Goal: Task Accomplishment & Management: Manage account settings

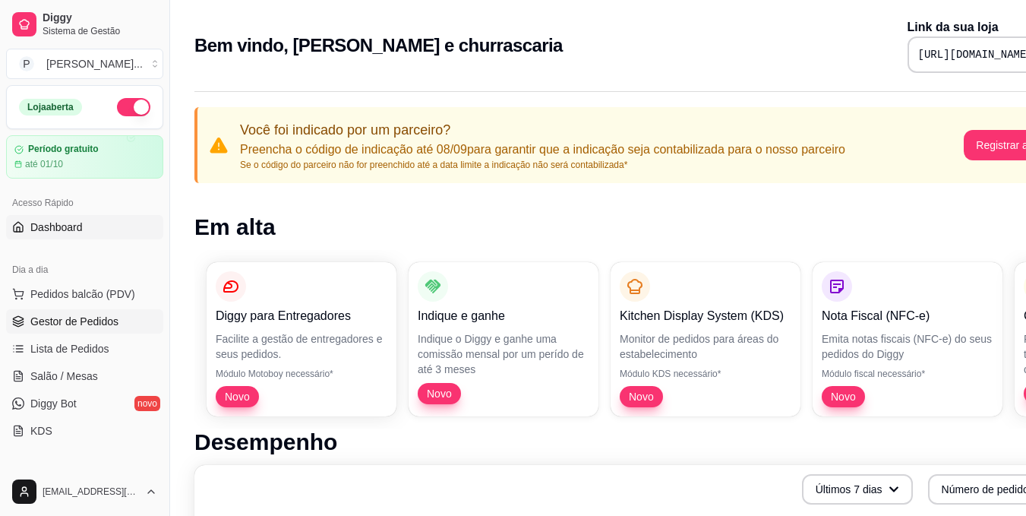
click at [109, 321] on span "Gestor de Pedidos" at bounding box center [74, 321] width 88 height 15
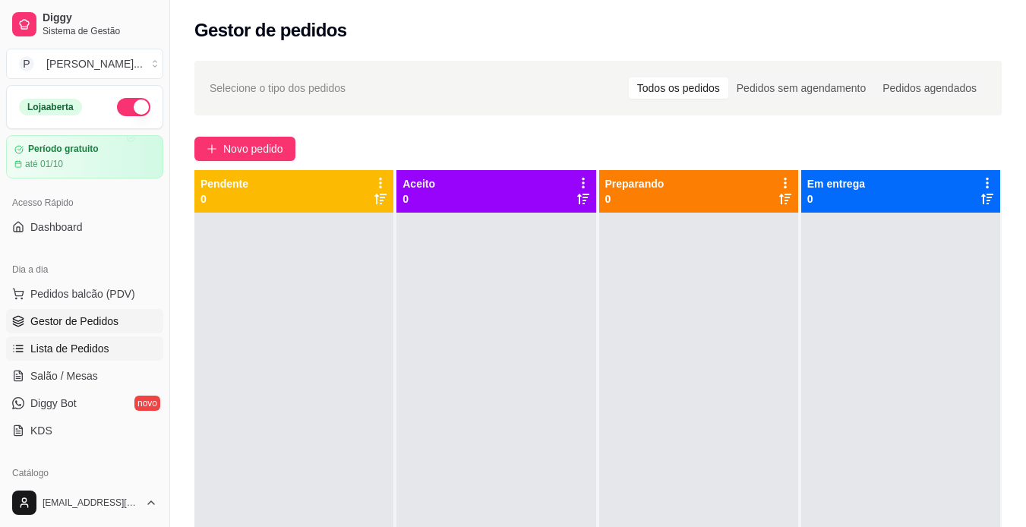
click at [95, 349] on span "Lista de Pedidos" at bounding box center [69, 348] width 79 height 15
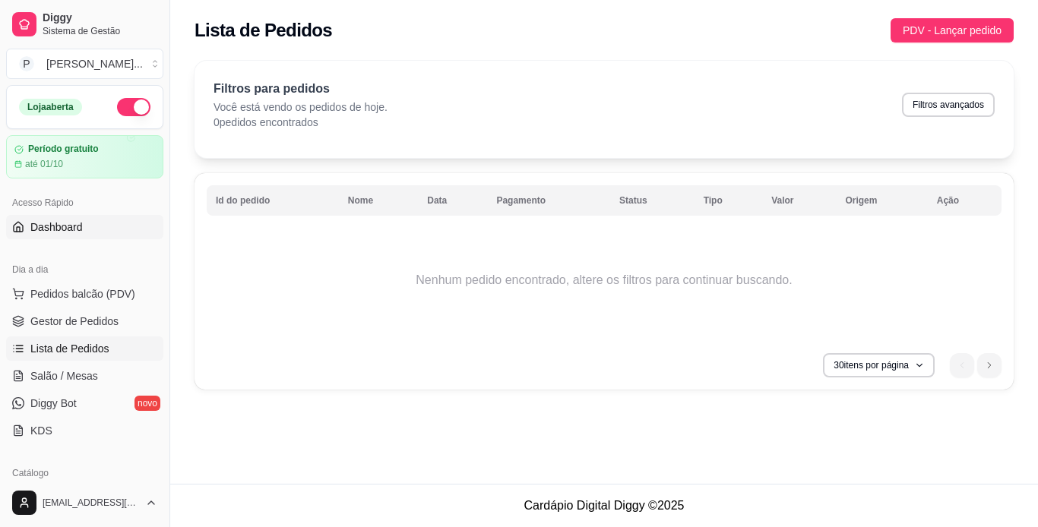
click at [62, 229] on span "Dashboard" at bounding box center [56, 227] width 52 height 15
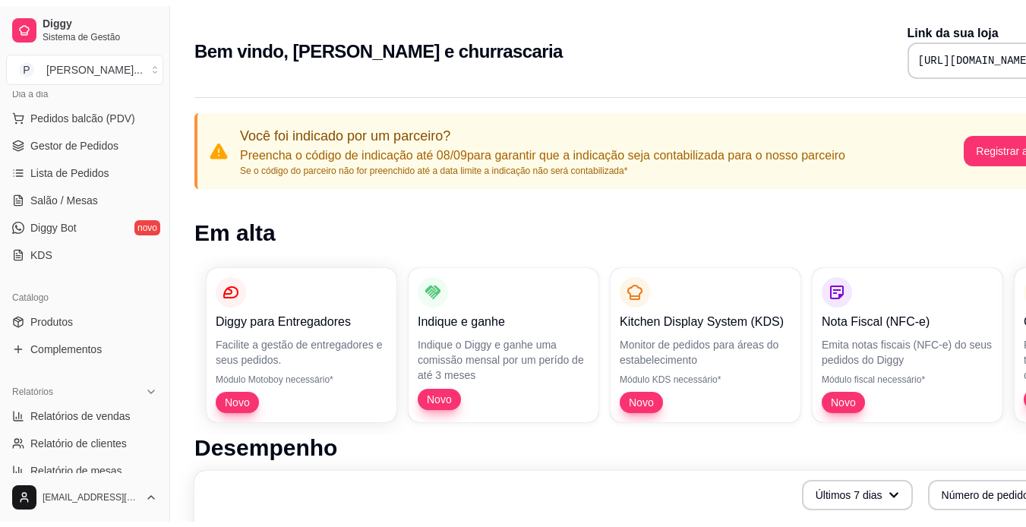
scroll to position [191, 0]
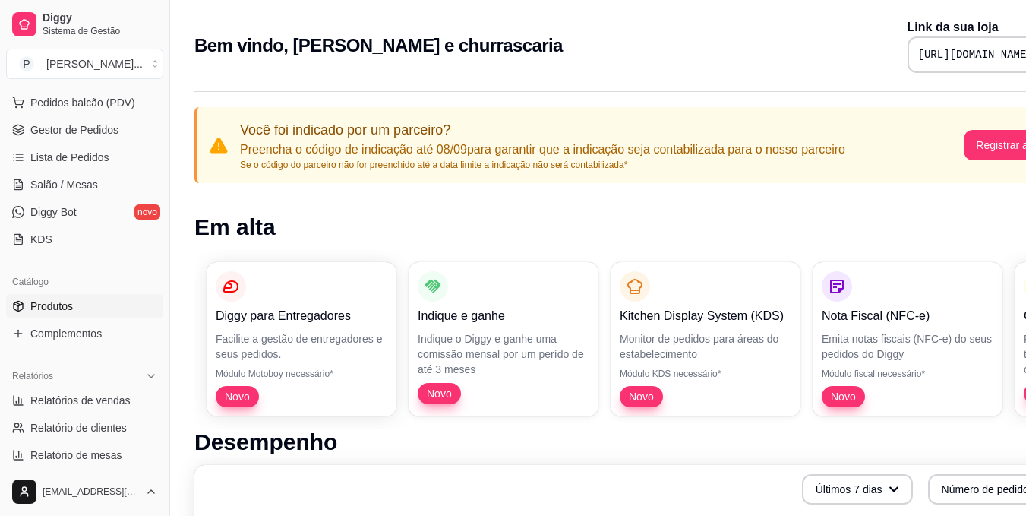
click at [90, 302] on link "Produtos" at bounding box center [84, 306] width 157 height 24
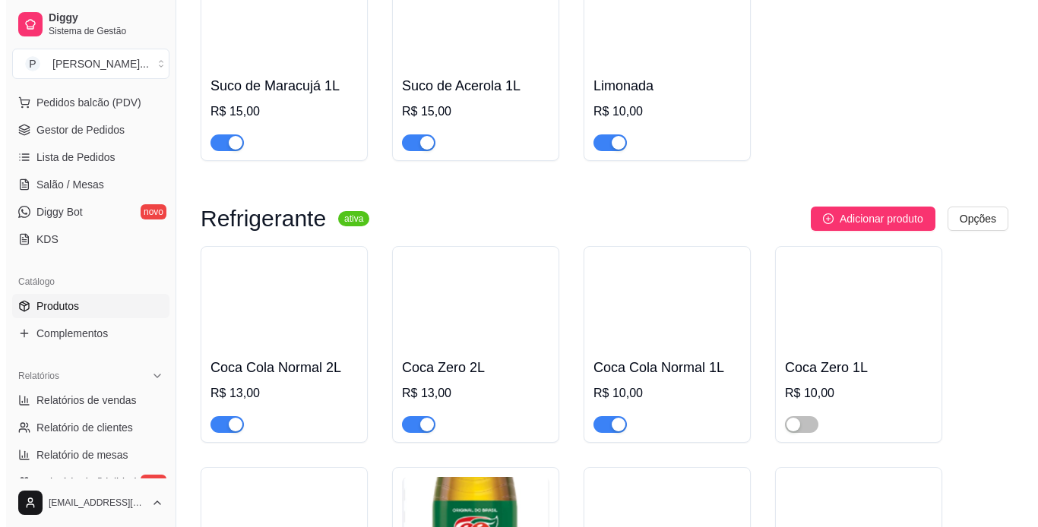
scroll to position [1457, 0]
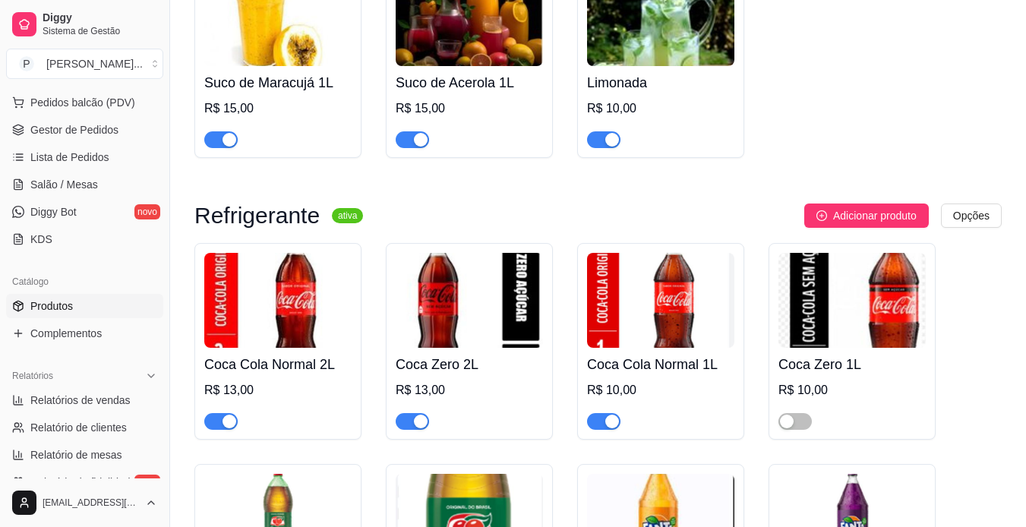
click at [684, 381] on div "Coca Zero 1L R$ 10,00" at bounding box center [852, 389] width 147 height 82
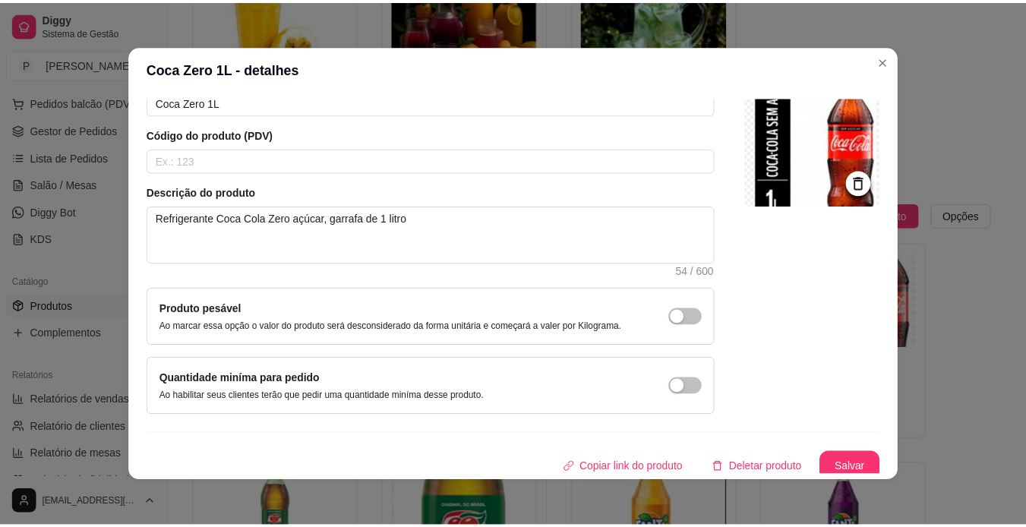
scroll to position [91, 0]
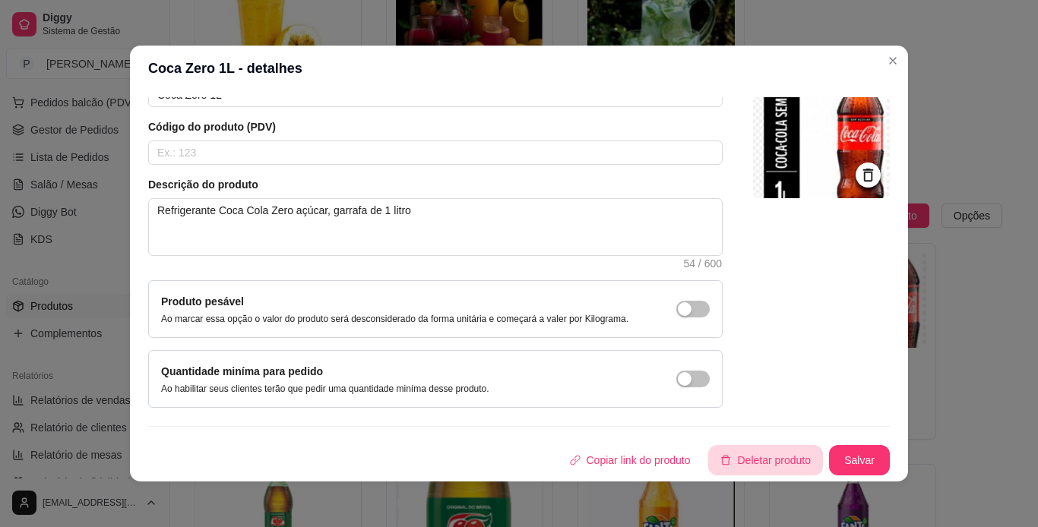
click at [684, 459] on button "Deletar produto" at bounding box center [765, 460] width 115 height 30
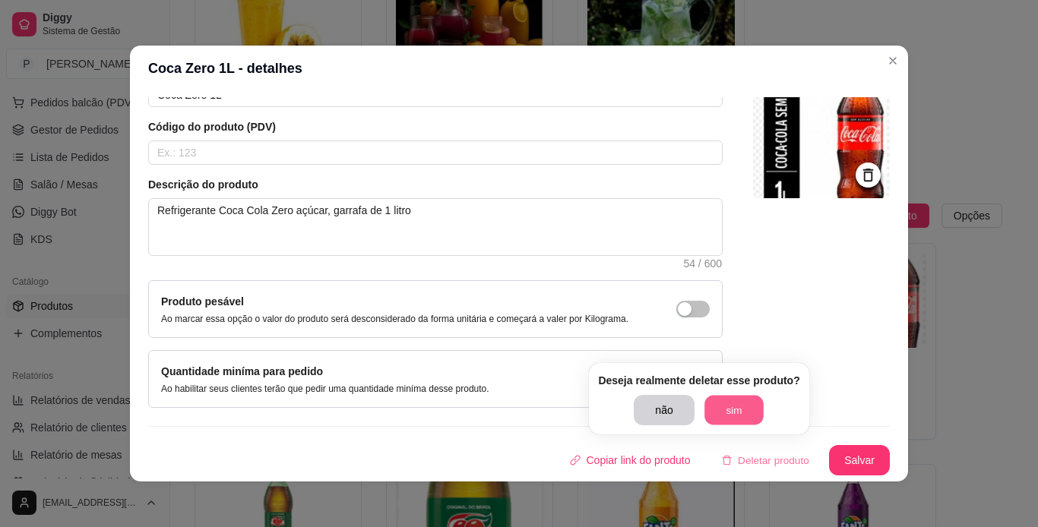
click at [684, 403] on button "sim" at bounding box center [733, 411] width 59 height 30
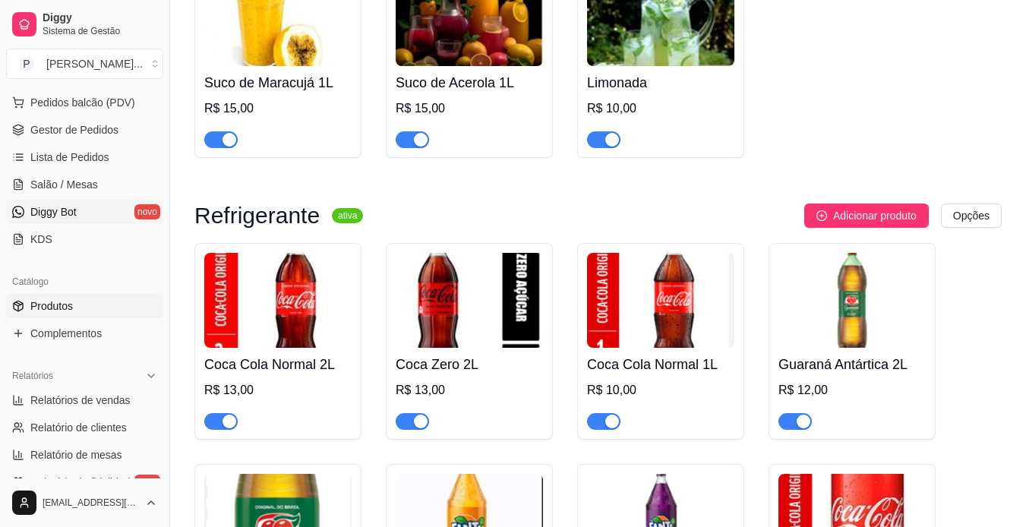
click at [87, 213] on link "Diggy Bot novo" at bounding box center [84, 212] width 157 height 24
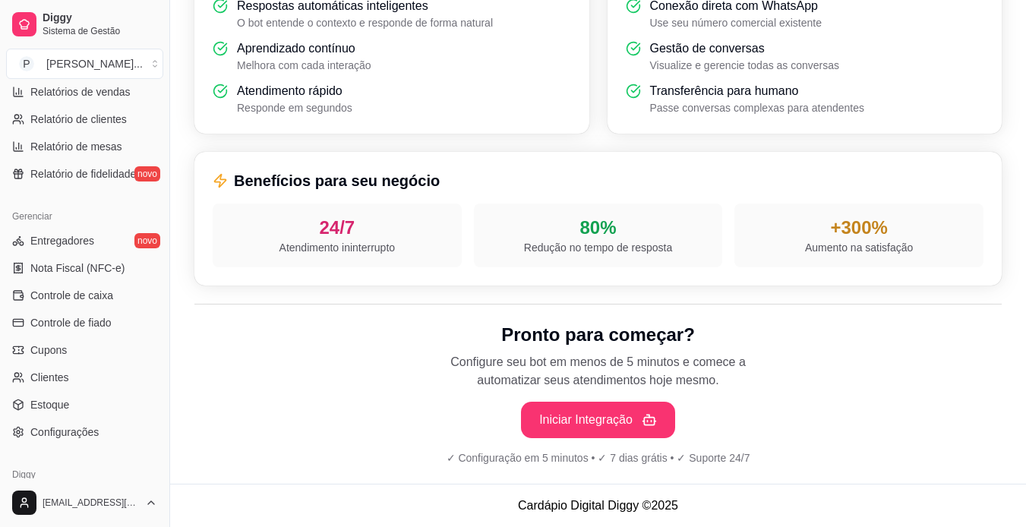
scroll to position [510, 0]
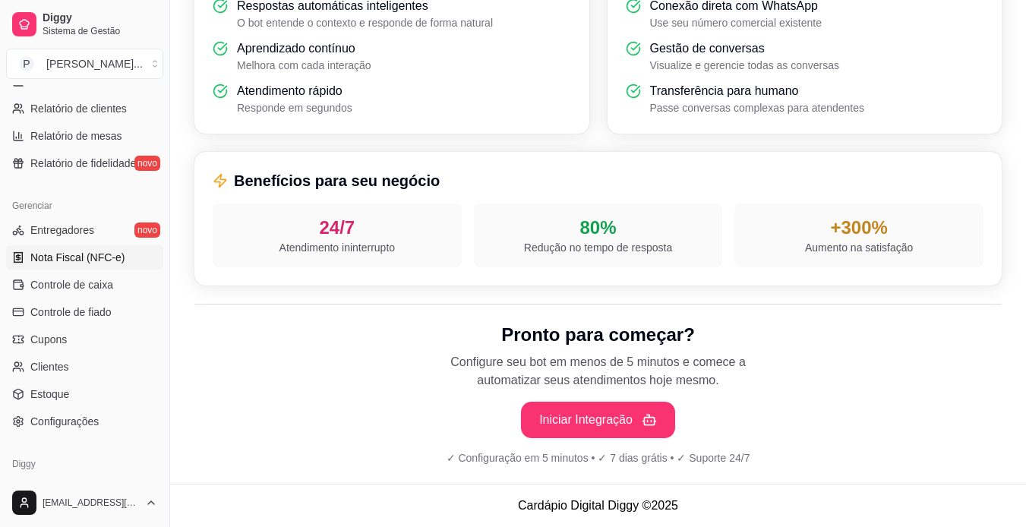
click at [126, 261] on link "Nota Fiscal (NFC-e)" at bounding box center [84, 257] width 157 height 24
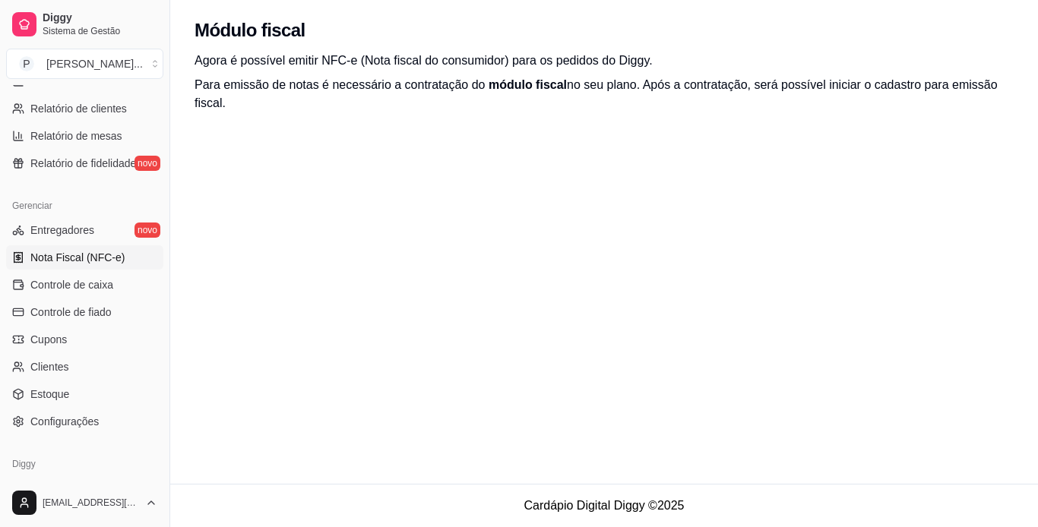
click at [492, 96] on p "Para emissão de notas é necessário a contratação do módulo fiscal no seu plano.…" at bounding box center [603, 94] width 819 height 36
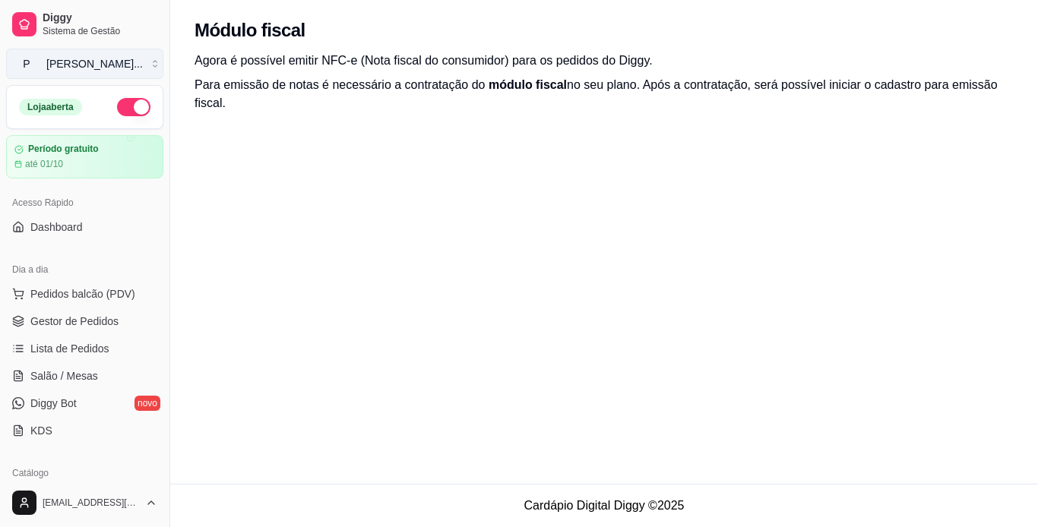
click at [147, 68] on button "P [PERSON_NAME] ..." at bounding box center [84, 64] width 157 height 30
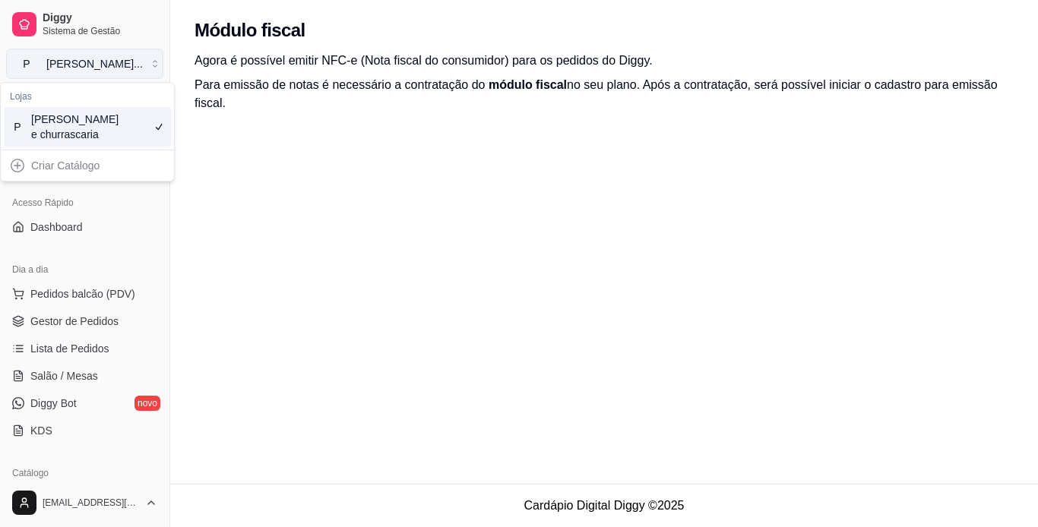
click at [147, 68] on button "P [PERSON_NAME] ..." at bounding box center [84, 64] width 157 height 30
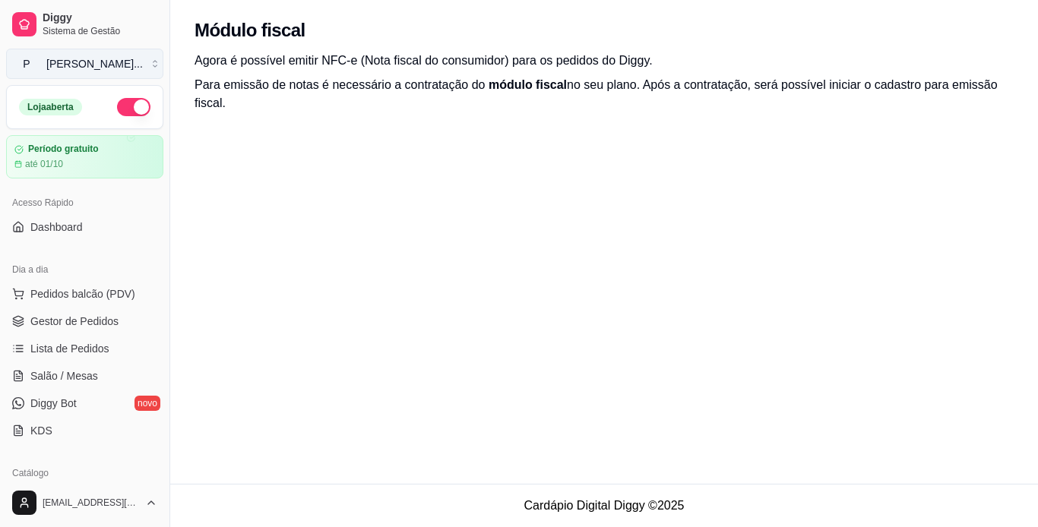
click at [147, 68] on button "P [PERSON_NAME] ..." at bounding box center [84, 64] width 157 height 30
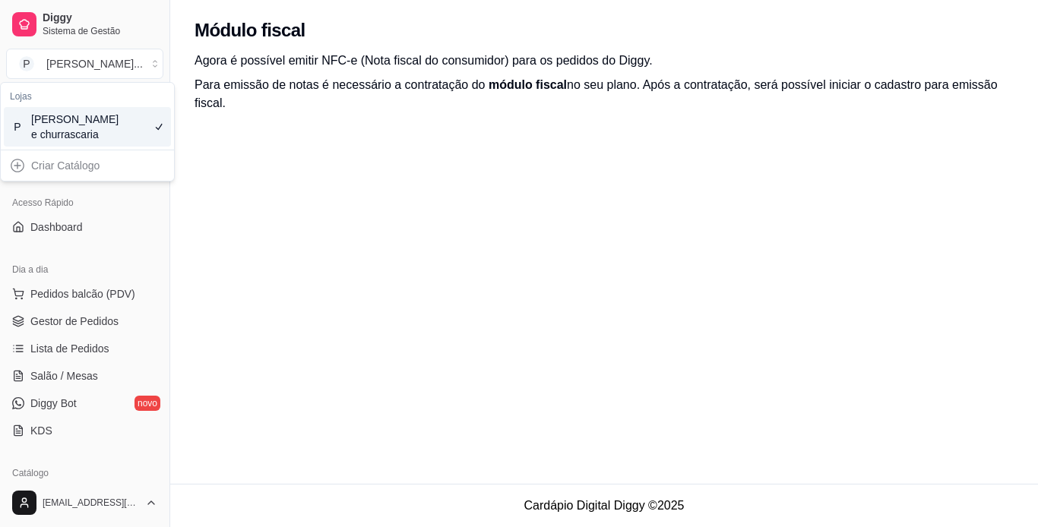
click at [261, 219] on div "Módulo fiscal Agora é possível emitir NFC-e (Nota fiscal do consumidor) para os…" at bounding box center [603, 242] width 867 height 484
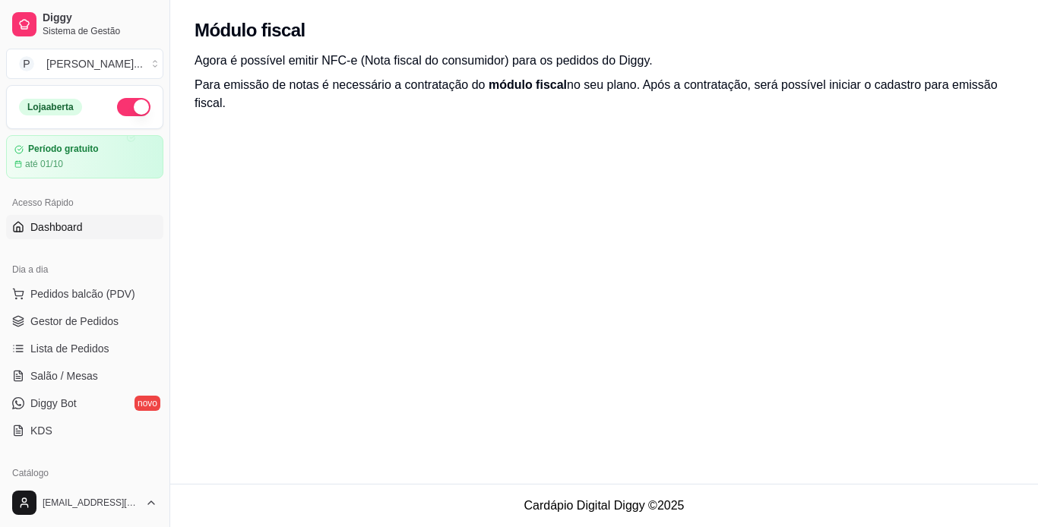
click at [96, 225] on link "Dashboard" at bounding box center [84, 227] width 157 height 24
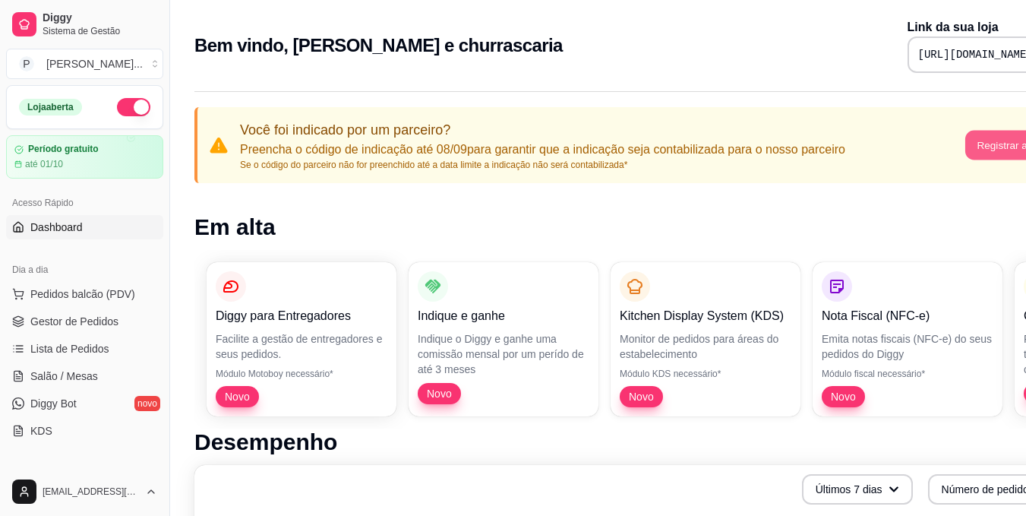
click at [684, 152] on button "Registrar agora" at bounding box center [1012, 146] width 95 height 30
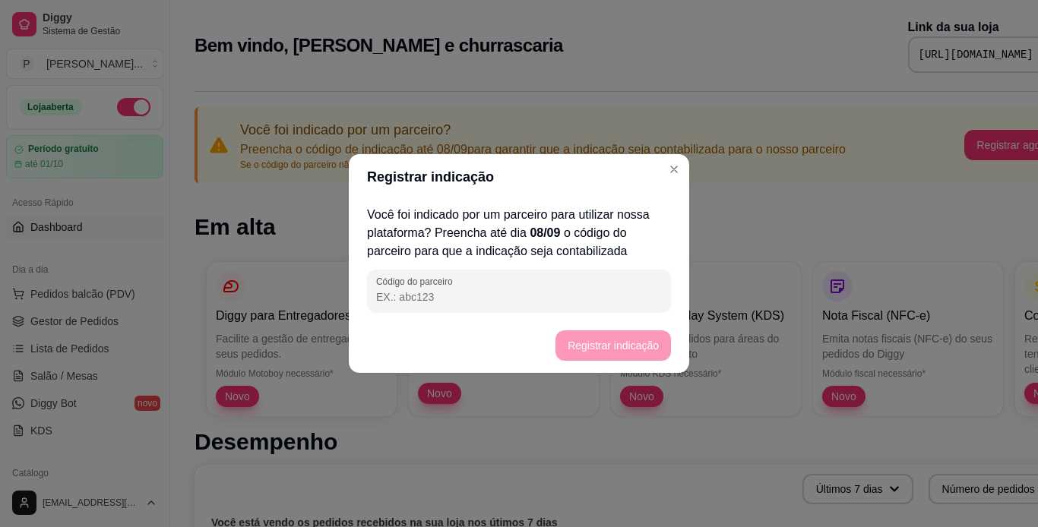
click at [487, 295] on input "Código do parceiro" at bounding box center [519, 296] width 286 height 15
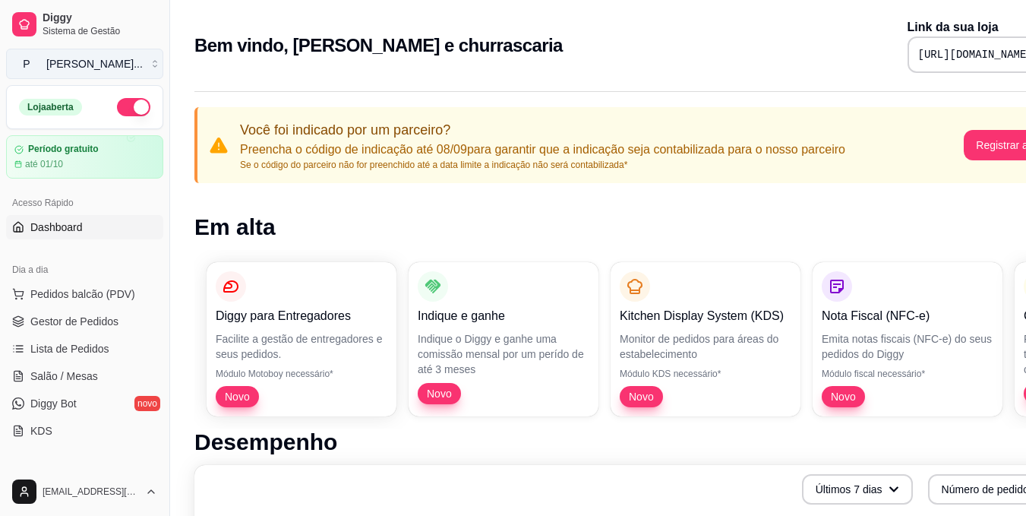
click at [138, 59] on button "P [PERSON_NAME] ..." at bounding box center [84, 64] width 157 height 30
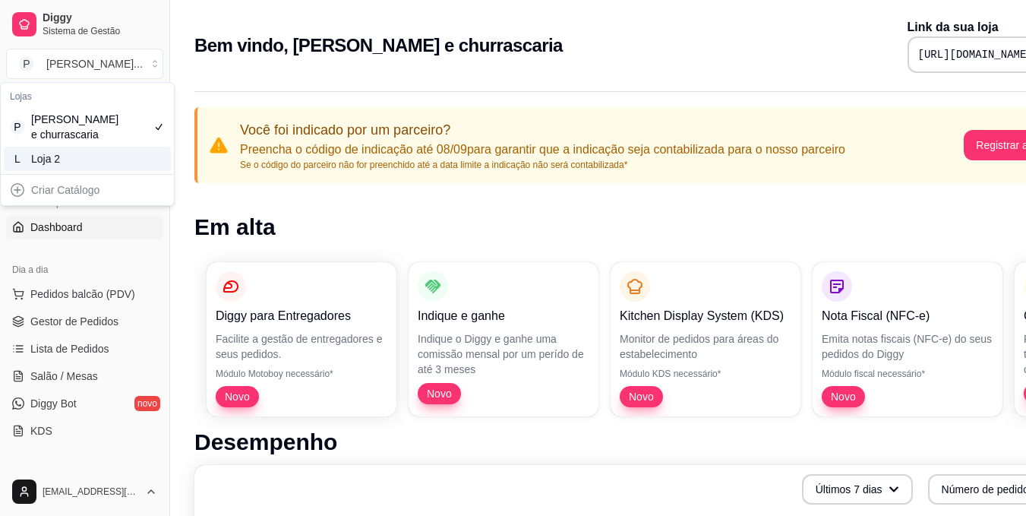
click at [100, 155] on div "L Loja 2" at bounding box center [87, 159] width 167 height 24
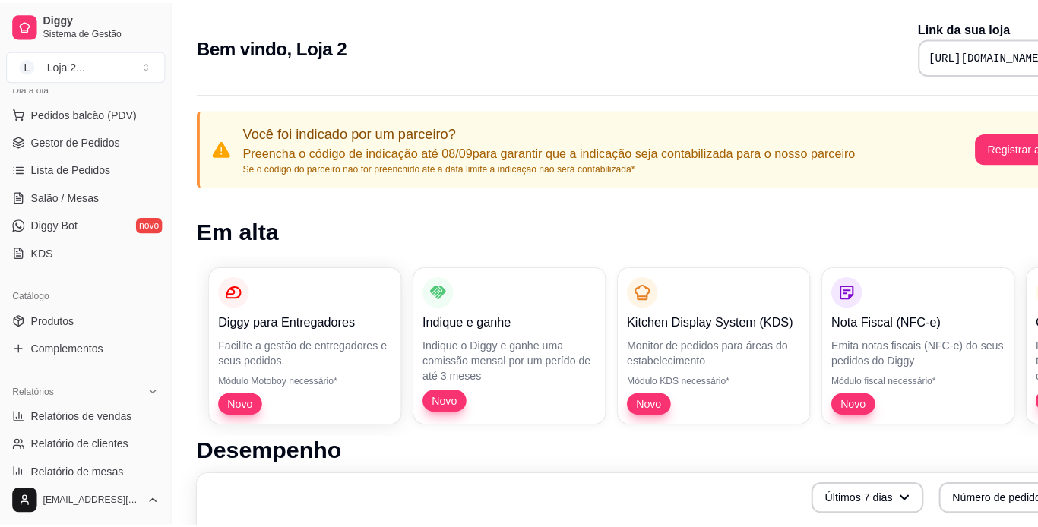
scroll to position [189, 0]
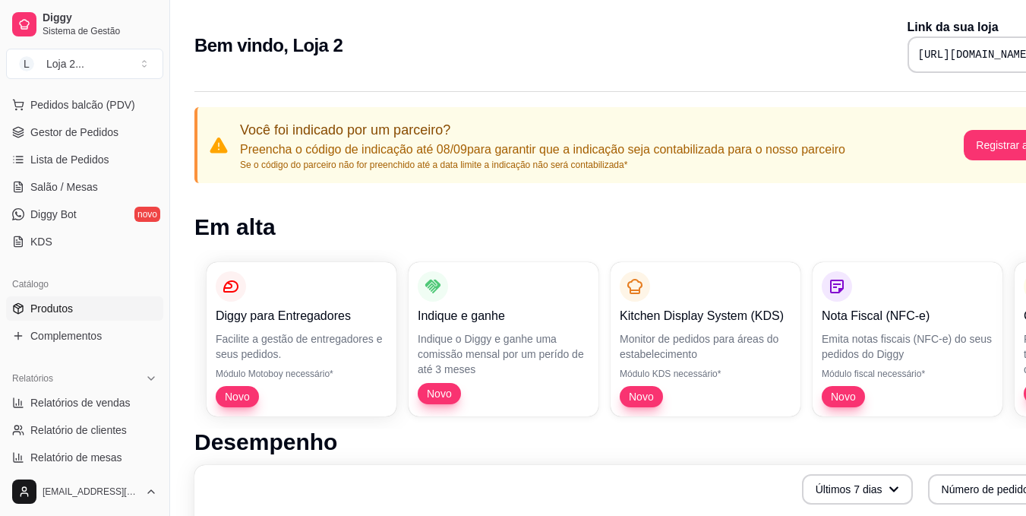
click at [116, 304] on link "Produtos" at bounding box center [84, 308] width 157 height 24
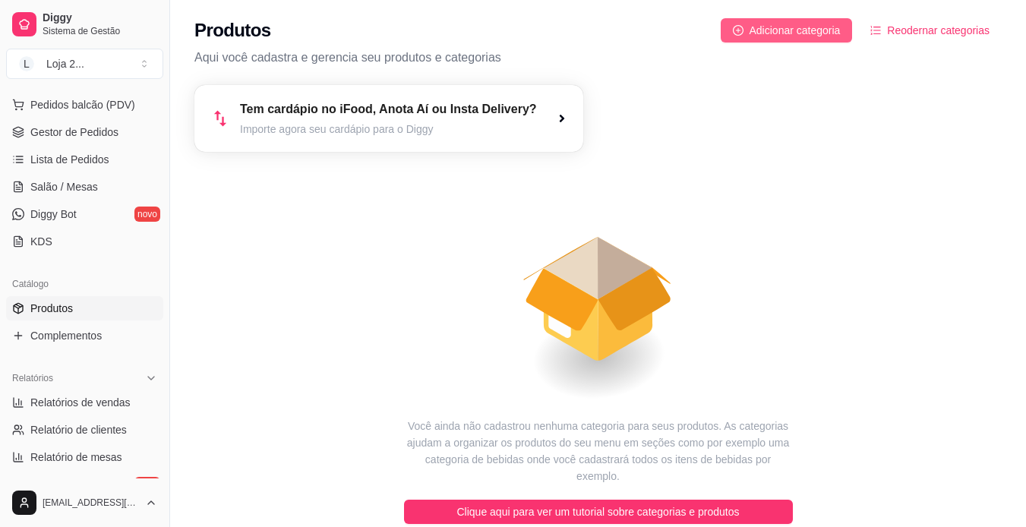
click at [684, 30] on span "Adicionar categoria" at bounding box center [795, 30] width 91 height 17
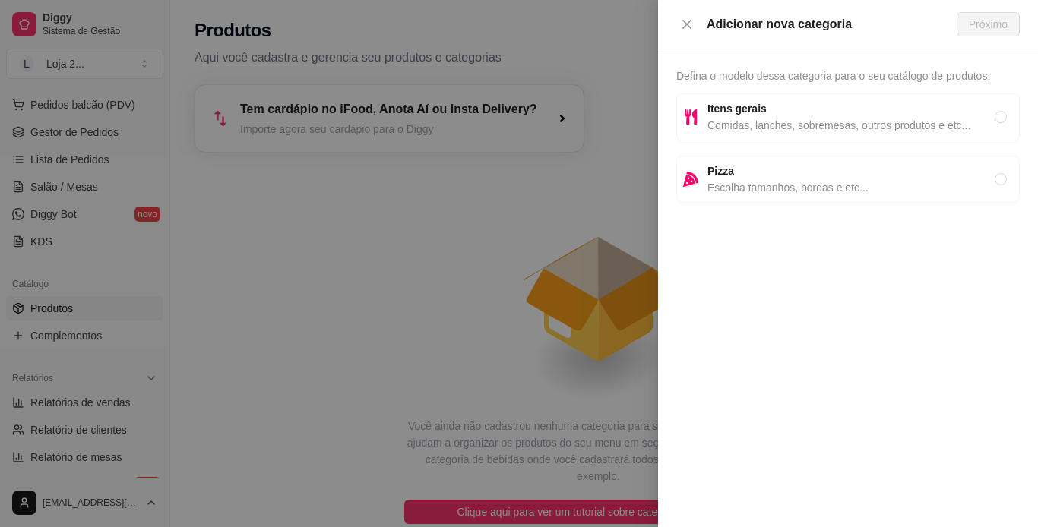
click at [684, 184] on span "Escolha tamanhos, bordas e etc..." at bounding box center [850, 187] width 287 height 17
radio input "true"
click at [684, 23] on span "Próximo" at bounding box center [987, 24] width 39 height 17
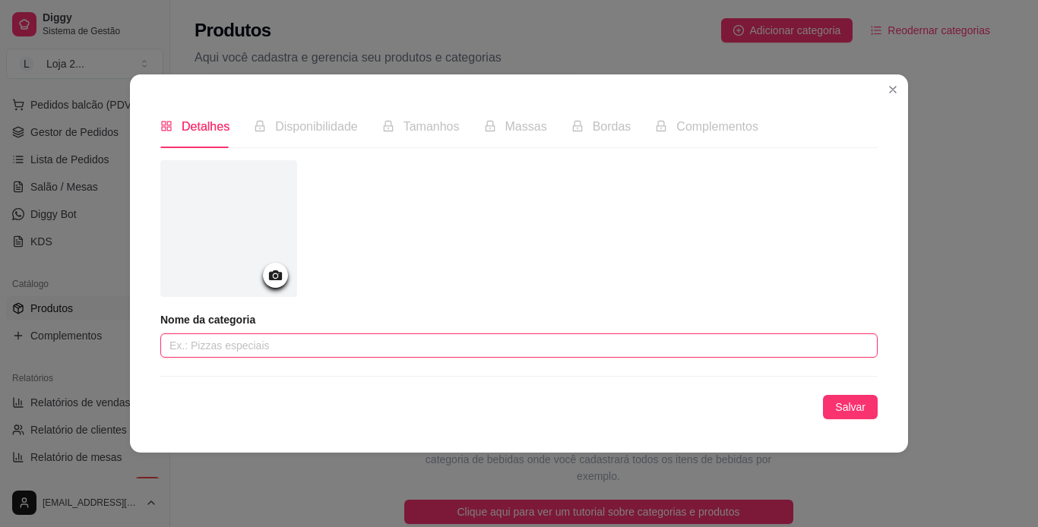
click at [248, 349] on input "text" at bounding box center [518, 345] width 717 height 24
type input "pizza"
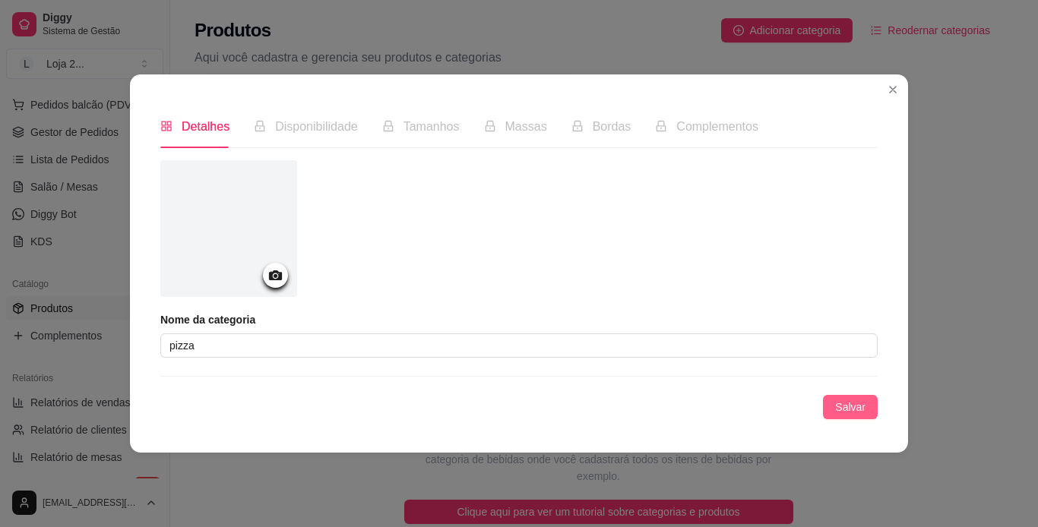
click at [684, 406] on span "Salvar" at bounding box center [850, 407] width 30 height 17
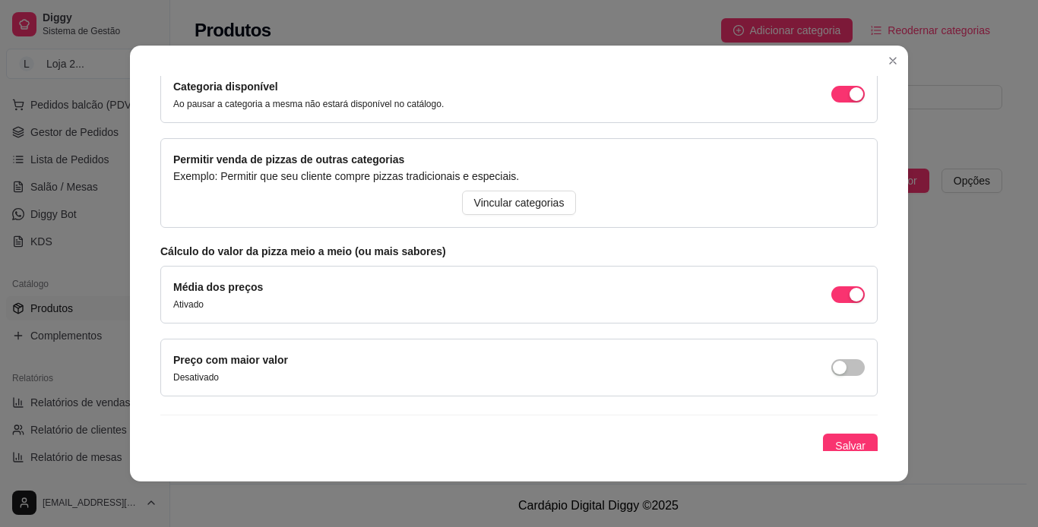
scroll to position [152, 0]
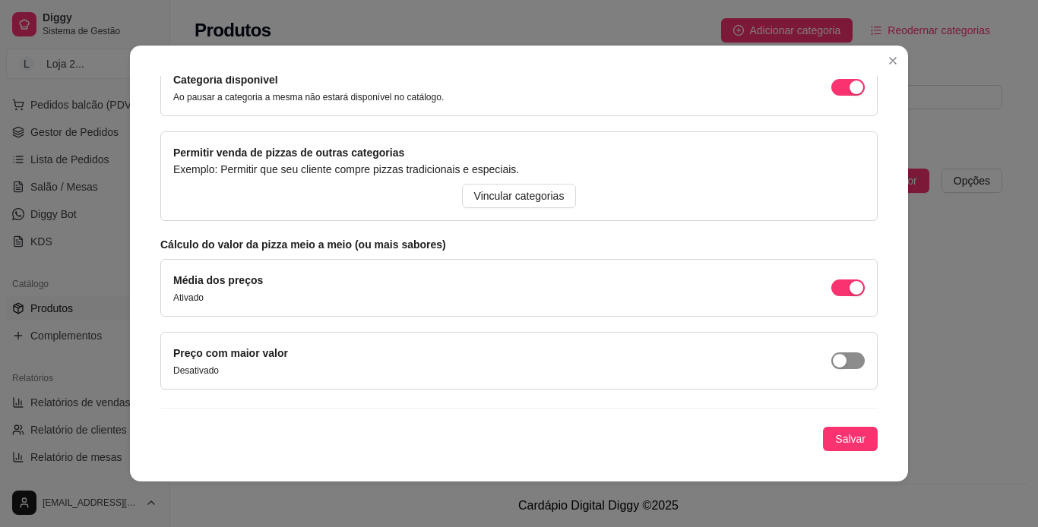
click at [684, 353] on span "button" at bounding box center [847, 360] width 33 height 17
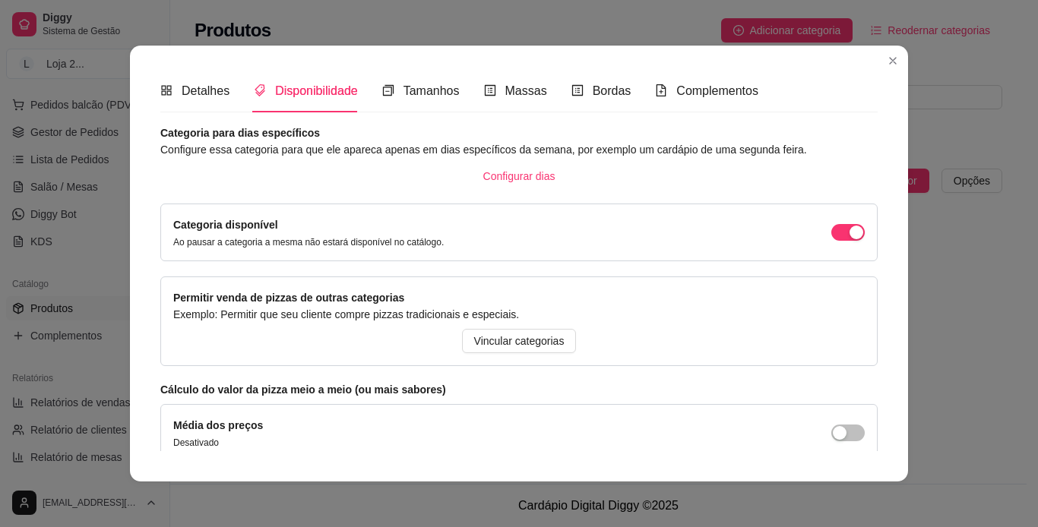
scroll to position [8, 0]
click at [413, 94] on span "Tamanhos" at bounding box center [431, 89] width 56 height 13
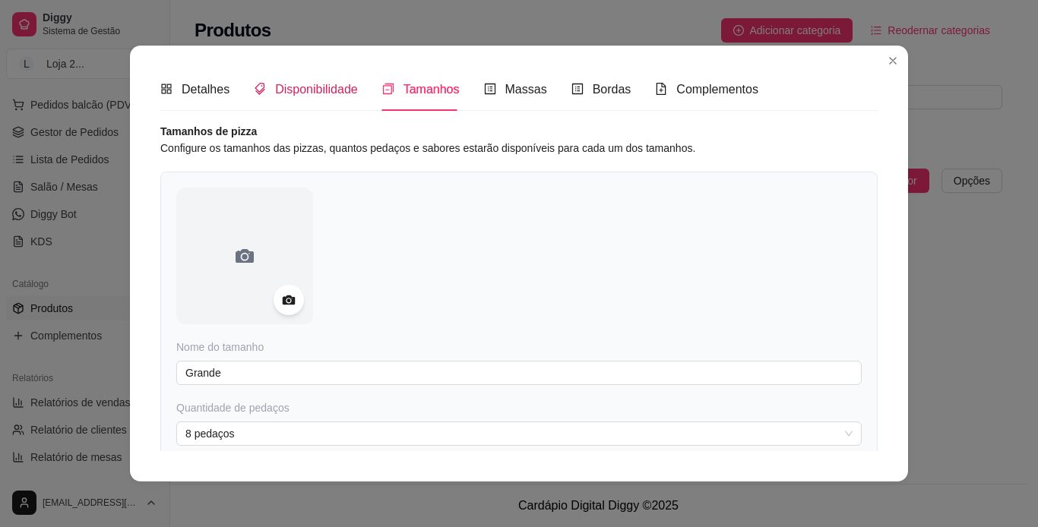
click at [325, 91] on span "Disponibilidade" at bounding box center [316, 89] width 83 height 13
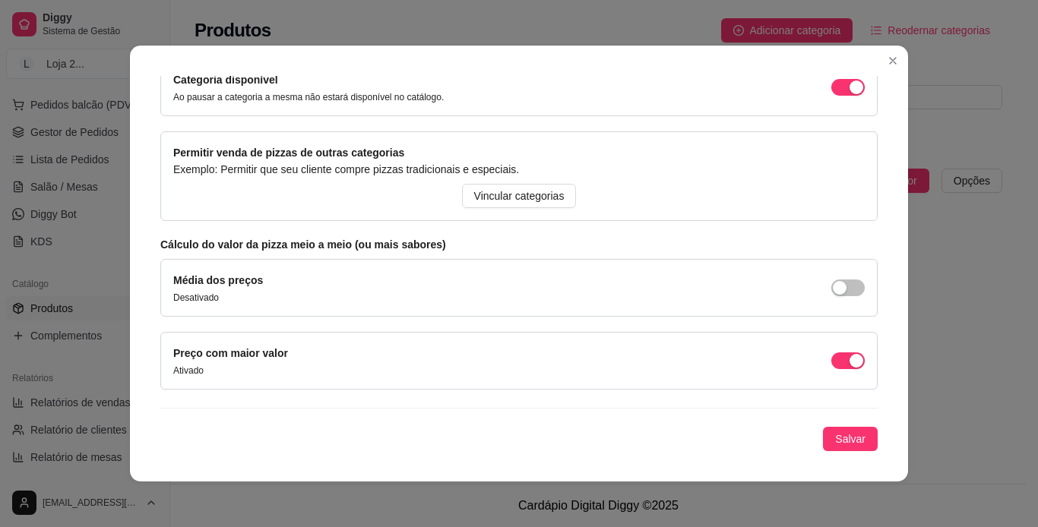
scroll to position [0, 0]
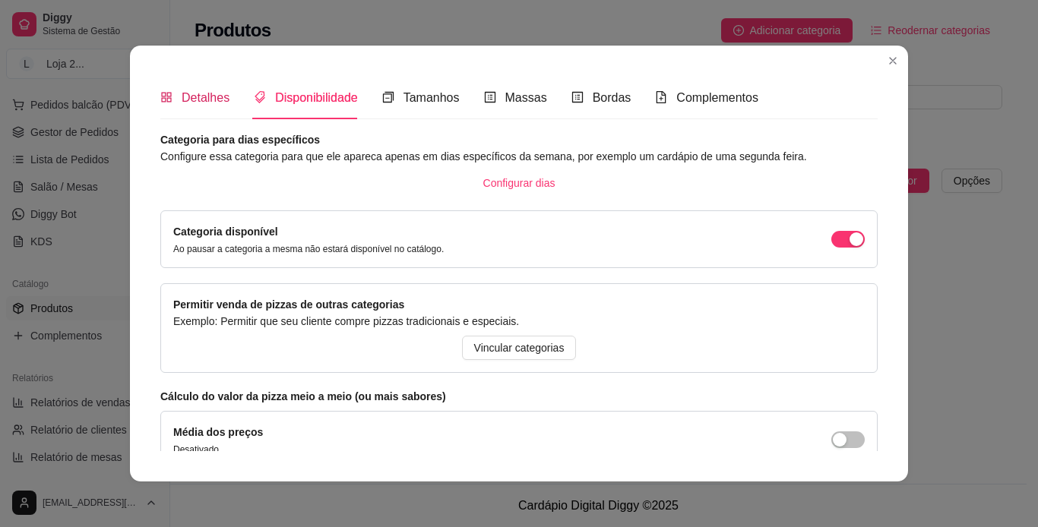
click at [197, 102] on span "Detalhes" at bounding box center [206, 97] width 48 height 13
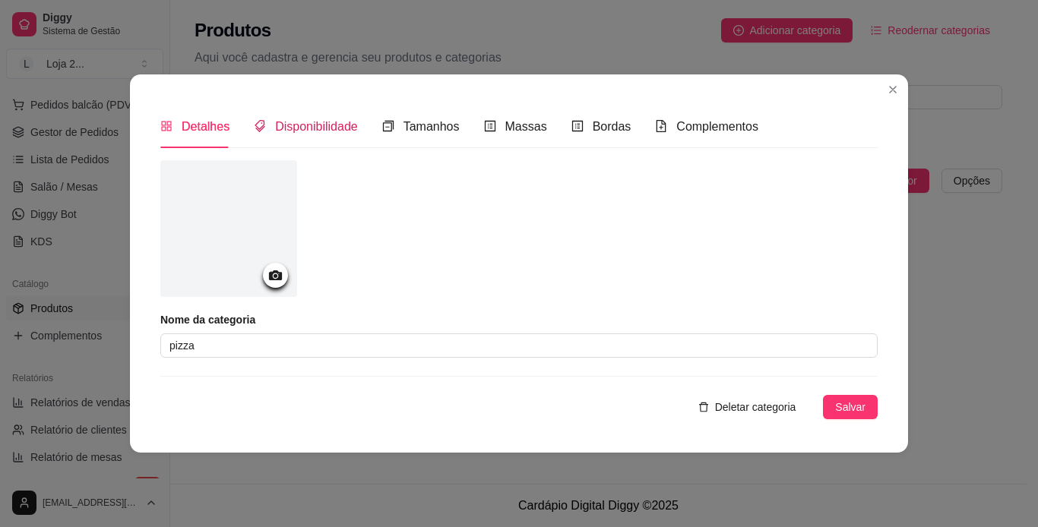
click at [333, 130] on span "Disponibilidade" at bounding box center [316, 126] width 83 height 13
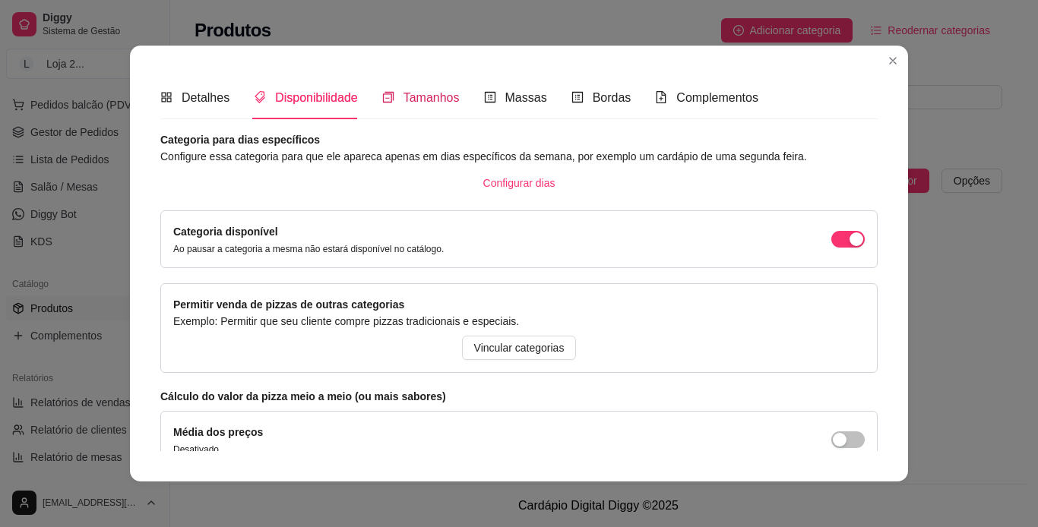
click at [413, 104] on span "Tamanhos" at bounding box center [431, 97] width 56 height 13
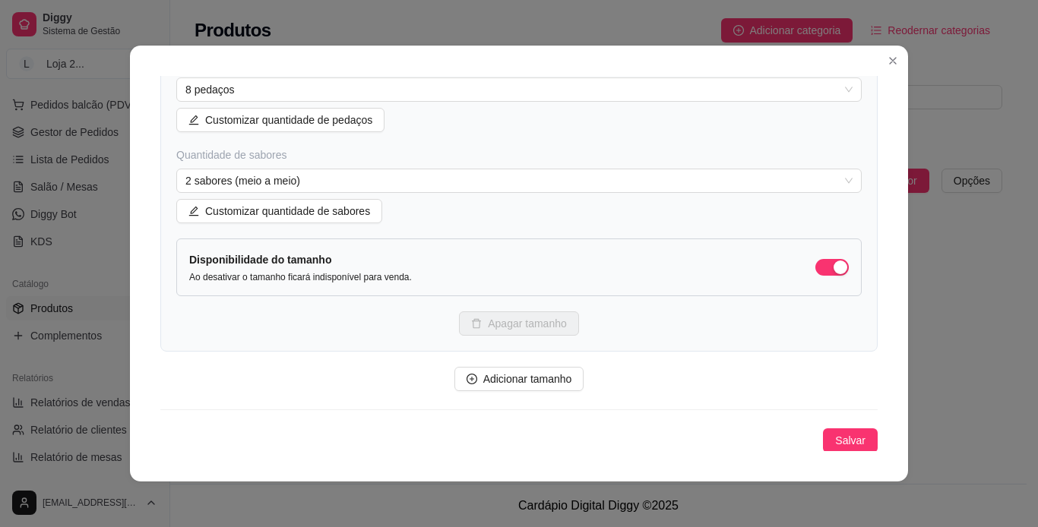
scroll to position [354, 0]
click at [521, 378] on span "Adicionar tamanho" at bounding box center [527, 377] width 89 height 17
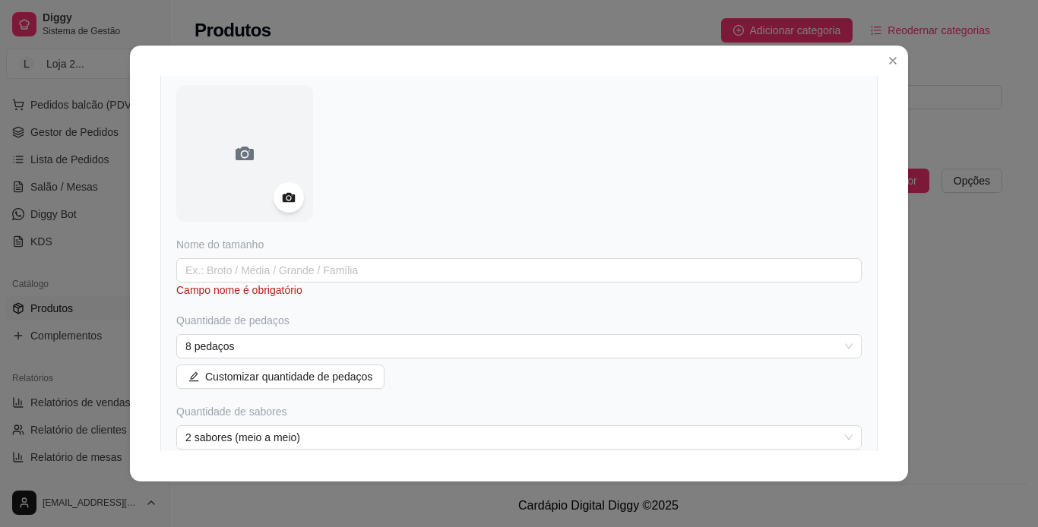
scroll to position [653, 0]
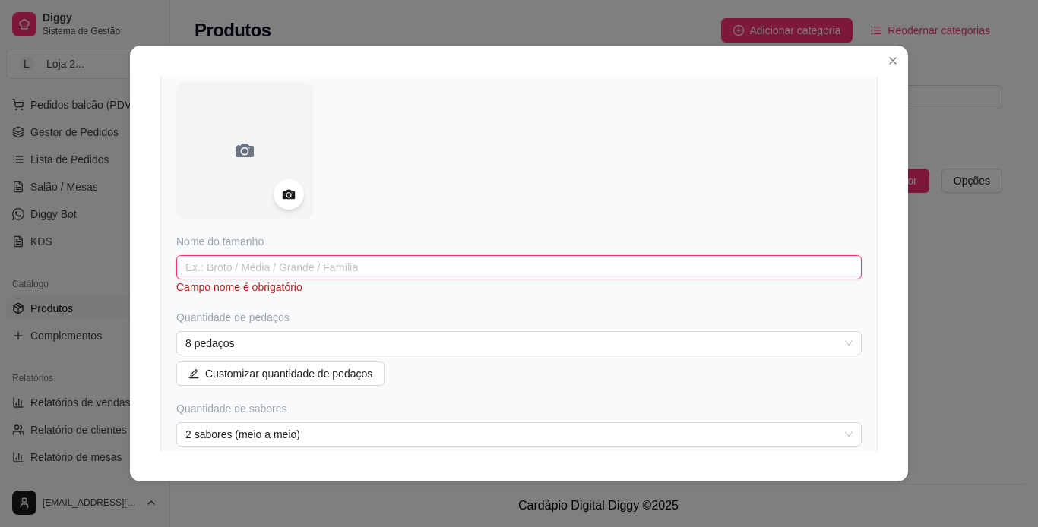
click at [586, 270] on input "text" at bounding box center [518, 267] width 685 height 24
type input "p"
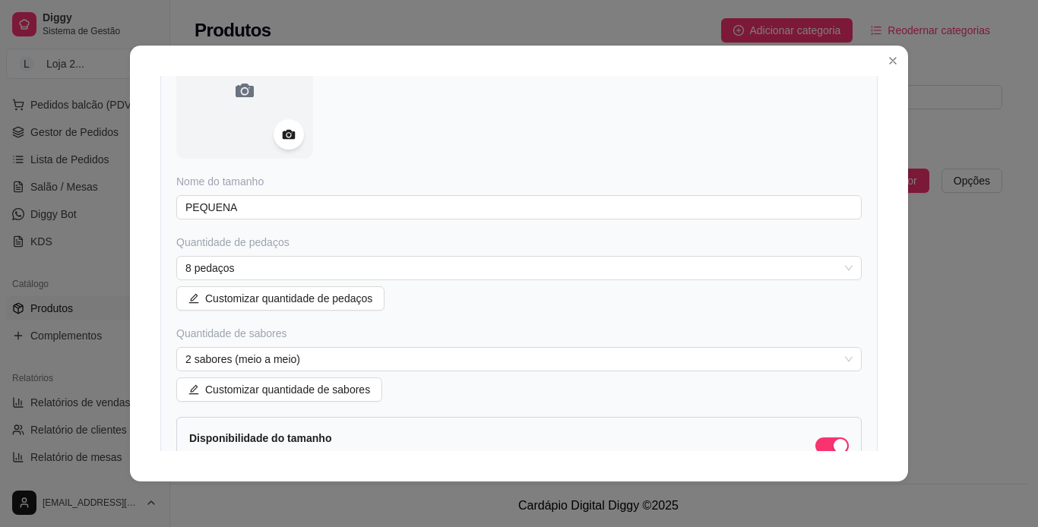
scroll to position [722, 0]
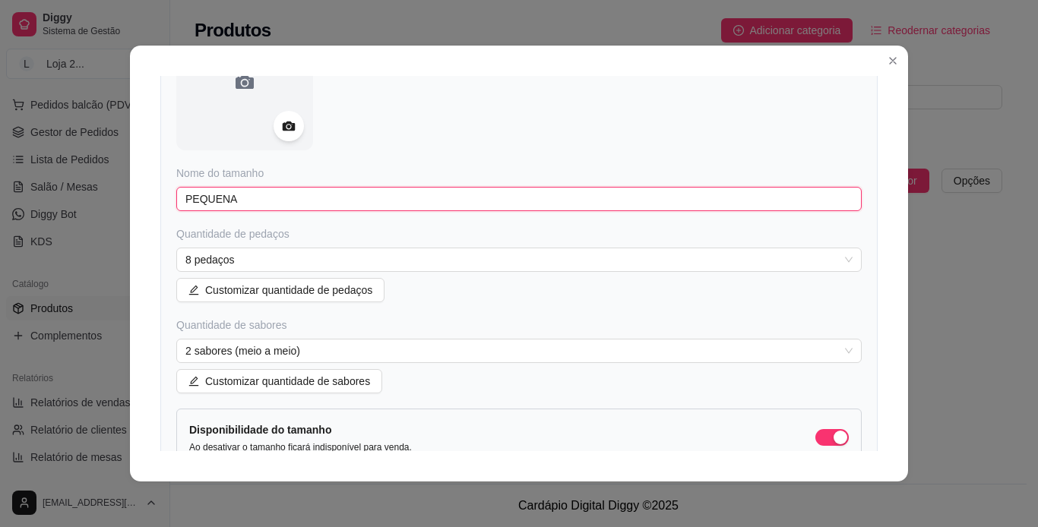
click at [533, 203] on input "PEQUENA" at bounding box center [518, 199] width 685 height 24
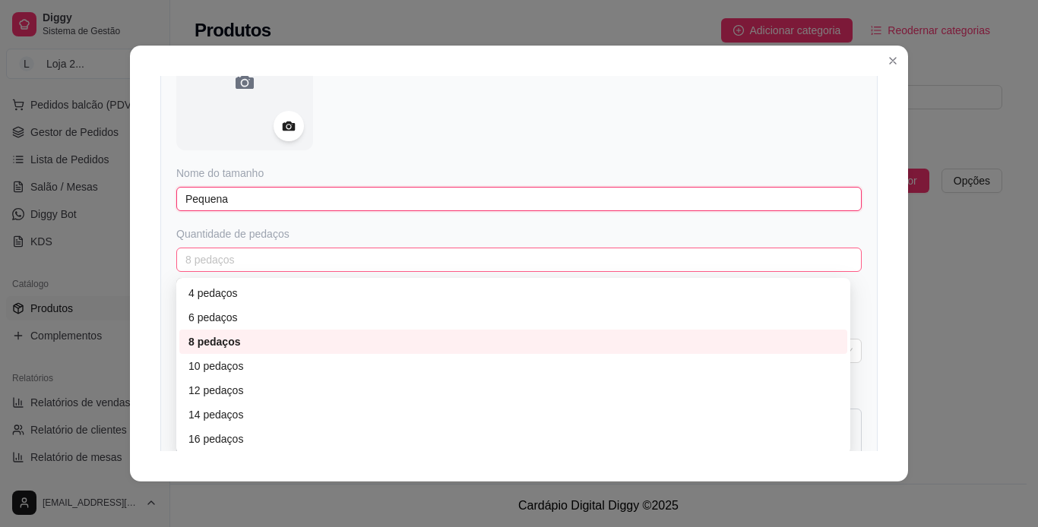
click at [466, 269] on span "8 pedaços" at bounding box center [518, 259] width 667 height 23
type input "Pequena"
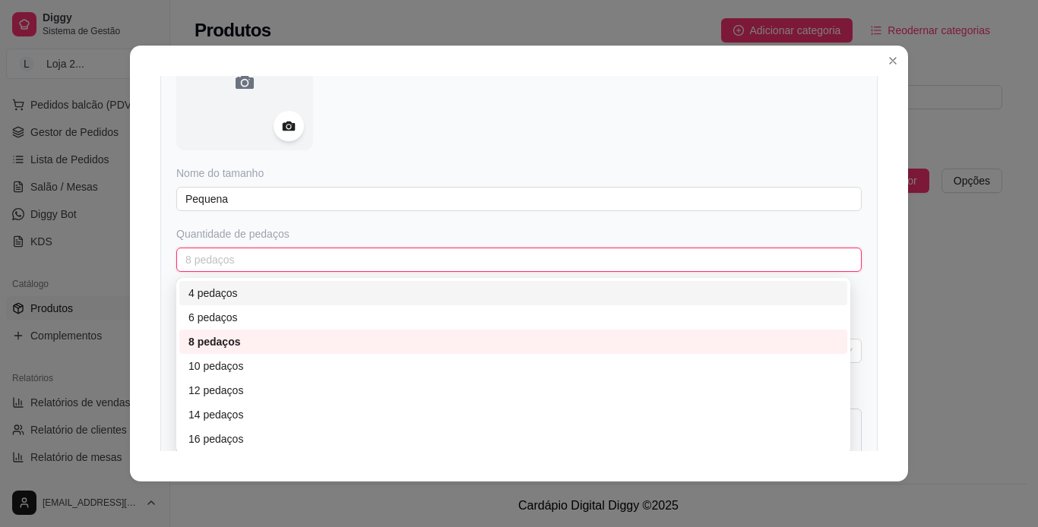
click at [429, 304] on div "4 pedaços" at bounding box center [513, 293] width 668 height 24
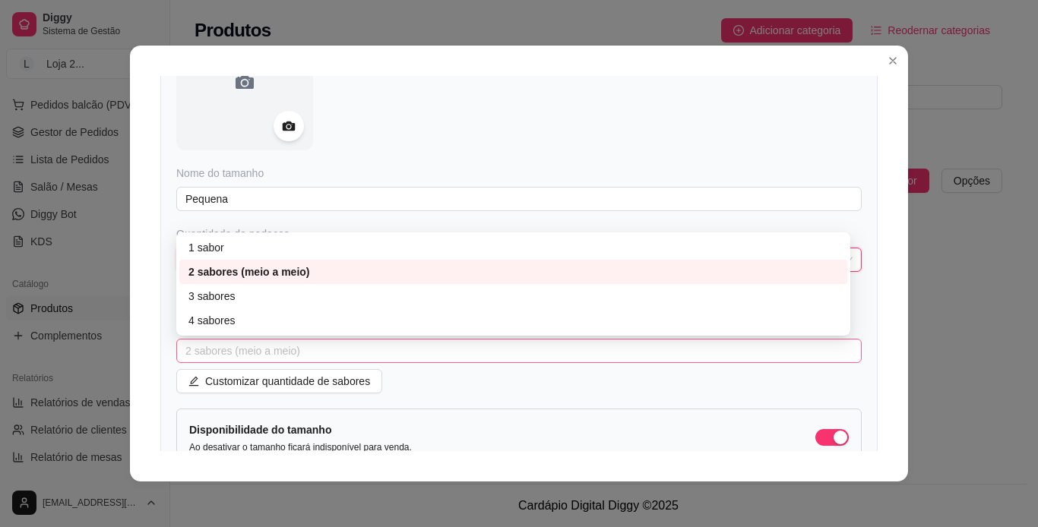
click at [330, 352] on span "2 sabores (meio a meio)" at bounding box center [518, 351] width 667 height 23
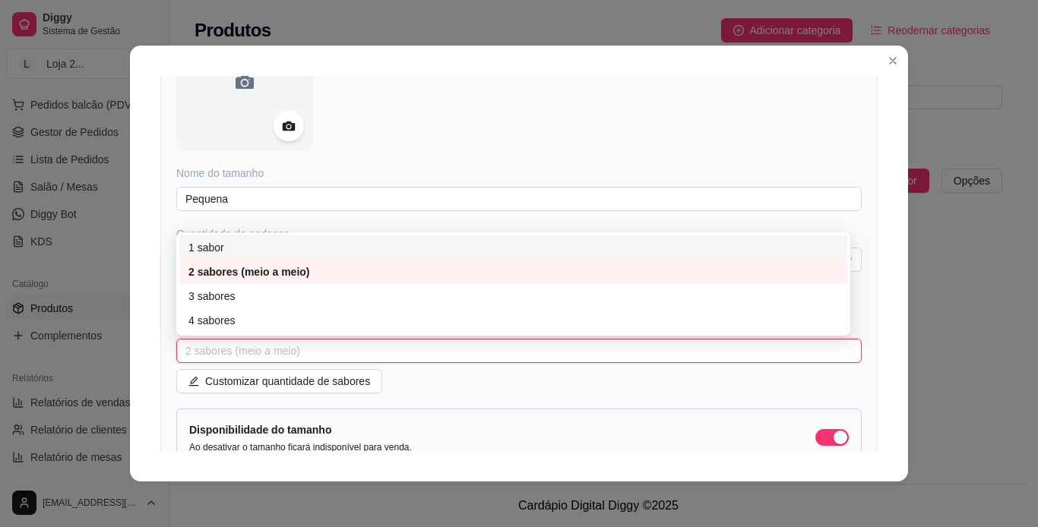
click at [278, 247] on div "1 sabor" at bounding box center [512, 247] width 649 height 17
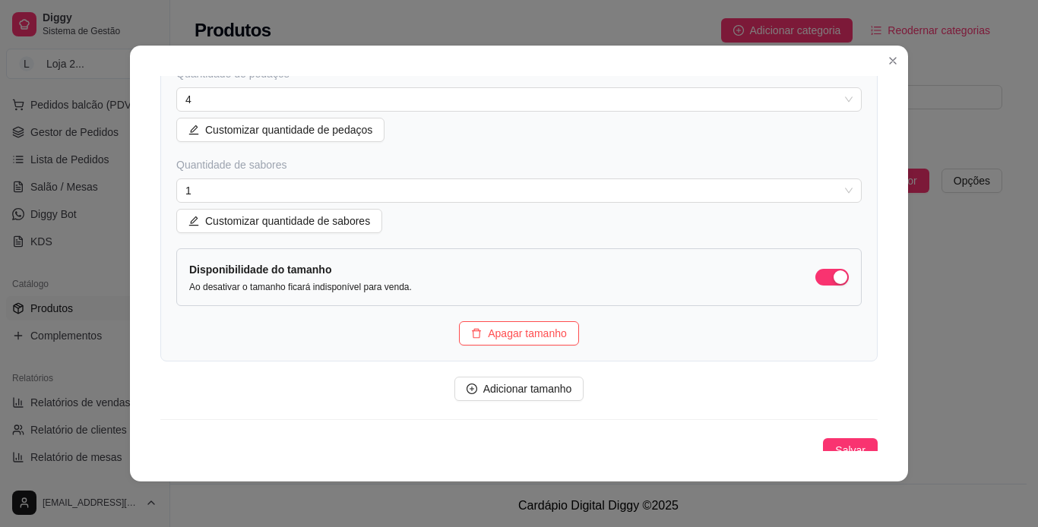
scroll to position [893, 0]
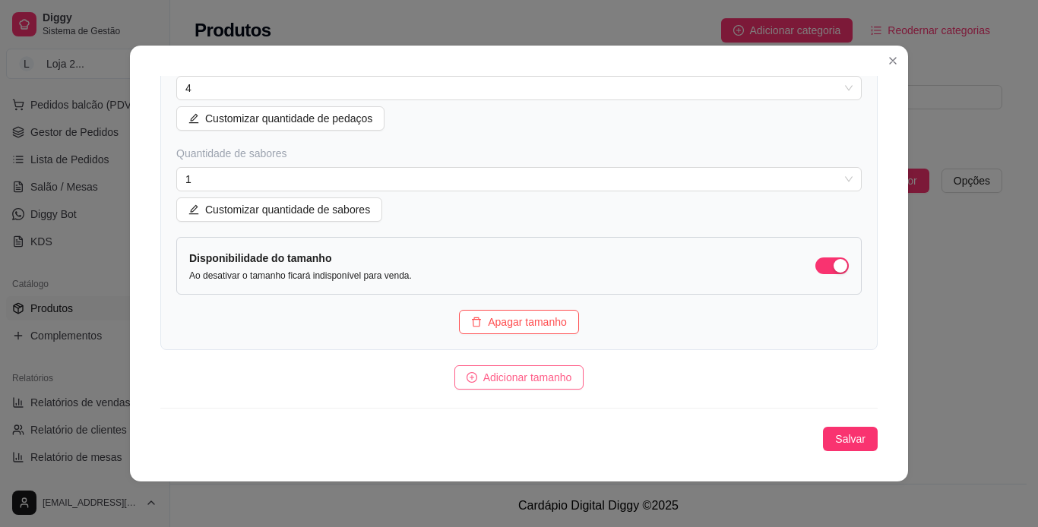
click at [542, 372] on span "Adicionar tamanho" at bounding box center [527, 377] width 89 height 17
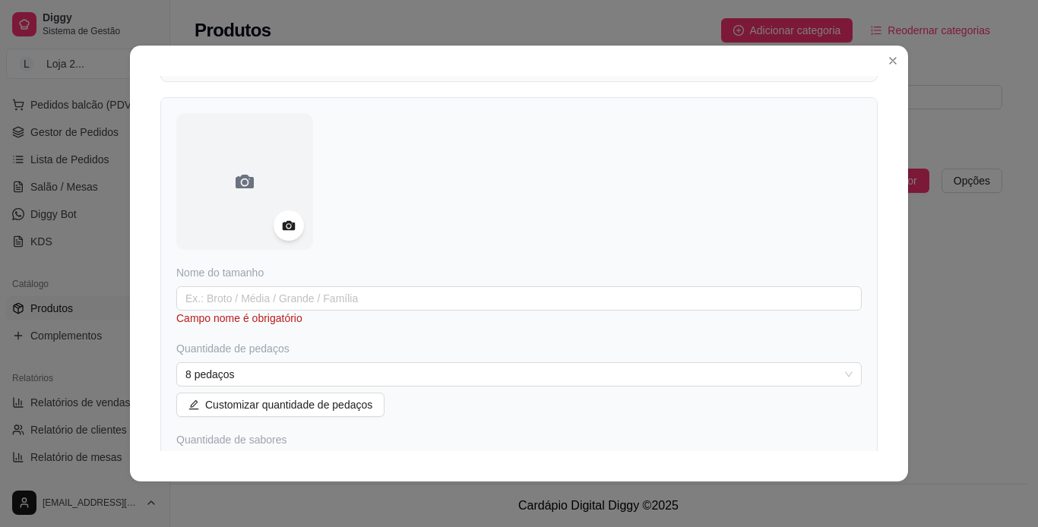
scroll to position [1189, 0]
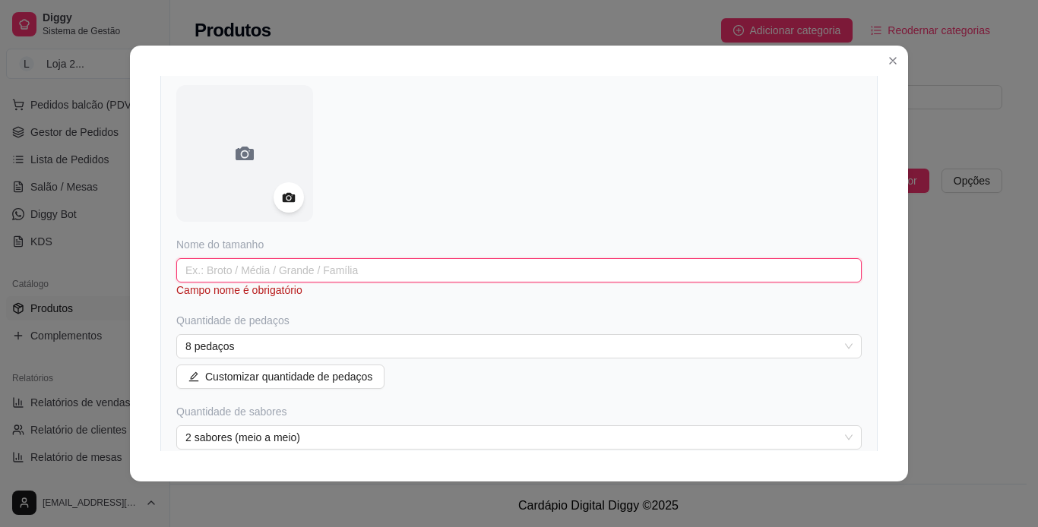
click at [402, 276] on input "text" at bounding box center [518, 270] width 685 height 24
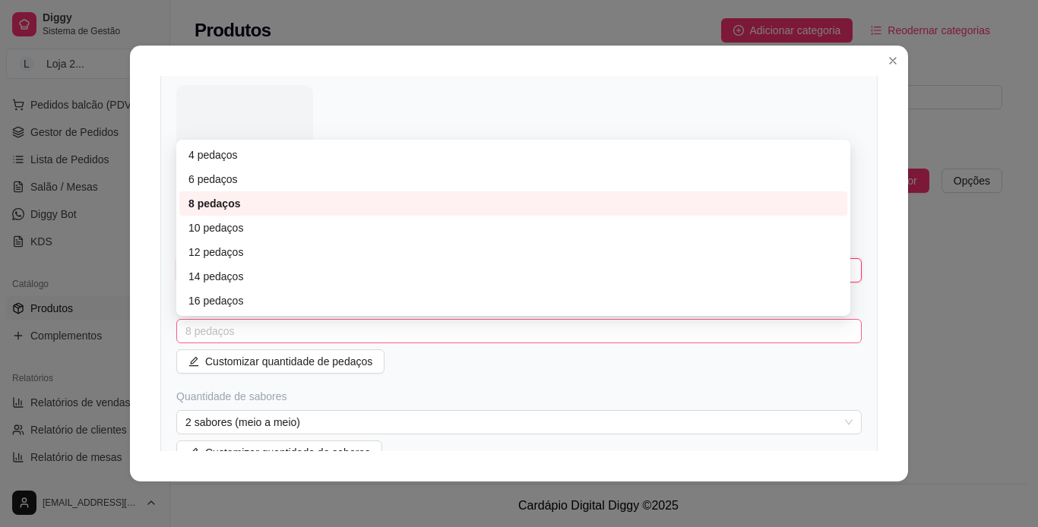
click at [684, 336] on span "8 pedaços" at bounding box center [518, 331] width 667 height 23
type input "Media"
click at [420, 189] on div "6 pedaços" at bounding box center [513, 179] width 668 height 24
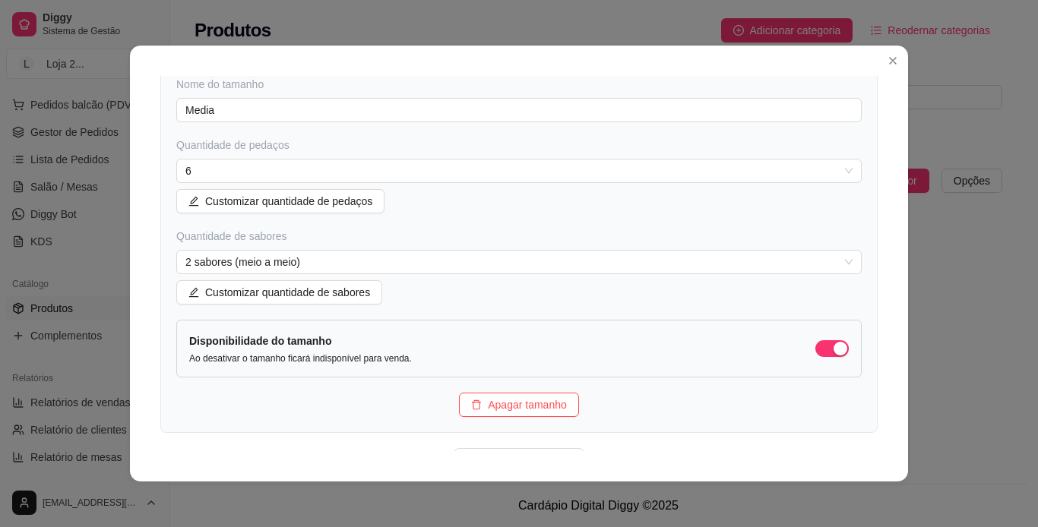
scroll to position [1433, 0]
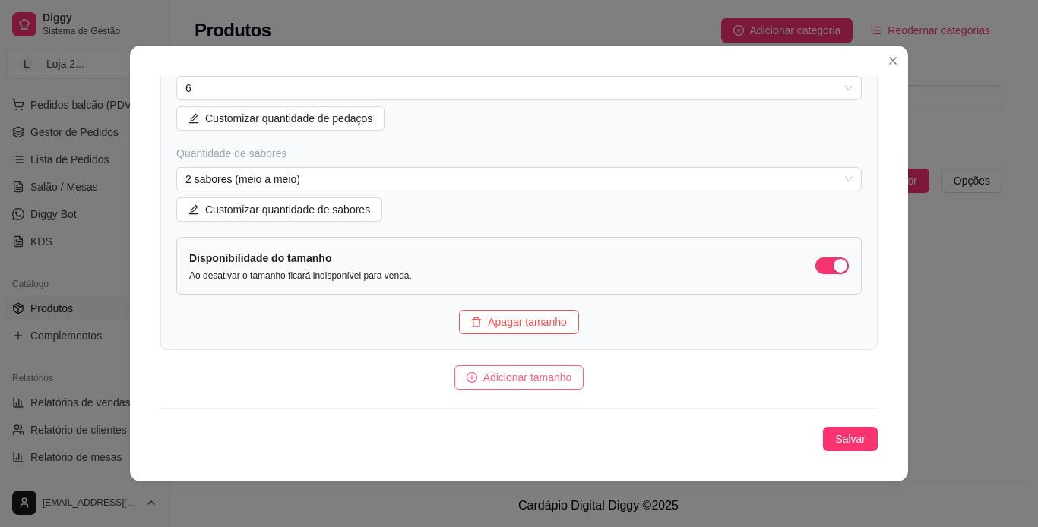
click at [559, 385] on span "Adicionar tamanho" at bounding box center [527, 377] width 89 height 17
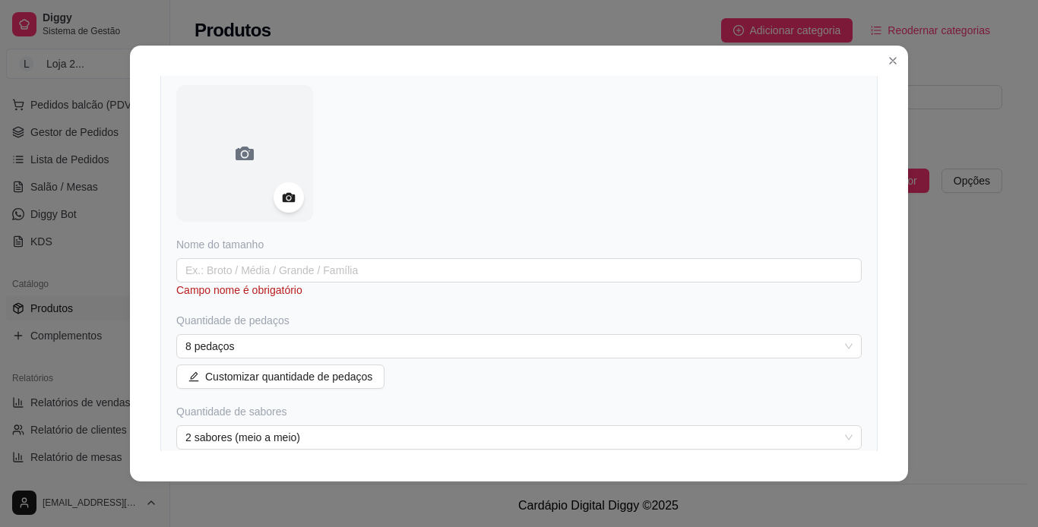
scroll to position [1780, 0]
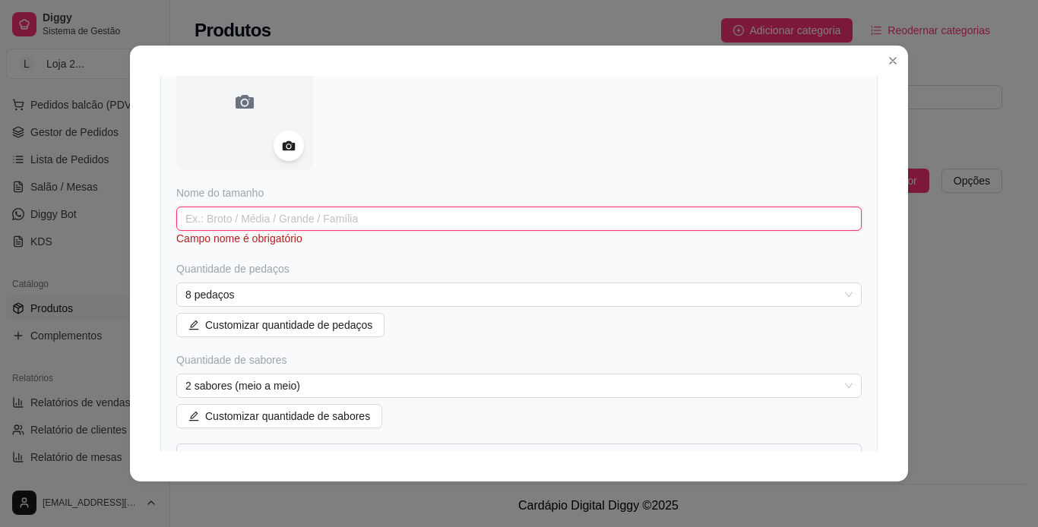
click at [506, 226] on input "text" at bounding box center [518, 219] width 685 height 24
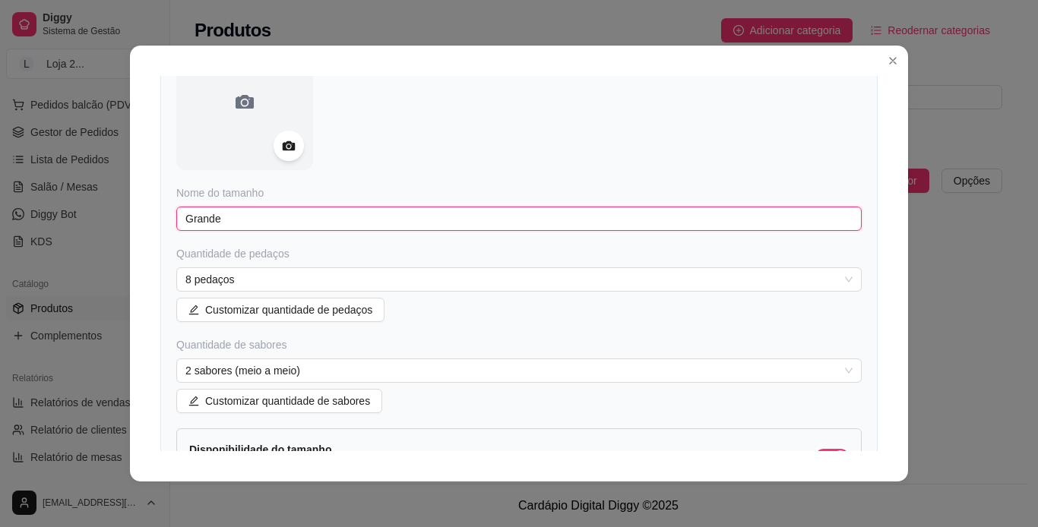
type input "Grande"
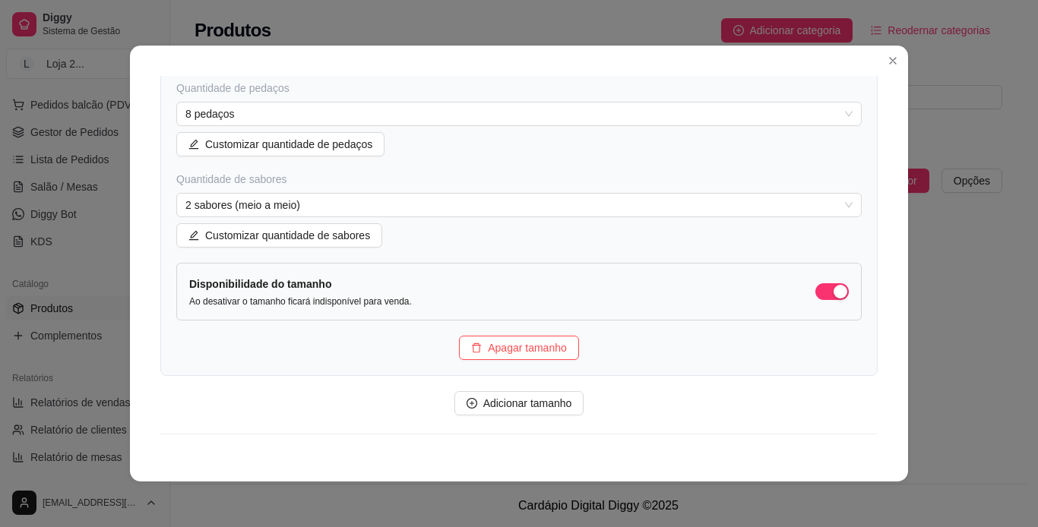
scroll to position [1972, 0]
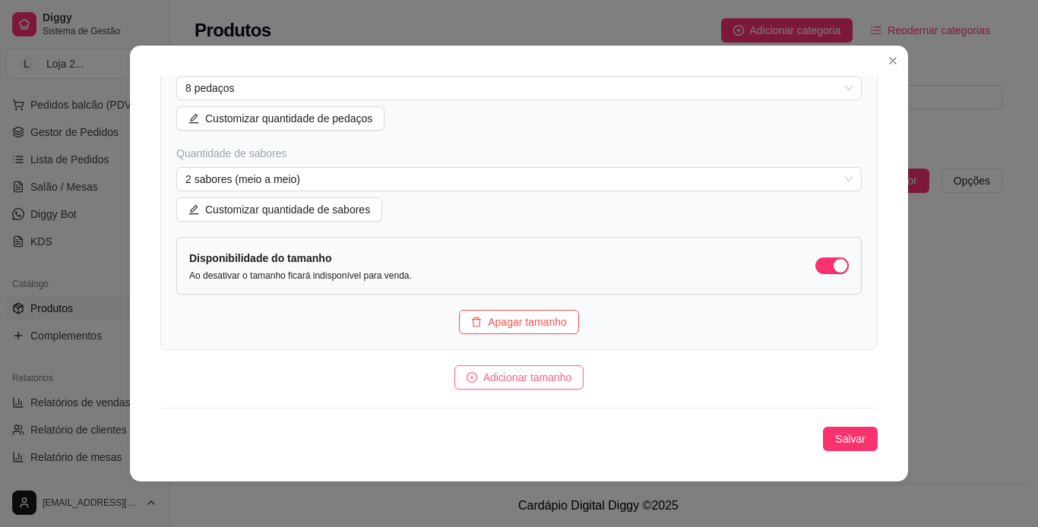
click at [545, 380] on span "Adicionar tamanho" at bounding box center [527, 377] width 89 height 17
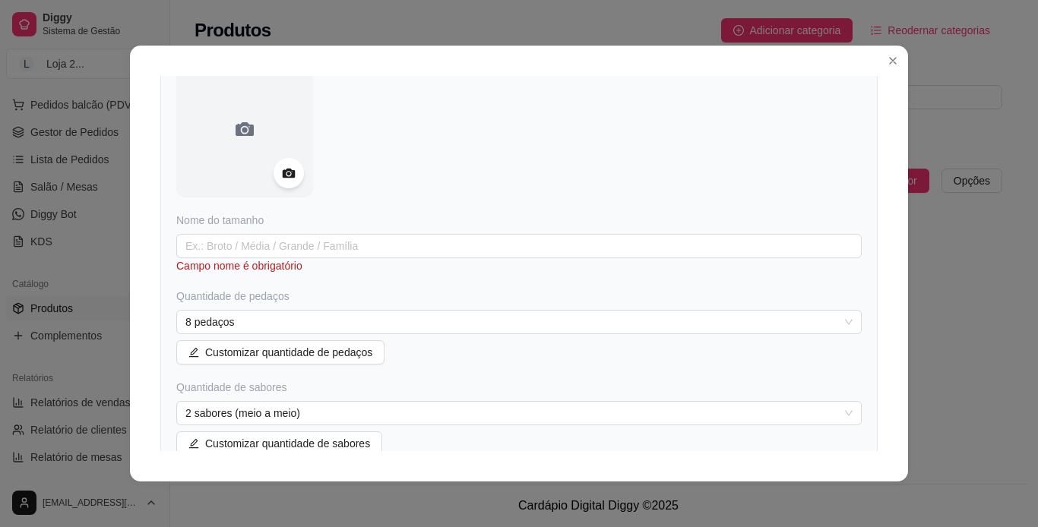
scroll to position [2298, 0]
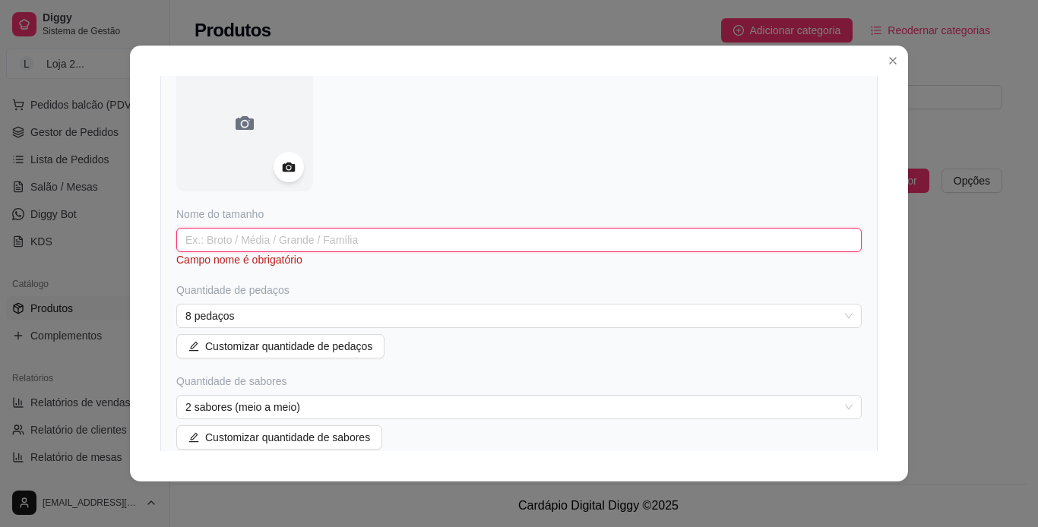
click at [613, 241] on input "text" at bounding box center [518, 240] width 685 height 24
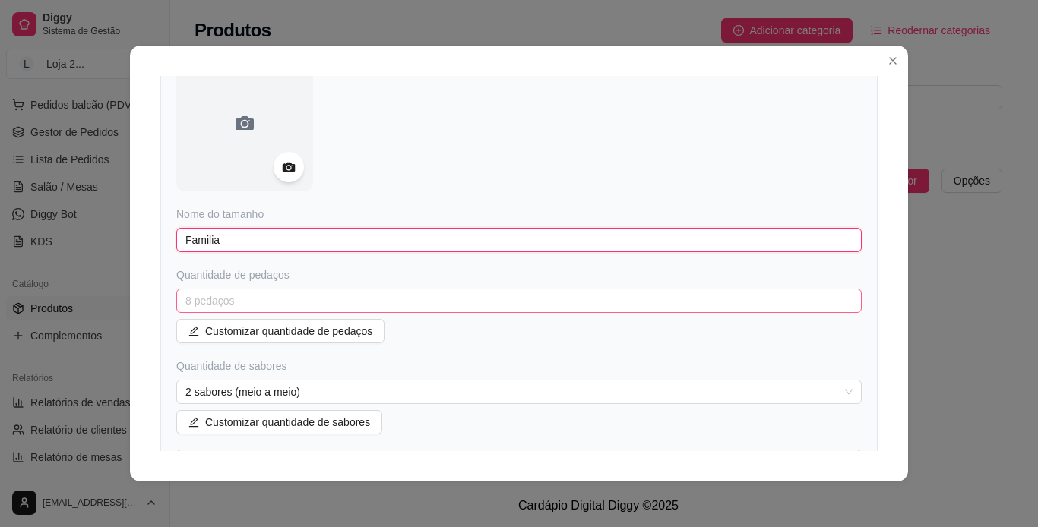
click at [684, 296] on span "8 pedaços" at bounding box center [518, 300] width 667 height 23
type input "Familia"
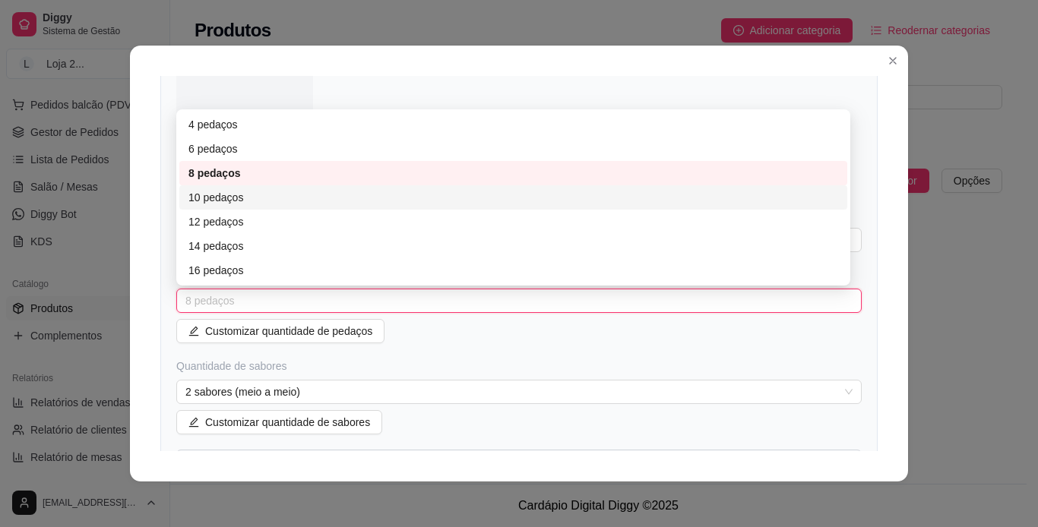
click at [483, 202] on div "10 pedaços" at bounding box center [512, 197] width 649 height 17
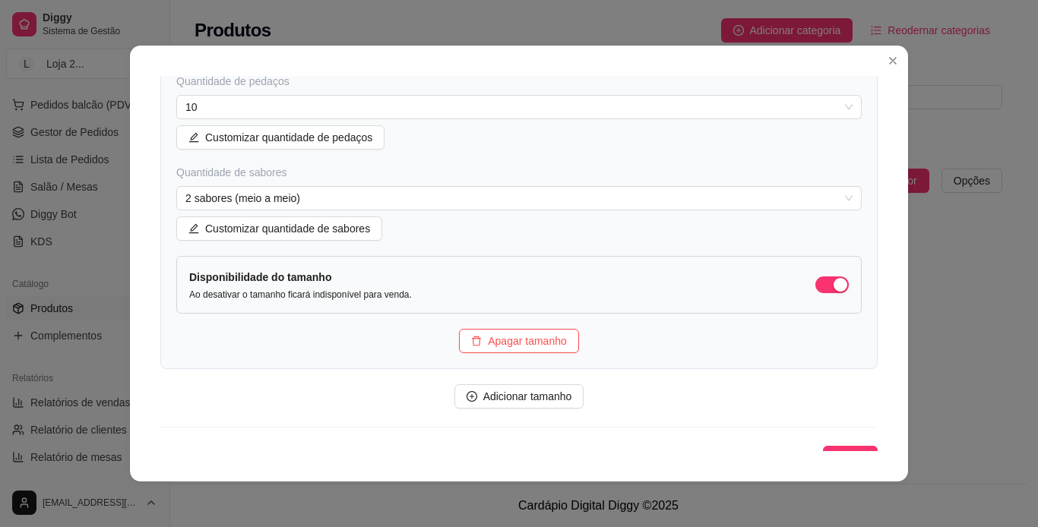
scroll to position [2511, 0]
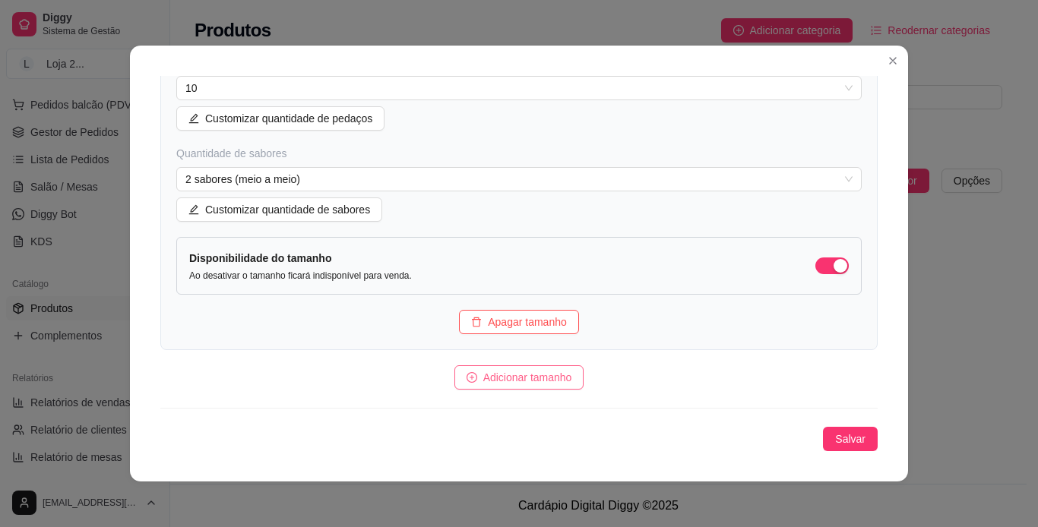
click at [540, 381] on span "Adicionar tamanho" at bounding box center [527, 377] width 89 height 17
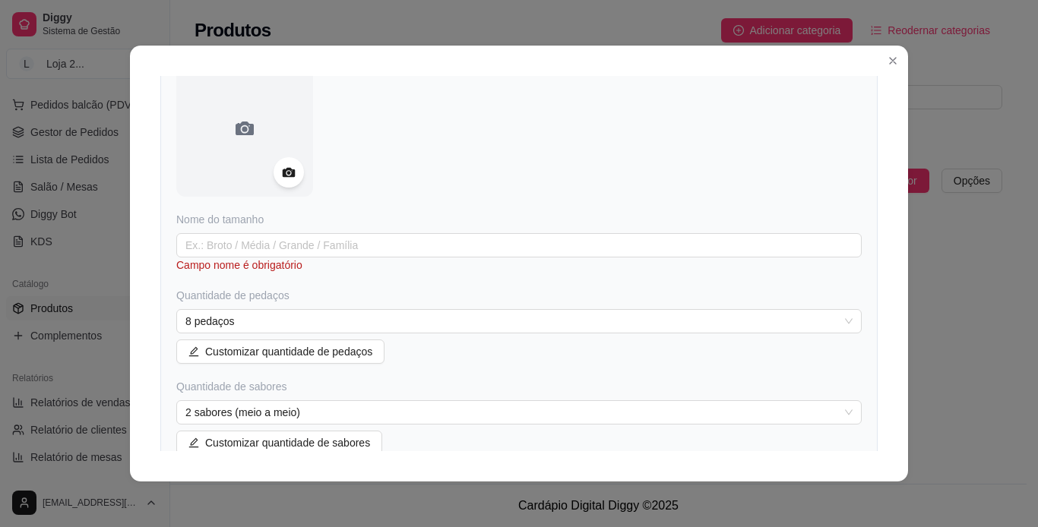
scroll to position [2848, 0]
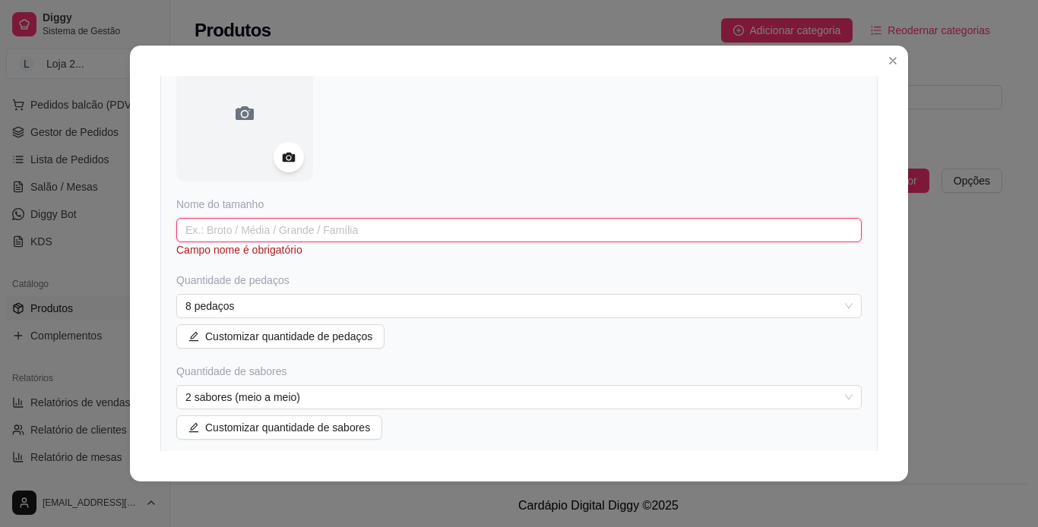
click at [583, 232] on input "text" at bounding box center [518, 230] width 685 height 24
type input "1"
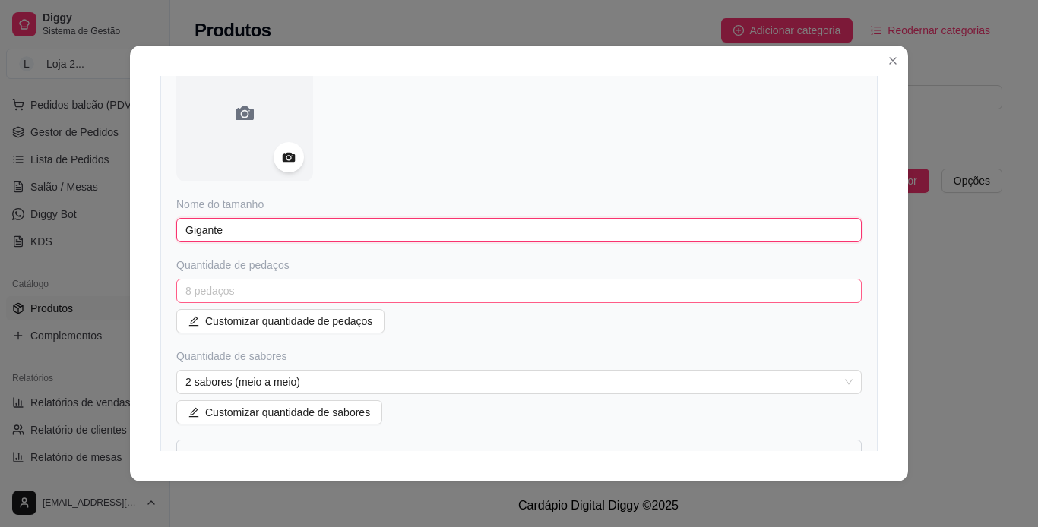
click at [588, 289] on span "8 pedaços" at bounding box center [518, 291] width 667 height 23
type input "Gigante"
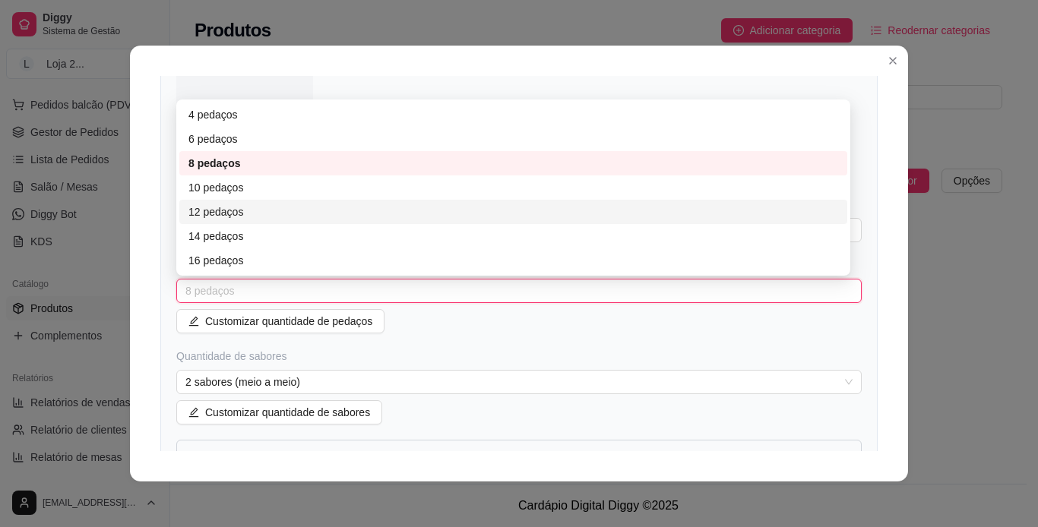
click at [406, 210] on div "12 pedaços" at bounding box center [512, 212] width 649 height 17
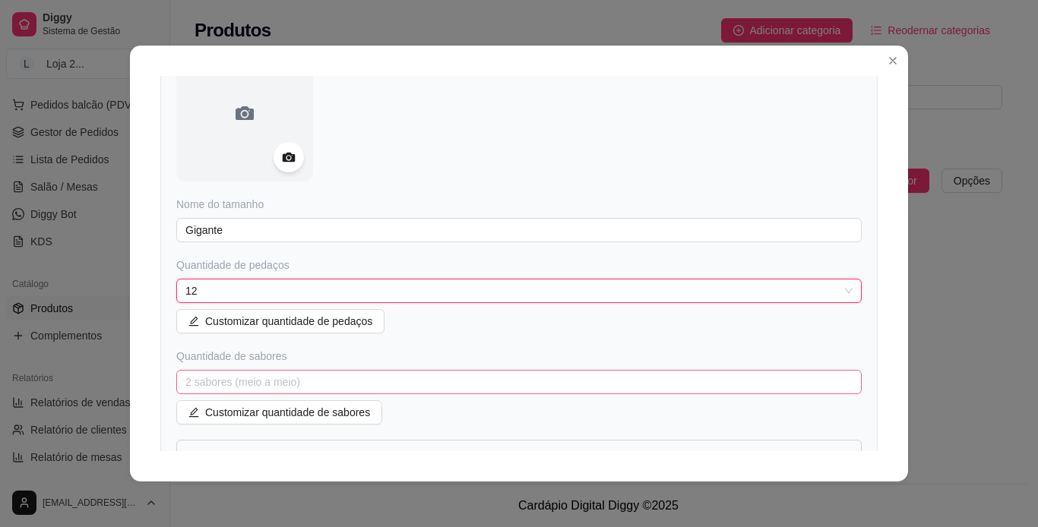
click at [358, 384] on span "2 sabores (meio a meio)" at bounding box center [518, 382] width 667 height 23
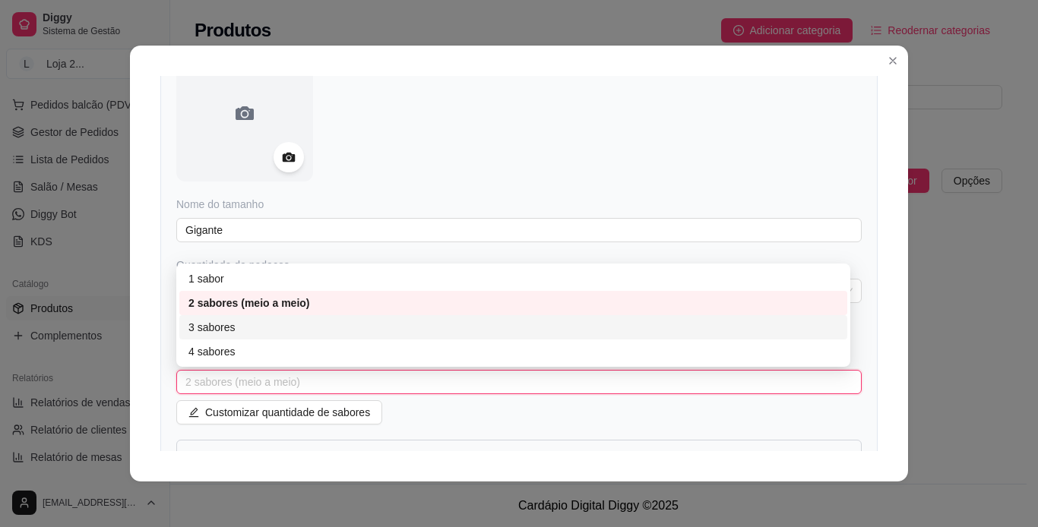
click at [283, 328] on div "3 sabores" at bounding box center [512, 327] width 649 height 17
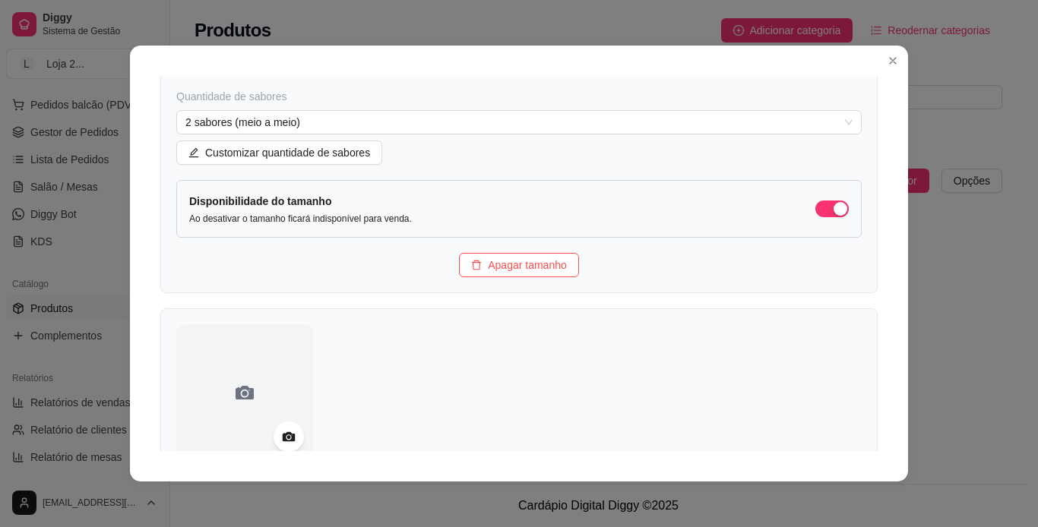
scroll to position [419, 0]
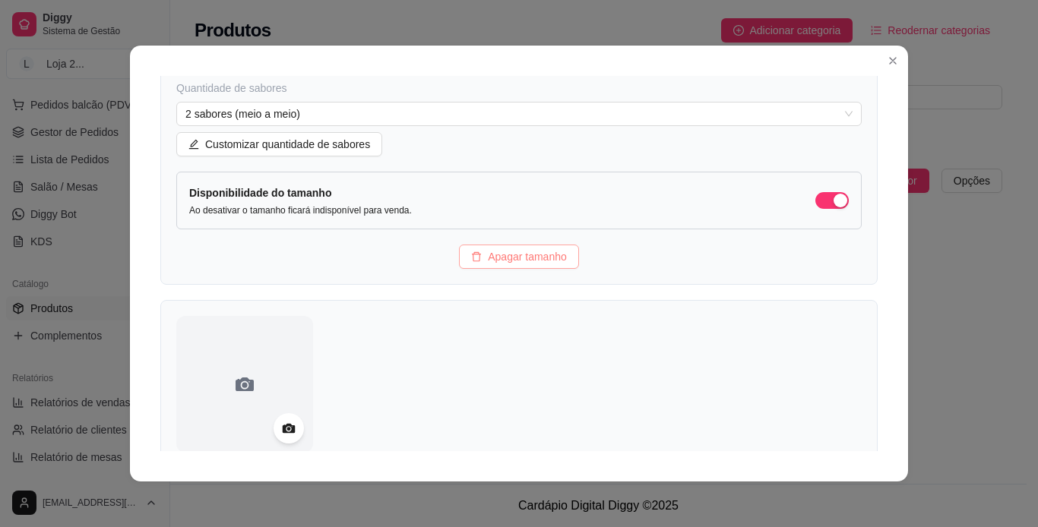
click at [535, 261] on span "Apagar tamanho" at bounding box center [527, 256] width 79 height 17
type input "Pequena"
type input "Media"
type input "Grande"
type input "Familia"
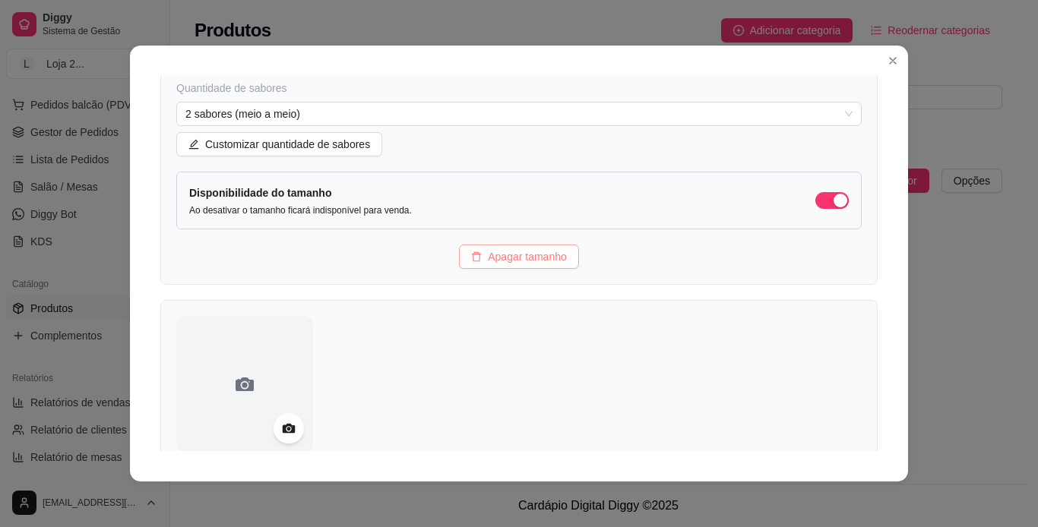
type input "Gigante"
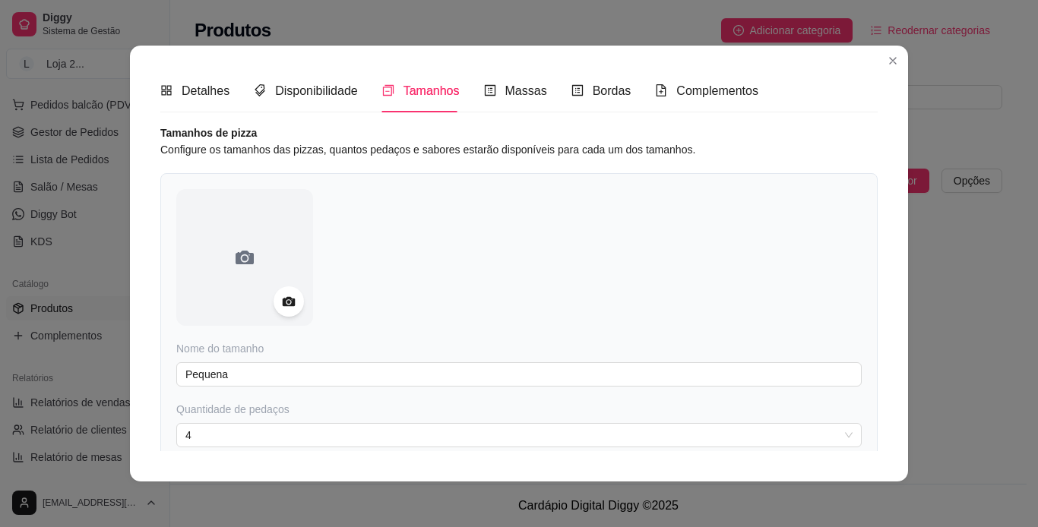
scroll to position [0, 0]
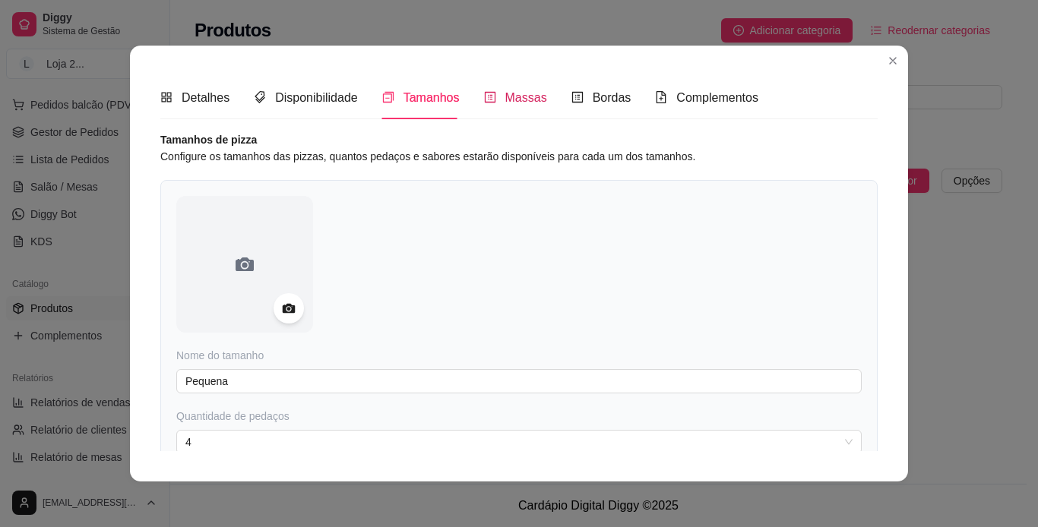
click at [505, 97] on span "Massas" at bounding box center [526, 97] width 42 height 13
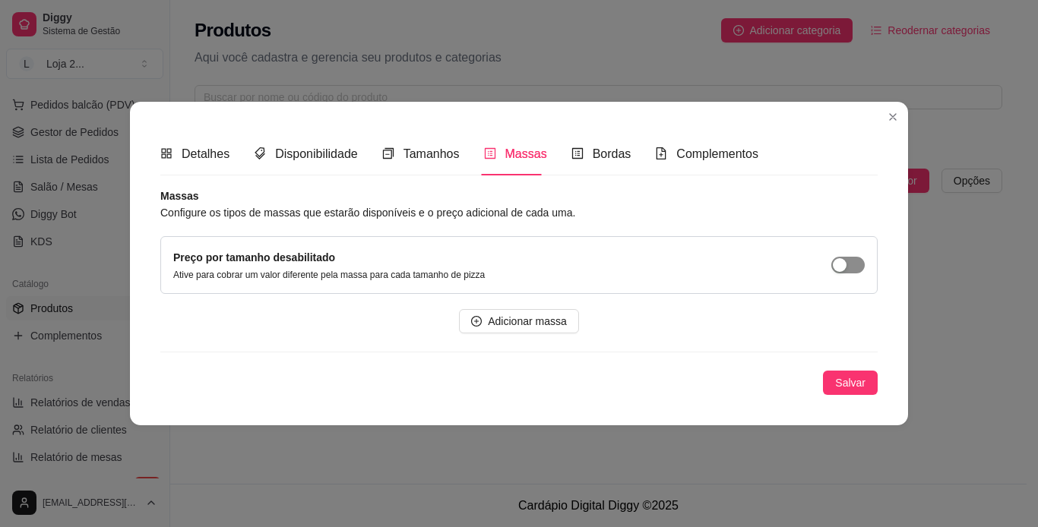
click at [684, 264] on span "button" at bounding box center [847, 265] width 33 height 17
click at [606, 156] on span "Bordas" at bounding box center [611, 153] width 39 height 13
click at [678, 162] on div "Complementos" at bounding box center [706, 153] width 103 height 19
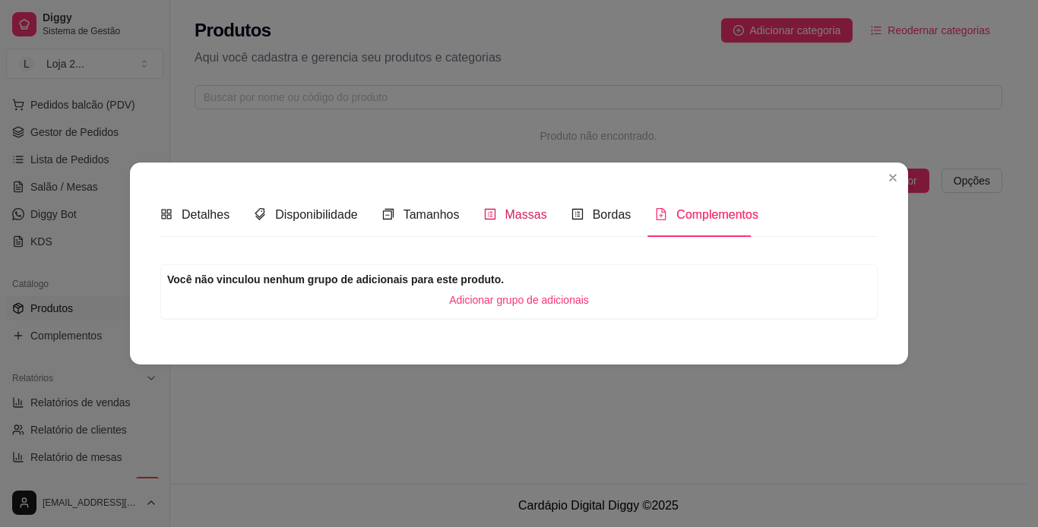
click at [507, 220] on span "Massas" at bounding box center [526, 214] width 42 height 13
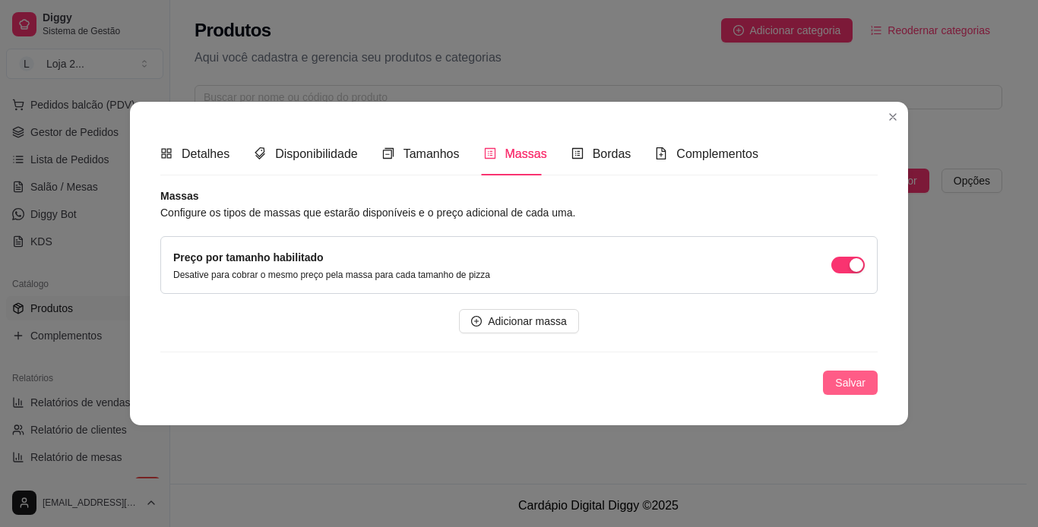
click at [684, 384] on button "Salvar" at bounding box center [850, 383] width 55 height 24
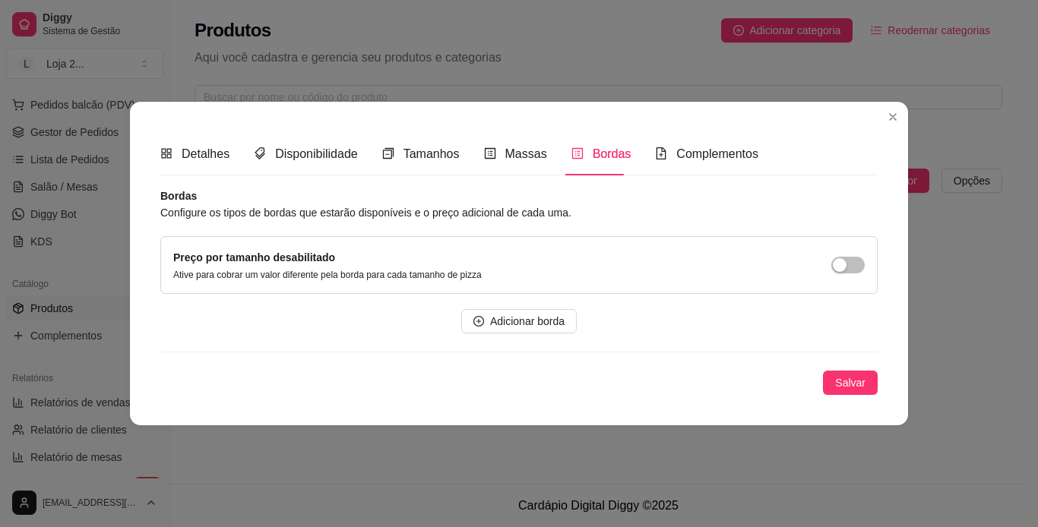
click at [599, 247] on div "Preço por tamanho desabilitado Ative para cobrar um valor diferente pela borda …" at bounding box center [518, 265] width 717 height 58
click at [515, 151] on span "Massas" at bounding box center [526, 153] width 42 height 13
click at [684, 269] on button "button" at bounding box center [847, 265] width 33 height 17
click at [684, 383] on span "Salvar" at bounding box center [850, 382] width 30 height 17
click at [442, 168] on div "Tamanhos" at bounding box center [420, 153] width 77 height 43
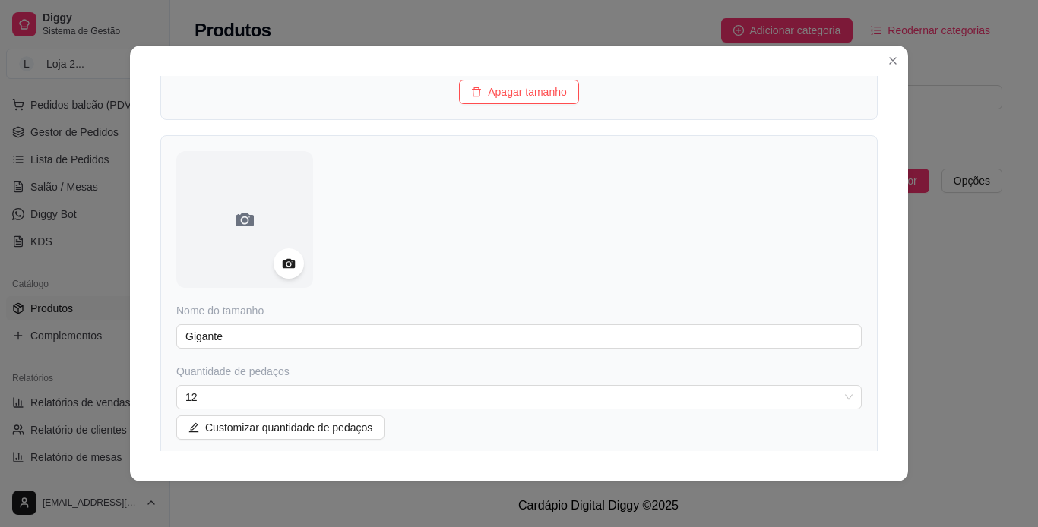
scroll to position [2511, 0]
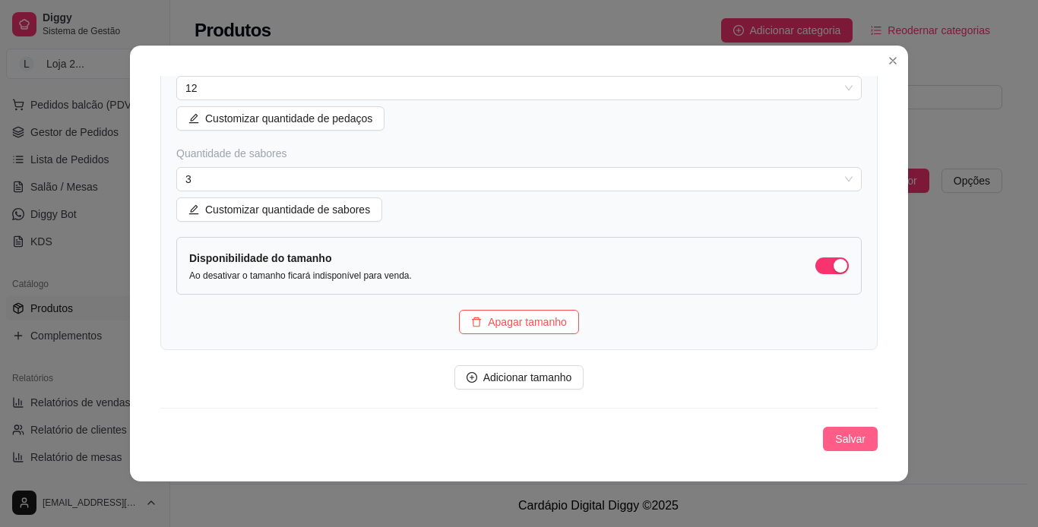
click at [684, 436] on span "Salvar" at bounding box center [850, 439] width 30 height 17
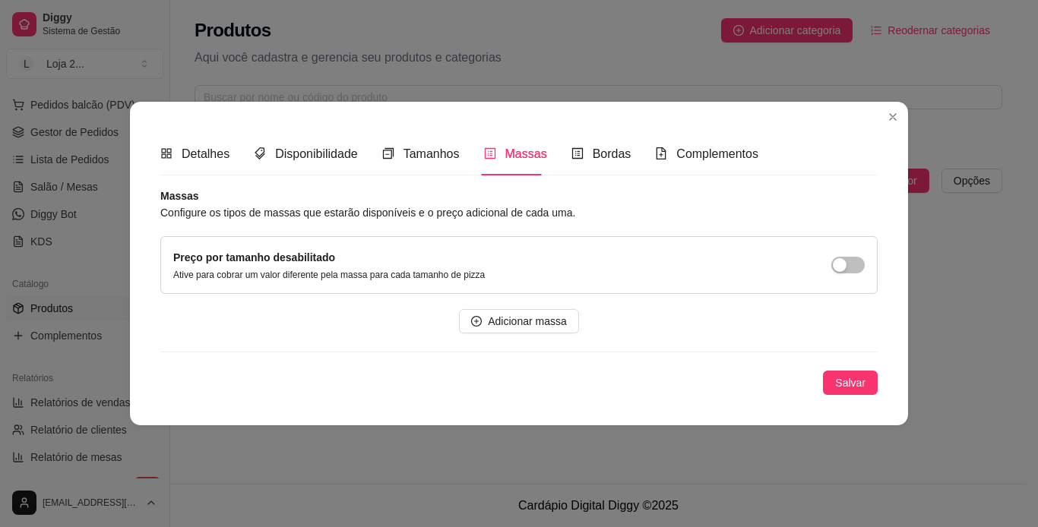
scroll to position [0, 0]
click at [432, 156] on span "Tamanhos" at bounding box center [431, 153] width 56 height 13
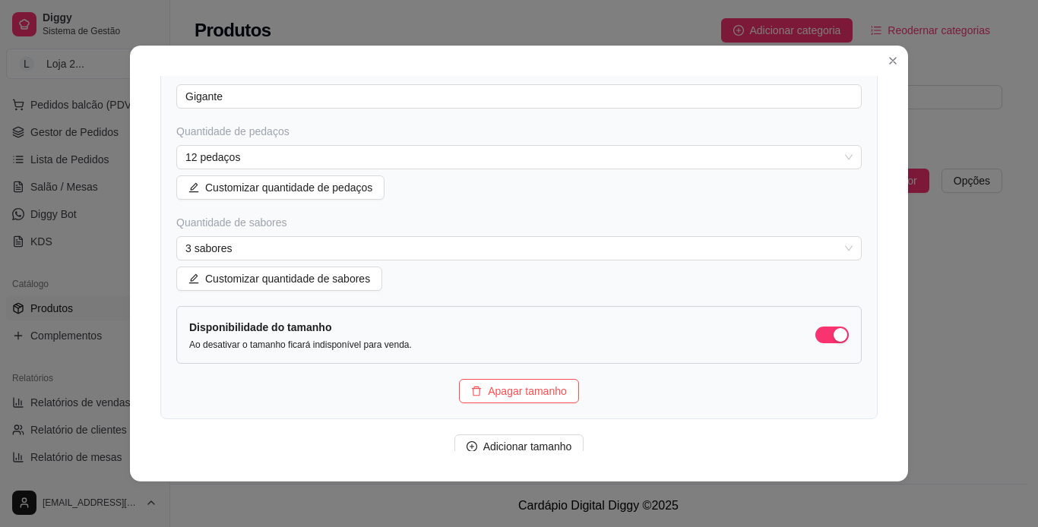
scroll to position [2511, 0]
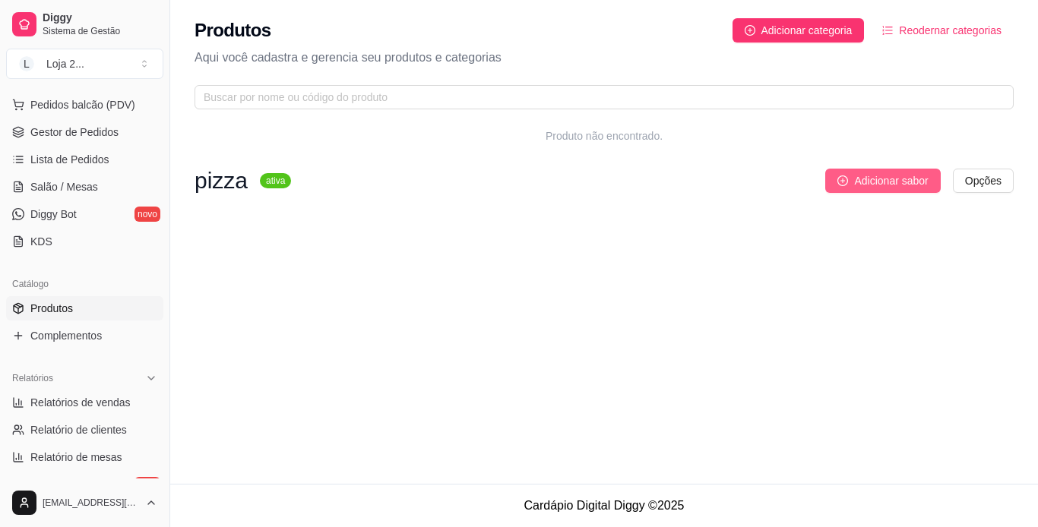
click at [684, 188] on span "Adicionar sabor" at bounding box center [891, 180] width 74 height 17
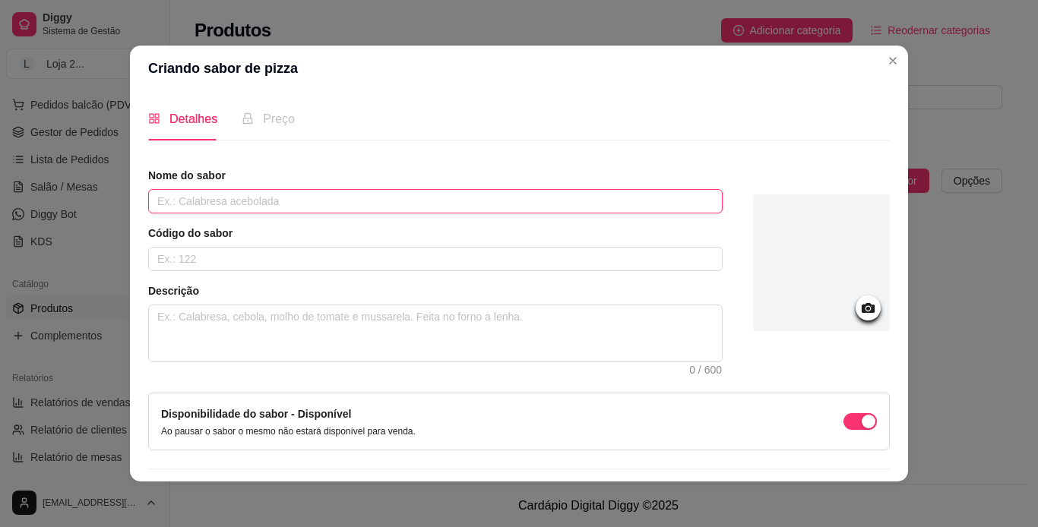
click at [212, 192] on input "text" at bounding box center [435, 201] width 574 height 24
type input "p"
type input "PRESUNTO"
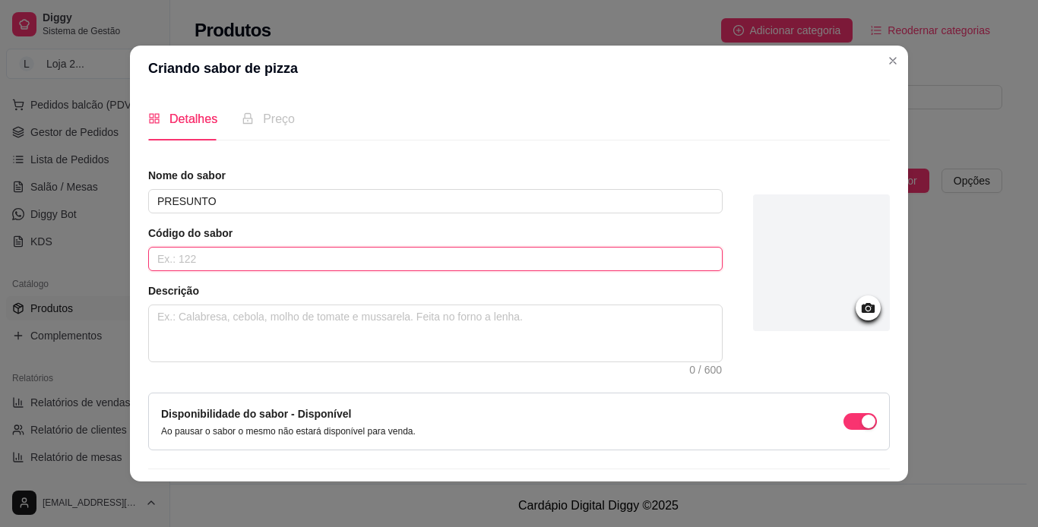
click at [437, 264] on input "text" at bounding box center [435, 259] width 574 height 24
type input "1"
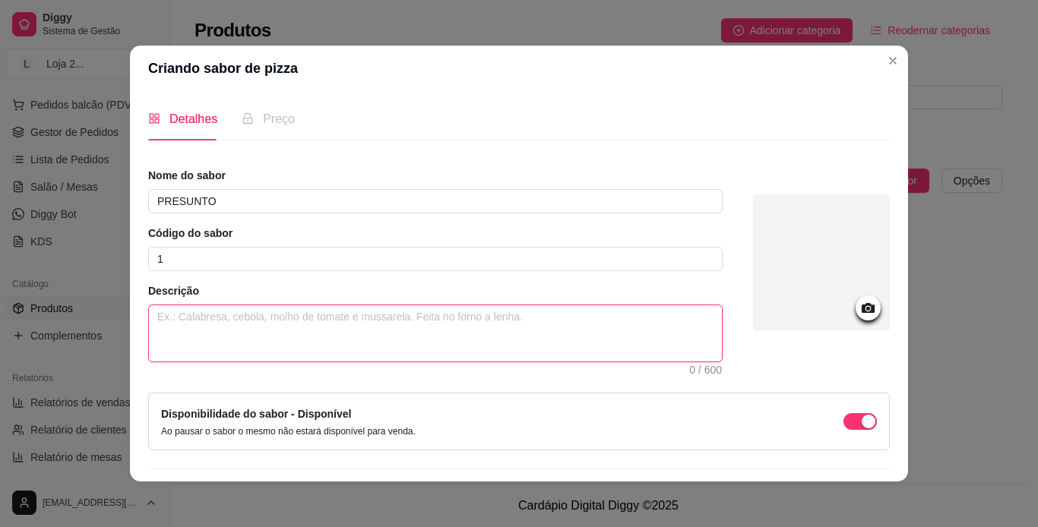
drag, startPoint x: 349, startPoint y: 338, endPoint x: 364, endPoint y: 327, distance: 17.9
click at [364, 327] on textarea at bounding box center [435, 333] width 573 height 56
type textarea "M"
type textarea "MO"
type textarea "MOL"
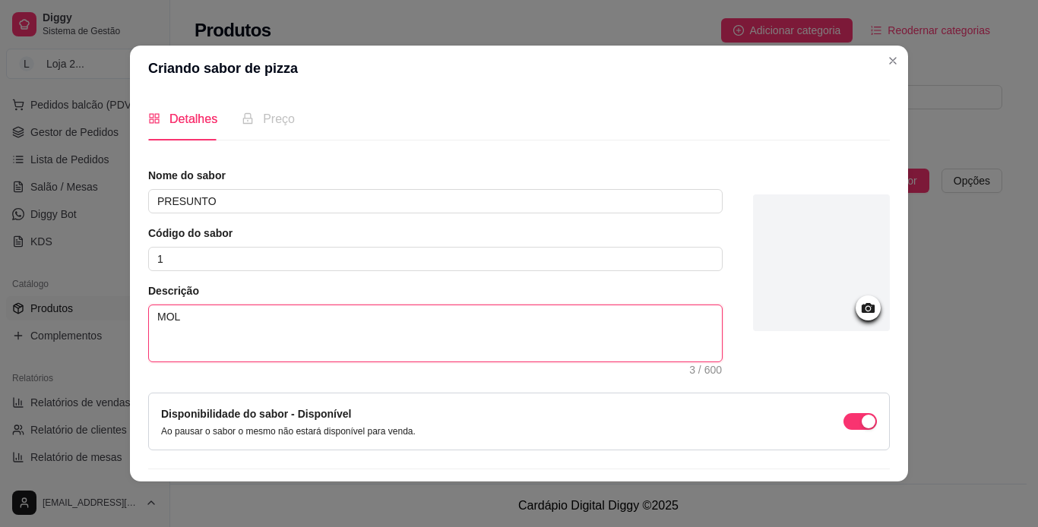
type textarea "MOLH"
type textarea "MOLHO"
type textarea "MOLHO,"
type textarea "MOLHO, P"
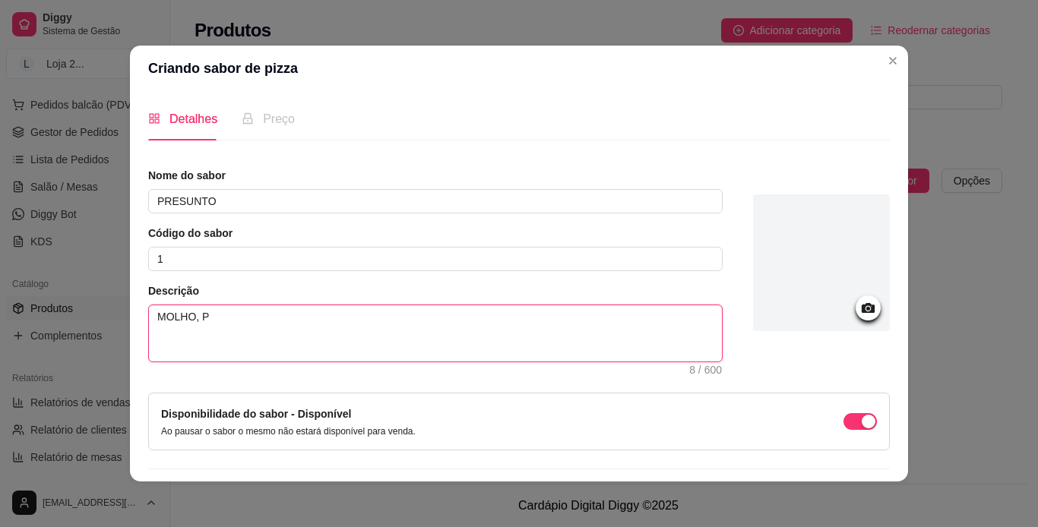
type textarea "MOLHO, [GEOGRAPHIC_DATA]"
type textarea "MOLHO, PRE"
type textarea "MOLHO, PRES"
type textarea "MOLHO, PRESU"
type textarea "MOLHO, PRESUN"
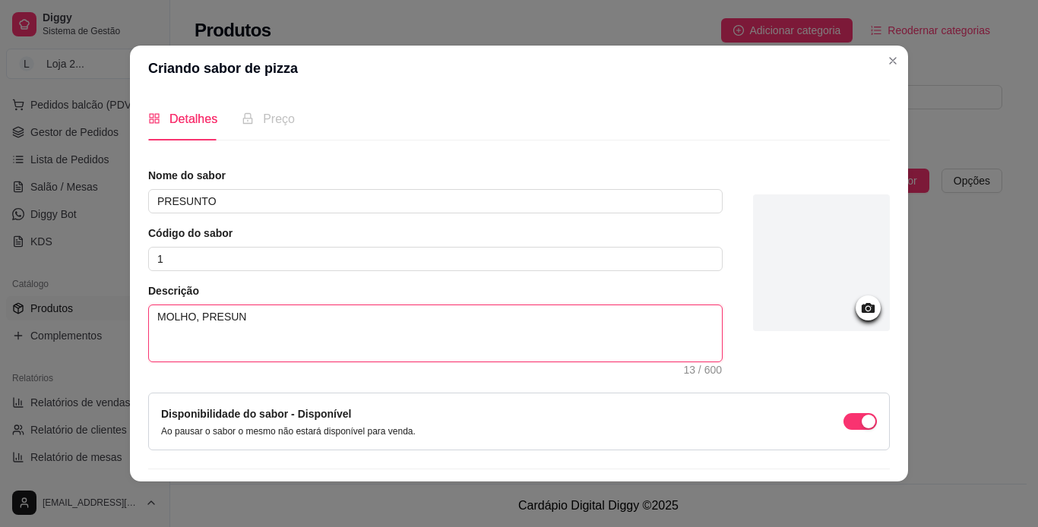
type textarea "MOLHO, PRESUNT"
type textarea "MOLHO, [GEOGRAPHIC_DATA],"
type textarea "MOLHO, PRESUNTO,C"
type textarea "MOLHO, PRESUNTO,[GEOGRAPHIC_DATA]"
type textarea "MOLHO, PRESUNTO,CEB"
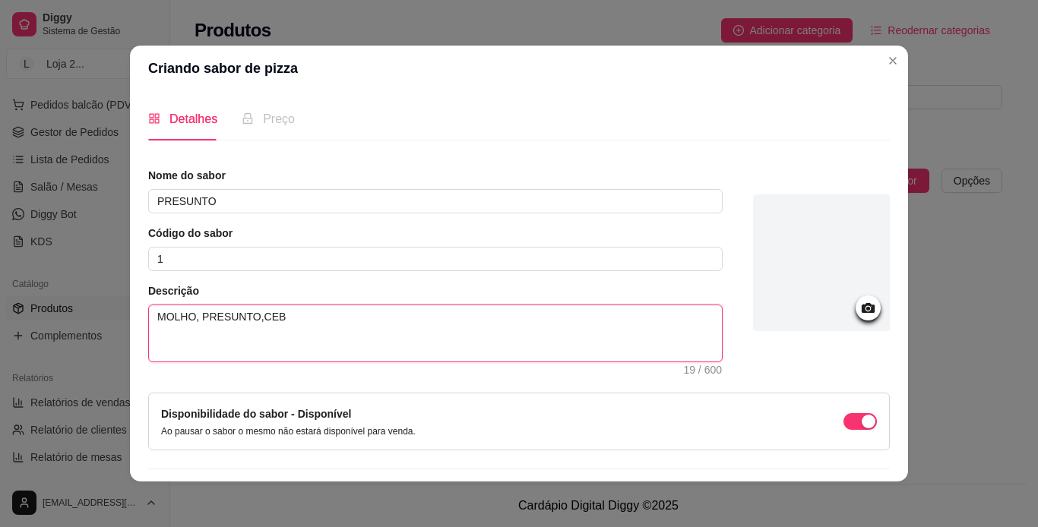
type textarea "MOLHO, [GEOGRAPHIC_DATA],CEBO"
type textarea "MOLHO, PRESUNTO,CEBOL"
type textarea "MOLHO, PRESUNTO,CEBOLA"
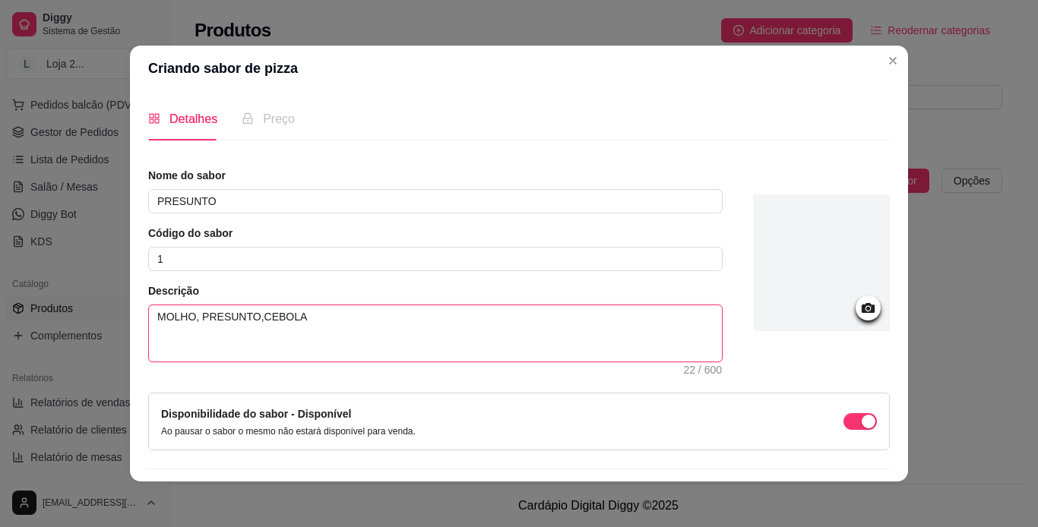
type textarea "MOLHO, PRESUNTO,CEBOLA,"
type textarea "MOLHO, PRESUNTO,CEBOLA, T"
type textarea "MOLHO, PRESUNTO,CEBOLA, TO"
type textarea "MOLHO, PRESUNTO,CEBOLA, TOM"
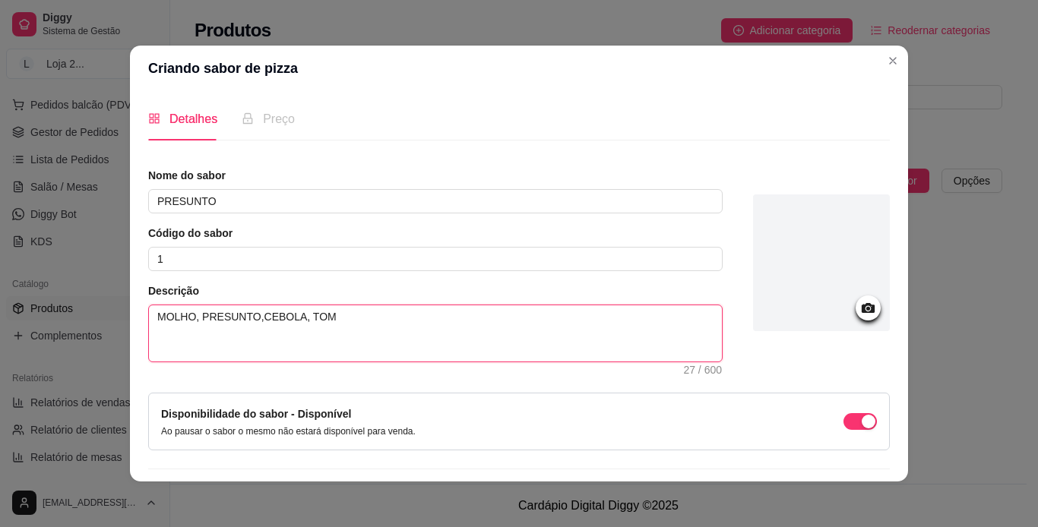
type textarea "MOLHO, PRESUNTO,CEBOLA, TOMA"
type textarea "MOLHO, PRESUNTO,CEBOLA, TOMAT"
type textarea "MOLHO, PRESUNTO,CEBOLA, TOMATE"
type textarea "MOLHO, PRESUNTO,CEBOLA, TOMATE,"
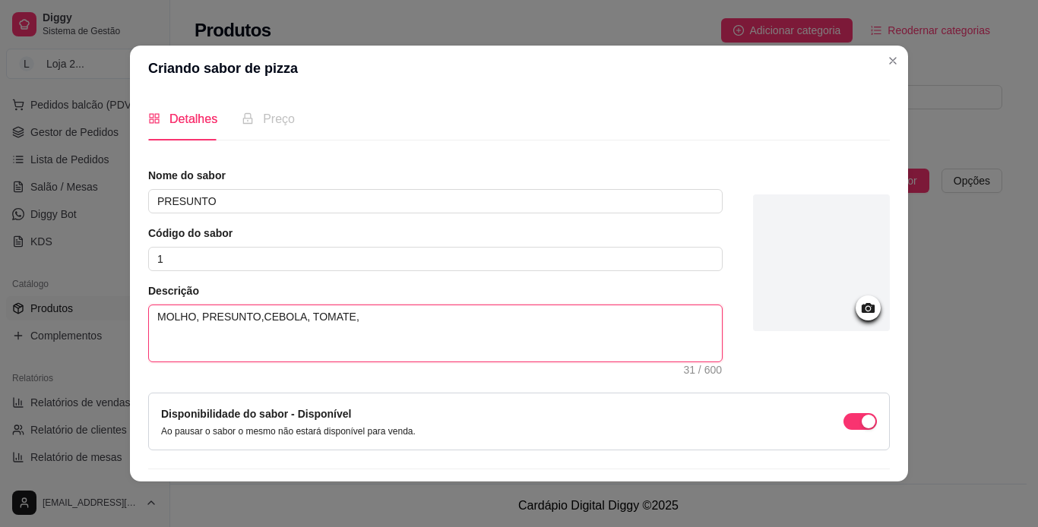
type textarea "MOLHO, PRESUNTO,CEBOLA, TOMATE"
type textarea "MOLHO, PRESUNTO,CEBOLA, TOMATE E"
type textarea "MOLHO, PRESUNTO,CEBOLA, TOMATE E A"
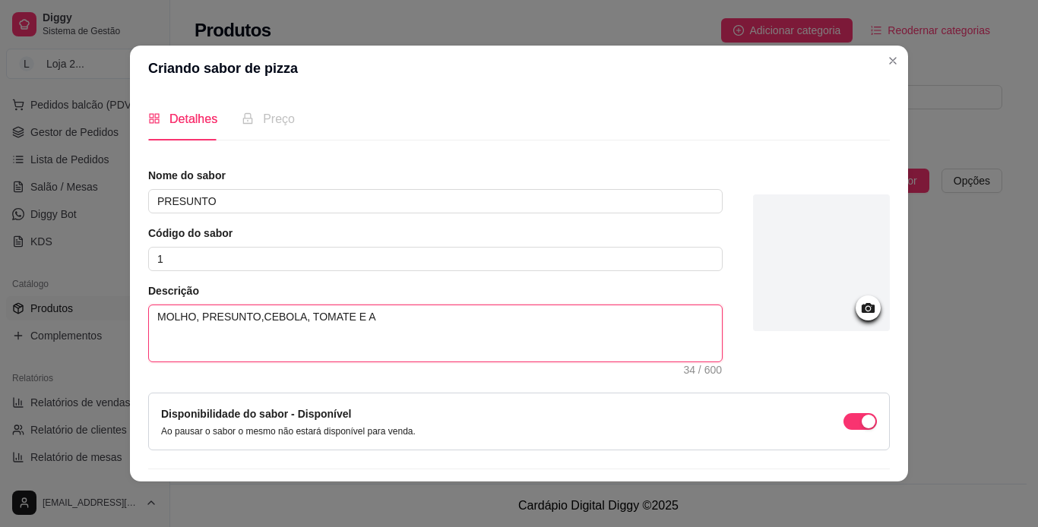
type textarea "MOLHO, PRESUNTO,CEBOLA, TOMATE E AZ"
type textarea "MOLHO, PRESUNTO,CEBOLA, TOMATE E AZE"
type textarea "MOLHO, PRESUNTO,CEBOLA, TOMATE E AZEI"
type textarea "MOLHO, PRESUNTO,CEBOLA, TOMATE E AZEIT"
type textarea "MOLHO, PRESUNTO,CEBOLA, TOMATE E AZEITO"
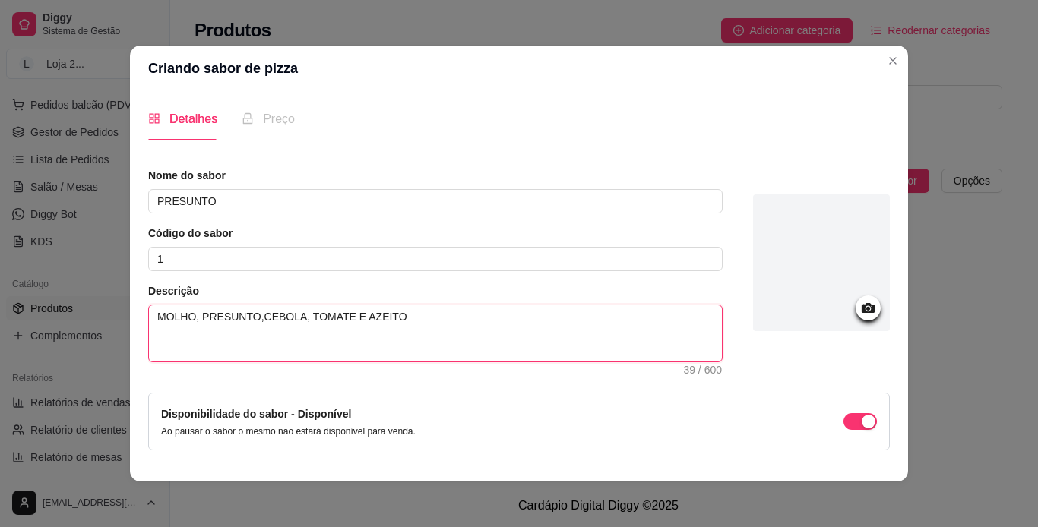
type textarea "MOLHO, PRESUNTO,CEBOLA, TOMATE E AZEITON"
type textarea "MOLHO, PRESUNTO,CEBOLA, TOMATE E AZEITONA"
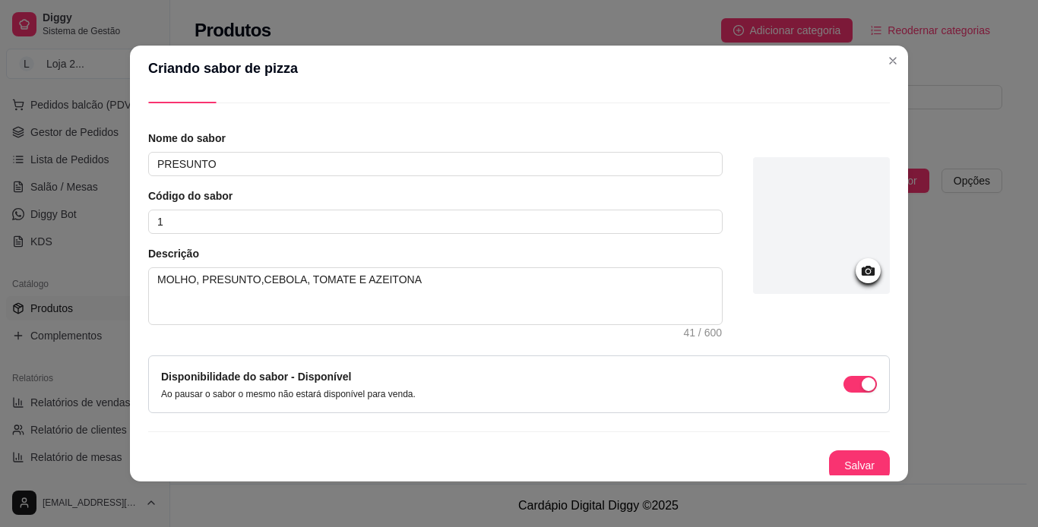
scroll to position [43, 0]
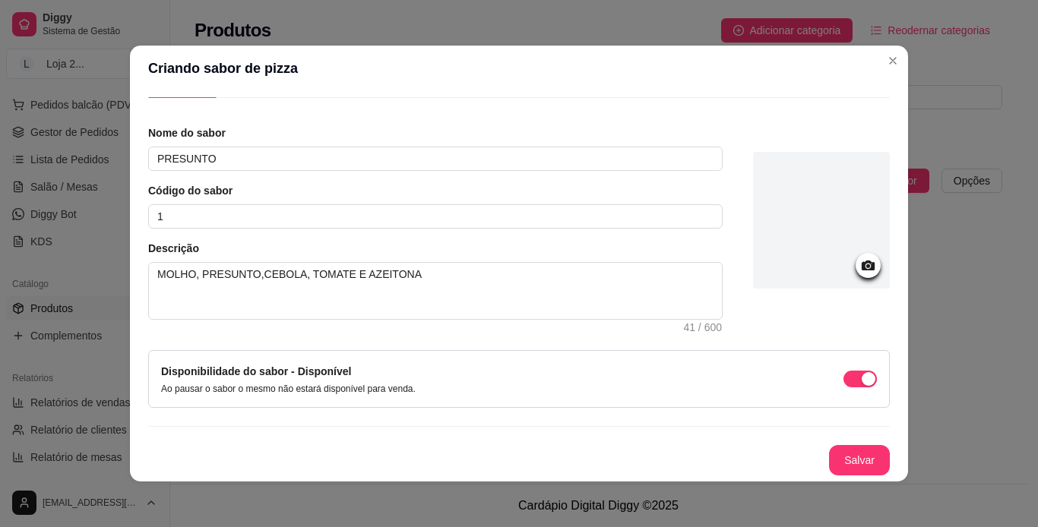
click at [684, 250] on div at bounding box center [821, 220] width 137 height 137
click at [684, 455] on button "Salvar" at bounding box center [858, 461] width 59 height 30
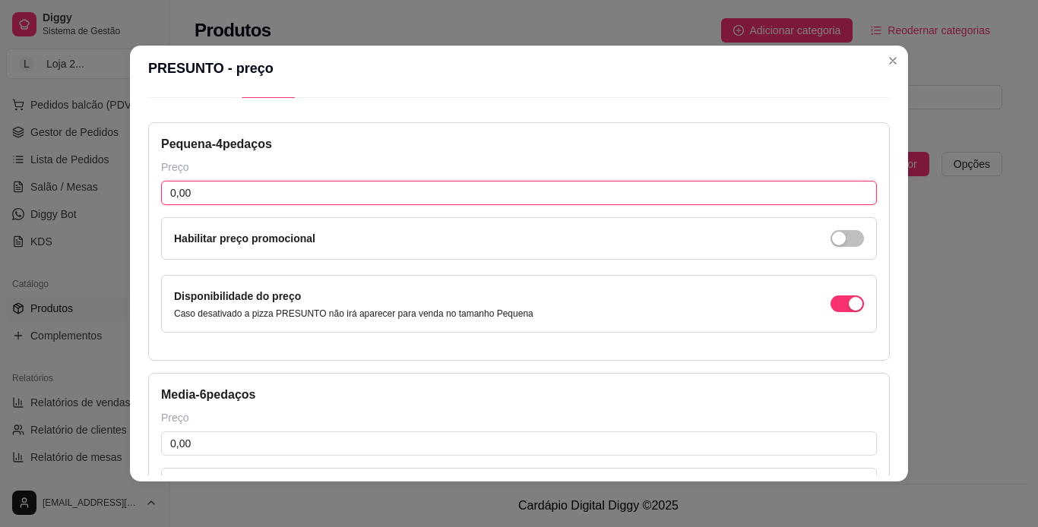
click at [430, 189] on input "0,00" at bounding box center [518, 193] width 715 height 24
type input "32,00"
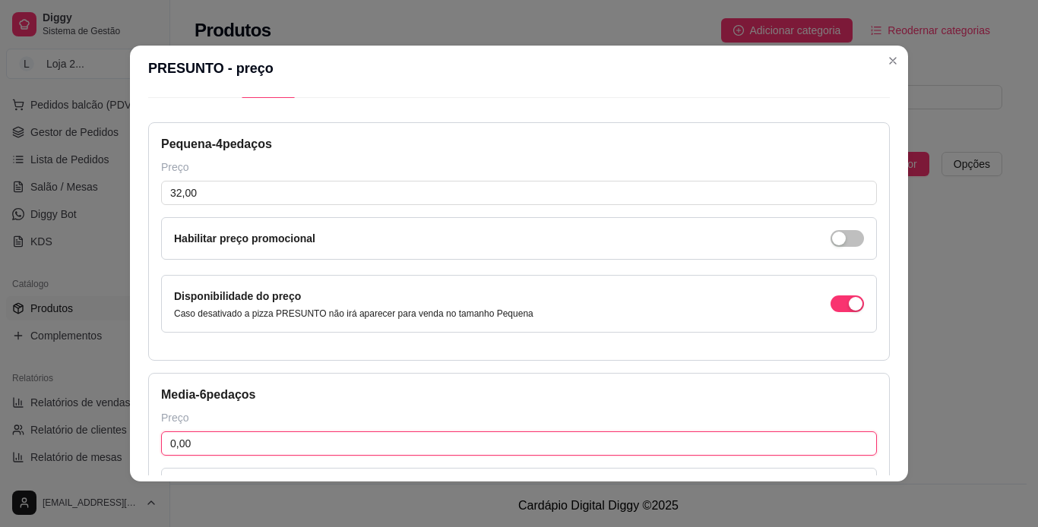
click at [400, 438] on input "0,00" at bounding box center [518, 443] width 715 height 24
type input "42,00"
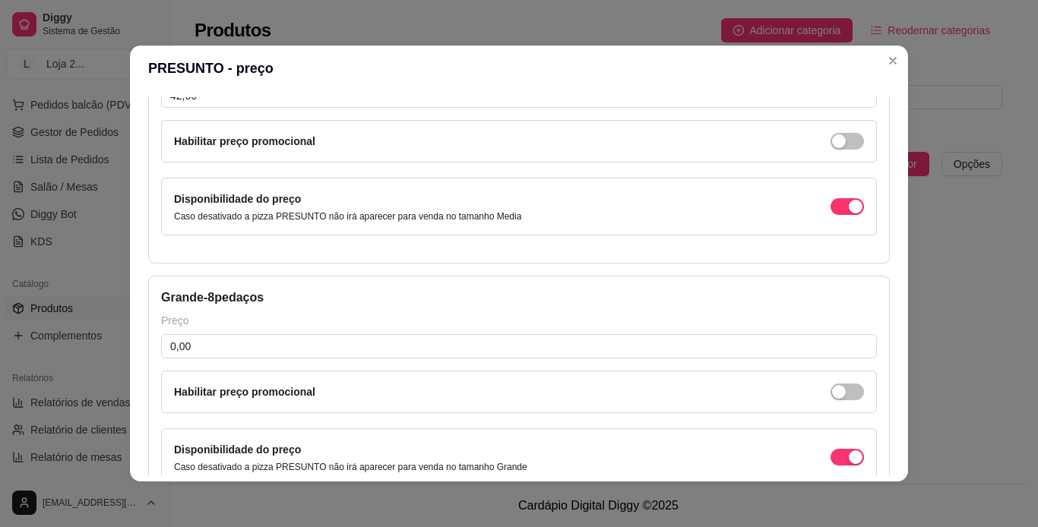
scroll to position [403, 0]
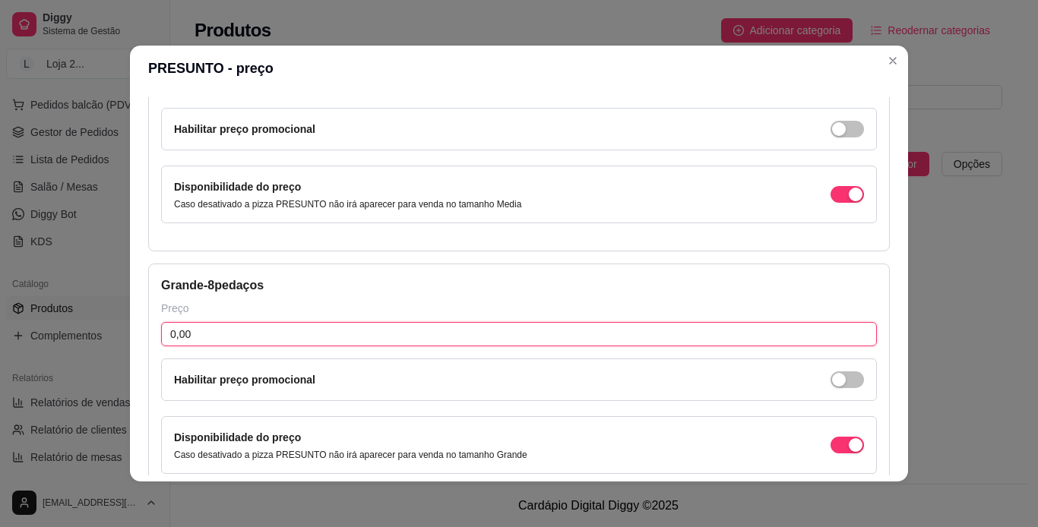
click at [684, 338] on input "0,00" at bounding box center [518, 334] width 715 height 24
type input "52,00"
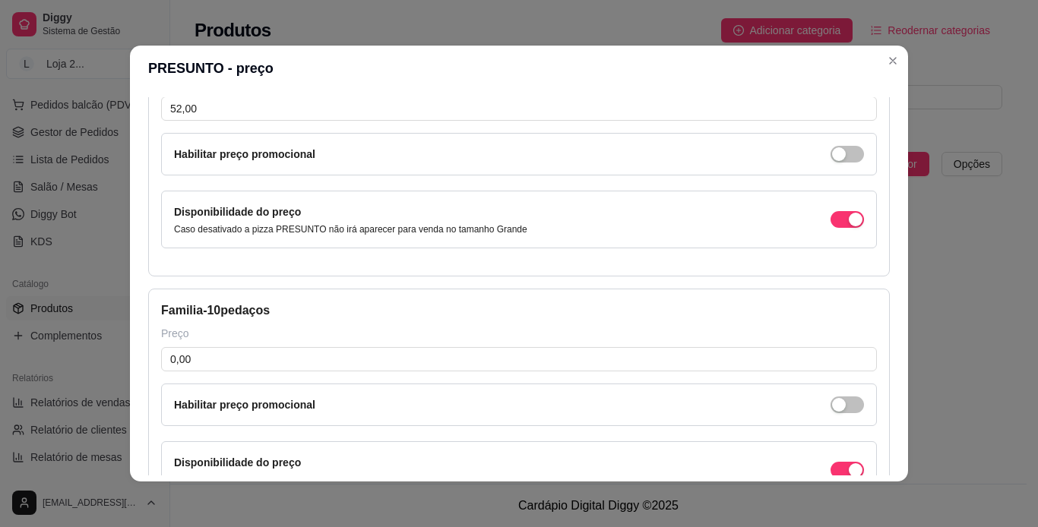
scroll to position [640, 0]
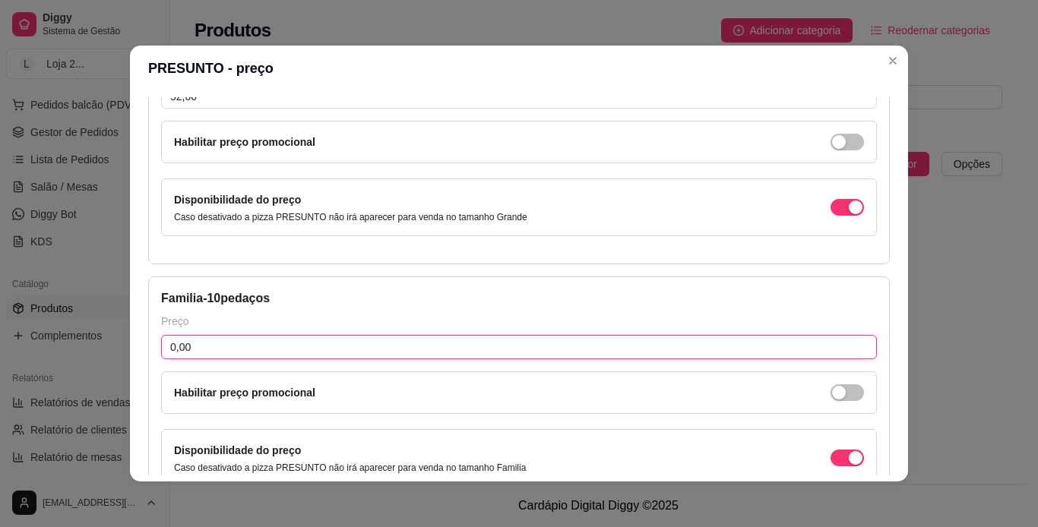
click at [684, 352] on input "0,00" at bounding box center [518, 347] width 715 height 24
type input "61,00"
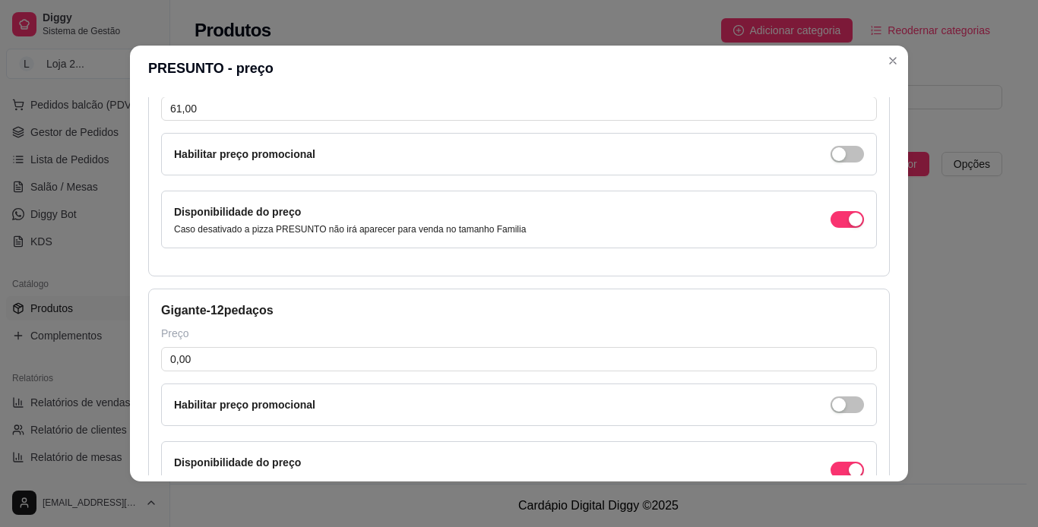
scroll to position [894, 0]
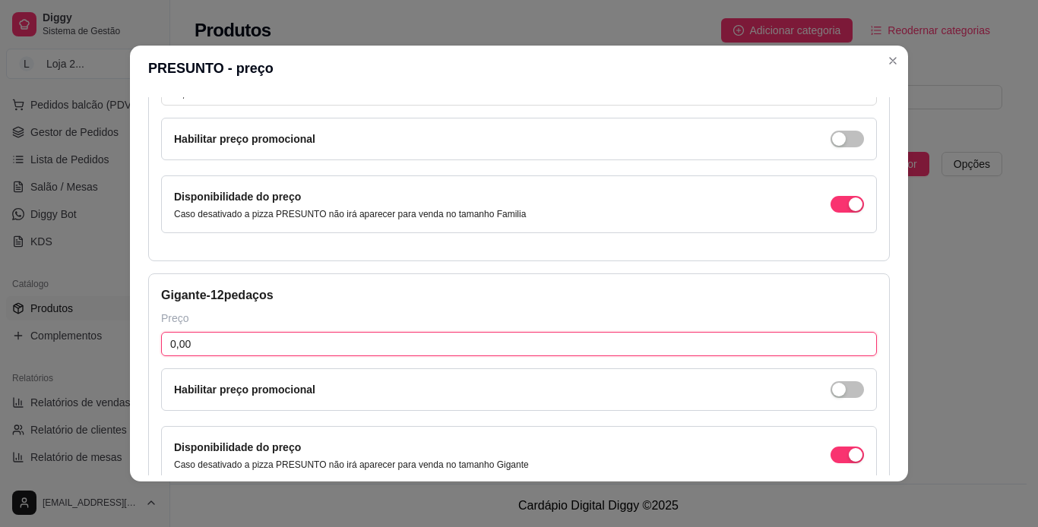
click at [684, 347] on input "0,00" at bounding box center [518, 344] width 715 height 24
type input "90,00"
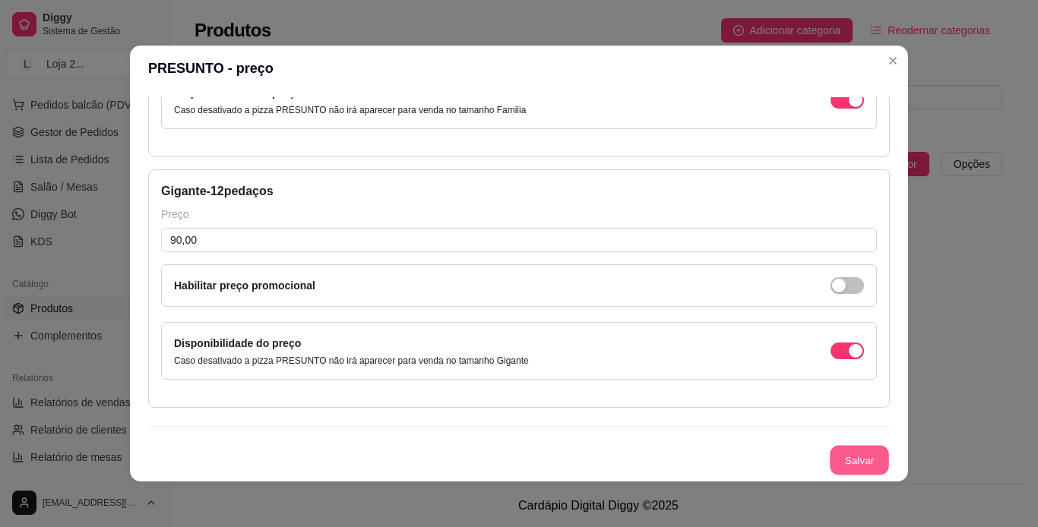
click at [684, 453] on button "Salvar" at bounding box center [858, 461] width 59 height 30
click at [684, 455] on button "Salvar" at bounding box center [858, 461] width 59 height 30
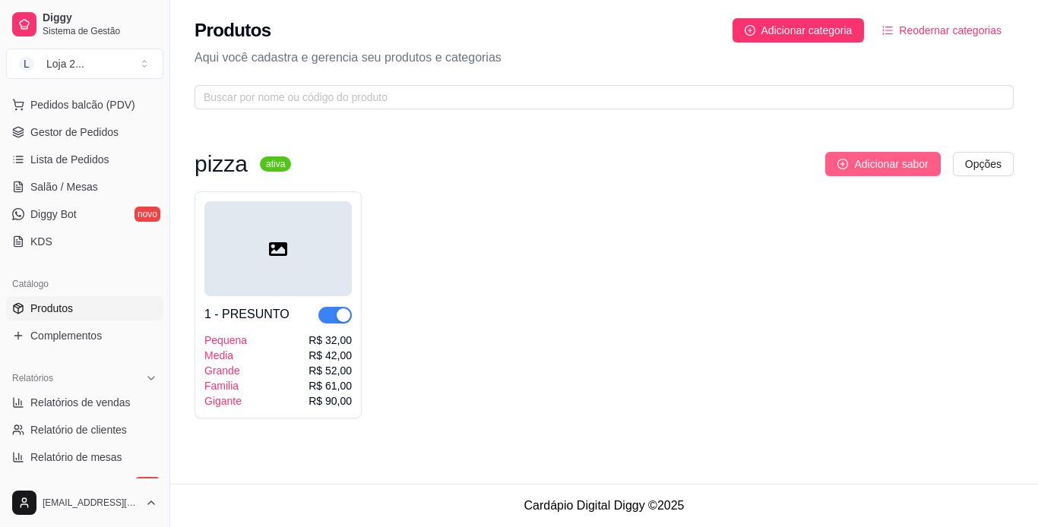
click at [684, 160] on span "Adicionar sabor" at bounding box center [891, 164] width 74 height 17
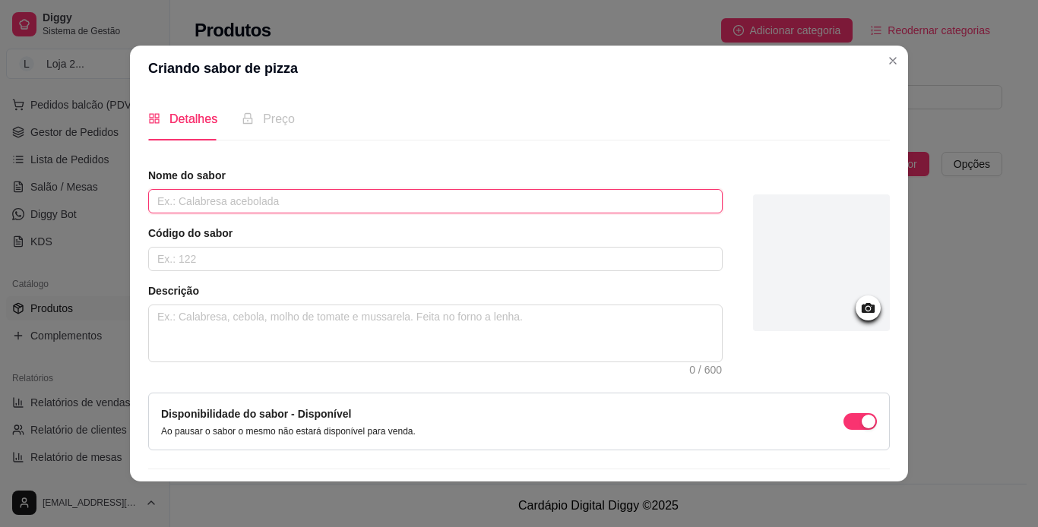
click at [423, 201] on input "text" at bounding box center [435, 201] width 574 height 24
type input "NAPOLITANA"
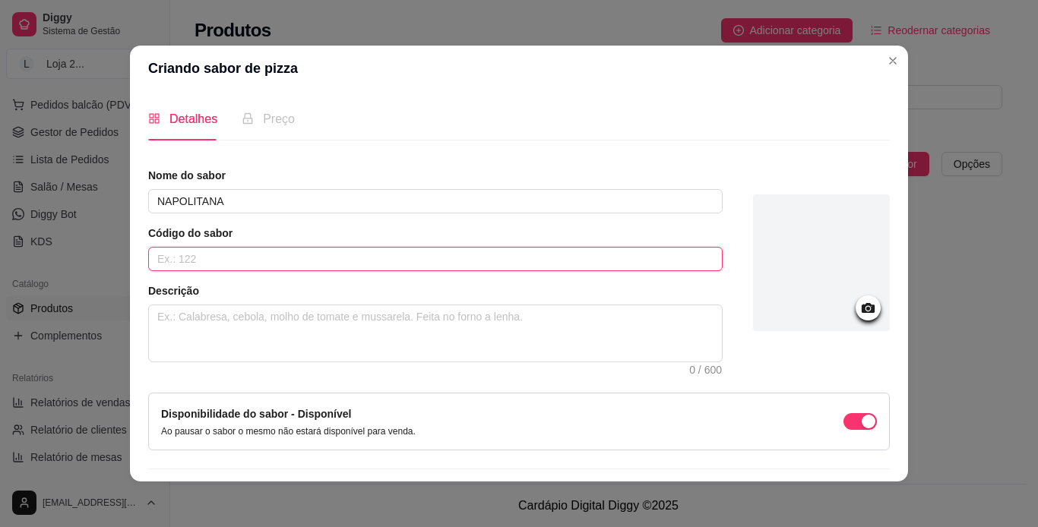
click at [389, 258] on input "text" at bounding box center [435, 259] width 574 height 24
type input "2"
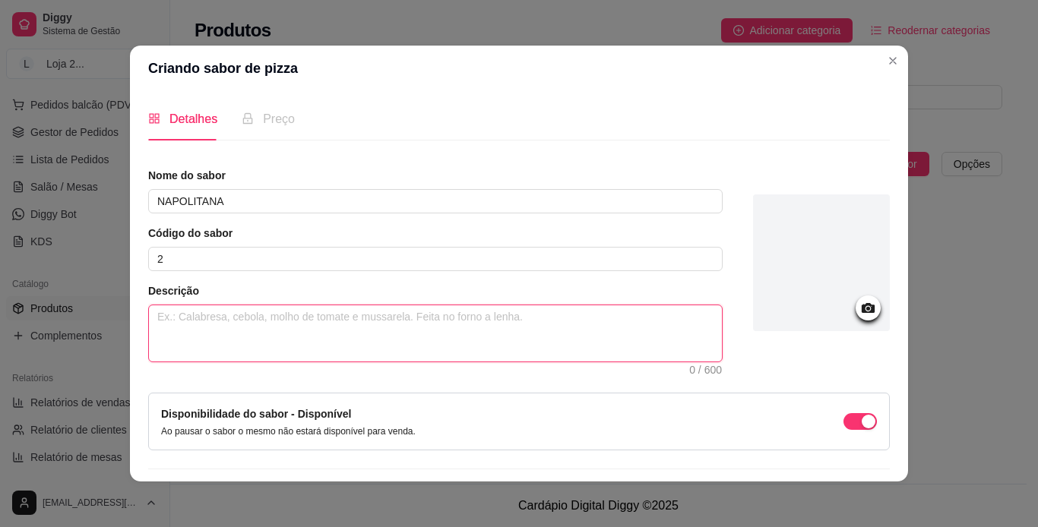
click at [349, 334] on textarea at bounding box center [435, 333] width 573 height 56
type textarea "M"
type textarea "MO"
type textarea "MOL"
type textarea "MOLH"
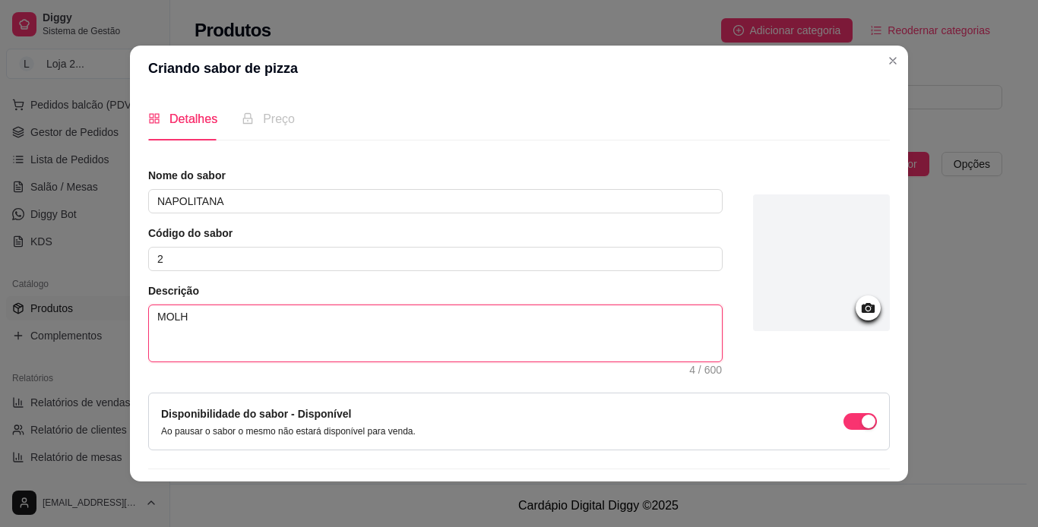
type textarea "MOLHO"
type textarea "MOLHO,"
type textarea "MOLHO, M"
type textarea "MOLHO, MU"
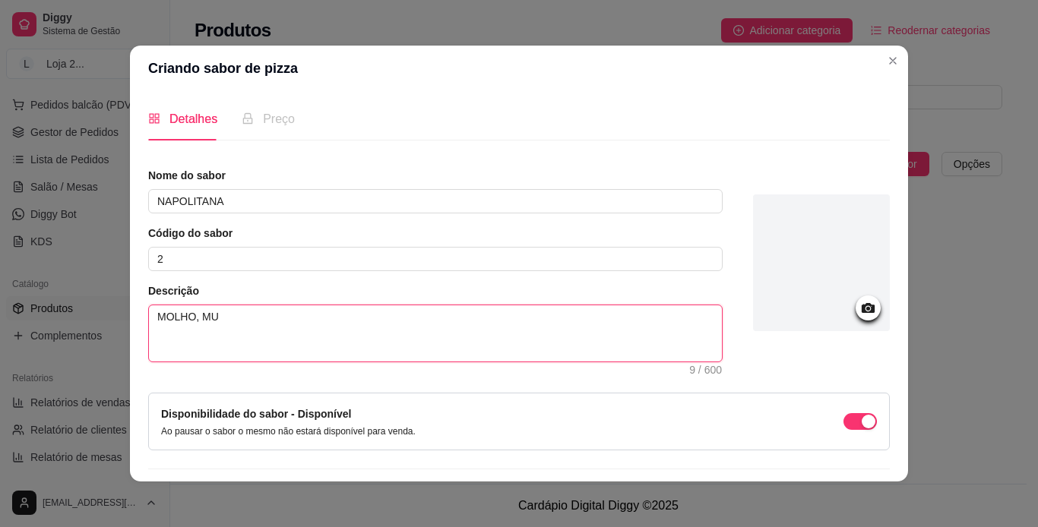
type textarea "MOLHO, MUS"
type textarea "MOLHO, MUSS"
type textarea "MOLHO, MUSSA"
type textarea "MOLHO, MUSSAR"
type textarea "MOLHO, MUSSARE"
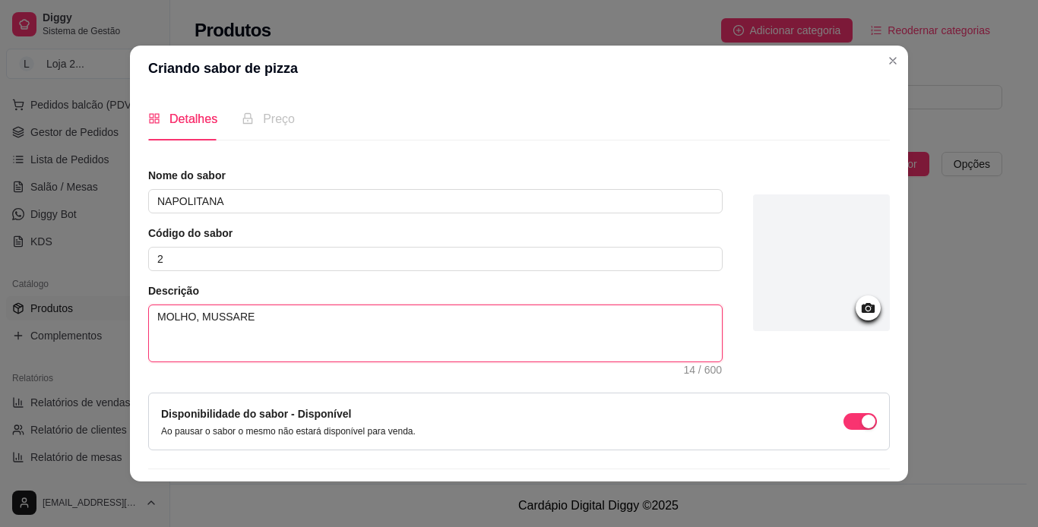
type textarea "MOLHO, [PERSON_NAME]"
type textarea "MOLHO, [PERSON_NAME],"
type textarea "MOLHO, [PERSON_NAME], P"
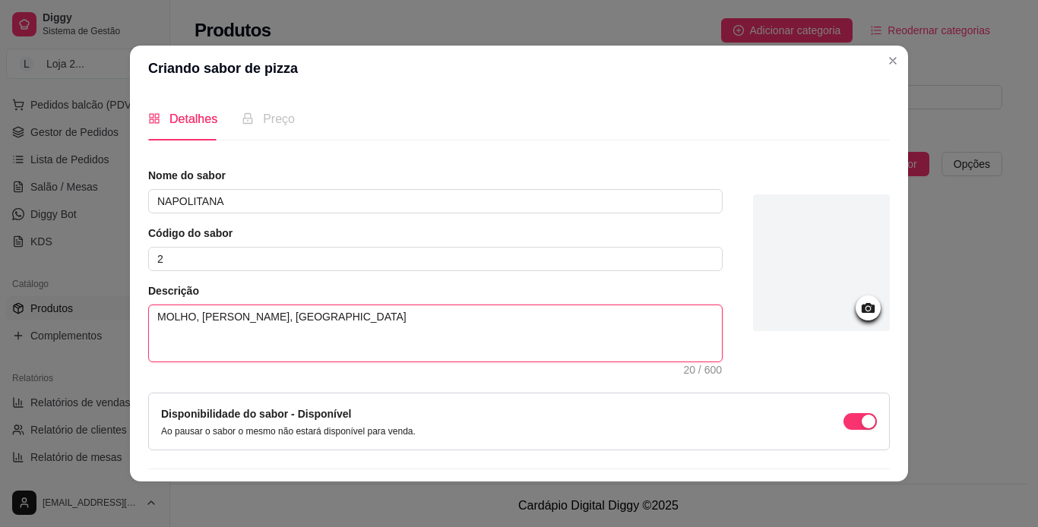
type textarea "MOLHO, [PERSON_NAME], PAR"
type textarea "MOLHO, [PERSON_NAME], PARM"
type textarea "MOLHO, [PERSON_NAME], PARME"
type textarea "MOLHO, [PERSON_NAME], PARMES"
type textarea "MOLHO, [PERSON_NAME], PARMESA"
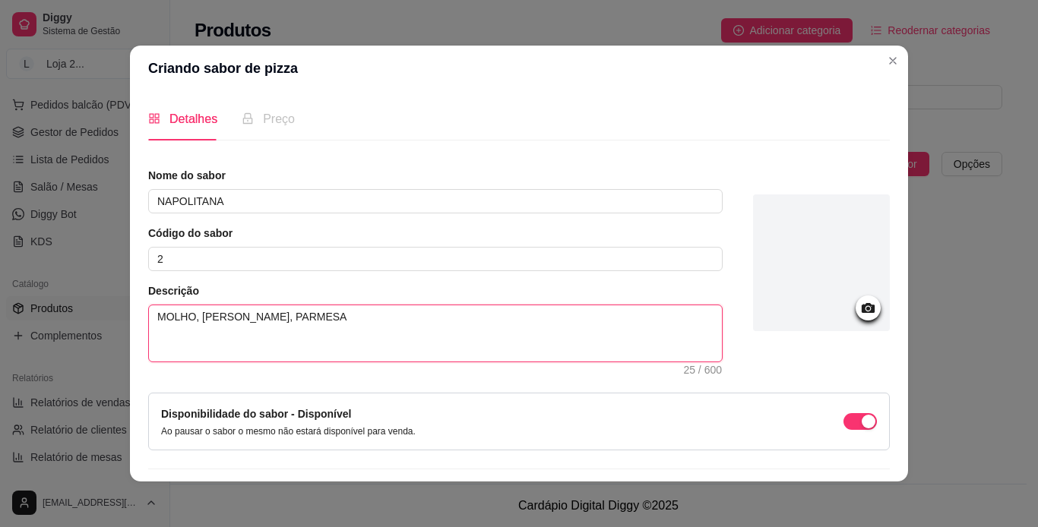
type textarea "MOLHO, [PERSON_NAME], PARMES"
type textarea "MOLHO, [PERSON_NAME], PARME"
type textarea "MOLHO, [PERSON_NAME], PARM"
type textarea "MOLHO, [PERSON_NAME], PAR"
type textarea "MOLHO, [PERSON_NAME], [GEOGRAPHIC_DATA]"
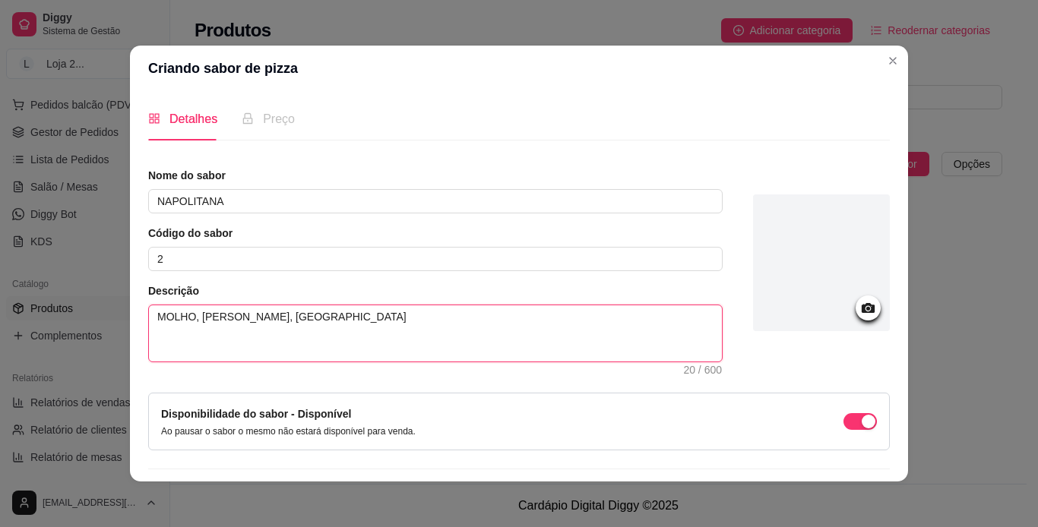
type textarea "MOLHO, [PERSON_NAME], P"
type textarea "MOLHO, [PERSON_NAME],"
type textarea "MOLHO, [PERSON_NAME], Q"
type textarea "MOLHO, [PERSON_NAME], QU"
type textarea "MOLHO, [PERSON_NAME], QUE"
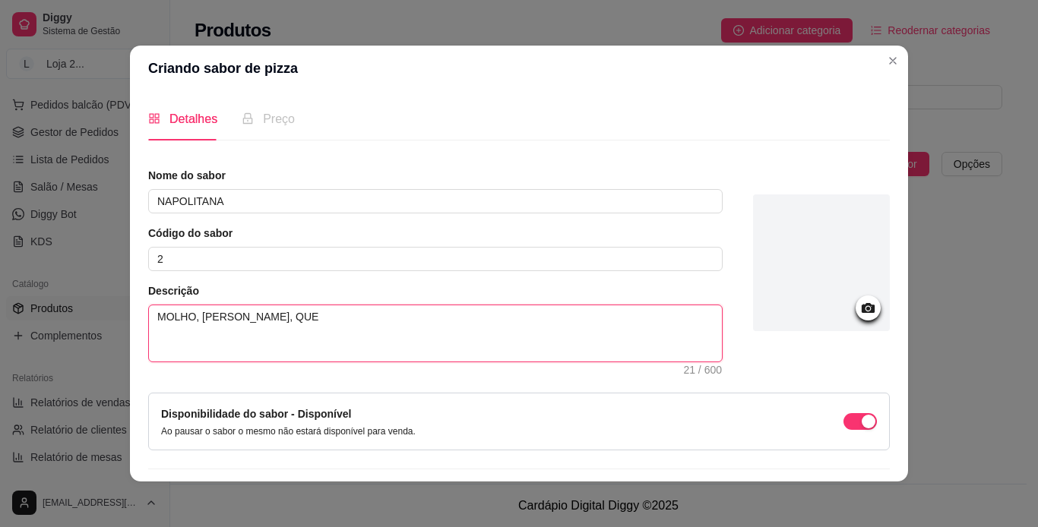
type textarea "MOLHO, [PERSON_NAME], QUEI"
type textarea "MOLHO, [PERSON_NAME], QUEIJ"
type textarea "MOLHO, [PERSON_NAME], QUEIJO"
type textarea "MOLHO, [PERSON_NAME], QUEIJO P"
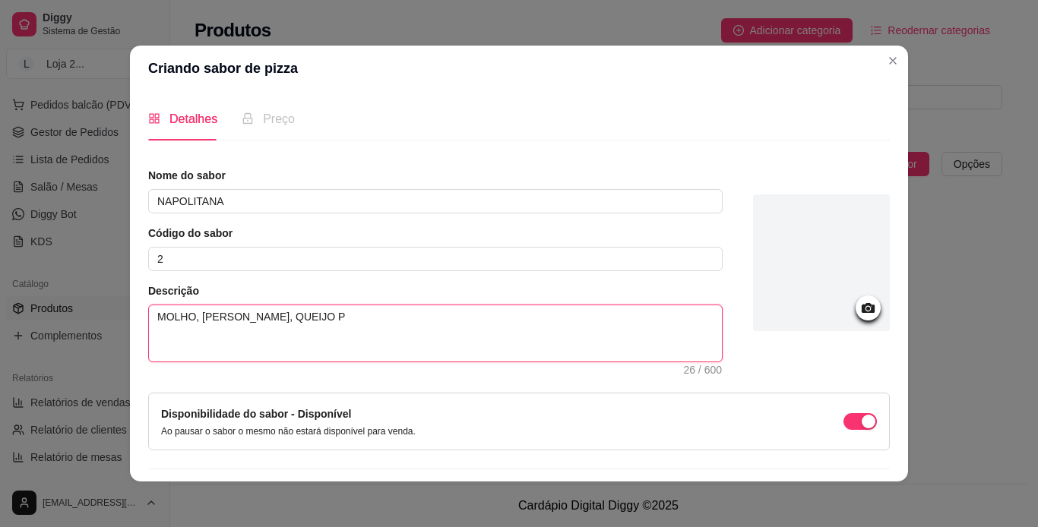
type textarea "MOLHO, [PERSON_NAME], QUEIJO PA"
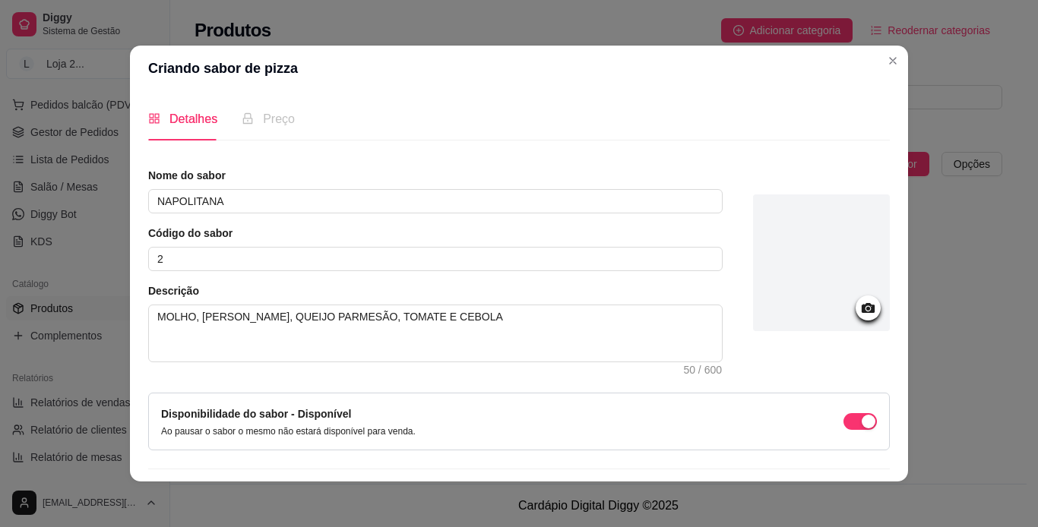
click at [684, 304] on icon at bounding box center [867, 308] width 13 height 10
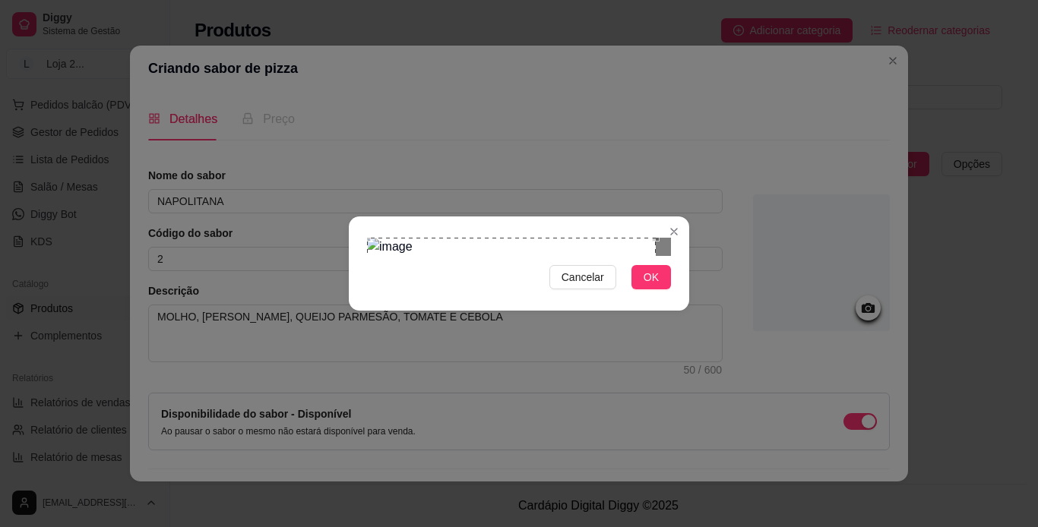
click at [327, 73] on div "Cancelar OK" at bounding box center [519, 263] width 1038 height 527
click at [659, 289] on button "OK" at bounding box center [650, 277] width 39 height 24
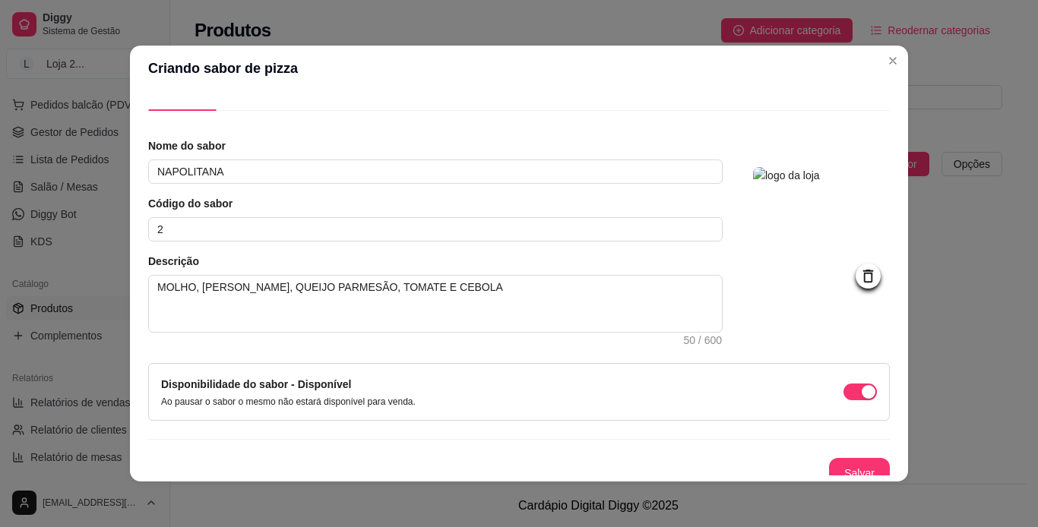
scroll to position [43, 0]
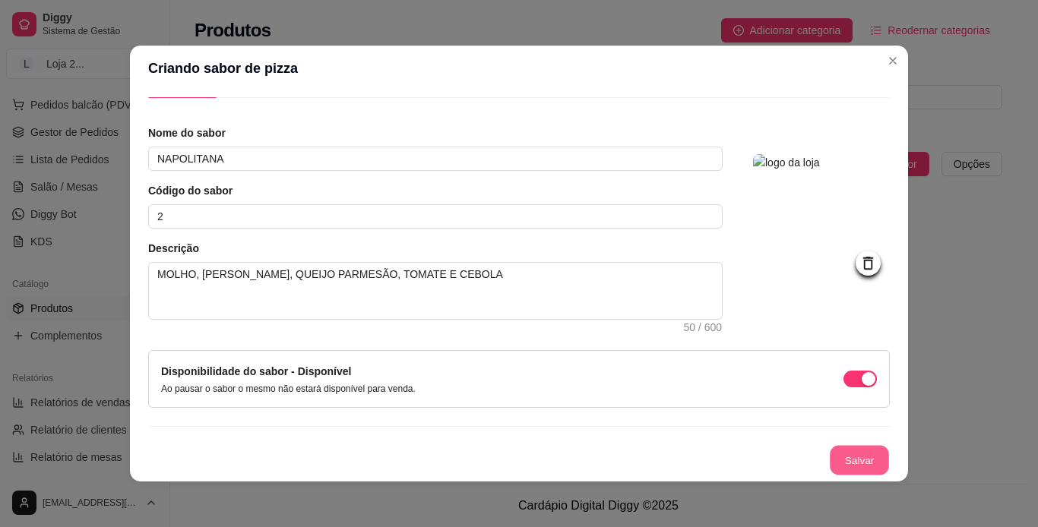
click at [684, 458] on button "Salvar" at bounding box center [858, 461] width 59 height 30
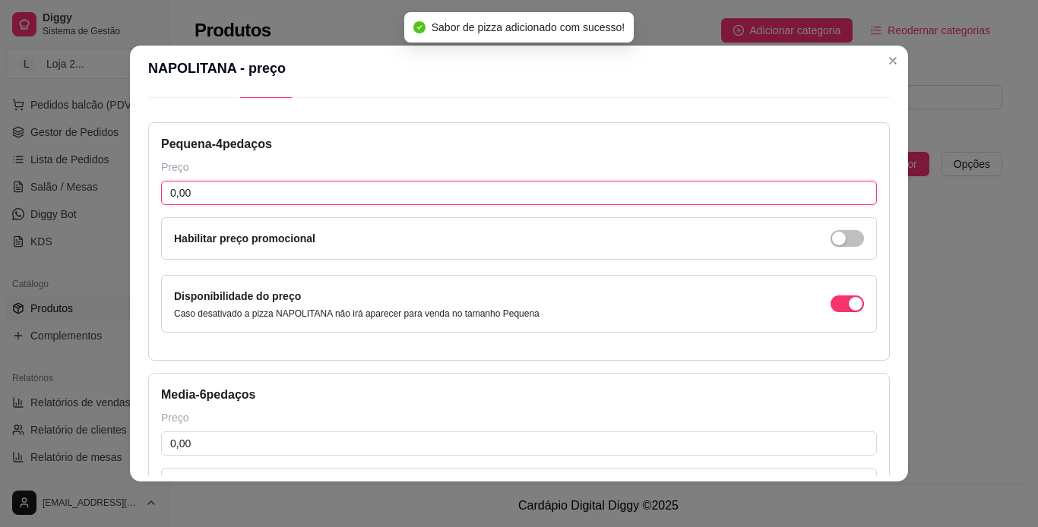
click at [355, 194] on input "0,00" at bounding box center [518, 193] width 715 height 24
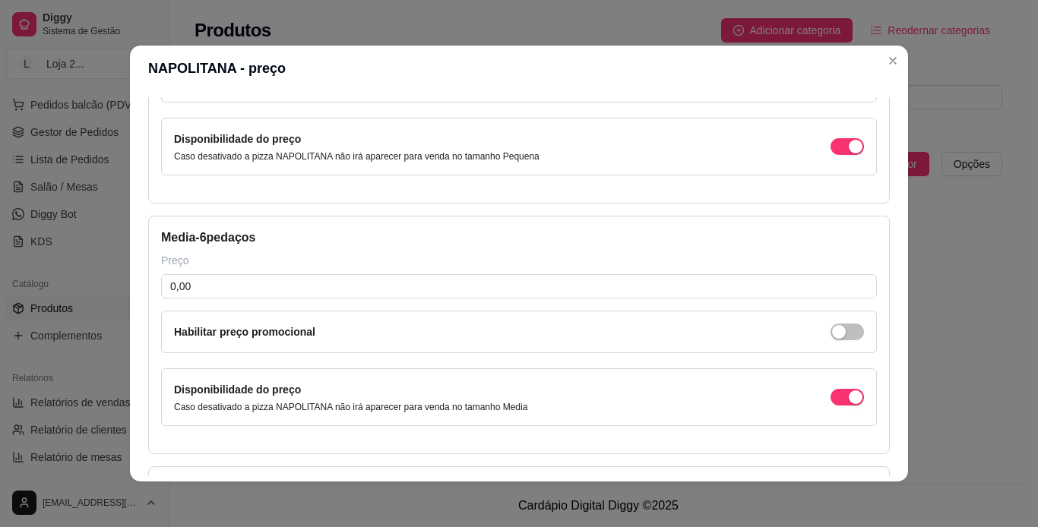
scroll to position [229, 0]
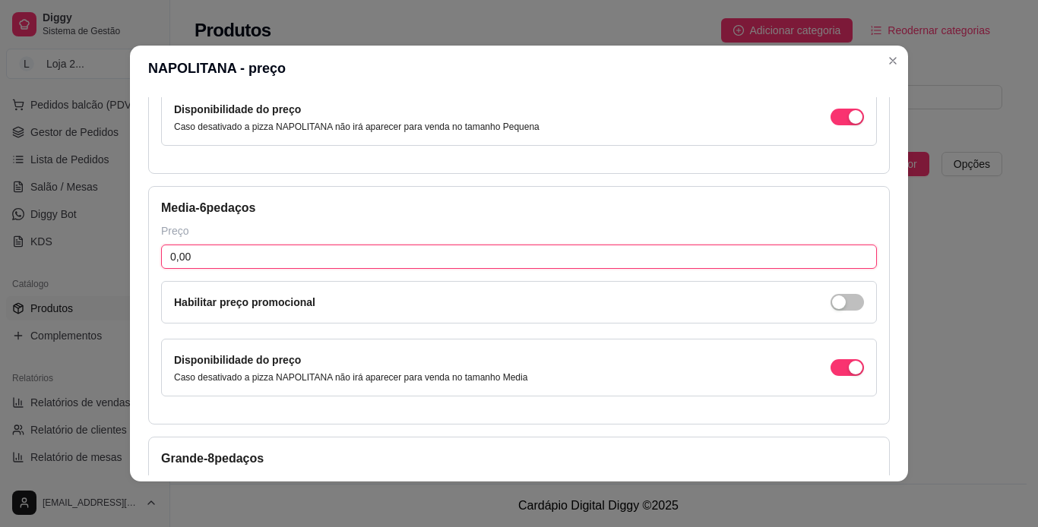
click at [684, 259] on input "0,00" at bounding box center [518, 257] width 715 height 24
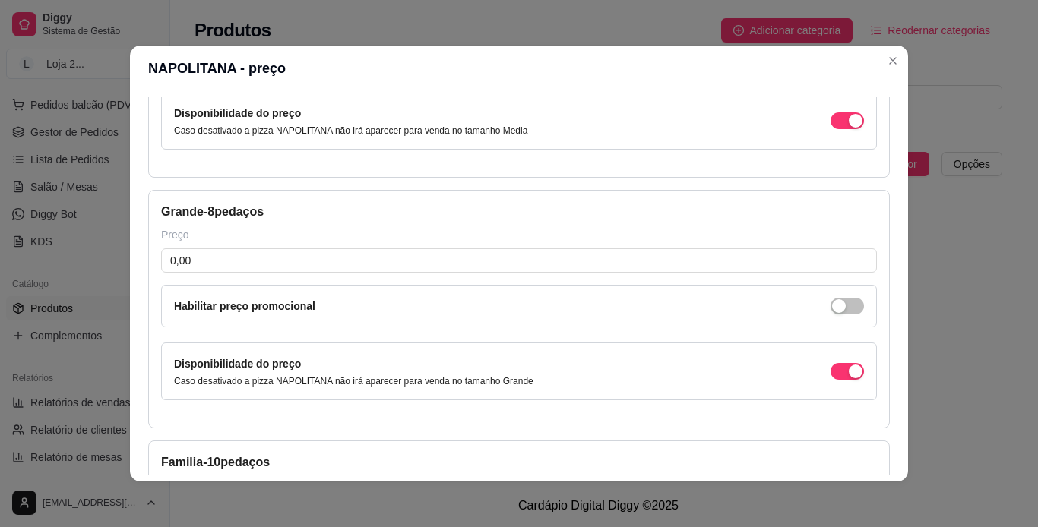
scroll to position [482, 0]
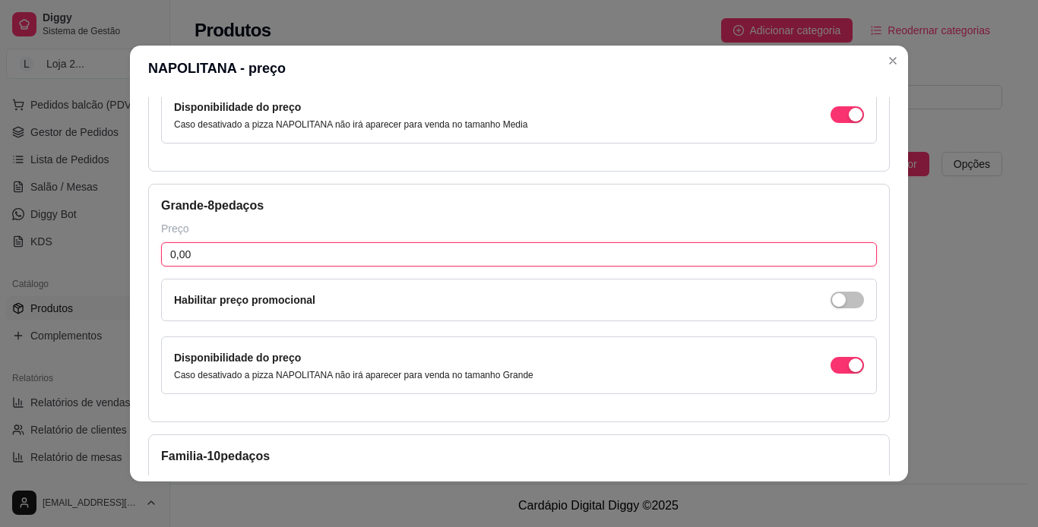
click at [647, 255] on input "0,00" at bounding box center [518, 254] width 715 height 24
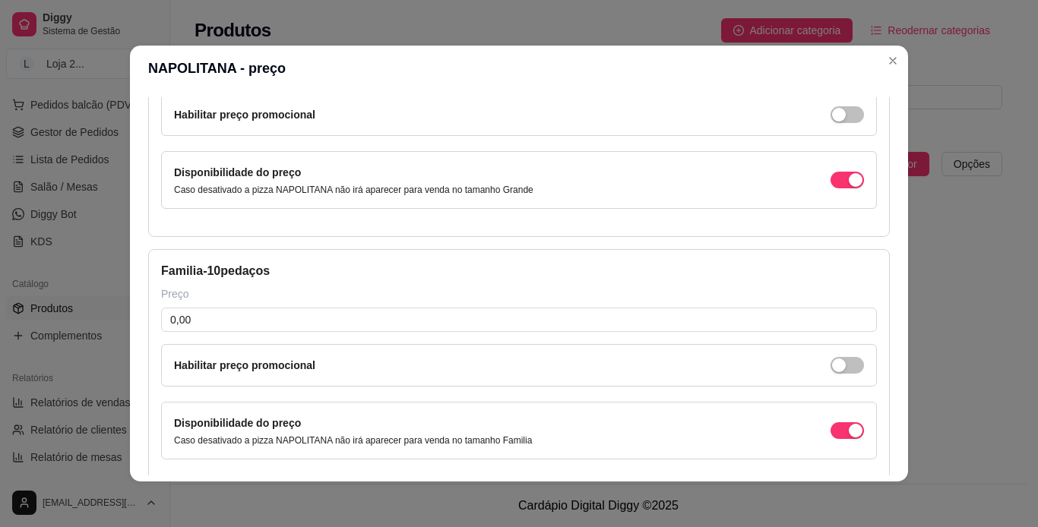
scroll to position [670, 0]
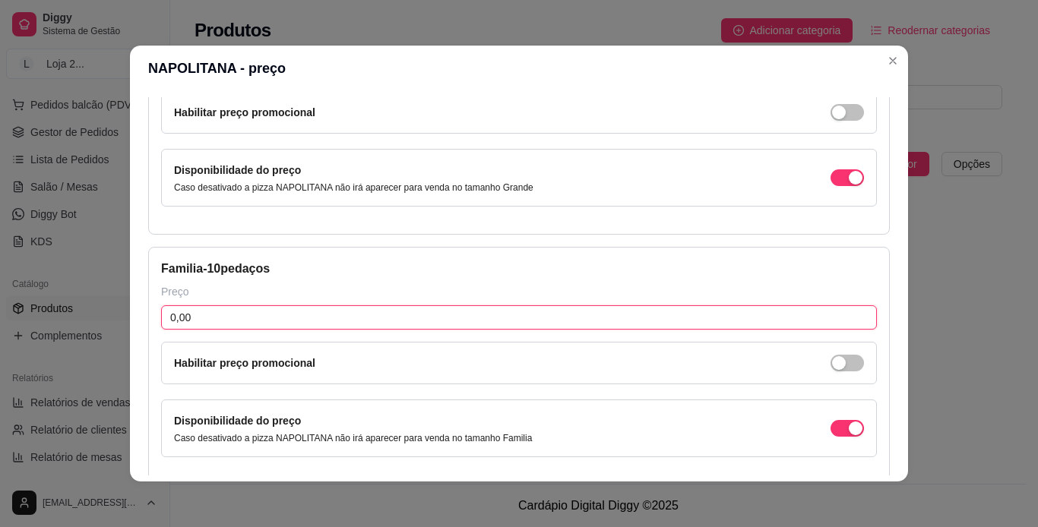
click at [492, 311] on input "0,00" at bounding box center [518, 317] width 715 height 24
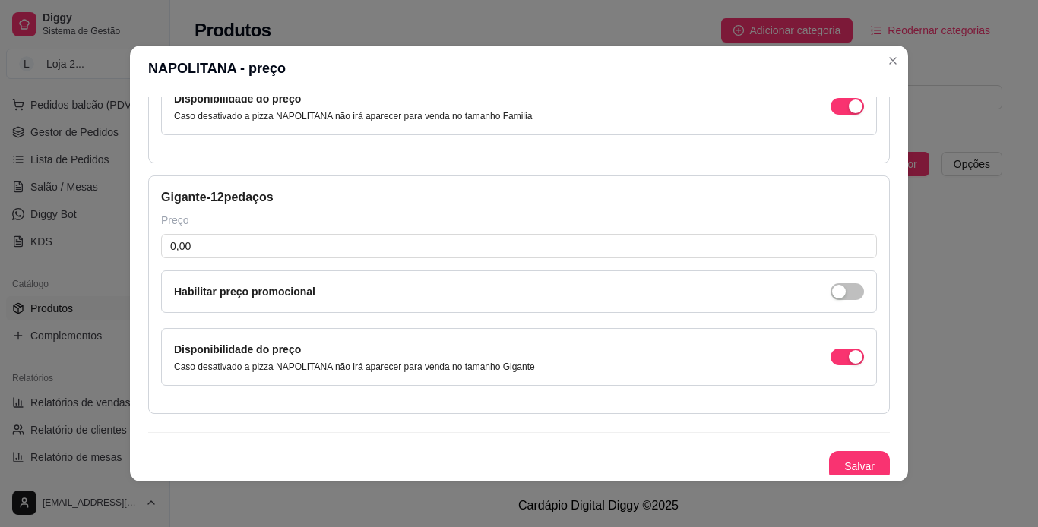
scroll to position [998, 0]
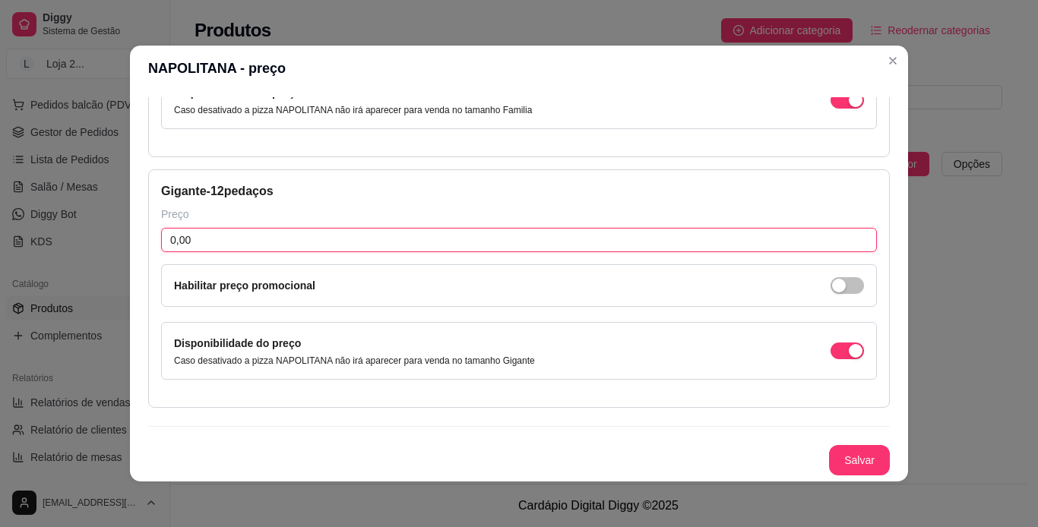
click at [684, 238] on input "0,00" at bounding box center [518, 240] width 715 height 24
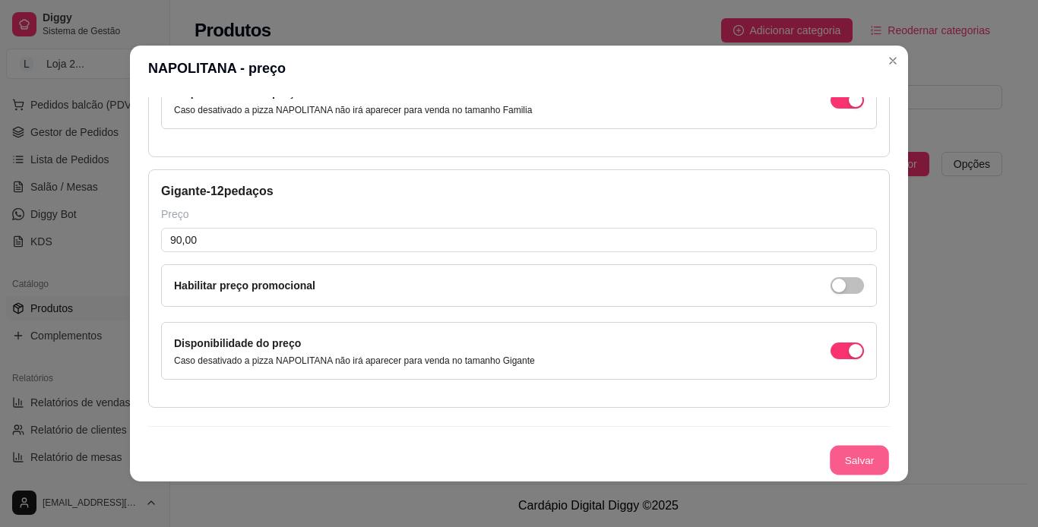
click at [684, 459] on button "Salvar" at bounding box center [858, 461] width 59 height 30
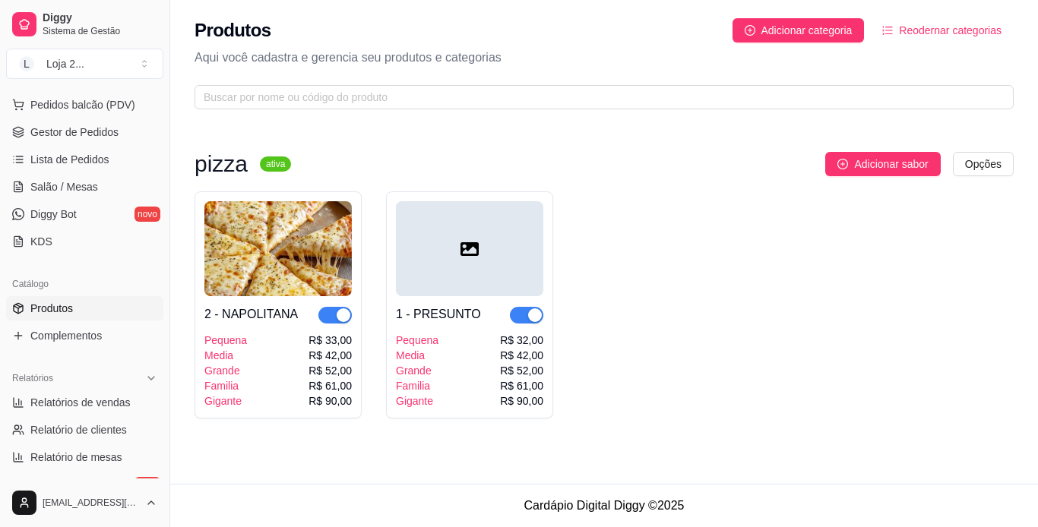
click at [464, 250] on icon at bounding box center [469, 249] width 18 height 14
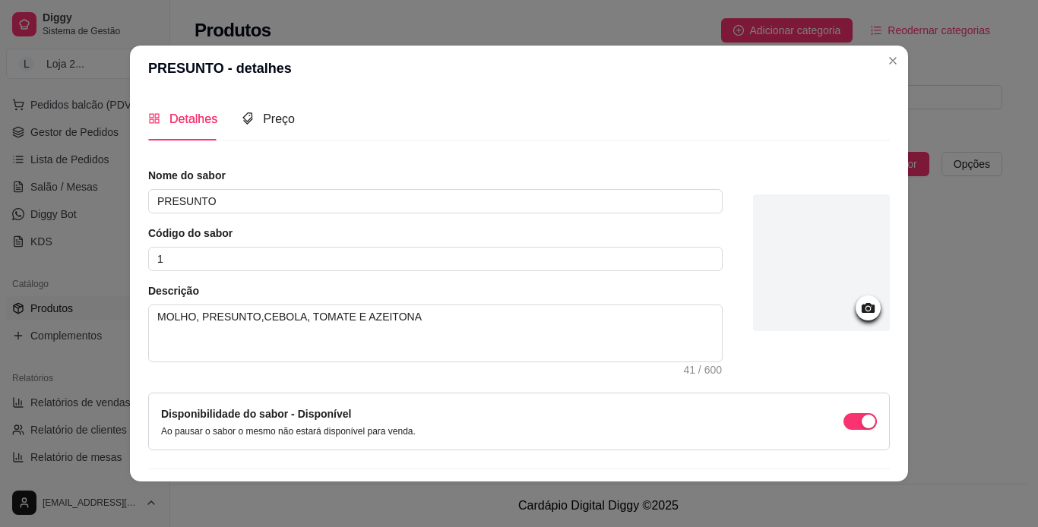
click at [684, 278] on div at bounding box center [821, 262] width 137 height 137
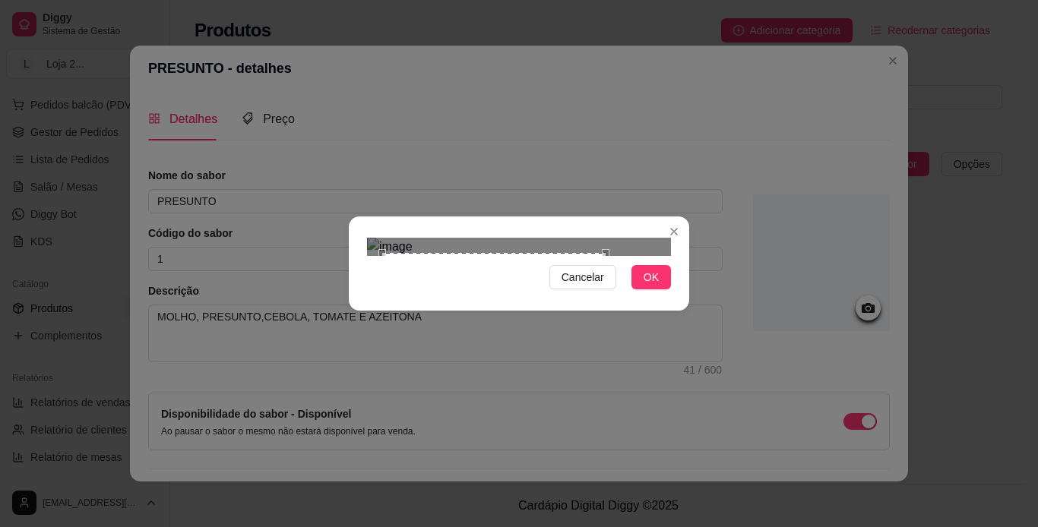
click at [605, 256] on div at bounding box center [519, 247] width 304 height 18
click at [534, 261] on div "Use the arrow keys to move the crop selection area" at bounding box center [520, 372] width 223 height 223
click at [647, 286] on span "OK" at bounding box center [650, 277] width 15 height 17
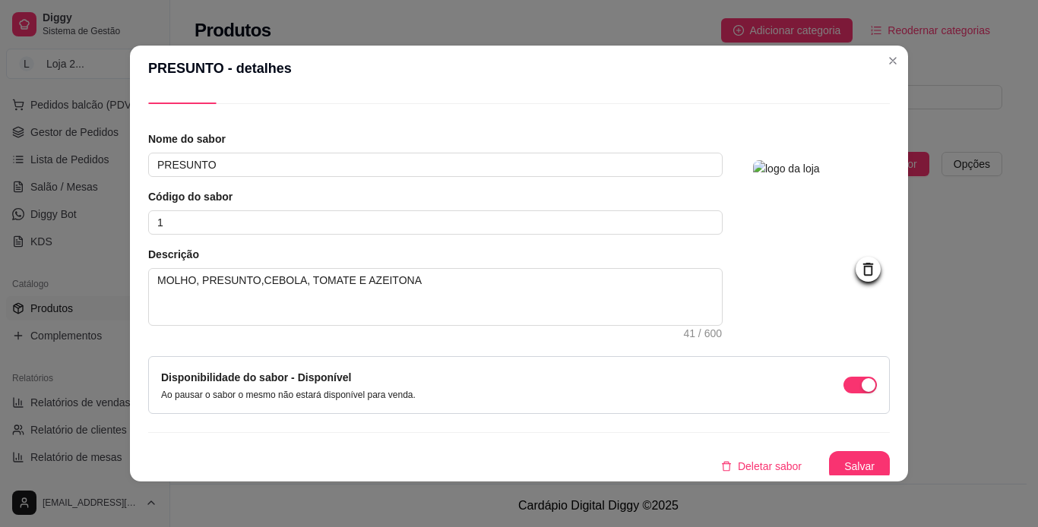
scroll to position [43, 0]
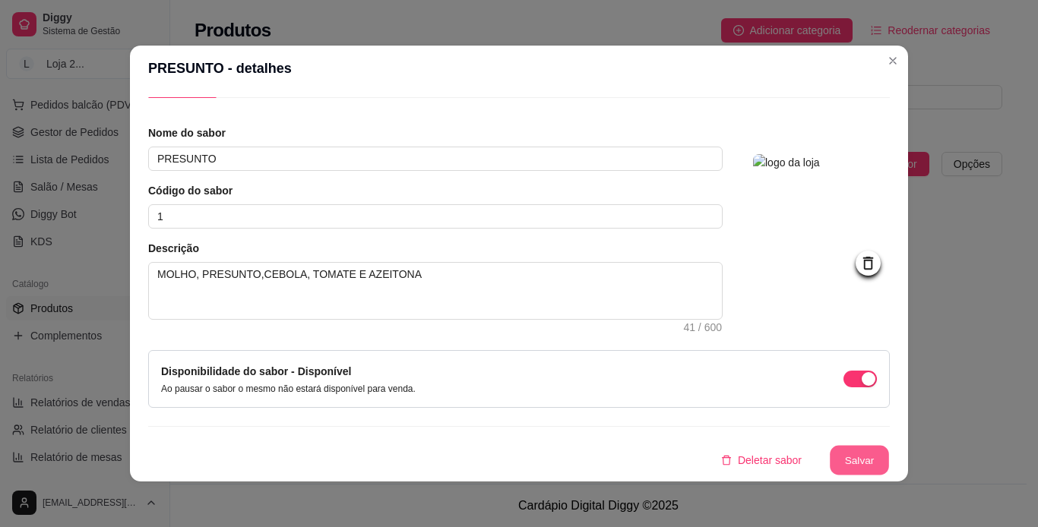
click at [684, 459] on button "Salvar" at bounding box center [858, 461] width 59 height 30
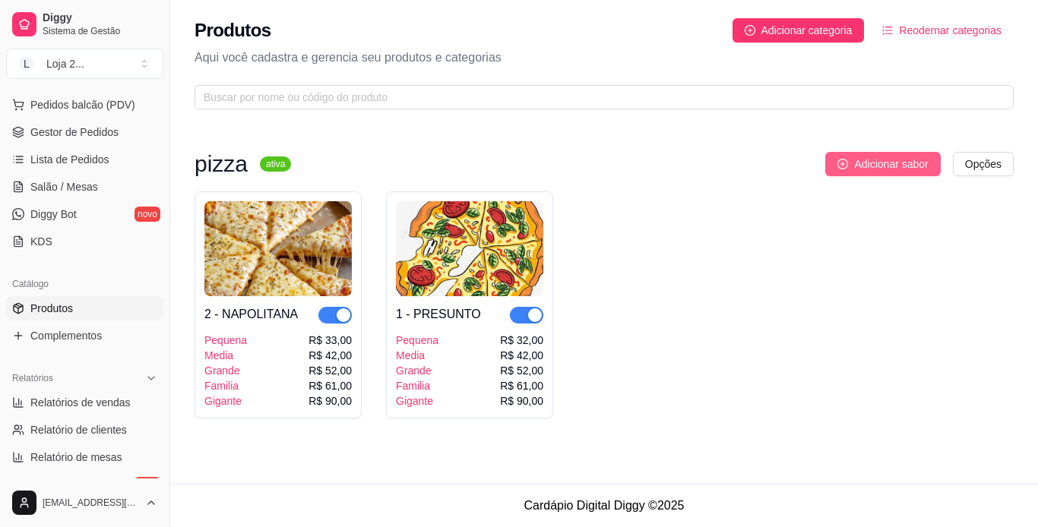
click at [684, 157] on span "Adicionar sabor" at bounding box center [891, 164] width 74 height 17
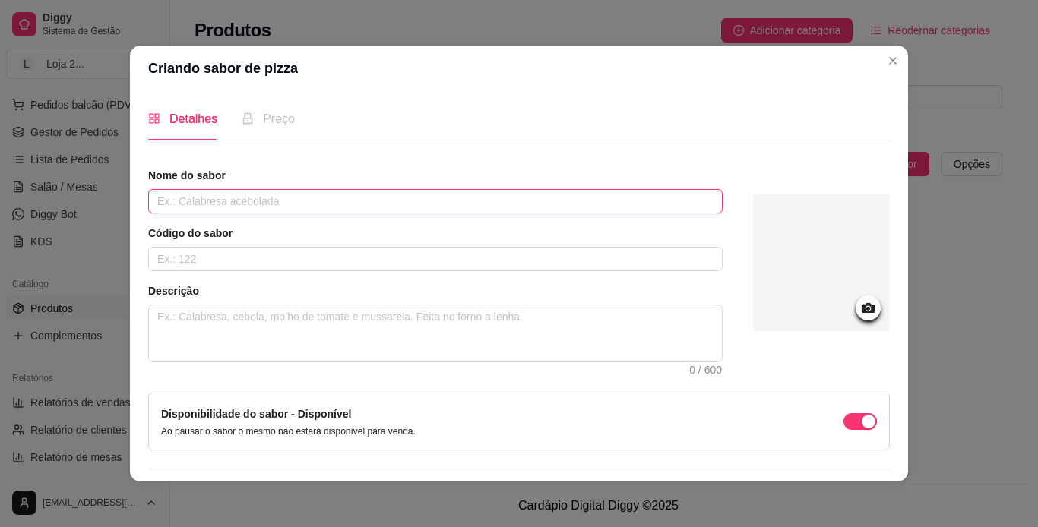
click at [481, 210] on input "text" at bounding box center [435, 201] width 574 height 24
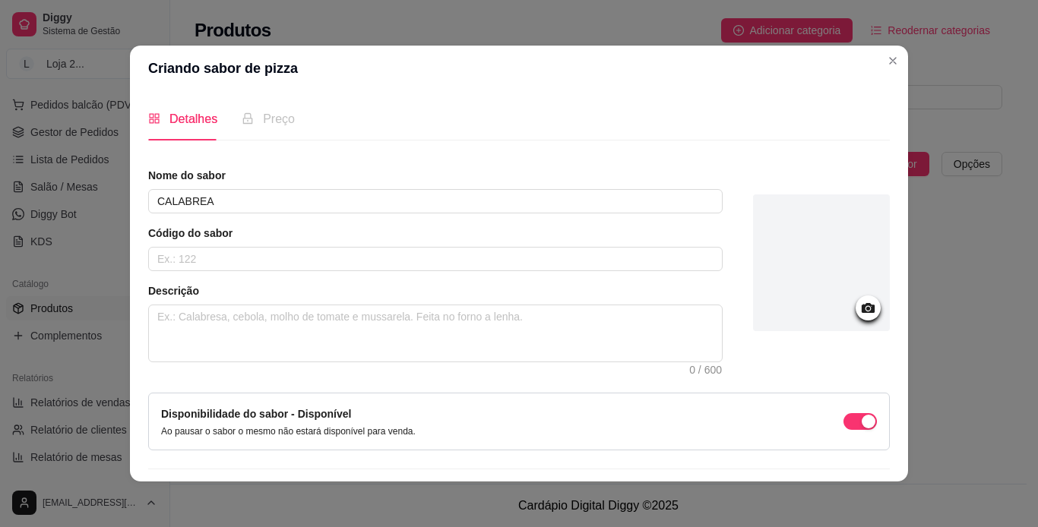
click at [472, 276] on div "Nome do sabor CALABREA Código do sabor Descrição 0 / 600" at bounding box center [435, 265] width 574 height 194
click at [485, 254] on input "text" at bounding box center [435, 259] width 574 height 24
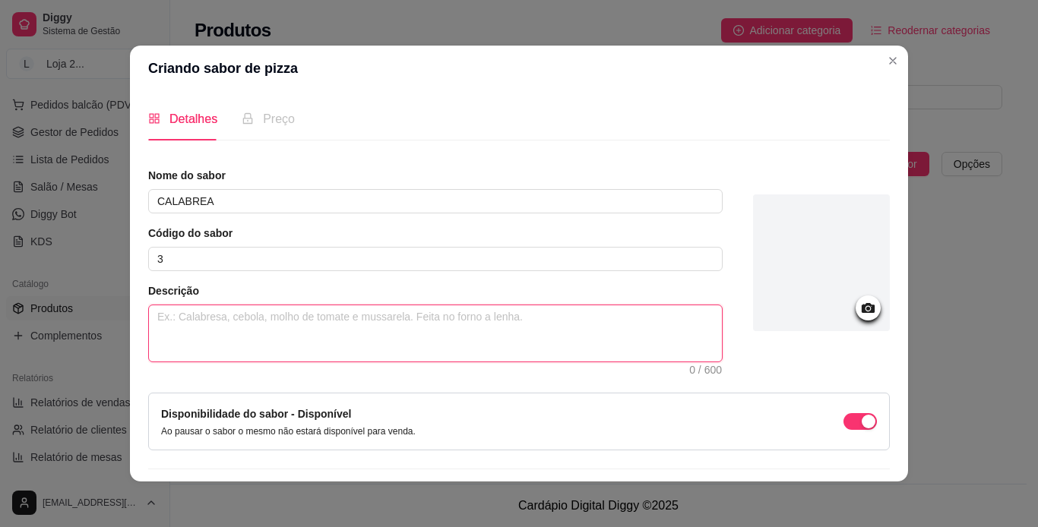
click at [390, 331] on textarea at bounding box center [435, 333] width 573 height 56
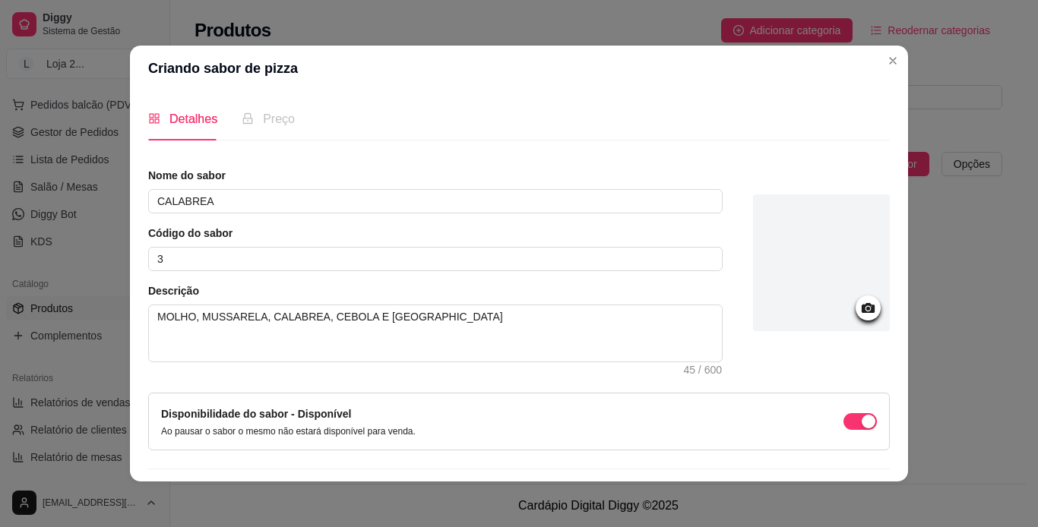
click at [684, 289] on div at bounding box center [821, 262] width 137 height 137
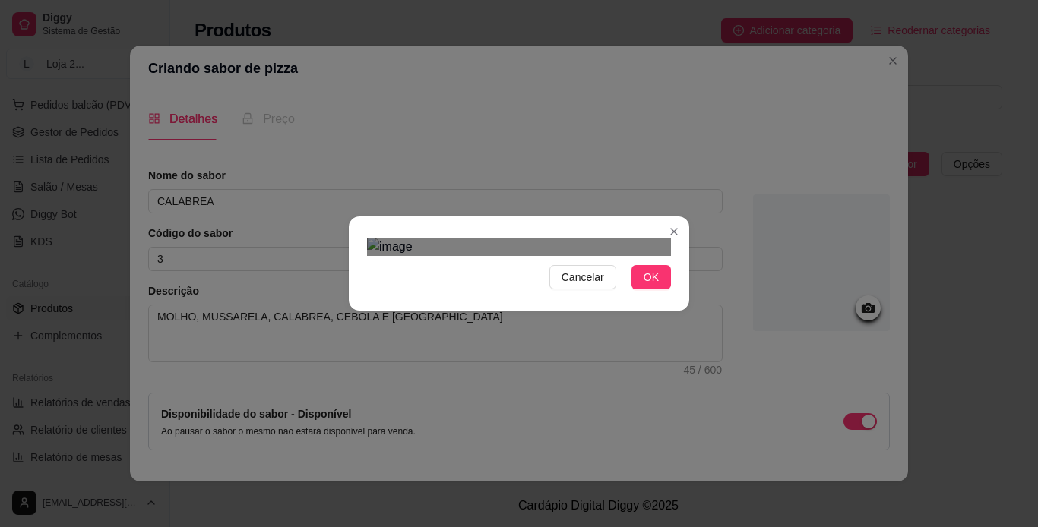
click at [317, 0] on html "Diggy Sistema de Gestão L Loja 2 ... Loja aberta Período gratuito até 01/10 Ace…" at bounding box center [519, 263] width 1038 height 527
click at [684, 459] on div "Cancelar OK" at bounding box center [519, 263] width 1038 height 527
click at [605, 342] on div "Use the arrow keys to move the crop selection area" at bounding box center [519, 494] width 304 height 304
click at [651, 286] on span "OK" at bounding box center [650, 277] width 15 height 17
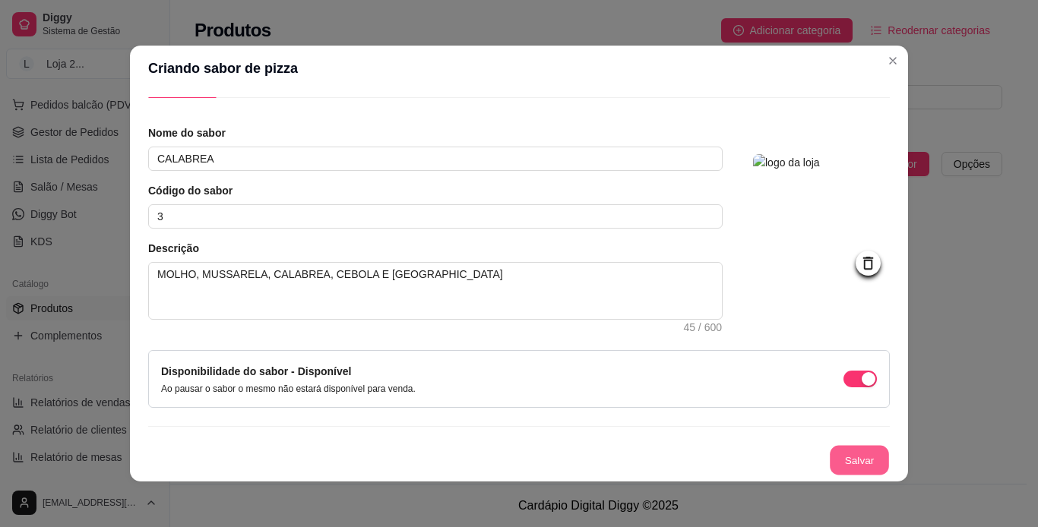
click at [684, 459] on button "Salvar" at bounding box center [858, 461] width 59 height 30
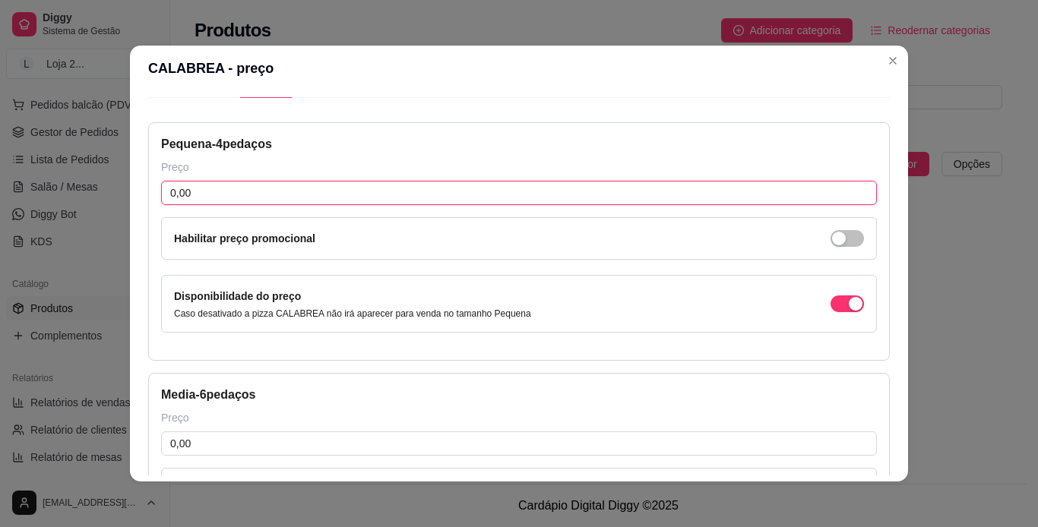
click at [490, 198] on input "0,00" at bounding box center [518, 193] width 715 height 24
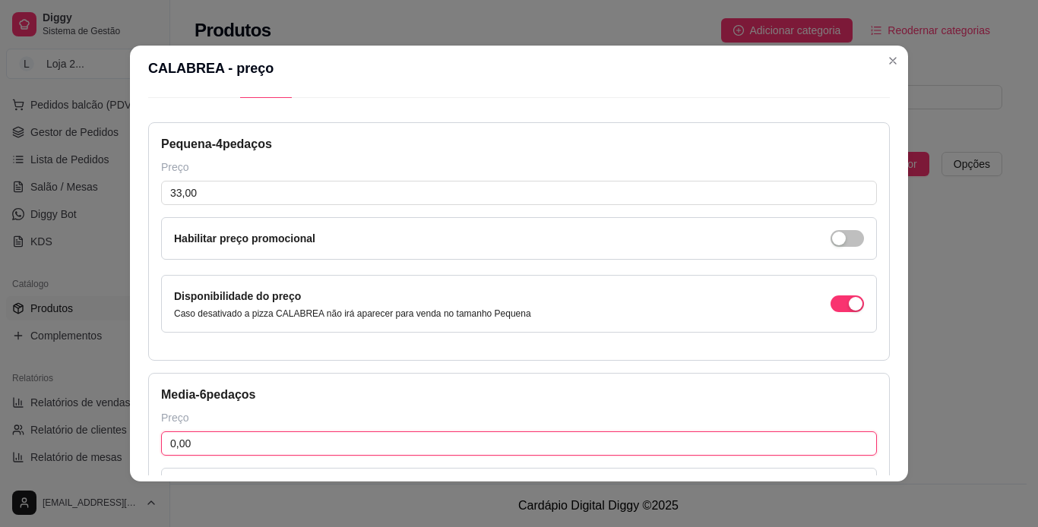
click at [661, 447] on input "0,00" at bounding box center [518, 443] width 715 height 24
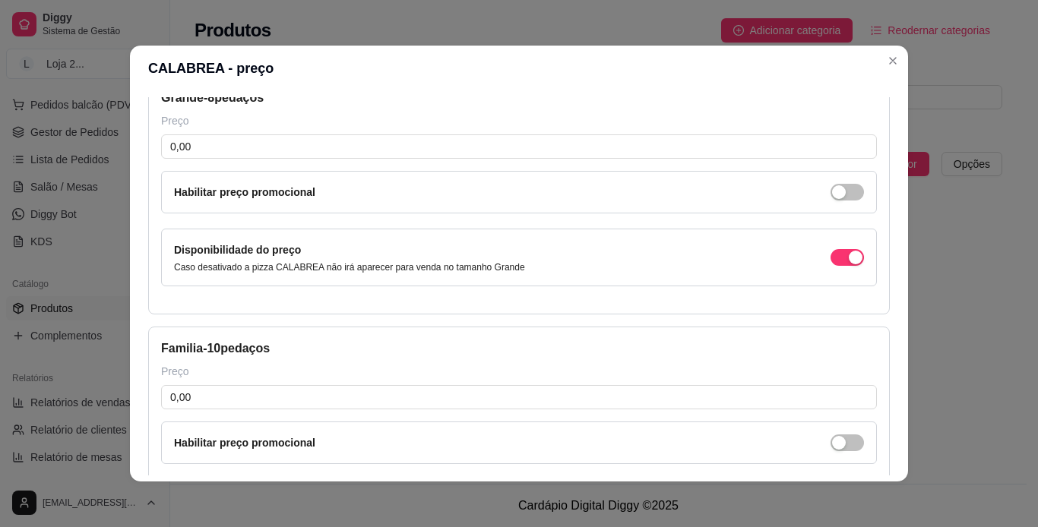
scroll to position [577, 0]
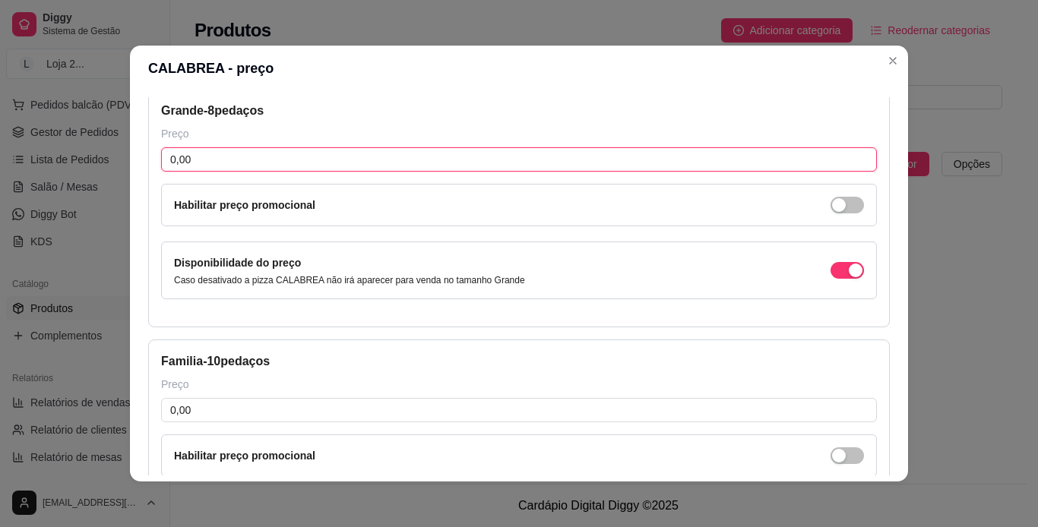
click at [599, 160] on input "0,00" at bounding box center [518, 159] width 715 height 24
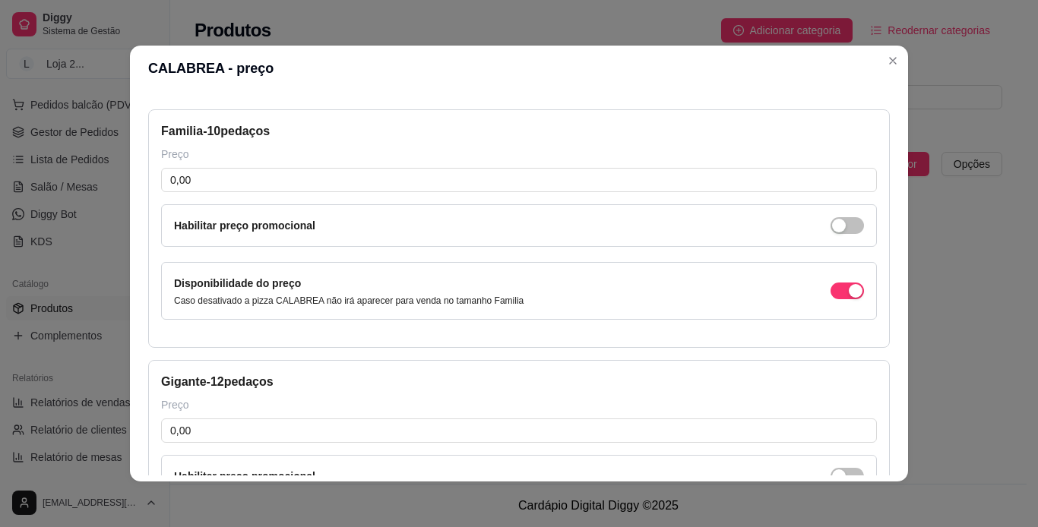
scroll to position [822, 0]
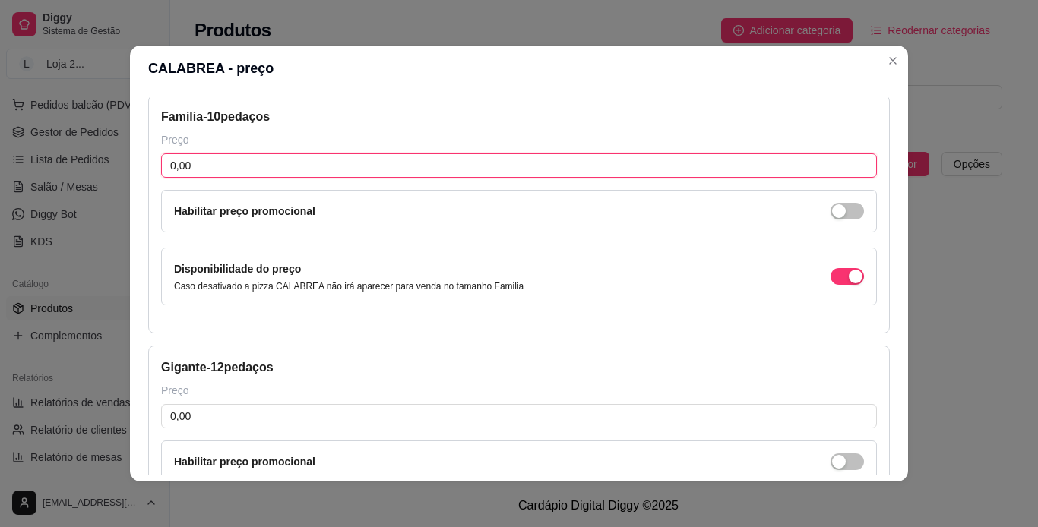
click at [352, 167] on input "0,00" at bounding box center [518, 165] width 715 height 24
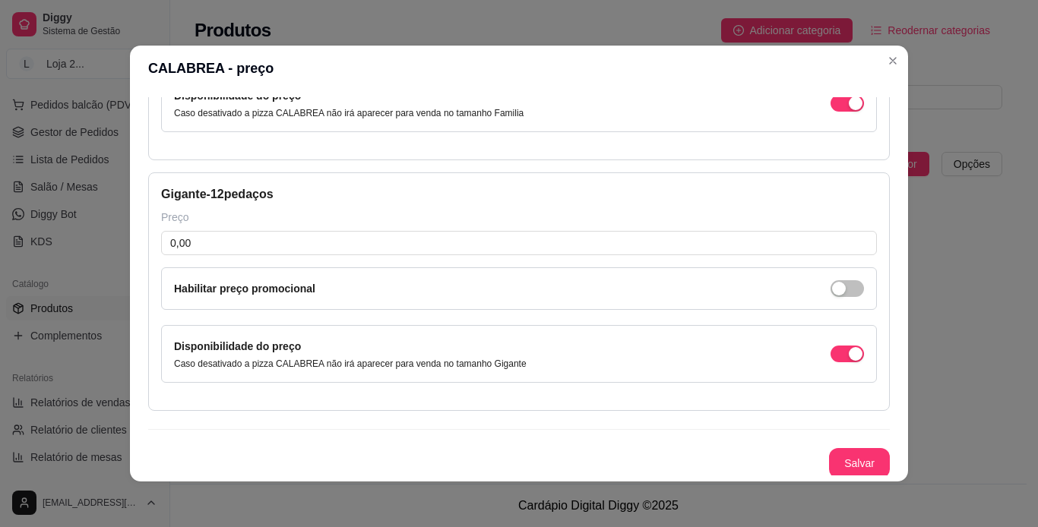
scroll to position [998, 0]
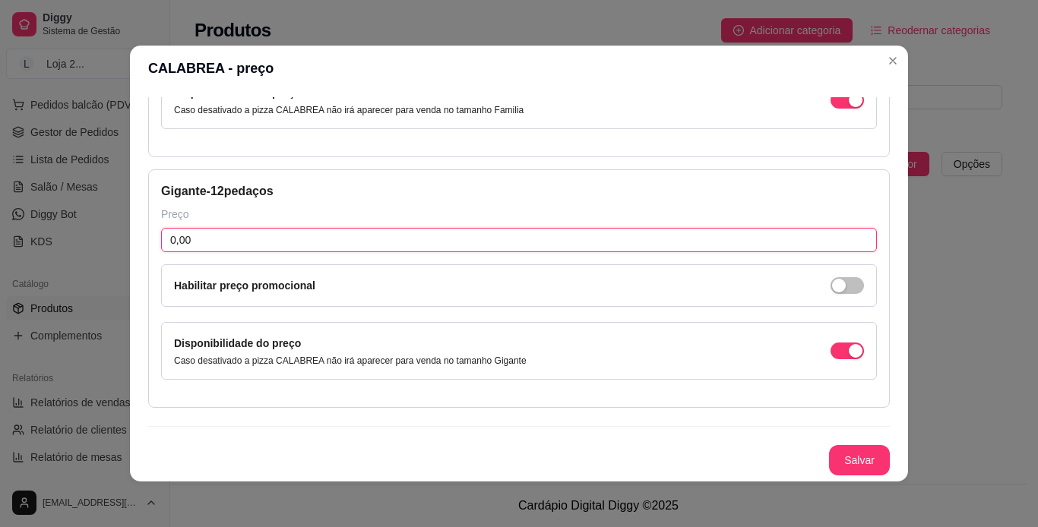
click at [516, 246] on input "0,00" at bounding box center [518, 240] width 715 height 24
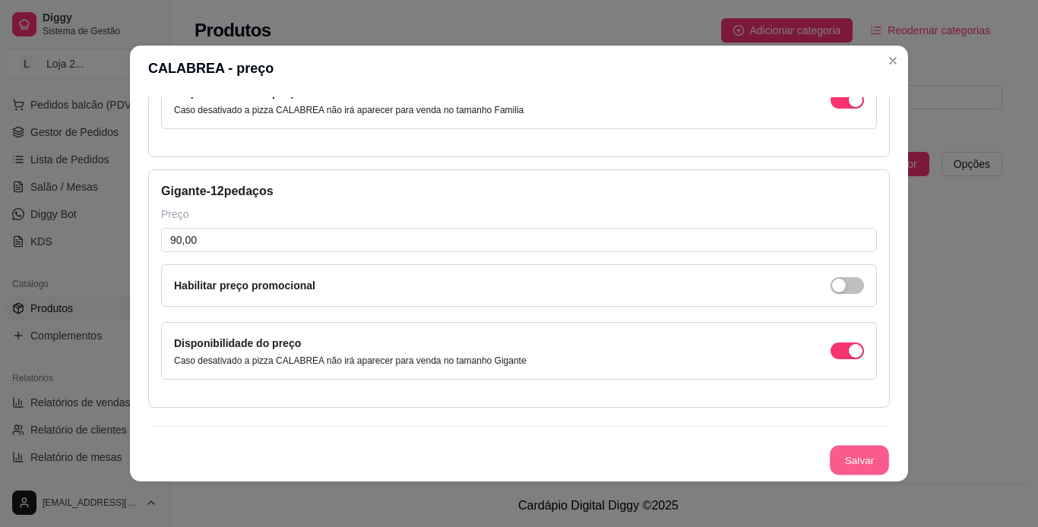
click at [684, 459] on button "Salvar" at bounding box center [858, 461] width 59 height 30
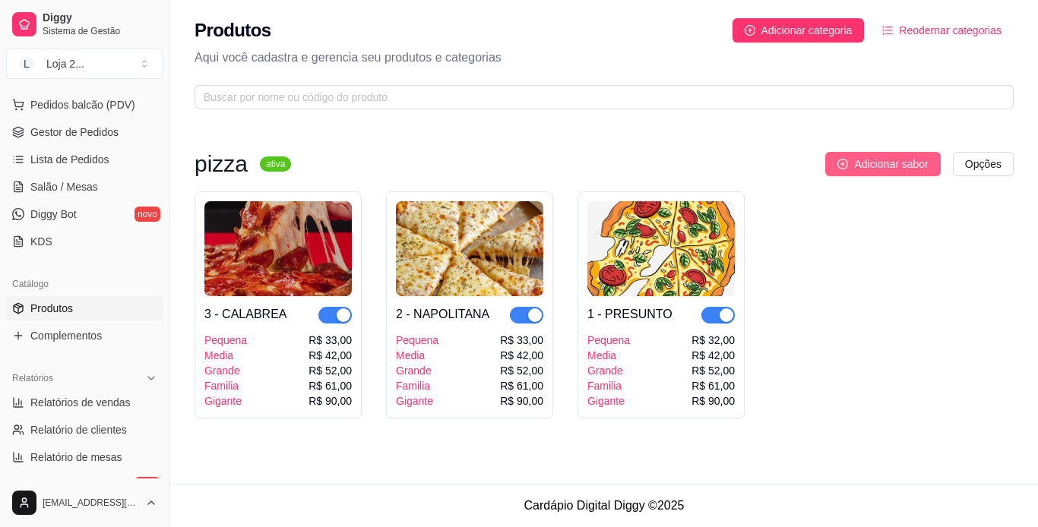
click at [684, 166] on span "Adicionar sabor" at bounding box center [891, 164] width 74 height 17
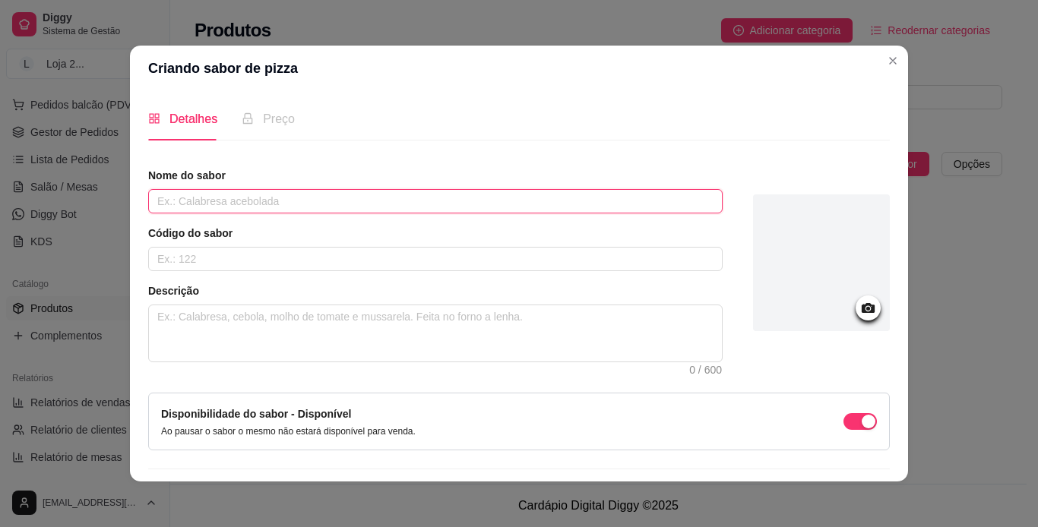
click at [443, 207] on input "text" at bounding box center [435, 201] width 574 height 24
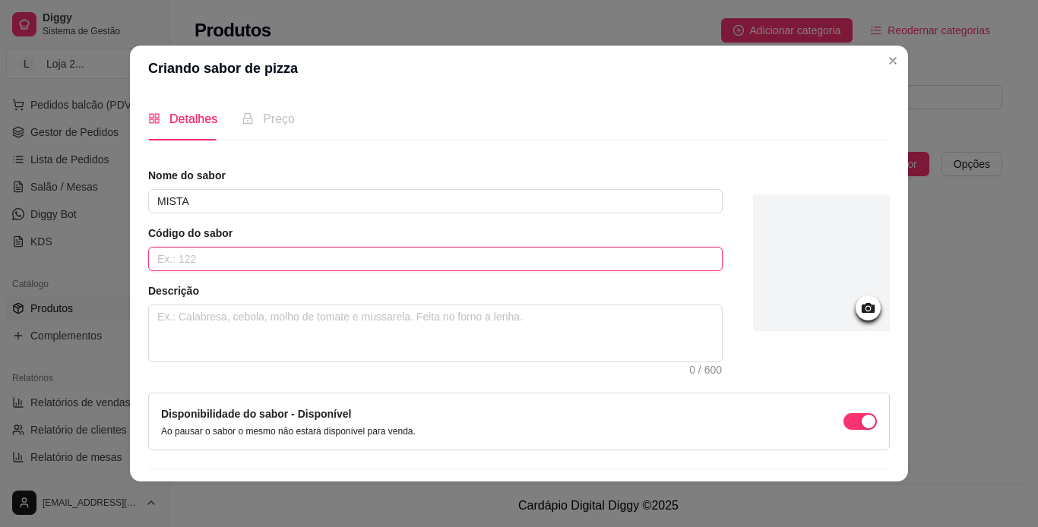
click at [384, 262] on input "text" at bounding box center [435, 259] width 574 height 24
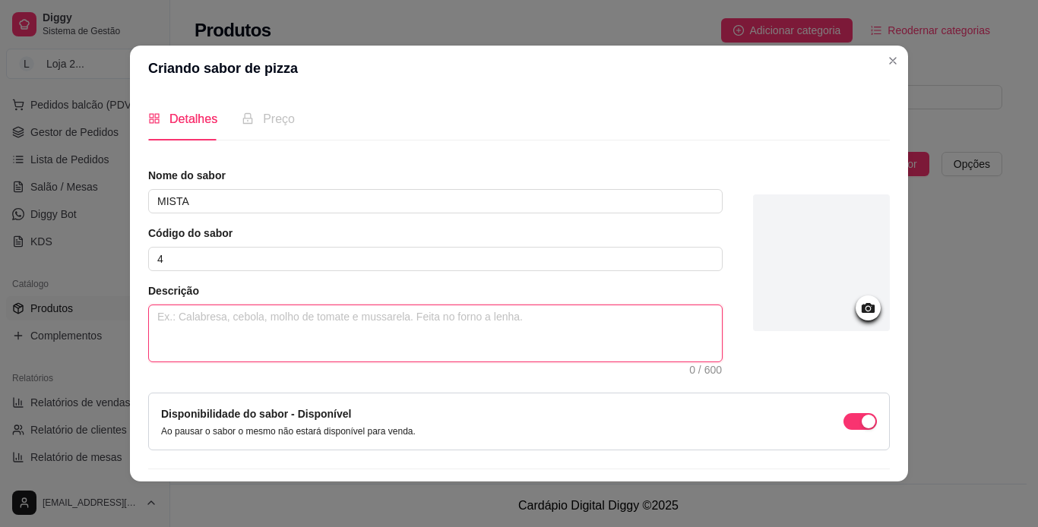
click at [288, 323] on textarea at bounding box center [435, 333] width 573 height 56
click at [365, 317] on textarea "MOLHO,PRESUNTO,[PERSON_NAME],CALABRESA,[GEOGRAPHIC_DATA], [GEOGRAPHIC_DATA]" at bounding box center [435, 333] width 573 height 56
click at [305, 317] on textarea "MOLHO,PRESUNTO,[PERSON_NAME],CALABRESA, [GEOGRAPHIC_DATA], [GEOGRAPHIC_DATA]" at bounding box center [435, 333] width 573 height 56
click at [244, 319] on textarea "MOLHO,PRESUNTO,[PERSON_NAME] ,CALABRESA, [GEOGRAPHIC_DATA], [GEOGRAPHIC_DATA]" at bounding box center [435, 333] width 573 height 56
click at [190, 317] on textarea "MOLHO,PRESUNTO ,[PERSON_NAME] ,CALABRESA, [GEOGRAPHIC_DATA], [GEOGRAPHIC_DATA]" at bounding box center [435, 333] width 573 height 56
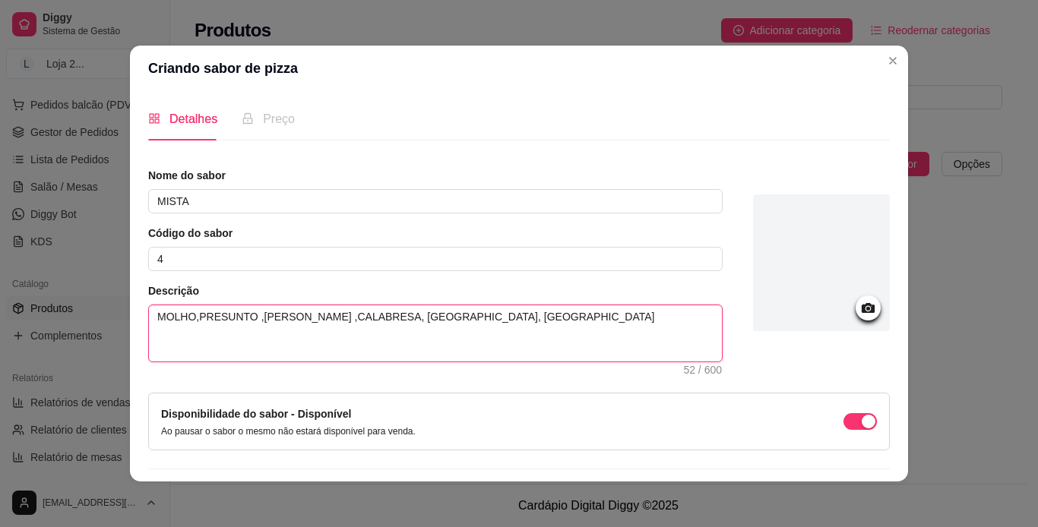
click at [190, 317] on textarea "MOLHO,PRESUNTO ,[PERSON_NAME] ,CALABRESA, [GEOGRAPHIC_DATA], [GEOGRAPHIC_DATA]" at bounding box center [435, 333] width 573 height 56
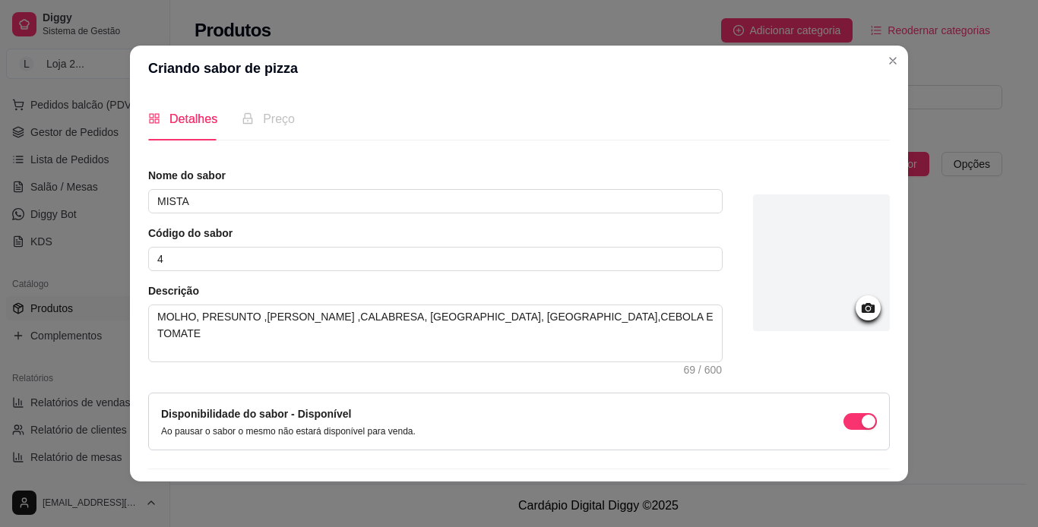
click at [684, 305] on div at bounding box center [821, 262] width 137 height 137
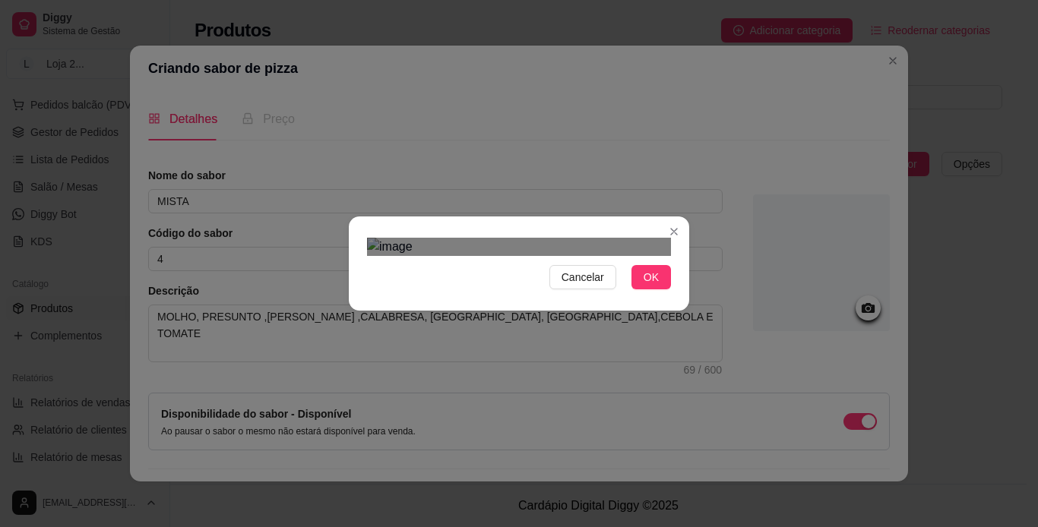
click at [274, 42] on div "Cancelar OK" at bounding box center [519, 263] width 1038 height 527
click at [684, 450] on div "Cancelar OK" at bounding box center [519, 263] width 1038 height 527
click at [651, 286] on span "OK" at bounding box center [650, 277] width 15 height 17
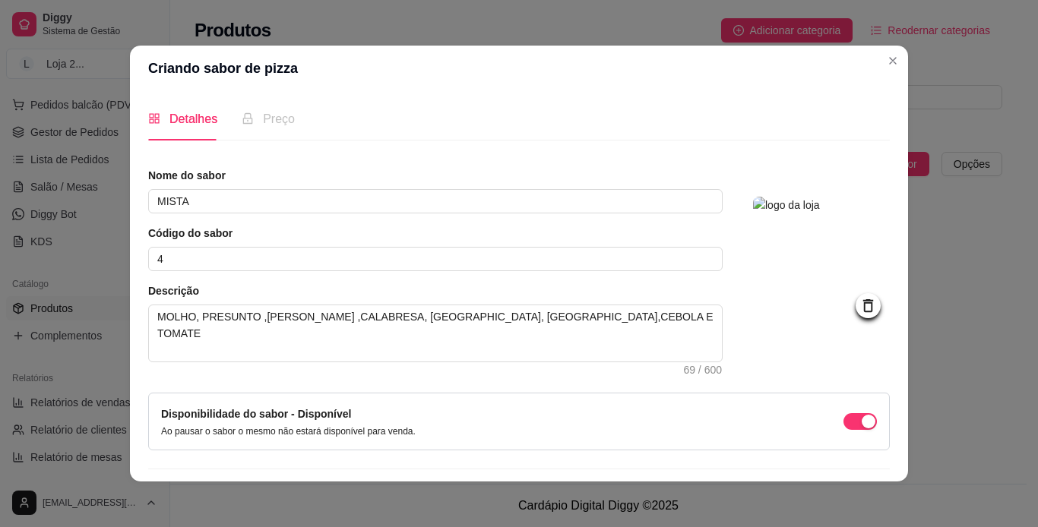
scroll to position [43, 0]
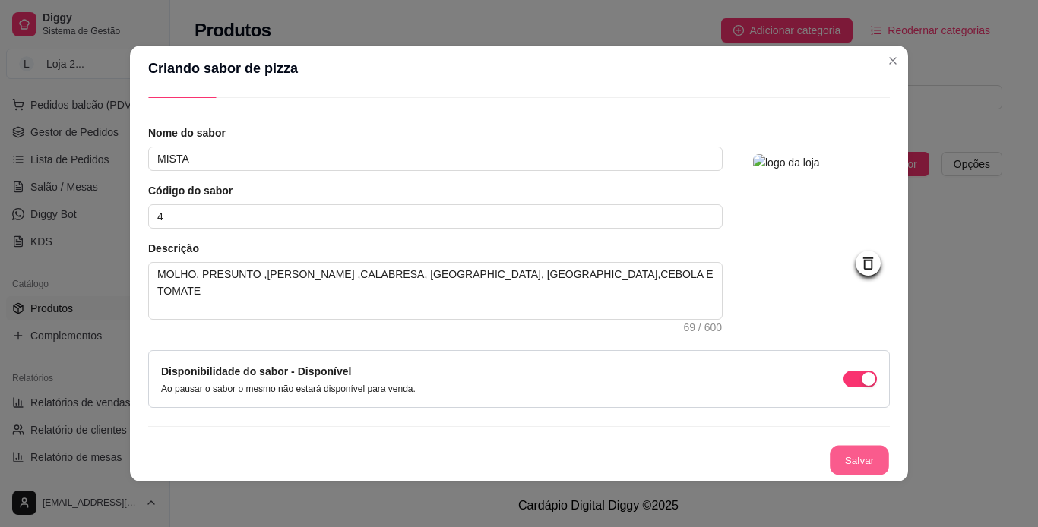
click at [684, 453] on button "Salvar" at bounding box center [858, 461] width 59 height 30
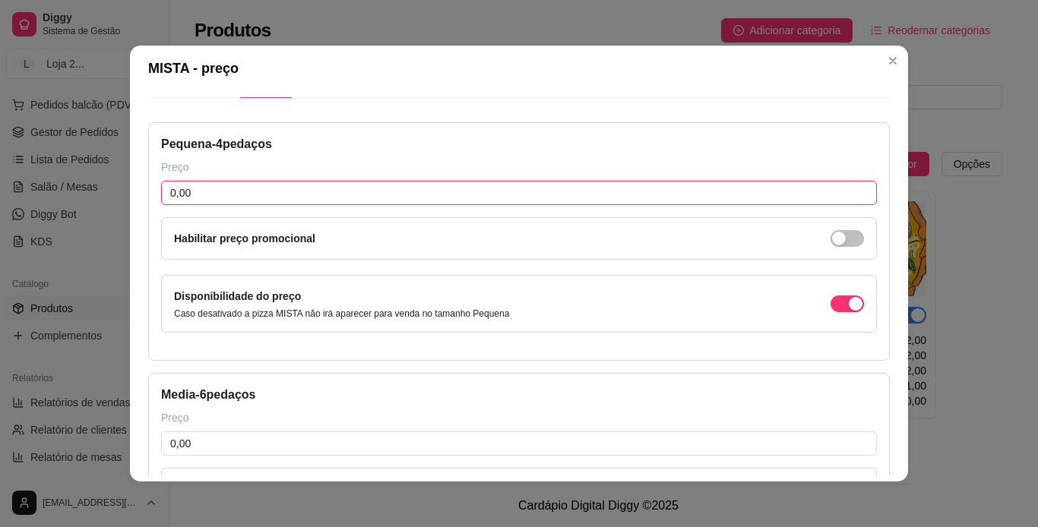
click at [229, 192] on input "0,00" at bounding box center [518, 193] width 715 height 24
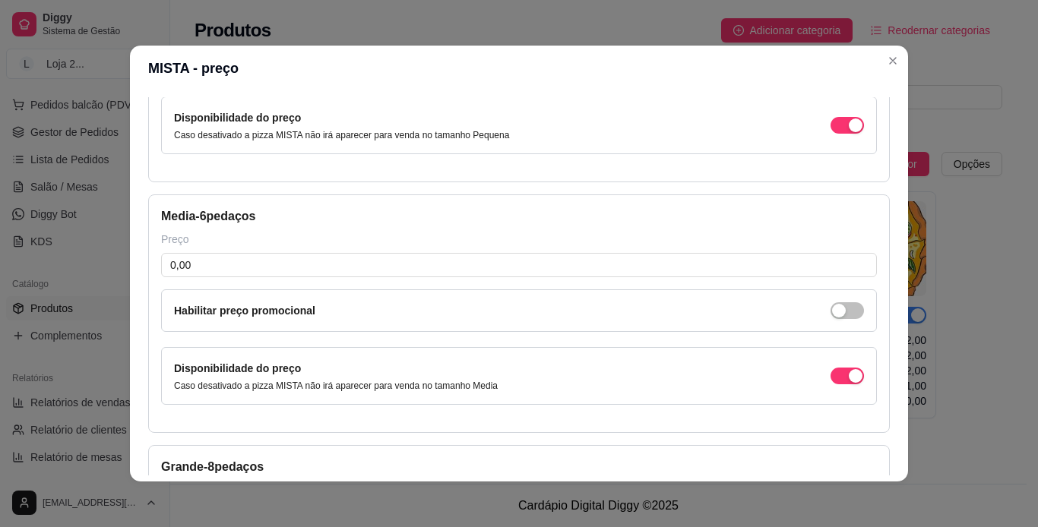
scroll to position [225, 0]
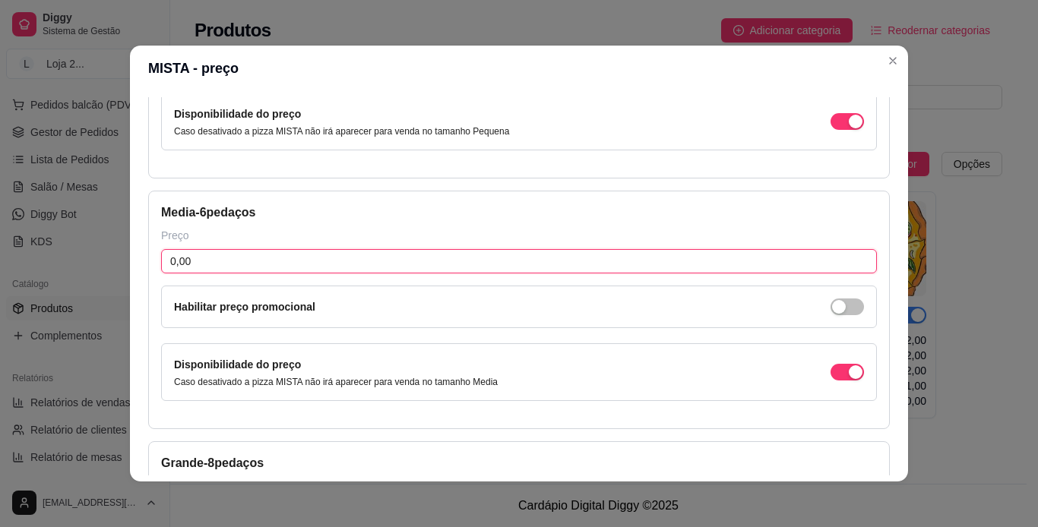
click at [480, 258] on input "0,00" at bounding box center [518, 261] width 715 height 24
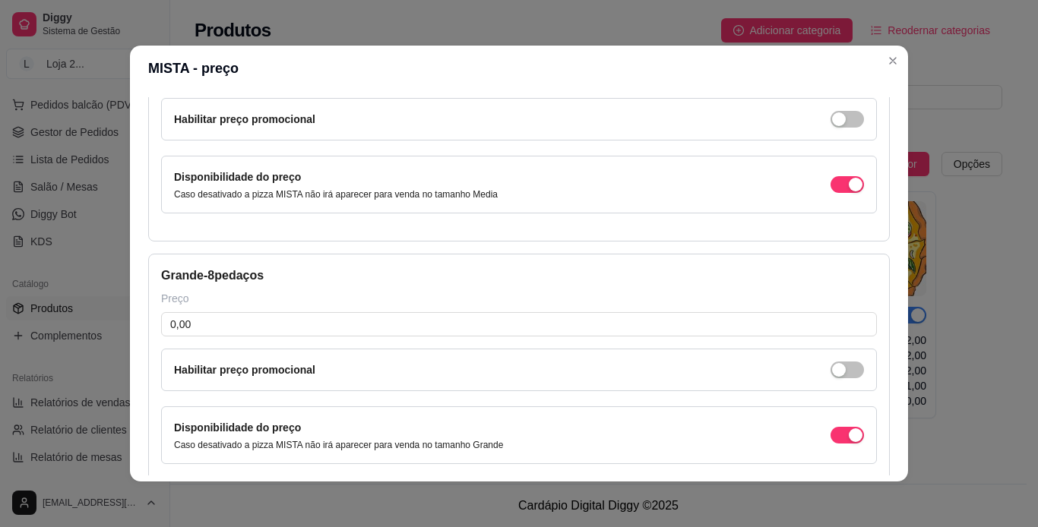
scroll to position [437, 0]
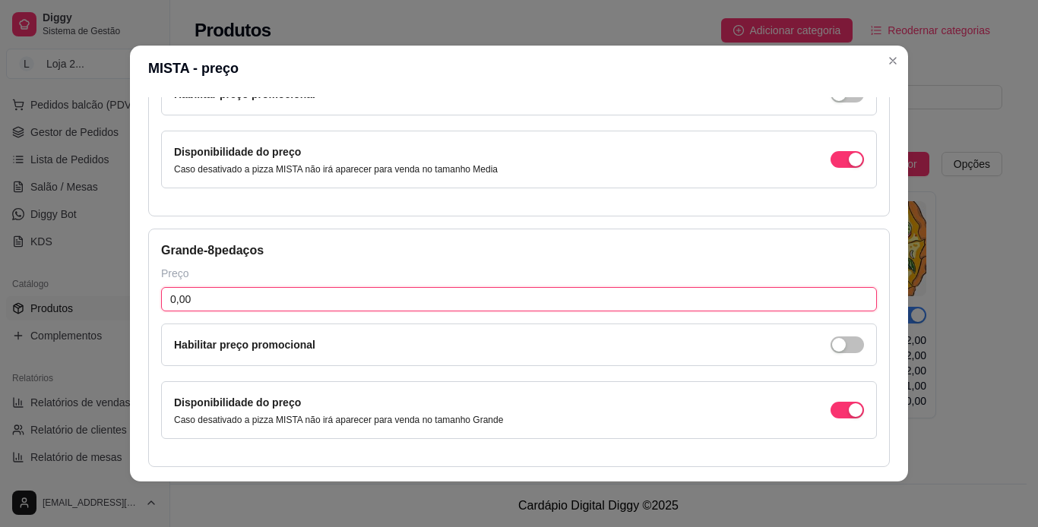
click at [684, 301] on input "0,00" at bounding box center [518, 299] width 715 height 24
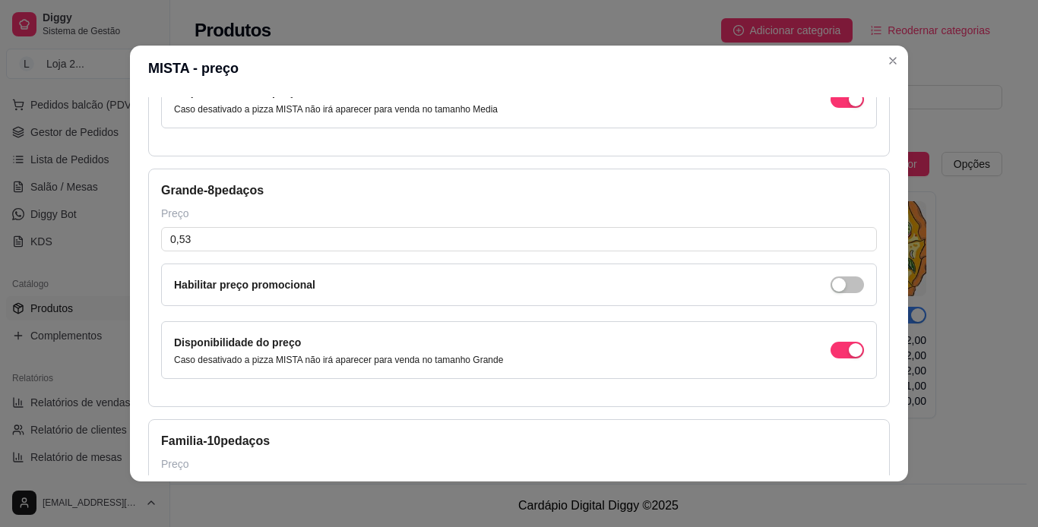
scroll to position [498, 0]
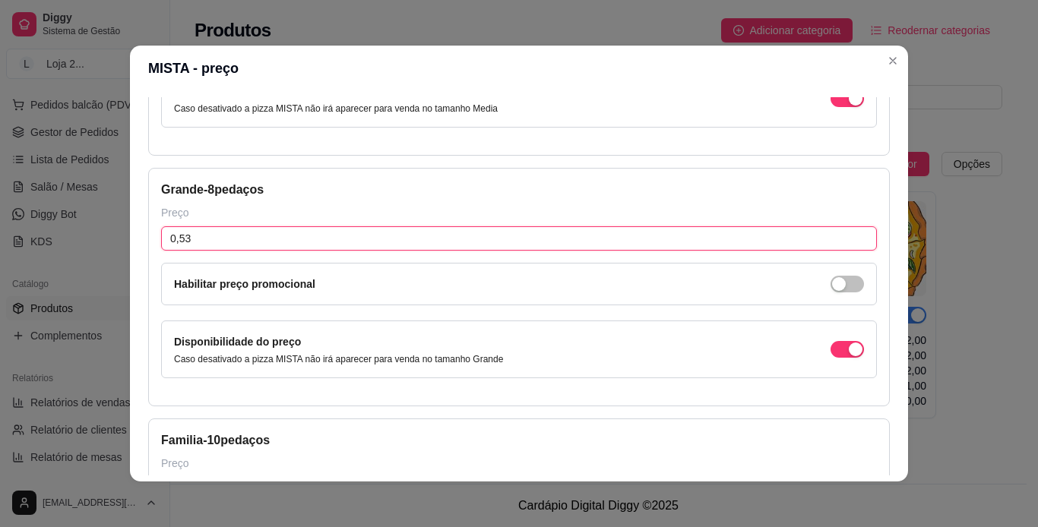
click at [684, 234] on input "0,53" at bounding box center [518, 238] width 715 height 24
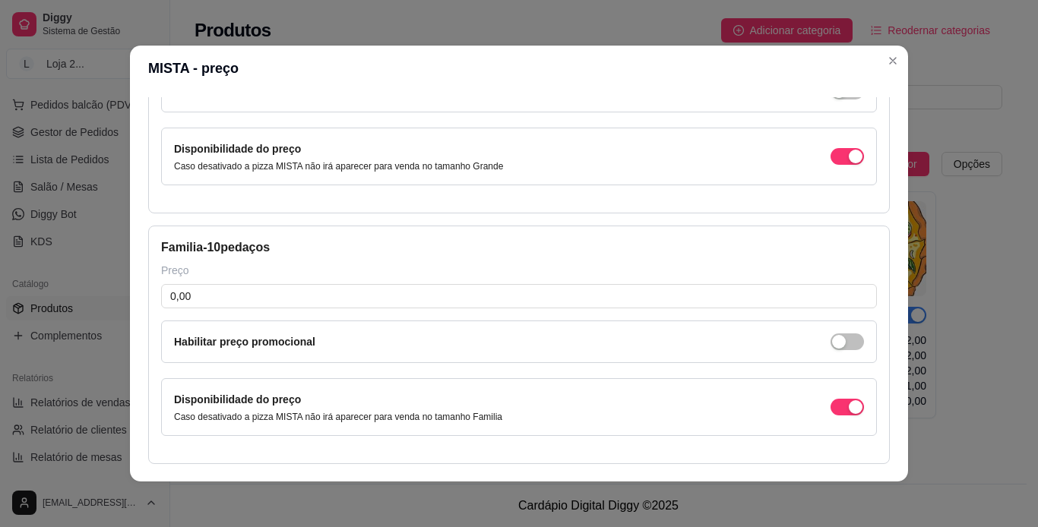
scroll to position [709, 0]
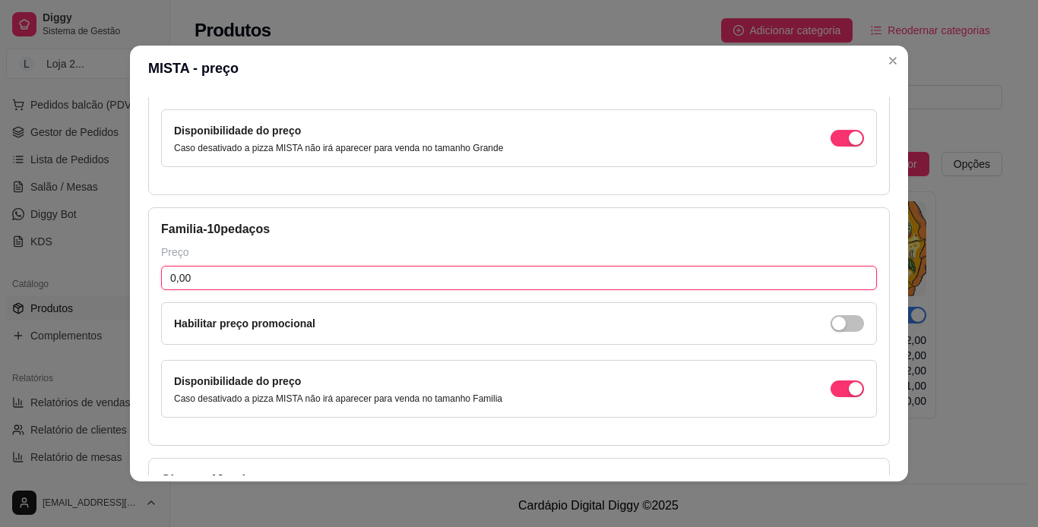
click at [684, 277] on input "0,00" at bounding box center [518, 278] width 715 height 24
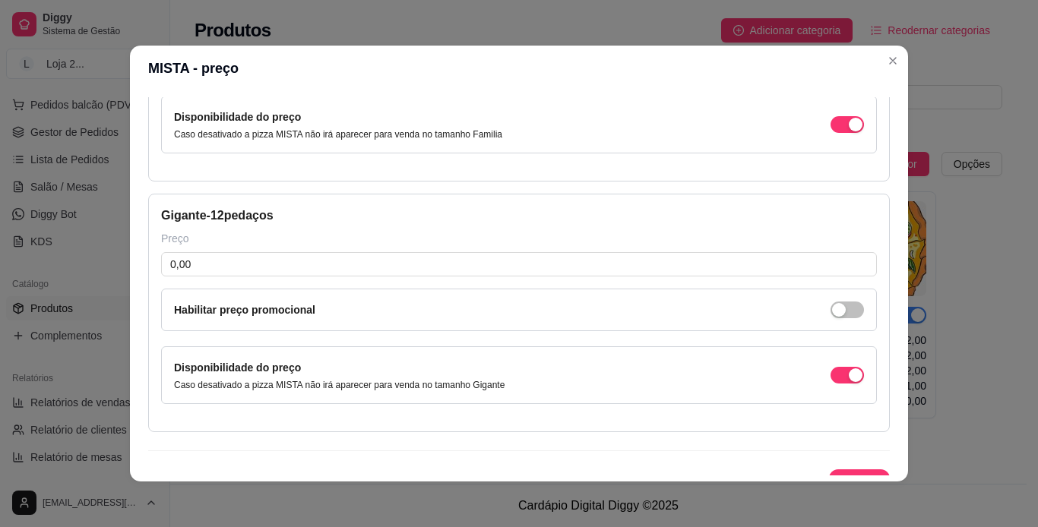
scroll to position [998, 0]
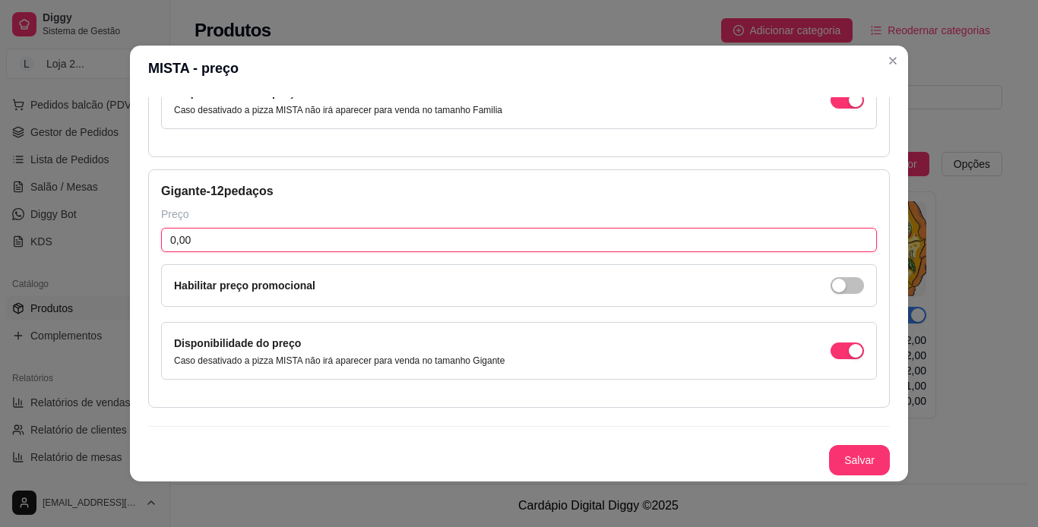
click at [684, 243] on input "0,00" at bounding box center [518, 240] width 715 height 24
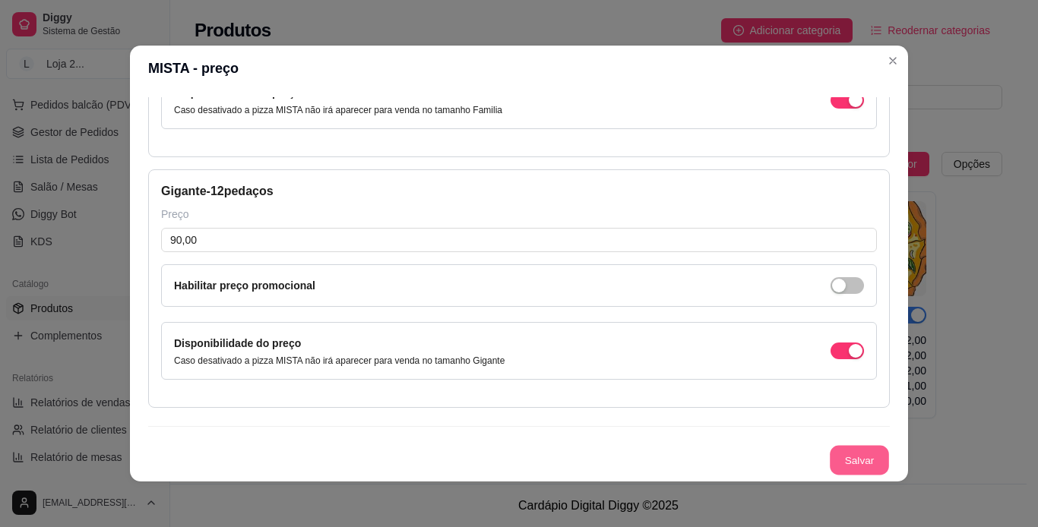
click at [684, 457] on button "Salvar" at bounding box center [858, 461] width 59 height 30
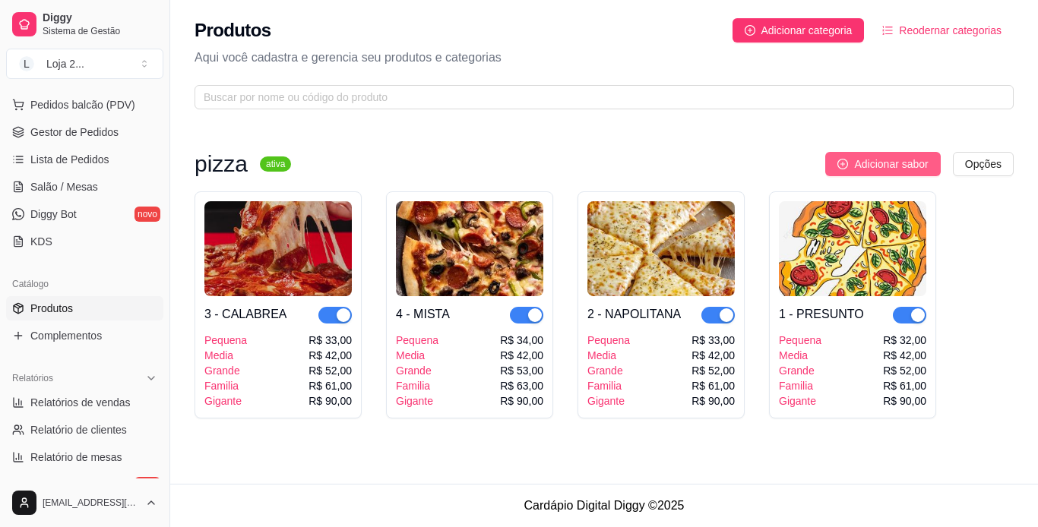
click at [684, 168] on span "Adicionar sabor" at bounding box center [891, 164] width 74 height 17
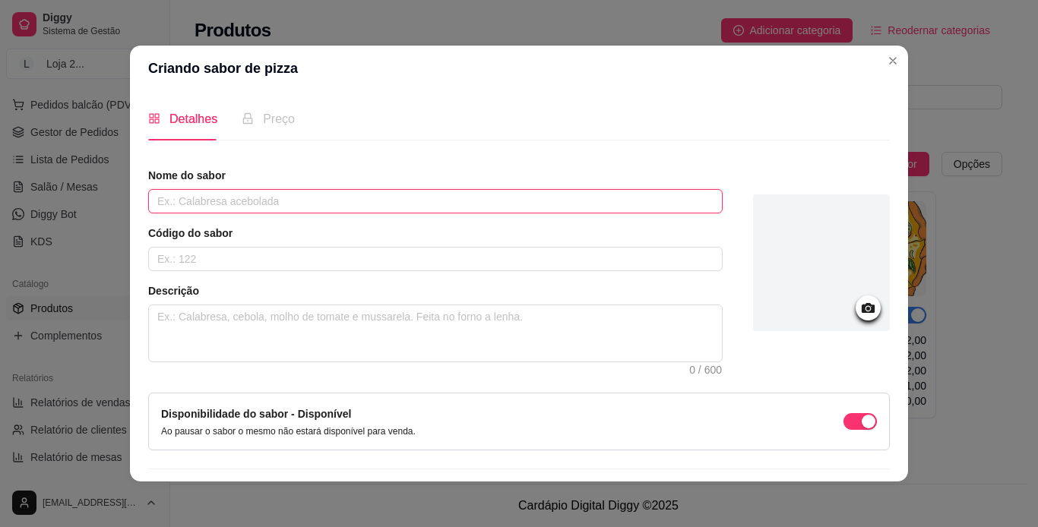
click at [537, 201] on input "text" at bounding box center [435, 201] width 574 height 24
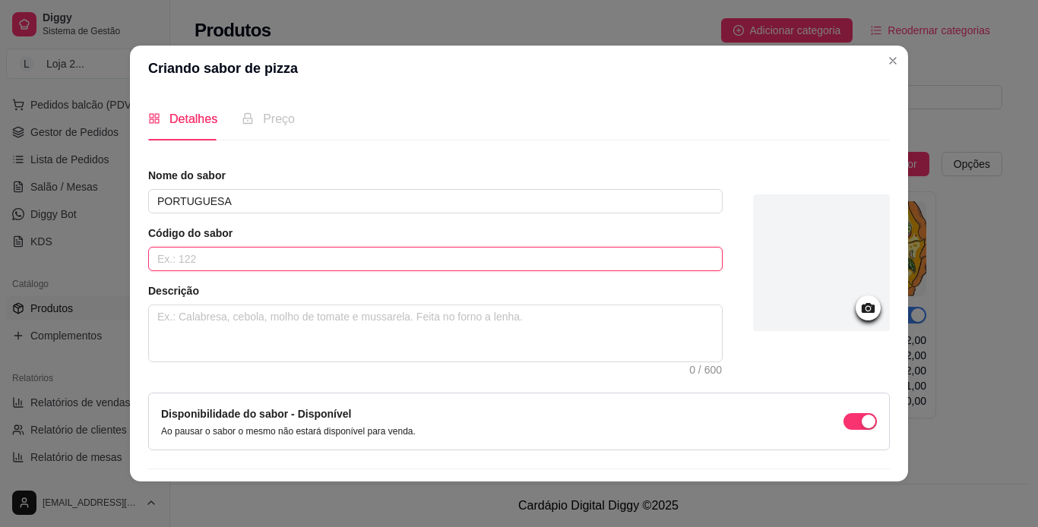
click at [531, 259] on input "text" at bounding box center [435, 259] width 574 height 24
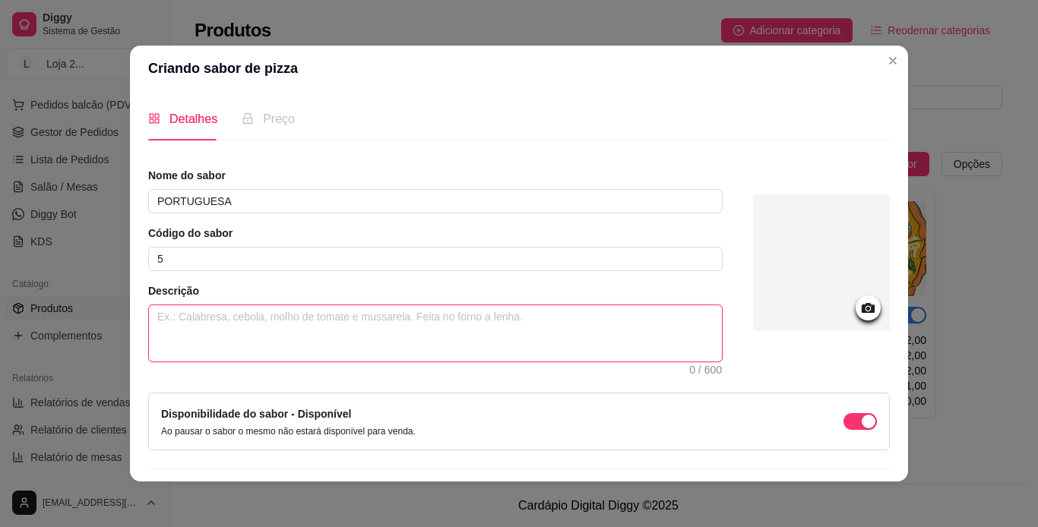
click at [506, 329] on textarea at bounding box center [435, 333] width 573 height 56
paste textarea "MOLHO, PRESUNTO ,[PERSON_NAME] ,CALABRESA, [GEOGRAPHIC_DATA], [GEOGRAPHIC_DATA]…"
click at [369, 317] on textarea "MOLHO, PRESUNTO ,[PERSON_NAME] ,CALABRESA, [GEOGRAPHIC_DATA], [GEOGRAPHIC_DATA]…" at bounding box center [435, 333] width 573 height 56
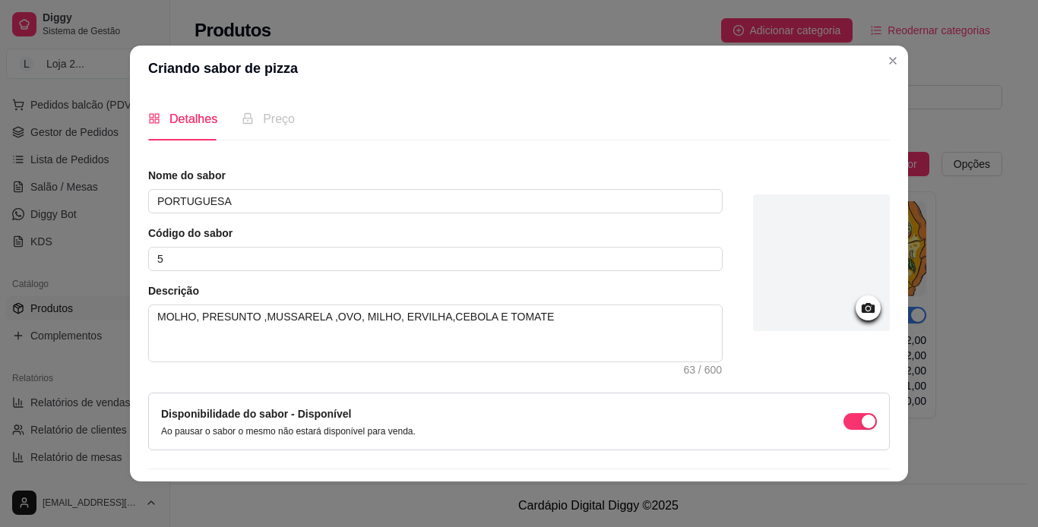
click at [684, 276] on div at bounding box center [821, 262] width 137 height 137
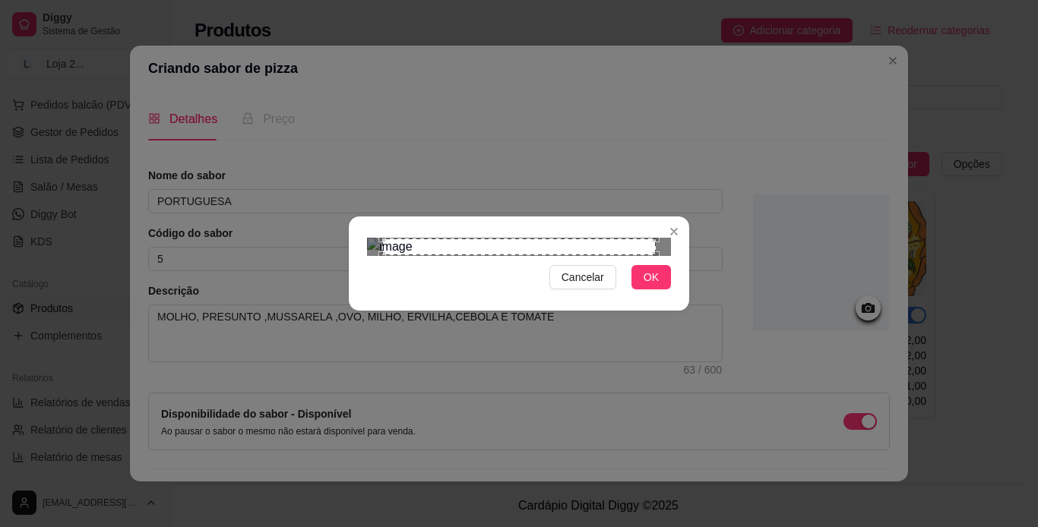
click at [684, 48] on div "Cancelar OK" at bounding box center [519, 263] width 1038 height 527
click at [653, 286] on span "OK" at bounding box center [650, 277] width 15 height 17
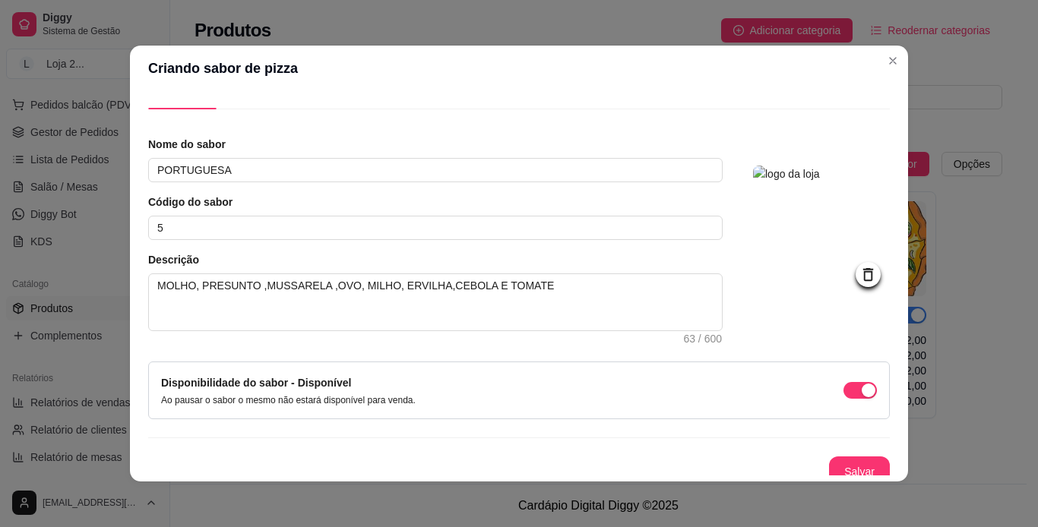
scroll to position [33, 0]
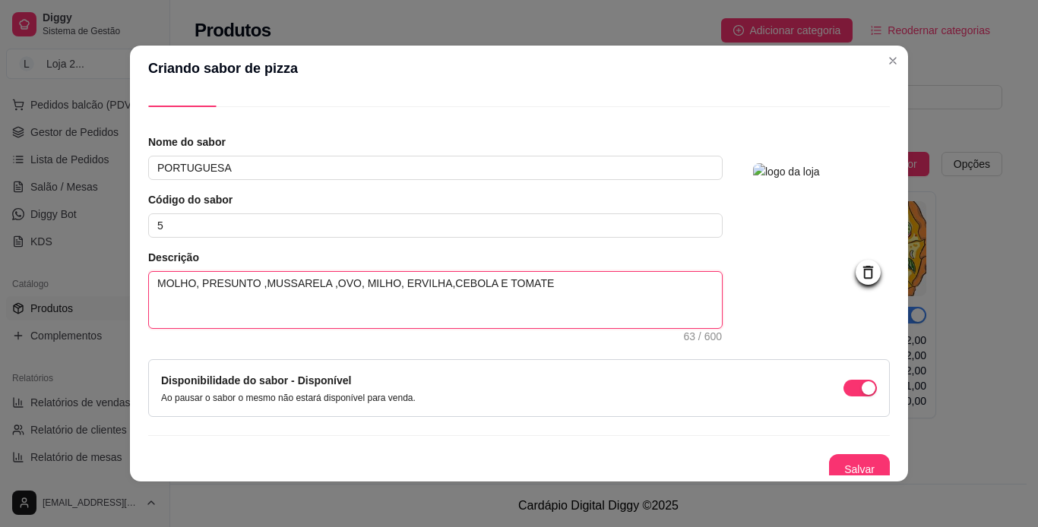
click at [472, 285] on textarea "MOLHO, PRESUNTO ,MUSSARELA ,OVO, MILHO, ERVILHA,CEBOLA E TOMATE" at bounding box center [435, 300] width 573 height 56
click at [516, 286] on textarea "MOLHO, PRESUNTO ,MUSSARELA ,OVO, MILHO, ERVILHA,CEBOLA,TOMATE" at bounding box center [435, 300] width 573 height 56
click at [527, 283] on textarea "MOLHO, PRESUNTO ,MUSSARELA ,OVO, MILHO, ERVILHA,CEBOLA,TOMATE E AXEITONA" at bounding box center [435, 300] width 573 height 56
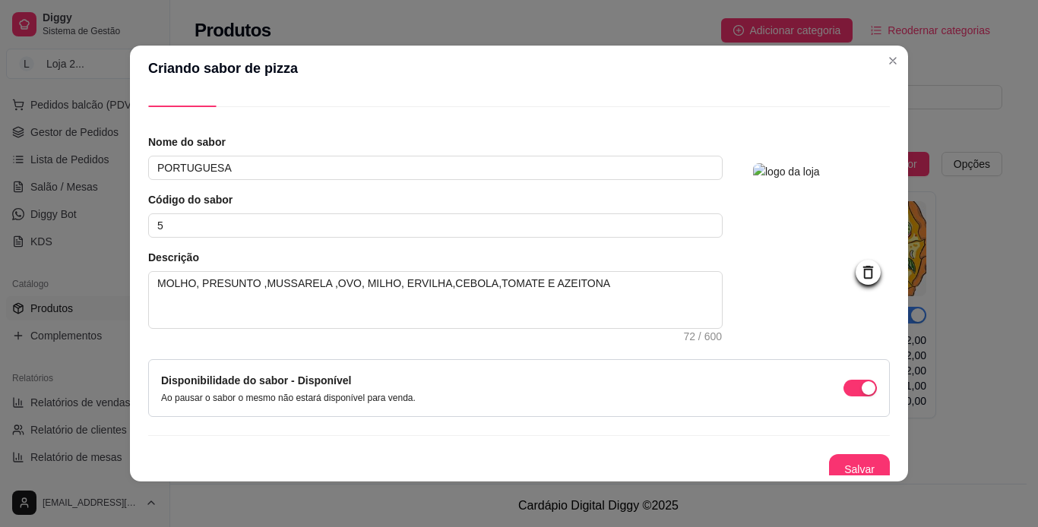
scroll to position [43, 0]
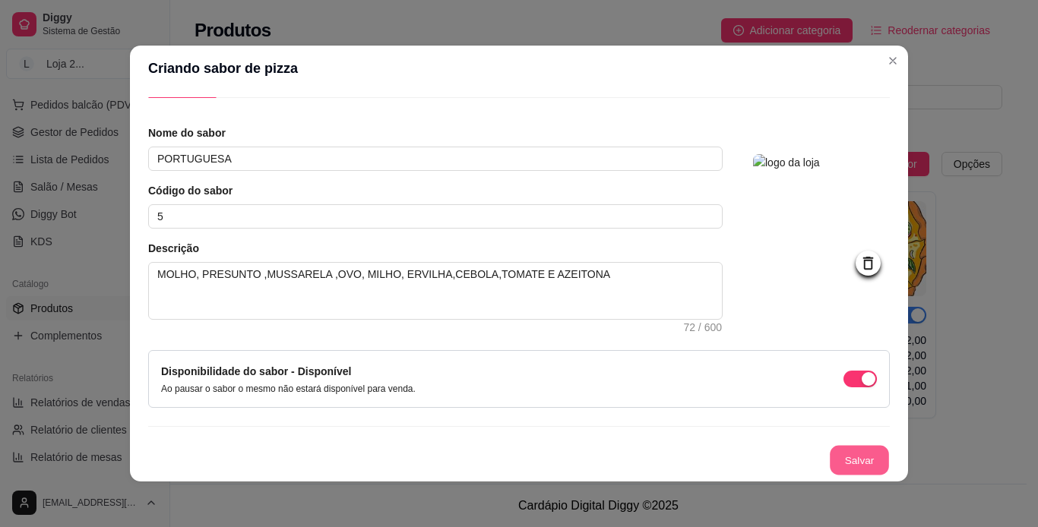
click at [684, 459] on button "Salvar" at bounding box center [858, 461] width 59 height 30
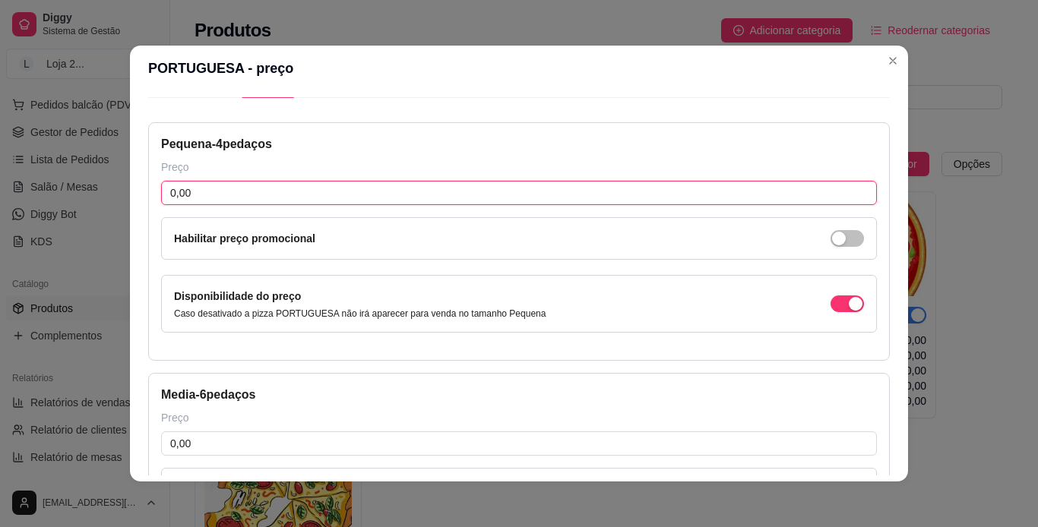
click at [393, 194] on input "0,00" at bounding box center [518, 193] width 715 height 24
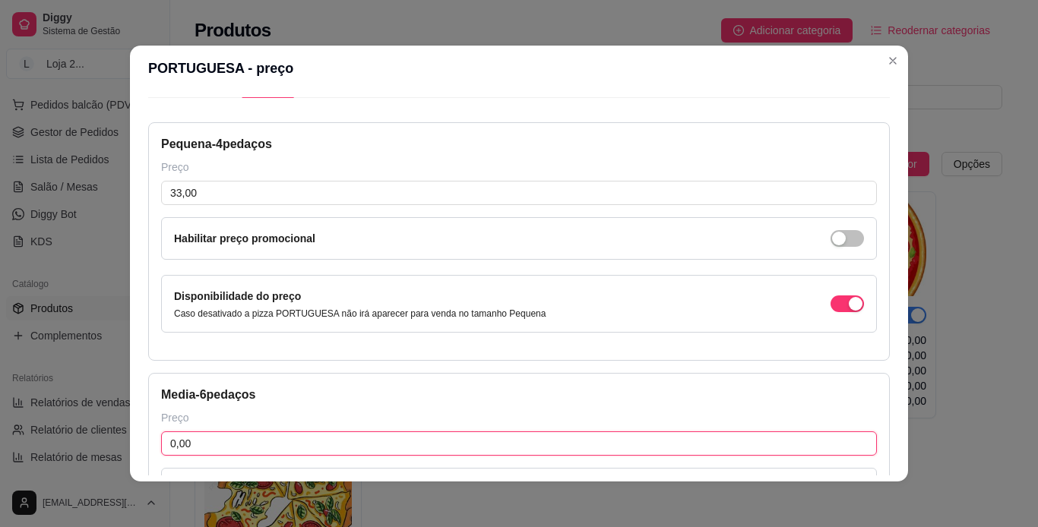
click at [489, 456] on input "0,00" at bounding box center [518, 443] width 715 height 24
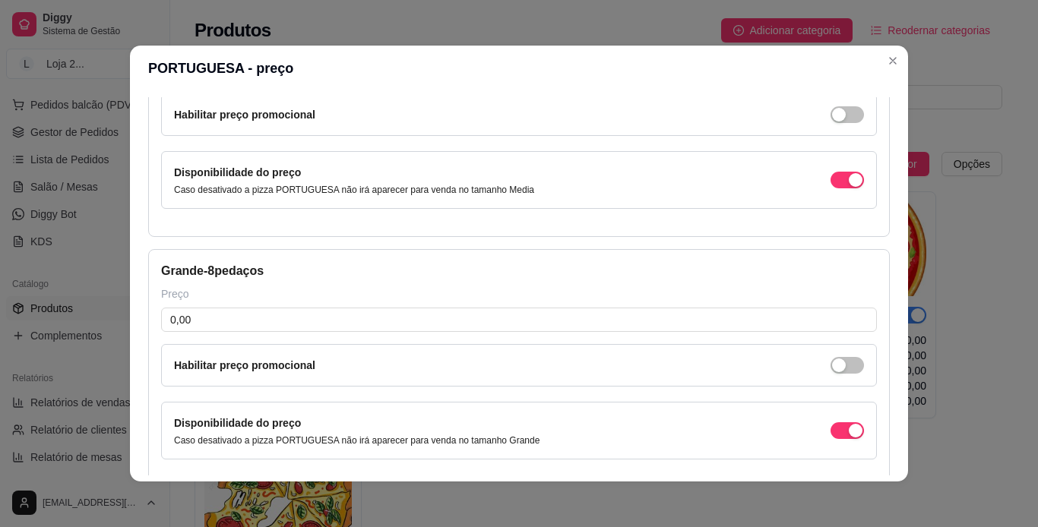
scroll to position [438, 0]
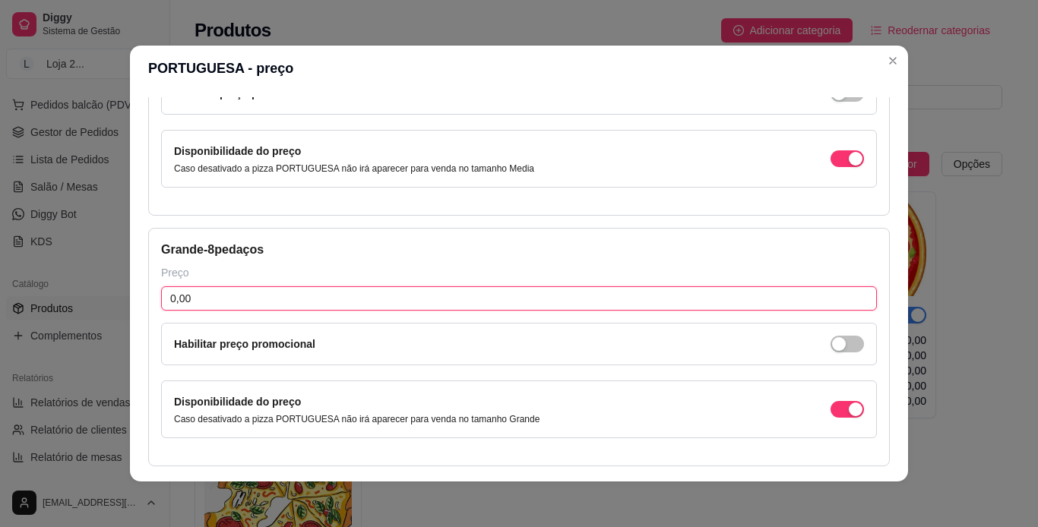
click at [684, 305] on input "0,00" at bounding box center [518, 298] width 715 height 24
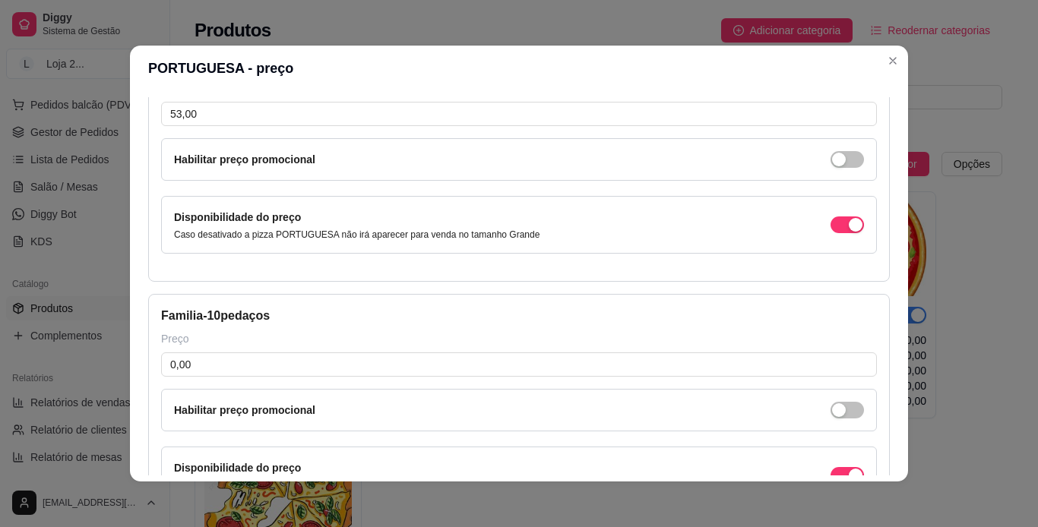
scroll to position [625, 0]
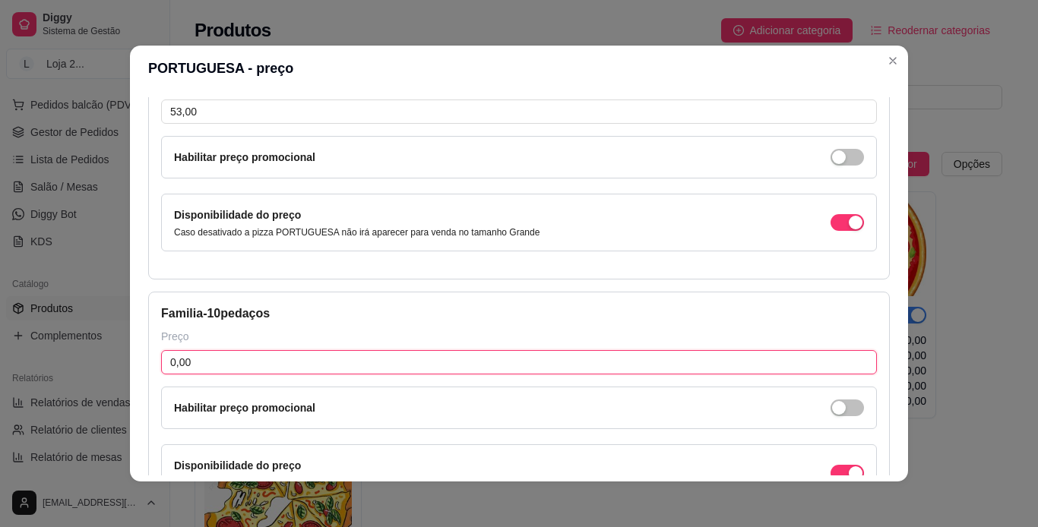
click at [684, 362] on input "0,00" at bounding box center [518, 362] width 715 height 24
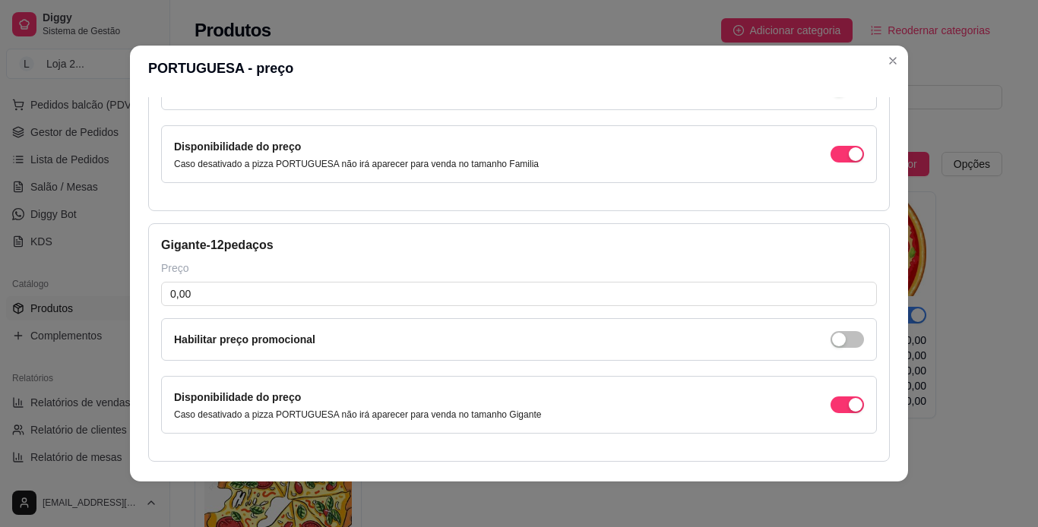
scroll to position [956, 0]
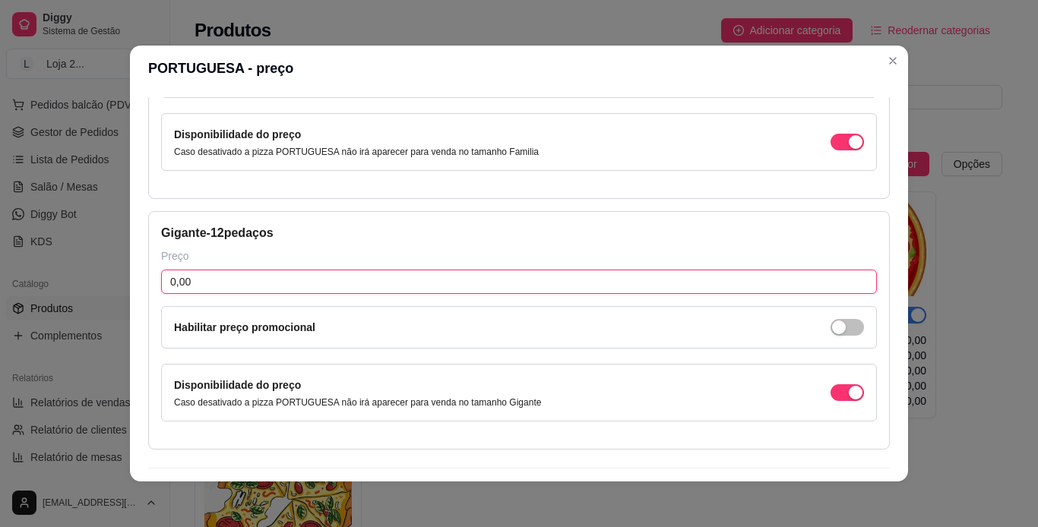
click at [684, 275] on input "0,00" at bounding box center [518, 282] width 715 height 24
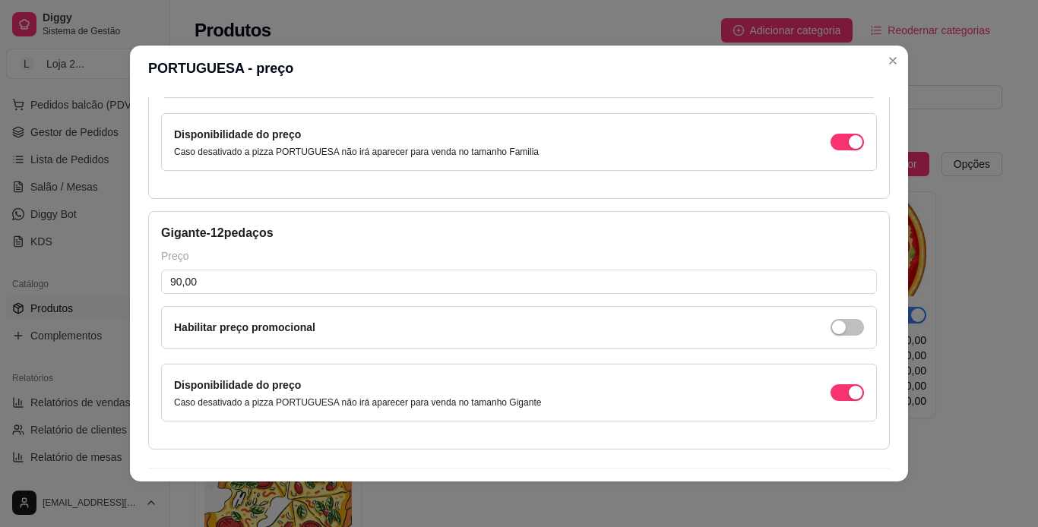
scroll to position [998, 0]
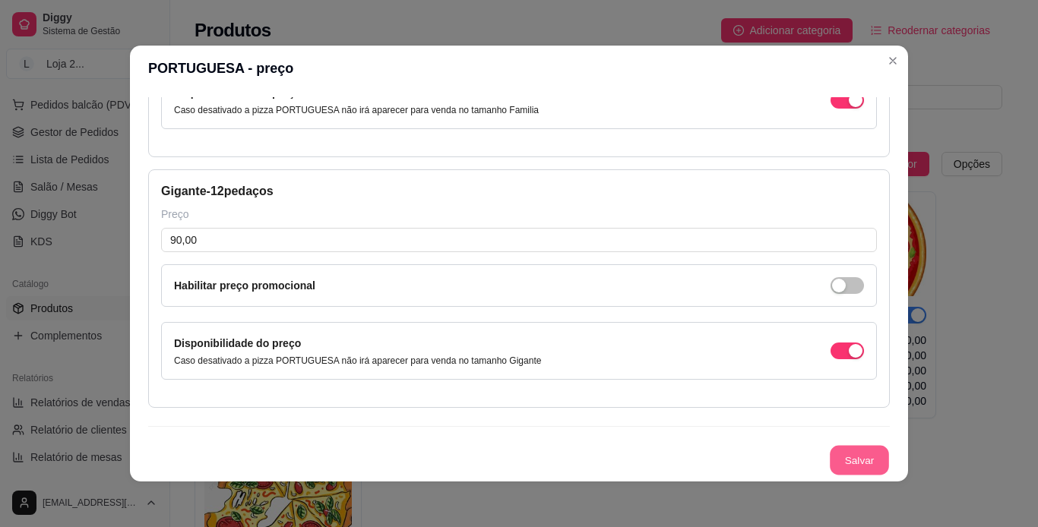
click at [684, 459] on button "Salvar" at bounding box center [858, 461] width 59 height 30
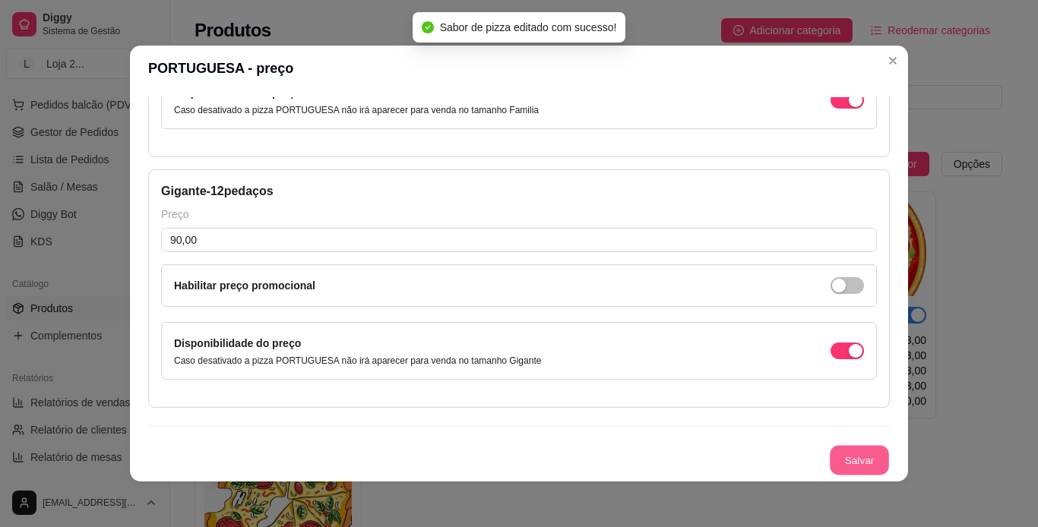
click at [684, 459] on button "Salvar" at bounding box center [858, 461] width 59 height 30
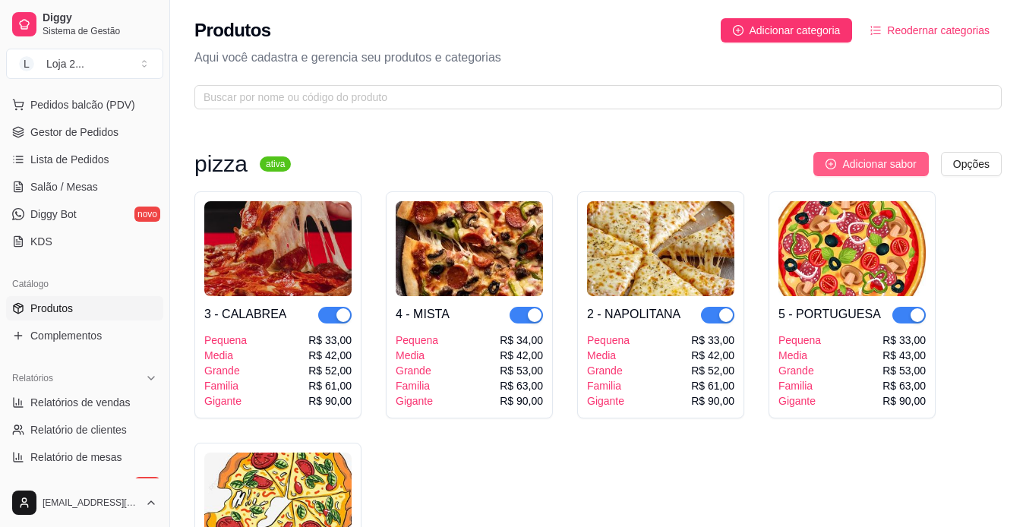
click at [684, 156] on span "Adicionar sabor" at bounding box center [879, 164] width 74 height 17
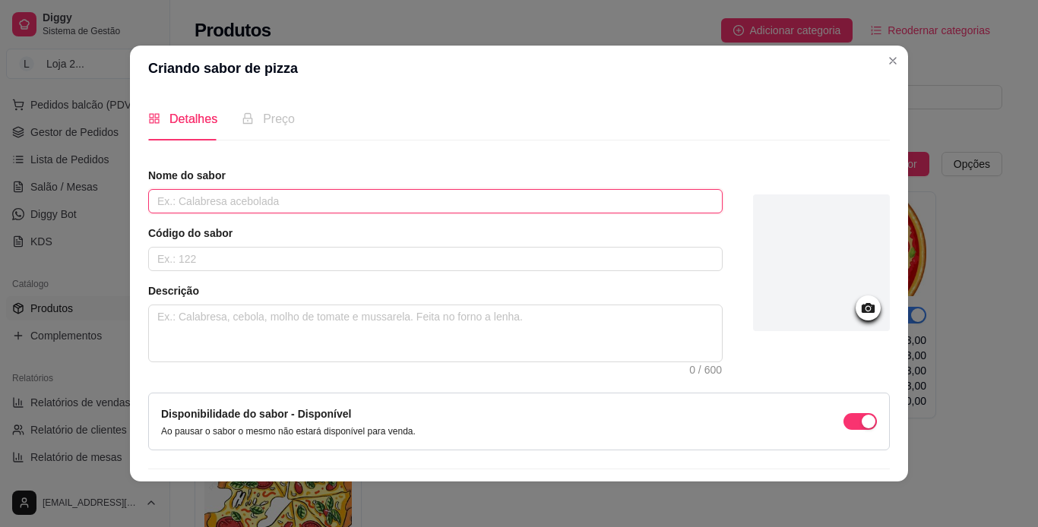
click at [591, 209] on input "text" at bounding box center [435, 201] width 574 height 24
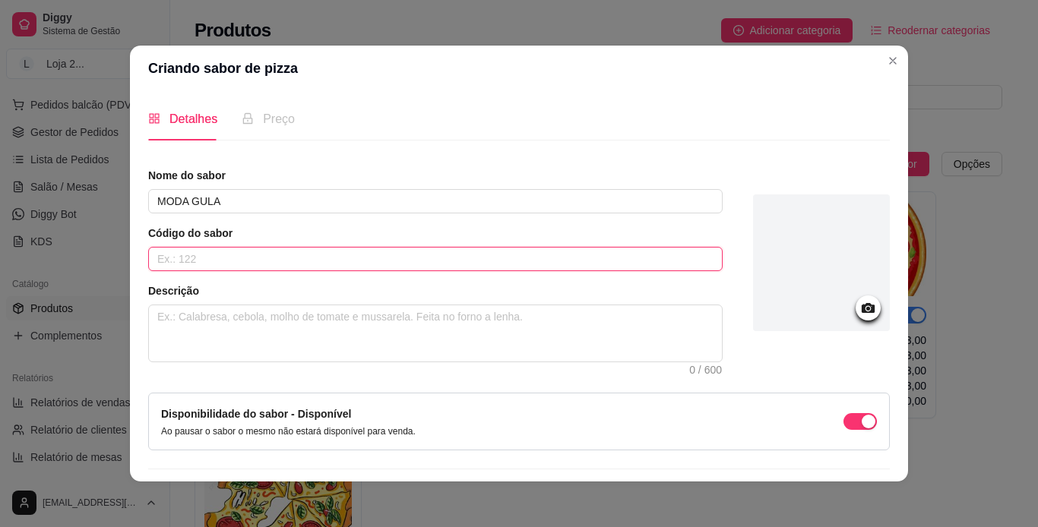
click at [395, 261] on input "text" at bounding box center [435, 259] width 574 height 24
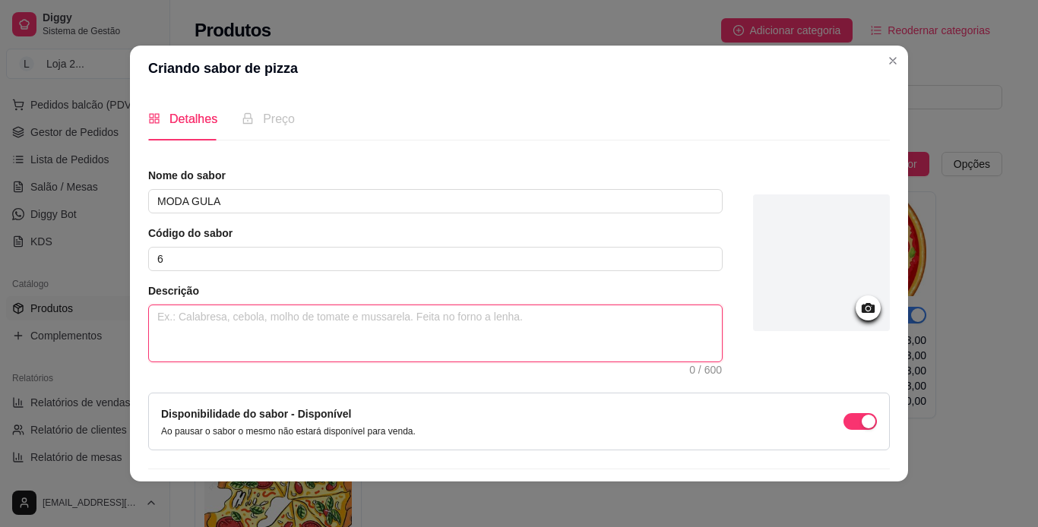
click at [344, 325] on textarea at bounding box center [435, 333] width 573 height 56
paste textarea "MOLHO, PRESUNTO ,[PERSON_NAME] ,CALABRESA, [GEOGRAPHIC_DATA], [GEOGRAPHIC_DATA]…"
click at [455, 318] on textarea "MOLHO, PRESUNTO ,[PERSON_NAME] ,CALABRESA, [GEOGRAPHIC_DATA], [GEOGRAPHIC_DATA]…" at bounding box center [435, 333] width 573 height 56
click at [374, 315] on textarea "MOLHO, PRESUNTO ,[PERSON_NAME] ,CALABRESA,BACON,CEBOLA E TOMATE" at bounding box center [435, 333] width 573 height 56
click at [410, 317] on textarea "MOLHO, PRESUNTO ,[PERSON_NAME] ,CALABRESA, BACON,CEBOLA E TOMATE" at bounding box center [435, 333] width 573 height 56
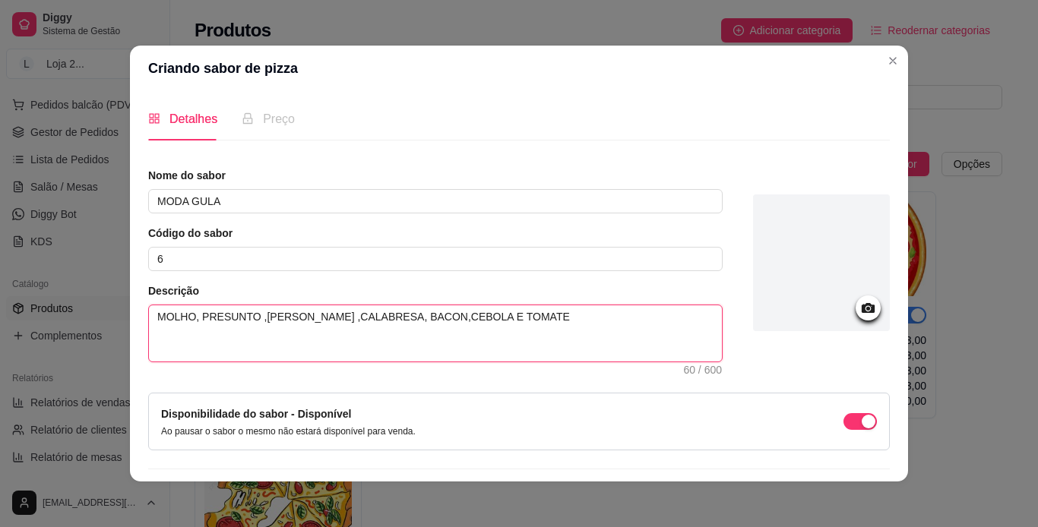
click at [462, 315] on textarea "MOLHO, PRESUNTO ,[PERSON_NAME] ,CALABRESA, BACON,CEBOLA E TOMATE" at bounding box center [435, 333] width 573 height 56
click at [500, 321] on textarea "MOLHO, PRESUNTO ,[PERSON_NAME] ,CALABRESA, BACON,CEBOLA, TOMATE" at bounding box center [435, 333] width 573 height 56
click at [412, 319] on textarea "MOLHO, PRESUNTO ,[PERSON_NAME] ,CALABRESA, BACON,[GEOGRAPHIC_DATA], TOMATE," at bounding box center [435, 333] width 573 height 56
click at [414, 319] on textarea "MOLHO, PRESUNTO ,[PERSON_NAME] ,CALABRESA, BACON,[GEOGRAPHIC_DATA], TOMATE," at bounding box center [435, 333] width 573 height 56
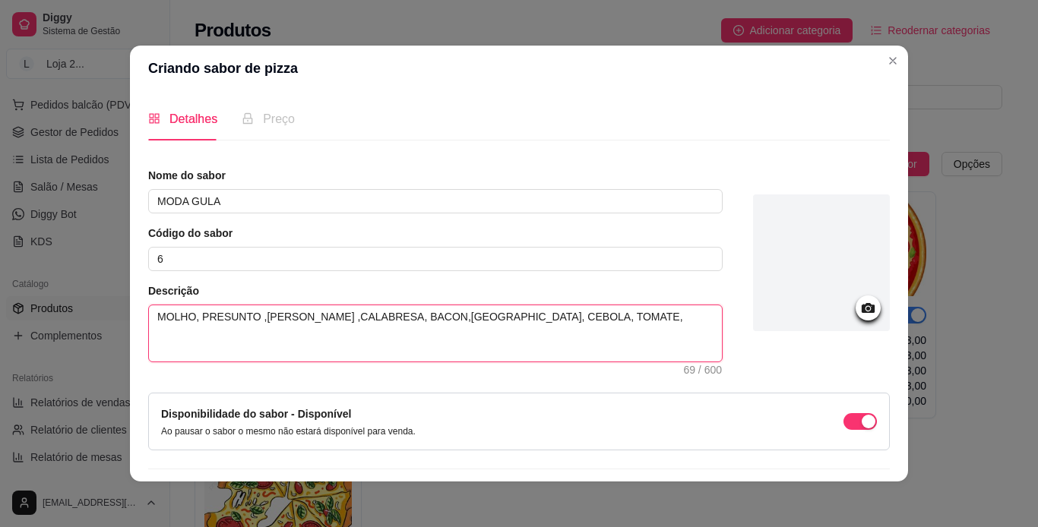
click at [561, 321] on textarea "MOLHO, PRESUNTO ,[PERSON_NAME] ,CALABRESA, BACON,[GEOGRAPHIC_DATA], CEBOLA, TOM…" at bounding box center [435, 333] width 573 height 56
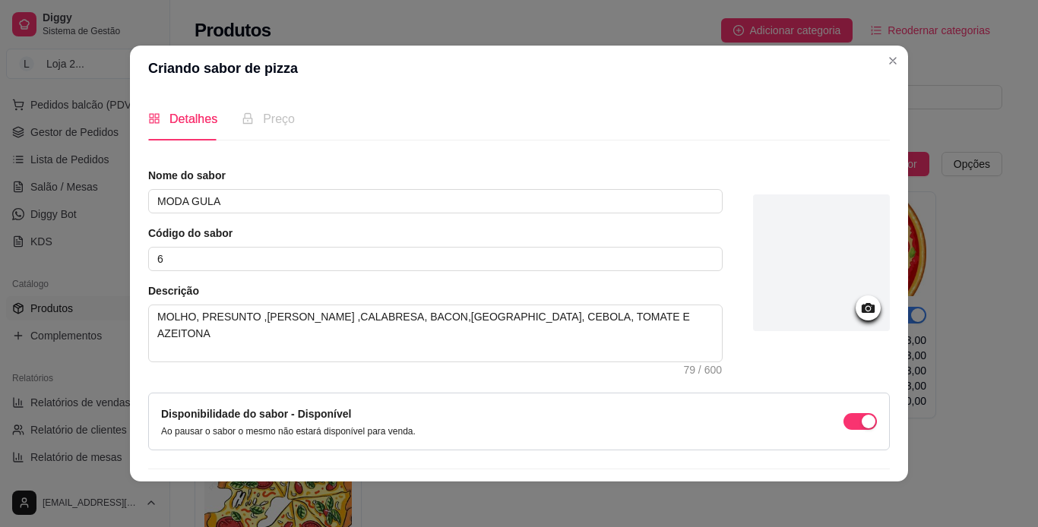
click at [684, 267] on div at bounding box center [821, 262] width 137 height 137
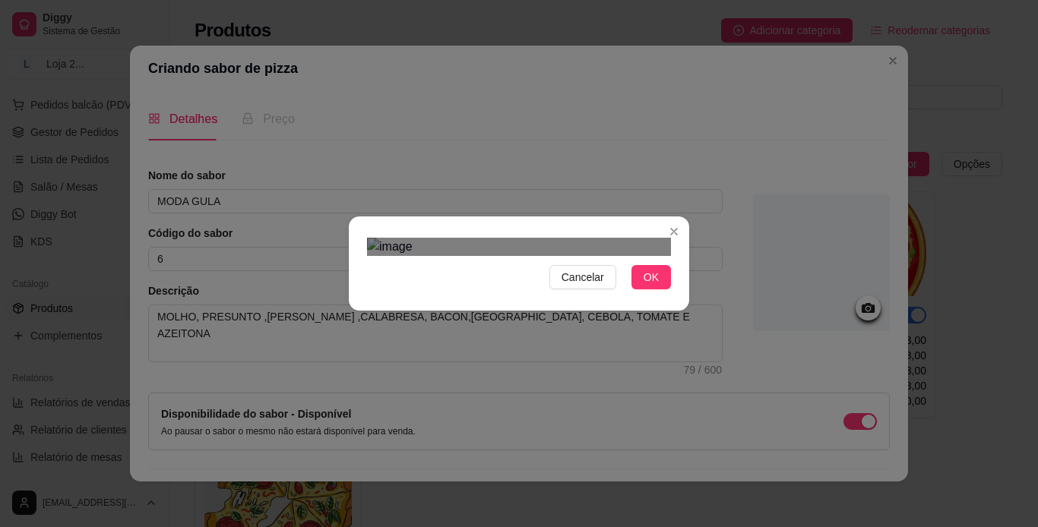
click at [282, 12] on div "Cancelar OK" at bounding box center [519, 263] width 1038 height 527
click at [448, 256] on div at bounding box center [519, 247] width 304 height 18
click at [684, 459] on html "Diggy Sistema de Gestão L Loja 2 ... Loja aberta Período gratuito até 01/10 Ace…" at bounding box center [519, 263] width 1038 height 527
click at [484, 272] on div "Use the arrow keys to move the crop selection area" at bounding box center [515, 420] width 296 height 296
click at [684, 459] on div "Cancelar OK" at bounding box center [519, 263] width 1038 height 527
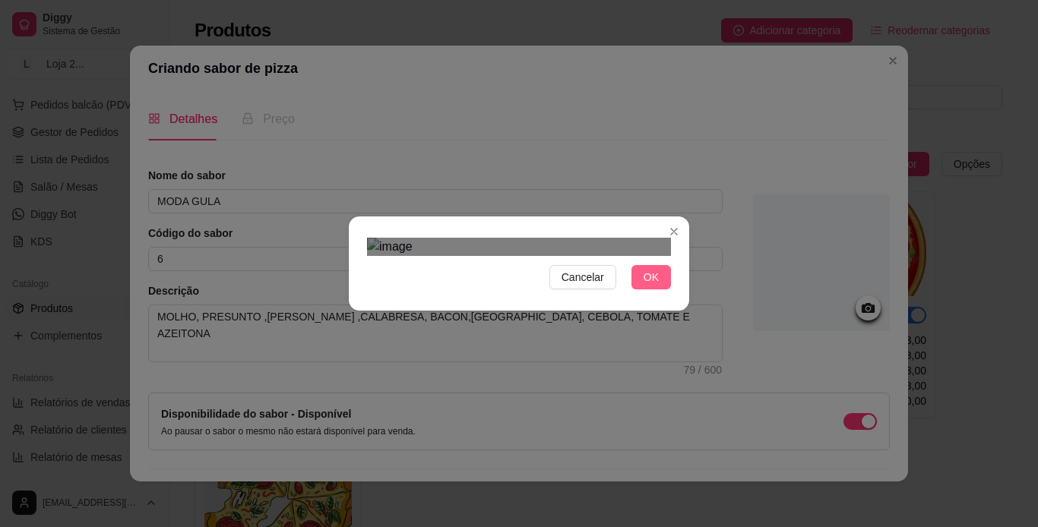
click at [655, 289] on button "OK" at bounding box center [650, 277] width 39 height 24
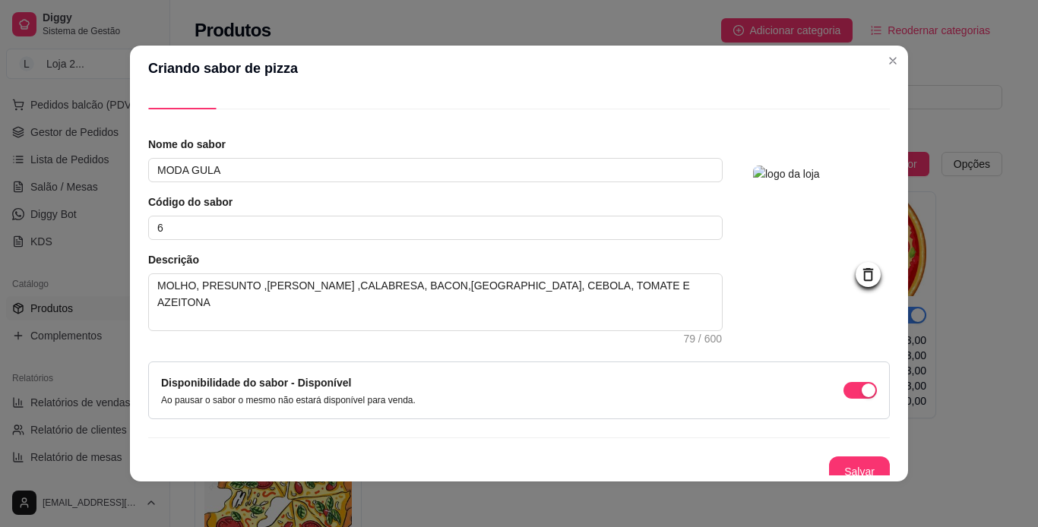
scroll to position [43, 0]
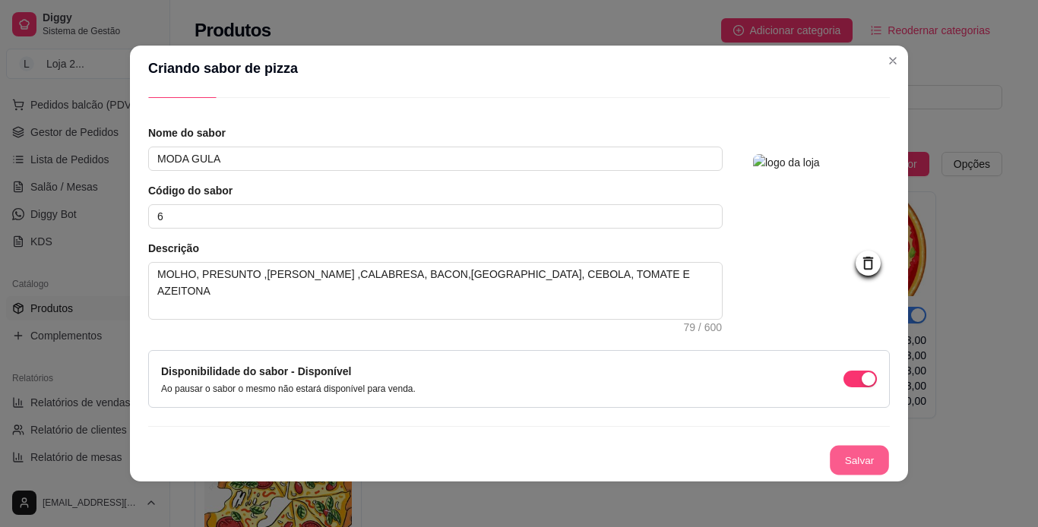
click at [684, 459] on button "Salvar" at bounding box center [858, 461] width 59 height 30
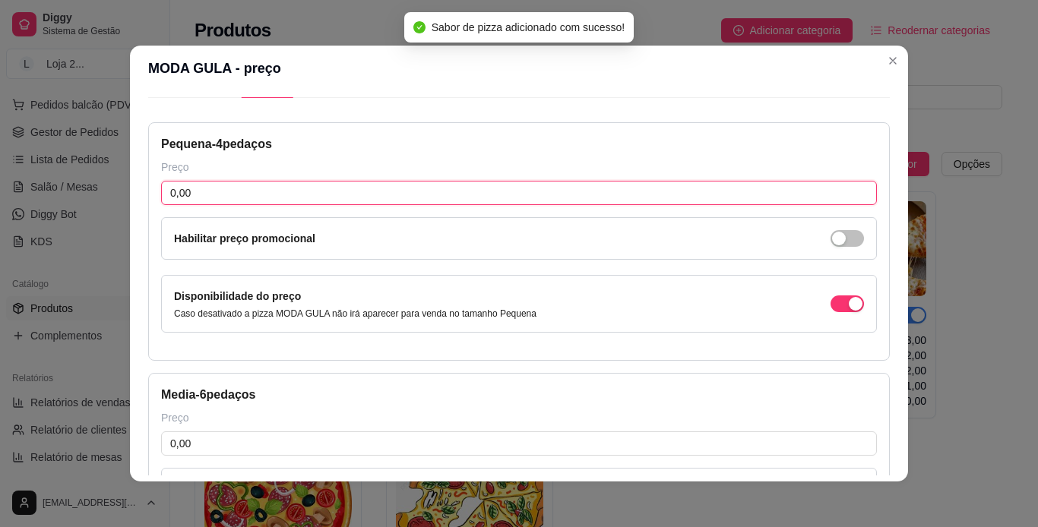
click at [292, 194] on input "0,00" at bounding box center [518, 193] width 715 height 24
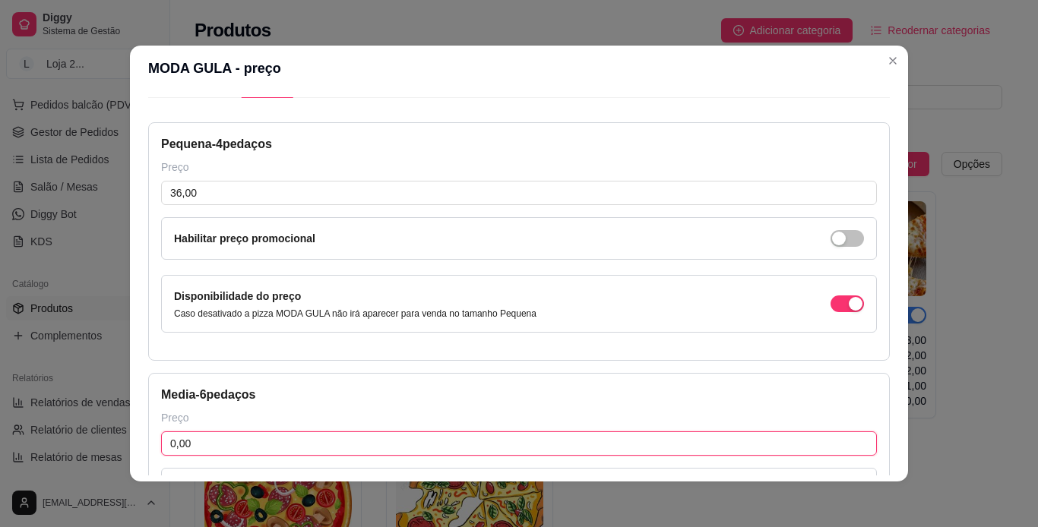
click at [310, 436] on input "0,00" at bounding box center [518, 443] width 715 height 24
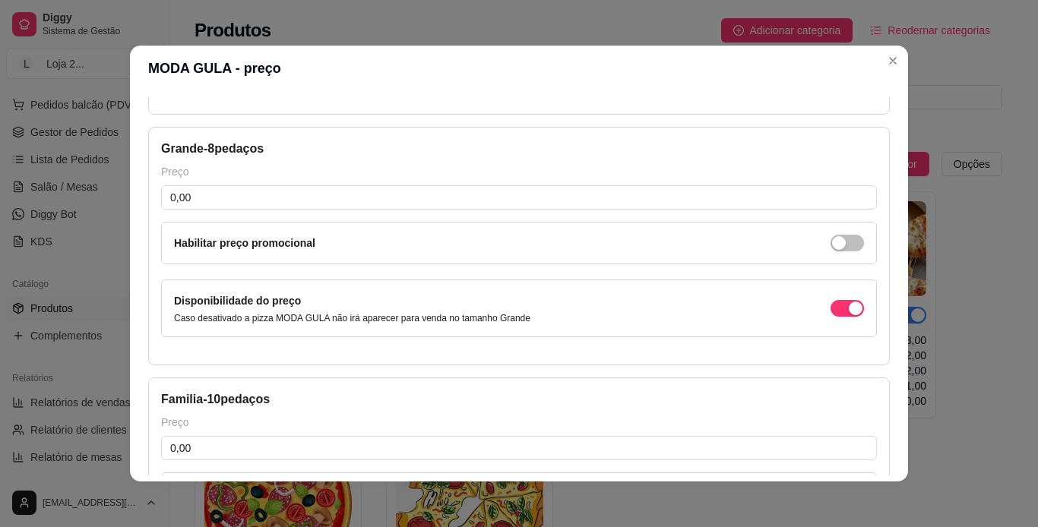
scroll to position [545, 0]
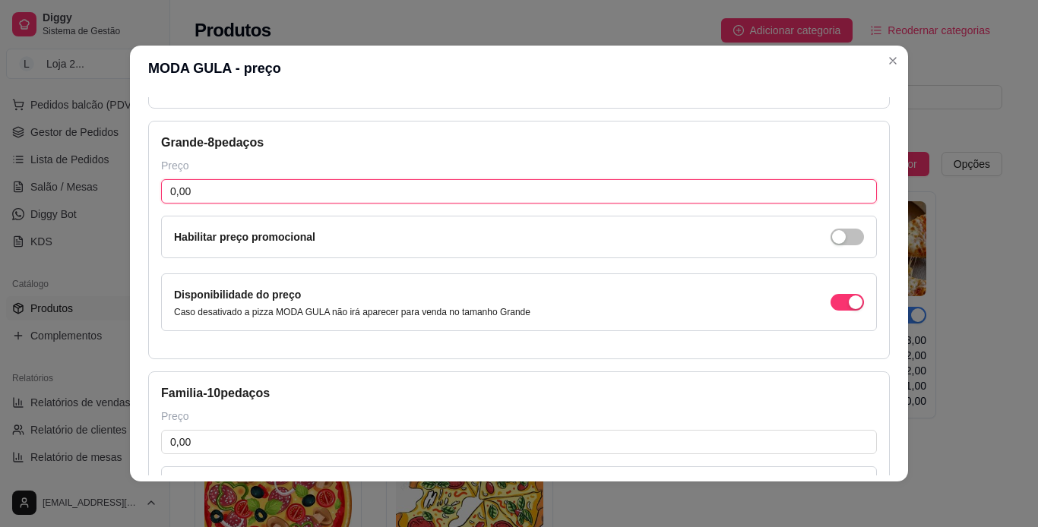
click at [661, 195] on input "0,00" at bounding box center [518, 191] width 715 height 24
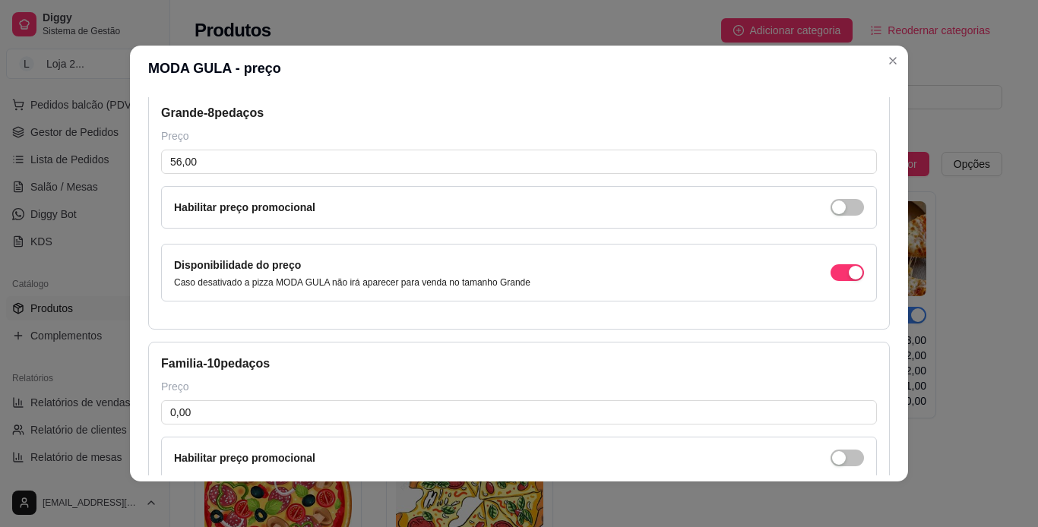
scroll to position [587, 0]
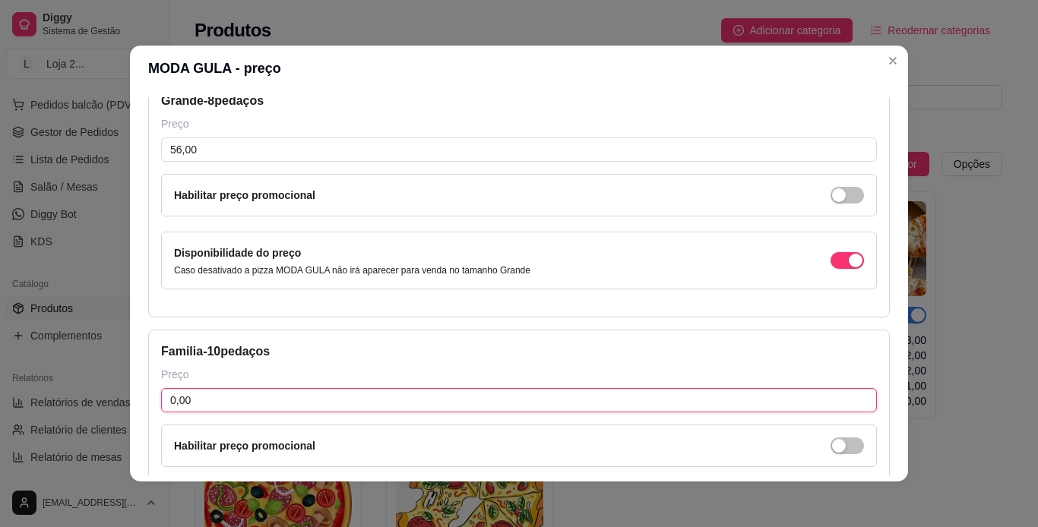
click at [684, 396] on input "0,00" at bounding box center [518, 400] width 715 height 24
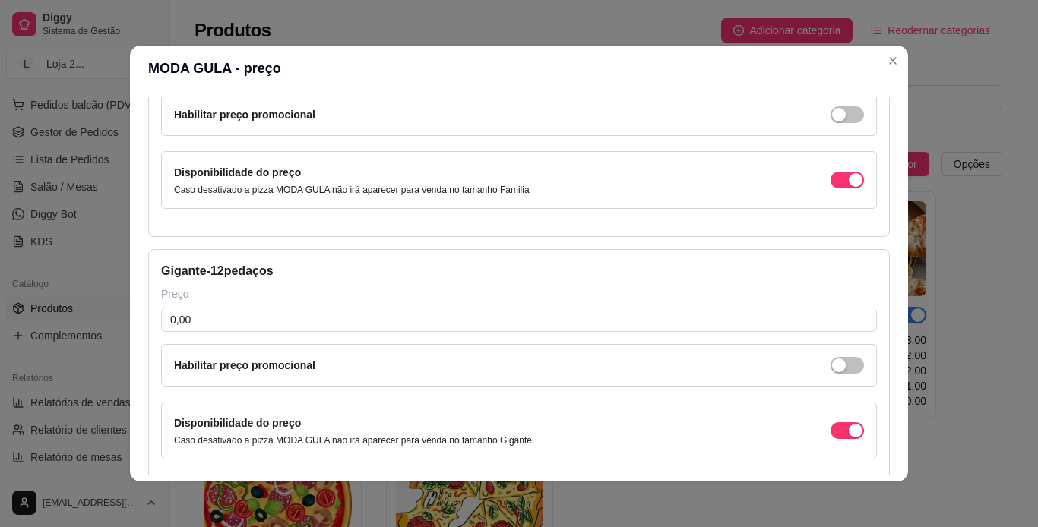
scroll to position [923, 0]
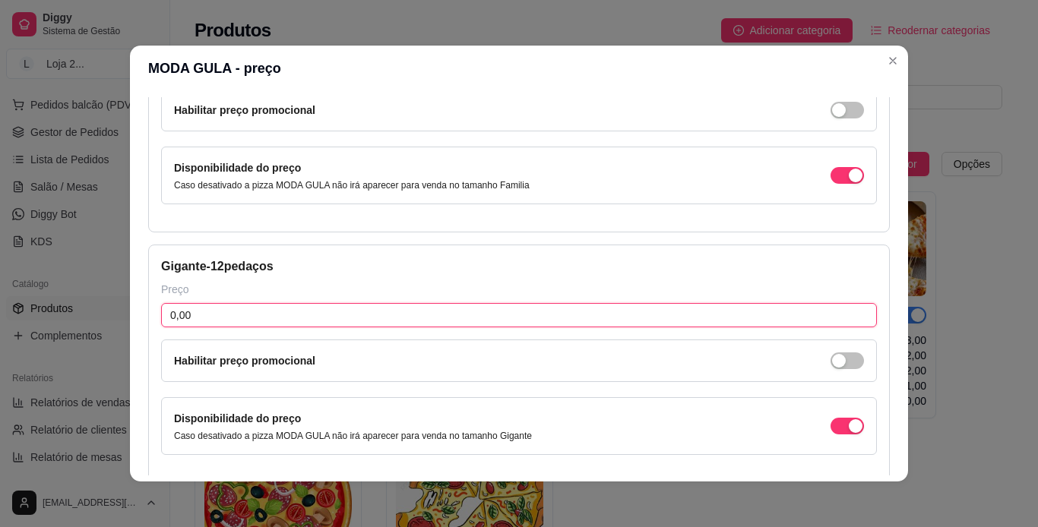
click at [684, 315] on input "0,00" at bounding box center [518, 315] width 715 height 24
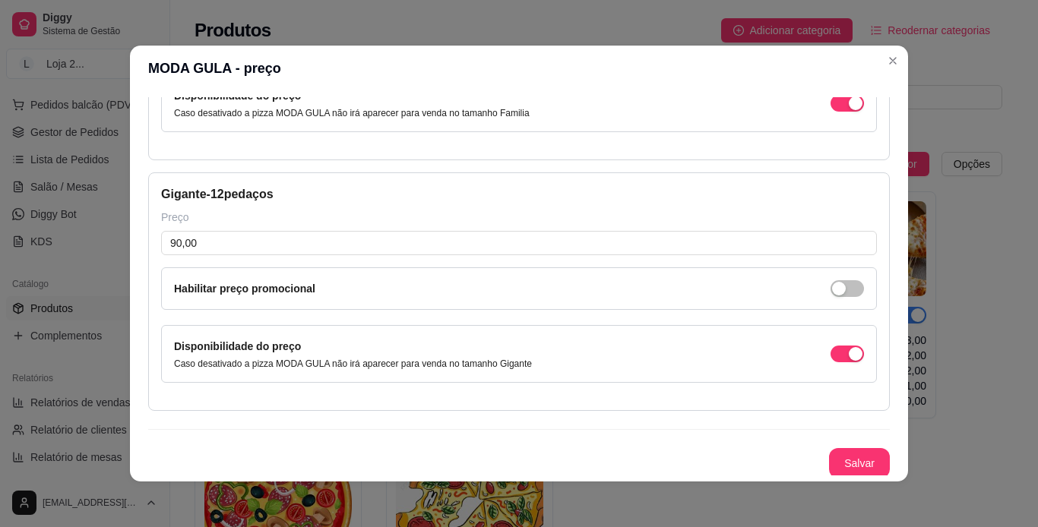
scroll to position [998, 0]
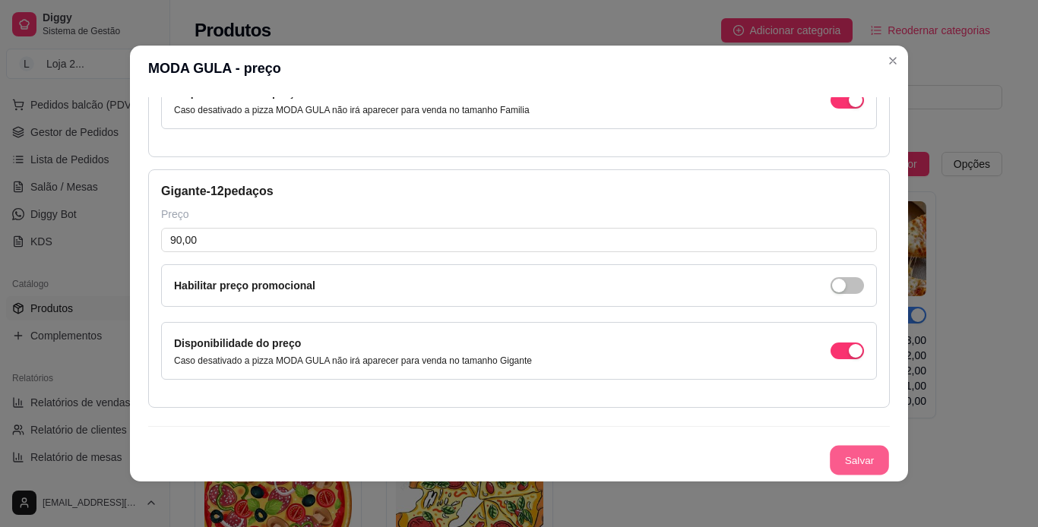
click at [684, 456] on button "Salvar" at bounding box center [858, 461] width 59 height 30
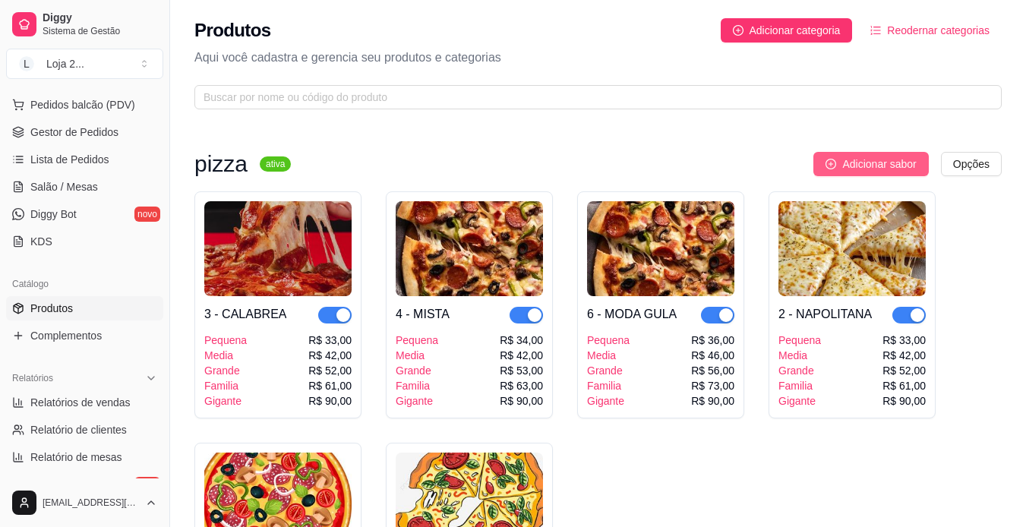
click at [684, 160] on icon "plus-circle" at bounding box center [831, 164] width 11 height 11
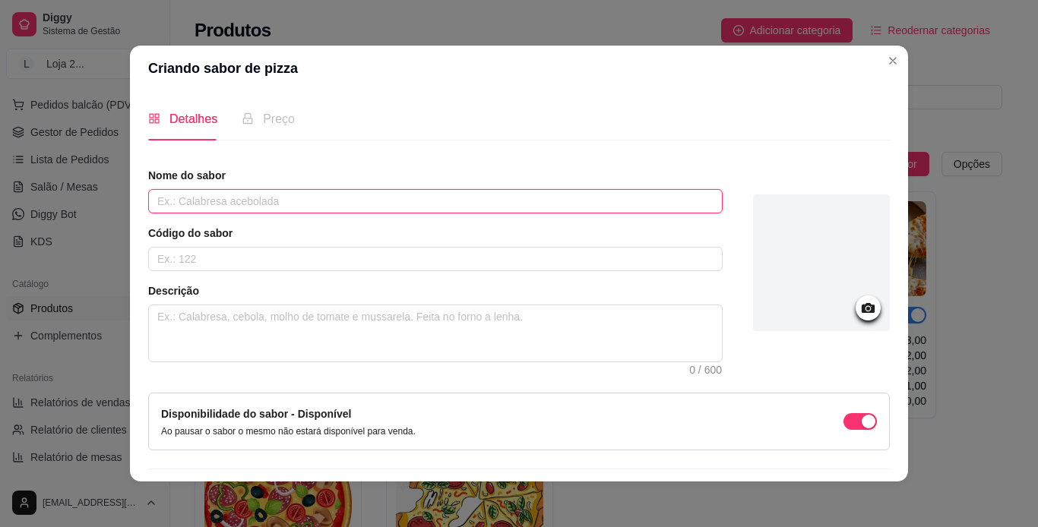
click at [257, 201] on input "text" at bounding box center [435, 201] width 574 height 24
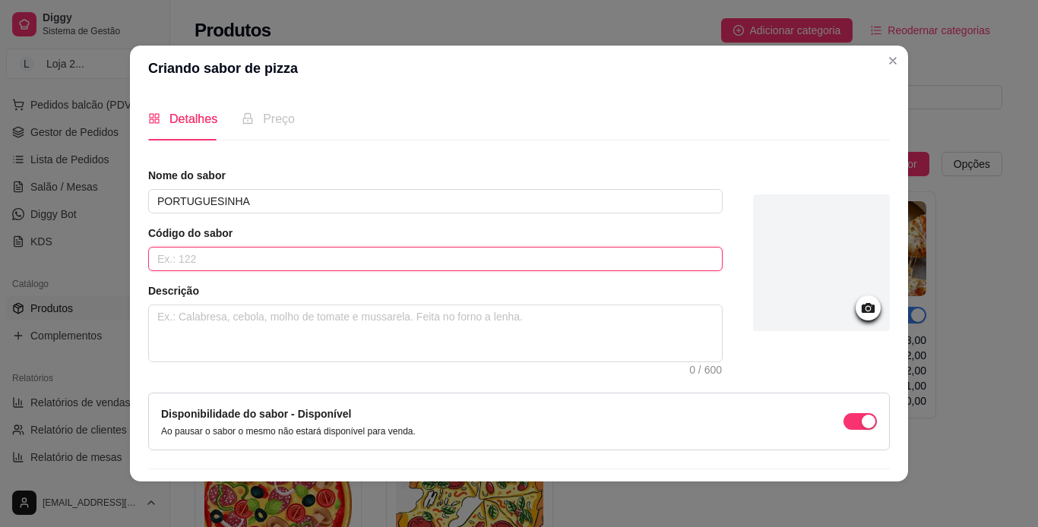
click at [260, 261] on input "text" at bounding box center [435, 259] width 574 height 24
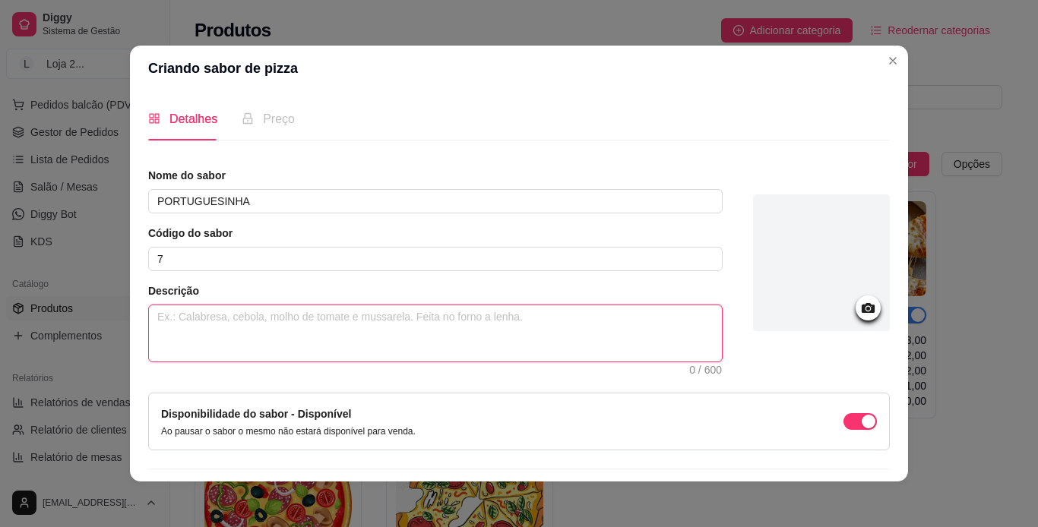
click at [250, 349] on textarea at bounding box center [435, 333] width 573 height 56
paste textarea "MOLHO, PRESUNTO ,[PERSON_NAME] ,CALABRESA, [GEOGRAPHIC_DATA], [GEOGRAPHIC_DATA]…"
click at [371, 316] on textarea "MOLHO, PRESUNTO ,[PERSON_NAME] ,CALABRESA, [GEOGRAPHIC_DATA], [GEOGRAPHIC_DATA]…" at bounding box center [435, 333] width 573 height 56
click at [341, 319] on textarea "MOLHO, PRESUNTO ,MUSSARELA ,OVO, MILHO, ERVILHA,CEBOLA E TOMATE" at bounding box center [435, 333] width 573 height 56
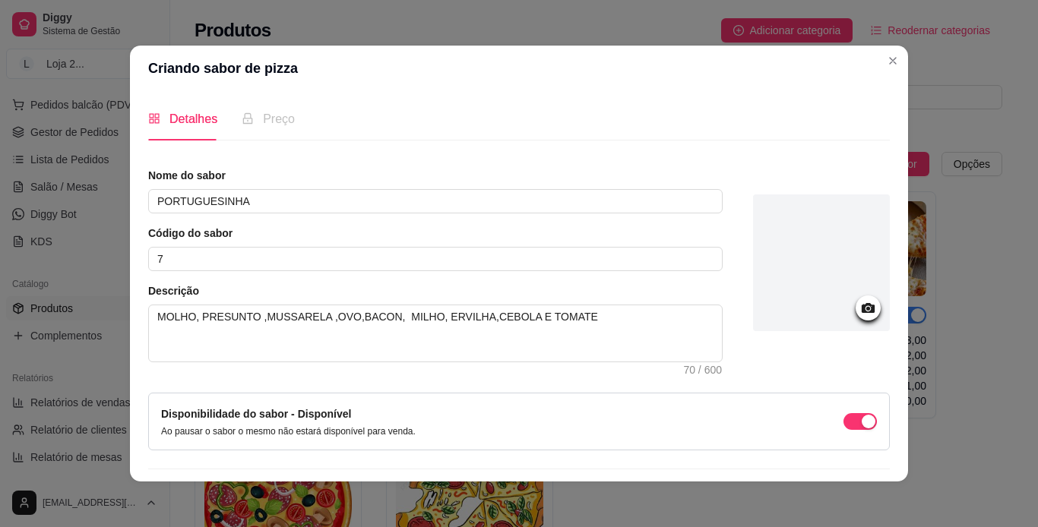
click at [407, 368] on div "Nome do sabor PORTUGUESINHA Código do sabor 7 Descrição MOLHO, PRESUNTO ,MUSSAR…" at bounding box center [518, 343] width 741 height 350
click at [684, 270] on div at bounding box center [821, 262] width 137 height 137
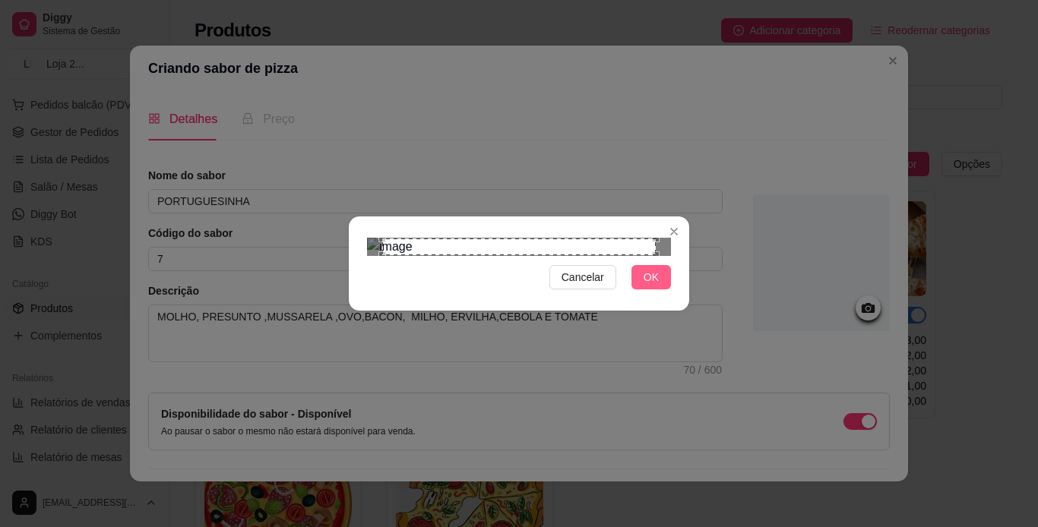
click at [652, 286] on span "OK" at bounding box center [650, 277] width 15 height 17
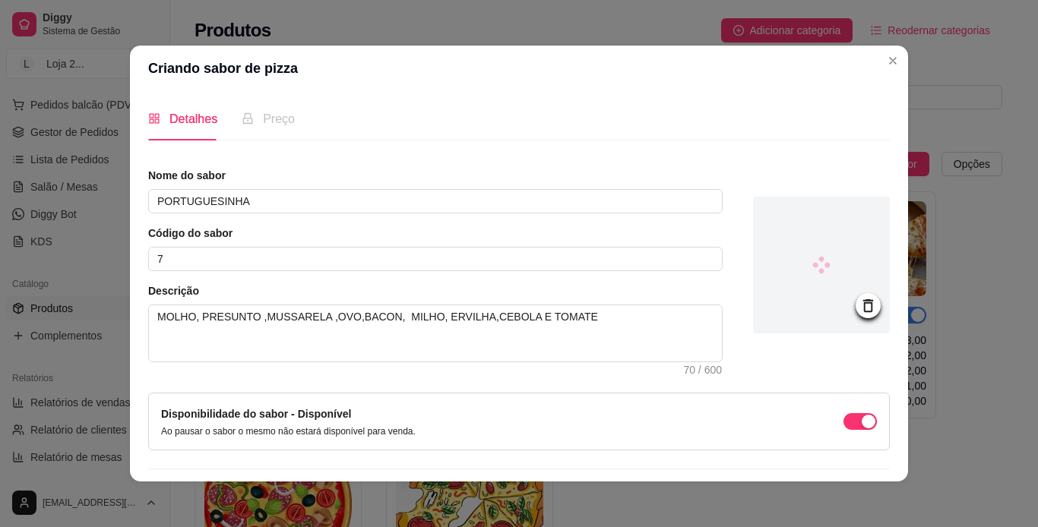
scroll to position [43, 0]
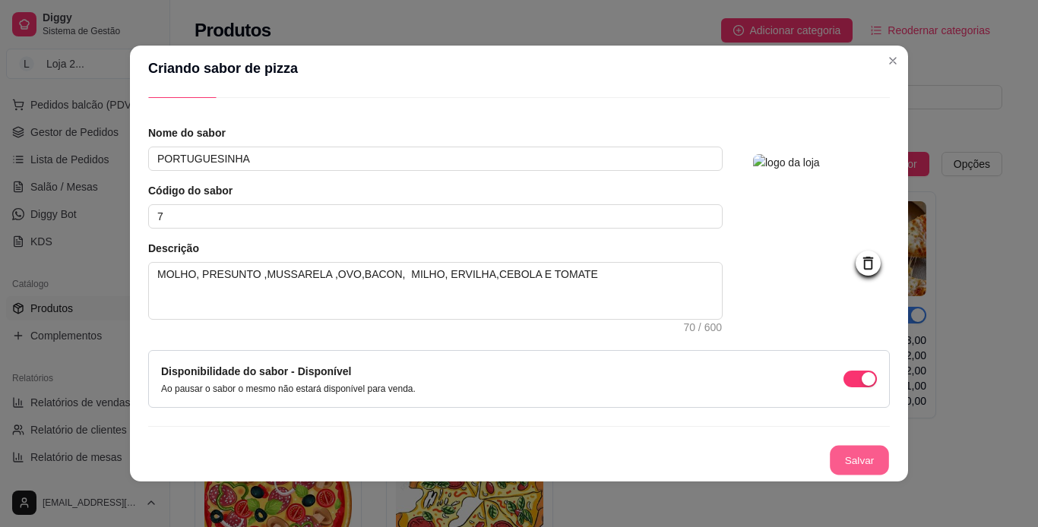
click at [684, 458] on button "Salvar" at bounding box center [858, 461] width 59 height 30
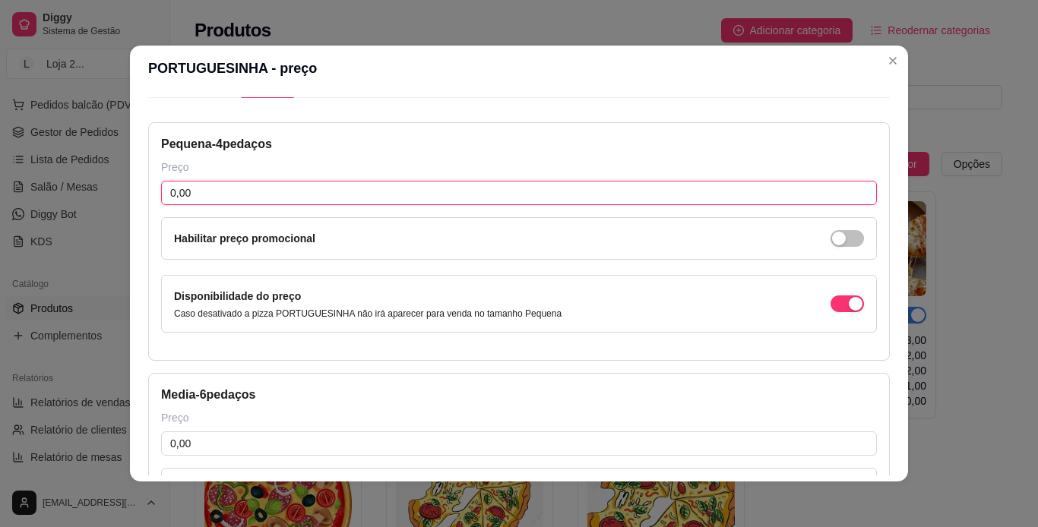
click at [684, 192] on input "0,00" at bounding box center [518, 193] width 715 height 24
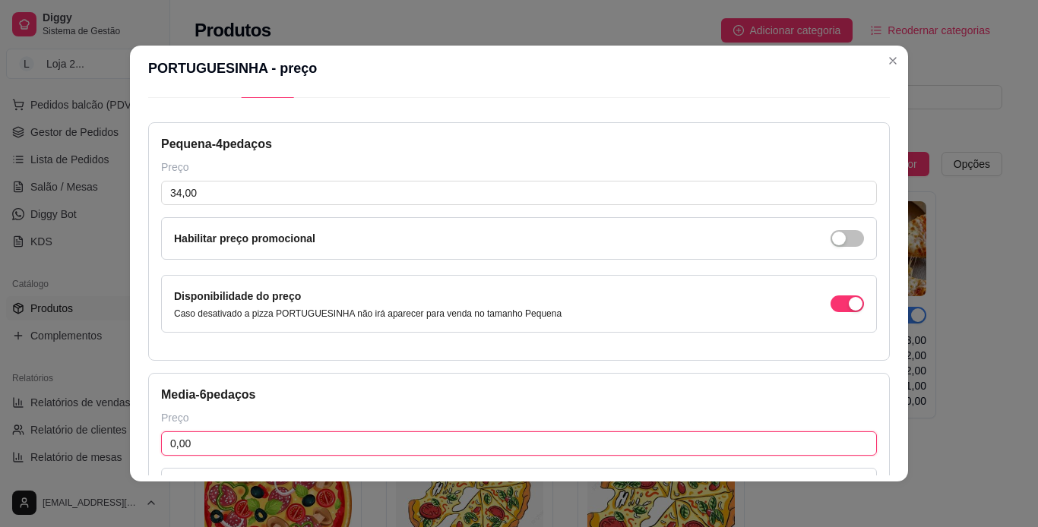
click at [447, 444] on input "0,00" at bounding box center [518, 443] width 715 height 24
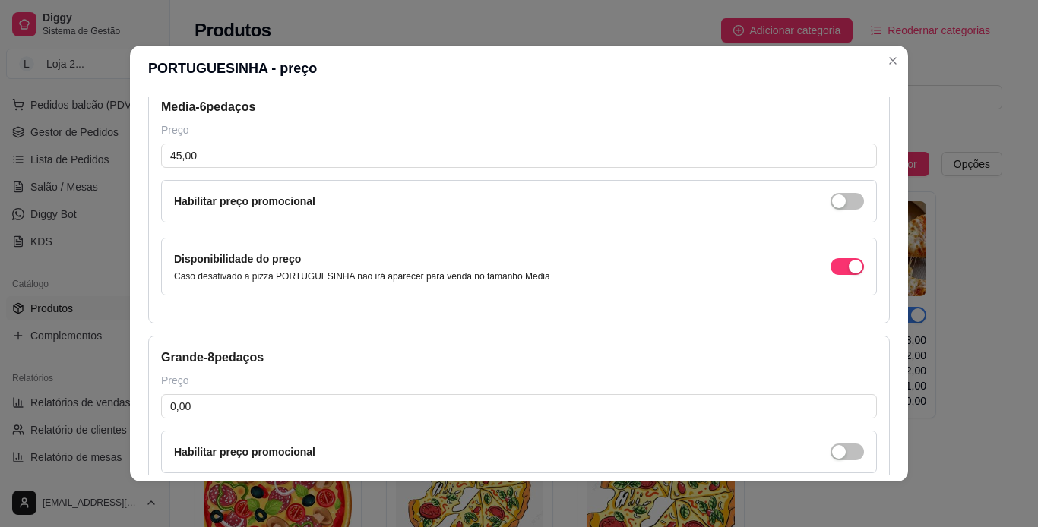
scroll to position [334, 0]
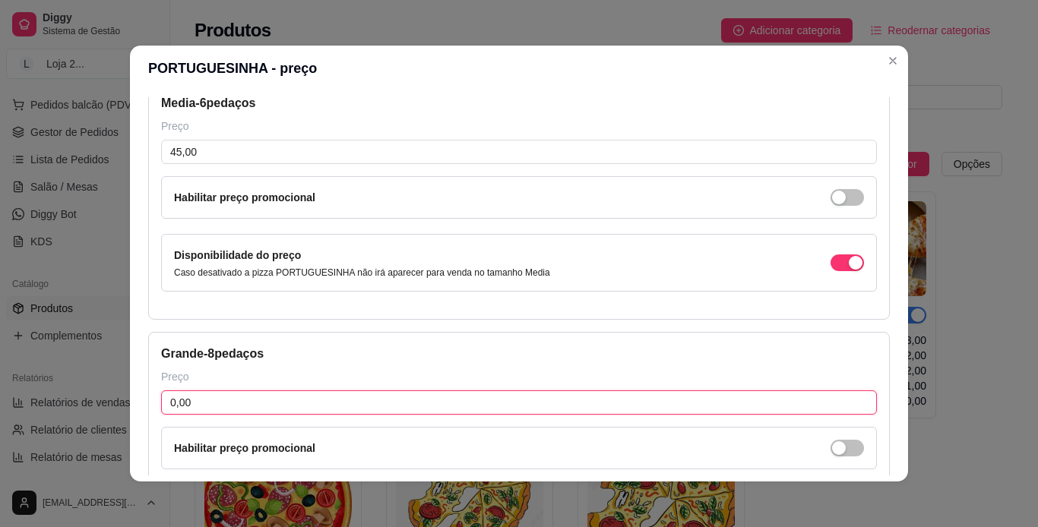
click at [551, 408] on input "0,00" at bounding box center [518, 402] width 715 height 24
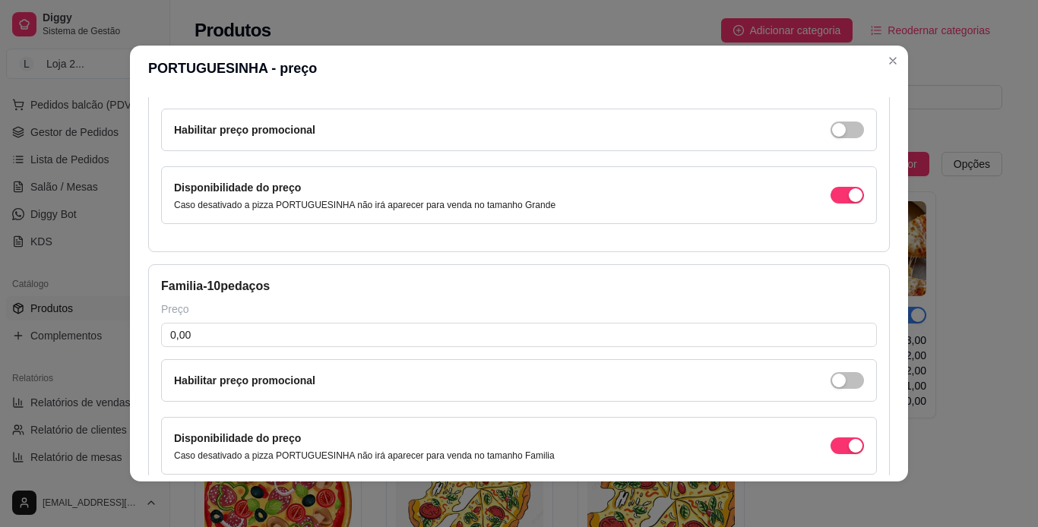
scroll to position [680, 0]
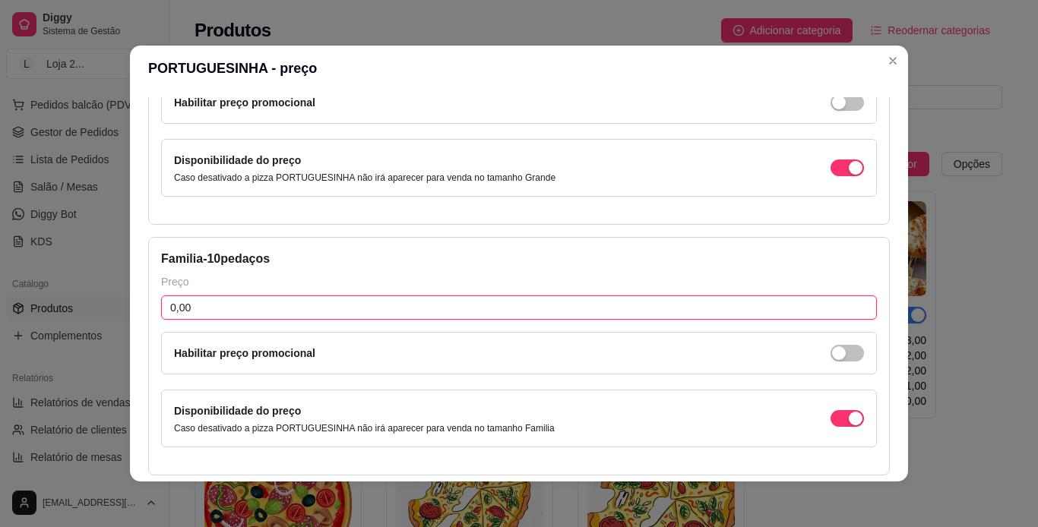
click at [684, 301] on input "0,00" at bounding box center [518, 307] width 715 height 24
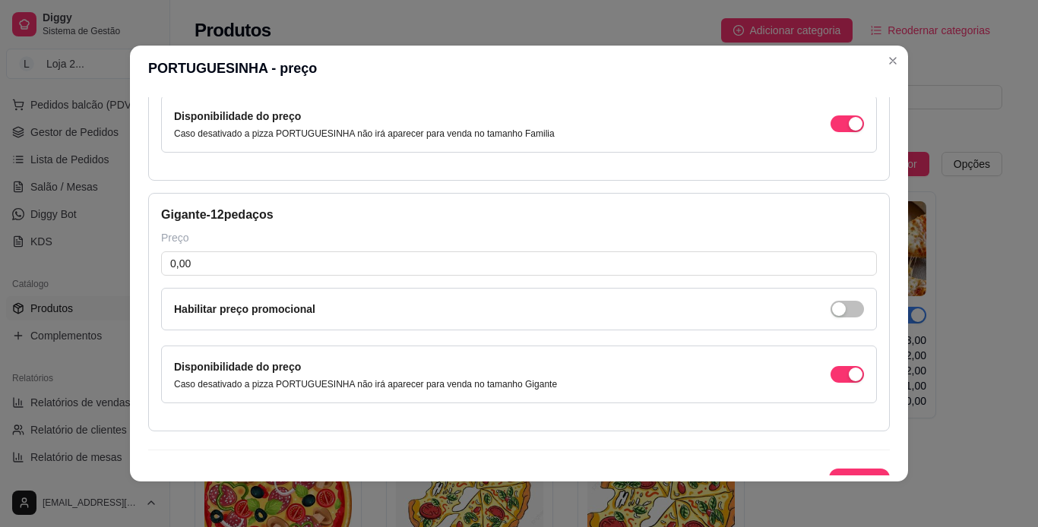
scroll to position [998, 0]
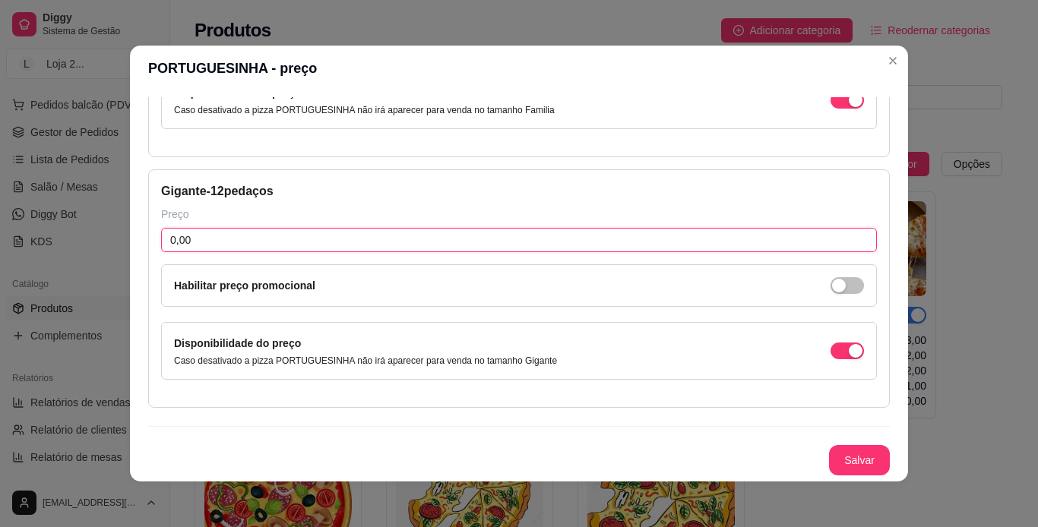
click at [684, 237] on input "0,00" at bounding box center [518, 240] width 715 height 24
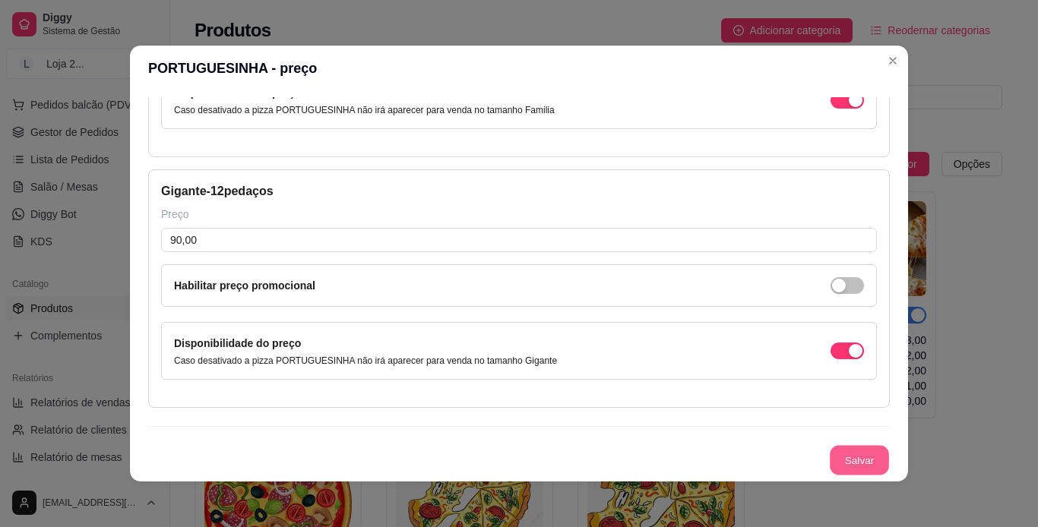
click at [684, 459] on button "Salvar" at bounding box center [858, 461] width 59 height 30
click at [684, 132] on div "PORTUGUESINHA - preço Detalhes Preço Nome do sabor PORTUGUESINHA Código do sabo…" at bounding box center [519, 263] width 1038 height 527
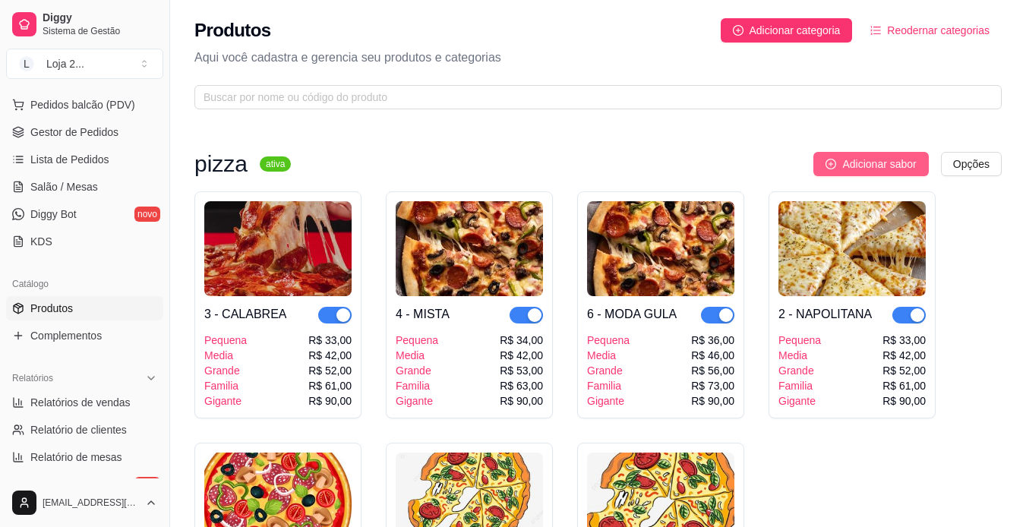
click at [684, 162] on span "Adicionar sabor" at bounding box center [879, 164] width 74 height 17
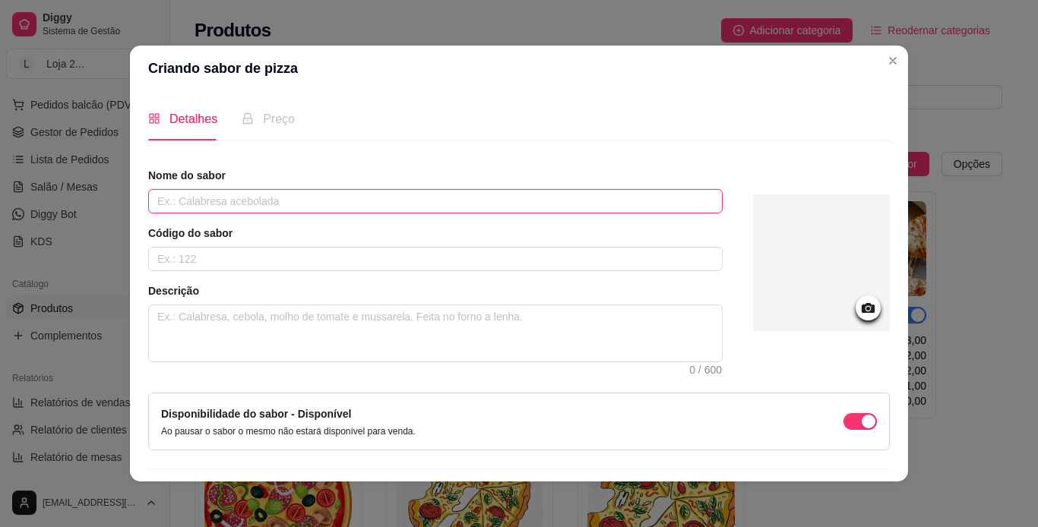
click at [542, 203] on input "text" at bounding box center [435, 201] width 574 height 24
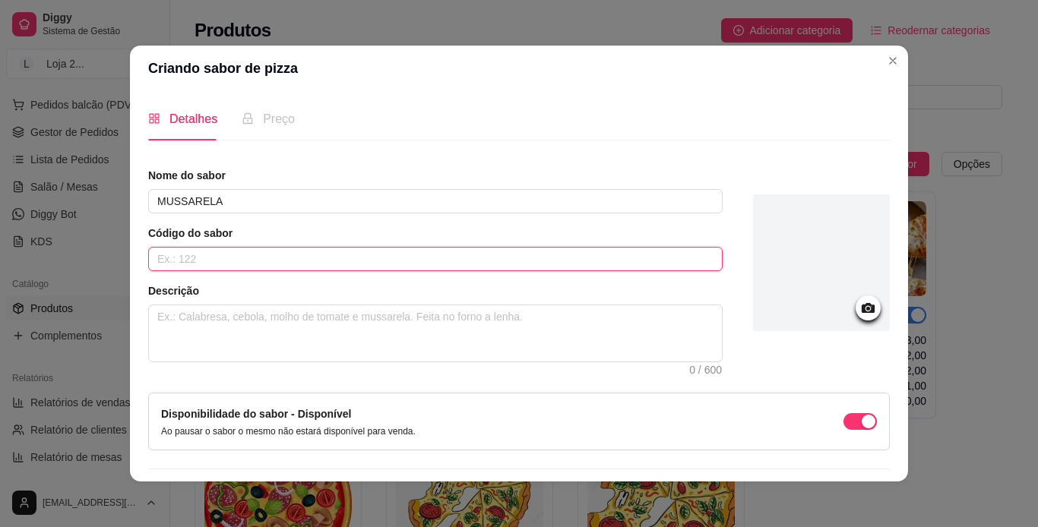
click at [466, 251] on input "text" at bounding box center [435, 259] width 574 height 24
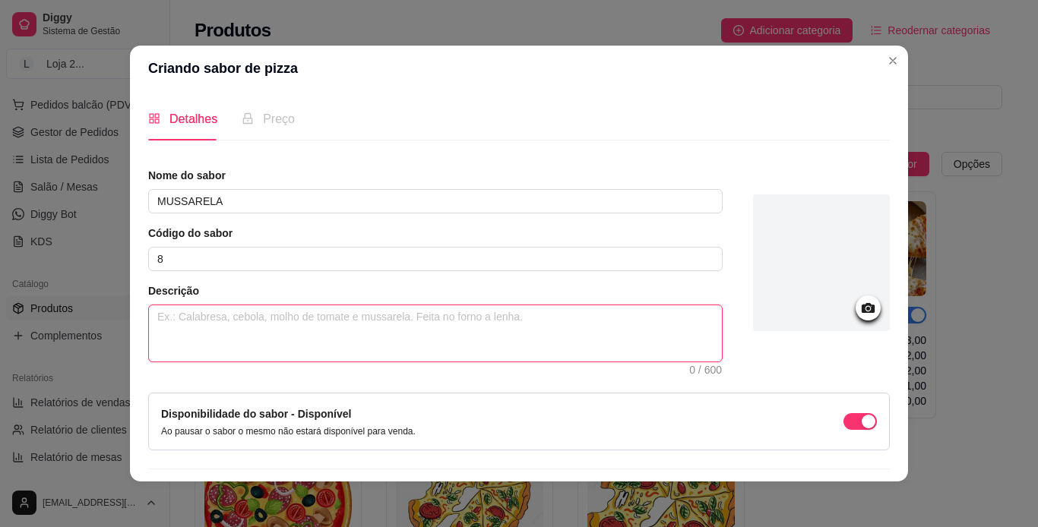
click at [434, 323] on textarea at bounding box center [435, 333] width 573 height 56
click at [192, 321] on textarea "MOLHO,[PERSON_NAME]," at bounding box center [435, 333] width 573 height 56
click at [262, 317] on textarea "MOLHO, [PERSON_NAME]," at bounding box center [435, 333] width 573 height 56
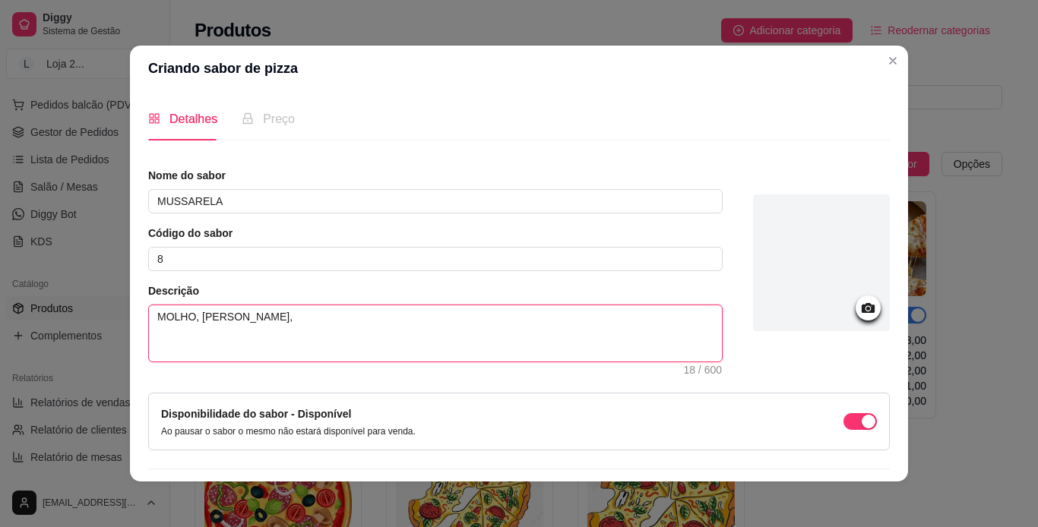
click at [262, 317] on textarea "MOLHO, [PERSON_NAME]," at bounding box center [435, 333] width 573 height 56
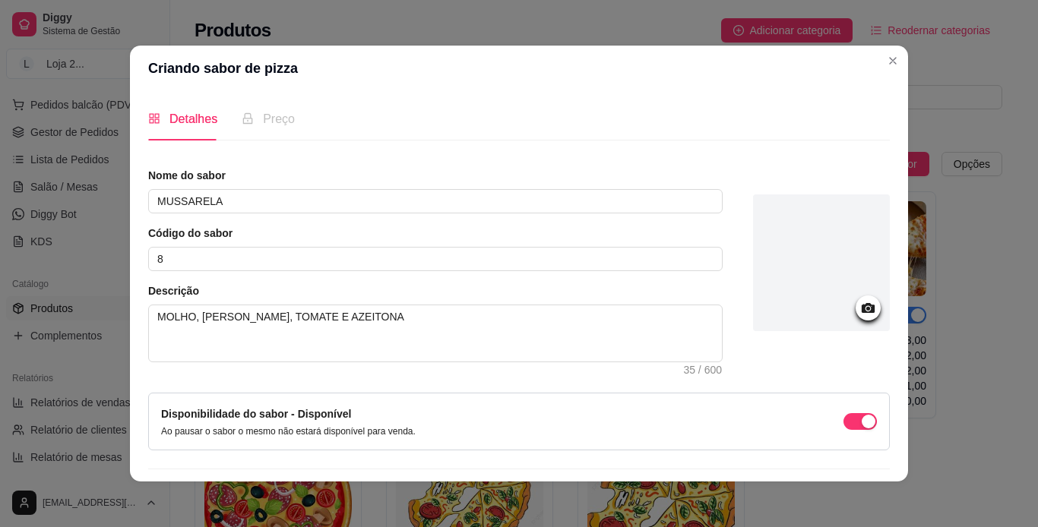
click at [684, 313] on icon at bounding box center [867, 307] width 17 height 17
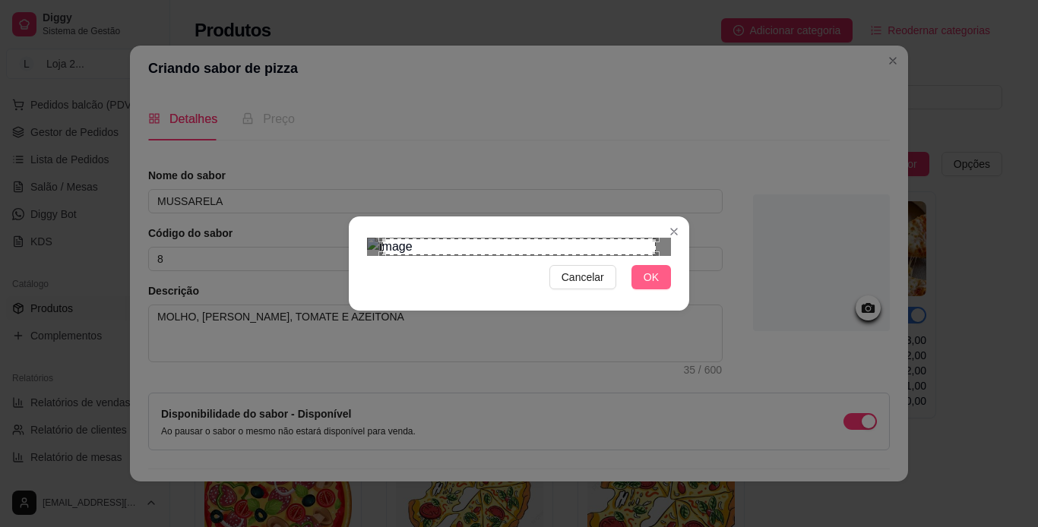
click at [652, 286] on span "OK" at bounding box center [650, 277] width 15 height 17
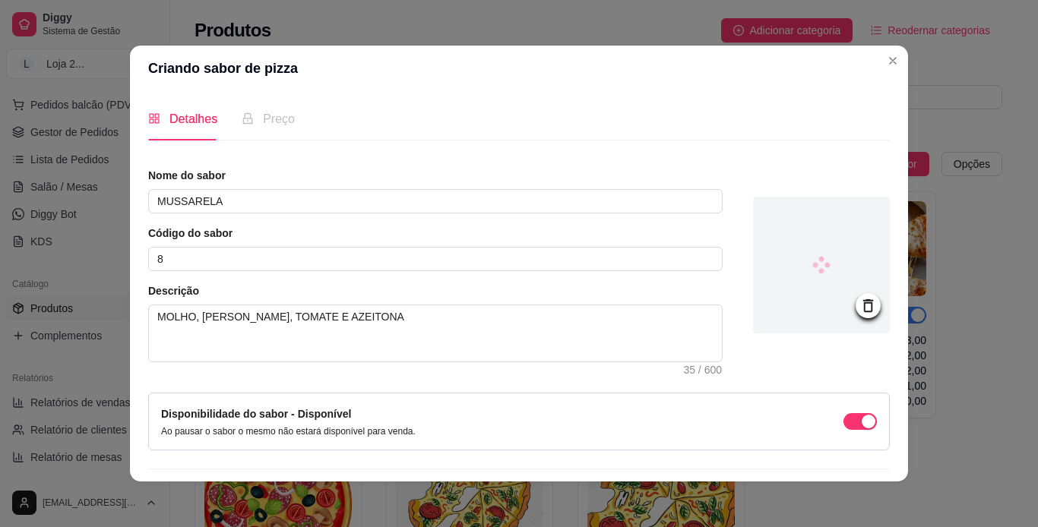
scroll to position [43, 0]
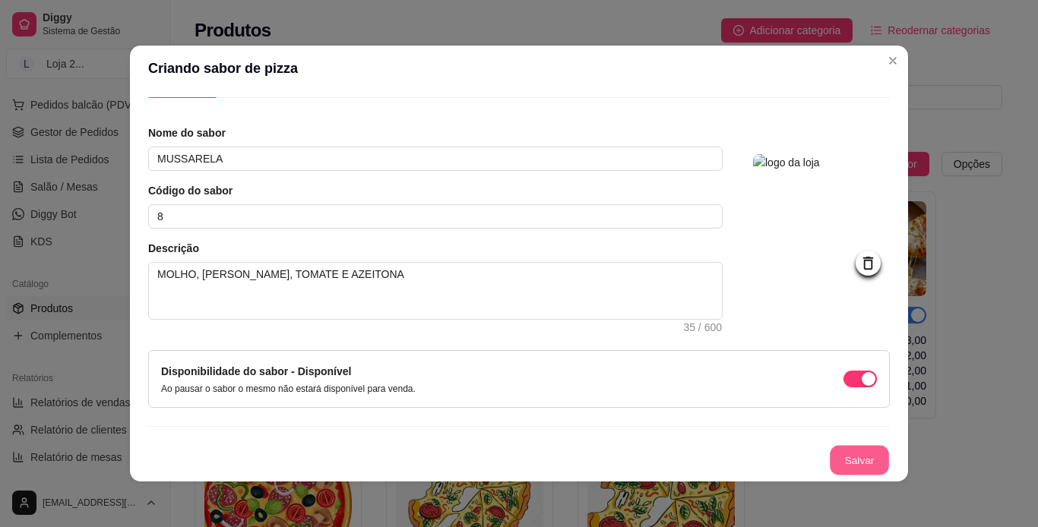
click at [684, 456] on button "Salvar" at bounding box center [858, 461] width 59 height 30
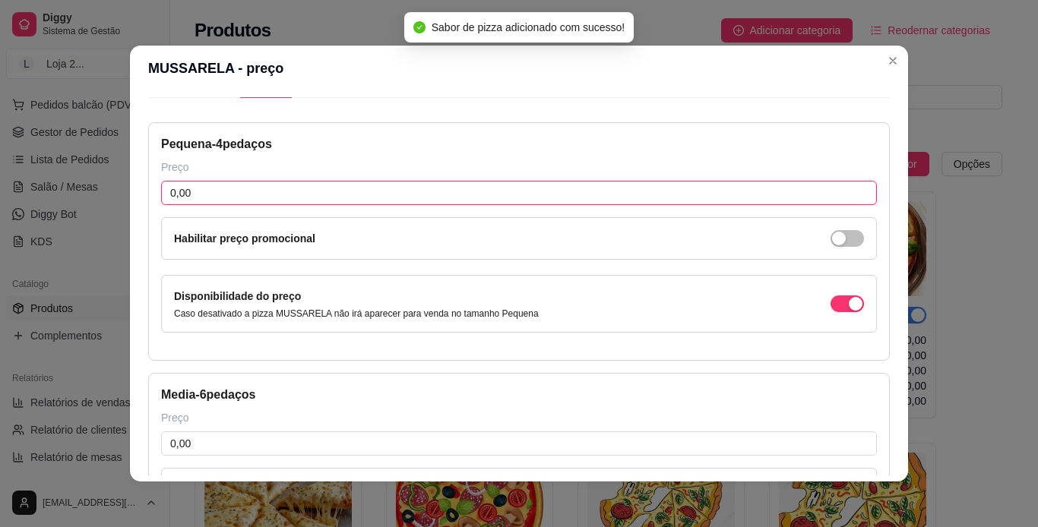
click at [640, 196] on input "0,00" at bounding box center [518, 193] width 715 height 24
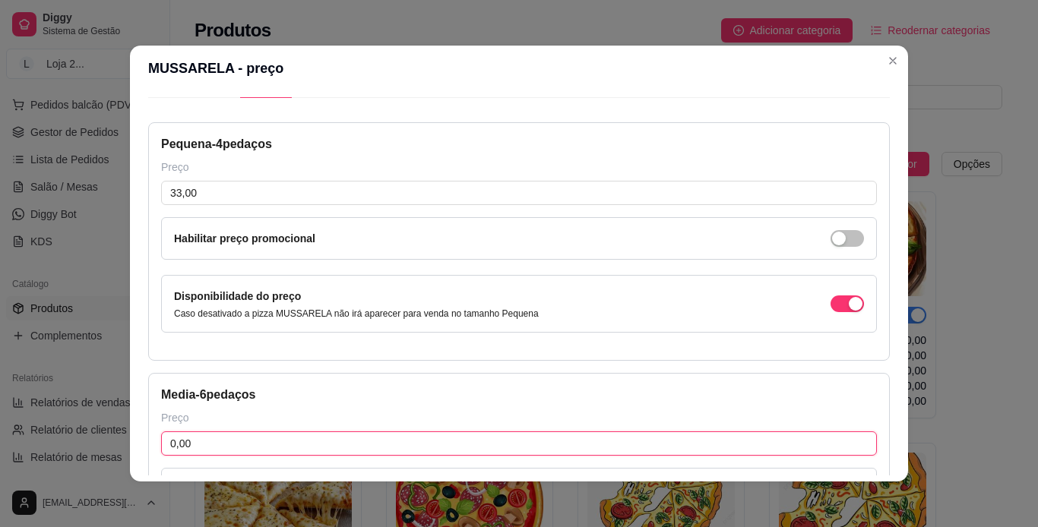
click at [535, 440] on input "0,00" at bounding box center [518, 443] width 715 height 24
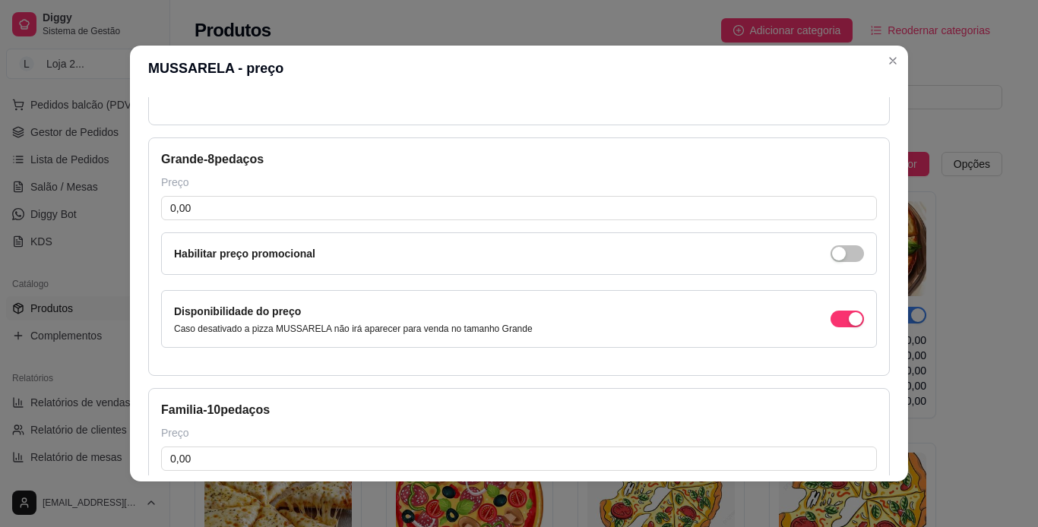
scroll to position [559, 0]
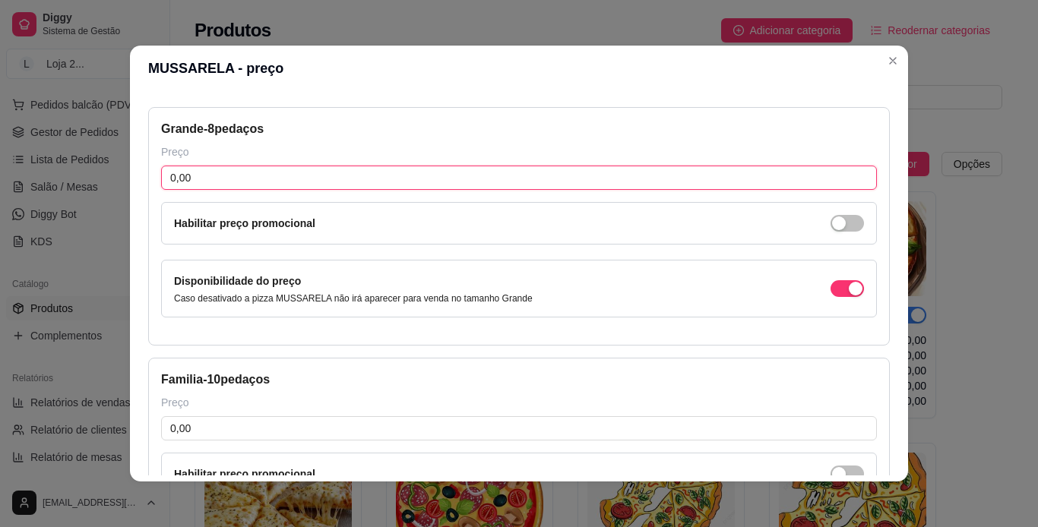
click at [396, 180] on input "0,00" at bounding box center [518, 178] width 715 height 24
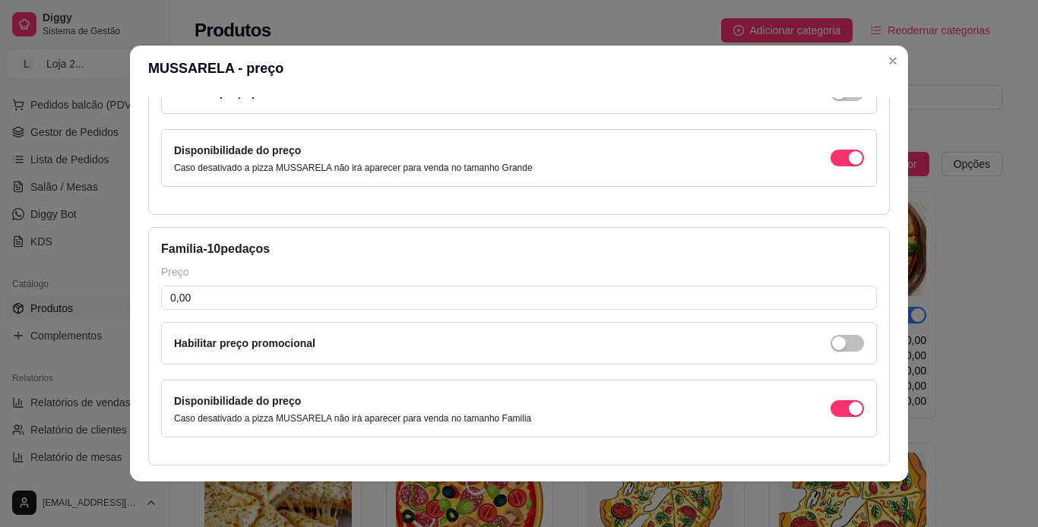
scroll to position [741, 0]
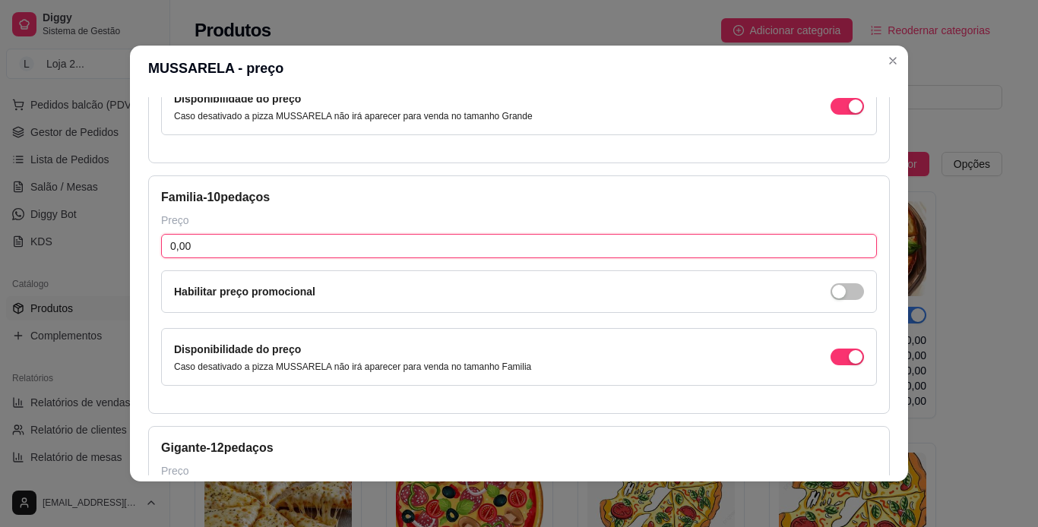
click at [684, 243] on input "0,00" at bounding box center [518, 246] width 715 height 24
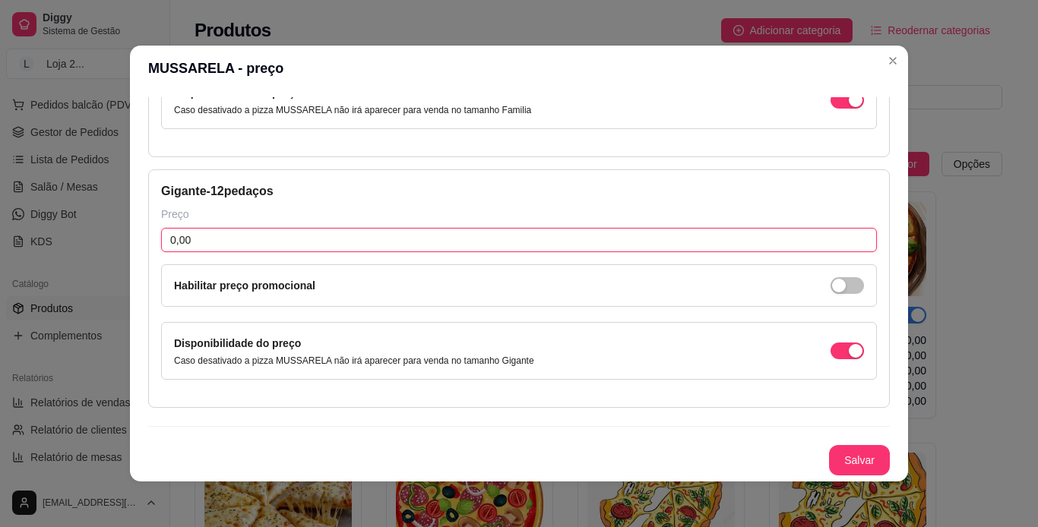
click at [460, 232] on input "0,00" at bounding box center [518, 240] width 715 height 24
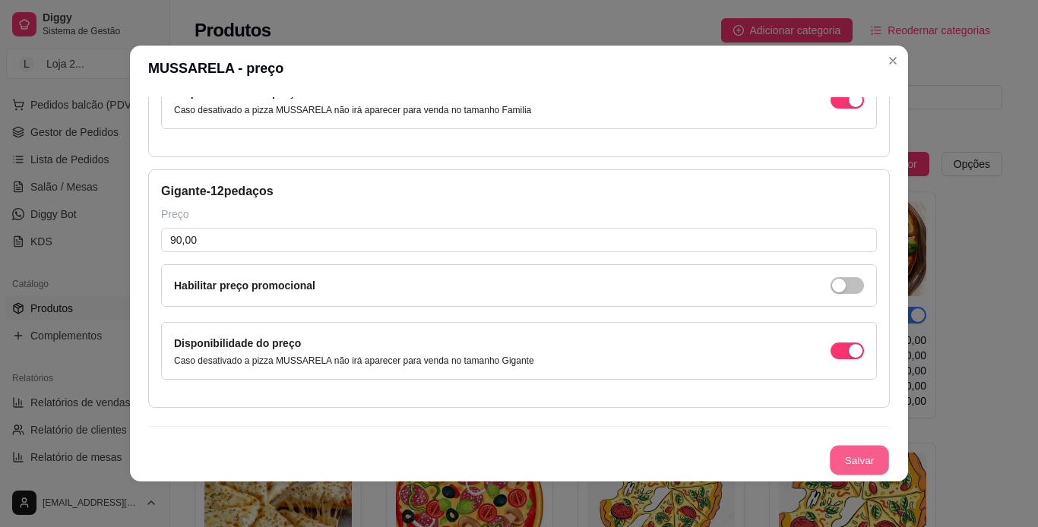
click at [684, 459] on button "Salvar" at bounding box center [858, 461] width 59 height 30
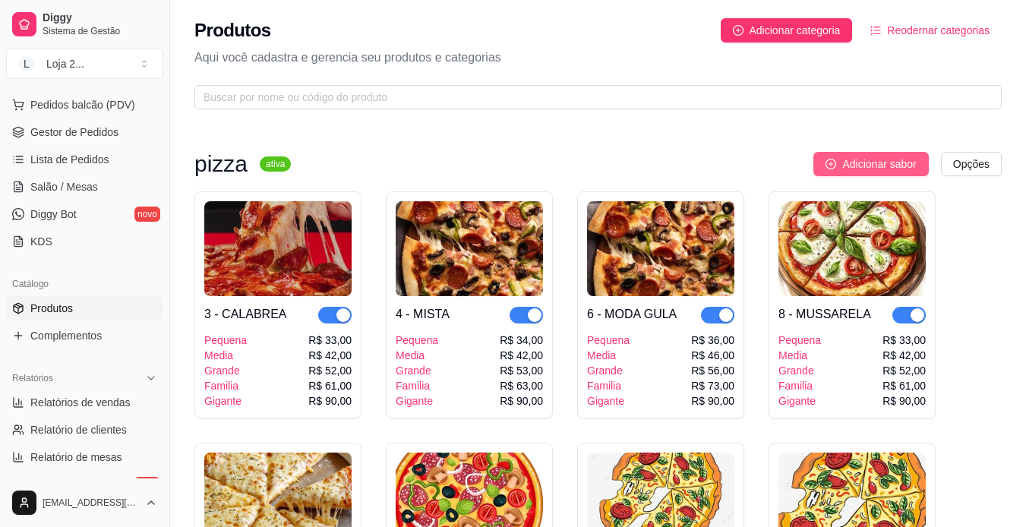
click at [684, 164] on span "Adicionar sabor" at bounding box center [879, 164] width 74 height 17
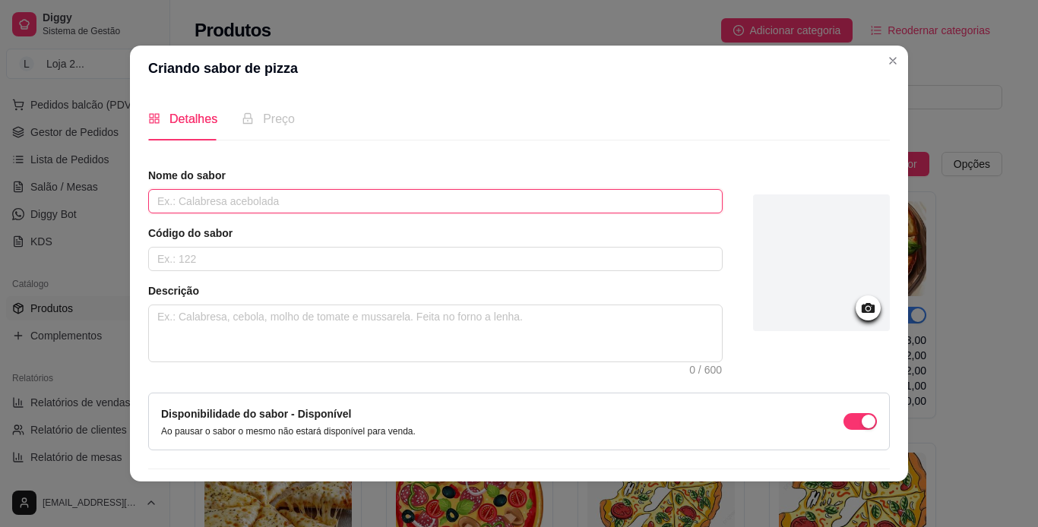
click at [490, 213] on input "text" at bounding box center [435, 201] width 574 height 24
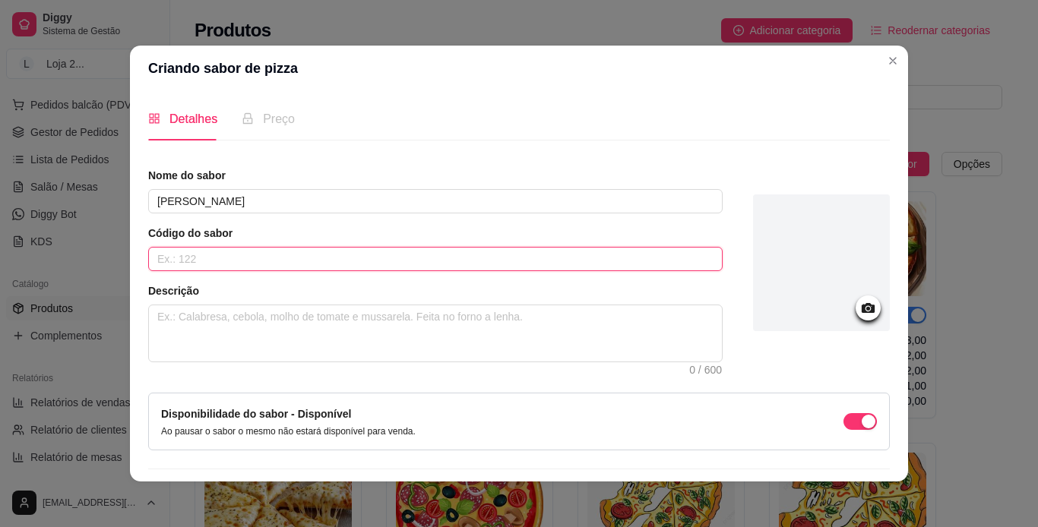
click at [448, 261] on input "text" at bounding box center [435, 259] width 574 height 24
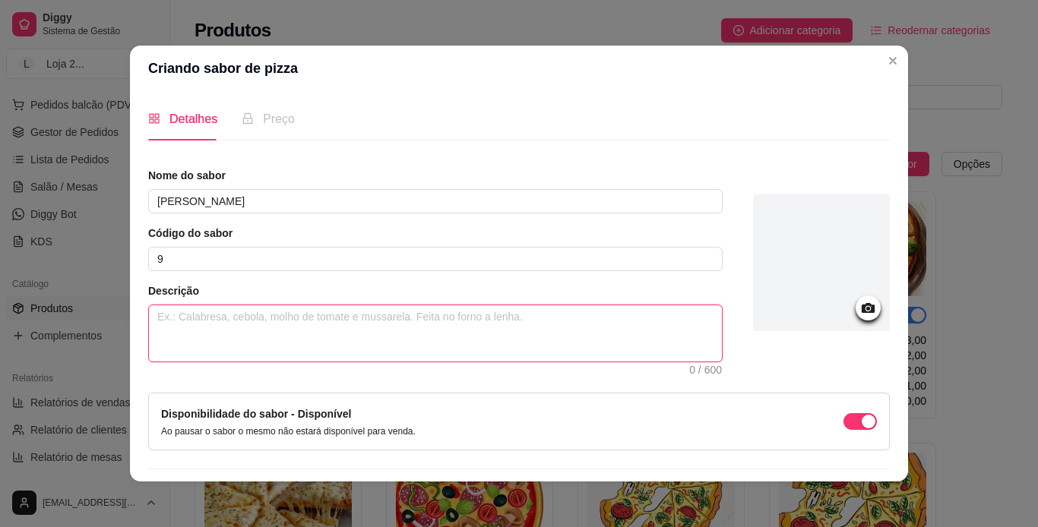
click at [408, 321] on textarea at bounding box center [435, 333] width 573 height 56
paste textarea "MOLHO, [PERSON_NAME], TOMATE E AZEITONA"
click at [257, 317] on textarea "MOLHO, [PERSON_NAME], TOMATE E AZEITONA" at bounding box center [435, 333] width 573 height 56
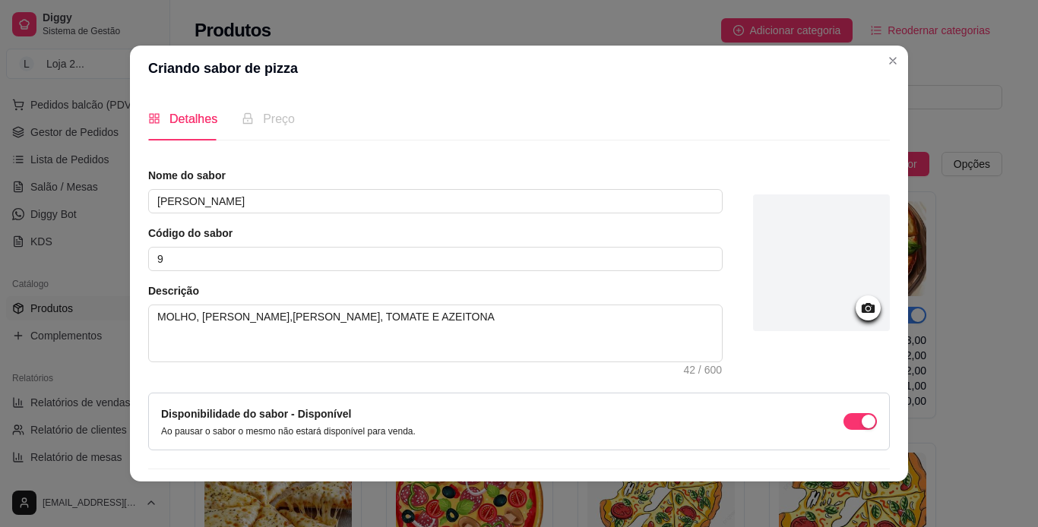
click at [684, 292] on div at bounding box center [821, 262] width 137 height 137
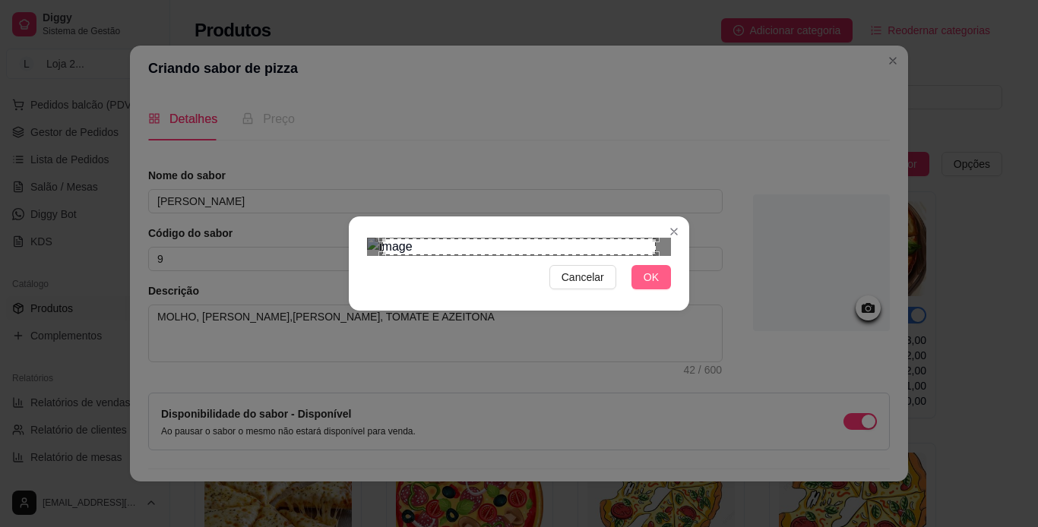
click at [654, 286] on span "OK" at bounding box center [650, 277] width 15 height 17
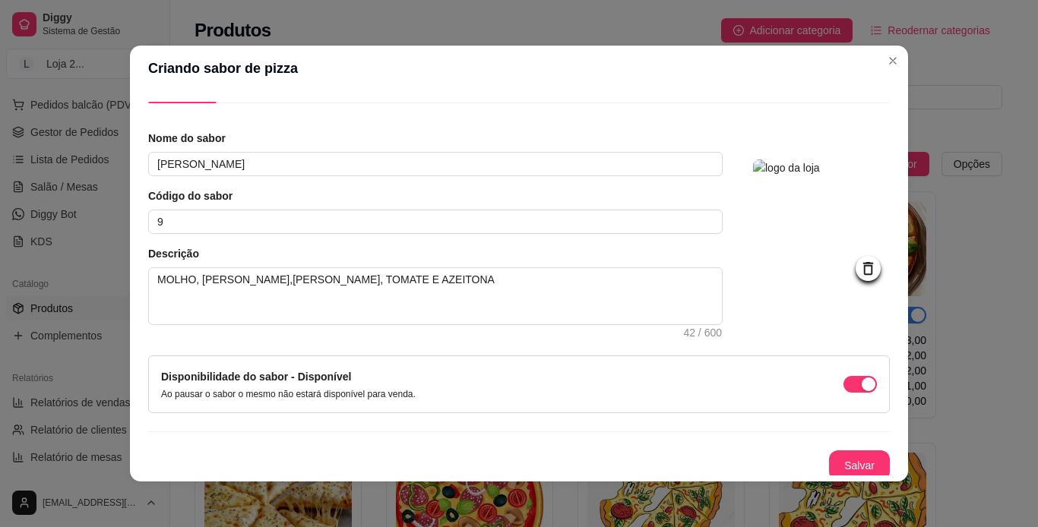
scroll to position [43, 0]
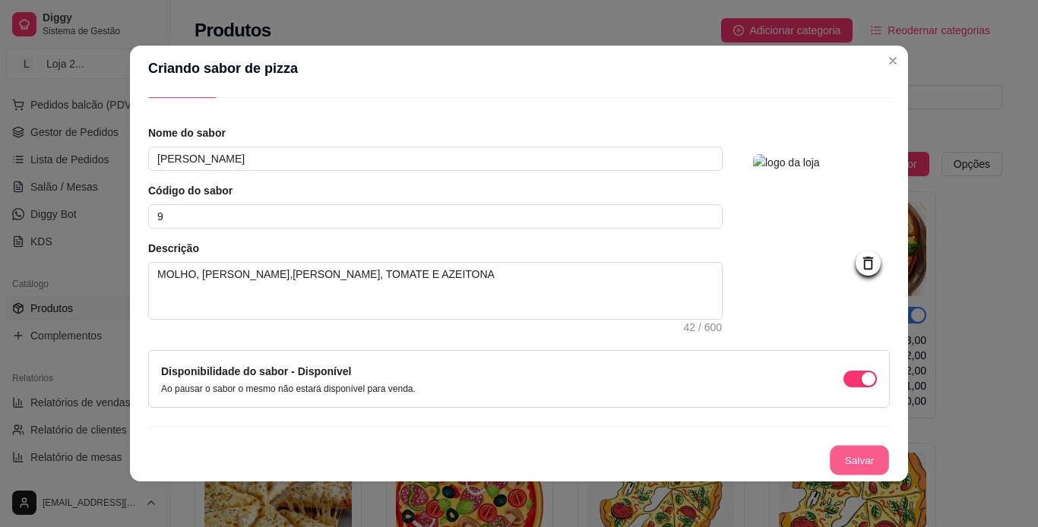
click at [684, 459] on button "Salvar" at bounding box center [858, 461] width 59 height 30
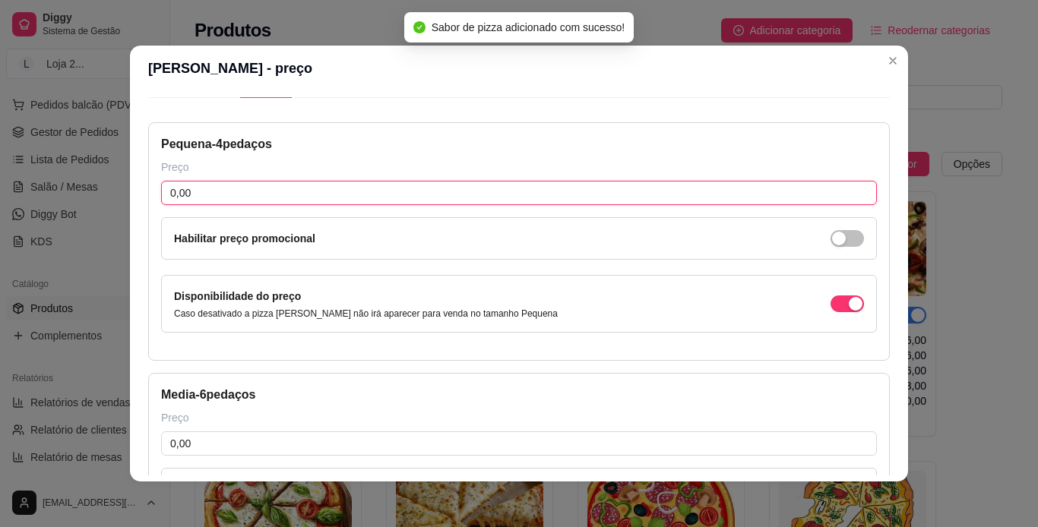
click at [447, 191] on input "0,00" at bounding box center [518, 193] width 715 height 24
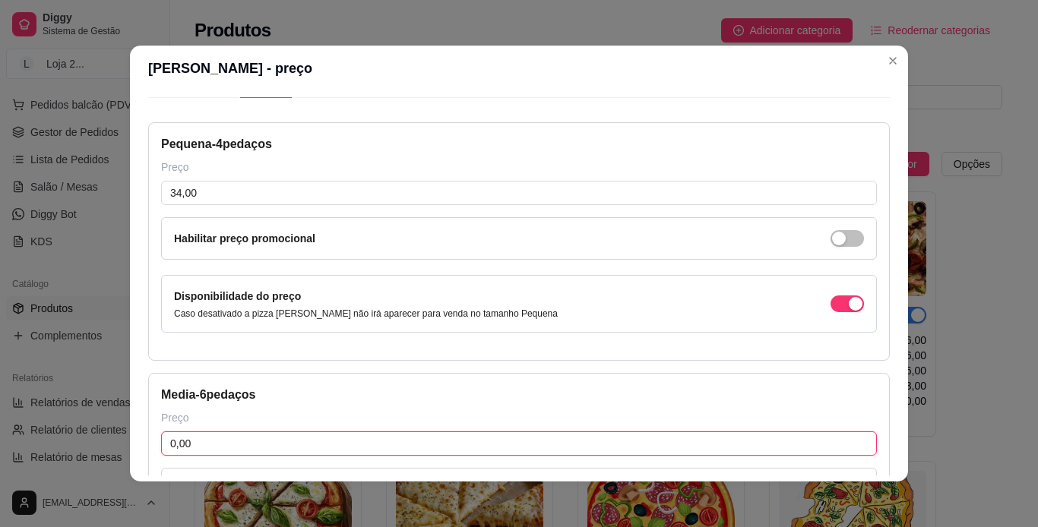
click at [295, 442] on input "0,00" at bounding box center [518, 443] width 715 height 24
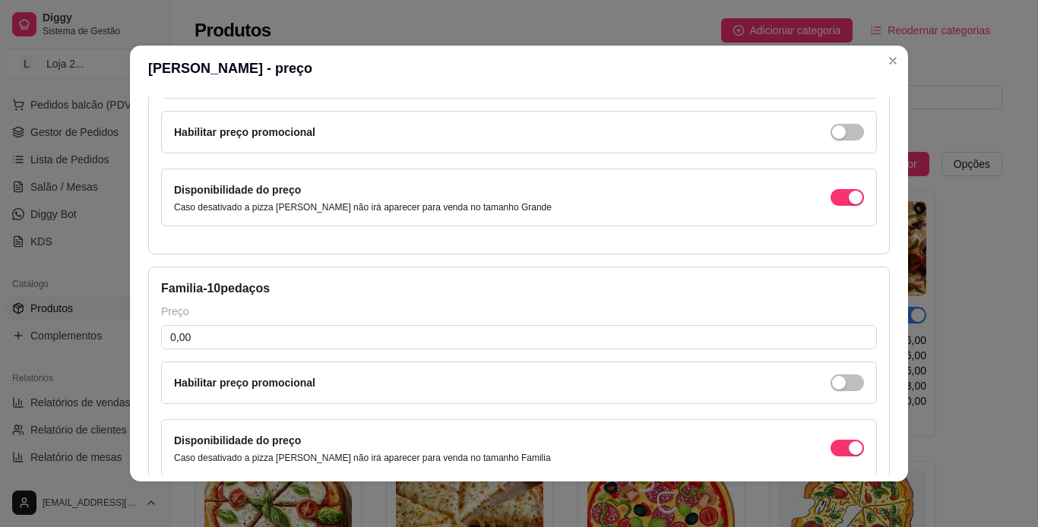
scroll to position [620, 0]
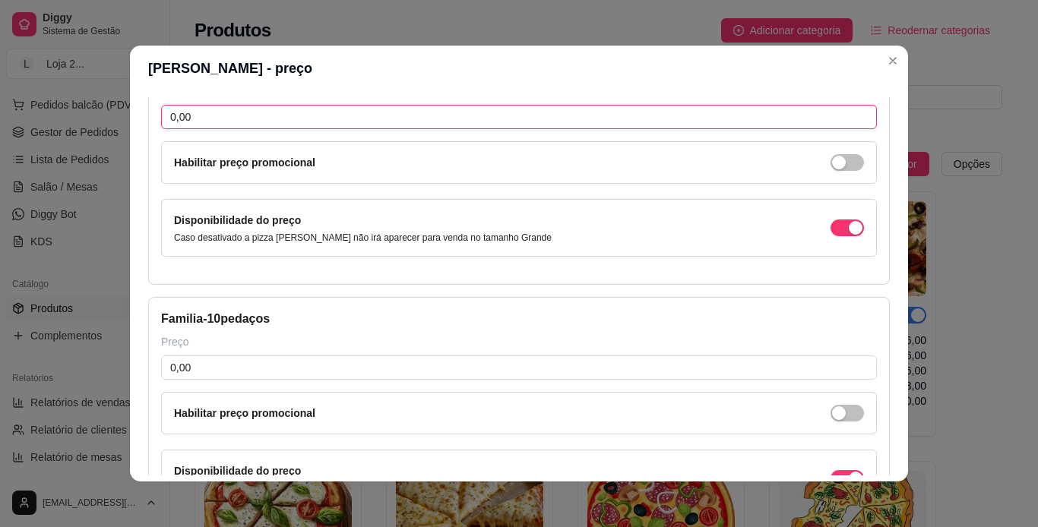
click at [533, 123] on input "0,00" at bounding box center [518, 117] width 715 height 24
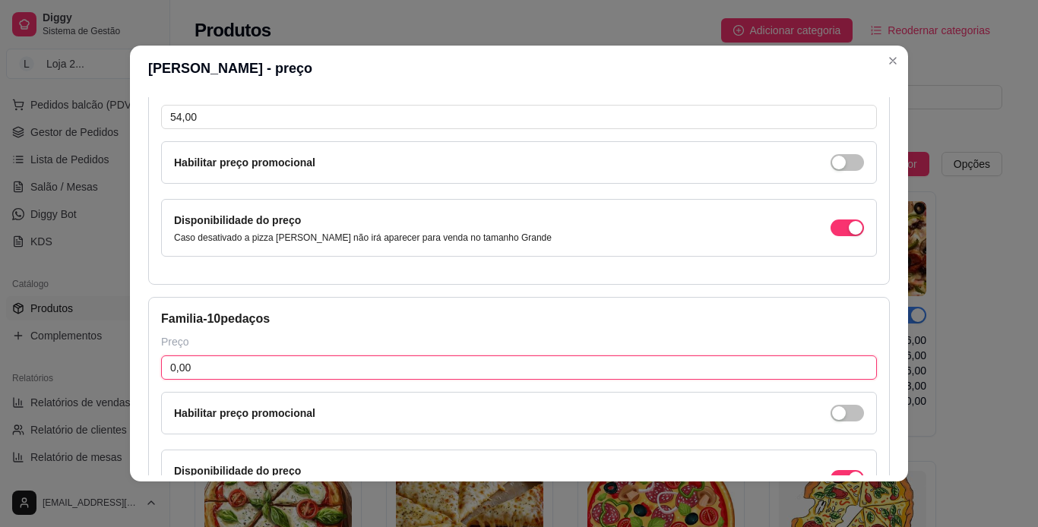
click at [280, 364] on input "0,00" at bounding box center [518, 367] width 715 height 24
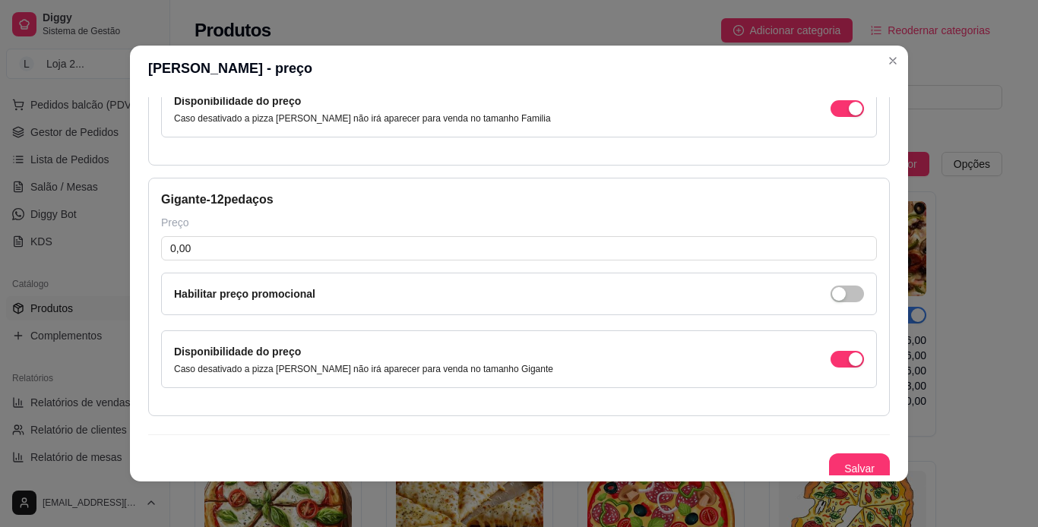
scroll to position [995, 0]
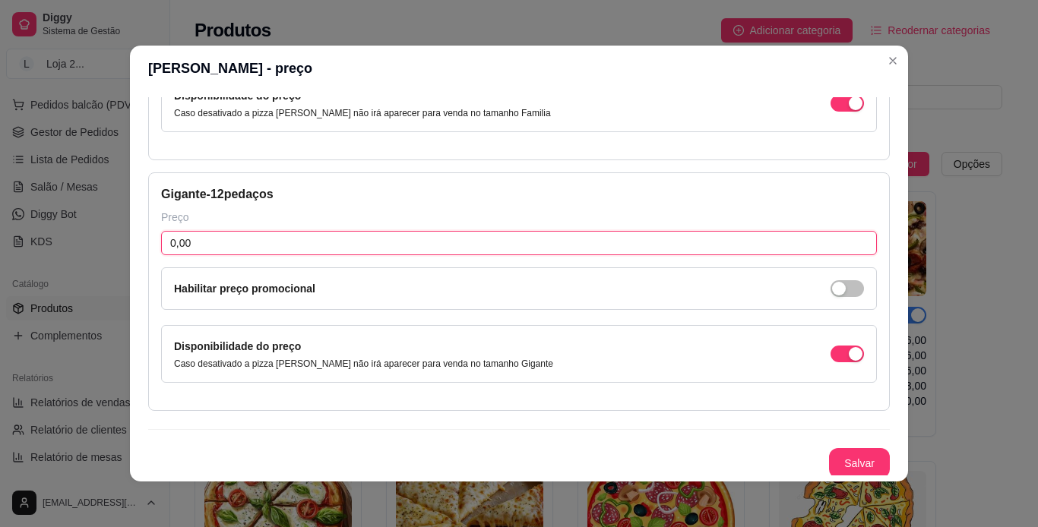
click at [605, 245] on input "0,00" at bounding box center [518, 243] width 715 height 24
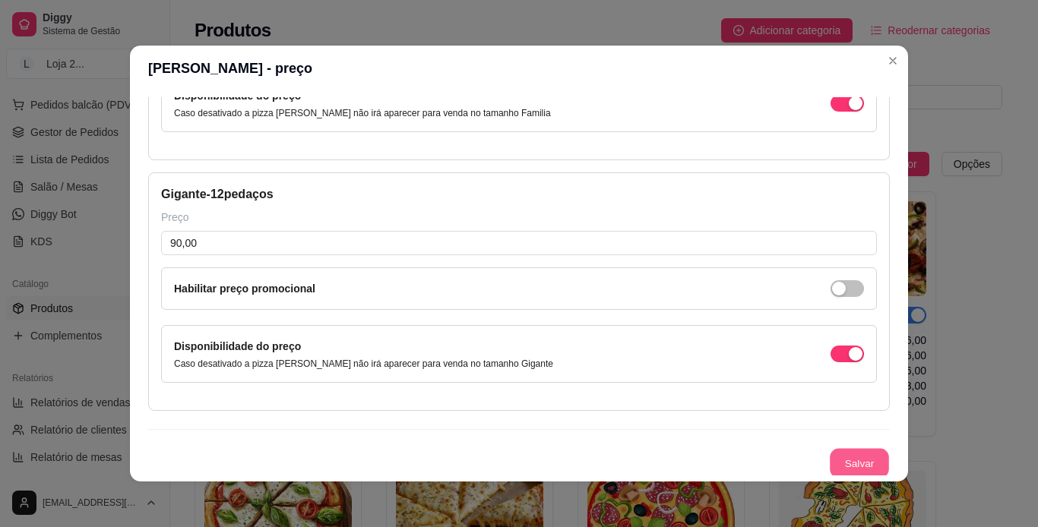
click at [684, 450] on button "Salvar" at bounding box center [858, 464] width 59 height 30
click at [684, 457] on button "Salvar" at bounding box center [858, 464] width 59 height 30
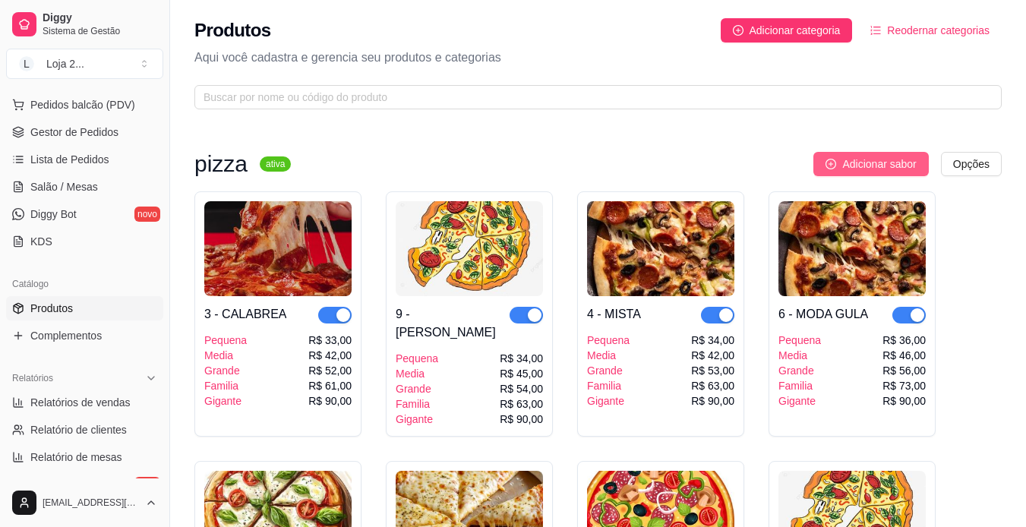
click at [684, 162] on span "Adicionar sabor" at bounding box center [879, 164] width 74 height 17
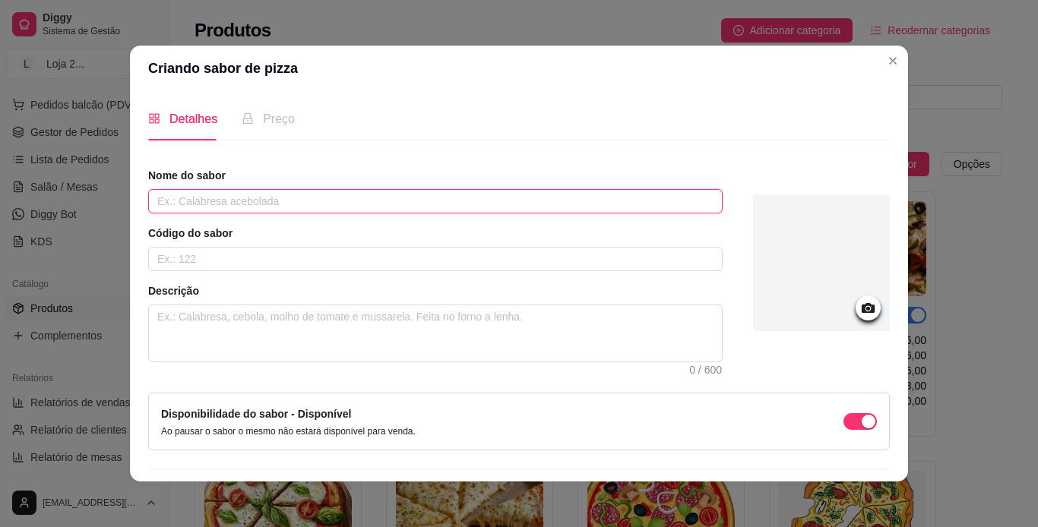
click at [542, 211] on input "text" at bounding box center [435, 201] width 574 height 24
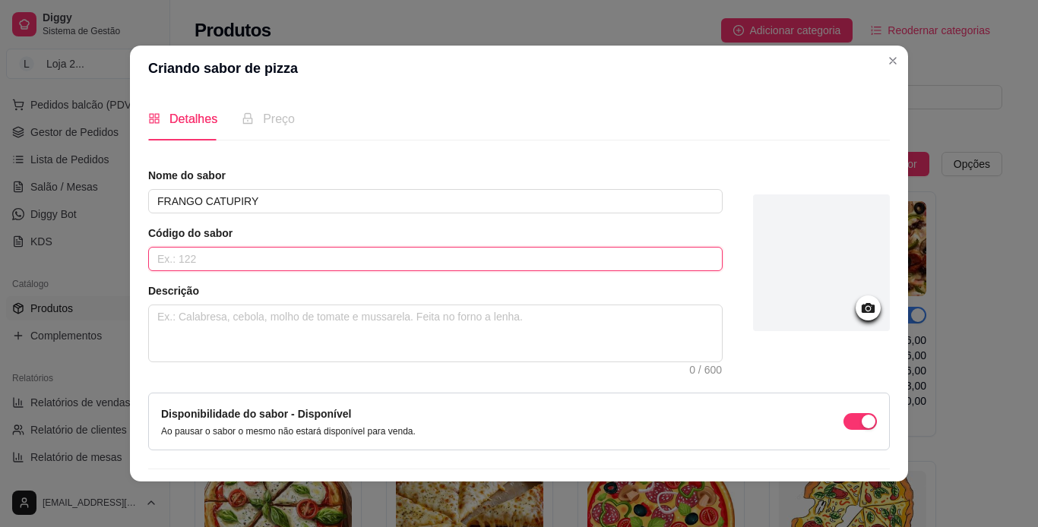
click at [497, 271] on input "text" at bounding box center [435, 259] width 574 height 24
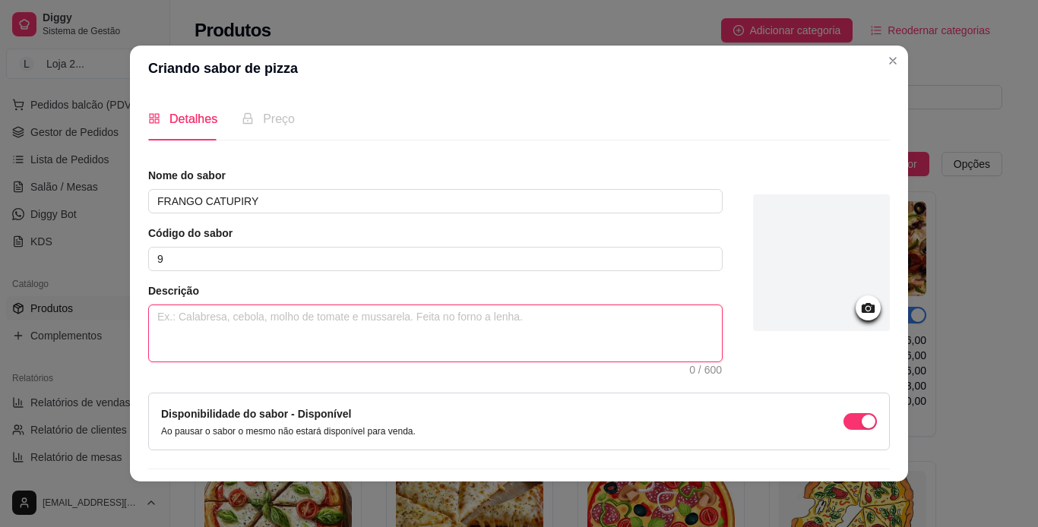
click at [418, 315] on textarea at bounding box center [435, 333] width 573 height 56
paste textarea "MOLHO, [PERSON_NAME], TOMATE E AZEITONA"
click at [256, 318] on textarea "MOLHO, [PERSON_NAME], TOMATE E AZEITONA" at bounding box center [435, 333] width 573 height 56
click at [300, 317] on textarea "MOLHO, [PERSON_NAME],[PERSON_NAME], [PERSON_NAME],[PERSON_NAME], TOMATE E AZEIT…" at bounding box center [435, 333] width 573 height 56
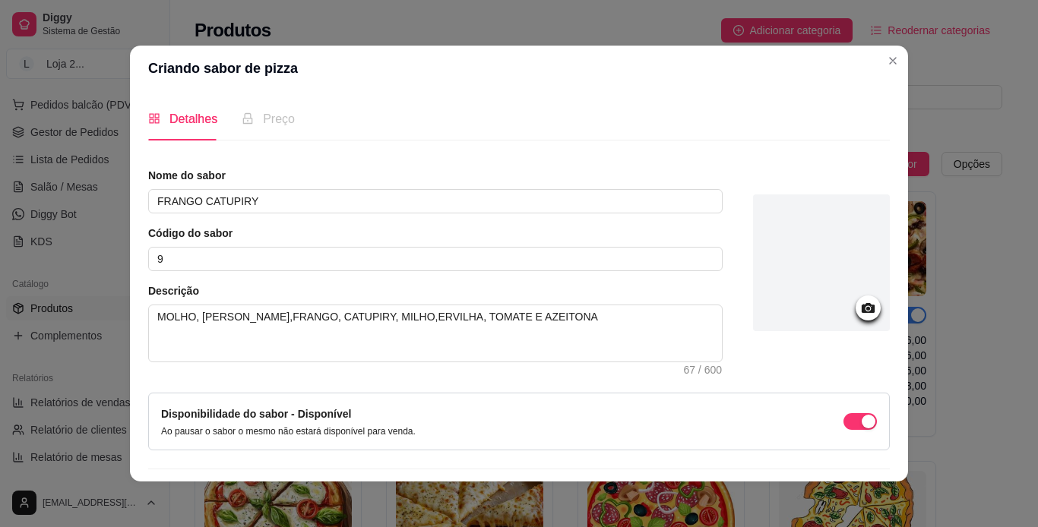
click at [684, 311] on icon at bounding box center [867, 307] width 17 height 17
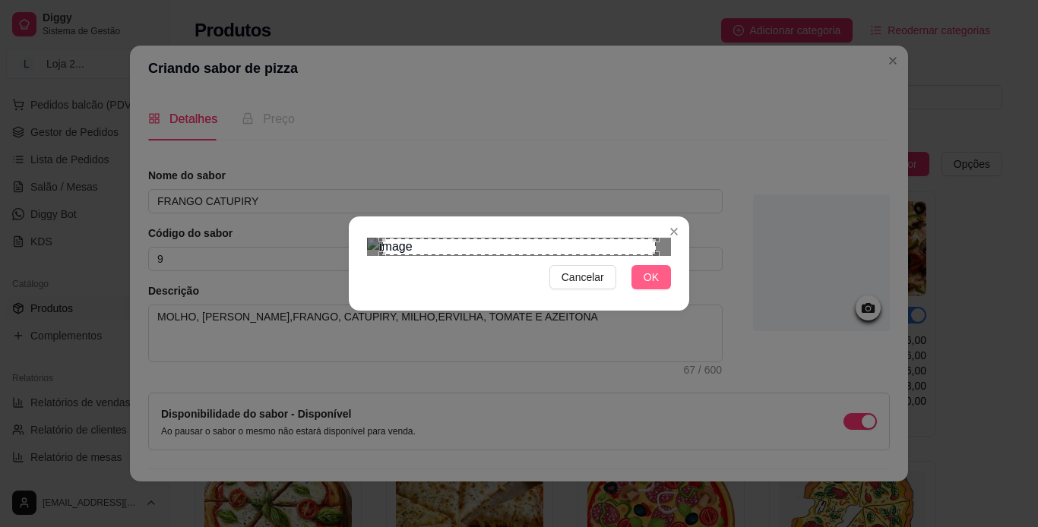
click at [651, 286] on span "OK" at bounding box center [650, 277] width 15 height 17
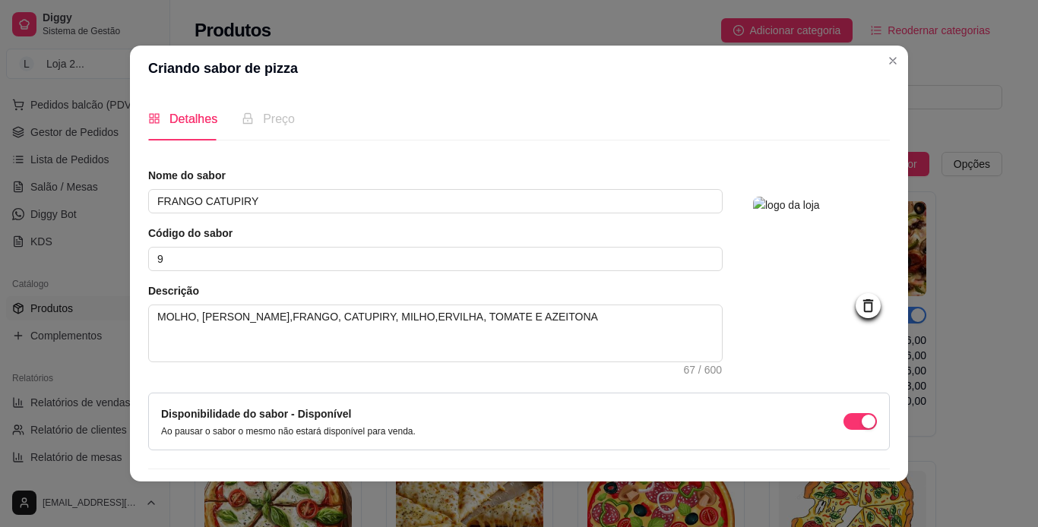
scroll to position [43, 0]
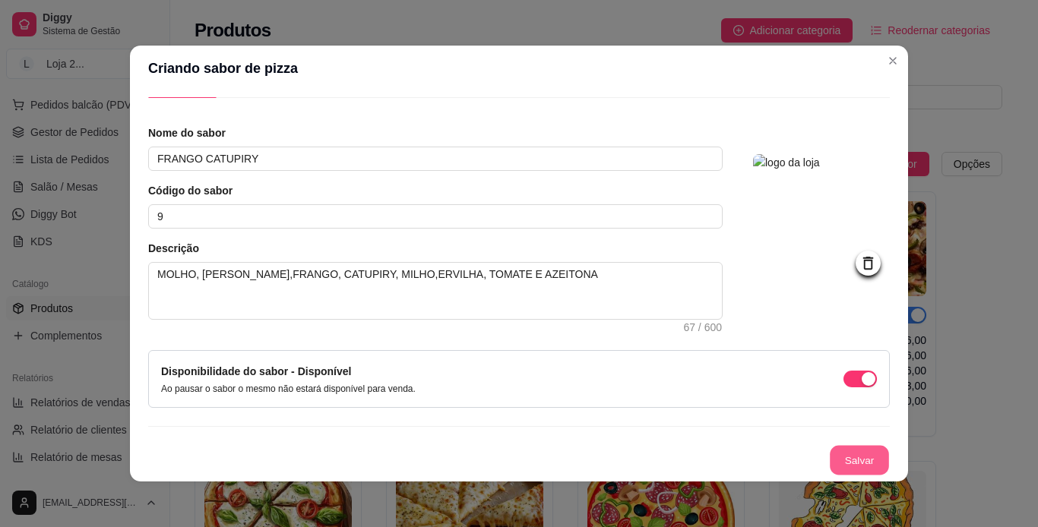
click at [684, 459] on button "Salvar" at bounding box center [858, 461] width 59 height 30
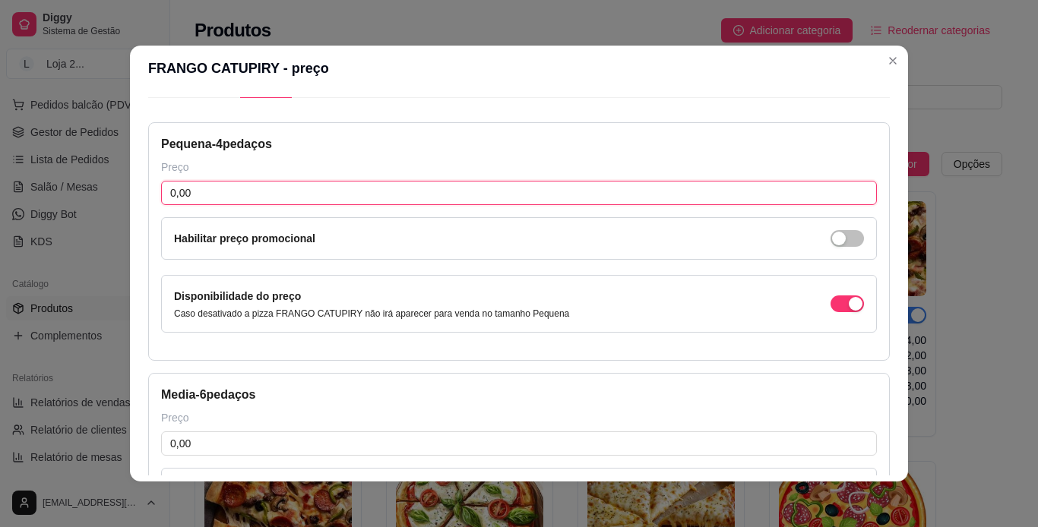
click at [652, 200] on input "0,00" at bounding box center [518, 193] width 715 height 24
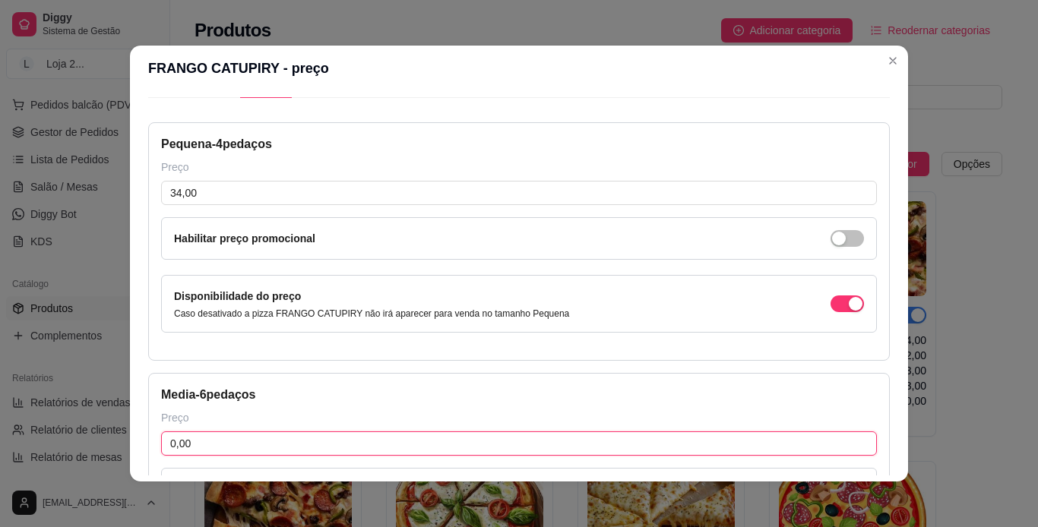
click at [431, 441] on input "0,00" at bounding box center [518, 443] width 715 height 24
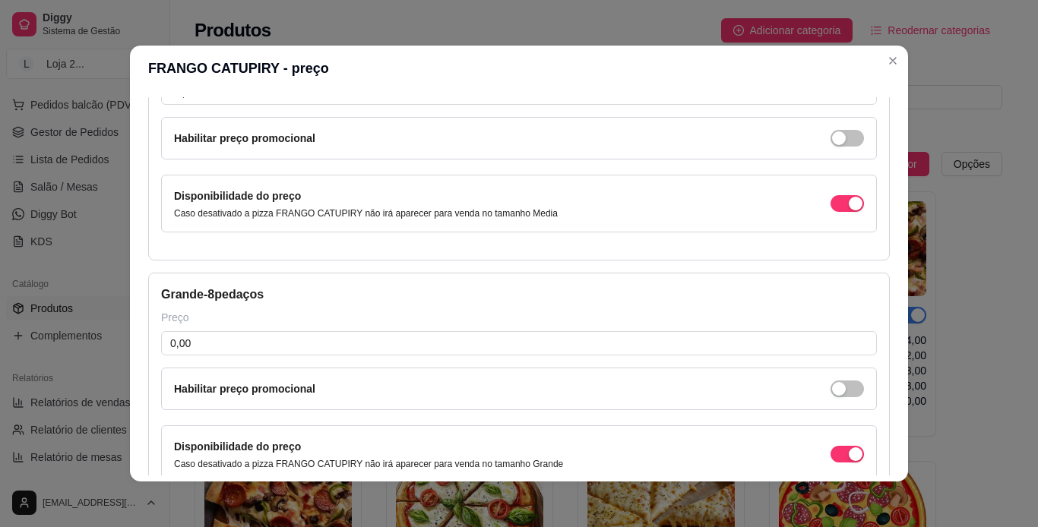
scroll to position [447, 0]
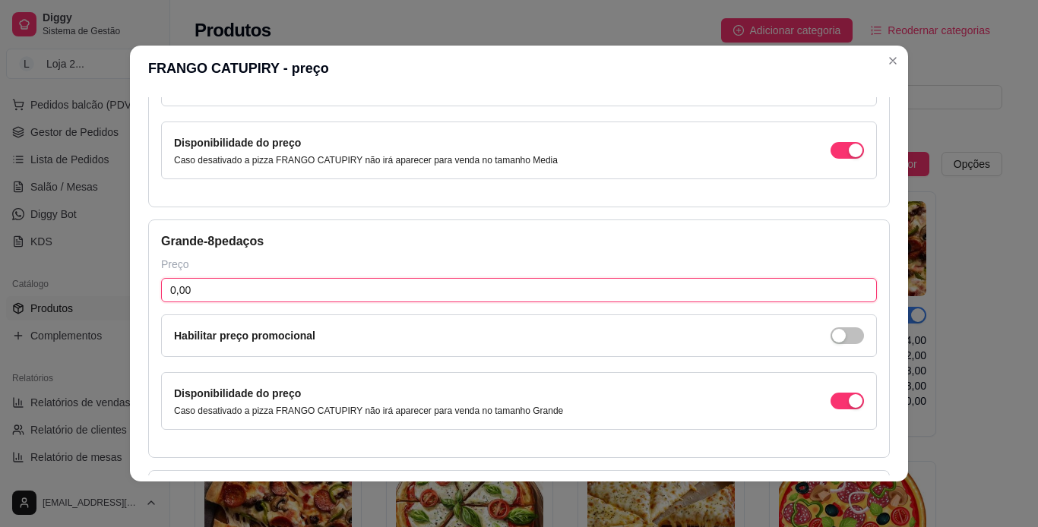
click at [684, 283] on input "0,00" at bounding box center [518, 290] width 715 height 24
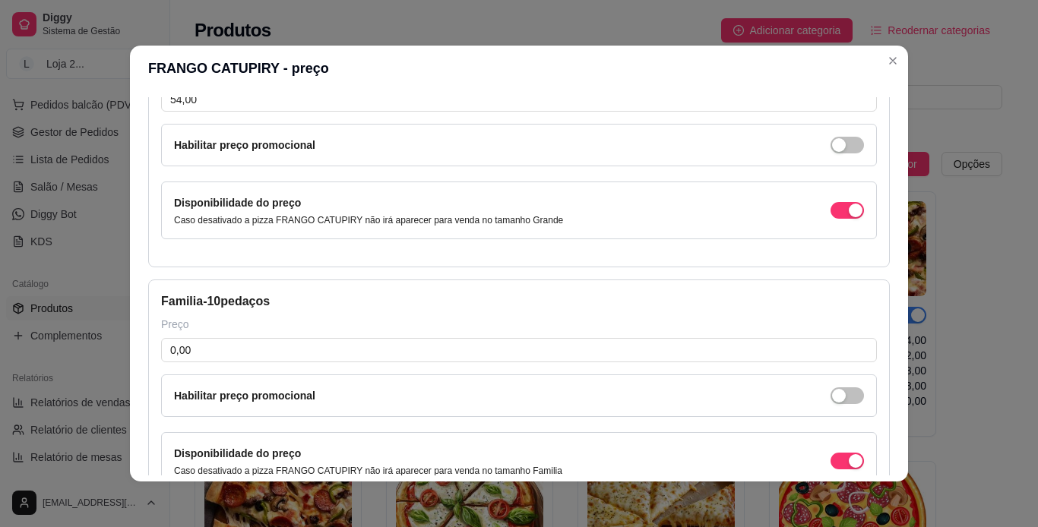
scroll to position [668, 0]
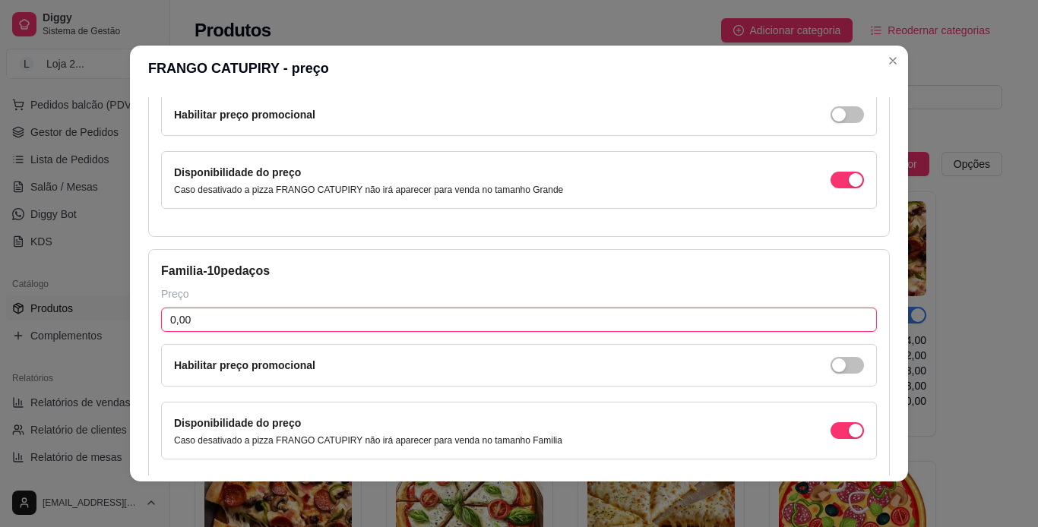
click at [684, 319] on input "0,00" at bounding box center [518, 320] width 715 height 24
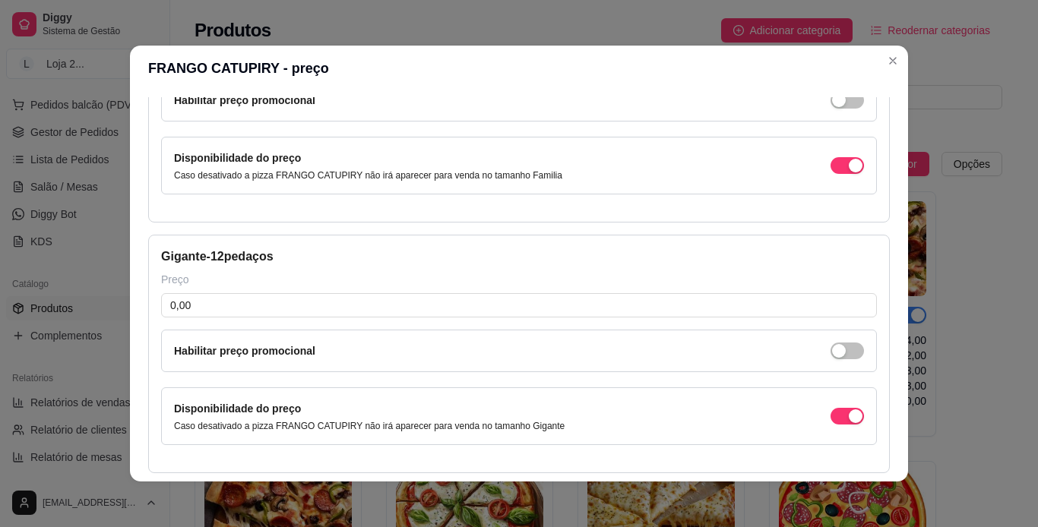
scroll to position [939, 0]
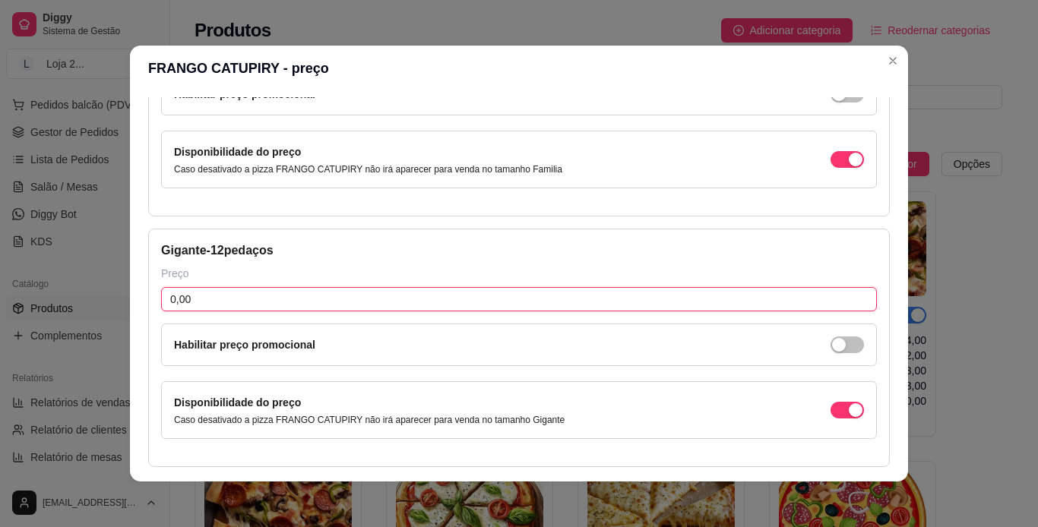
click at [684, 304] on input "0,00" at bounding box center [518, 299] width 715 height 24
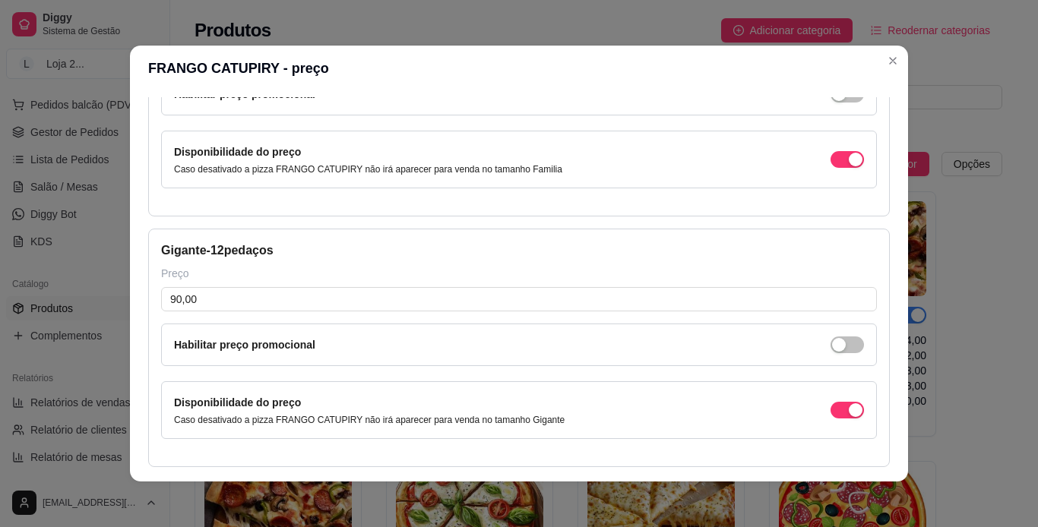
scroll to position [998, 0]
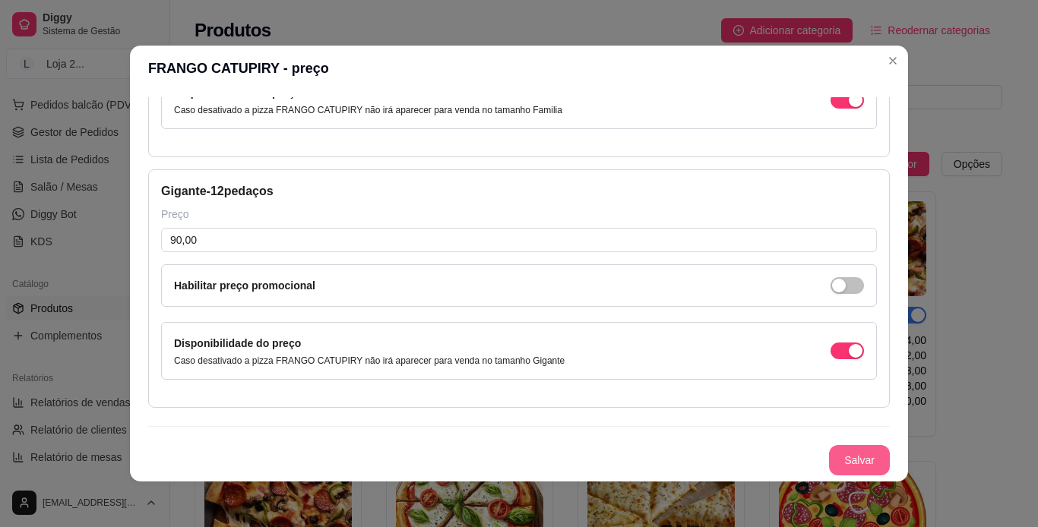
click at [684, 454] on button "Salvar" at bounding box center [859, 460] width 61 height 30
click at [684, 459] on button "Salvar" at bounding box center [858, 461] width 59 height 30
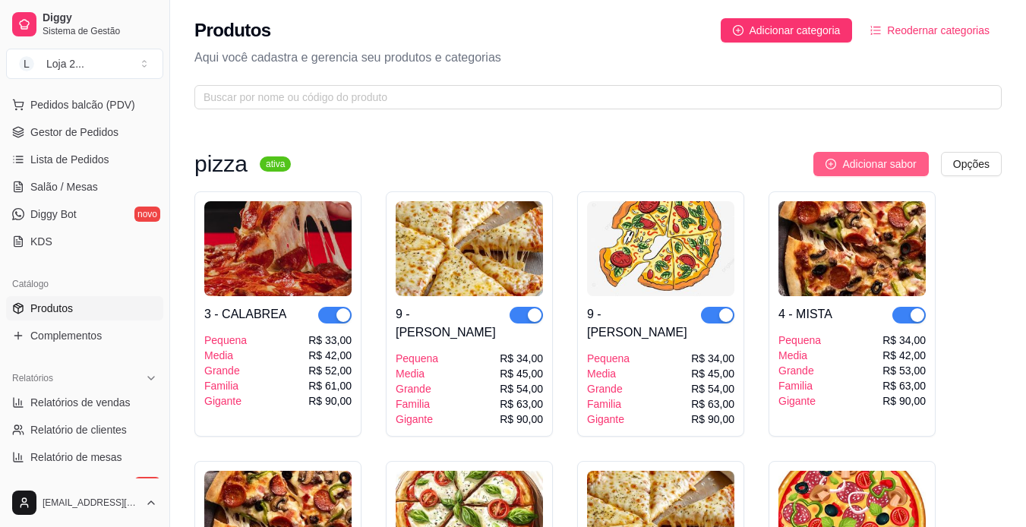
click at [684, 160] on button "Adicionar sabor" at bounding box center [870, 164] width 115 height 24
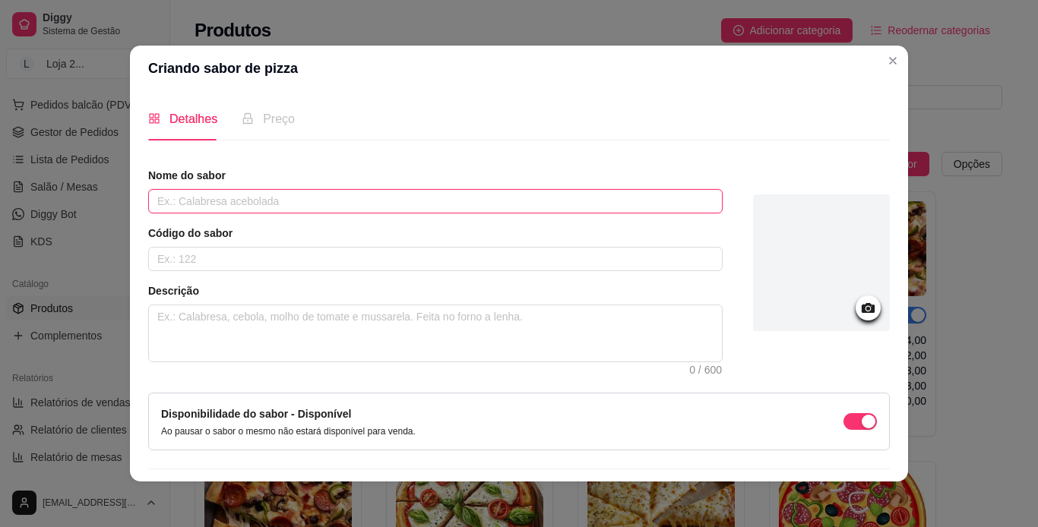
click at [557, 198] on input "text" at bounding box center [435, 201] width 574 height 24
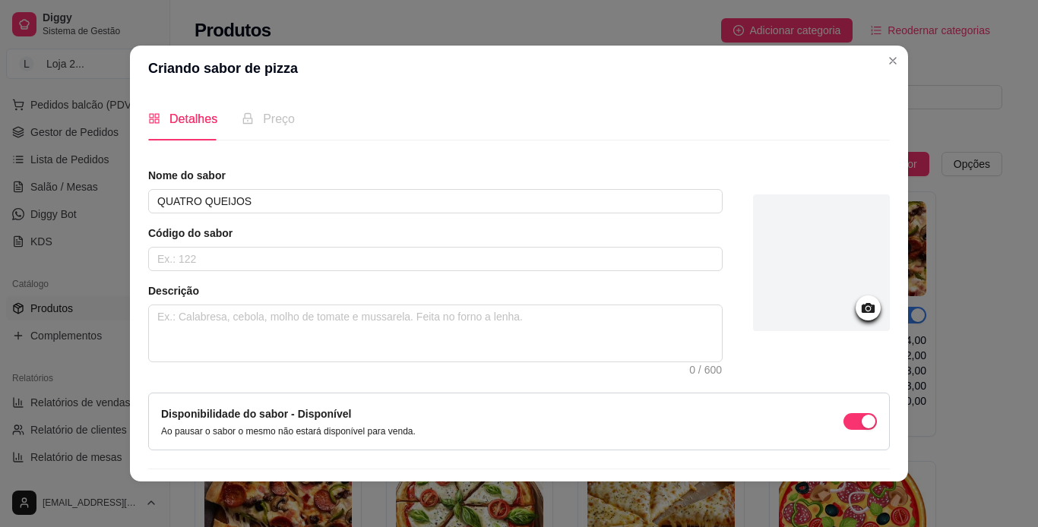
click at [329, 273] on div "Nome do sabor QUATRO QUEIJOS Código do sabor Descrição 0 / 600" at bounding box center [435, 265] width 574 height 194
click at [340, 267] on input "text" at bounding box center [435, 259] width 574 height 24
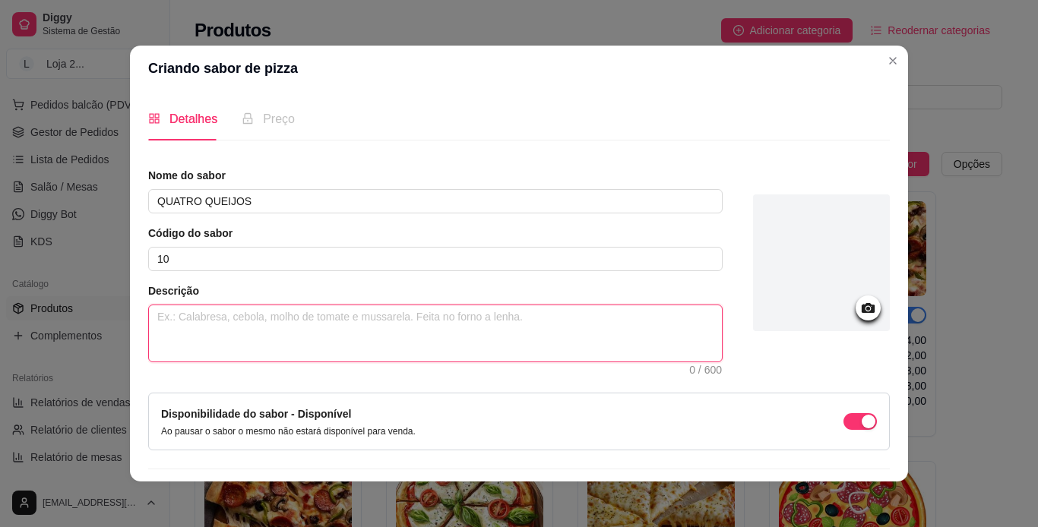
click at [283, 326] on textarea at bounding box center [435, 333] width 573 height 56
paste textarea "MOLHO, [PERSON_NAME], TOMATE E AZEITONA"
click at [283, 326] on textarea "MOLHO, [PERSON_NAME], TOMATE E AZEITONA" at bounding box center [435, 333] width 573 height 56
click at [254, 317] on textarea "MOLHO, [PERSON_NAME], TOMATE E AZEITONA" at bounding box center [435, 333] width 573 height 56
click at [257, 315] on textarea "MOLHO, [PERSON_NAME], TOMATE E AZEITONA" at bounding box center [435, 333] width 573 height 56
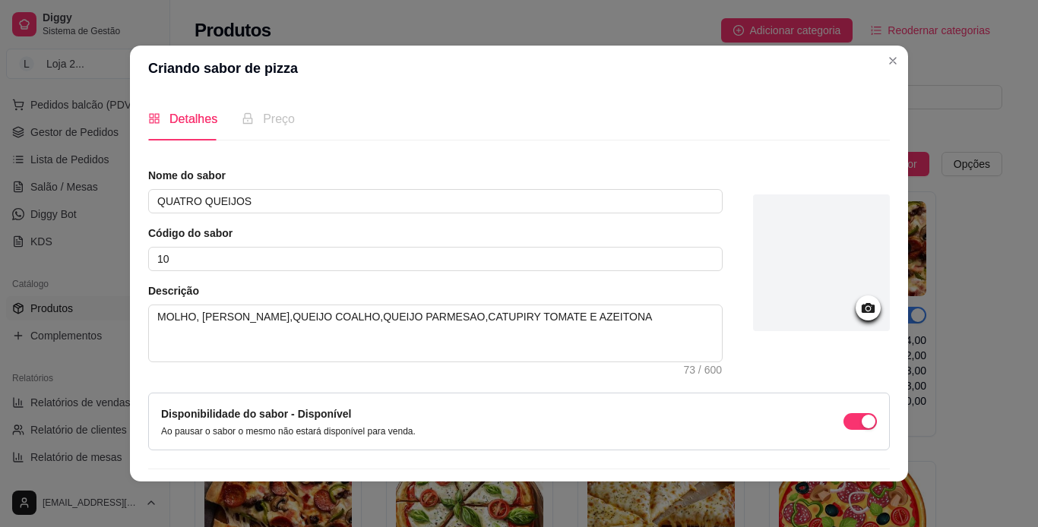
click at [684, 280] on div at bounding box center [821, 262] width 137 height 137
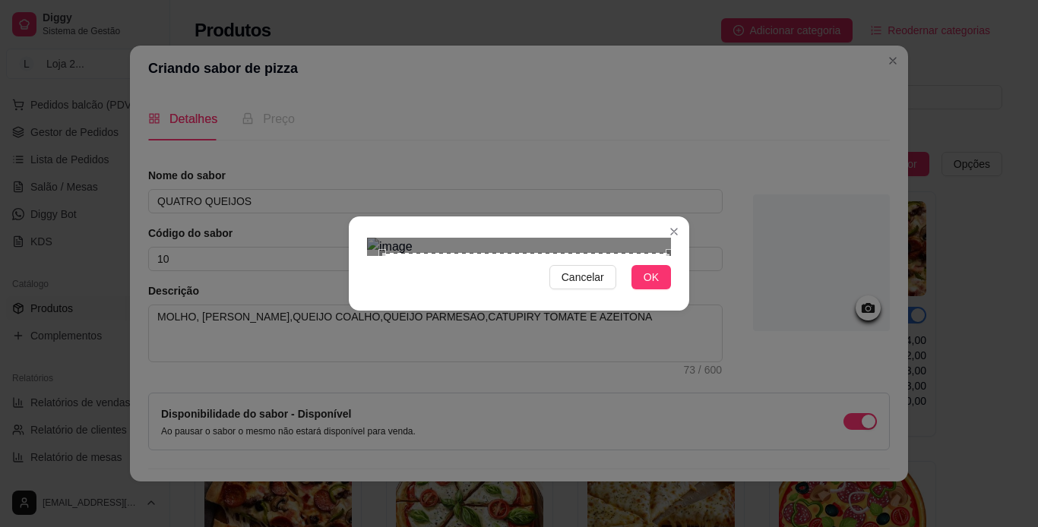
click at [684, 295] on div "Cancelar OK" at bounding box center [519, 264] width 340 height 64
click at [658, 286] on span "OK" at bounding box center [650, 277] width 15 height 17
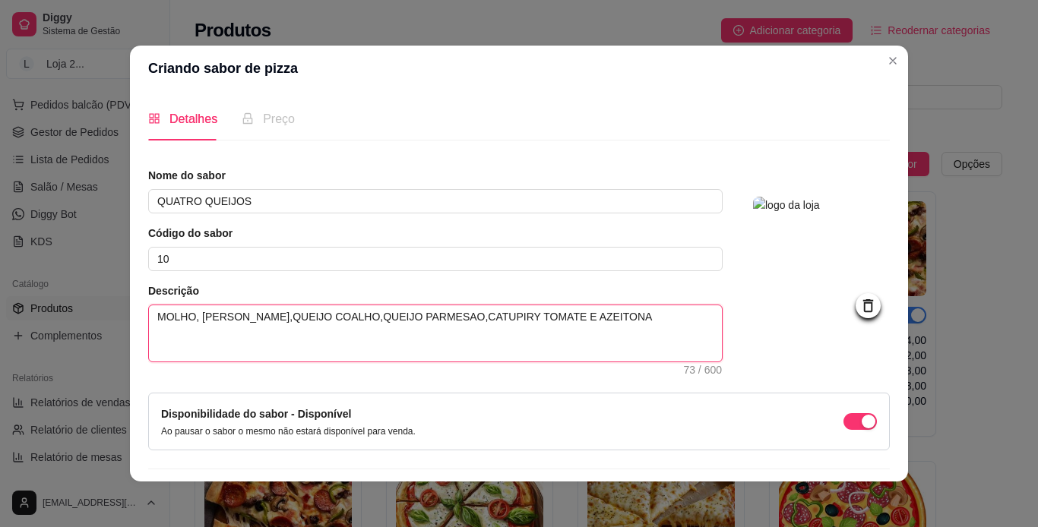
click at [479, 320] on textarea "MOLHO, [PERSON_NAME],QUEIJO COALHO,QUEIJO PARMESAO,CATUPIRY TOMATE E AZEITONA" at bounding box center [435, 333] width 573 height 56
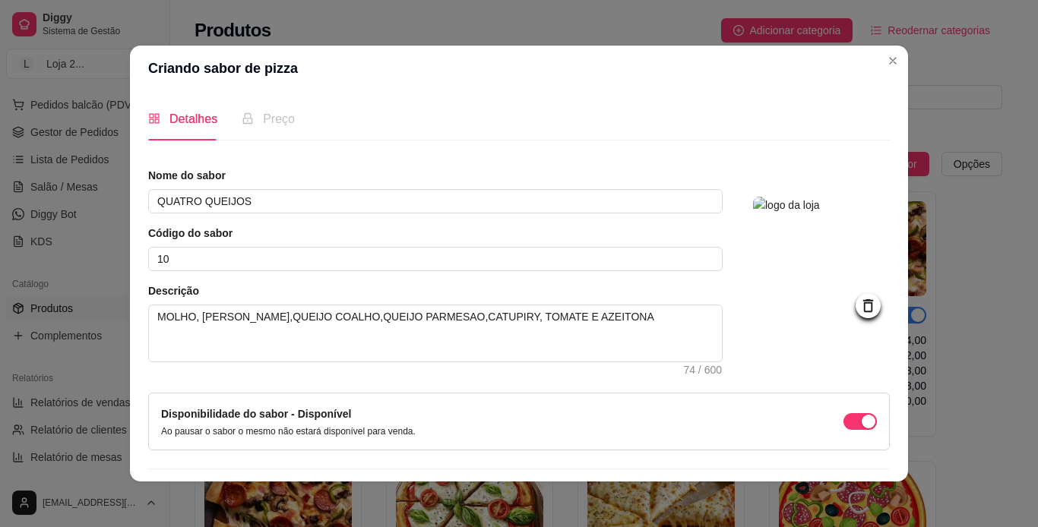
scroll to position [43, 0]
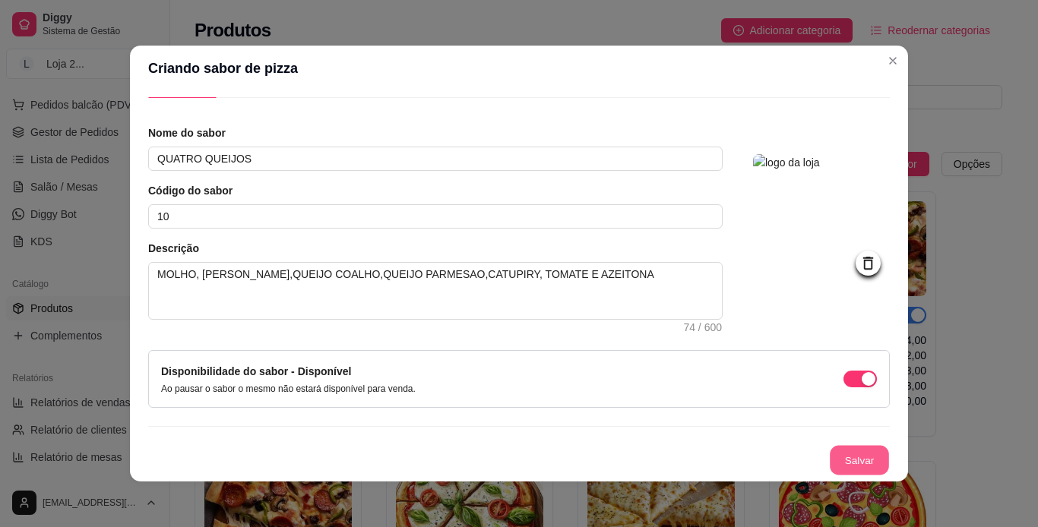
click at [684, 448] on button "Salvar" at bounding box center [858, 461] width 59 height 30
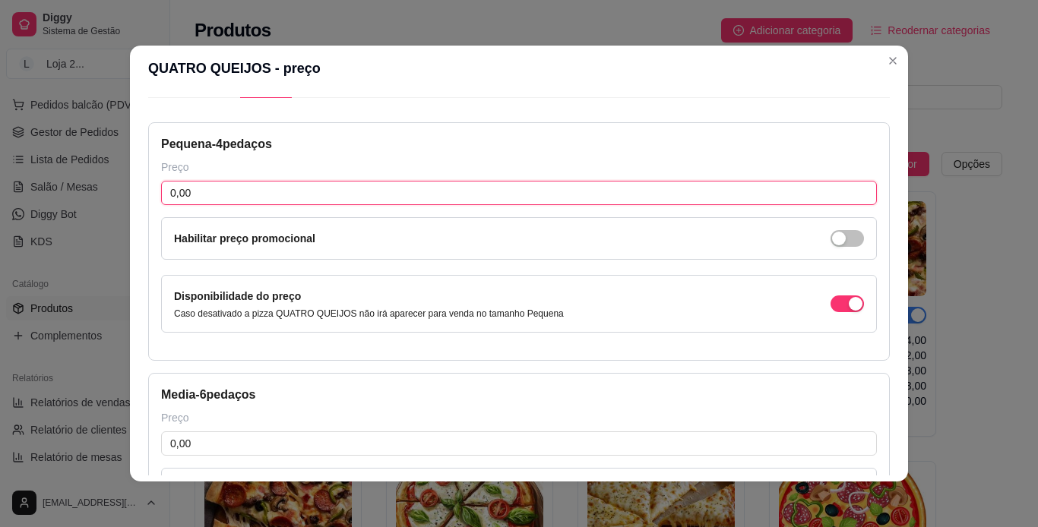
click at [650, 196] on input "0,00" at bounding box center [518, 193] width 715 height 24
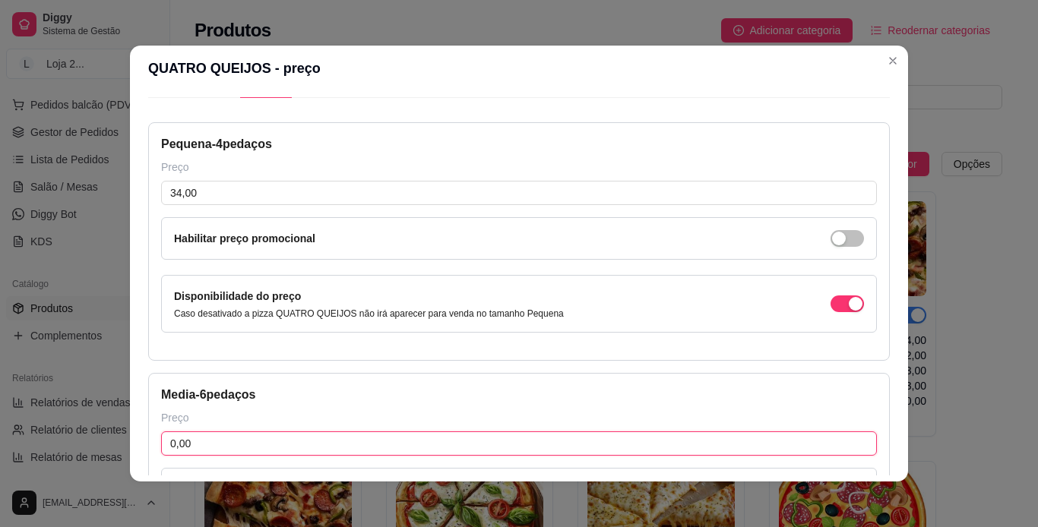
click at [418, 444] on input "0,00" at bounding box center [518, 443] width 715 height 24
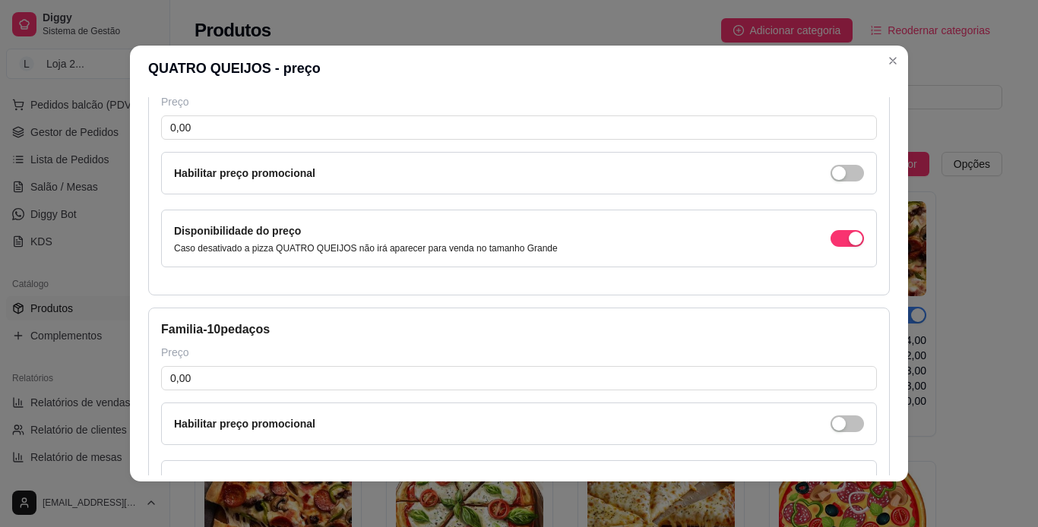
scroll to position [620, 0]
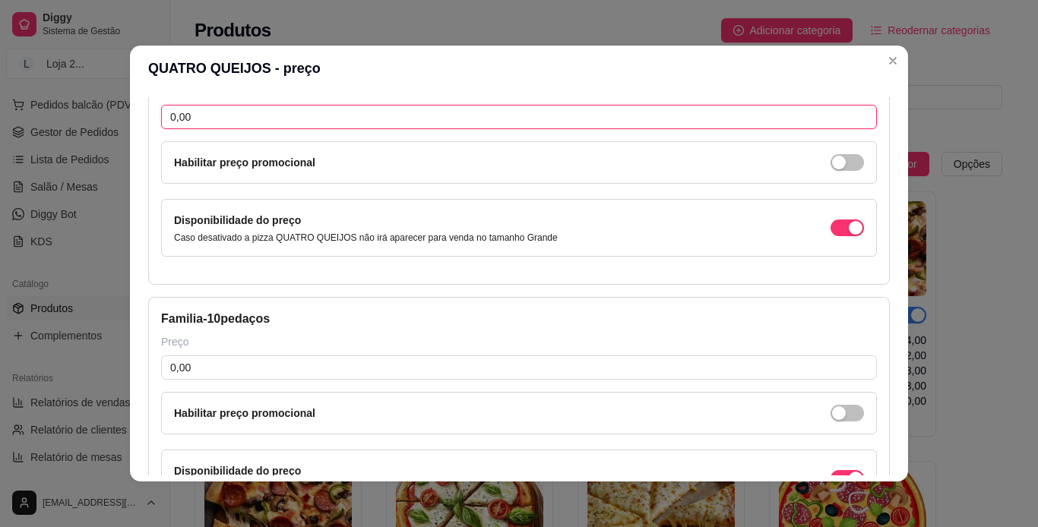
click at [265, 122] on input "0,00" at bounding box center [518, 117] width 715 height 24
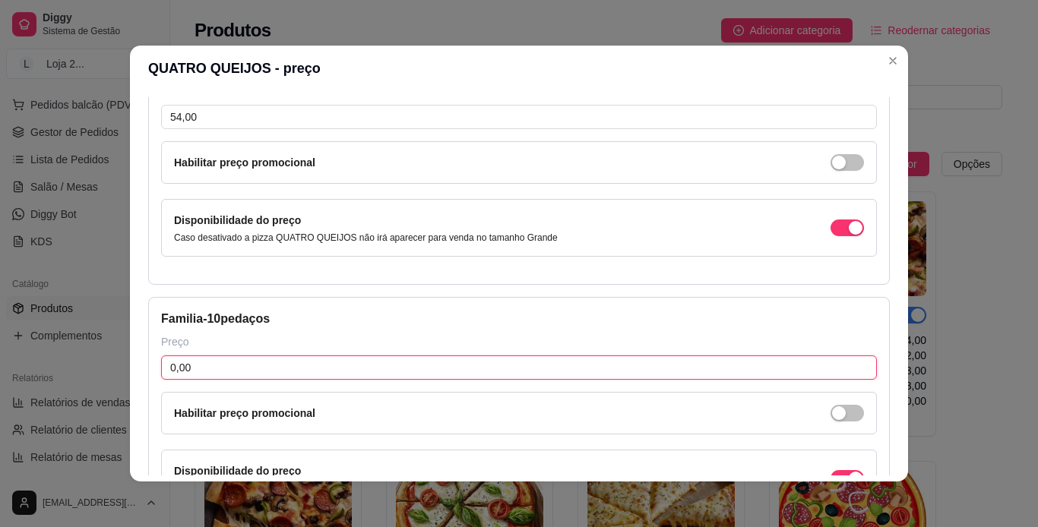
click at [369, 371] on input "0,00" at bounding box center [518, 367] width 715 height 24
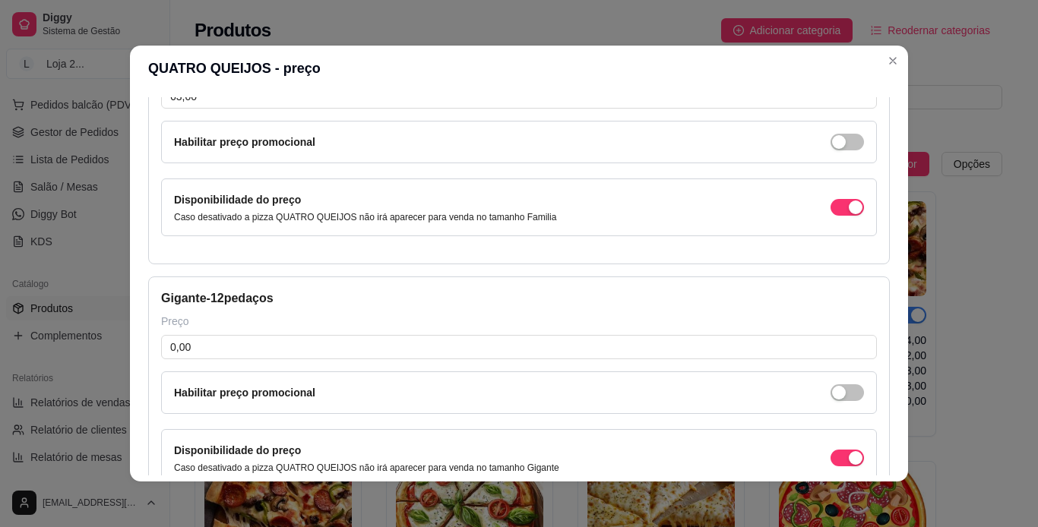
scroll to position [998, 0]
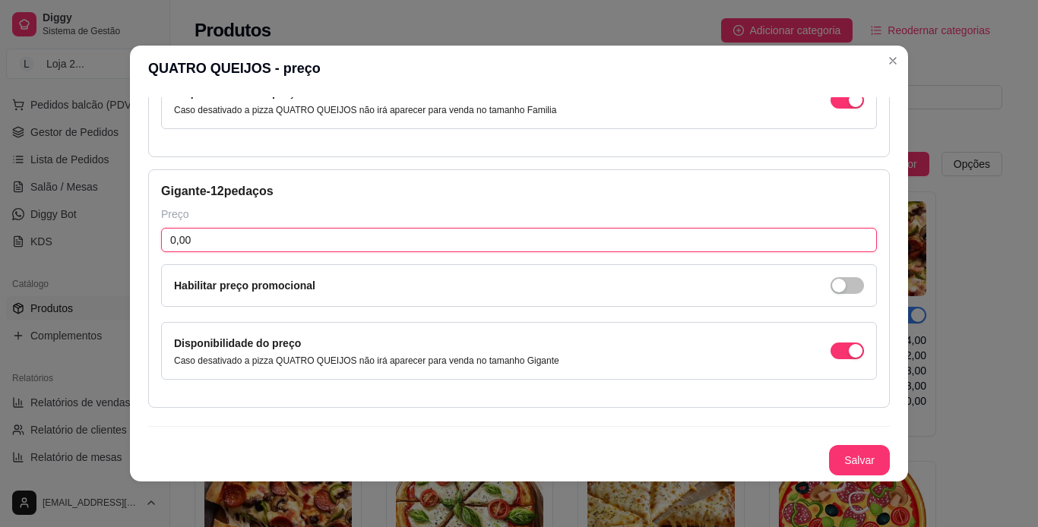
click at [568, 243] on input "0,00" at bounding box center [518, 240] width 715 height 24
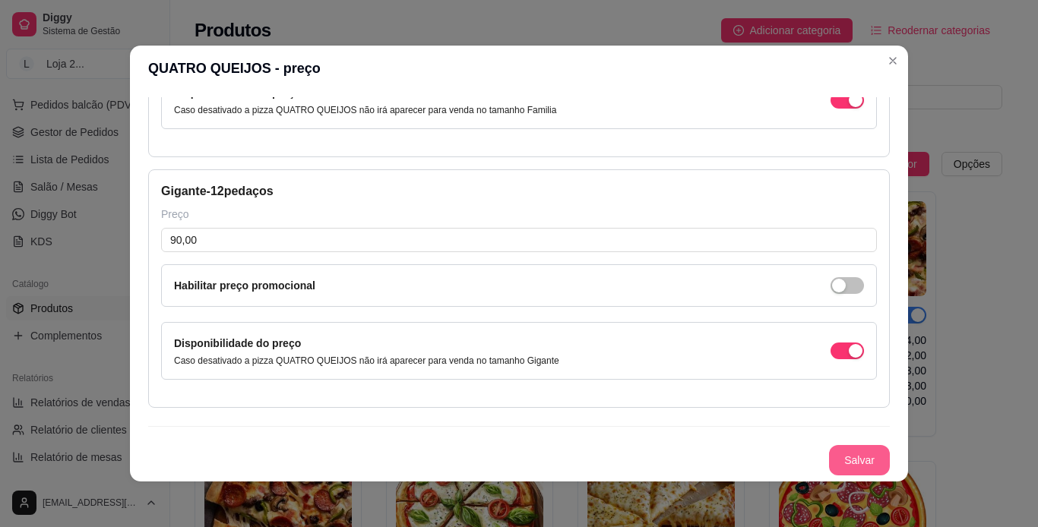
click at [684, 459] on button "Salvar" at bounding box center [859, 460] width 61 height 30
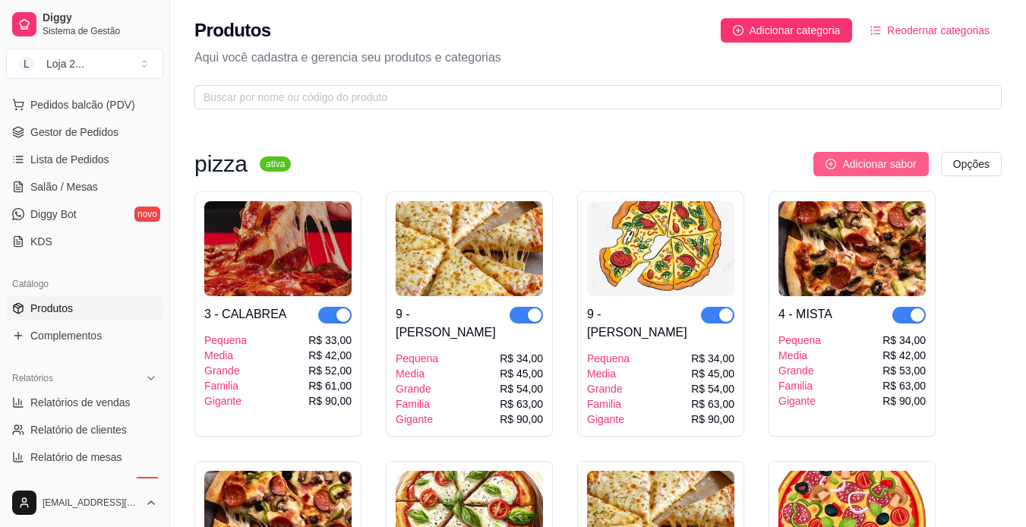
click at [684, 161] on span "Adicionar sabor" at bounding box center [879, 164] width 74 height 17
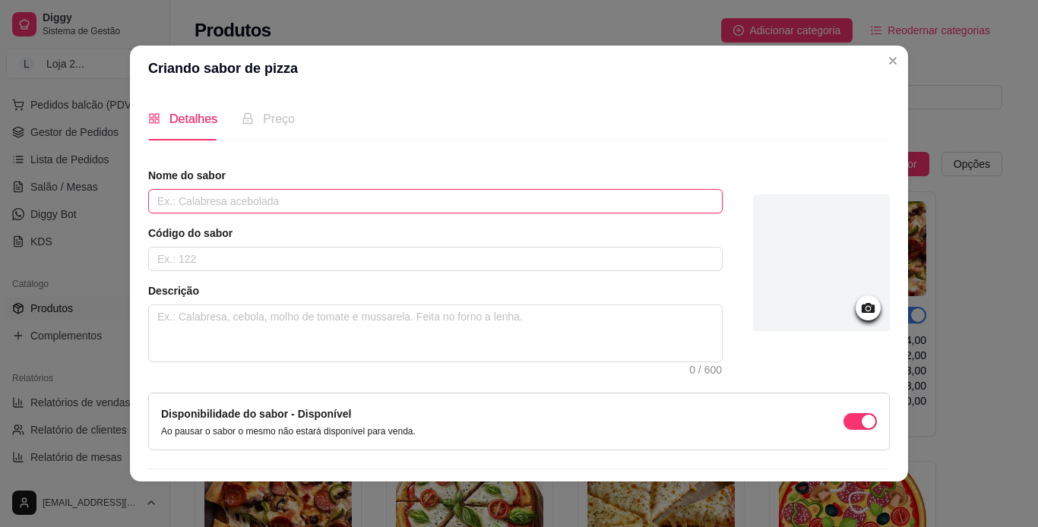
click at [553, 201] on input "text" at bounding box center [435, 201] width 574 height 24
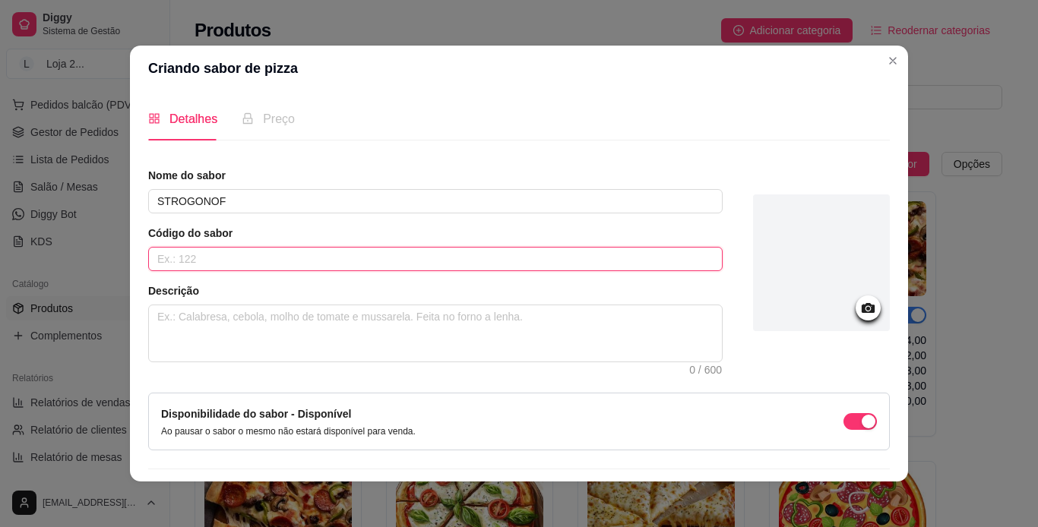
click at [470, 262] on input "text" at bounding box center [435, 259] width 574 height 24
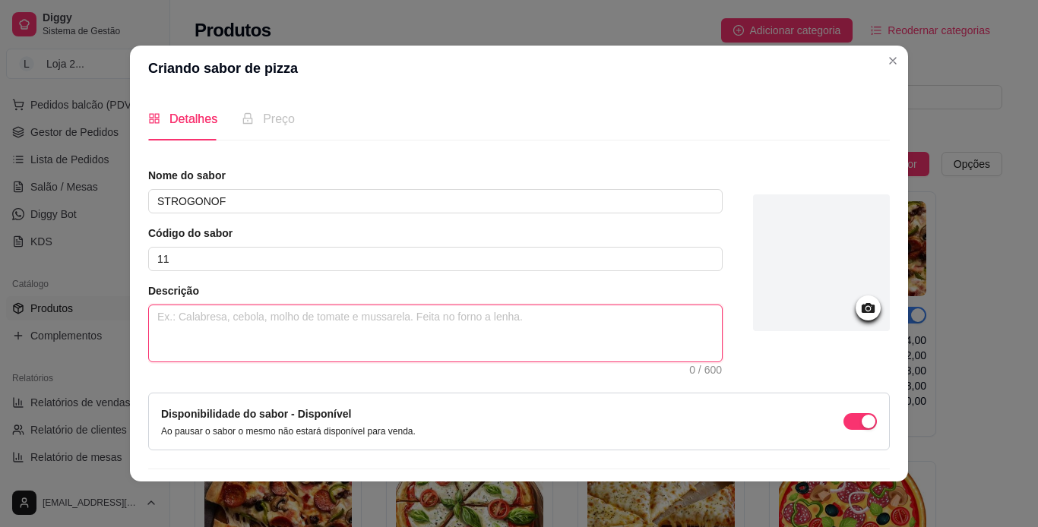
click at [373, 336] on textarea at bounding box center [435, 333] width 573 height 56
paste textarea "MOLHO, [PERSON_NAME], TOMATE E AZEITONA"
click at [257, 322] on textarea "MOLHO, [PERSON_NAME], TOMATE E AZEITONA" at bounding box center [435, 333] width 573 height 56
click at [254, 318] on textarea "MOLHO, [PERSON_NAME],STROGONOF, TOMATE E AZEITONA" at bounding box center [435, 333] width 573 height 56
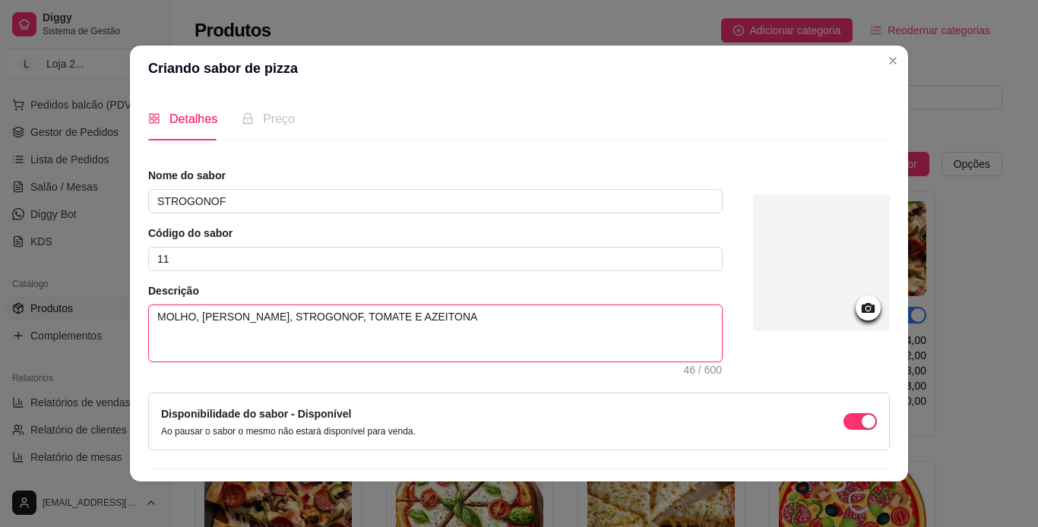
click at [438, 323] on textarea "MOLHO, [PERSON_NAME], STROGONOF, TOMATE E AZEITONA" at bounding box center [435, 333] width 573 height 56
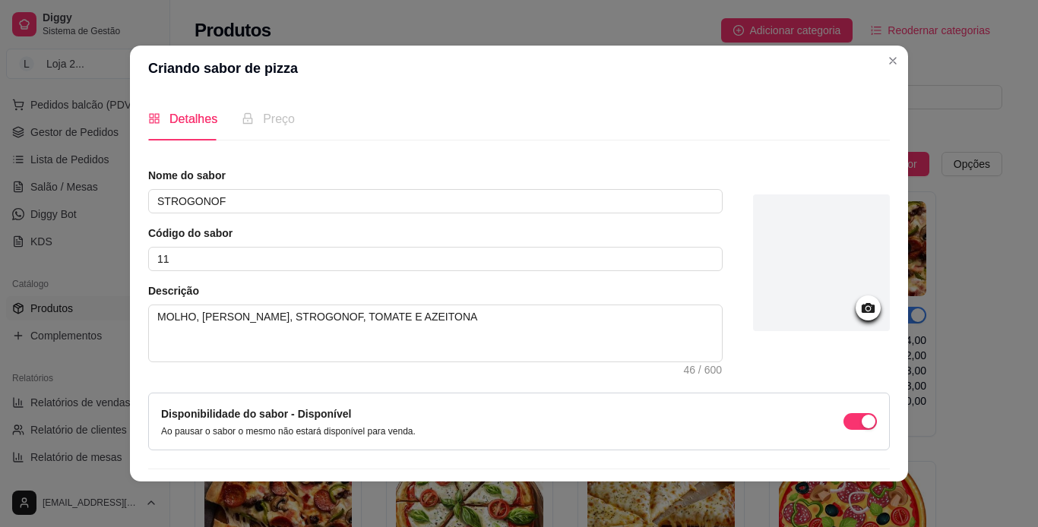
click at [684, 299] on div at bounding box center [821, 262] width 137 height 137
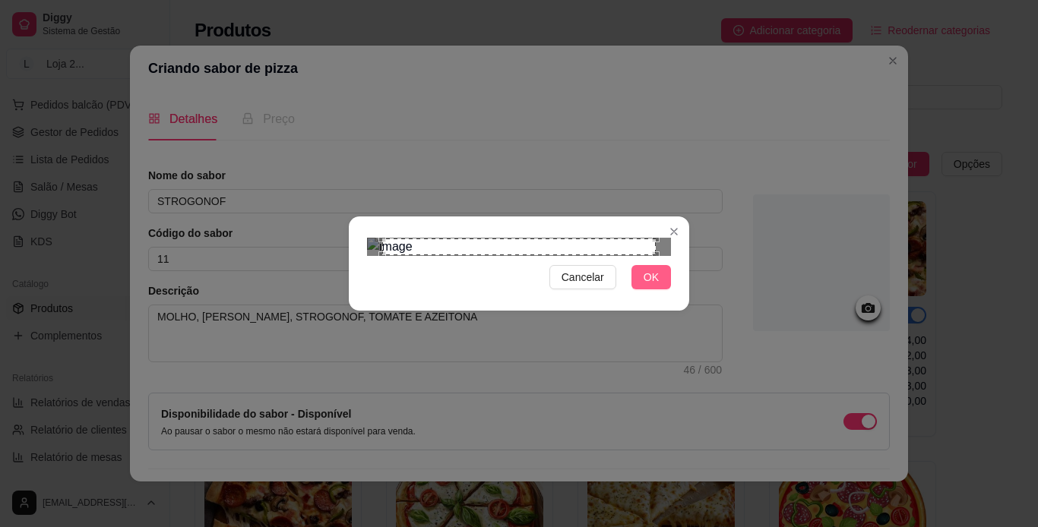
click at [668, 289] on button "OK" at bounding box center [650, 277] width 39 height 24
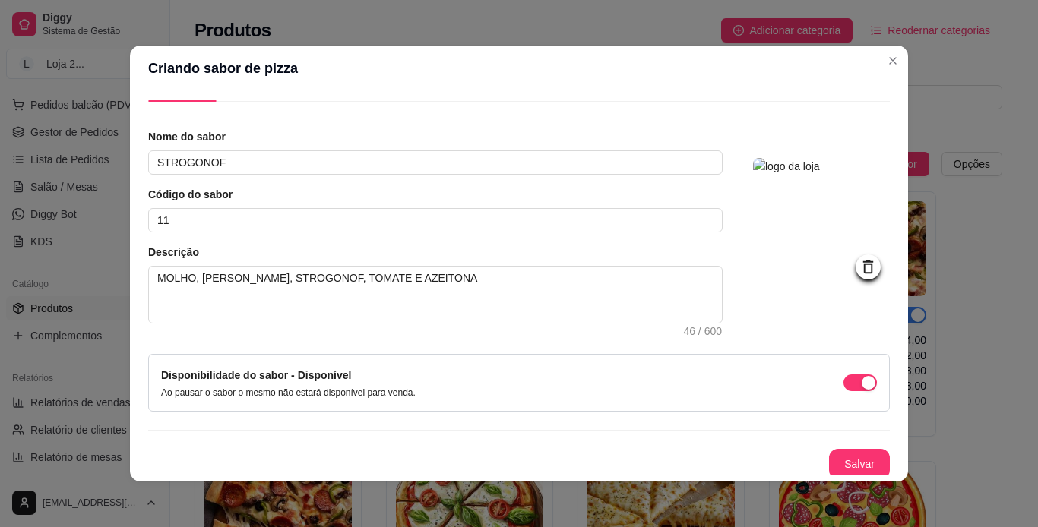
scroll to position [43, 0]
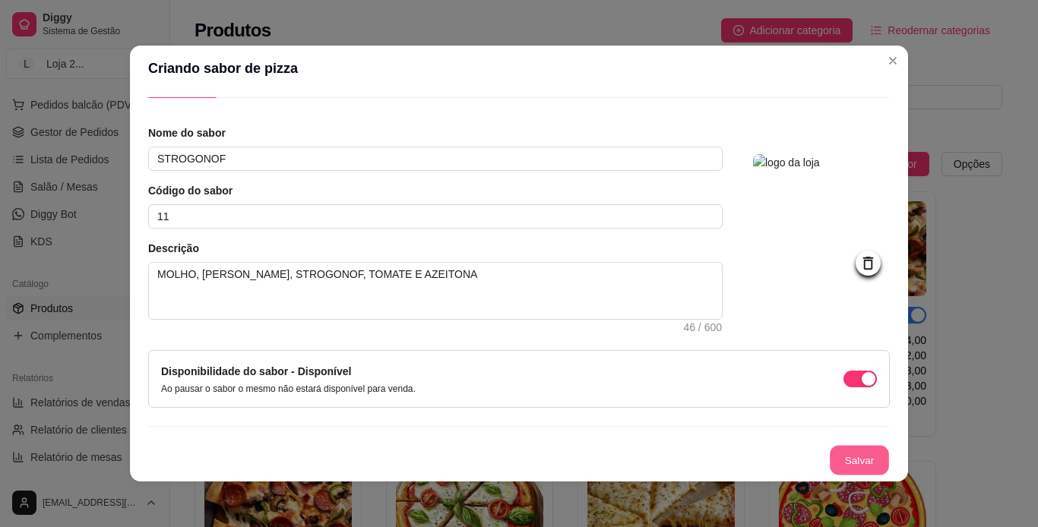
click at [684, 459] on button "Salvar" at bounding box center [858, 461] width 59 height 30
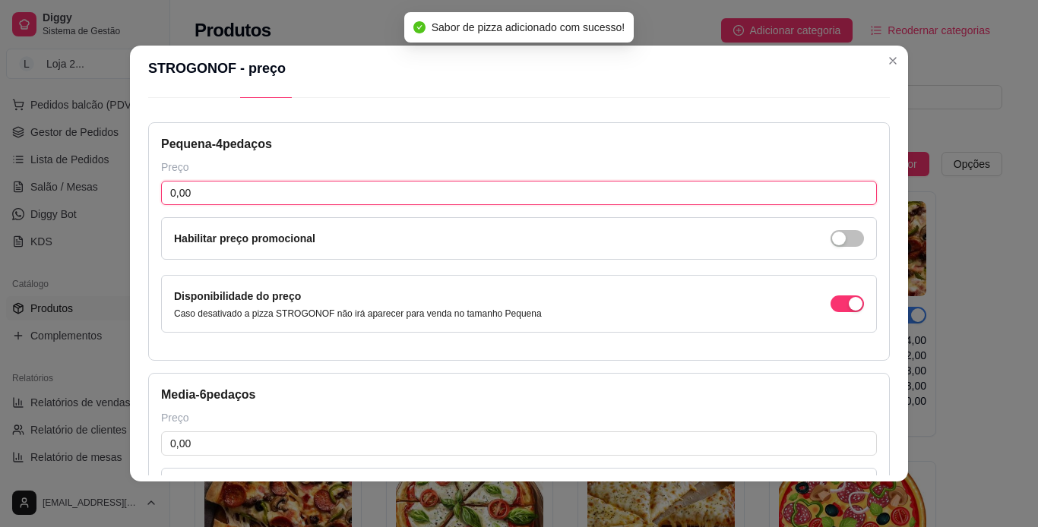
click at [526, 201] on input "0,00" at bounding box center [518, 193] width 715 height 24
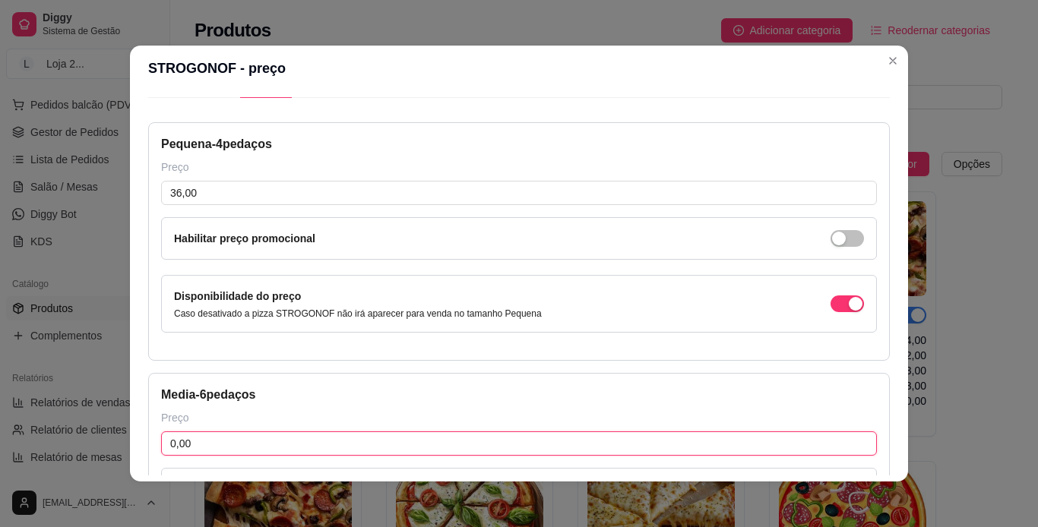
click at [494, 441] on input "0,00" at bounding box center [518, 443] width 715 height 24
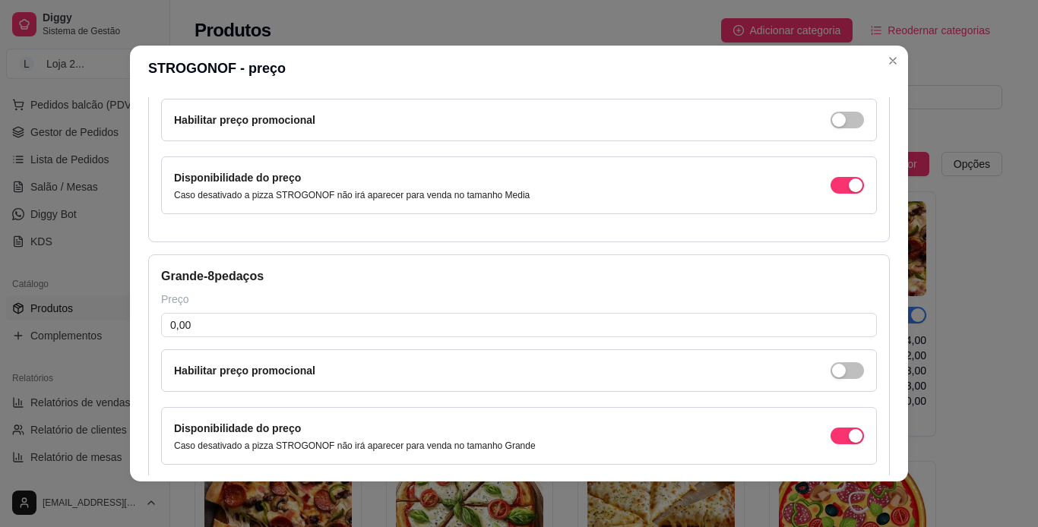
scroll to position [426, 0]
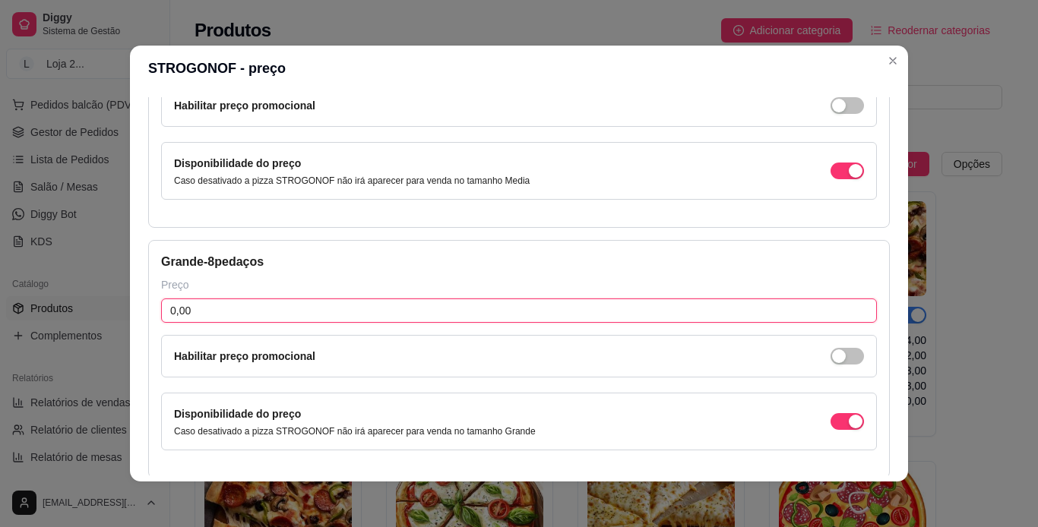
click at [684, 308] on input "0,00" at bounding box center [518, 311] width 715 height 24
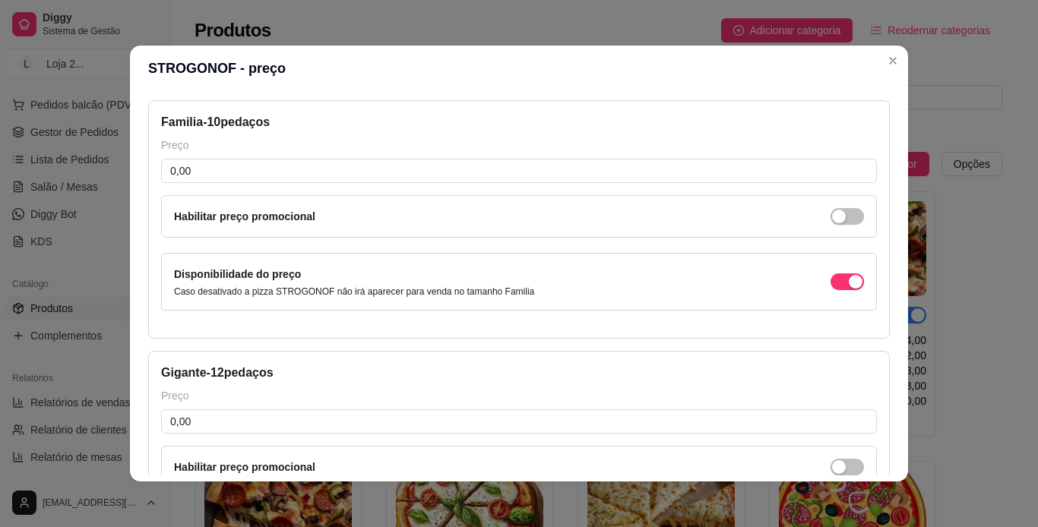
scroll to position [849, 0]
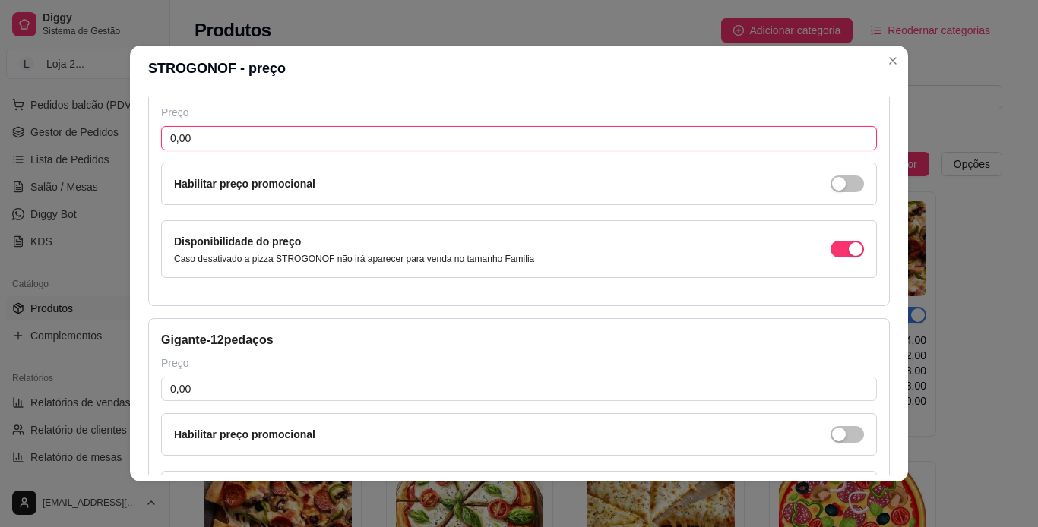
click at [384, 140] on input "0,00" at bounding box center [518, 138] width 715 height 24
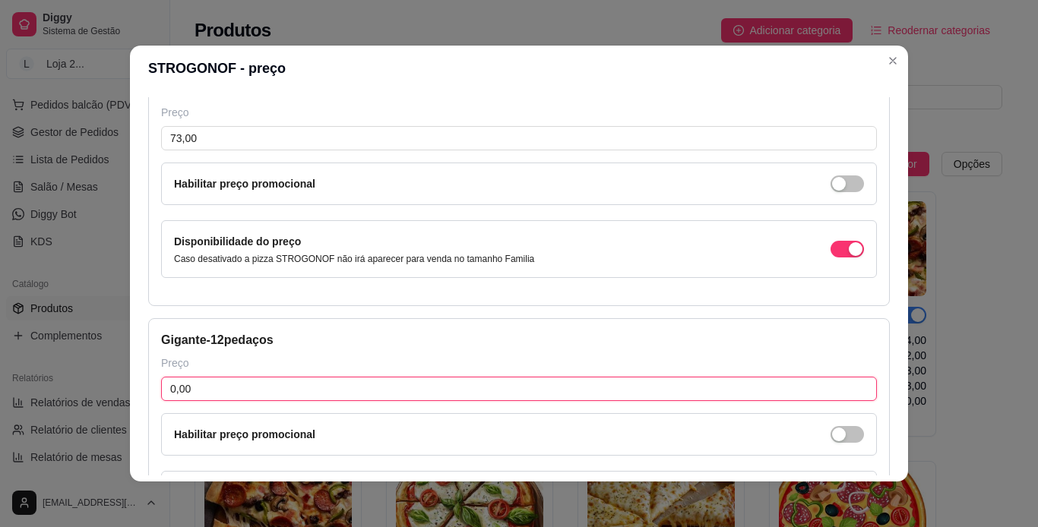
click at [554, 390] on input "0,00" at bounding box center [518, 389] width 715 height 24
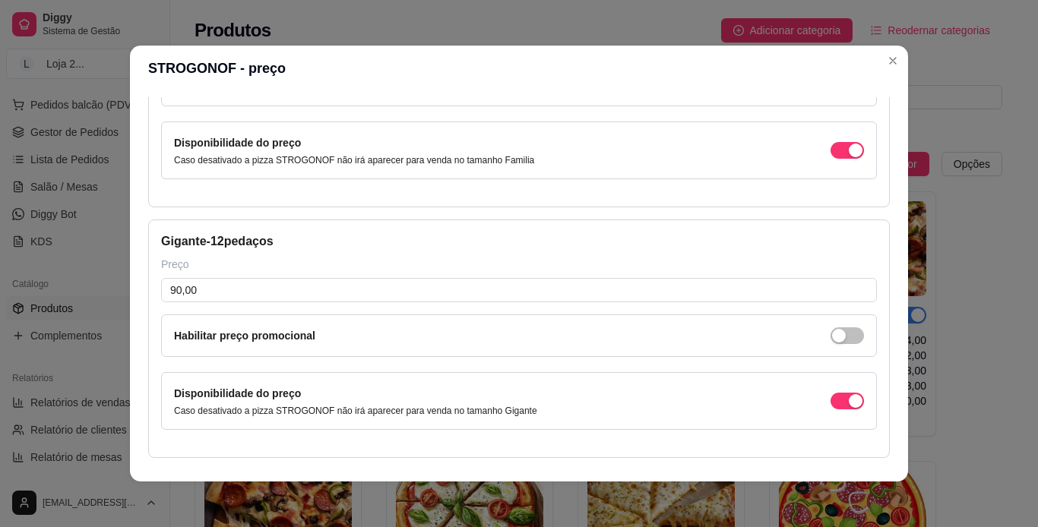
scroll to position [998, 0]
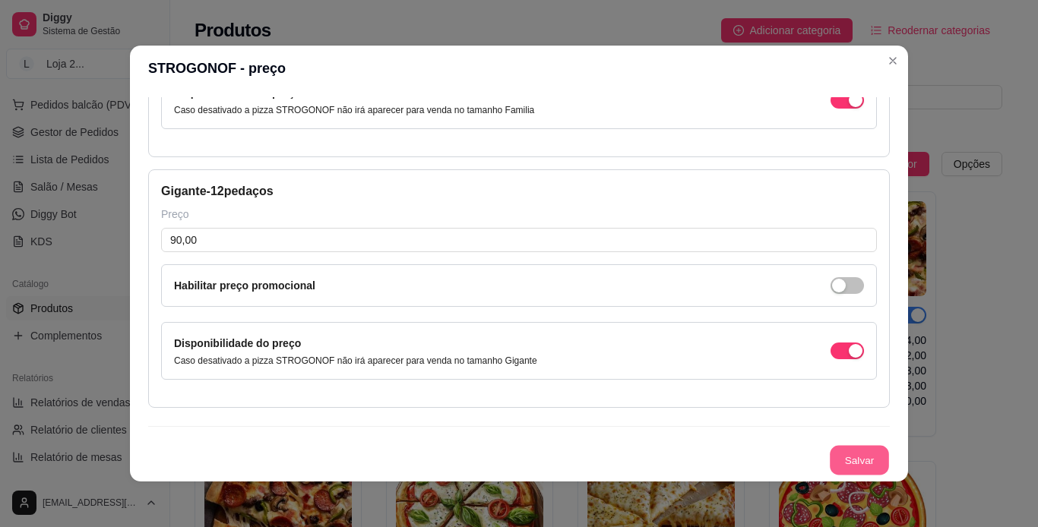
click at [684, 457] on button "Salvar" at bounding box center [858, 461] width 59 height 30
click at [684, 459] on button "Salvar" at bounding box center [858, 461] width 59 height 30
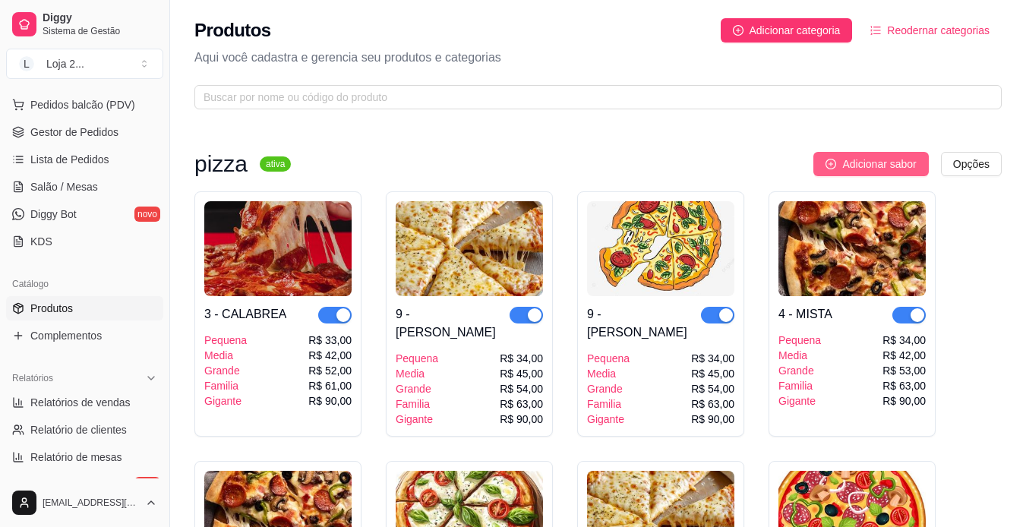
click at [684, 167] on span "Adicionar sabor" at bounding box center [879, 164] width 74 height 17
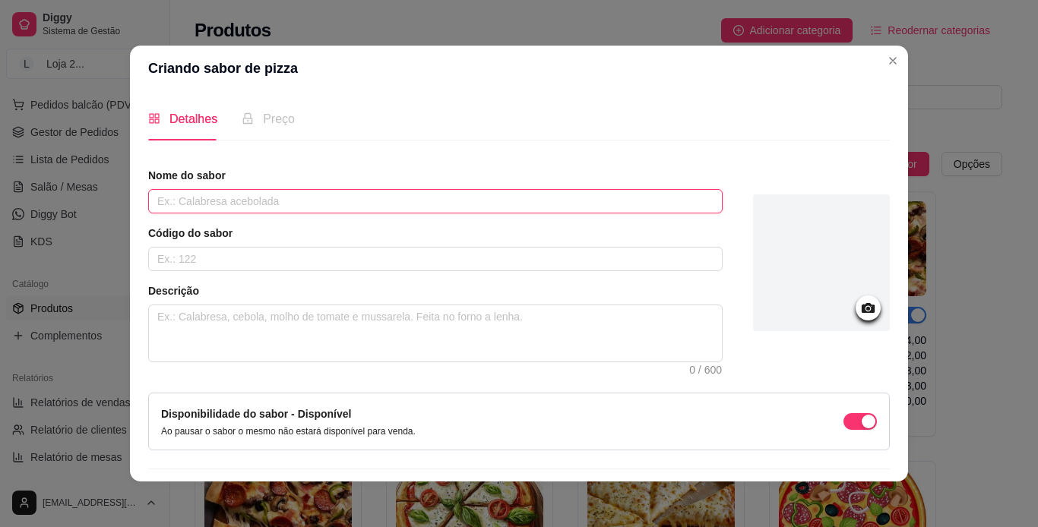
click at [514, 200] on input "text" at bounding box center [435, 201] width 574 height 24
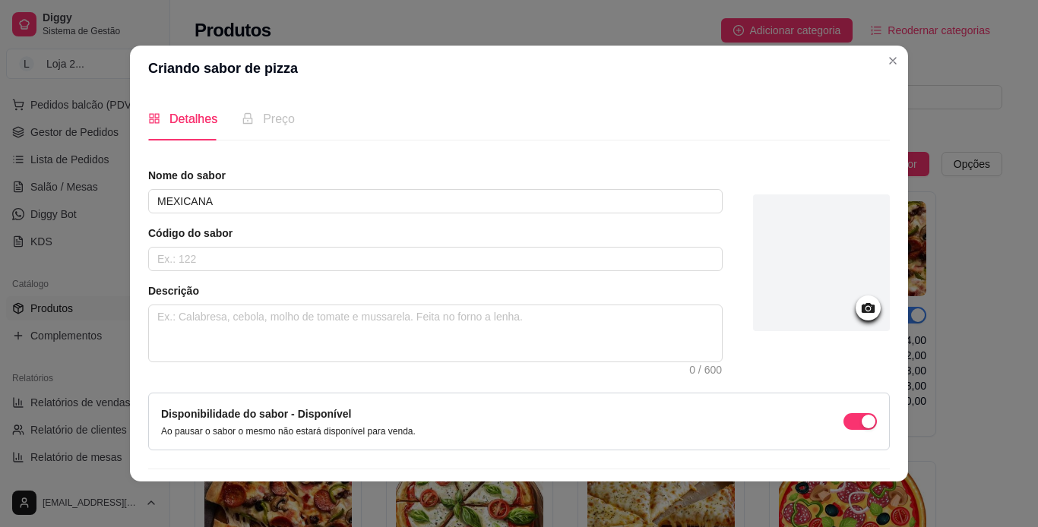
click at [441, 273] on div "Nome do sabor MEXICANA Código do sabor Descrição 0 / 600" at bounding box center [435, 265] width 574 height 194
drag, startPoint x: 441, startPoint y: 273, endPoint x: 463, endPoint y: 267, distance: 21.9
click at [463, 267] on div "Nome do sabor MEXICANA Código do sabor Descrição 0 / 600" at bounding box center [435, 265] width 574 height 194
click at [463, 267] on input "text" at bounding box center [435, 259] width 574 height 24
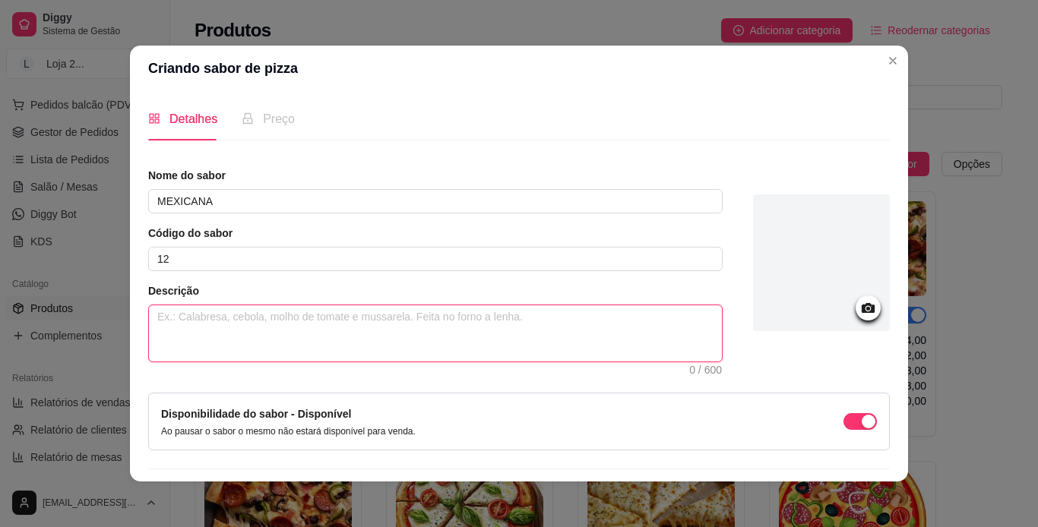
click at [419, 314] on textarea at bounding box center [435, 333] width 573 height 56
paste textarea "MOLHO, [PERSON_NAME], TOMATE E AZEITONA"
click at [256, 319] on textarea "MOLHO, [PERSON_NAME], TOMATE E AZEITONA" at bounding box center [435, 333] width 573 height 56
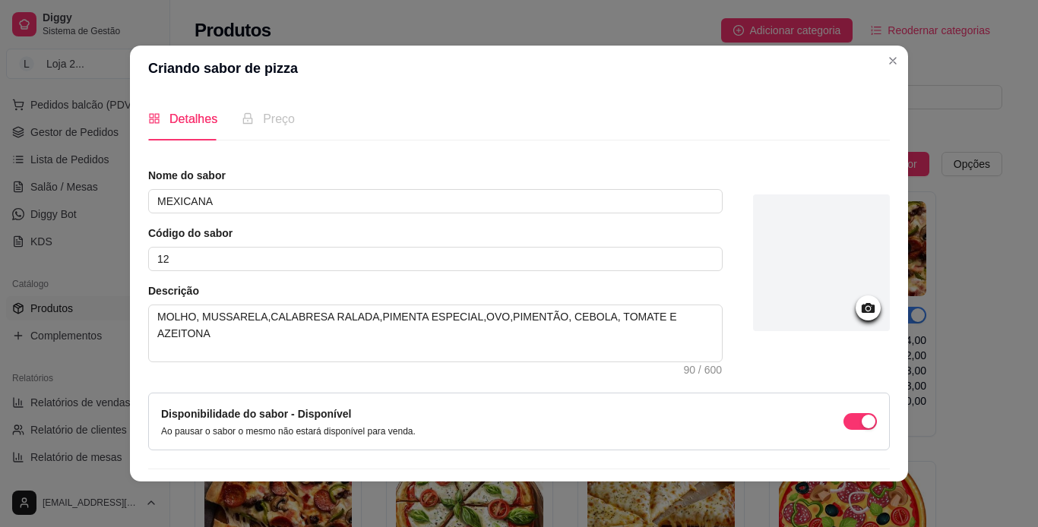
click at [684, 251] on div at bounding box center [821, 262] width 137 height 137
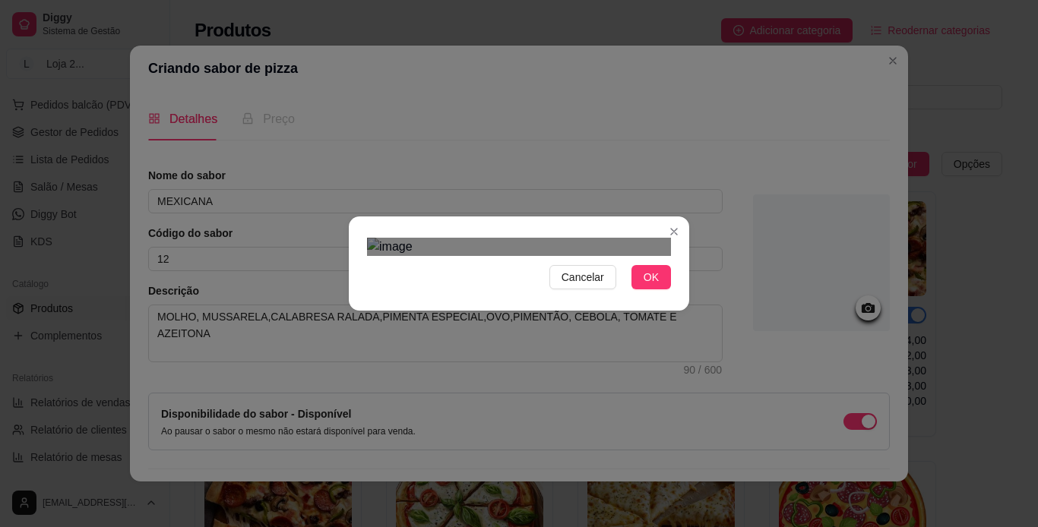
click at [555, 387] on div "Use the arrow keys to move the crop selection area" at bounding box center [516, 523] width 273 height 273
click at [658, 289] on button "OK" at bounding box center [650, 277] width 39 height 24
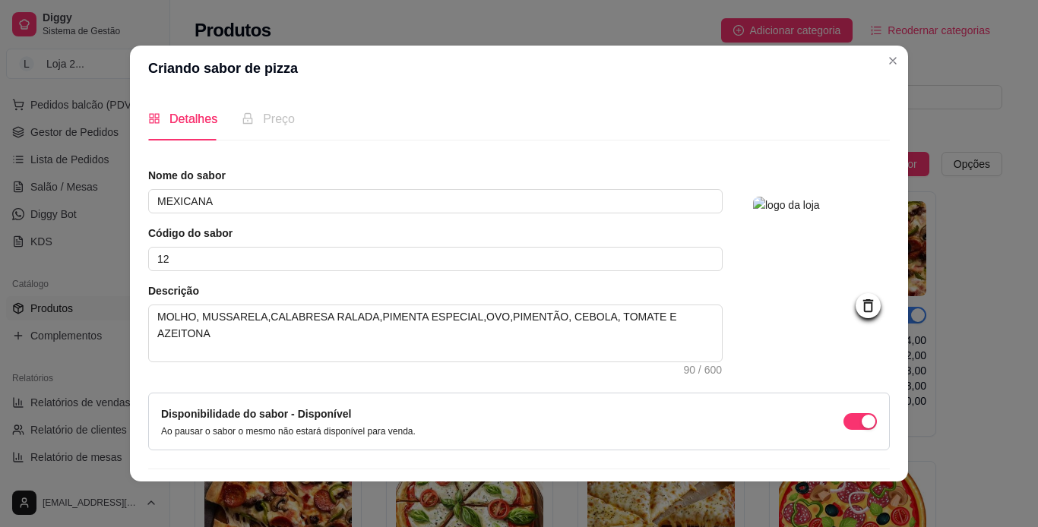
scroll to position [43, 0]
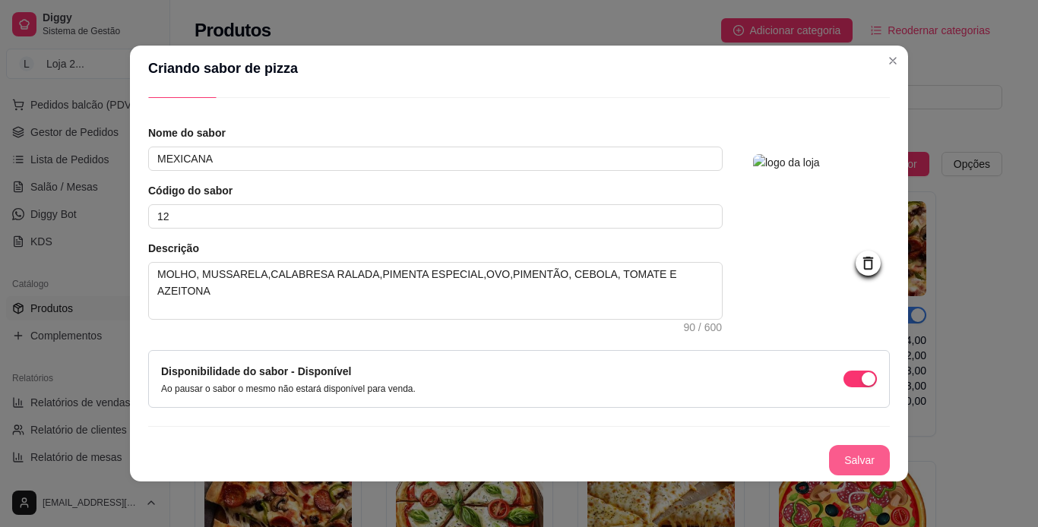
click at [684, 449] on button "Salvar" at bounding box center [859, 460] width 61 height 30
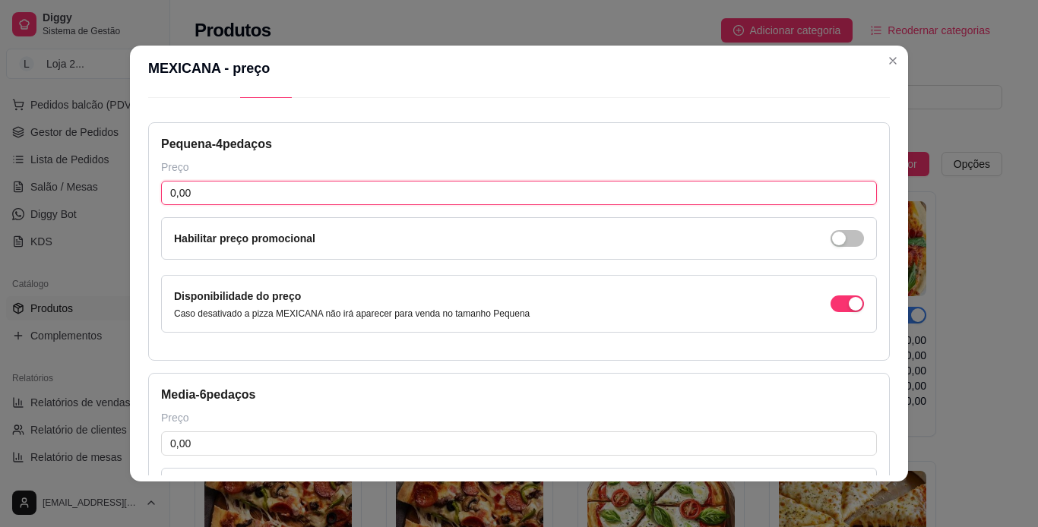
click at [570, 197] on input "0,00" at bounding box center [518, 193] width 715 height 24
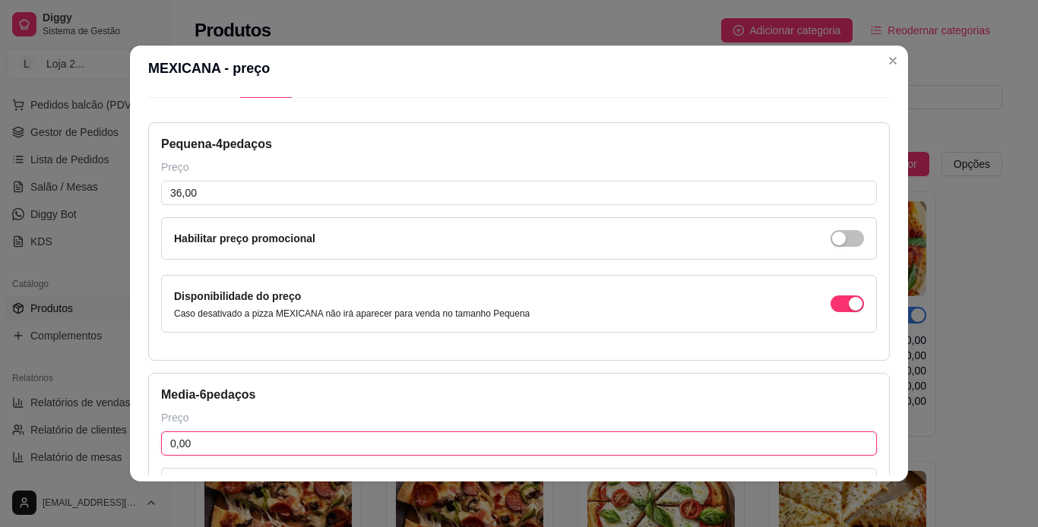
click at [374, 441] on input "0,00" at bounding box center [518, 443] width 715 height 24
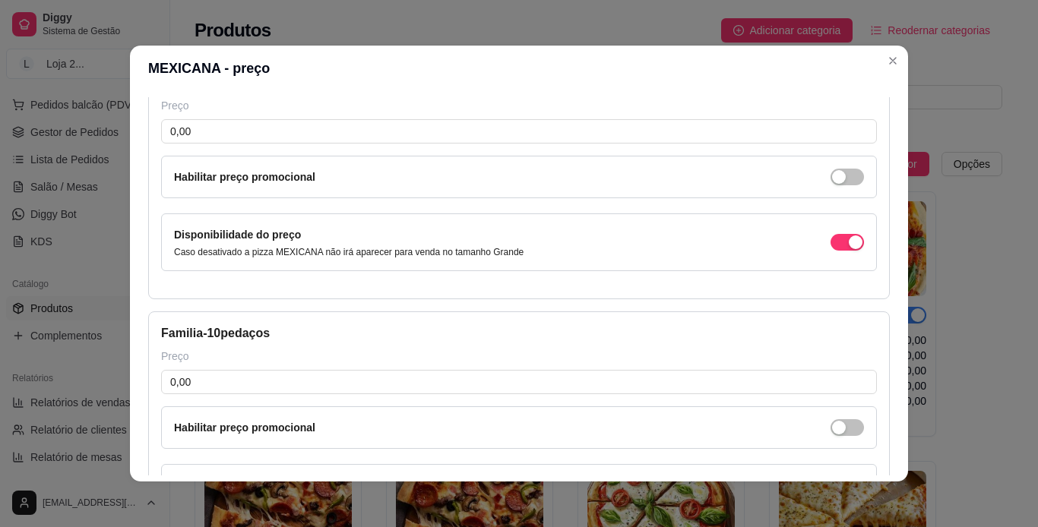
scroll to position [608, 0]
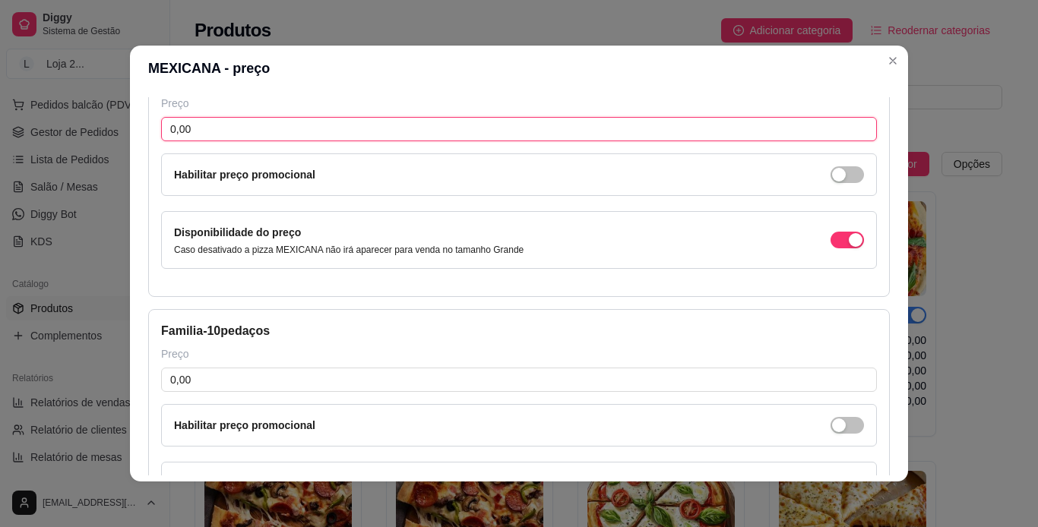
click at [520, 140] on input "0,00" at bounding box center [518, 129] width 715 height 24
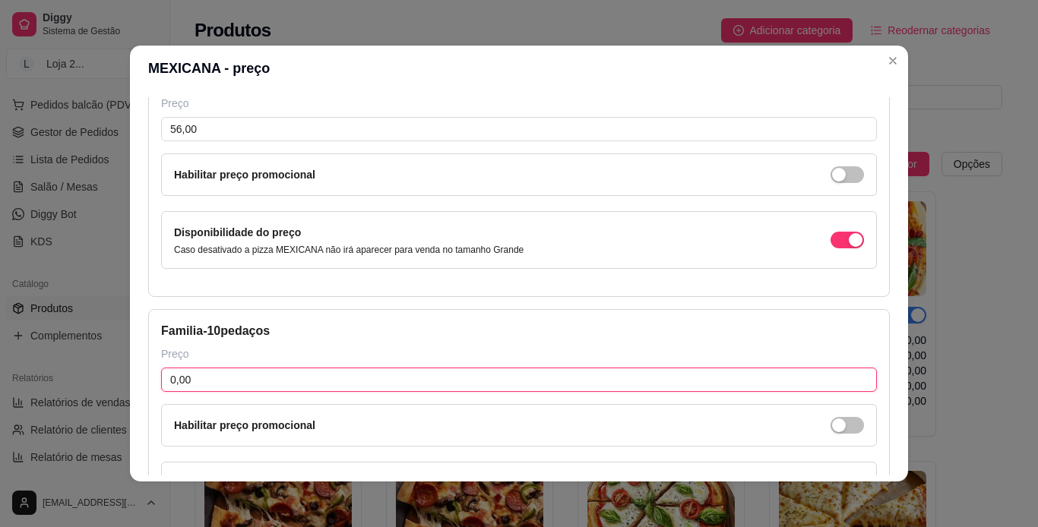
click at [361, 376] on input "0,00" at bounding box center [518, 380] width 715 height 24
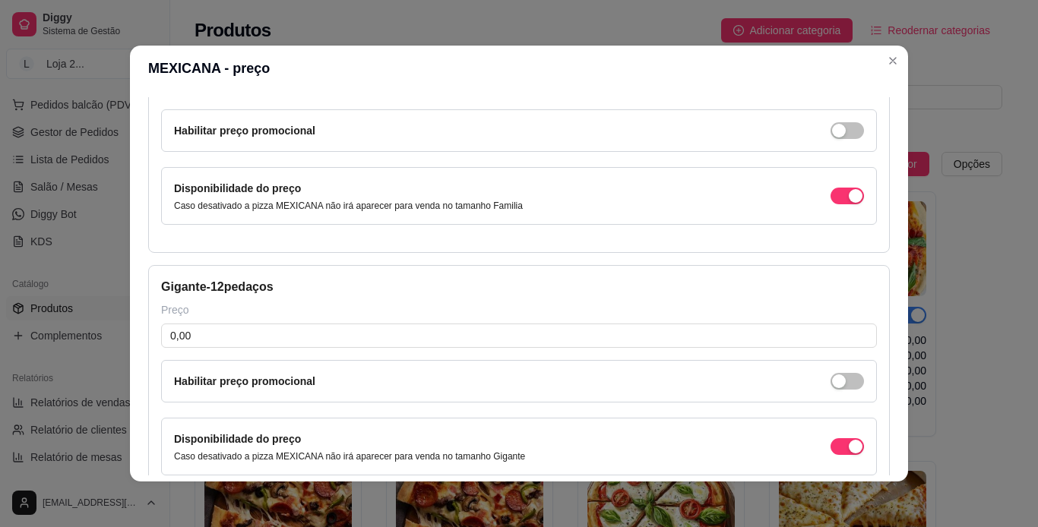
scroll to position [962, 0]
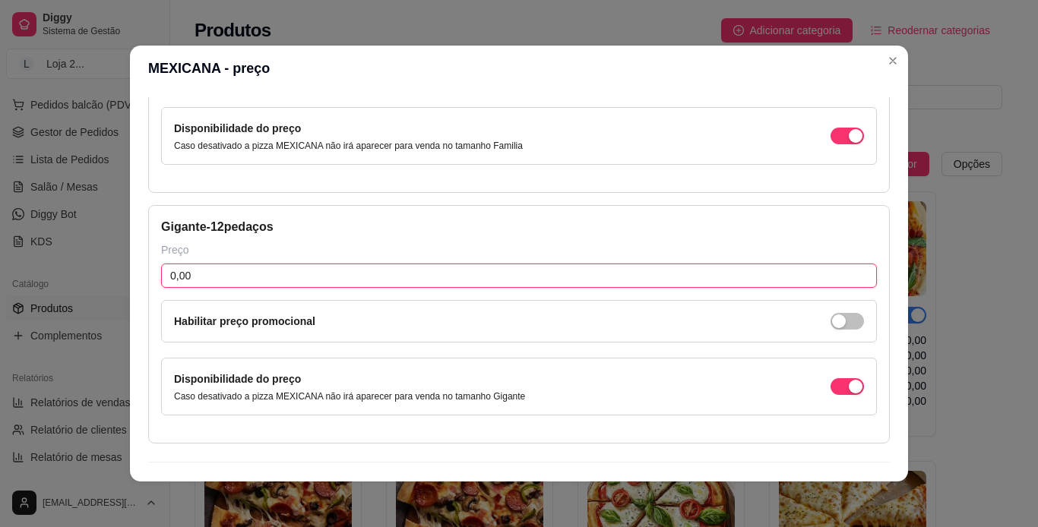
click at [629, 275] on input "0,00" at bounding box center [518, 276] width 715 height 24
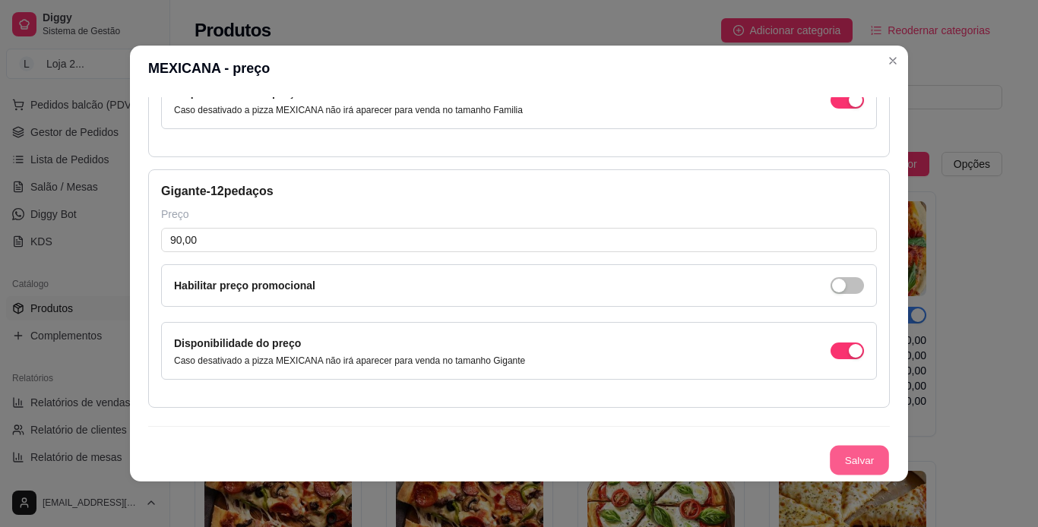
click at [684, 457] on button "Salvar" at bounding box center [858, 461] width 59 height 30
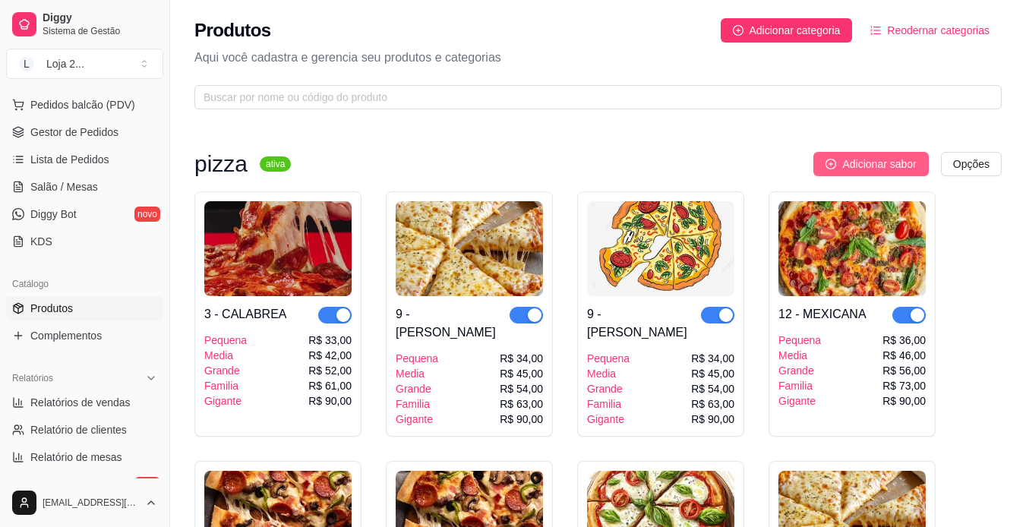
click at [684, 167] on span "Adicionar sabor" at bounding box center [879, 164] width 74 height 17
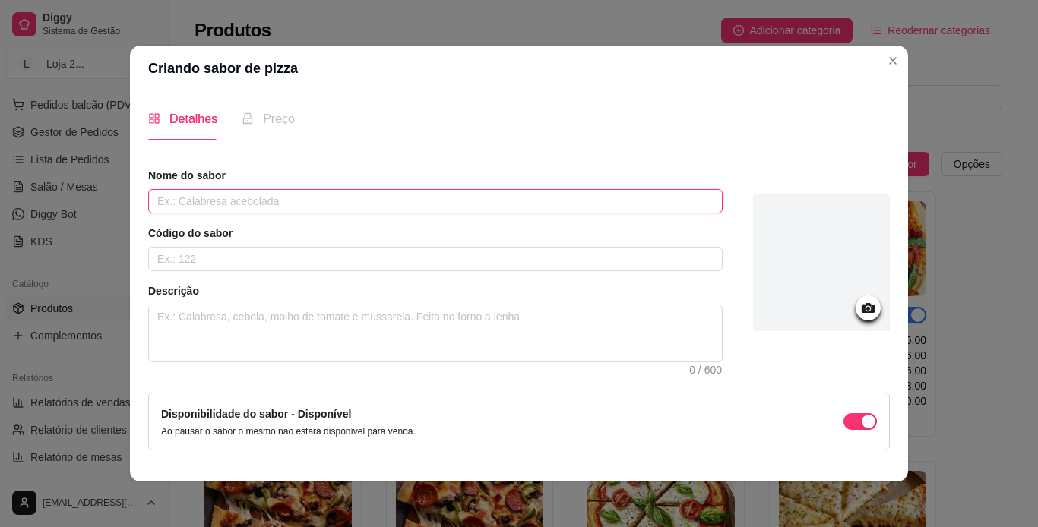
click at [554, 210] on input "text" at bounding box center [435, 201] width 574 height 24
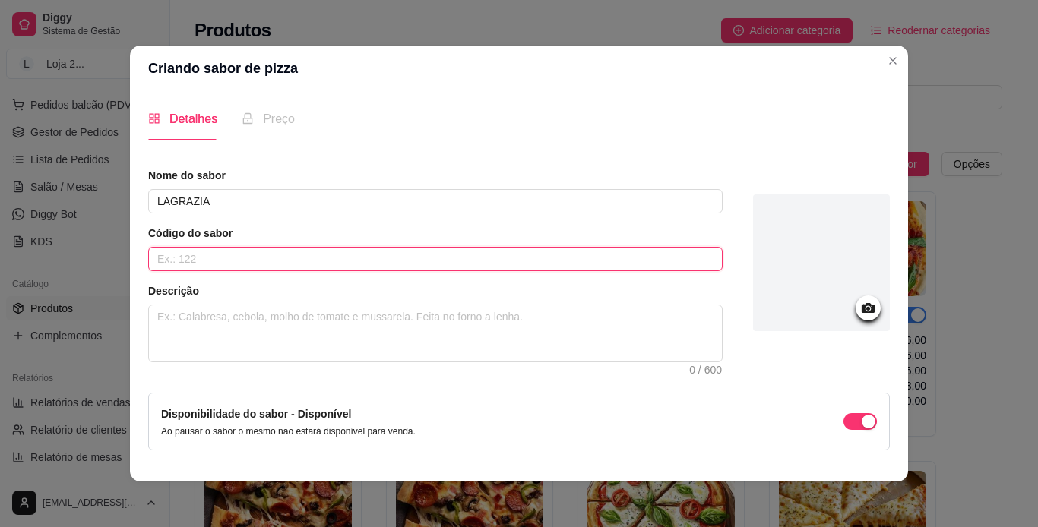
click at [502, 257] on input "text" at bounding box center [435, 259] width 574 height 24
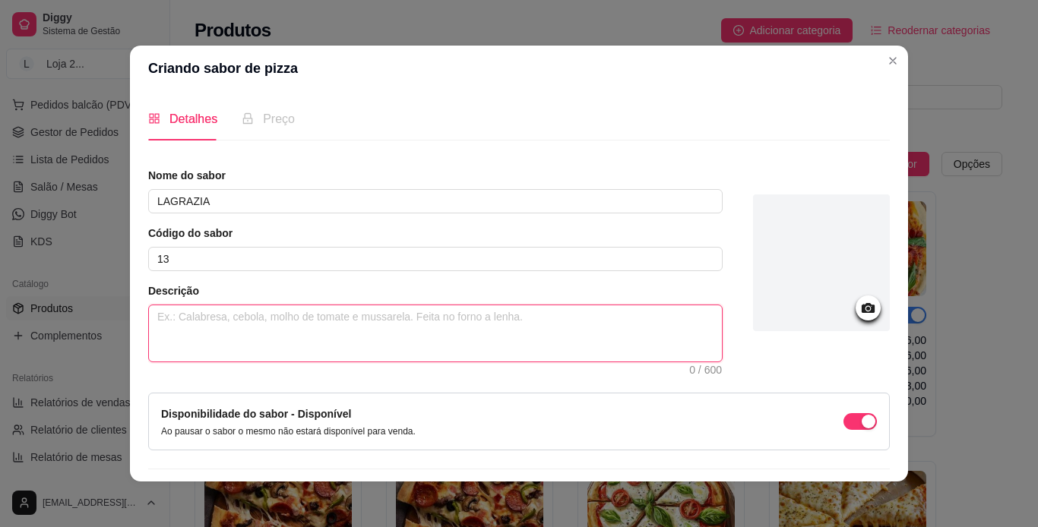
click at [419, 337] on textarea at bounding box center [435, 333] width 573 height 56
paste textarea "MOLHO, [PERSON_NAME], TOMATE E AZEITONA"
click at [258, 320] on textarea "MOLHO, [PERSON_NAME], TOMATE E AZEITONA" at bounding box center [435, 333] width 573 height 56
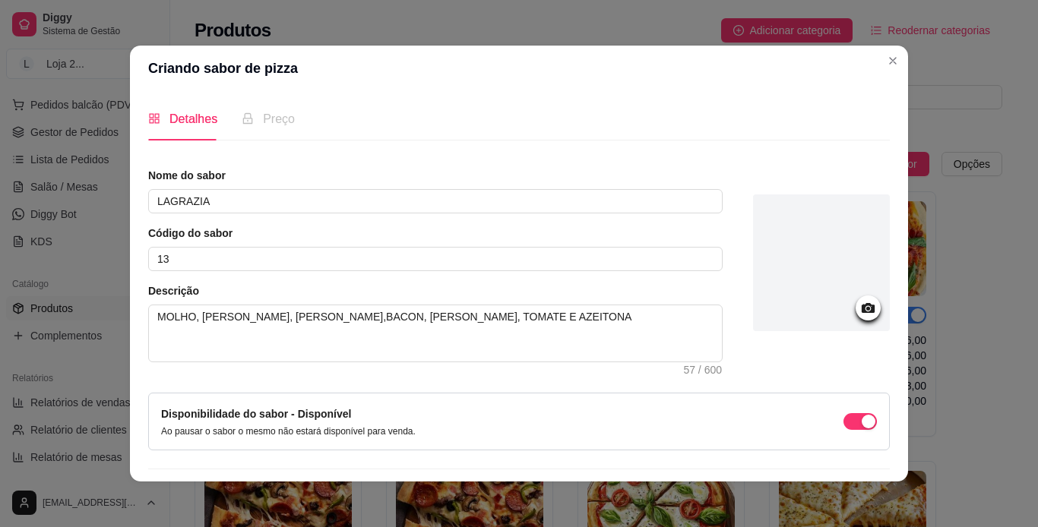
click at [684, 254] on div at bounding box center [821, 262] width 137 height 137
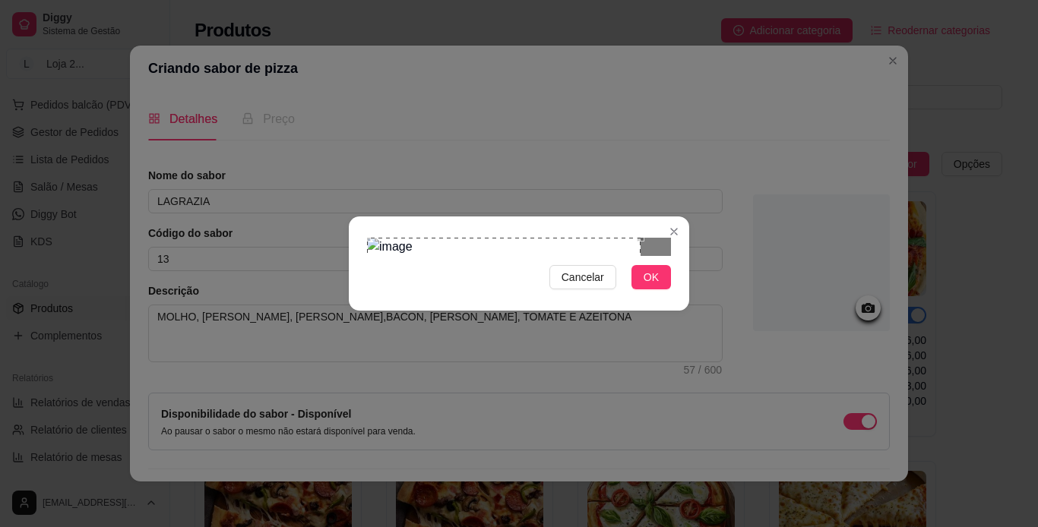
click at [374, 238] on div "Use the arrow keys to move the crop selection area" at bounding box center [503, 374] width 273 height 273
click at [684, 421] on div "Cancelar OK" at bounding box center [519, 263] width 1038 height 527
click at [461, 279] on div "Use the arrow keys to move the crop selection area" at bounding box center [519, 431] width 304 height 304
click at [646, 286] on span "OK" at bounding box center [650, 277] width 15 height 17
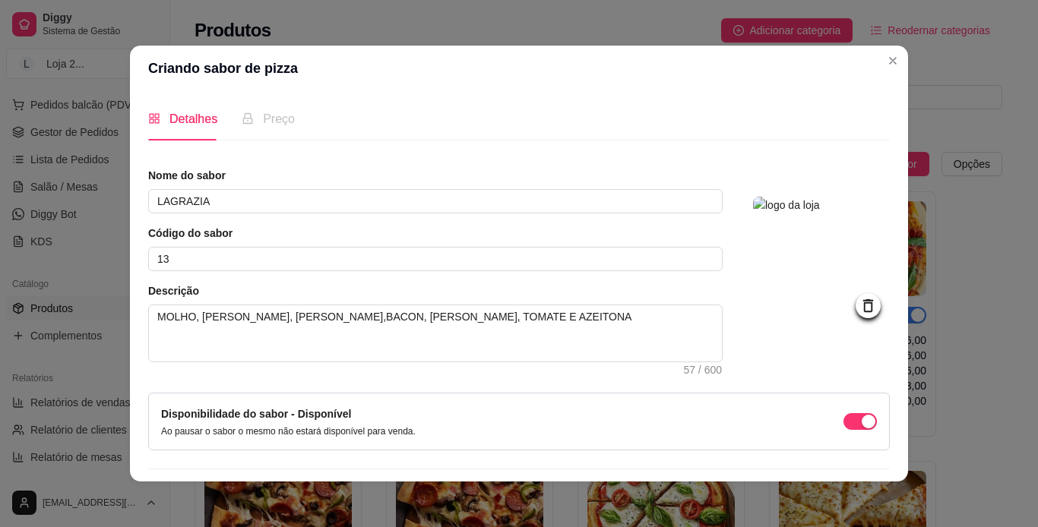
scroll to position [43, 0]
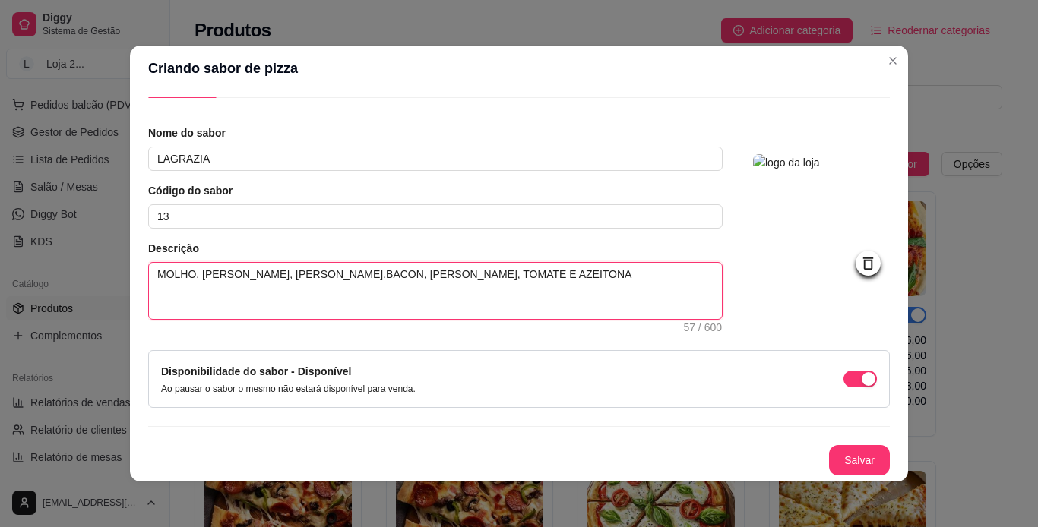
click at [302, 276] on textarea "MOLHO, [PERSON_NAME], [PERSON_NAME],BACON, [PERSON_NAME], TOMATE E AZEITONA" at bounding box center [435, 291] width 573 height 56
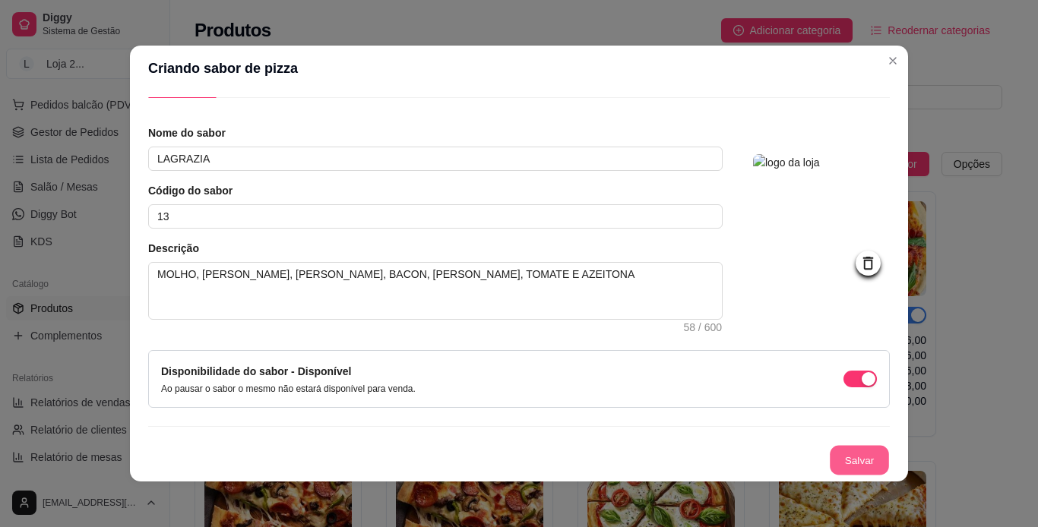
click at [684, 456] on button "Salvar" at bounding box center [858, 461] width 59 height 30
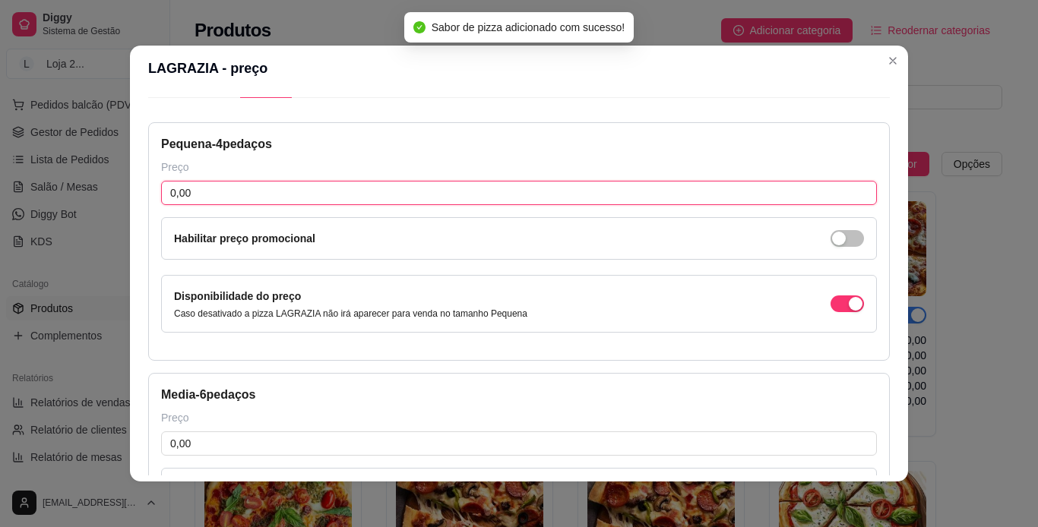
click at [368, 194] on input "0,00" at bounding box center [518, 193] width 715 height 24
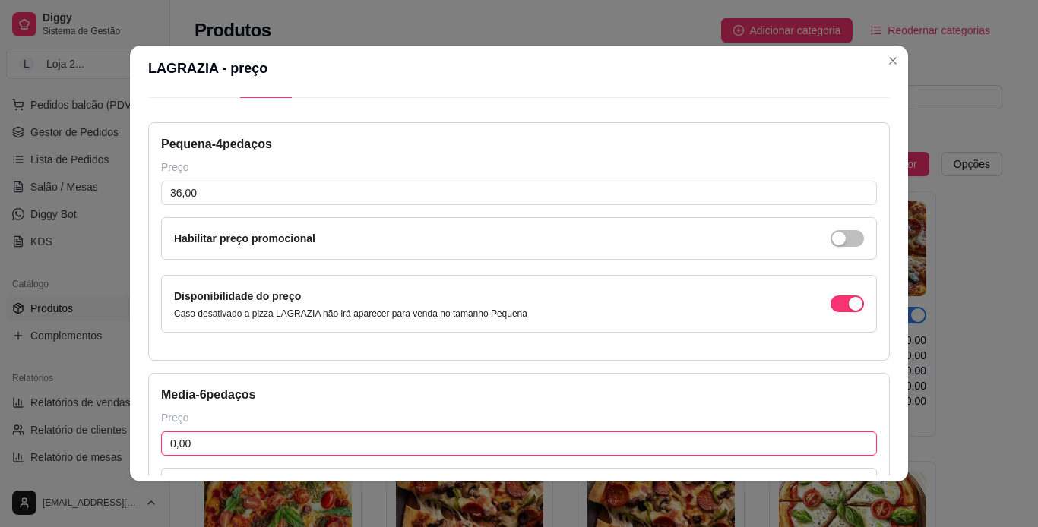
click at [234, 447] on input "0,00" at bounding box center [518, 443] width 715 height 24
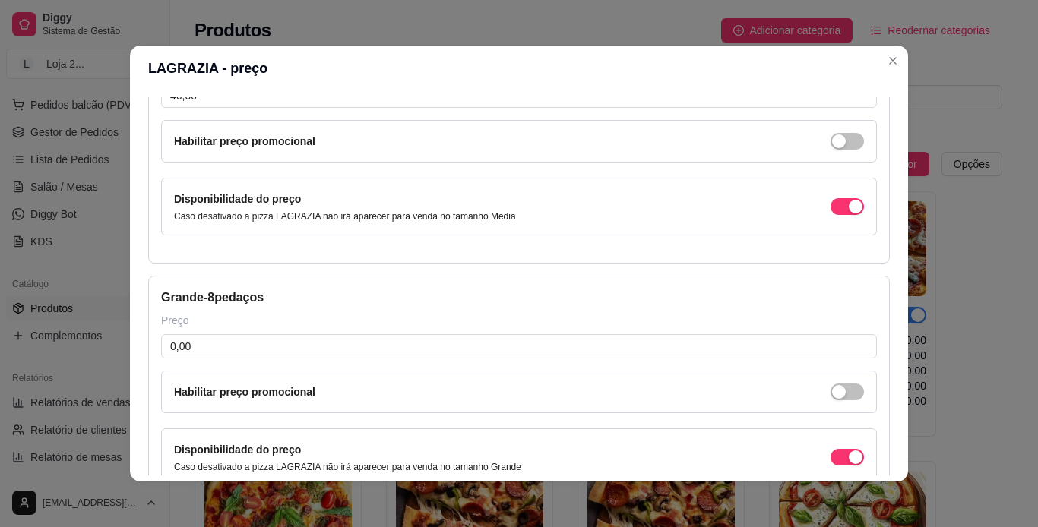
scroll to position [420, 0]
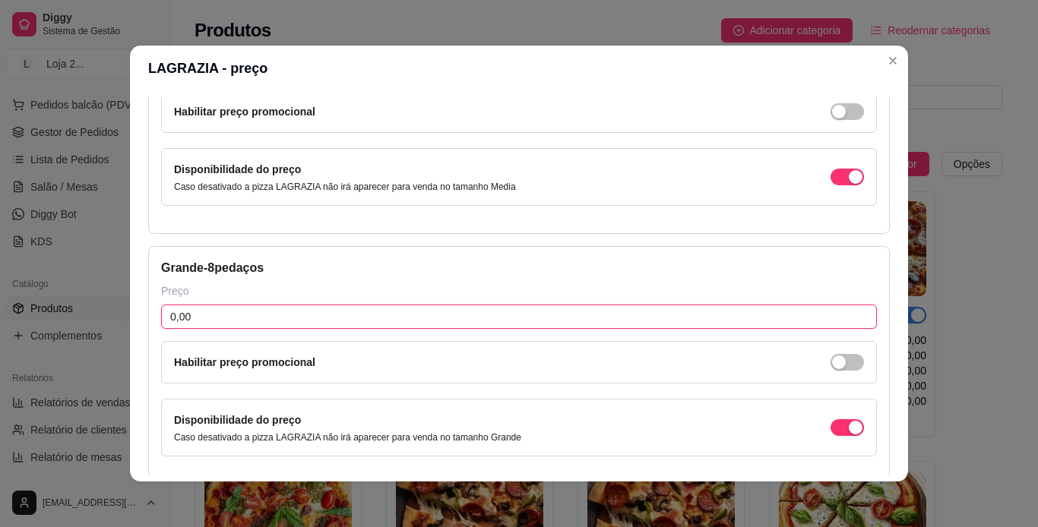
click at [684, 321] on input "0,00" at bounding box center [518, 317] width 715 height 24
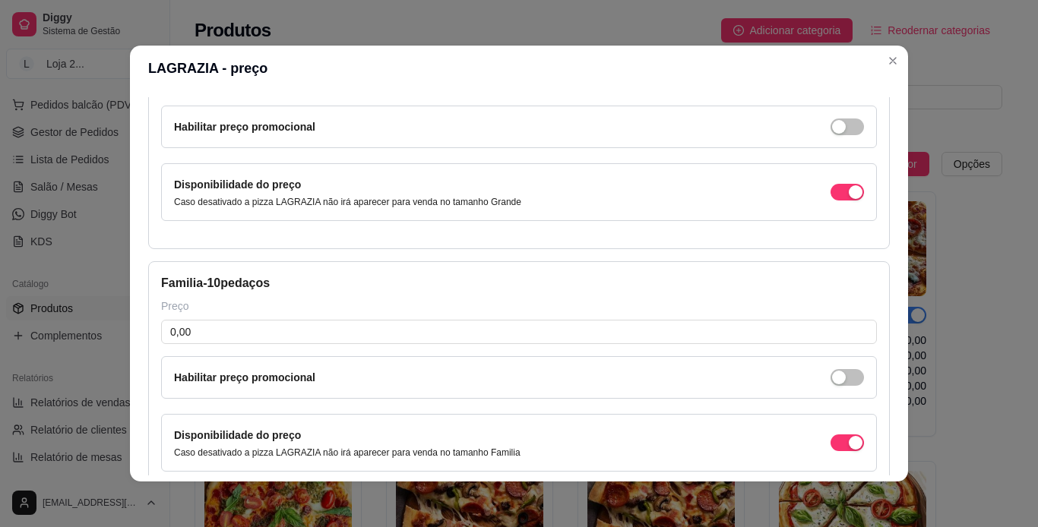
scroll to position [712, 0]
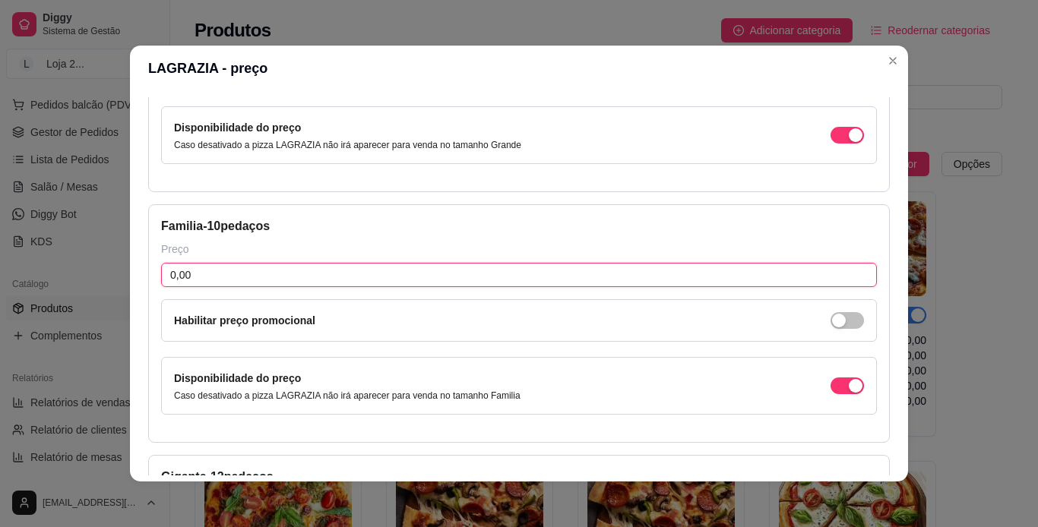
click at [635, 282] on input "0,00" at bounding box center [518, 275] width 715 height 24
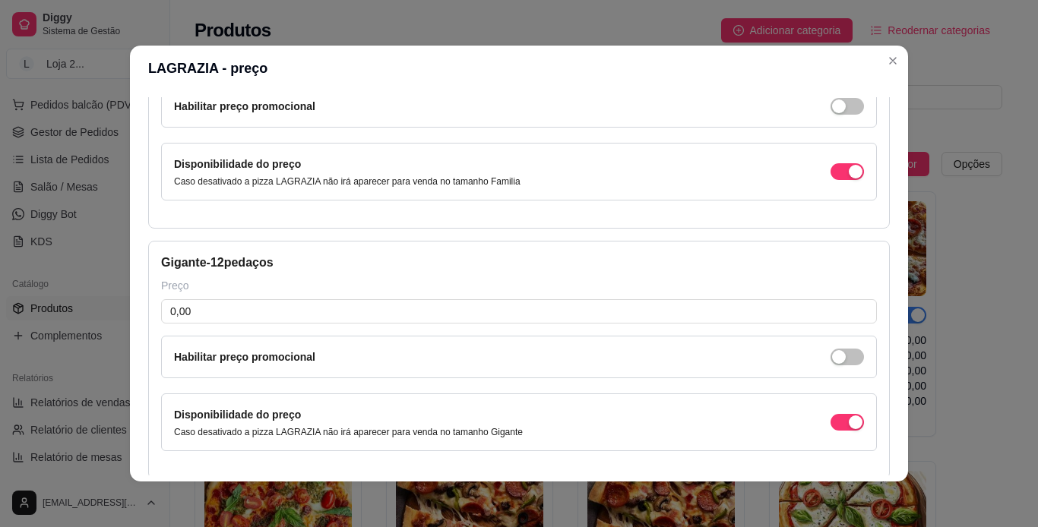
scroll to position [930, 0]
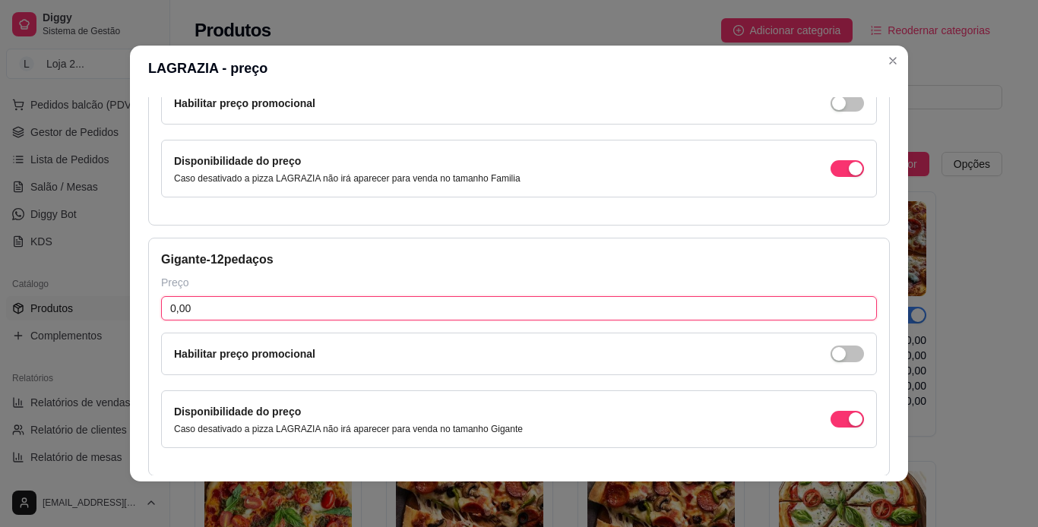
click at [684, 311] on input "0,00" at bounding box center [518, 308] width 715 height 24
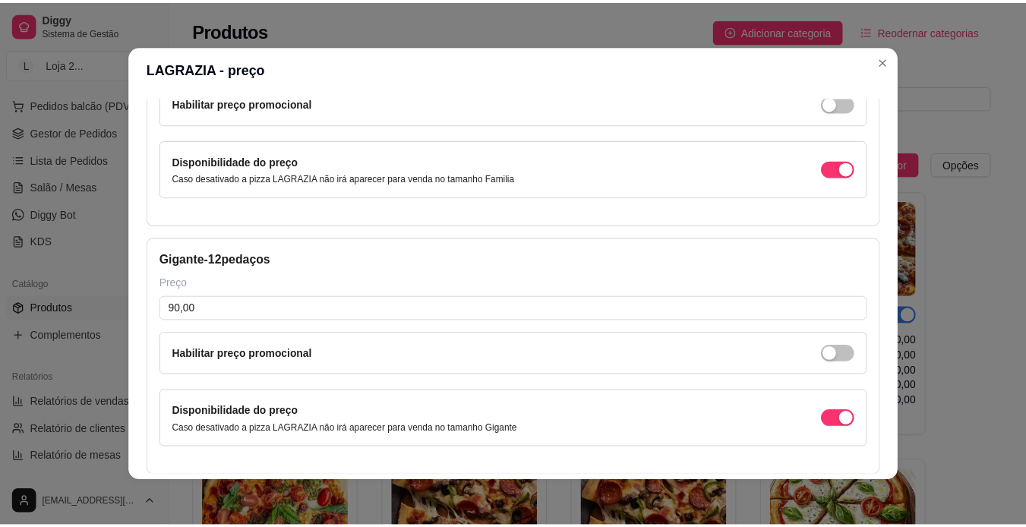
scroll to position [998, 0]
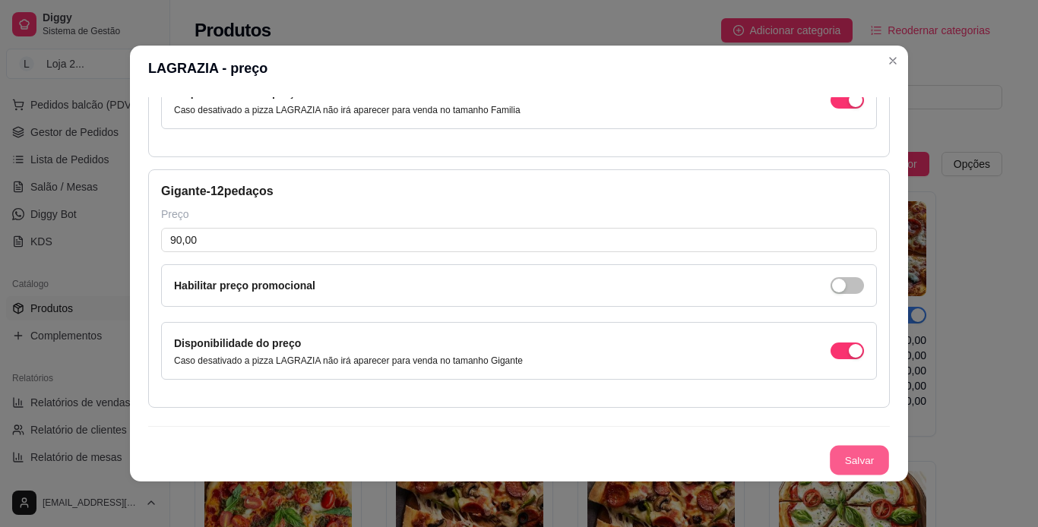
click at [684, 456] on button "Salvar" at bounding box center [858, 461] width 59 height 30
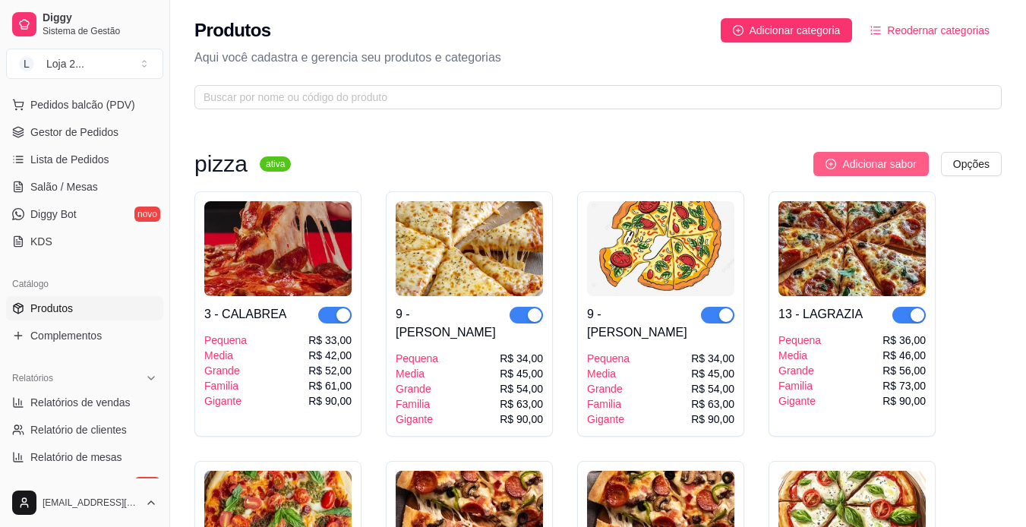
click at [684, 163] on span "Adicionar sabor" at bounding box center [879, 164] width 74 height 17
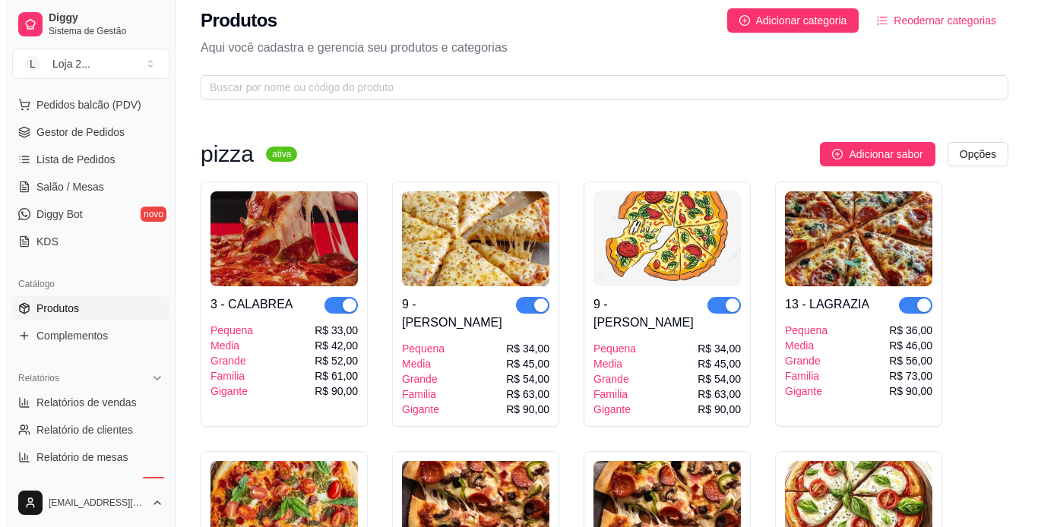
scroll to position [0, 0]
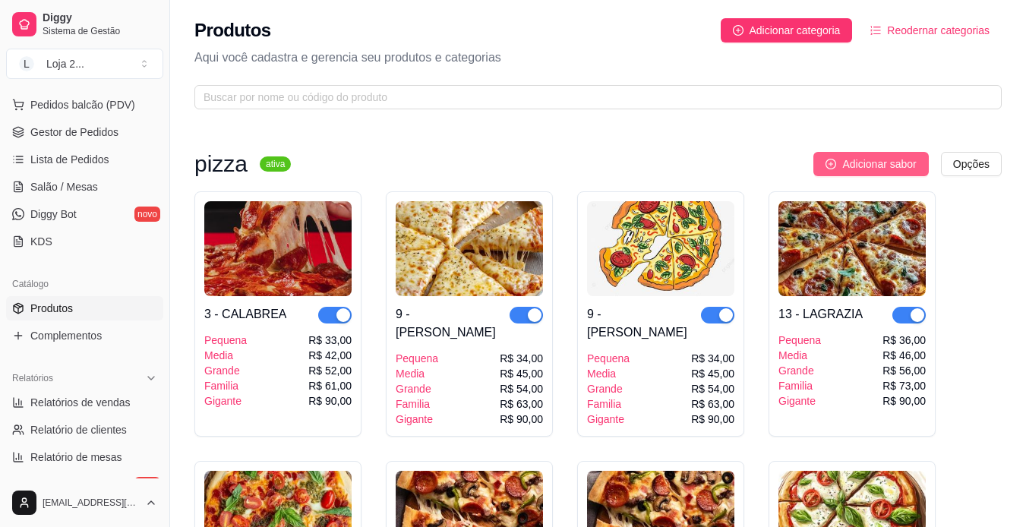
click at [684, 163] on span "Adicionar sabor" at bounding box center [879, 164] width 74 height 17
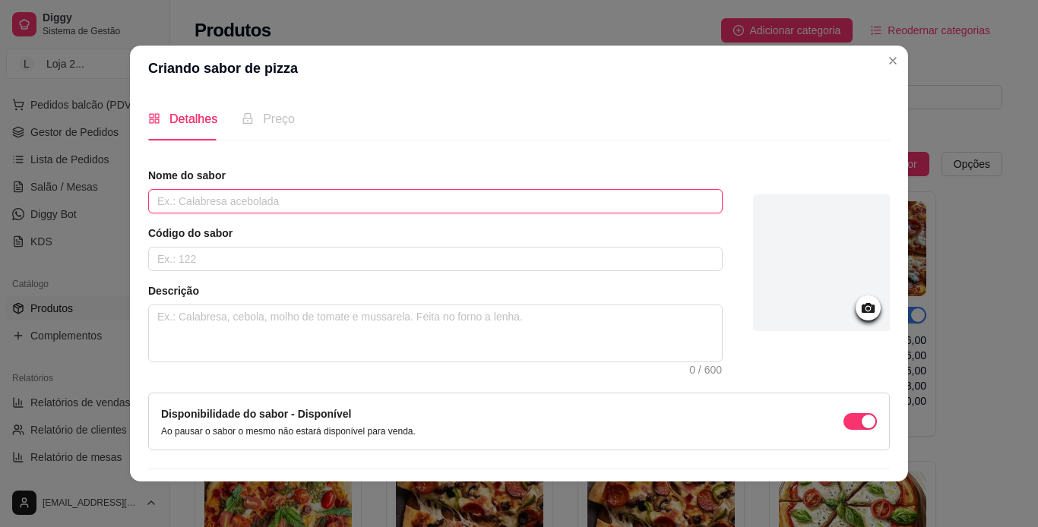
click at [585, 204] on input "text" at bounding box center [435, 201] width 574 height 24
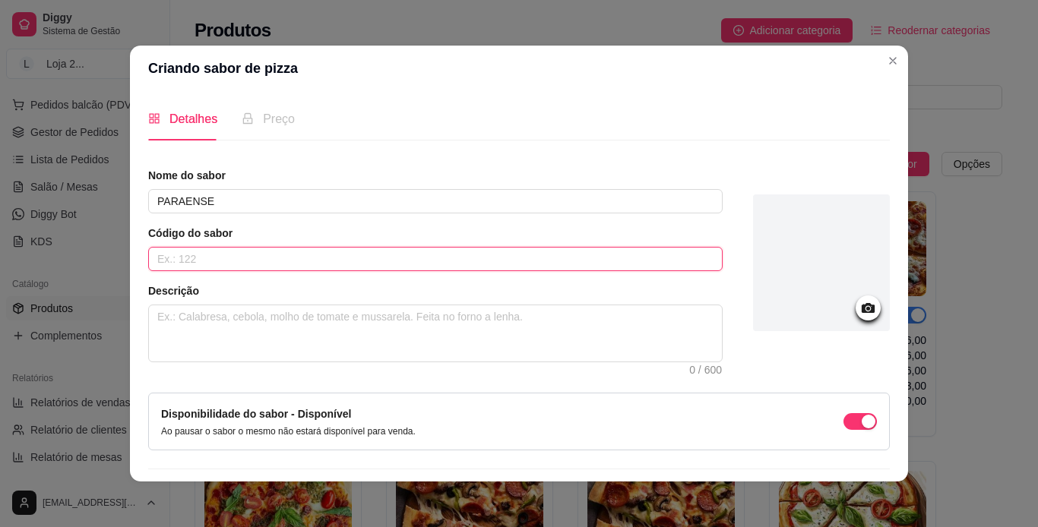
click at [535, 261] on input "text" at bounding box center [435, 259] width 574 height 24
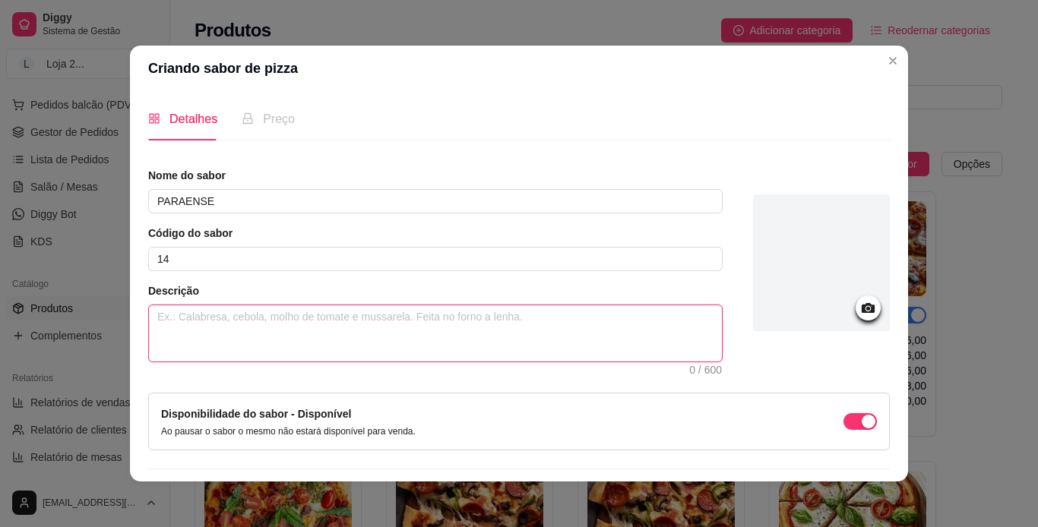
click at [483, 322] on textarea at bounding box center [435, 333] width 573 height 56
paste textarea "MOLHO, [PERSON_NAME], TOMATE E AZEITONA"
click at [254, 317] on textarea "MOLHO, [PERSON_NAME], TOMATE E AZEITONA" at bounding box center [435, 333] width 573 height 56
click at [256, 317] on textarea "MOLHO, [PERSON_NAME], TOMATE E AZEITONA" at bounding box center [435, 333] width 573 height 56
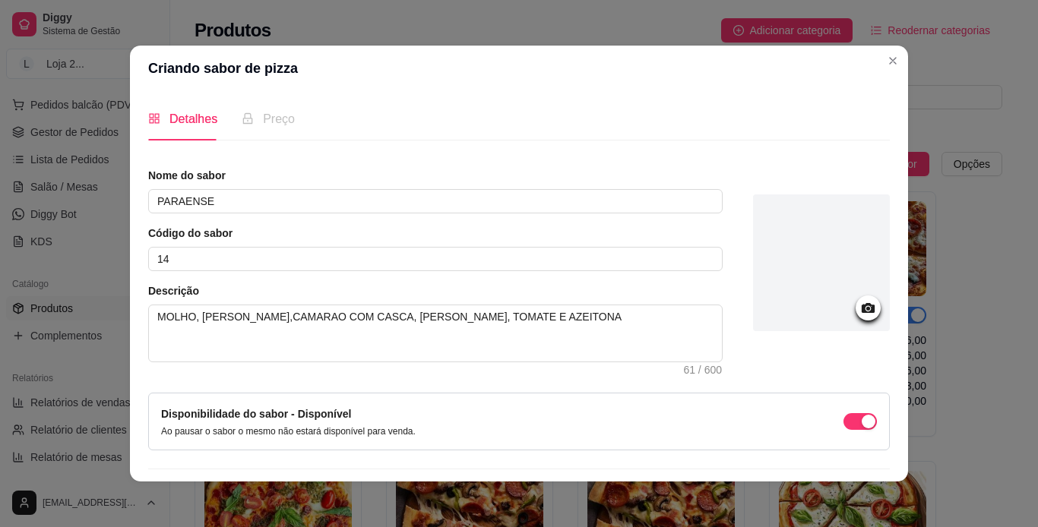
click at [684, 286] on div at bounding box center [821, 262] width 137 height 137
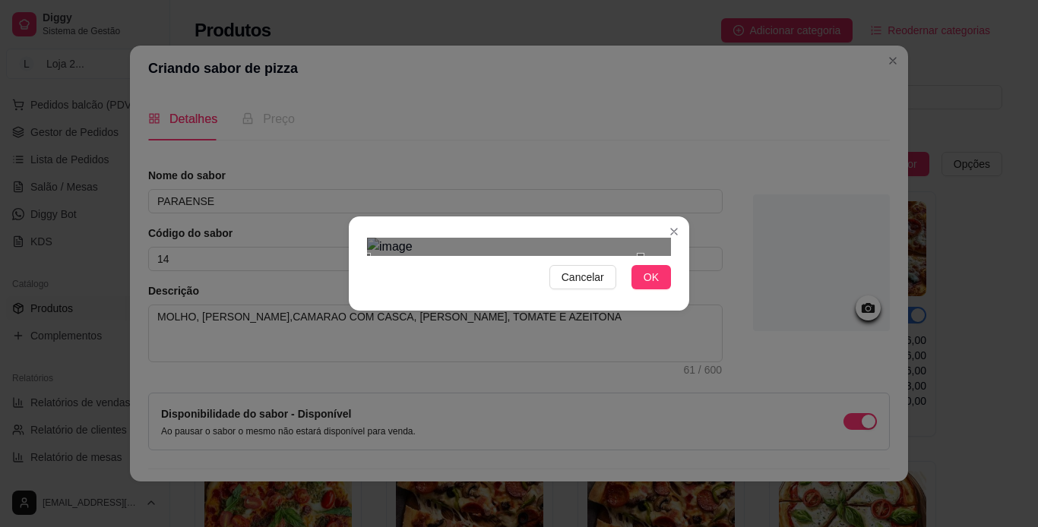
click at [479, 257] on div "Use the arrow keys to move the crop selection area" at bounding box center [503, 393] width 273 height 273
click at [643, 286] on span "OK" at bounding box center [650, 277] width 15 height 17
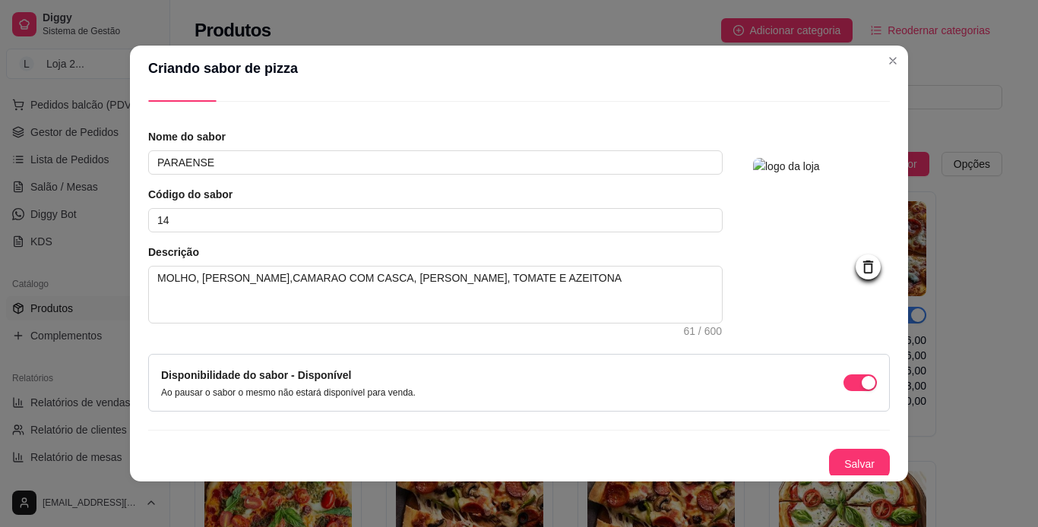
scroll to position [43, 0]
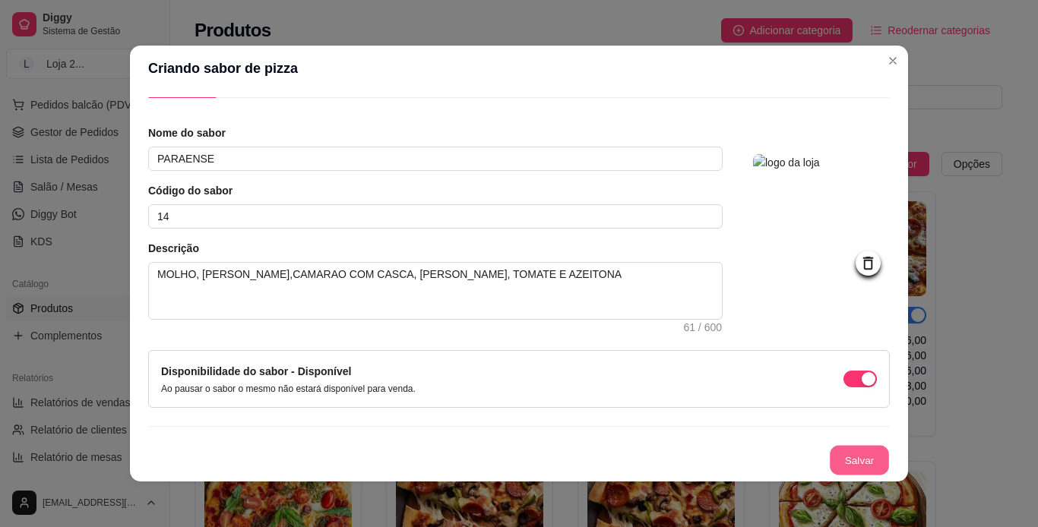
click at [684, 459] on button "Salvar" at bounding box center [858, 461] width 59 height 30
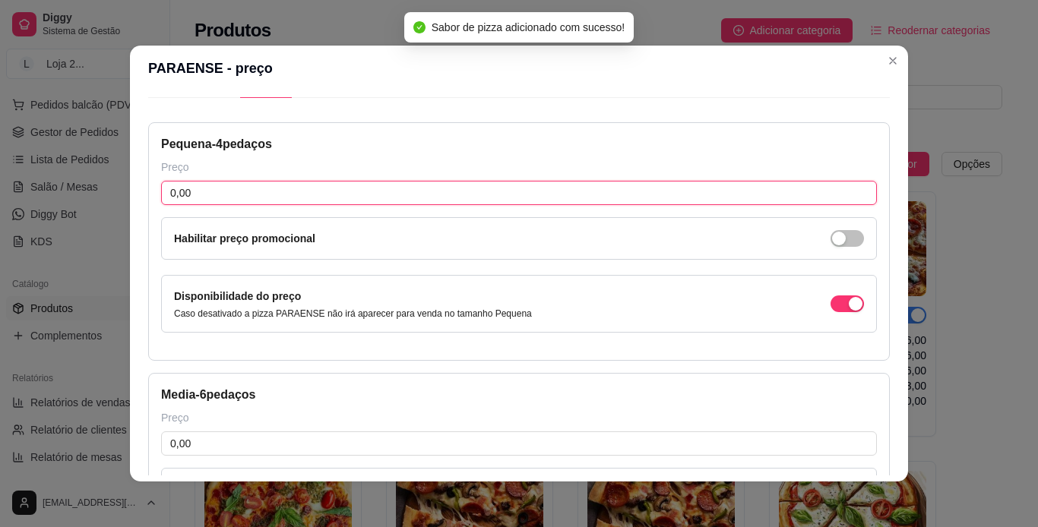
click at [413, 204] on input "0,00" at bounding box center [518, 193] width 715 height 24
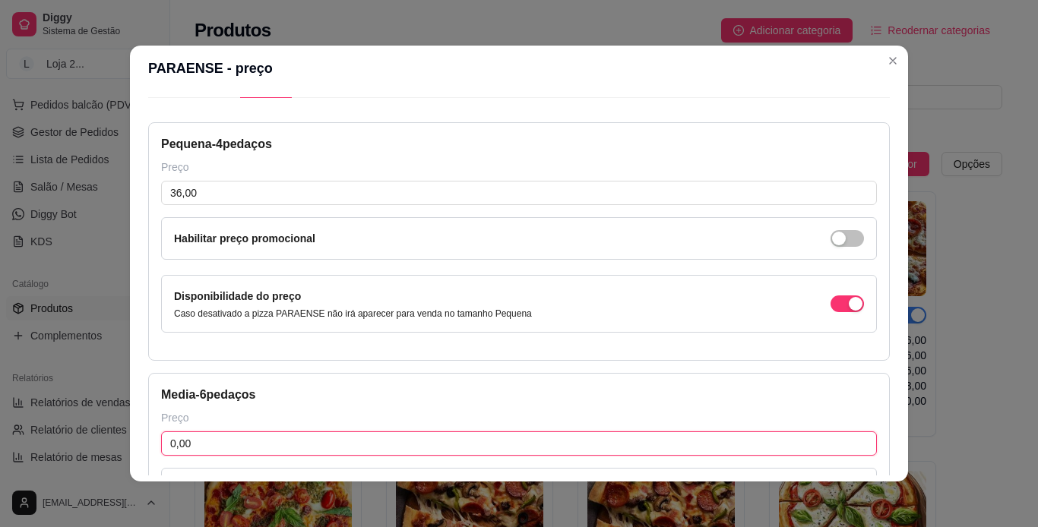
click at [325, 441] on input "0,00" at bounding box center [518, 443] width 715 height 24
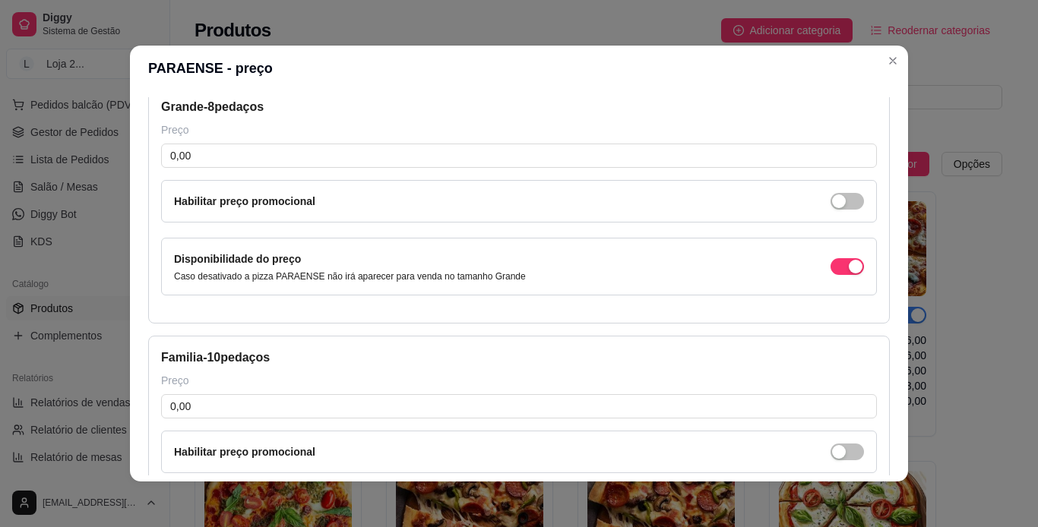
scroll to position [590, 0]
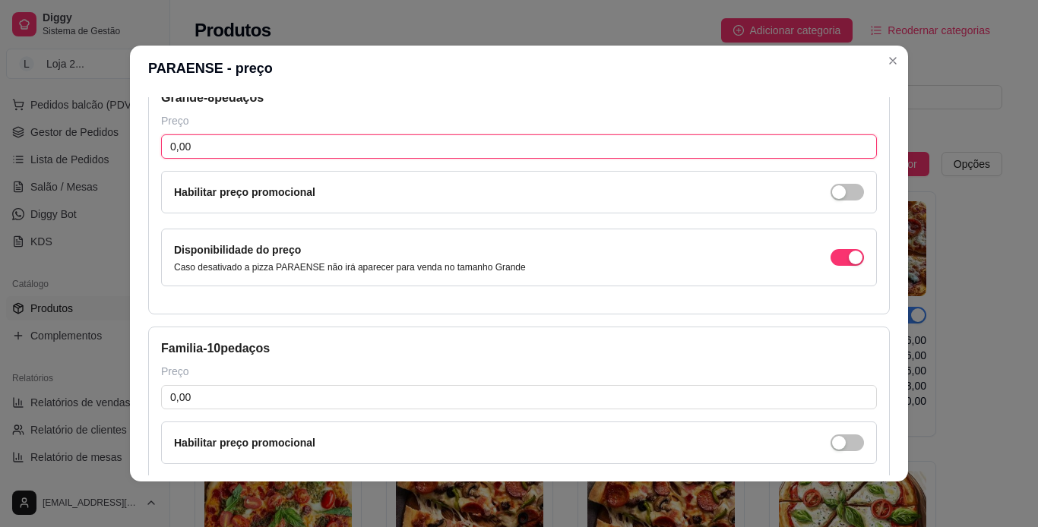
click at [661, 153] on input "0,00" at bounding box center [518, 146] width 715 height 24
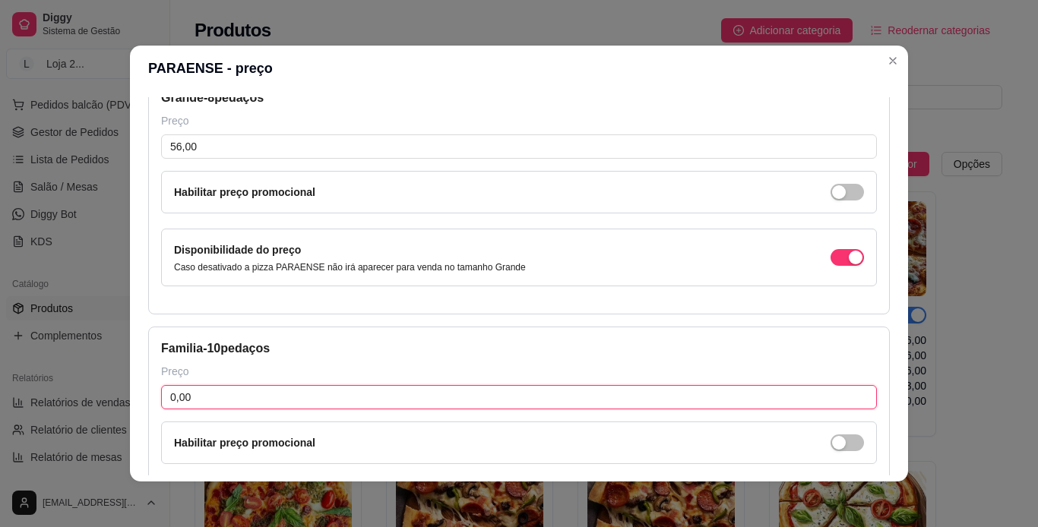
click at [478, 400] on input "0,00" at bounding box center [518, 397] width 715 height 24
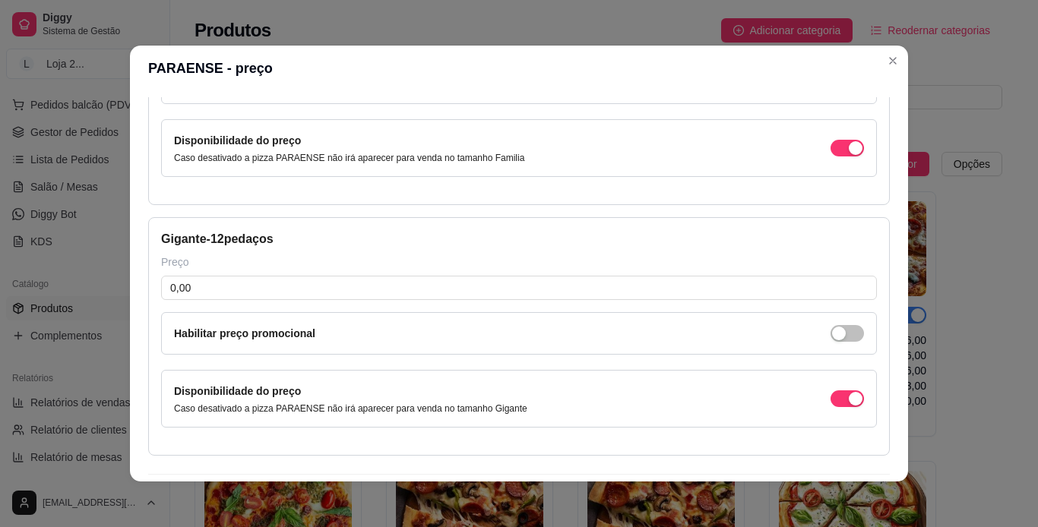
scroll to position [965, 0]
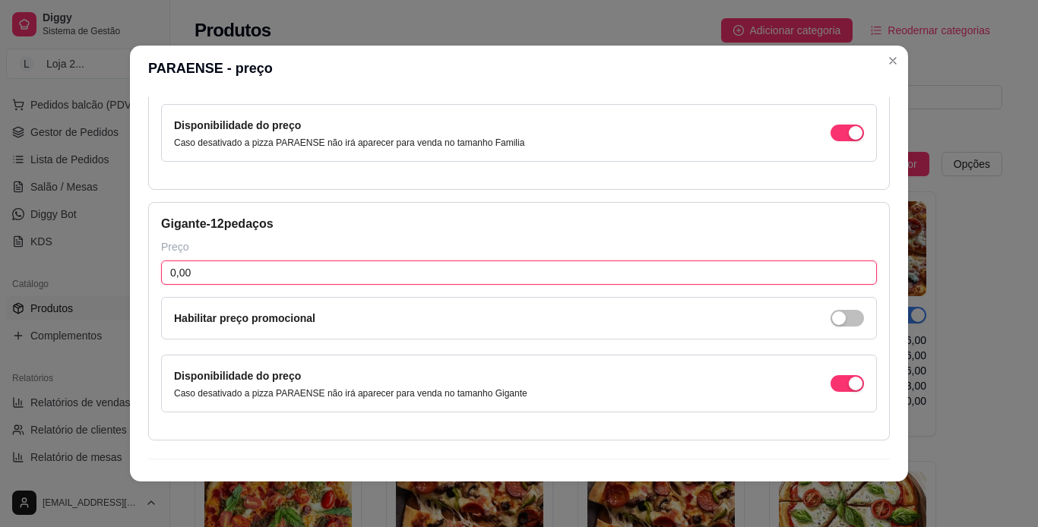
click at [684, 281] on input "0,00" at bounding box center [518, 273] width 715 height 24
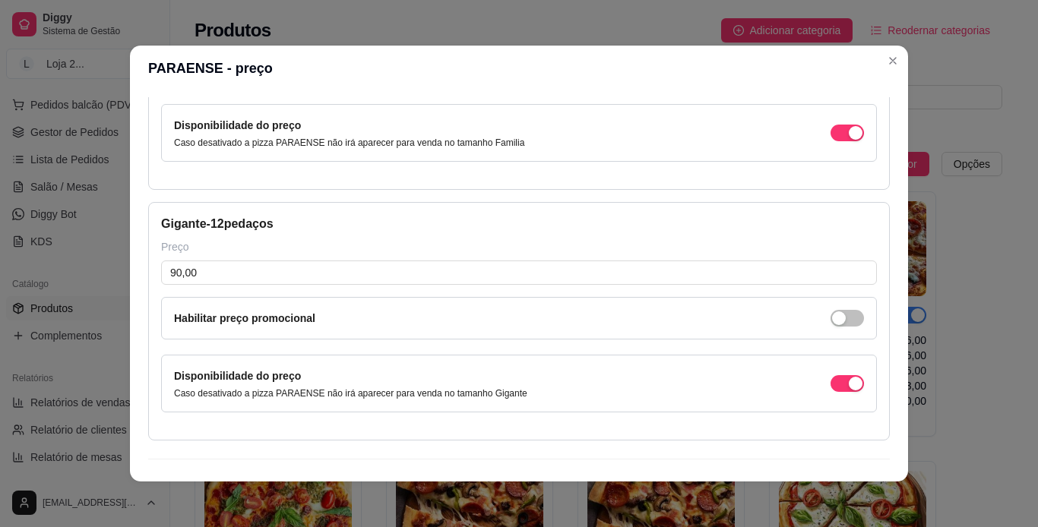
scroll to position [998, 0]
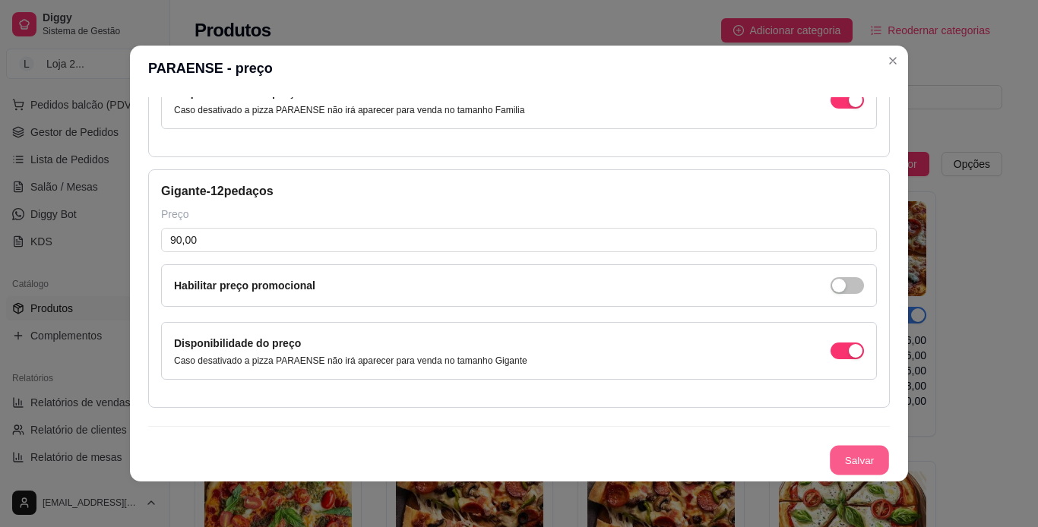
click at [684, 459] on button "Salvar" at bounding box center [858, 461] width 59 height 30
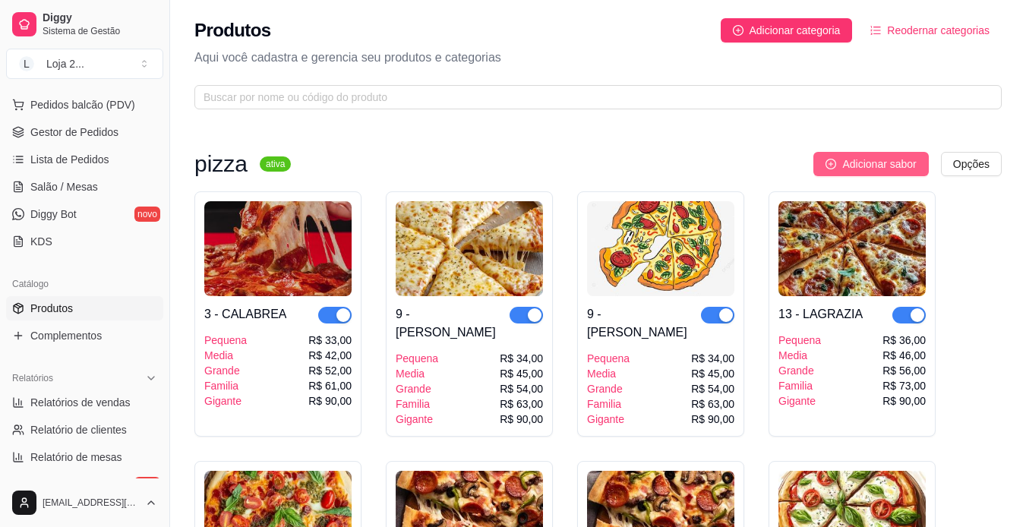
click at [684, 163] on span "Adicionar sabor" at bounding box center [879, 164] width 74 height 17
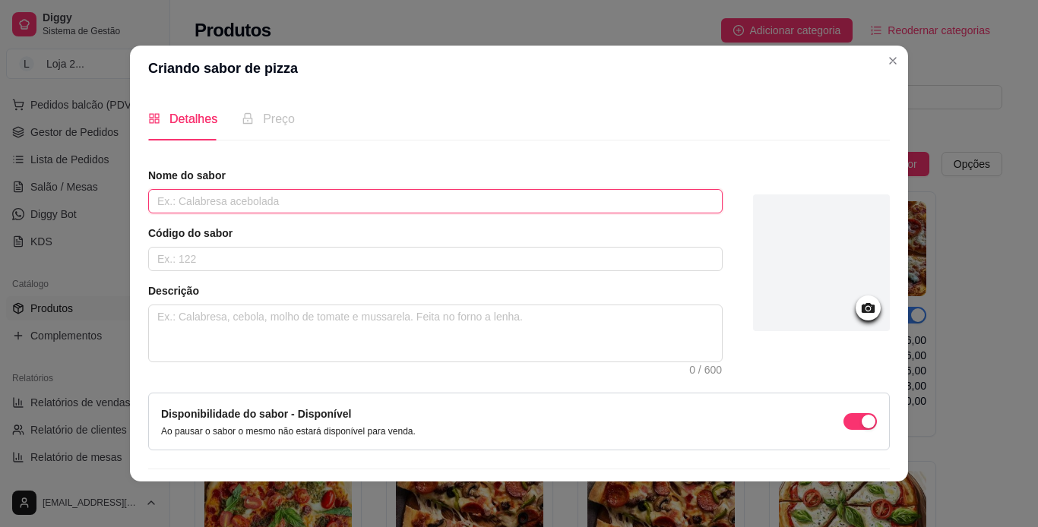
click at [550, 203] on input "text" at bounding box center [435, 201] width 574 height 24
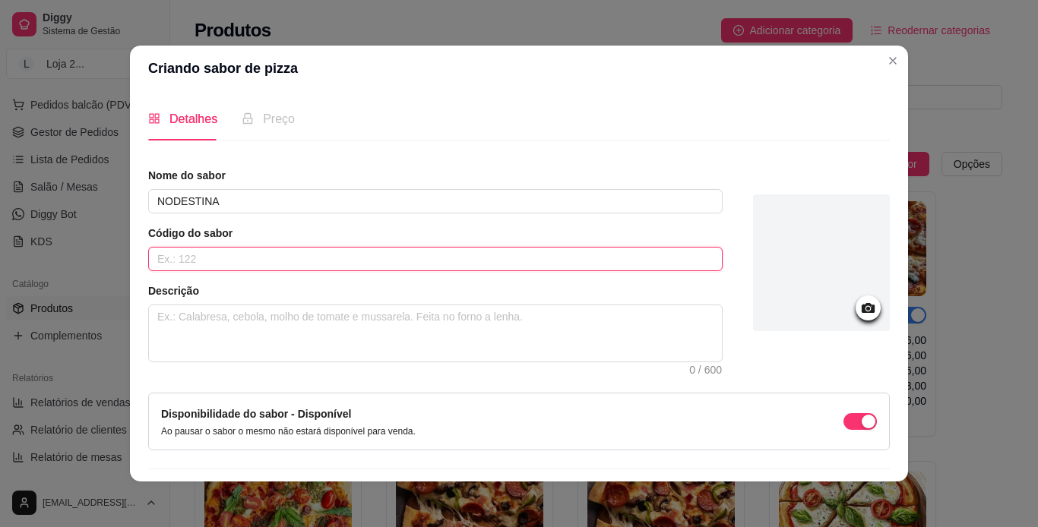
click at [456, 264] on input "text" at bounding box center [435, 259] width 574 height 24
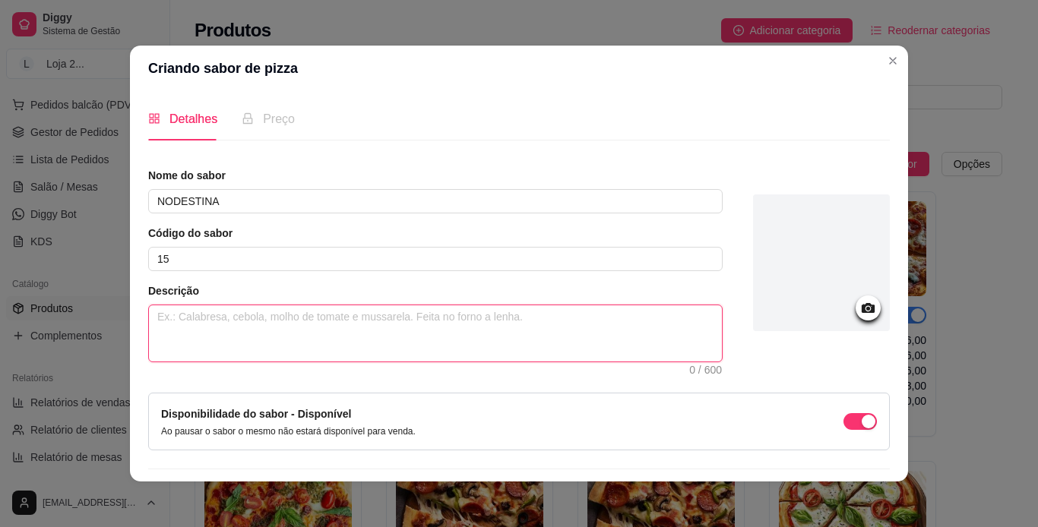
click at [366, 320] on textarea at bounding box center [435, 333] width 573 height 56
paste textarea "MOLHO, [PERSON_NAME], TOMATE E AZEITONA"
click at [255, 321] on textarea "MOLHO, [PERSON_NAME], TOMATE E AZEITONA" at bounding box center [435, 333] width 573 height 56
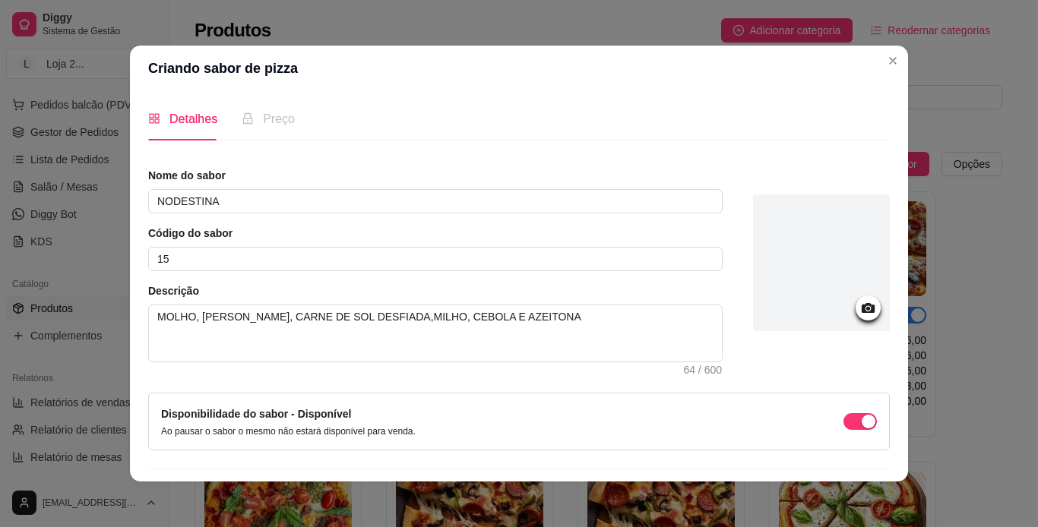
click at [684, 292] on div at bounding box center [821, 262] width 137 height 137
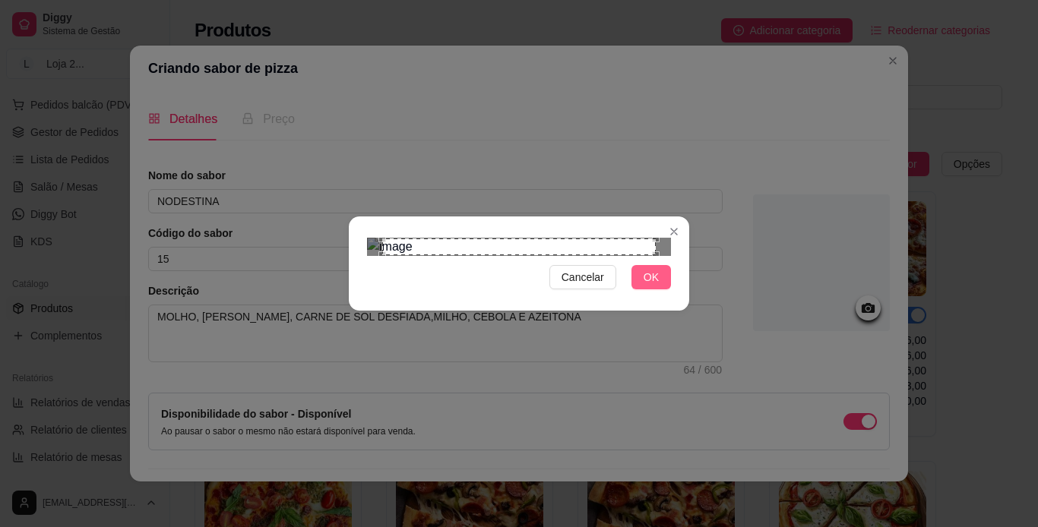
click at [643, 289] on button "OK" at bounding box center [650, 277] width 39 height 24
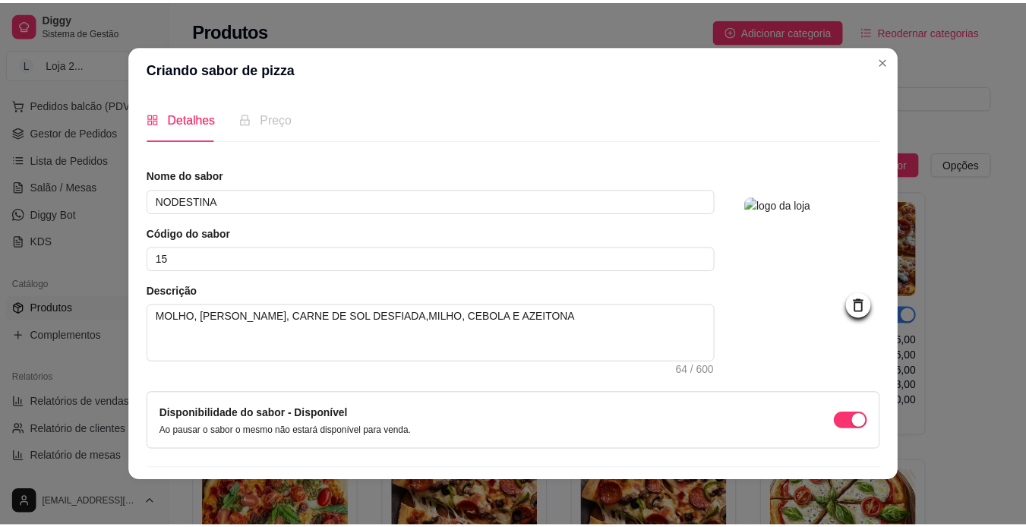
scroll to position [43, 0]
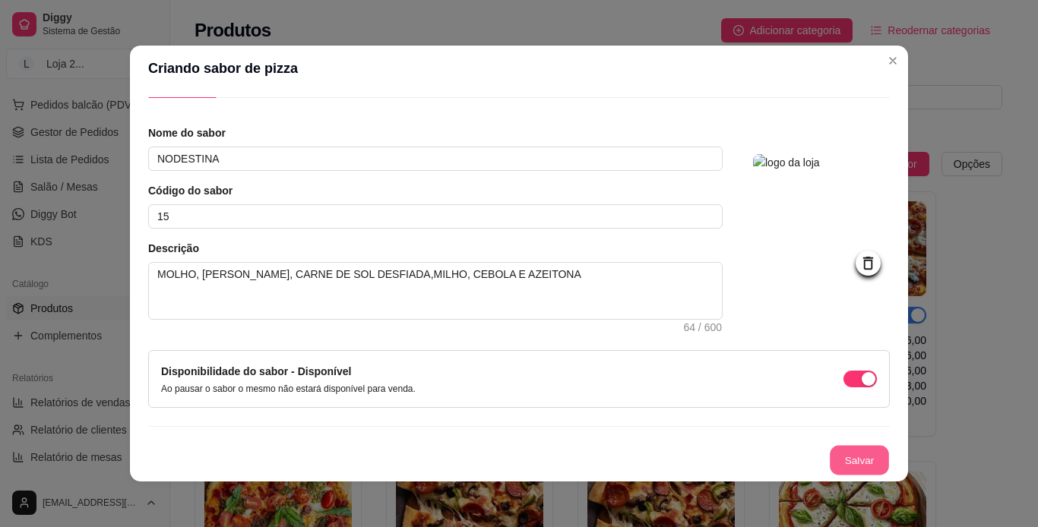
click at [684, 459] on button "Salvar" at bounding box center [858, 461] width 59 height 30
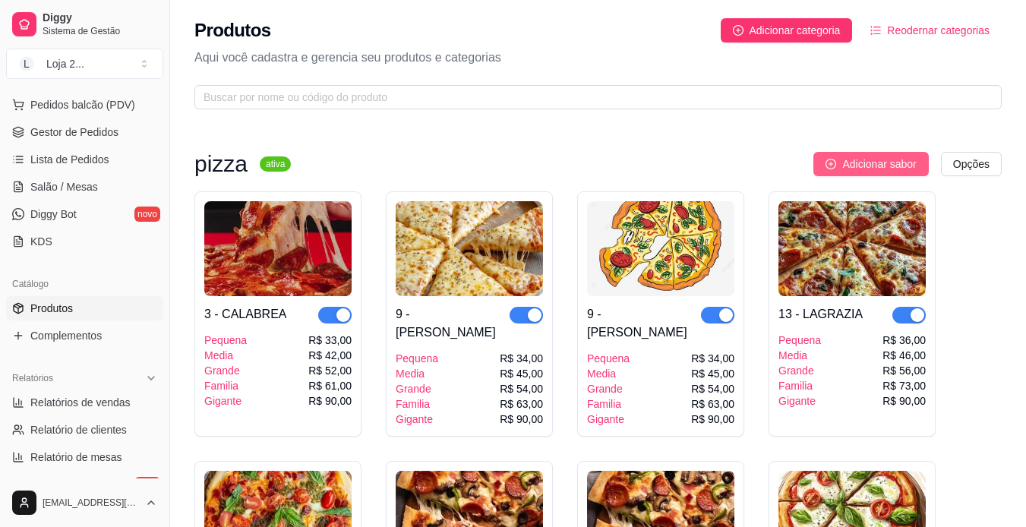
click at [684, 162] on span "Adicionar sabor" at bounding box center [879, 164] width 74 height 17
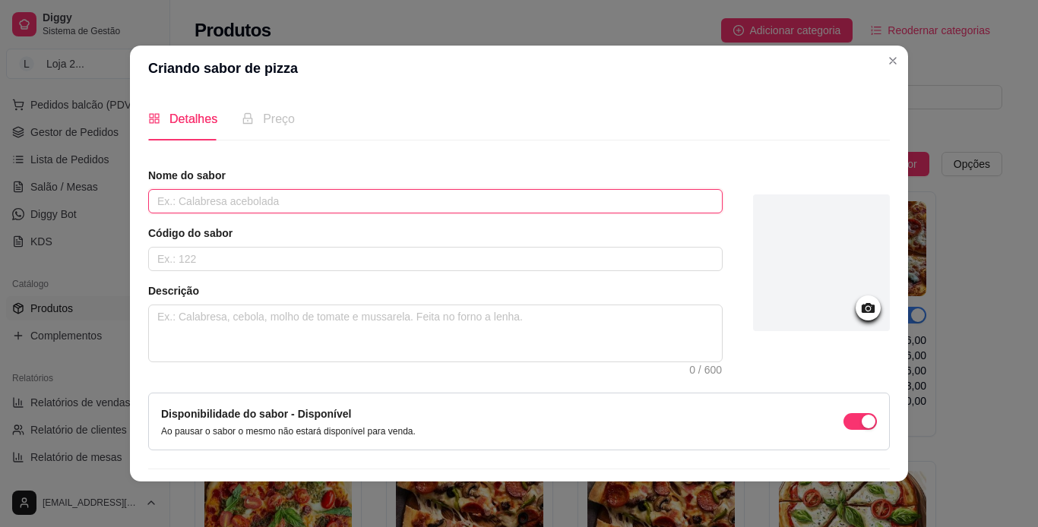
click at [531, 204] on input "text" at bounding box center [435, 201] width 574 height 24
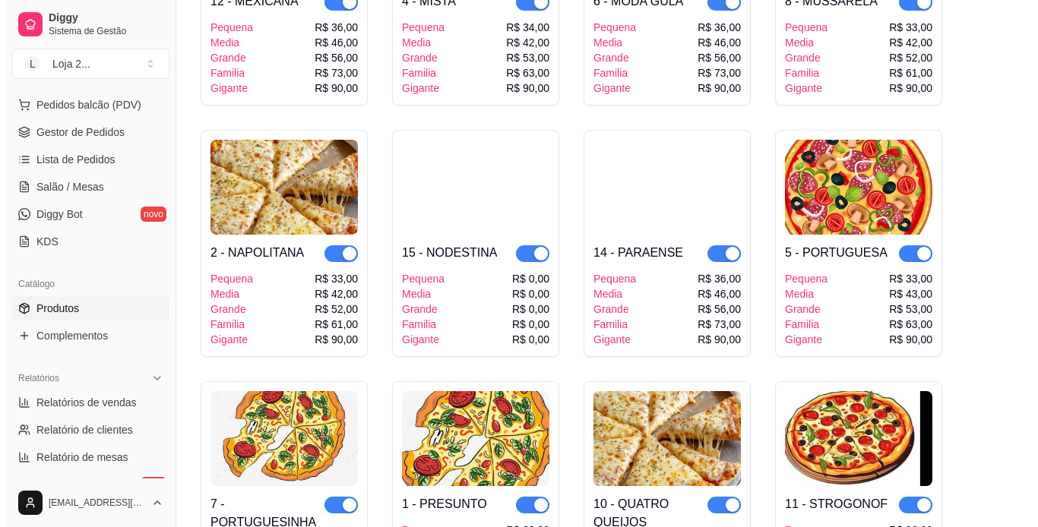
scroll to position [598, 0]
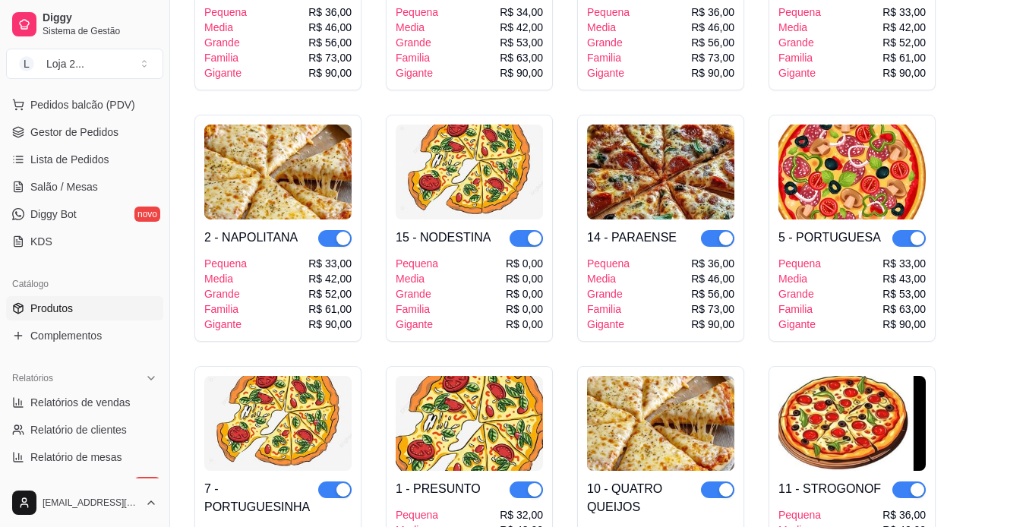
click at [483, 195] on img at bounding box center [469, 172] width 147 height 95
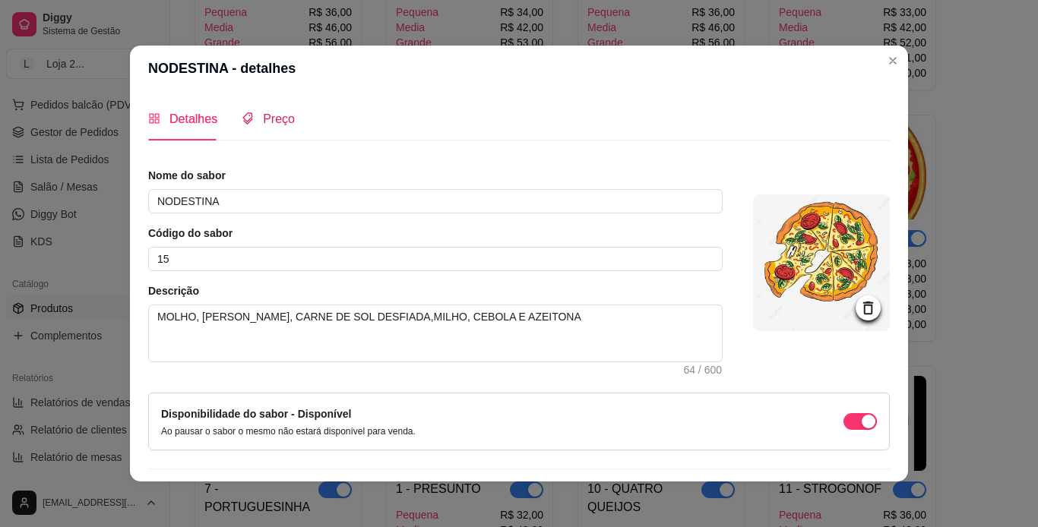
click at [263, 118] on span "Preço" at bounding box center [279, 118] width 32 height 13
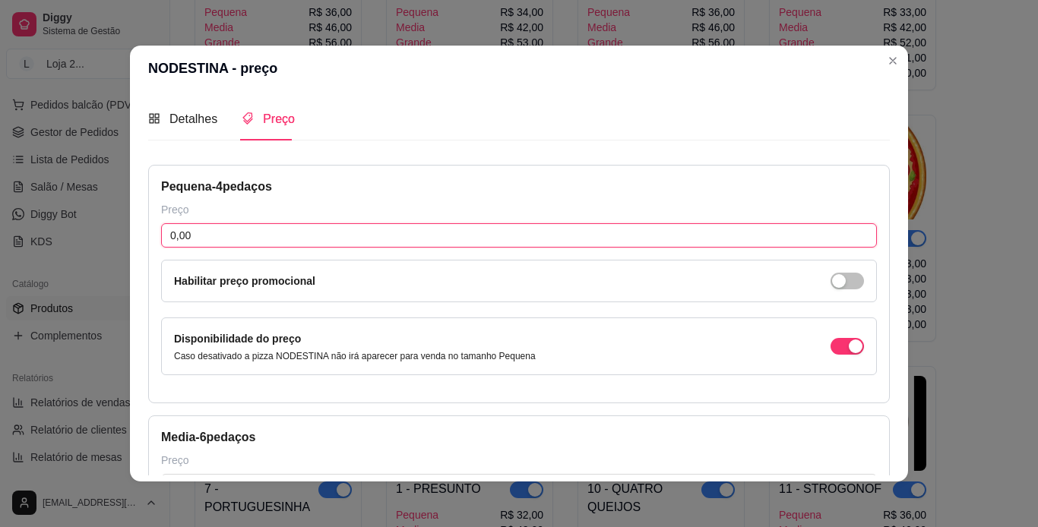
click at [264, 236] on input "0,00" at bounding box center [518, 235] width 715 height 24
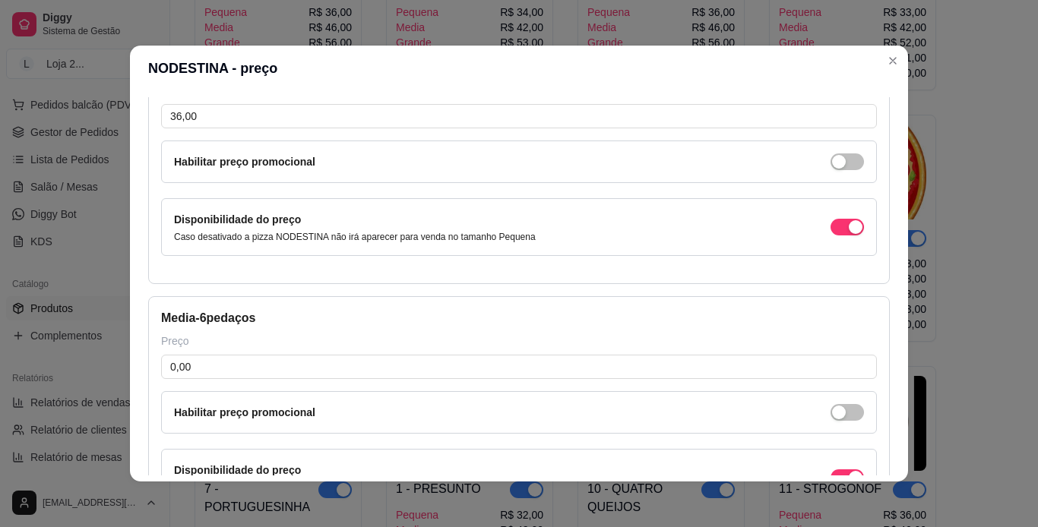
scroll to position [141, 0]
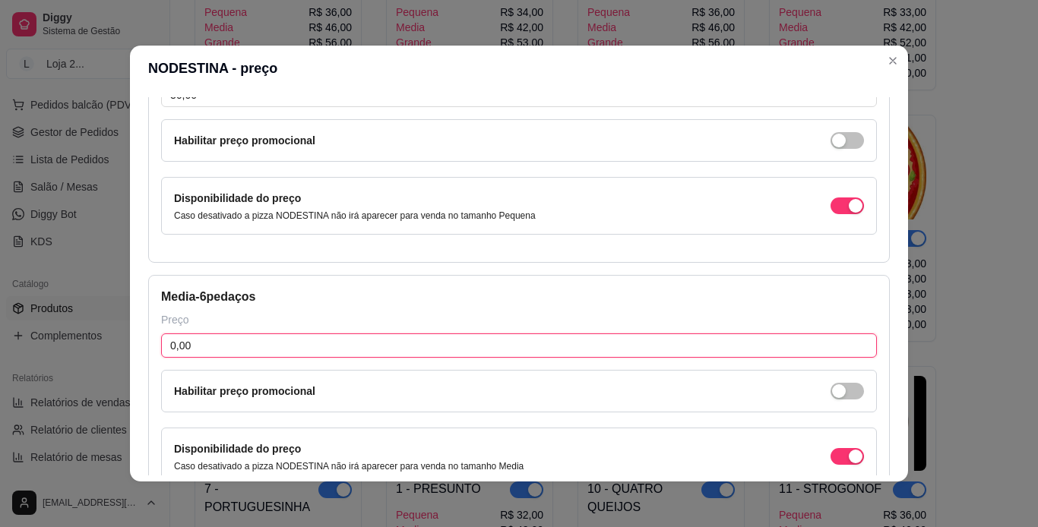
click at [684, 348] on input "0,00" at bounding box center [518, 345] width 715 height 24
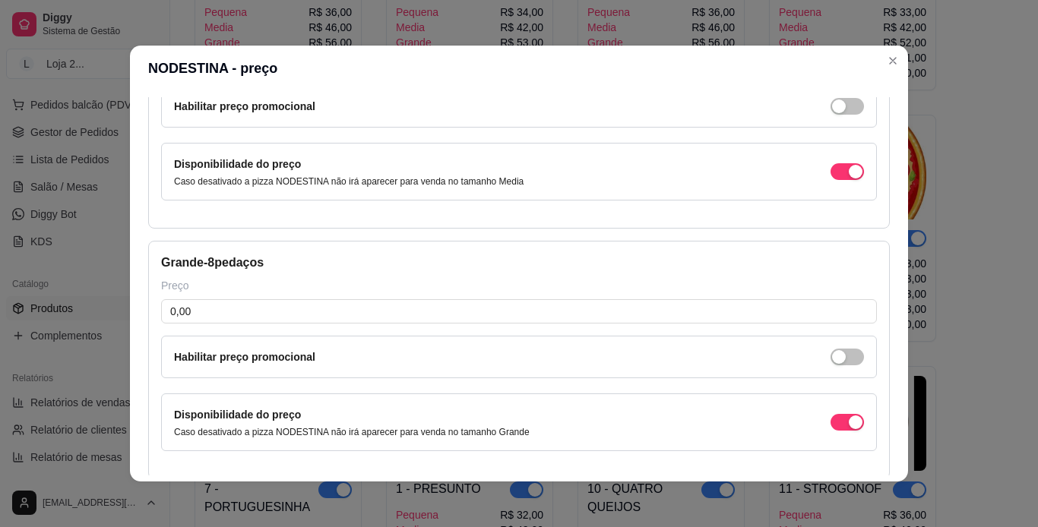
scroll to position [476, 0]
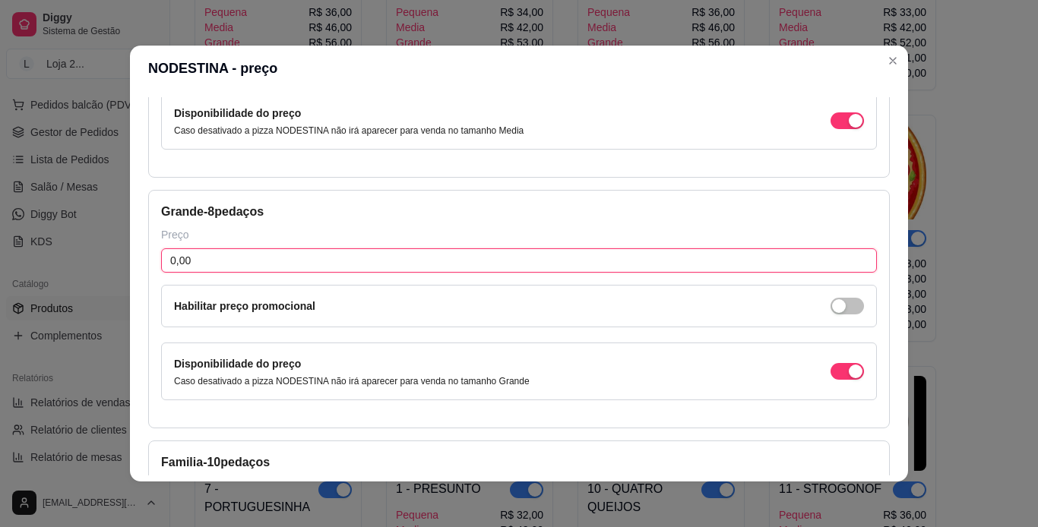
click at [646, 266] on input "0,00" at bounding box center [518, 260] width 715 height 24
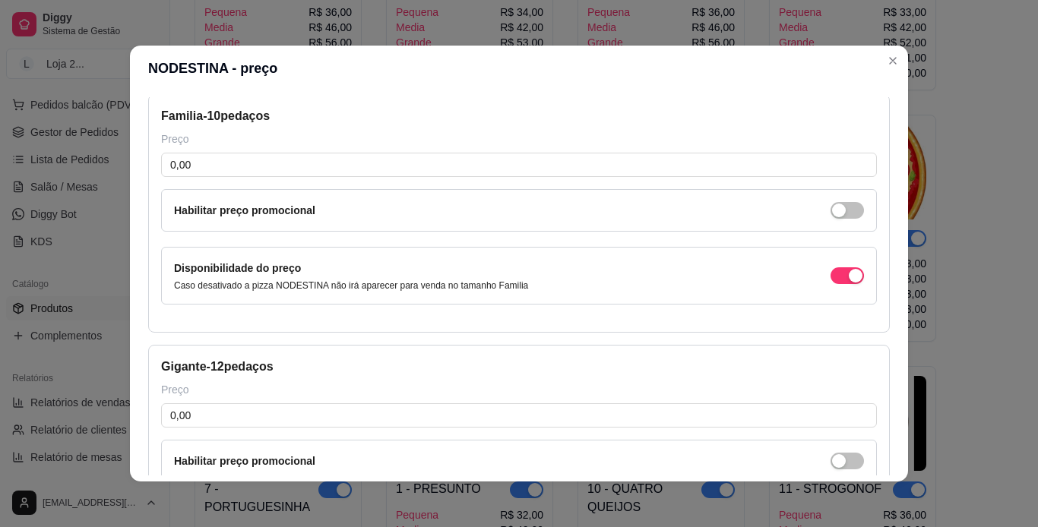
scroll to position [837, 0]
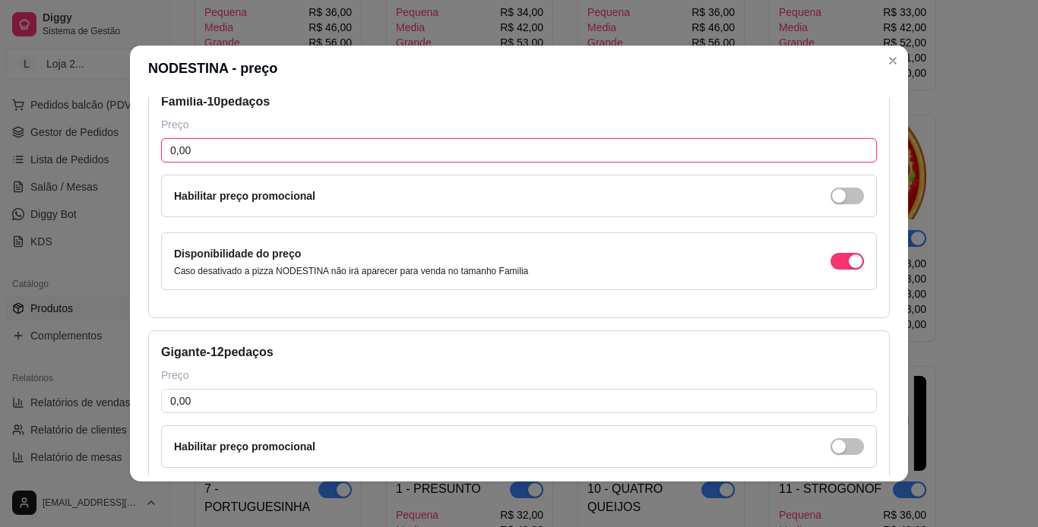
click at [548, 150] on input "0,00" at bounding box center [518, 150] width 715 height 24
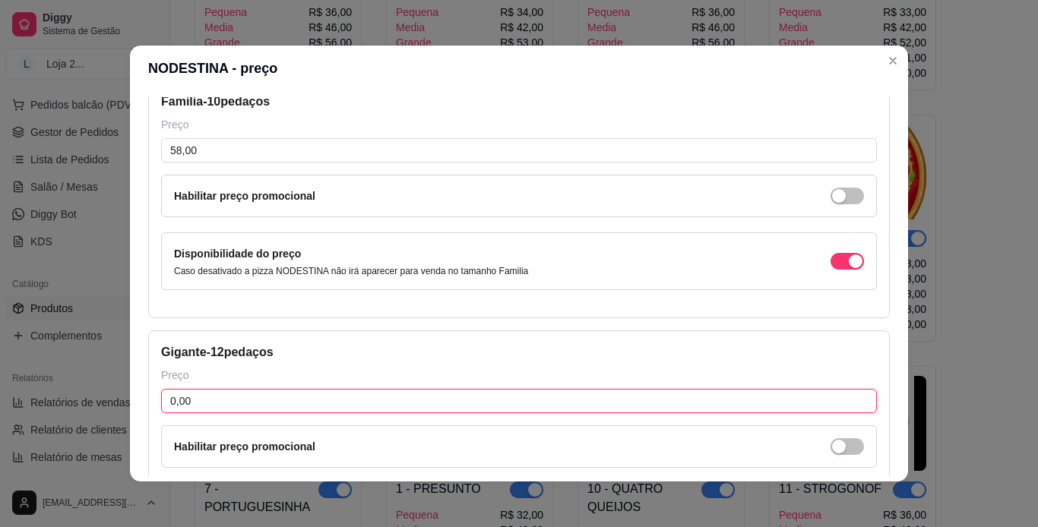
click at [417, 401] on input "0,00" at bounding box center [518, 401] width 715 height 24
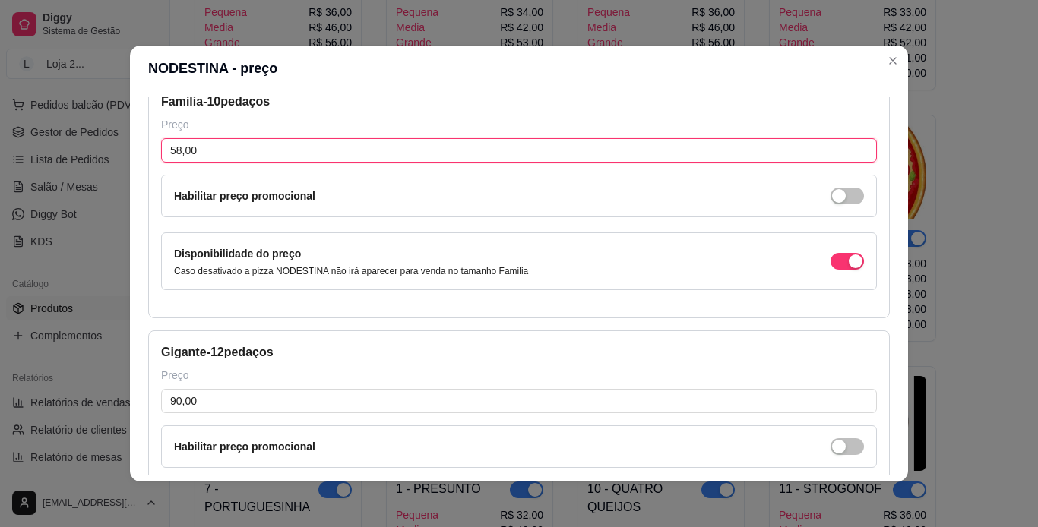
click at [392, 156] on input "58,00" at bounding box center [518, 150] width 715 height 24
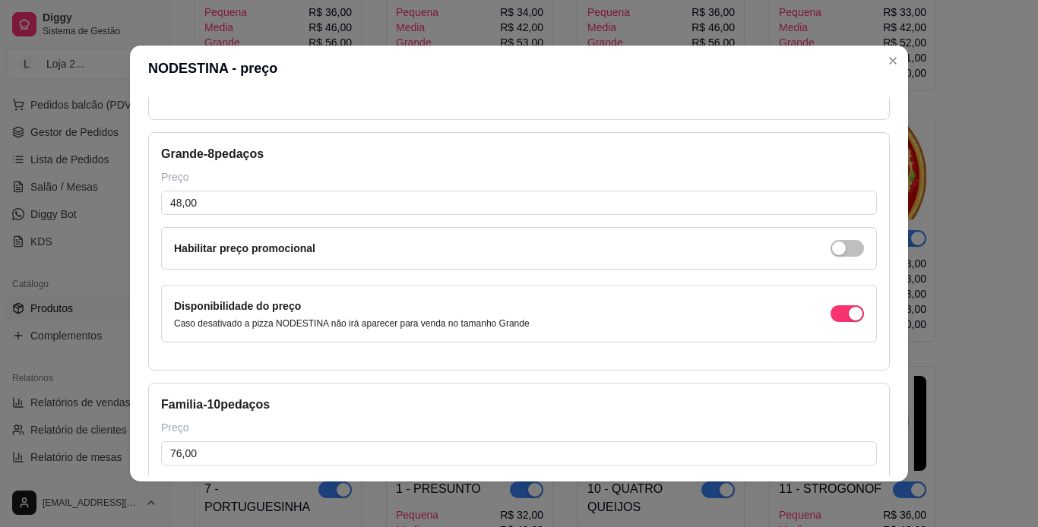
scroll to position [527, 0]
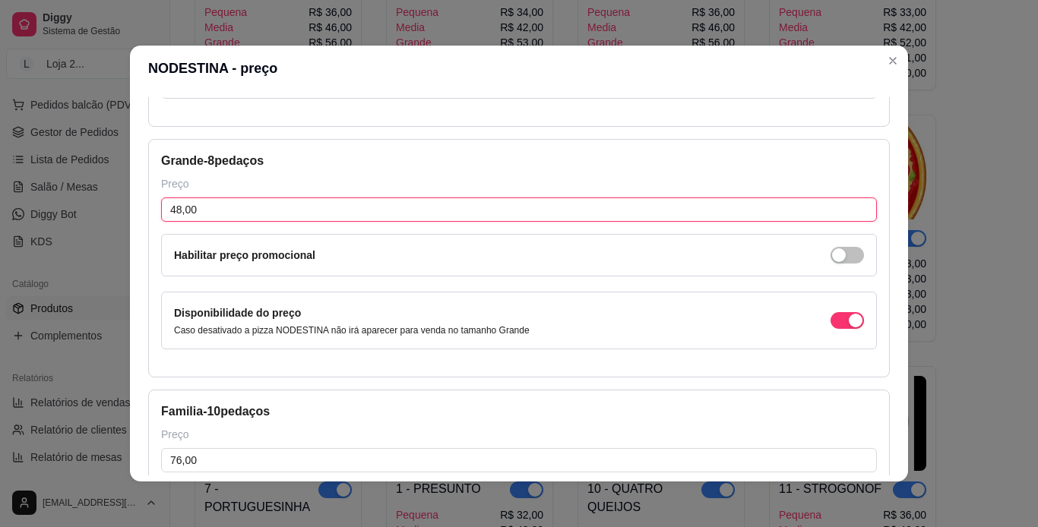
click at [636, 205] on input "48,00" at bounding box center [518, 209] width 715 height 24
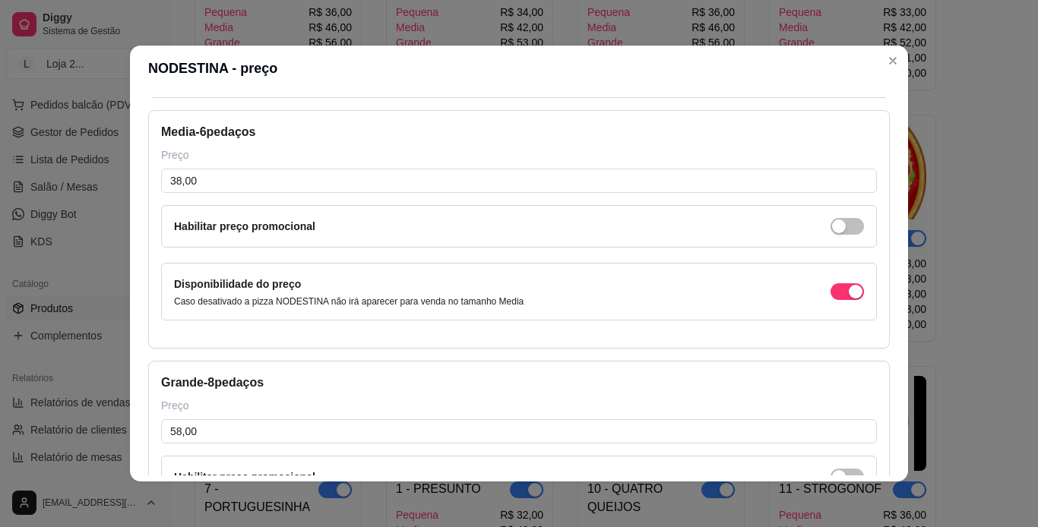
scroll to position [284, 0]
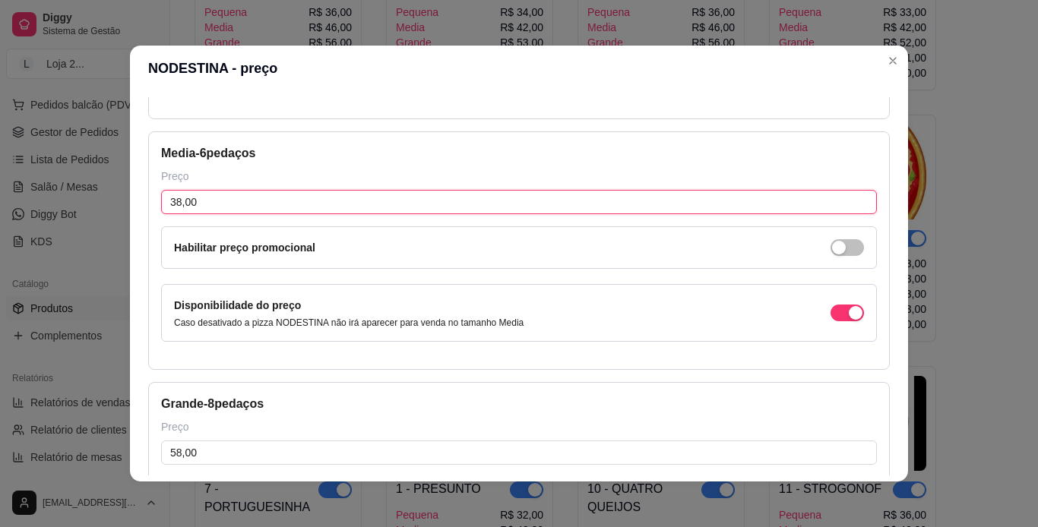
click at [615, 204] on input "38,00" at bounding box center [518, 202] width 715 height 24
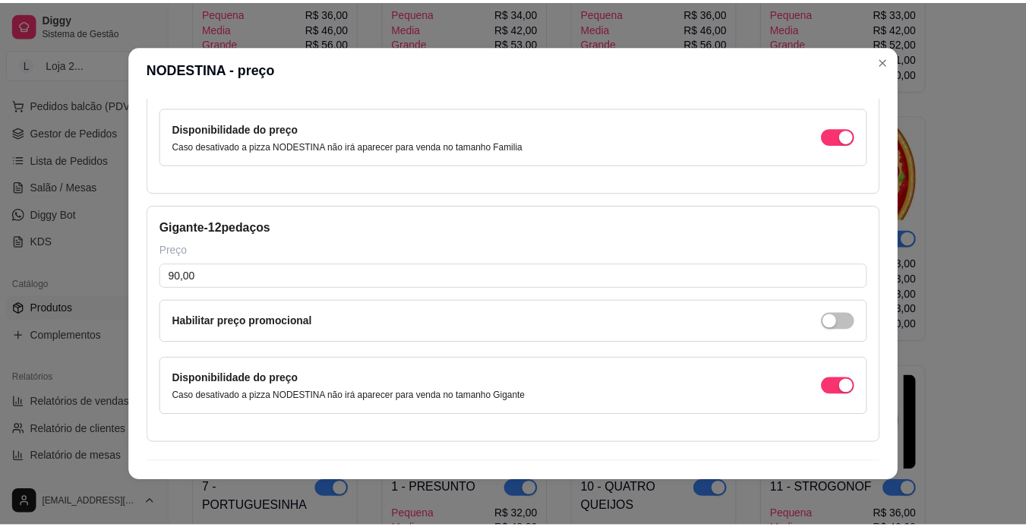
scroll to position [989, 0]
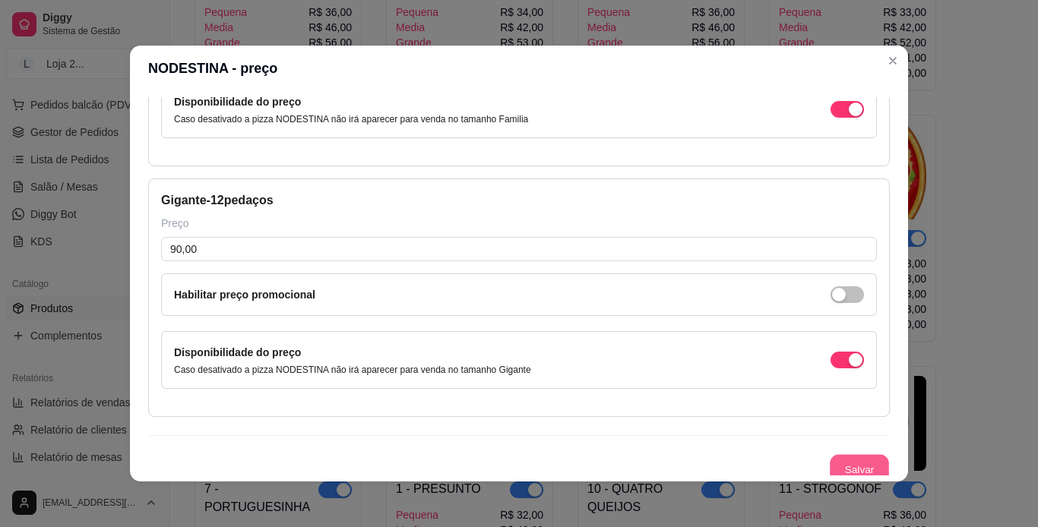
click at [684, 459] on button "Salvar" at bounding box center [858, 470] width 59 height 30
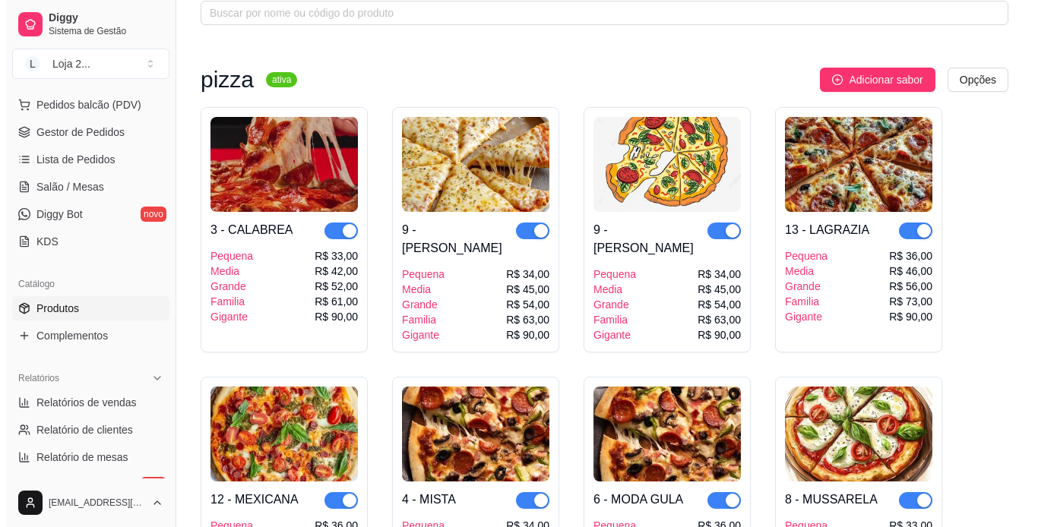
scroll to position [65, 0]
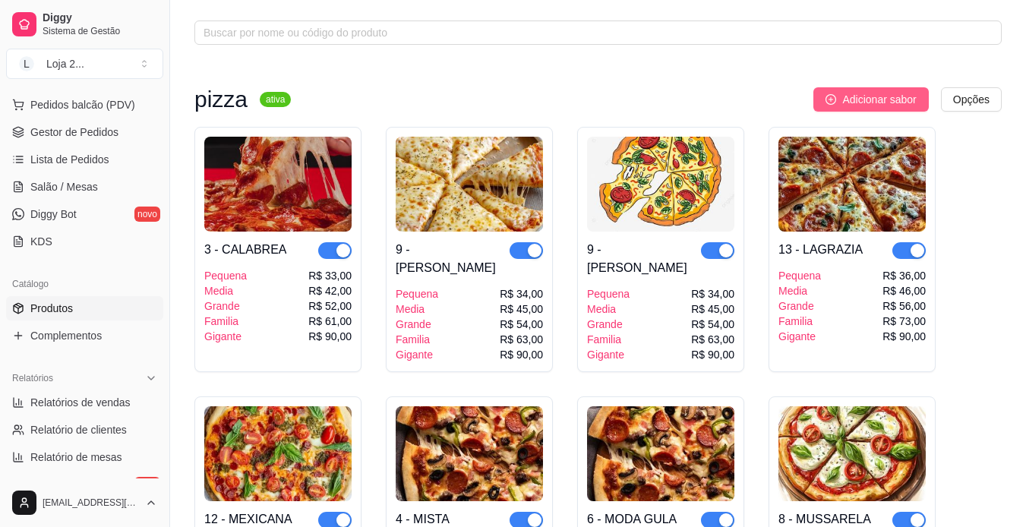
click at [684, 106] on span "Adicionar sabor" at bounding box center [879, 99] width 74 height 17
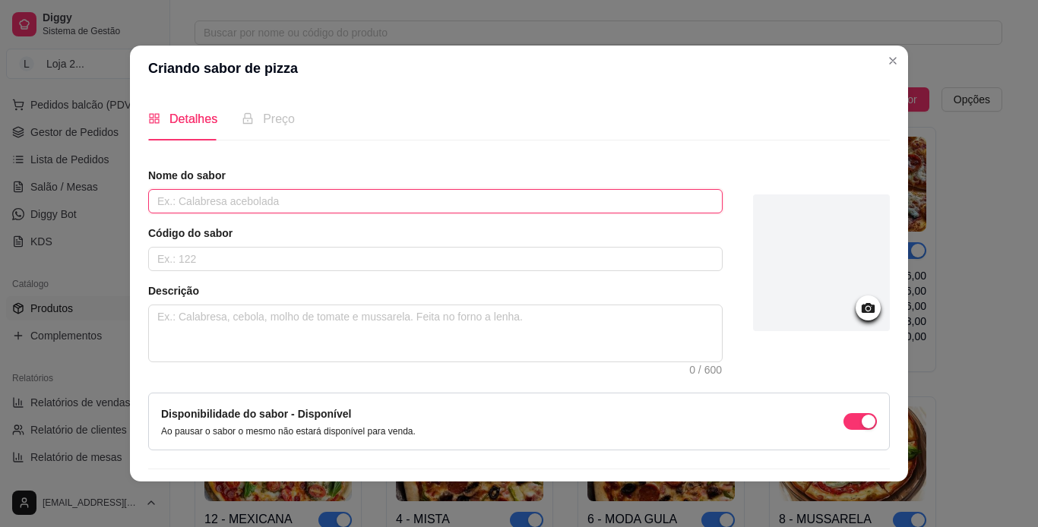
click at [284, 194] on input "text" at bounding box center [435, 201] width 574 height 24
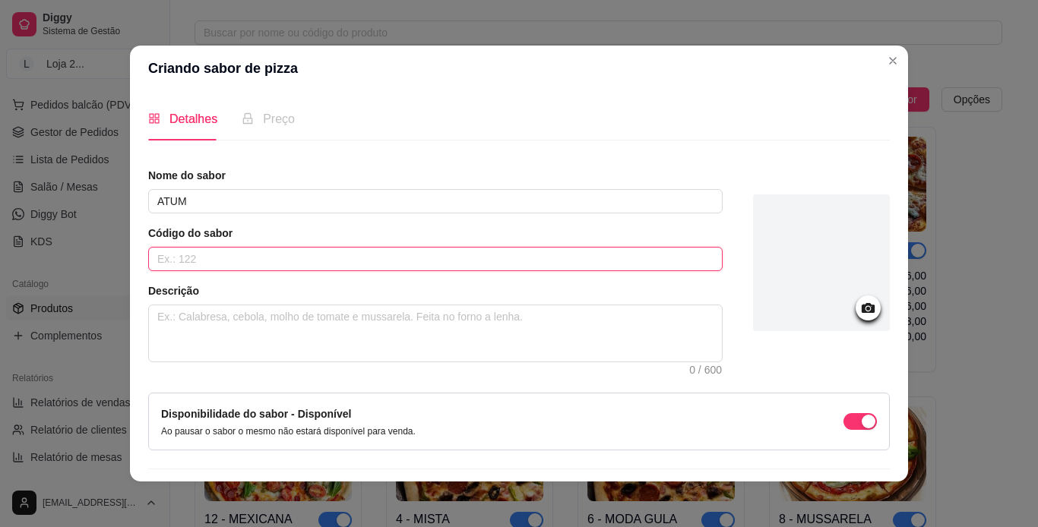
click at [291, 267] on input "text" at bounding box center [435, 259] width 574 height 24
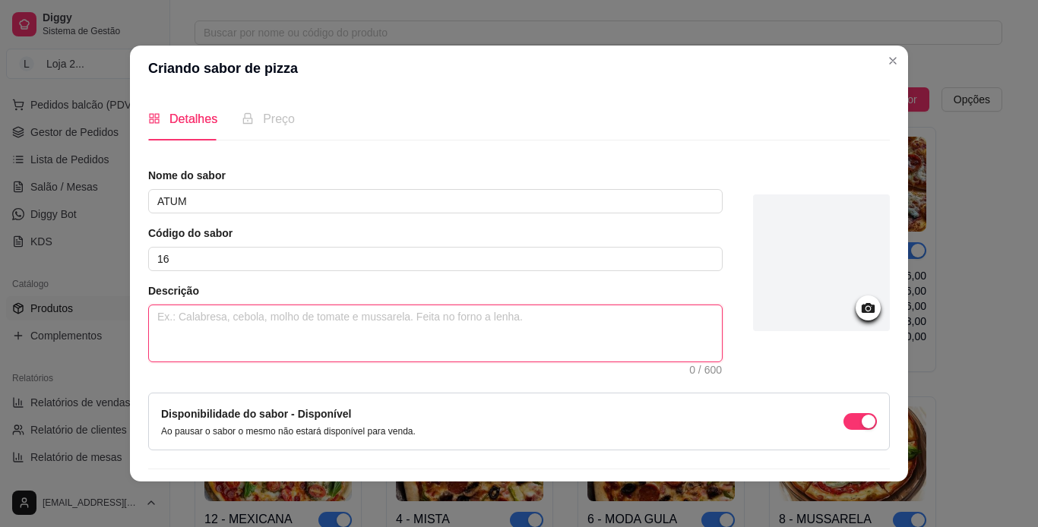
click at [258, 312] on textarea at bounding box center [435, 333] width 573 height 56
paste textarea "MOLHO, [PERSON_NAME], TOMATE E AZEITONA"
click at [257, 320] on textarea "MOLHO, [PERSON_NAME], TOMATE E AZEITONA" at bounding box center [435, 333] width 573 height 56
click at [196, 317] on textarea "MOLHO, [PERSON_NAME], TOMATE E AZEITONA" at bounding box center [435, 333] width 573 height 56
click at [330, 317] on textarea "MOLHO, ATUM,[PERSON_NAME], TOMATE E AZEITONA" at bounding box center [435, 333] width 573 height 56
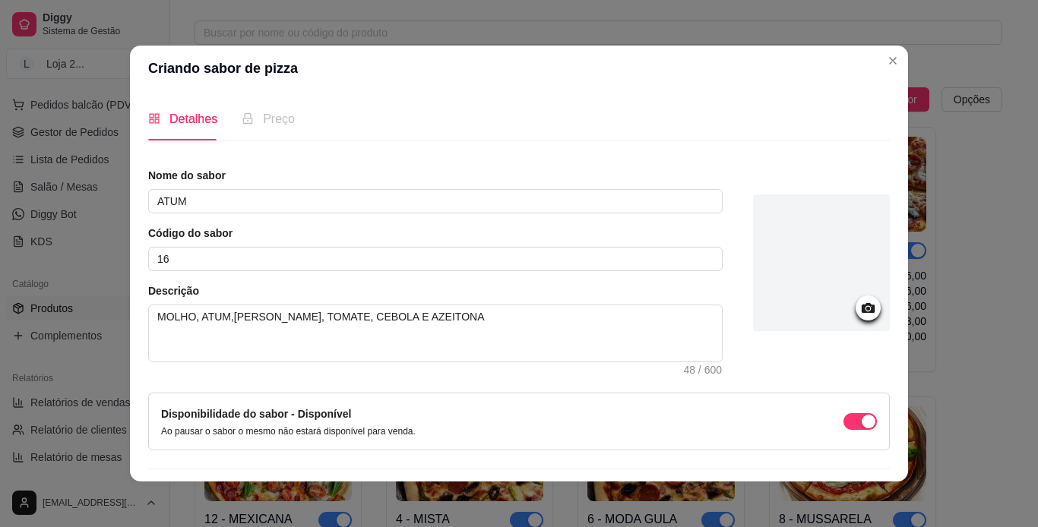
click at [684, 264] on div at bounding box center [821, 262] width 137 height 137
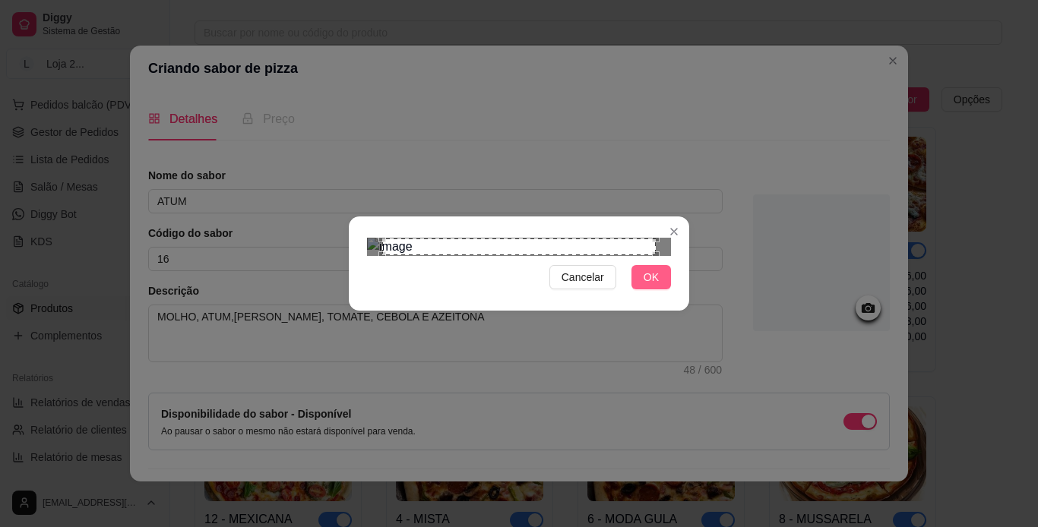
click at [661, 289] on button "OK" at bounding box center [650, 277] width 39 height 24
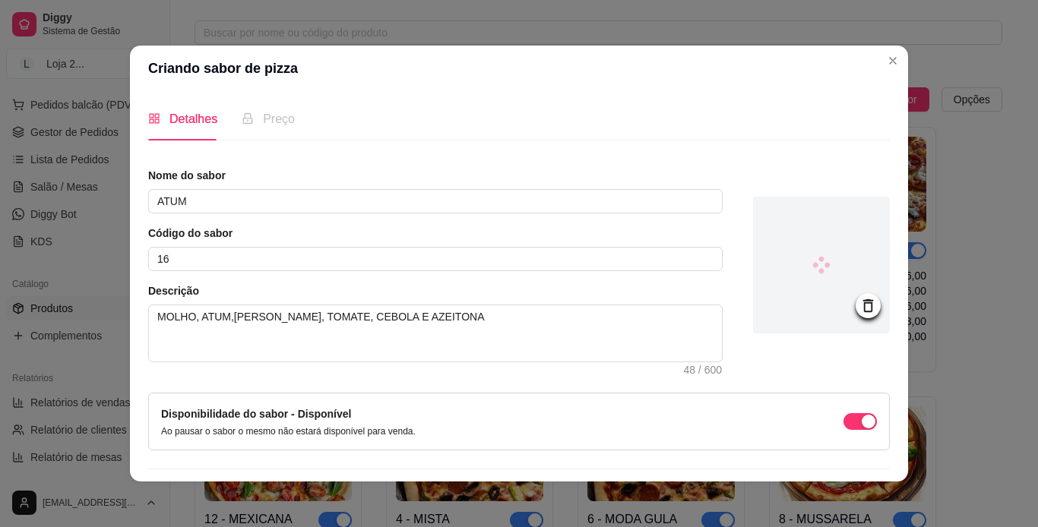
scroll to position [43, 0]
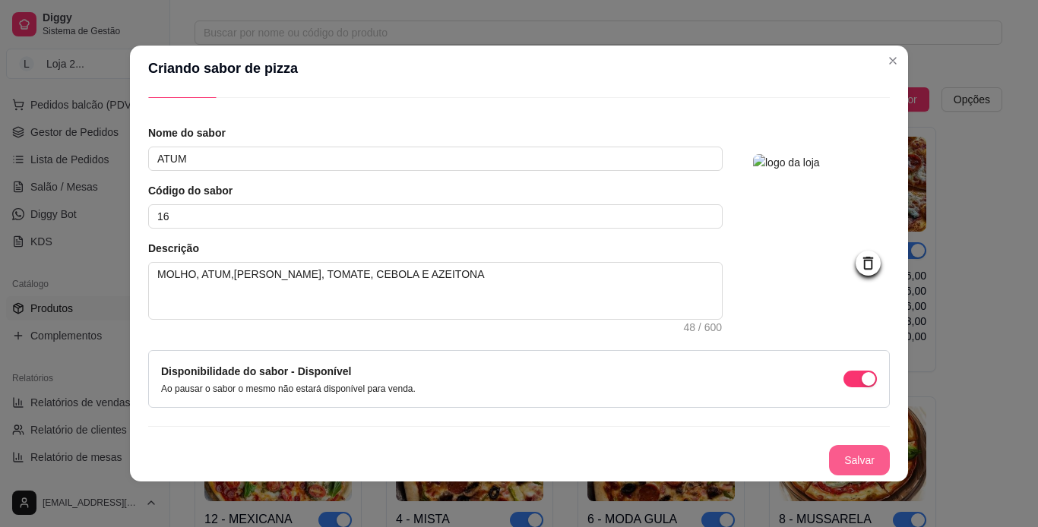
click at [684, 459] on button "Salvar" at bounding box center [859, 460] width 61 height 30
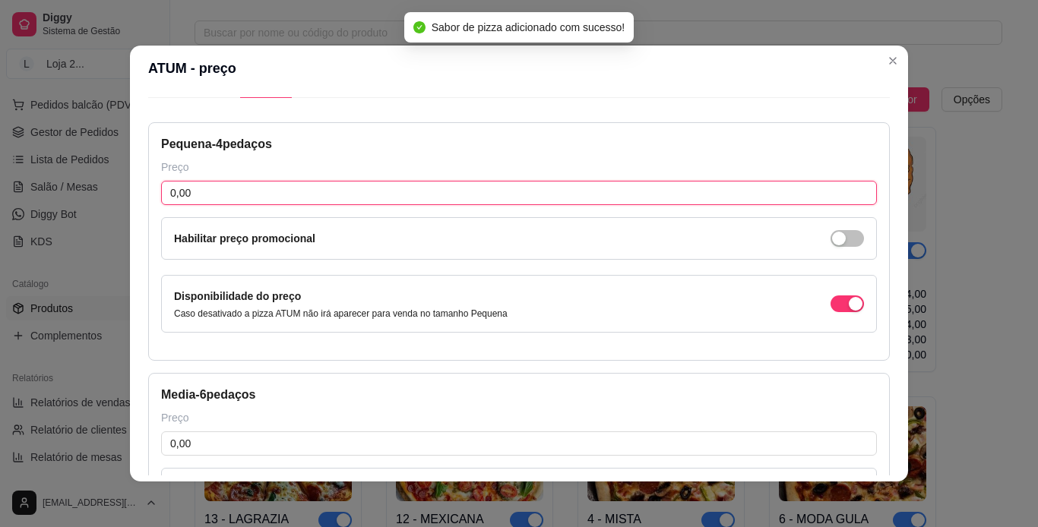
click at [529, 197] on input "0,00" at bounding box center [518, 193] width 715 height 24
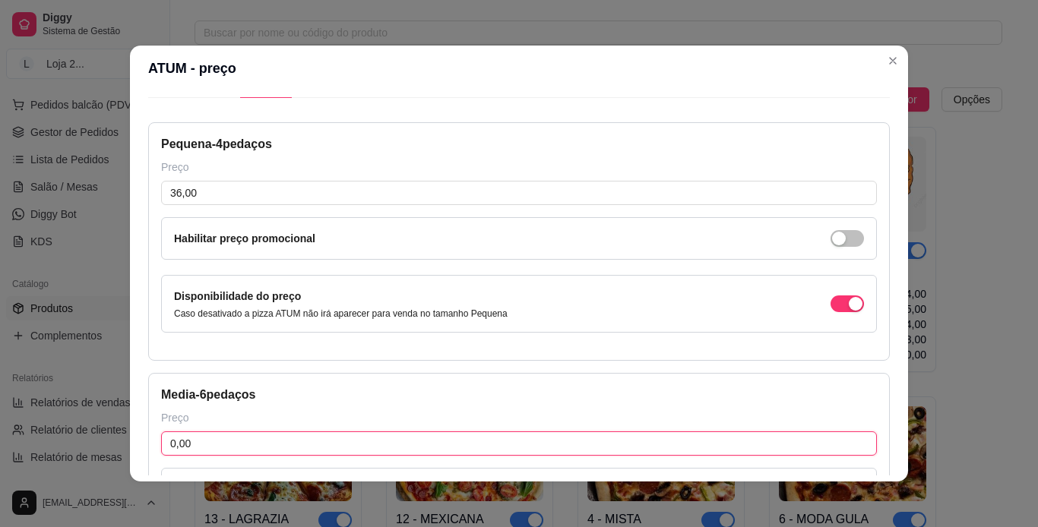
click at [664, 437] on input "0,00" at bounding box center [518, 443] width 715 height 24
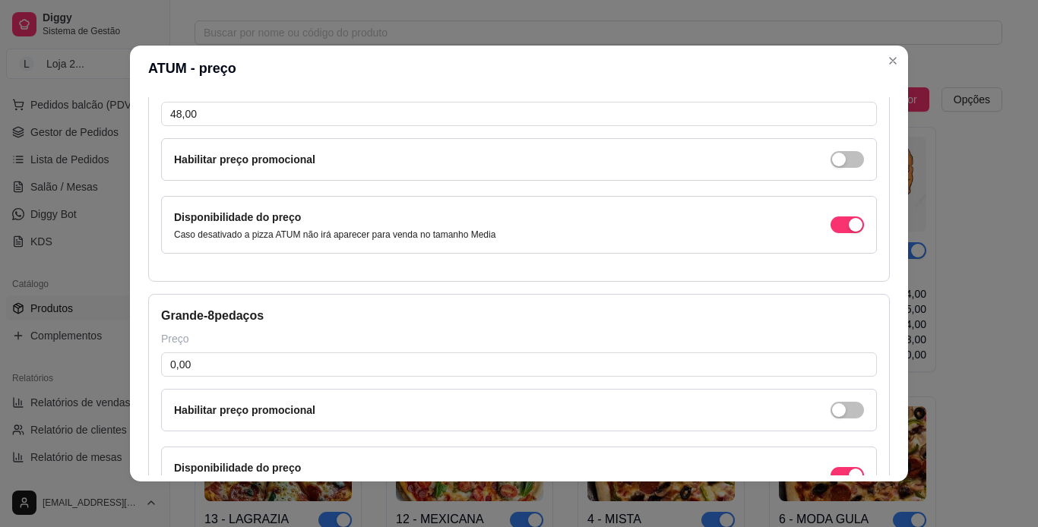
scroll to position [402, 0]
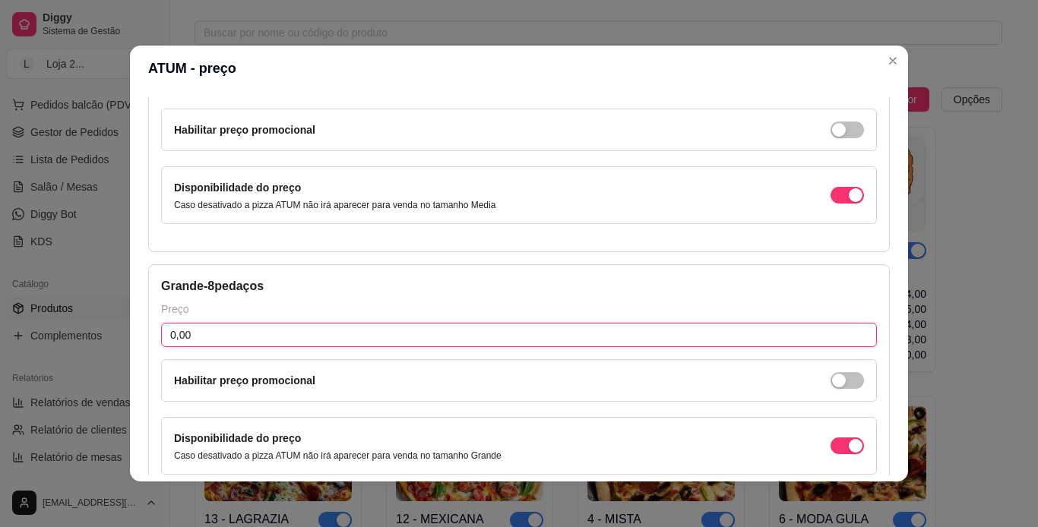
click at [684, 343] on input "0,00" at bounding box center [518, 335] width 715 height 24
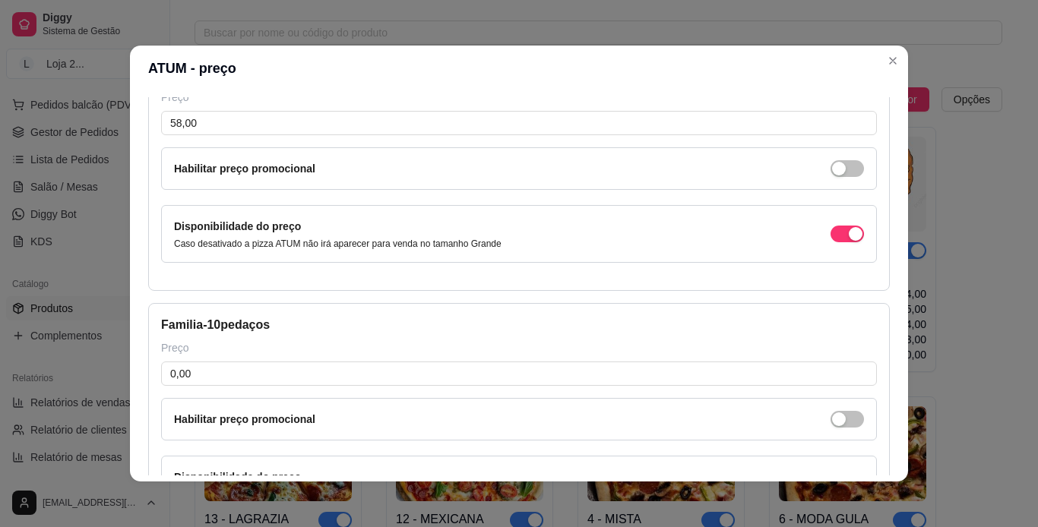
scroll to position [640, 0]
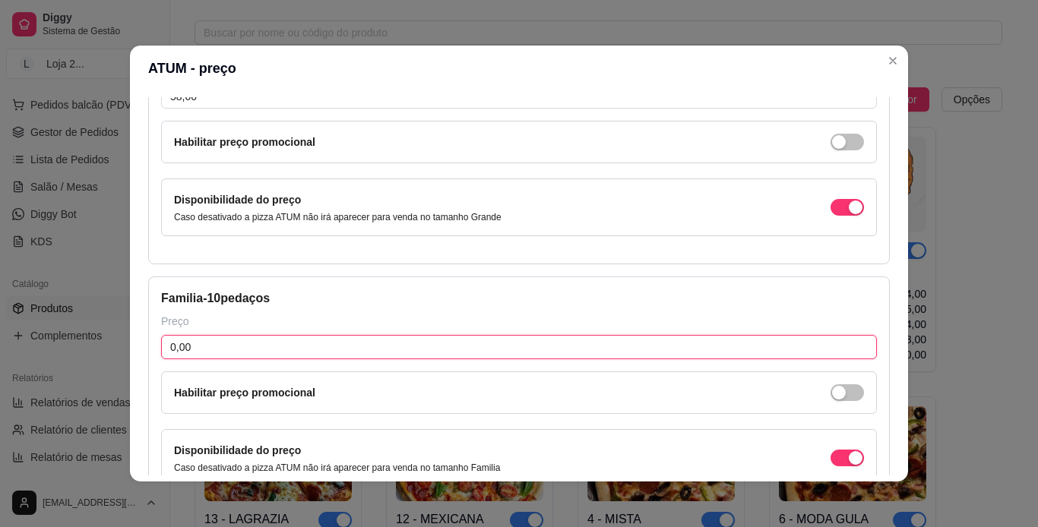
click at [684, 342] on input "0,00" at bounding box center [518, 347] width 715 height 24
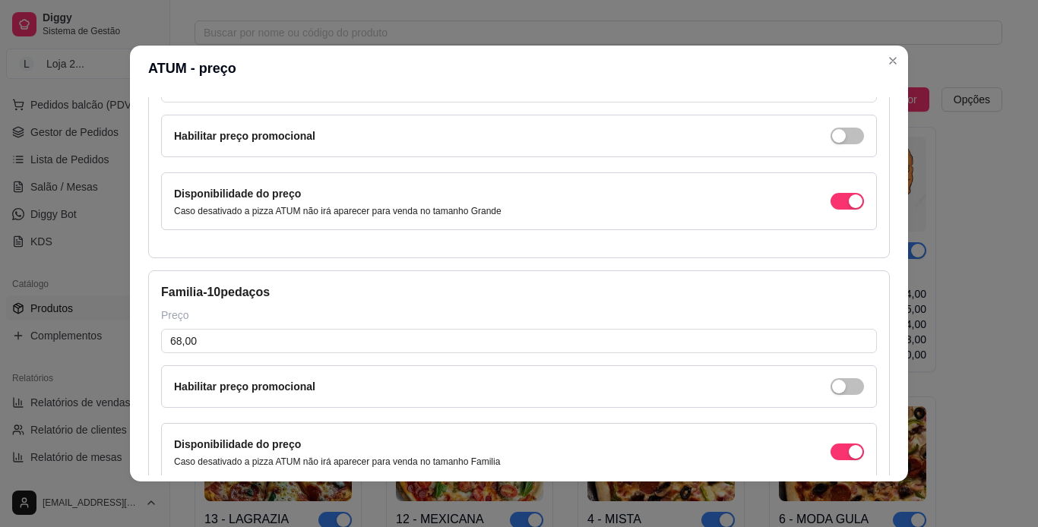
scroll to position [649, 0]
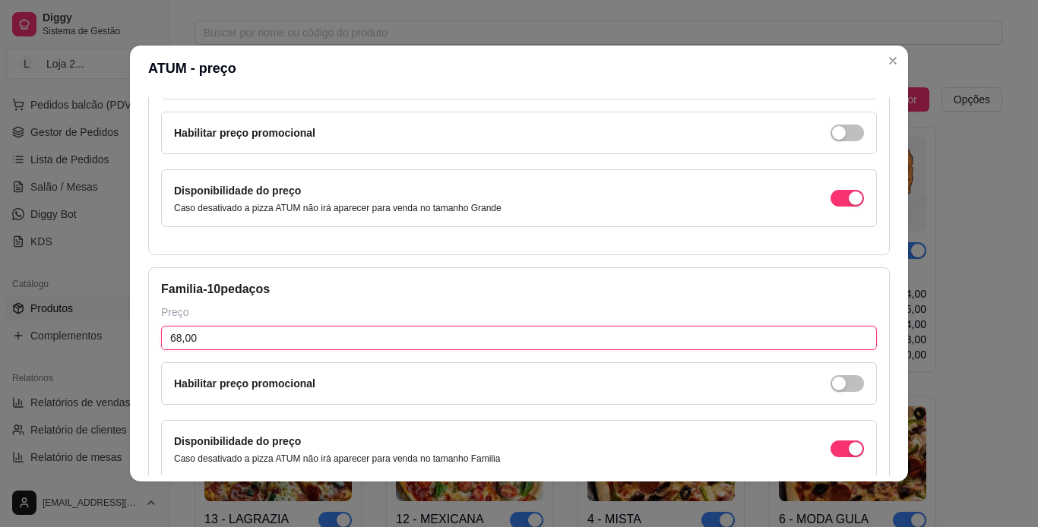
click at [626, 333] on input "68,00" at bounding box center [518, 338] width 715 height 24
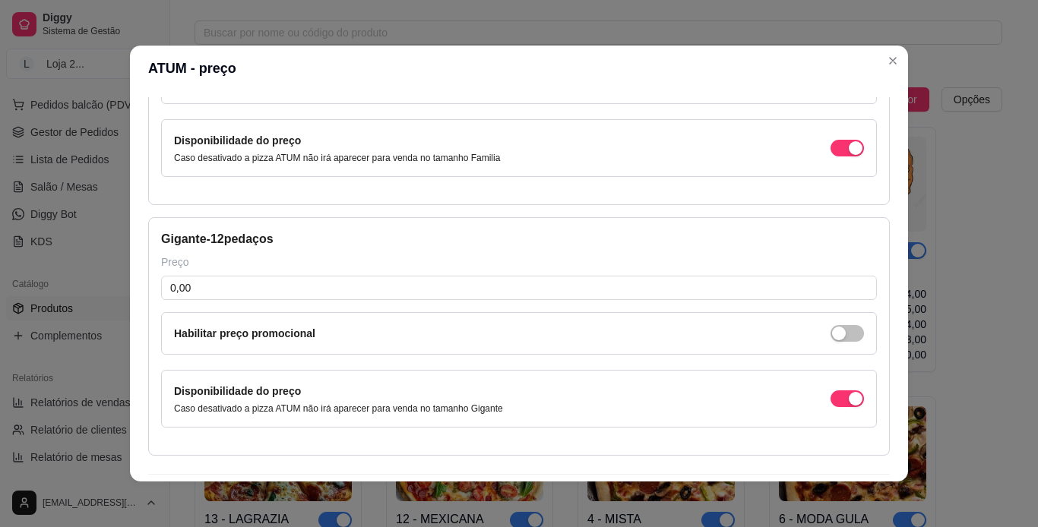
scroll to position [998, 0]
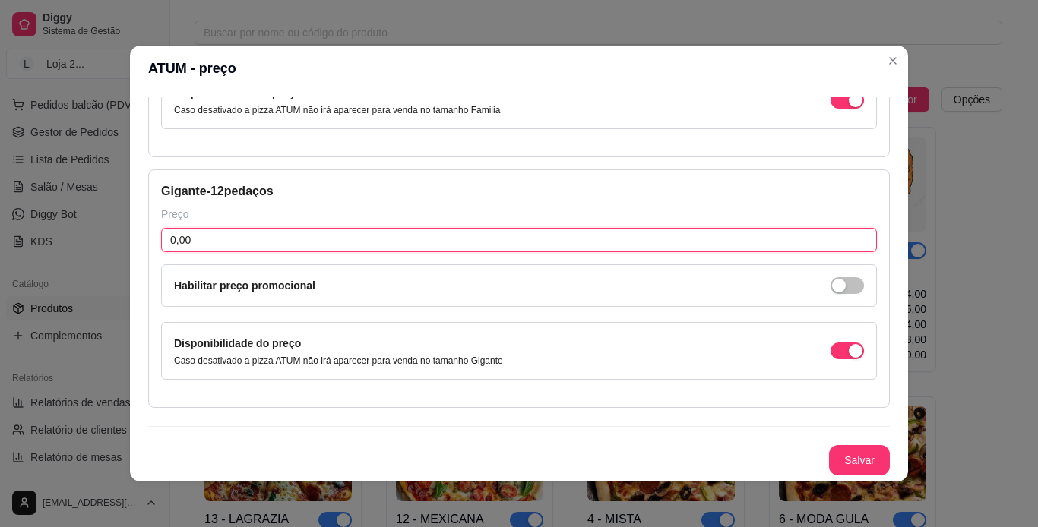
click at [684, 248] on input "0,00" at bounding box center [518, 240] width 715 height 24
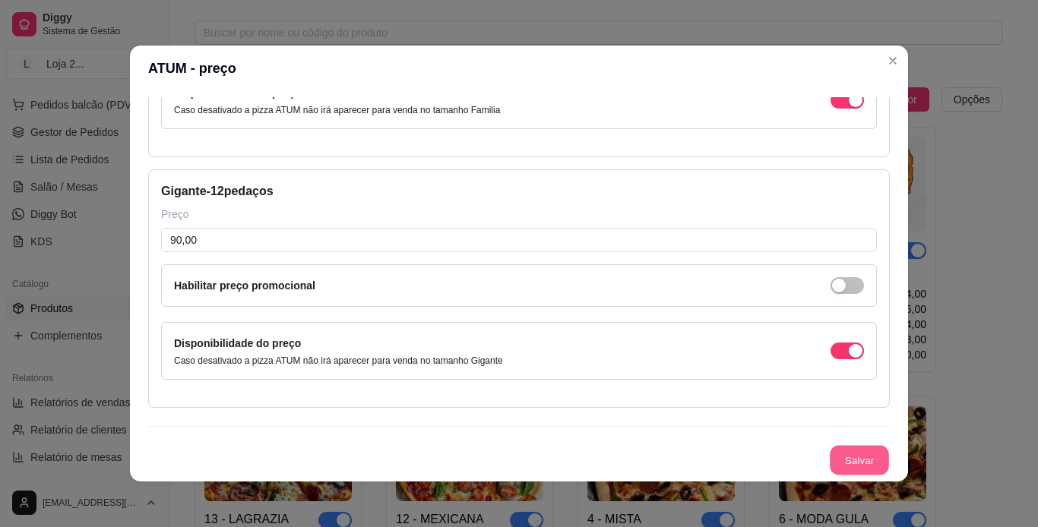
click at [684, 452] on button "Salvar" at bounding box center [858, 461] width 59 height 30
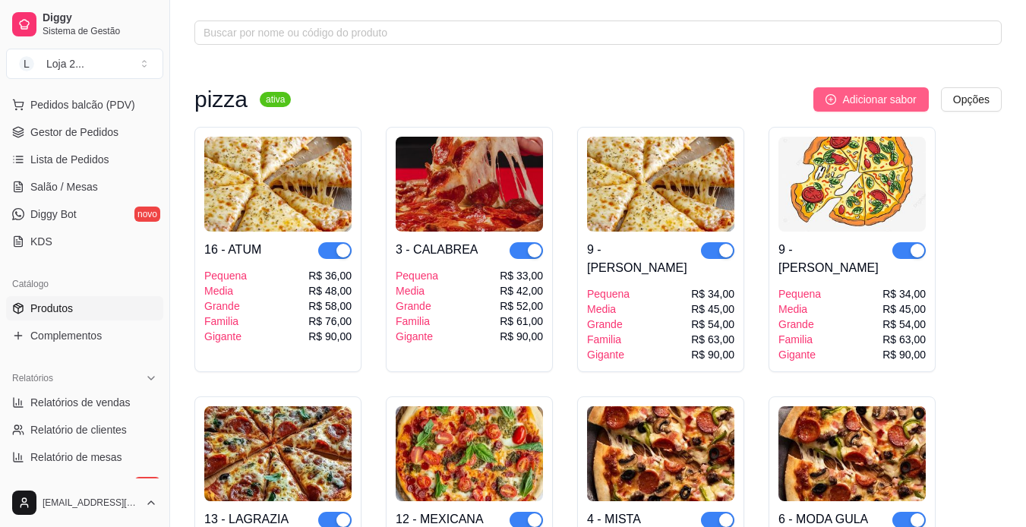
click at [684, 96] on span "Adicionar sabor" at bounding box center [879, 99] width 74 height 17
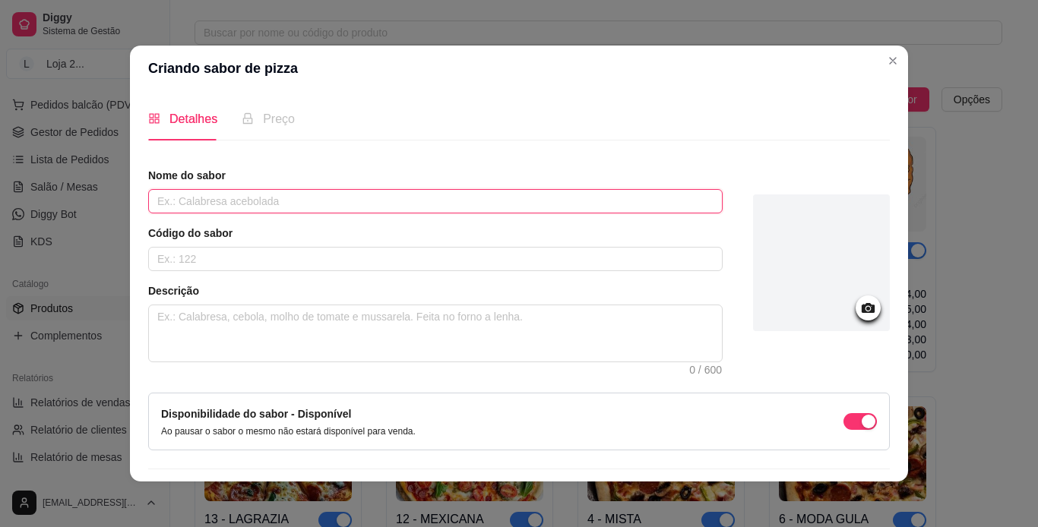
click at [482, 207] on input "text" at bounding box center [435, 201] width 574 height 24
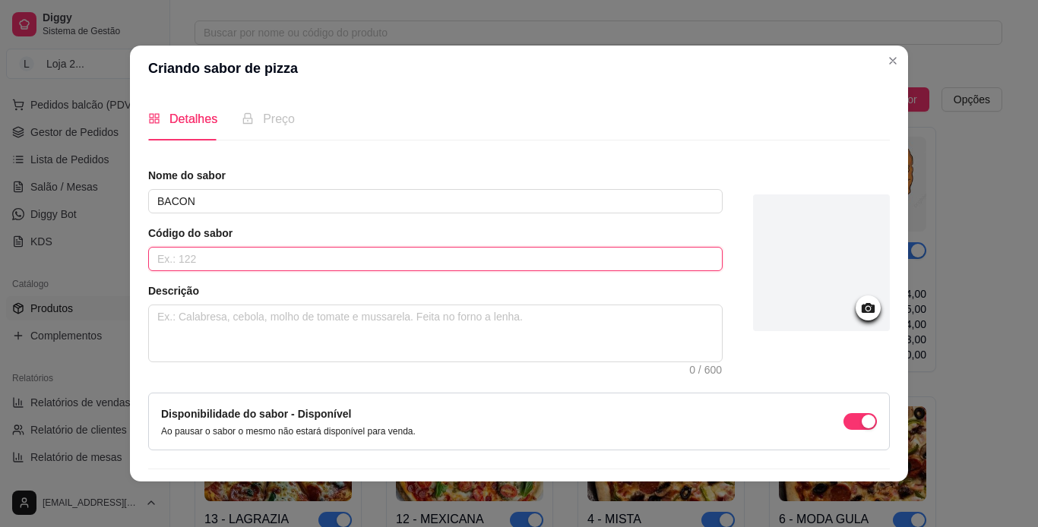
click at [423, 266] on input "text" at bounding box center [435, 259] width 574 height 24
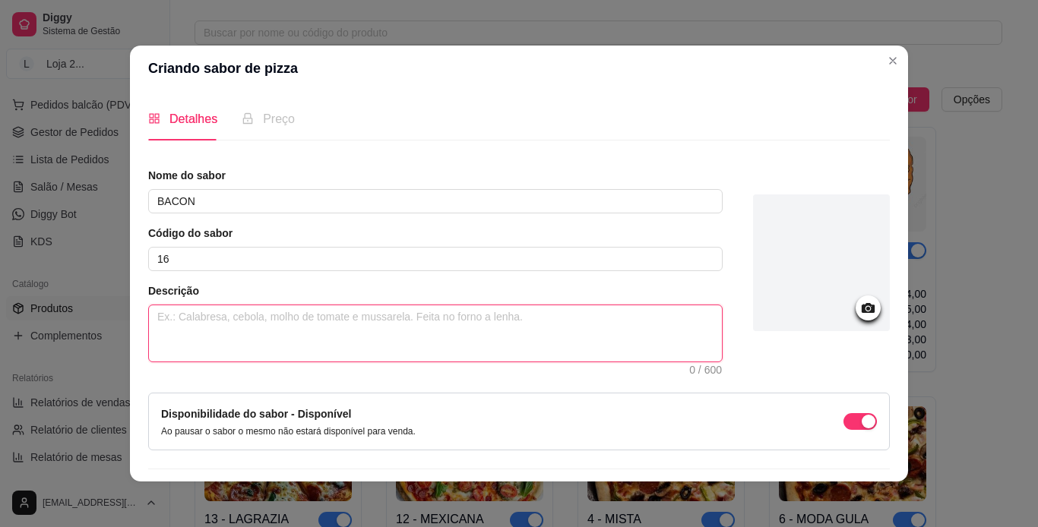
click at [370, 324] on textarea at bounding box center [435, 333] width 573 height 56
paste textarea "MOLHO, [PERSON_NAME], TOMATE E AZEITONA"
click at [257, 317] on textarea "MOLHO, [PERSON_NAME], TOMATE E AZEITONA" at bounding box center [435, 333] width 573 height 56
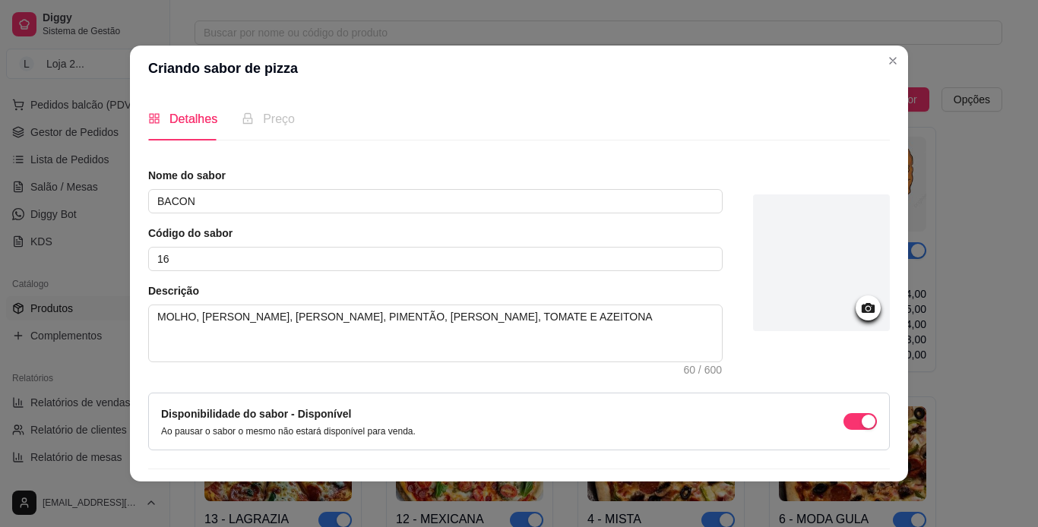
click at [684, 281] on div at bounding box center [821, 262] width 137 height 137
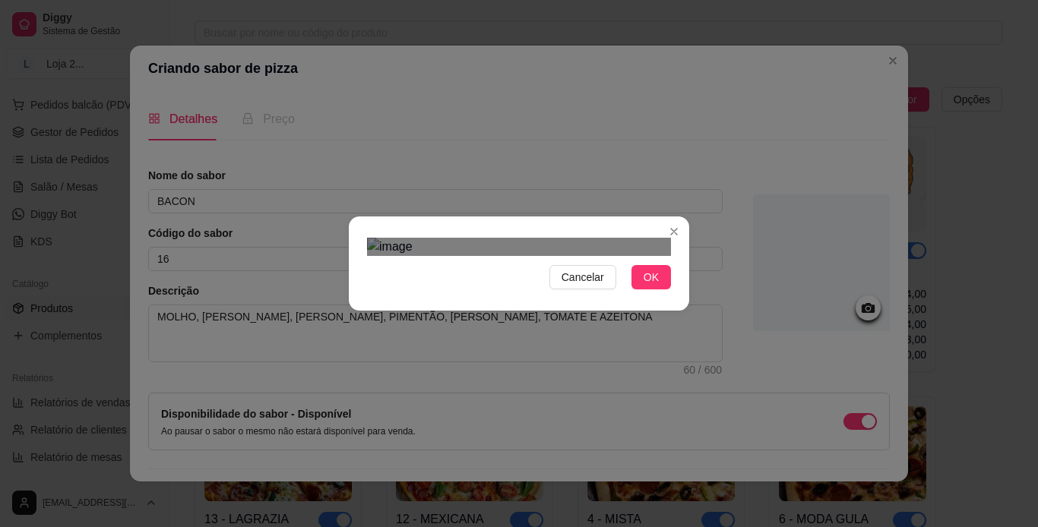
click at [402, 364] on div "Use the arrow keys to move the crop selection area" at bounding box center [514, 500] width 273 height 273
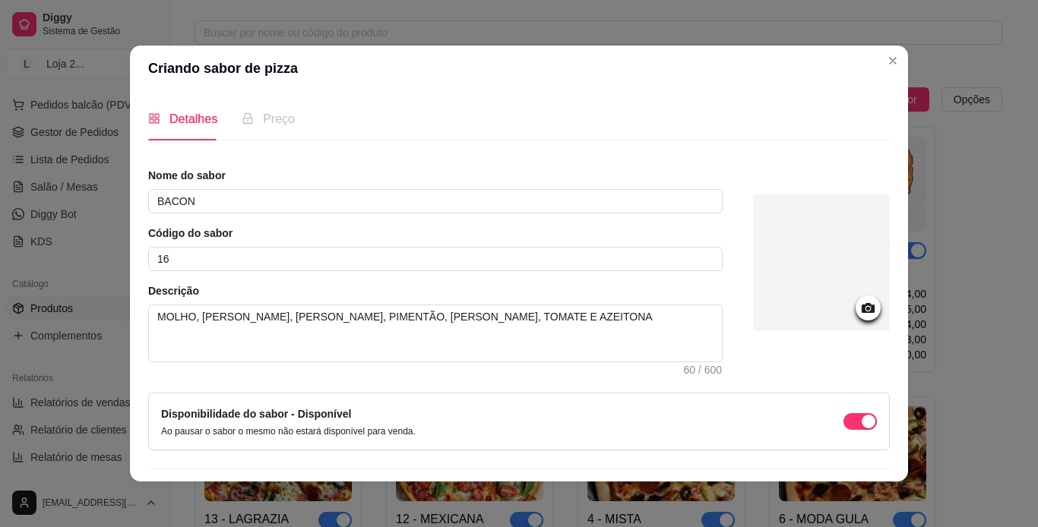
click at [684, 283] on div at bounding box center [821, 262] width 137 height 137
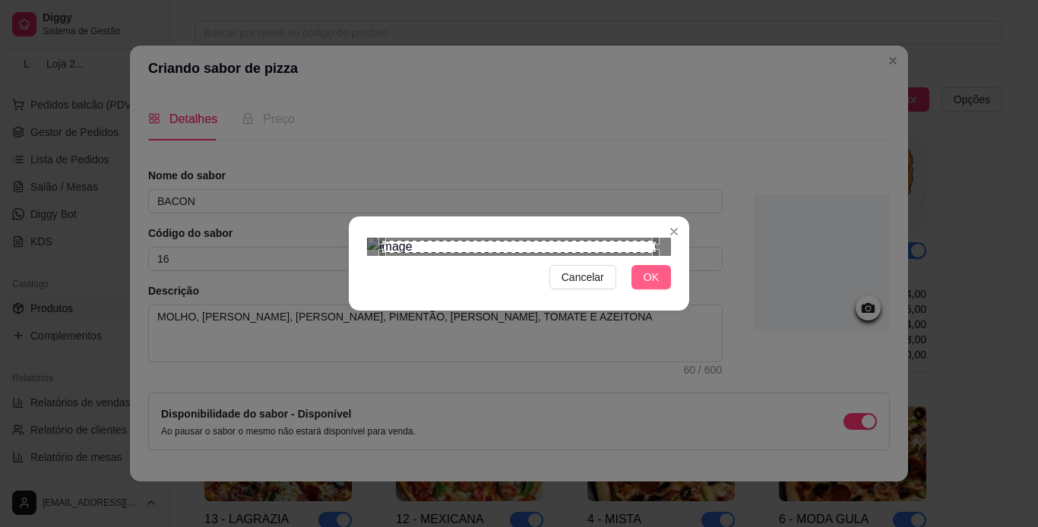
click at [653, 289] on button "OK" at bounding box center [650, 277] width 39 height 24
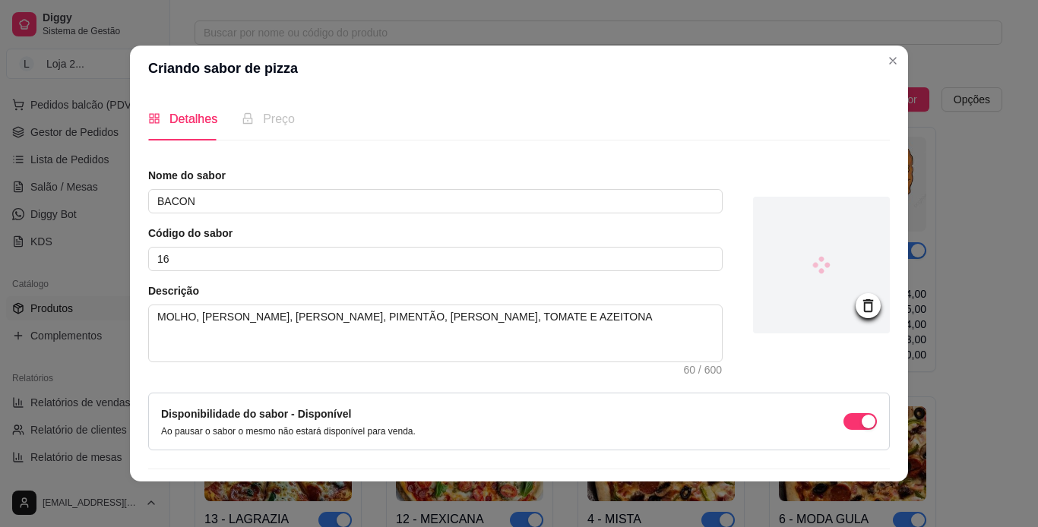
scroll to position [43, 0]
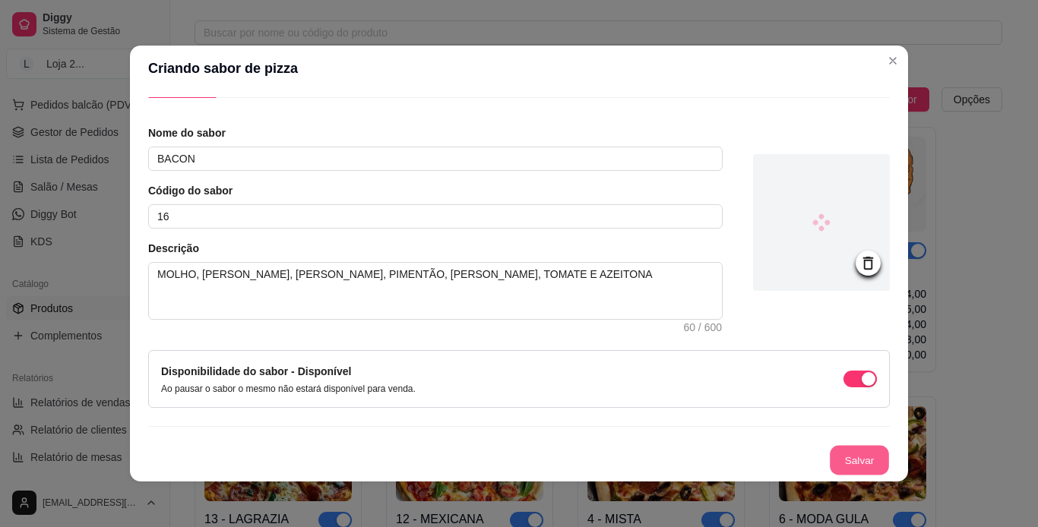
click at [684, 451] on button "Salvar" at bounding box center [858, 461] width 59 height 30
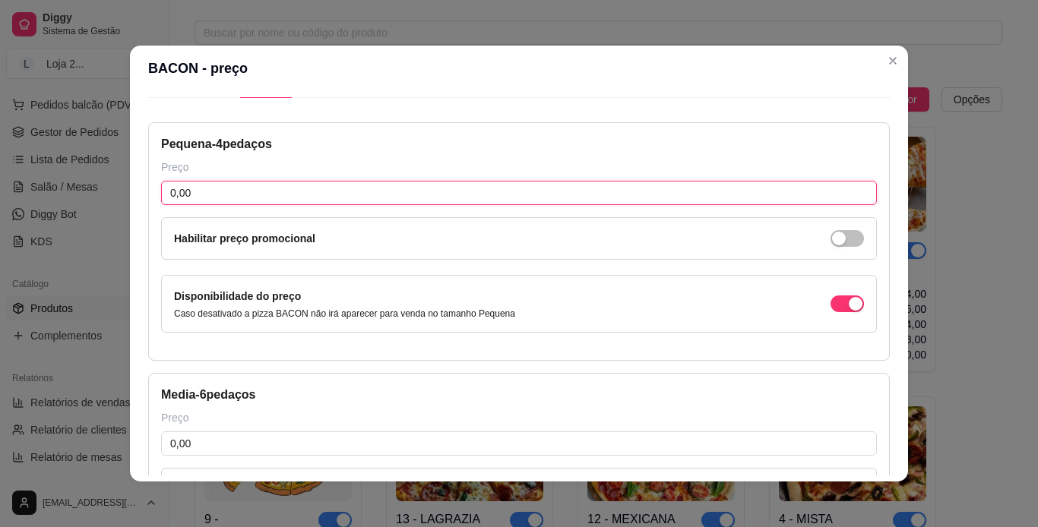
click at [476, 191] on input "0,00" at bounding box center [518, 193] width 715 height 24
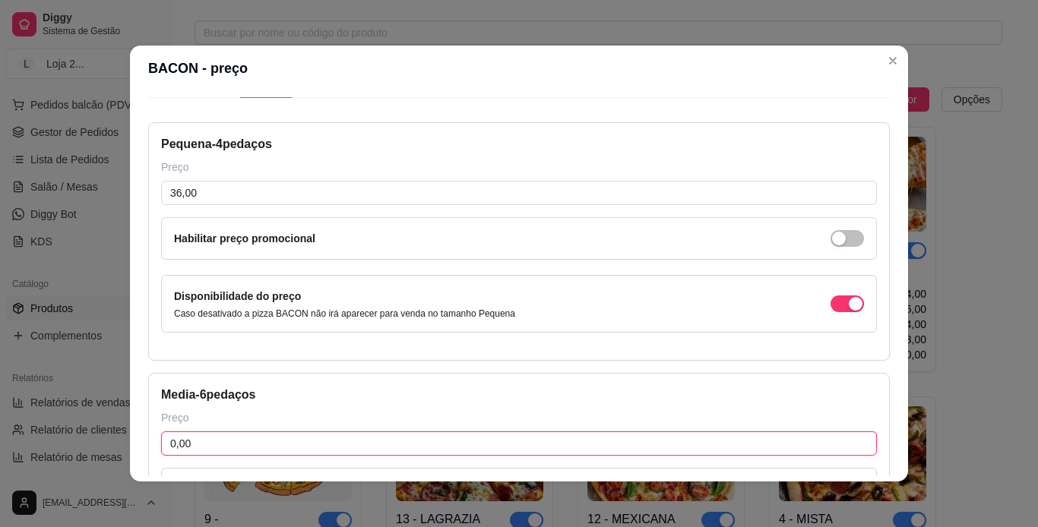
click at [340, 438] on input "0,00" at bounding box center [518, 443] width 715 height 24
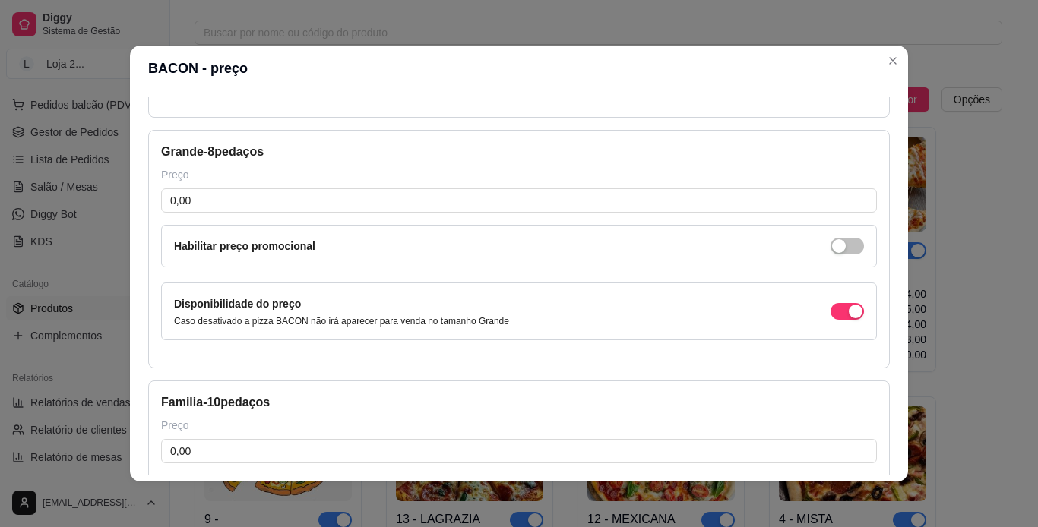
scroll to position [581, 0]
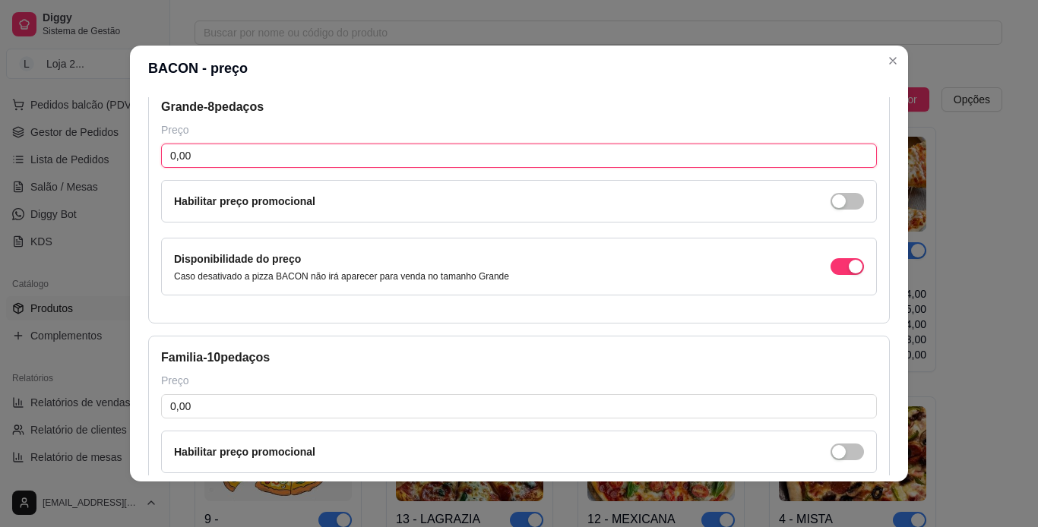
click at [684, 148] on input "0,00" at bounding box center [518, 156] width 715 height 24
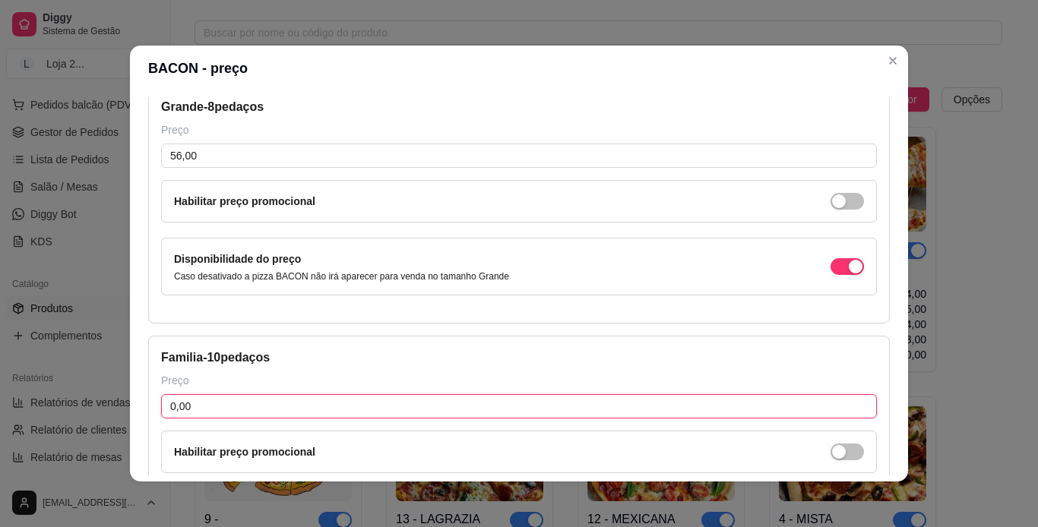
click at [508, 401] on input "0,00" at bounding box center [518, 406] width 715 height 24
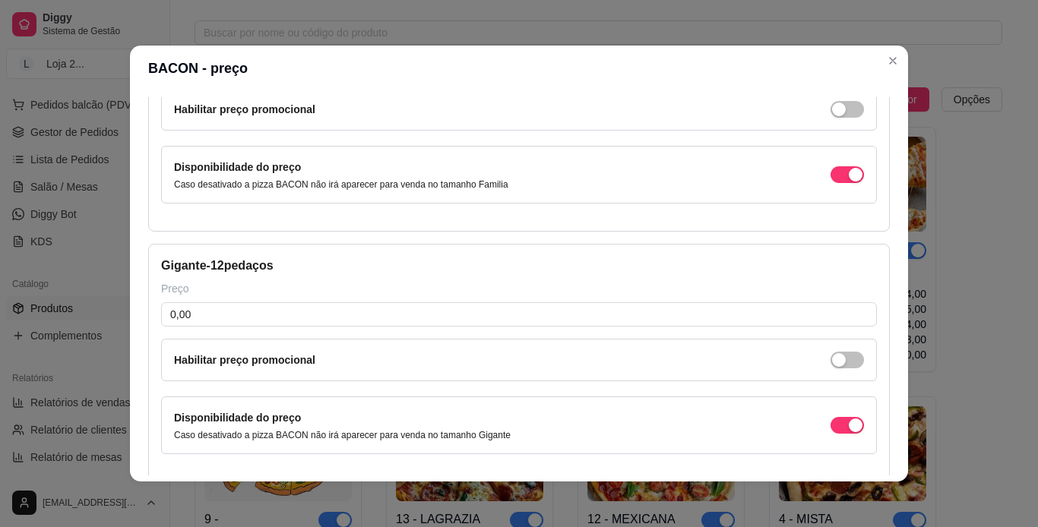
scroll to position [935, 0]
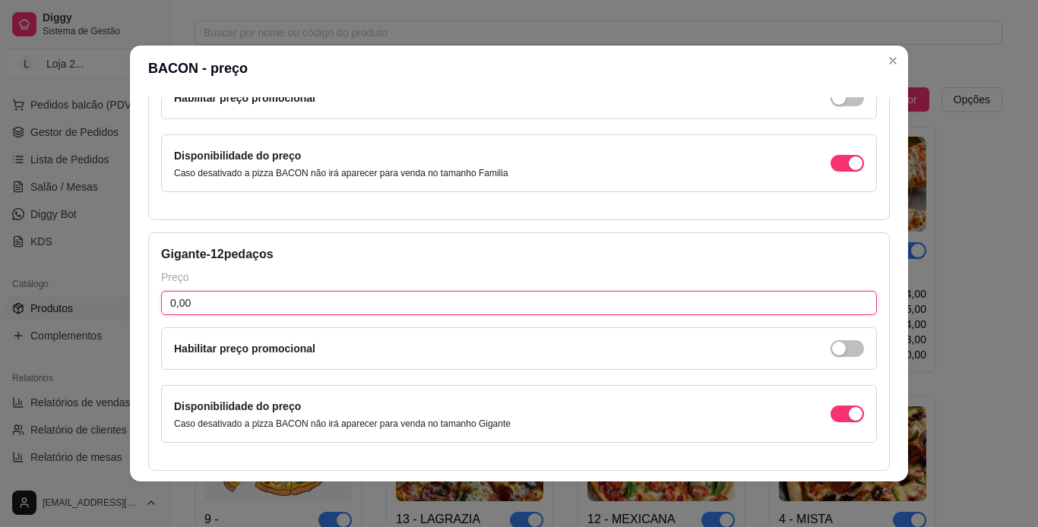
click at [684, 310] on input "0,00" at bounding box center [518, 303] width 715 height 24
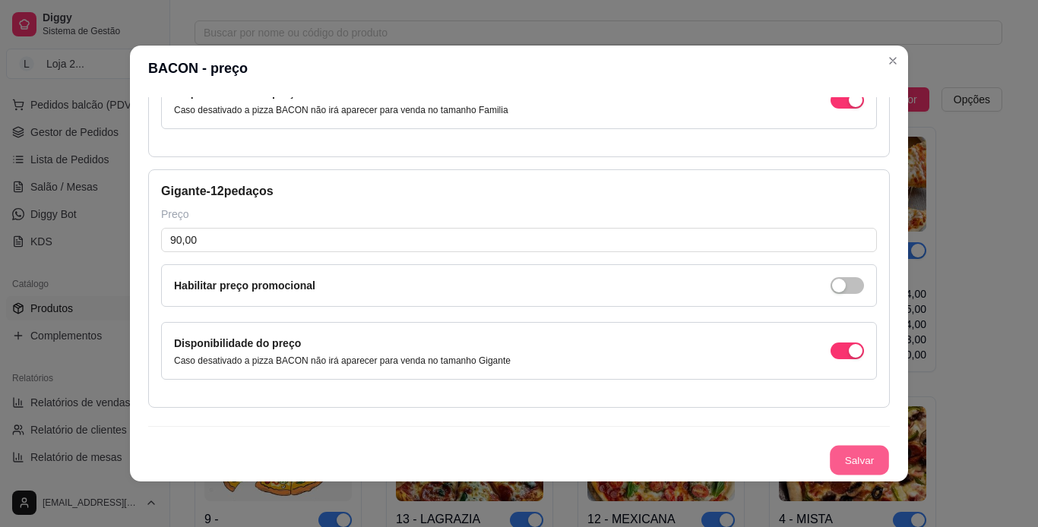
click at [684, 459] on button "Salvar" at bounding box center [858, 461] width 59 height 30
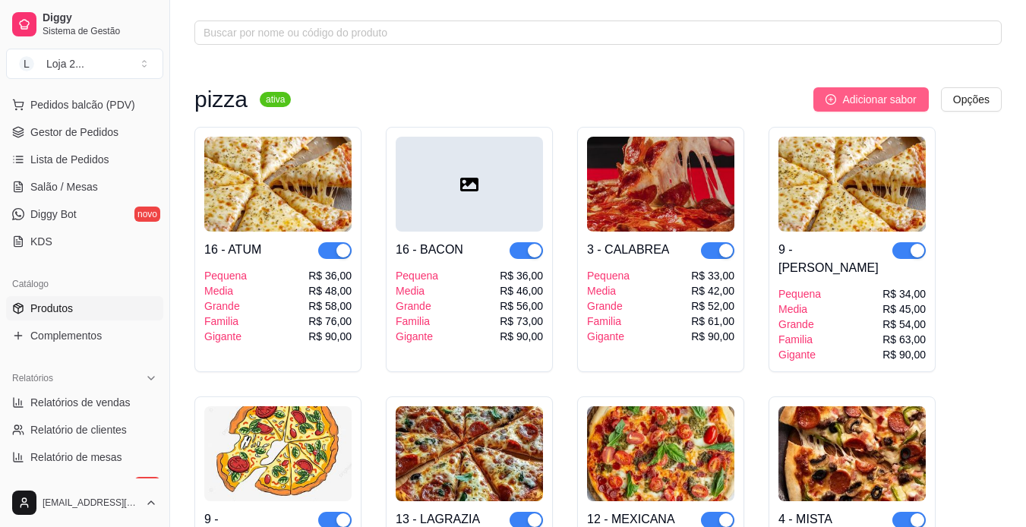
click at [684, 94] on span "Adicionar sabor" at bounding box center [879, 99] width 74 height 17
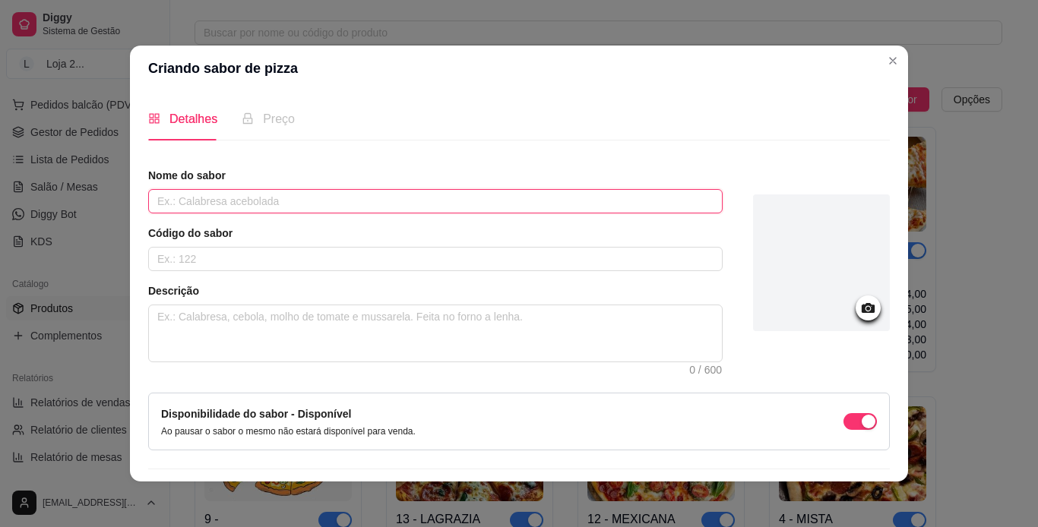
click at [573, 202] on input "text" at bounding box center [435, 201] width 574 height 24
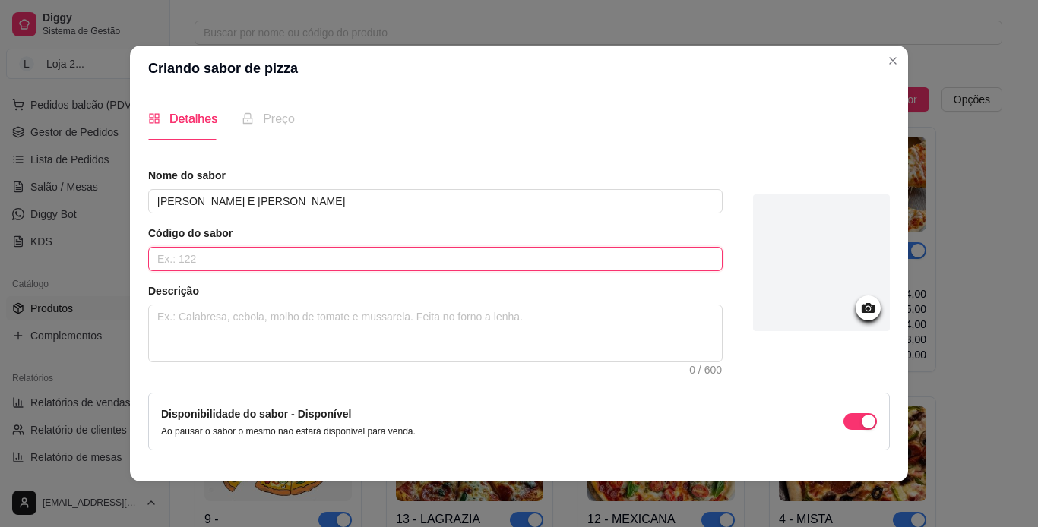
click at [463, 257] on input "text" at bounding box center [435, 259] width 574 height 24
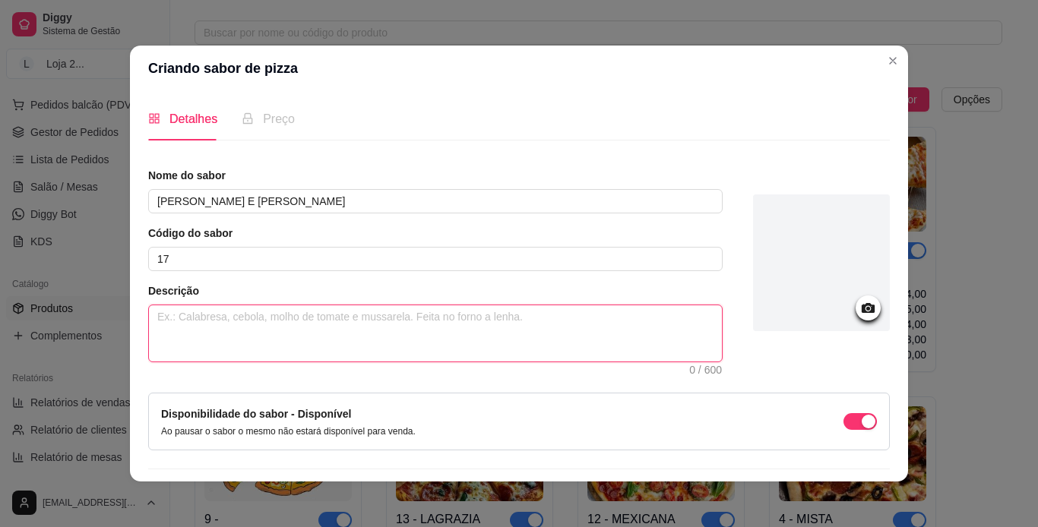
click at [368, 336] on textarea at bounding box center [435, 333] width 573 height 56
paste textarea "MOLHO, [PERSON_NAME], TOMATE E AZEITONA"
click at [298, 317] on textarea "MOLHO, [PERSON_NAME], TOMATE E AZEITONA" at bounding box center [435, 333] width 573 height 56
click at [393, 327] on textarea "MOLHO, MUSSARELA, GOIABADA E [GEOGRAPHIC_DATA]" at bounding box center [435, 333] width 573 height 56
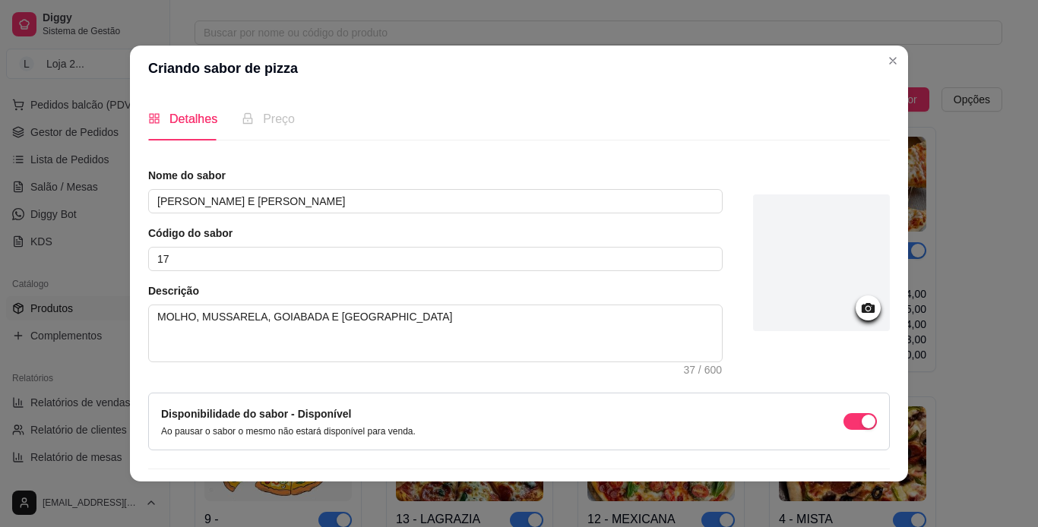
click at [684, 267] on div at bounding box center [821, 262] width 137 height 137
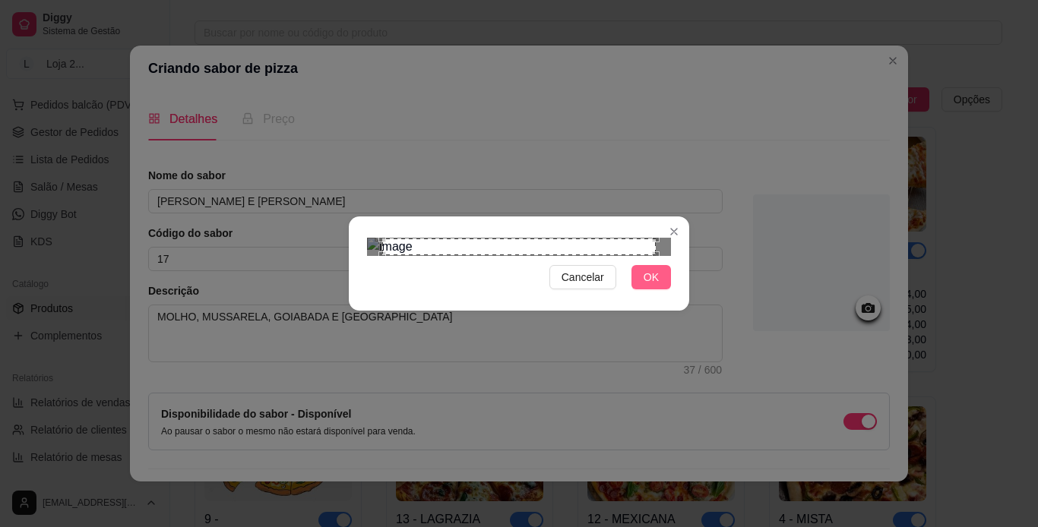
click at [657, 286] on span "OK" at bounding box center [650, 277] width 15 height 17
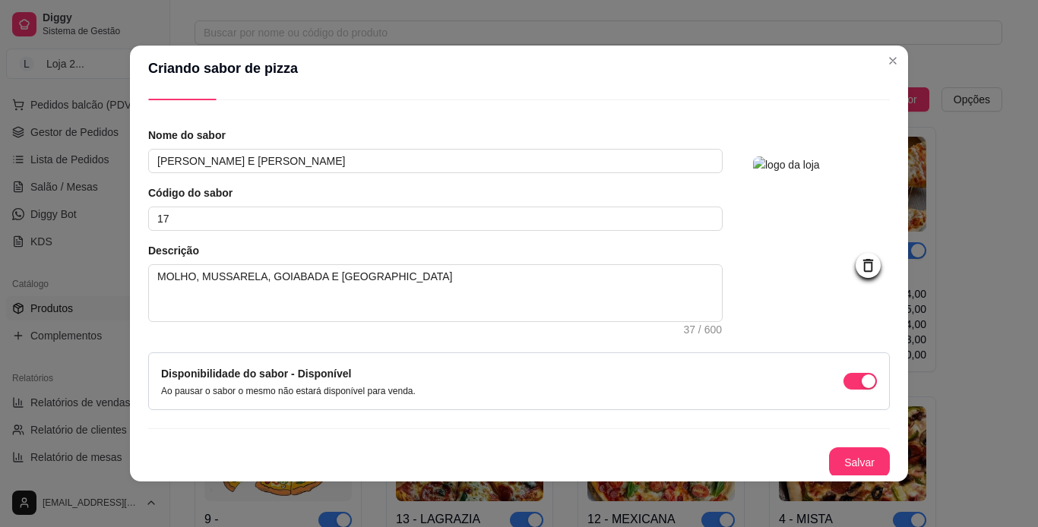
scroll to position [43, 0]
click at [684, 459] on button "Salvar" at bounding box center [858, 461] width 59 height 30
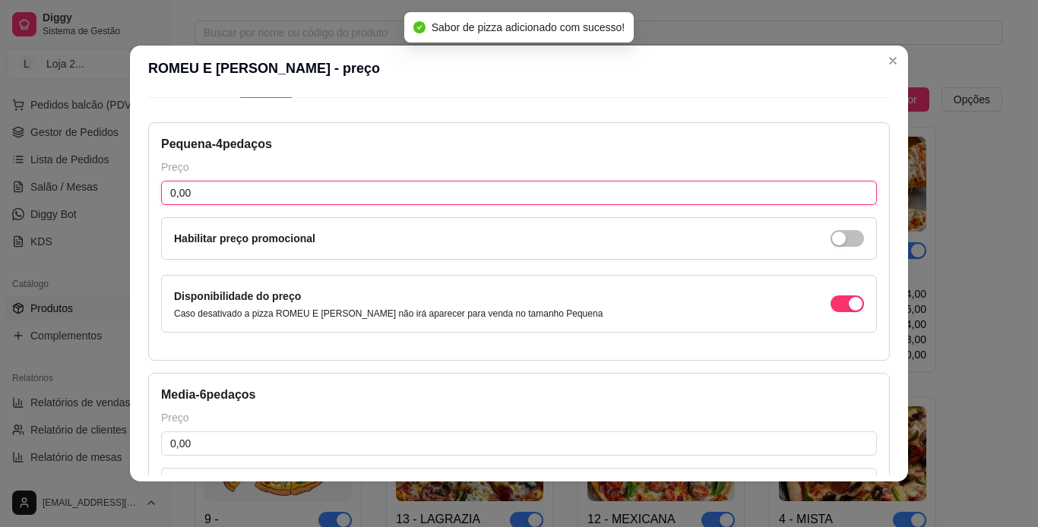
click at [402, 200] on input "0,00" at bounding box center [518, 193] width 715 height 24
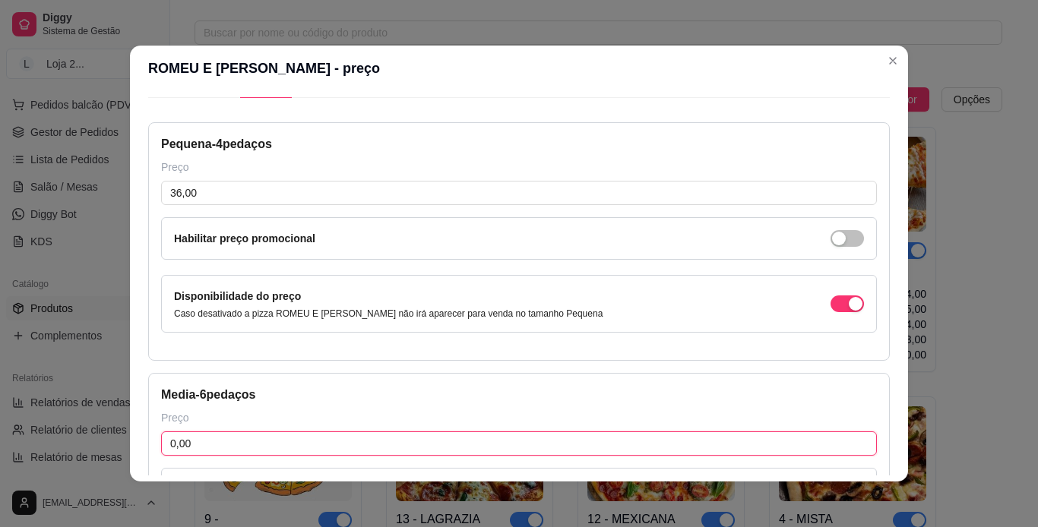
click at [312, 438] on input "0,00" at bounding box center [518, 443] width 715 height 24
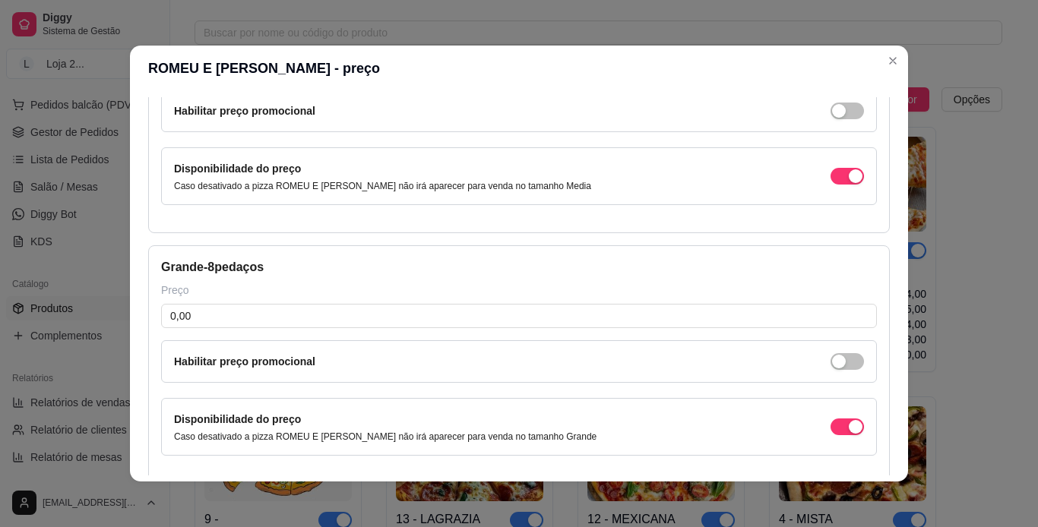
scroll to position [498, 0]
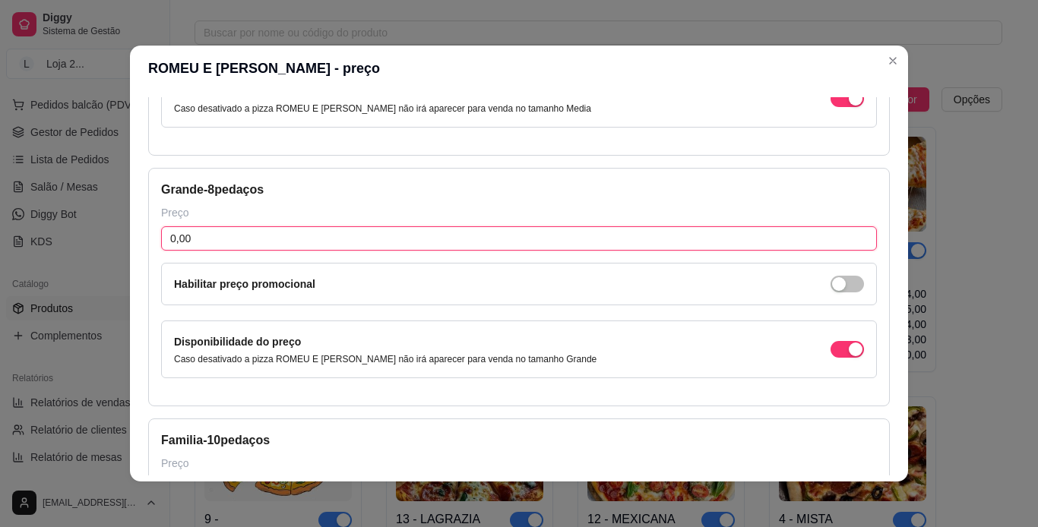
click at [590, 240] on input "0,00" at bounding box center [518, 238] width 715 height 24
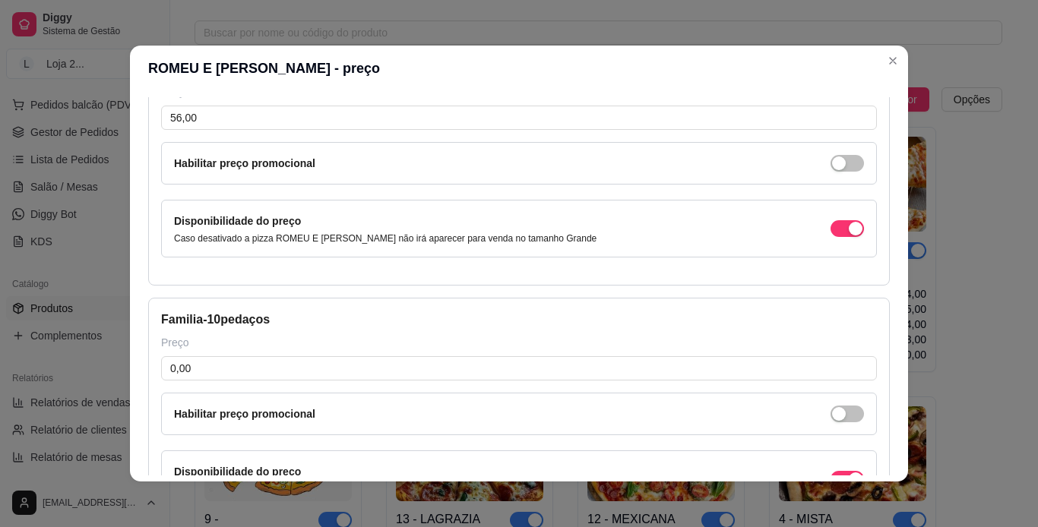
scroll to position [620, 0]
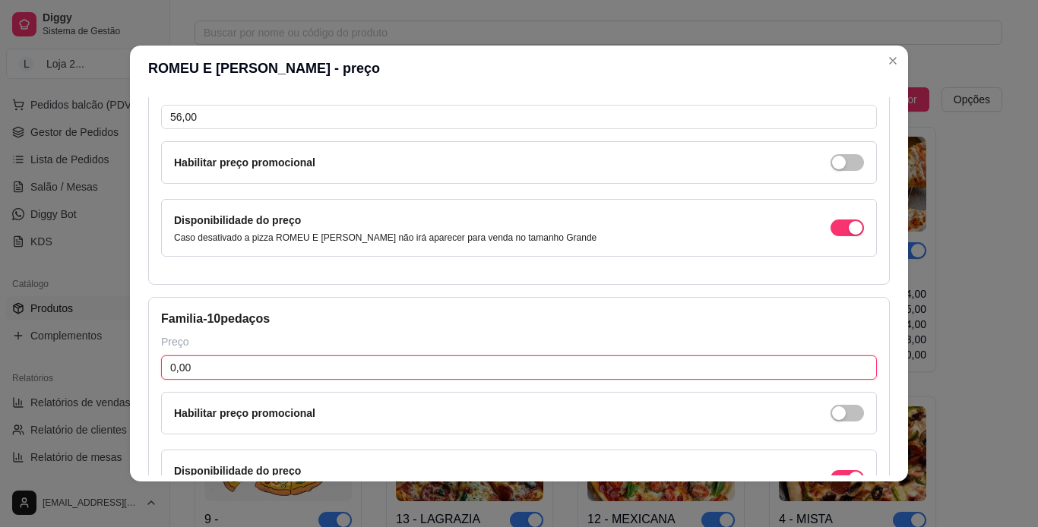
click at [684, 360] on input "0,00" at bounding box center [518, 367] width 715 height 24
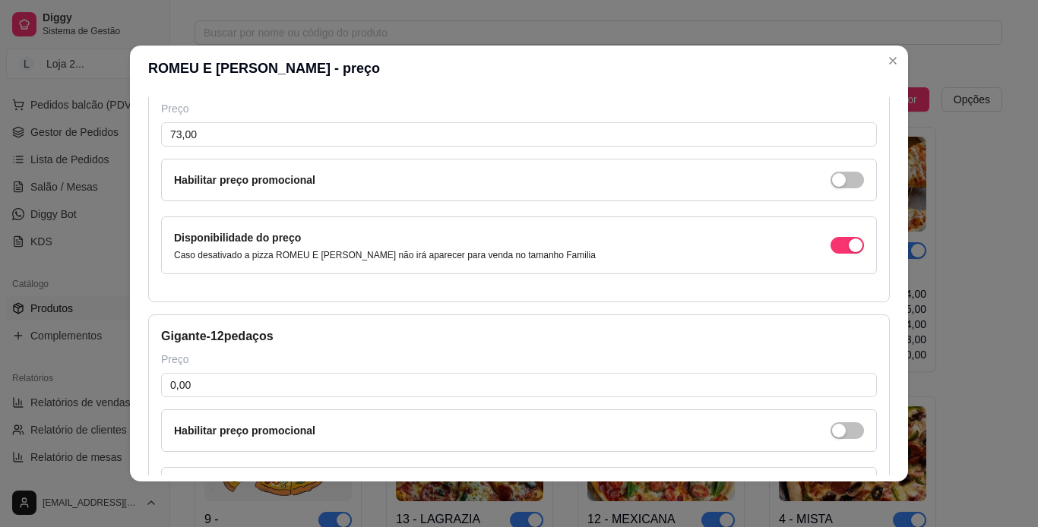
scroll to position [863, 0]
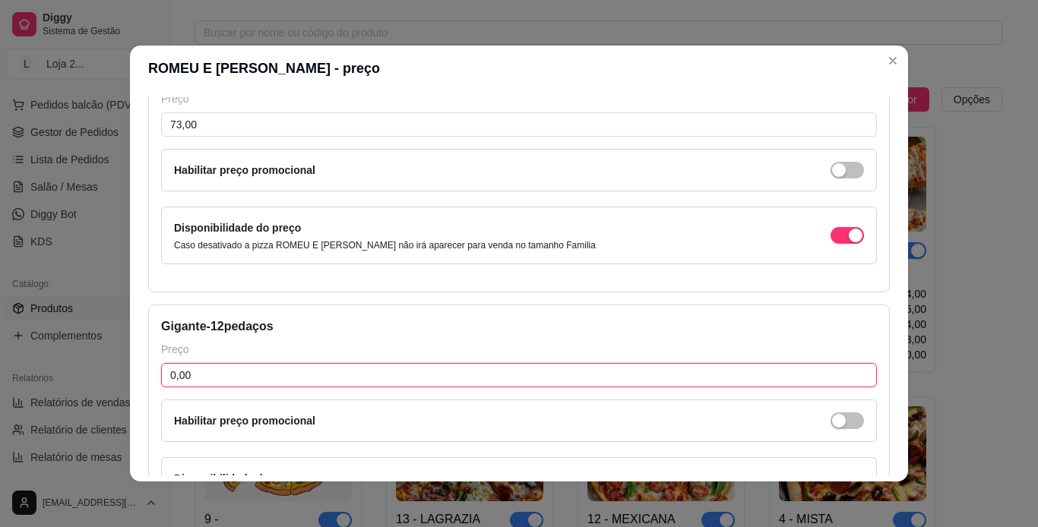
click at [684, 376] on input "0,00" at bounding box center [518, 375] width 715 height 24
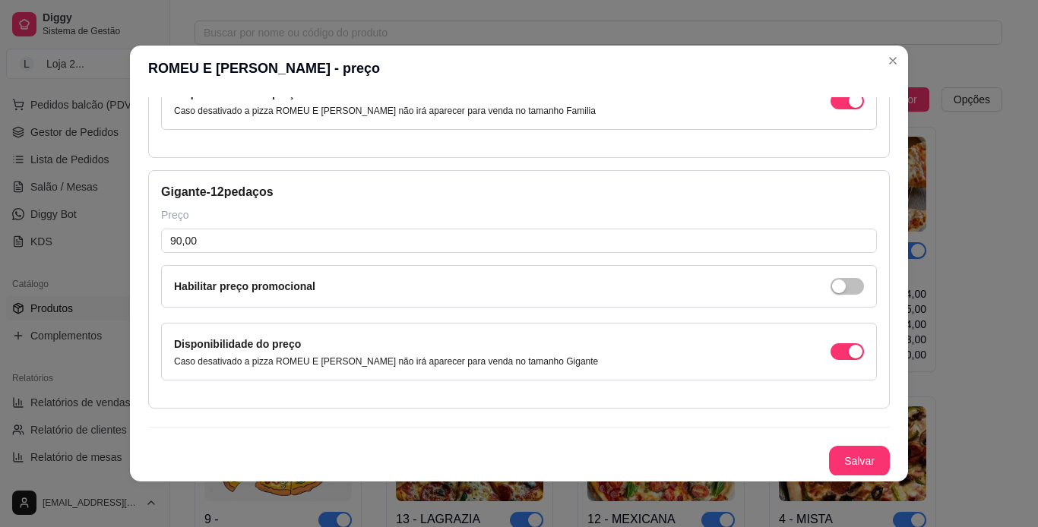
scroll to position [998, 0]
click at [684, 459] on button "Salvar" at bounding box center [858, 461] width 59 height 30
click at [684, 453] on button "Salvar" at bounding box center [858, 461] width 59 height 30
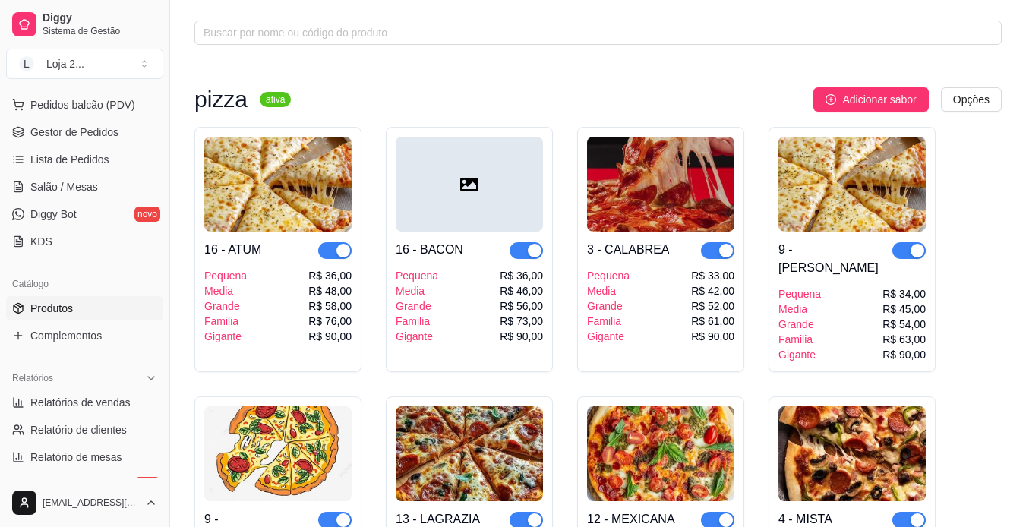
click at [513, 197] on div at bounding box center [469, 184] width 147 height 95
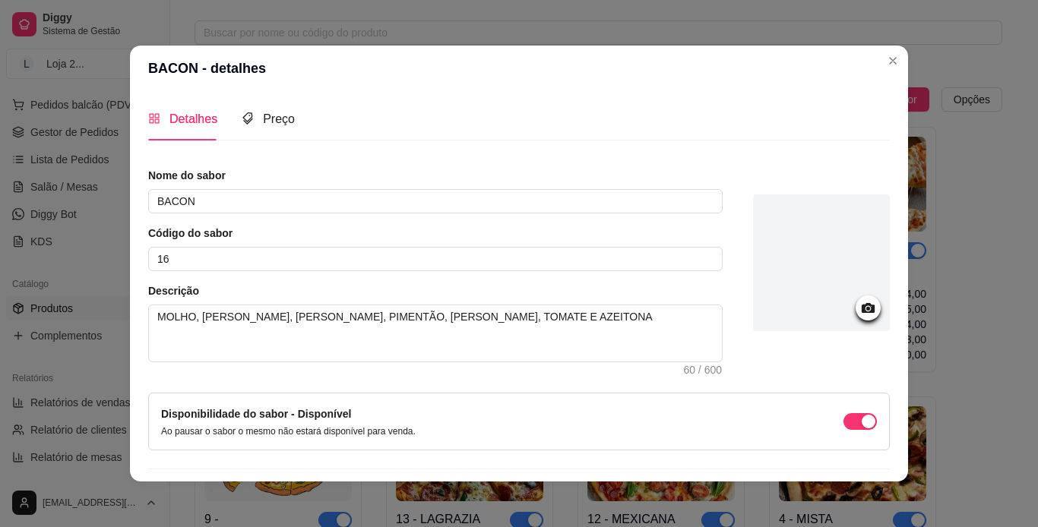
click at [684, 261] on div at bounding box center [821, 262] width 137 height 137
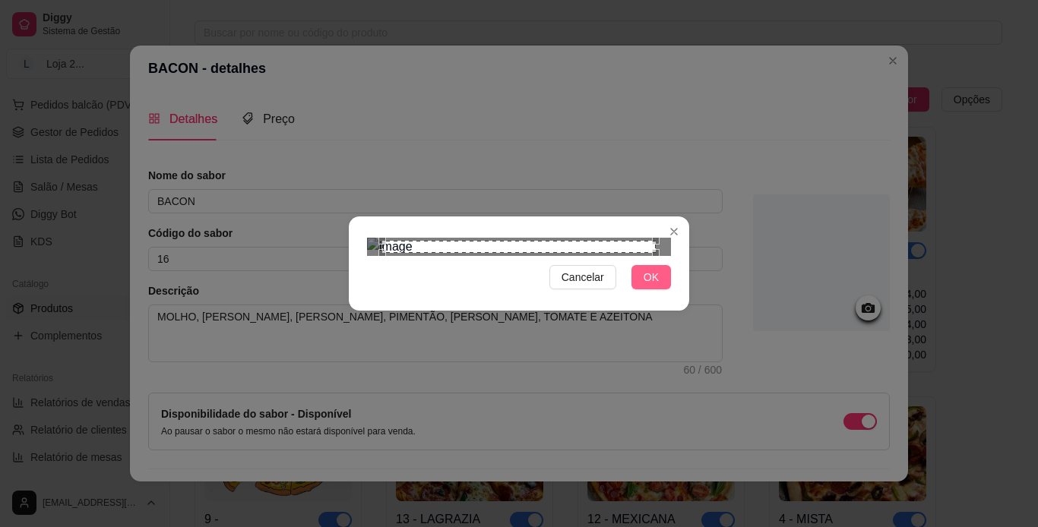
click at [643, 286] on span "OK" at bounding box center [650, 277] width 15 height 17
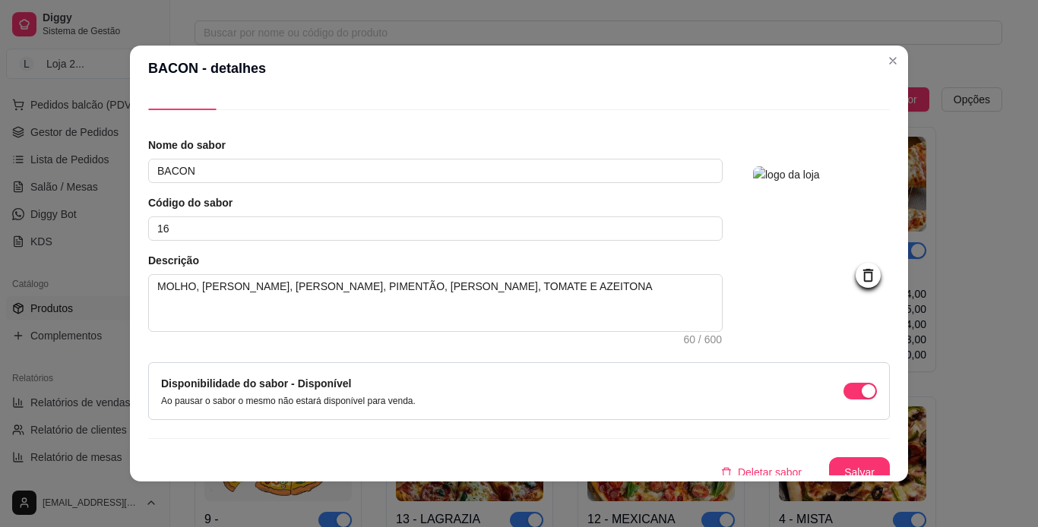
scroll to position [43, 0]
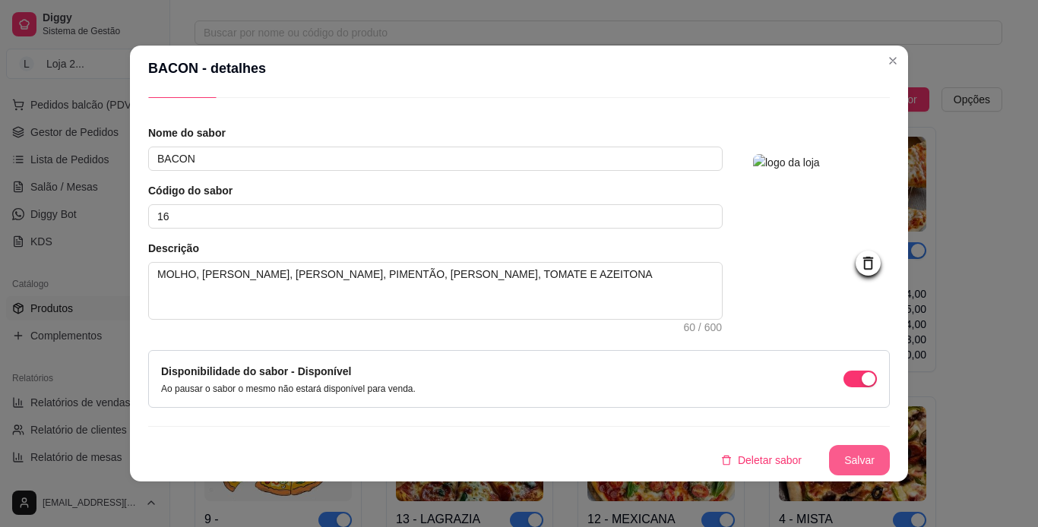
click at [684, 459] on button "Salvar" at bounding box center [859, 460] width 61 height 30
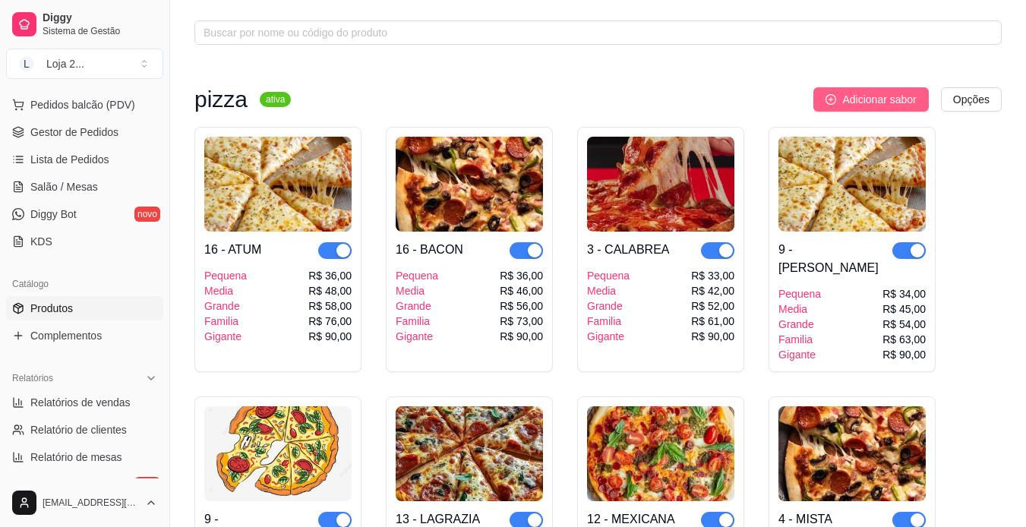
click at [684, 98] on span "Adicionar sabor" at bounding box center [879, 99] width 74 height 17
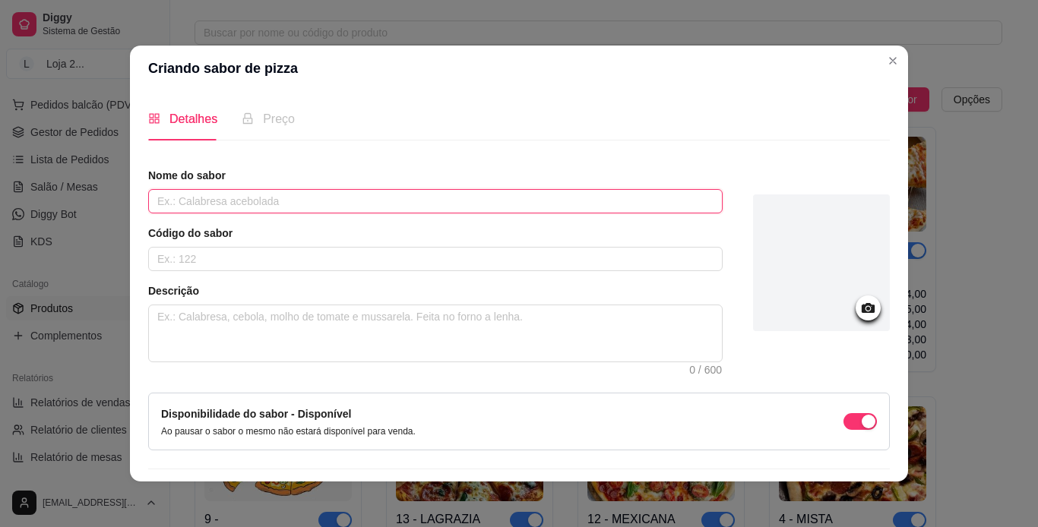
click at [507, 207] on input "text" at bounding box center [435, 201] width 574 height 24
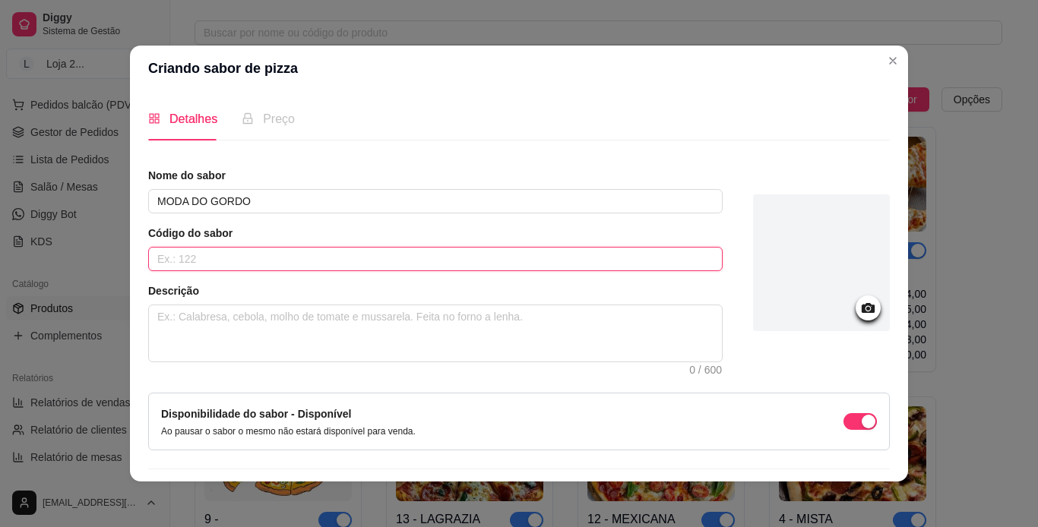
click at [461, 249] on input "text" at bounding box center [435, 259] width 574 height 24
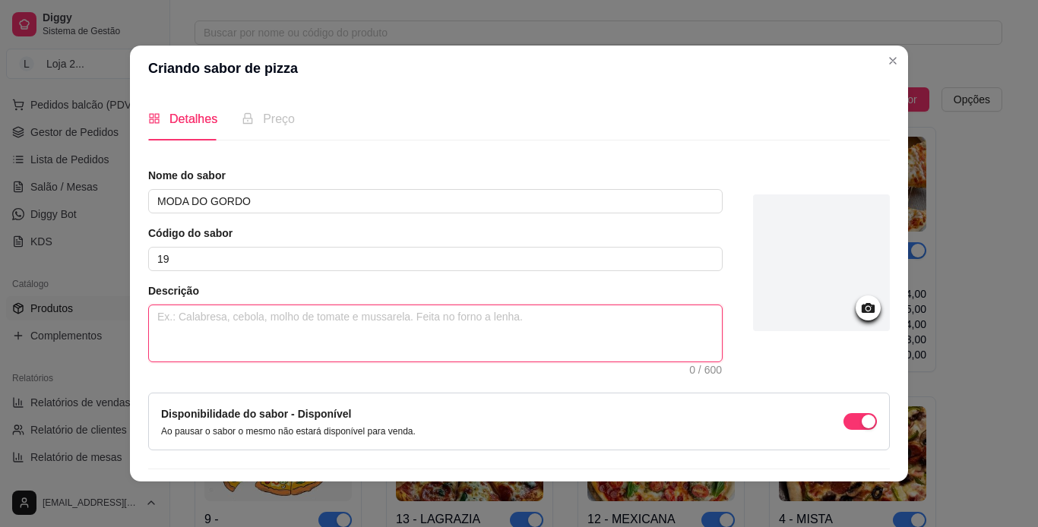
click at [406, 323] on textarea at bounding box center [435, 333] width 573 height 56
paste textarea "MOLHO, [PERSON_NAME], TOMATE E AZEITONA"
click at [257, 320] on textarea "MOLHO, [PERSON_NAME], TOMATE E AZEITONA" at bounding box center [435, 333] width 573 height 56
click at [495, 317] on textarea "MOLHO, MUSSARELA, CARNE DE SOL, CALABRESA, CEBOLA E TOMATE E AZEITONA" at bounding box center [435, 333] width 573 height 56
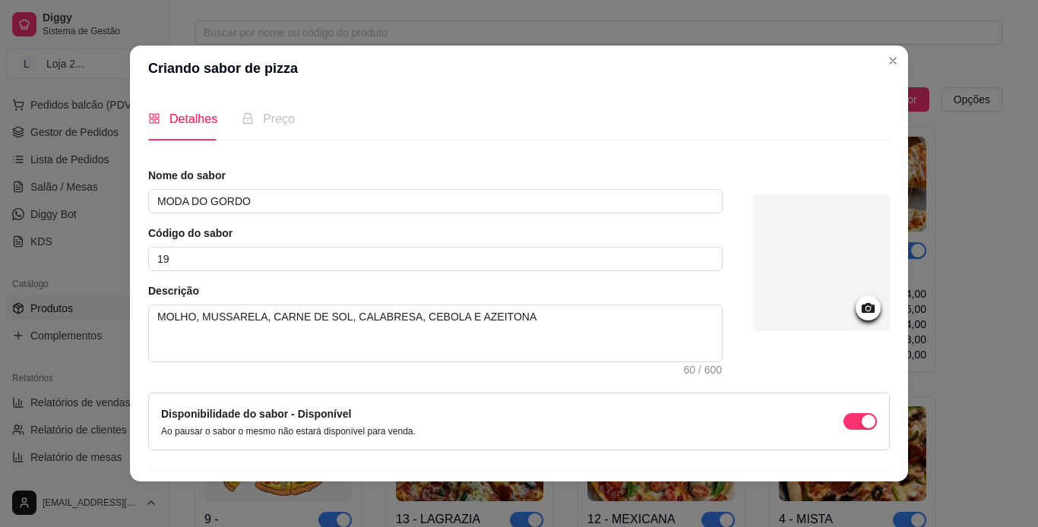
click at [684, 295] on div at bounding box center [821, 262] width 137 height 137
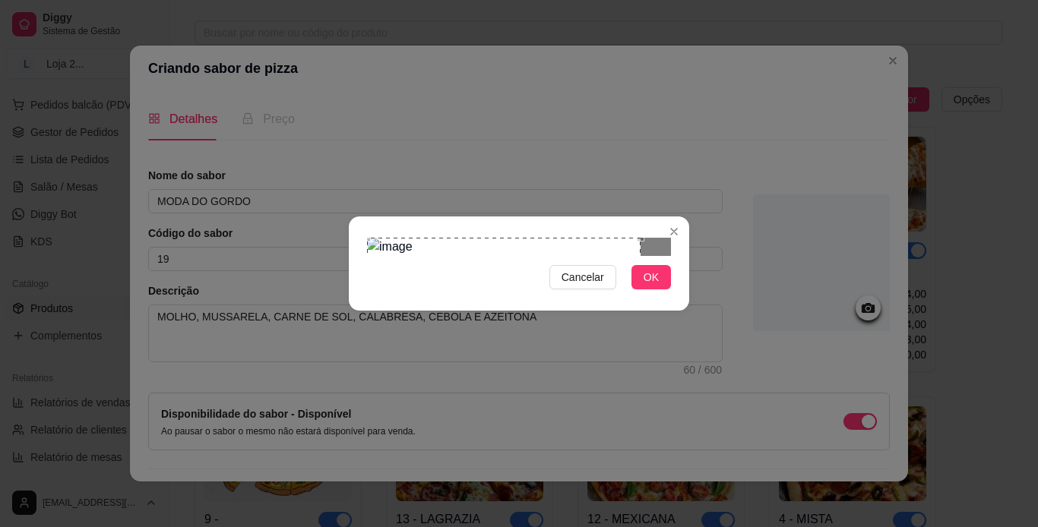
click at [493, 238] on div "Use the arrow keys to move the crop selection area" at bounding box center [503, 374] width 273 height 273
click at [653, 289] on button "OK" at bounding box center [650, 277] width 39 height 24
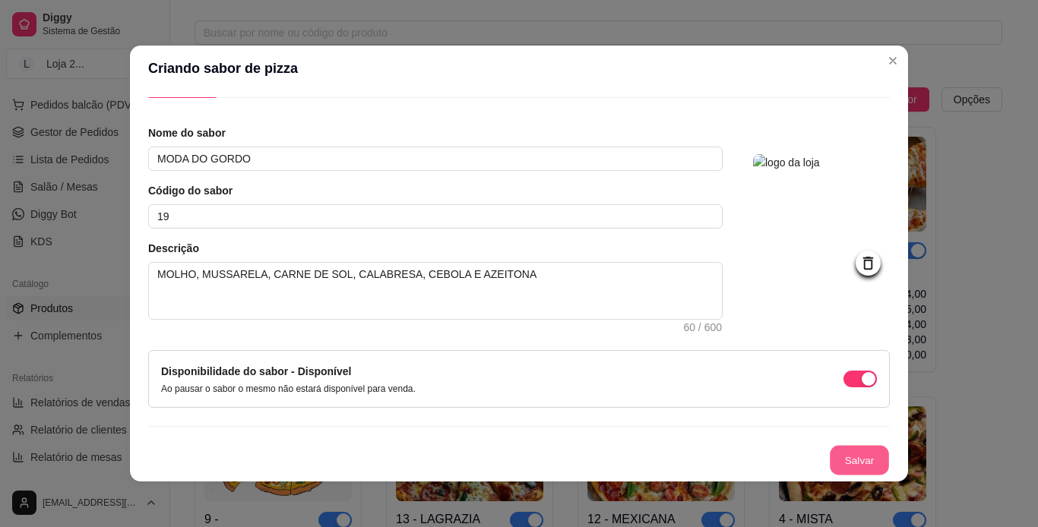
click at [684, 459] on button "Salvar" at bounding box center [858, 461] width 59 height 30
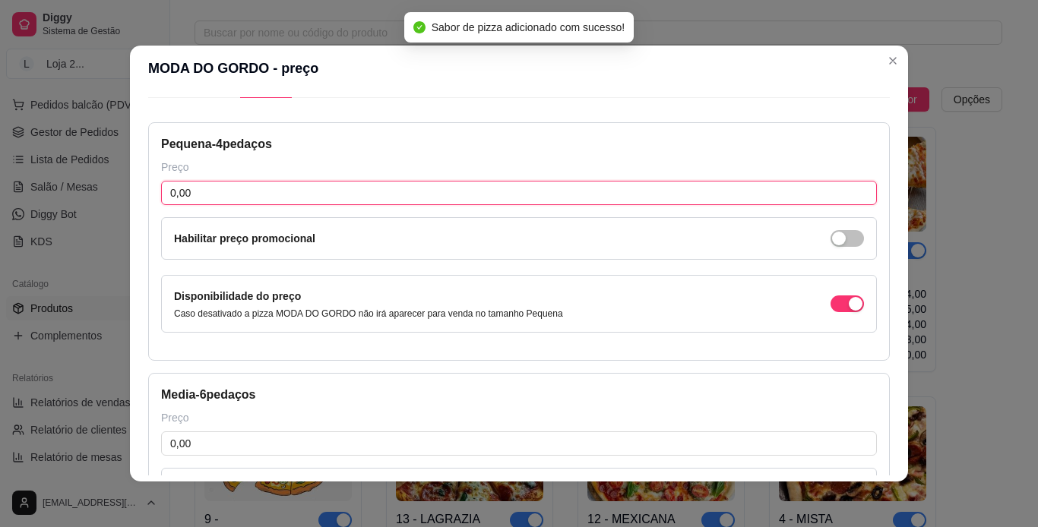
click at [449, 199] on input "0,00" at bounding box center [518, 193] width 715 height 24
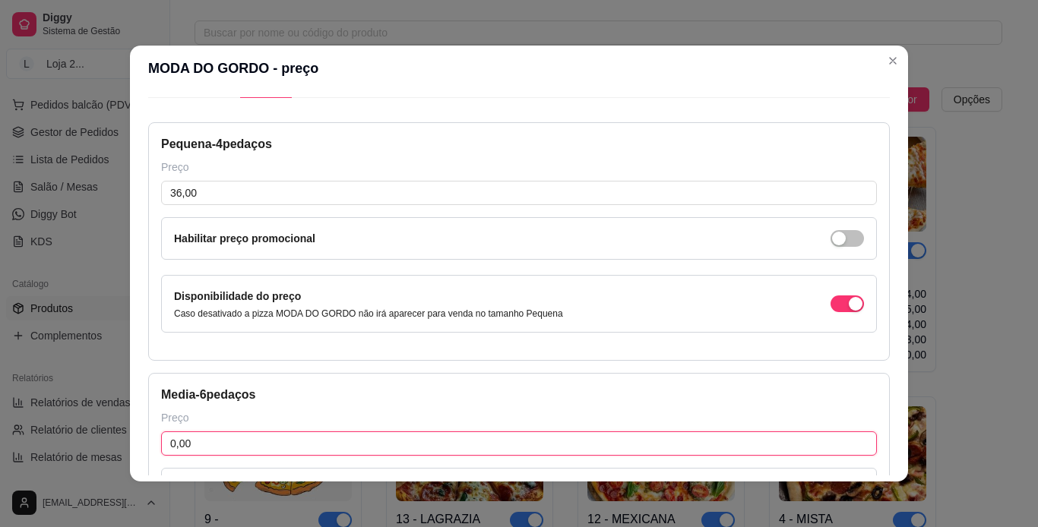
click at [375, 441] on input "0,00" at bounding box center [518, 443] width 715 height 24
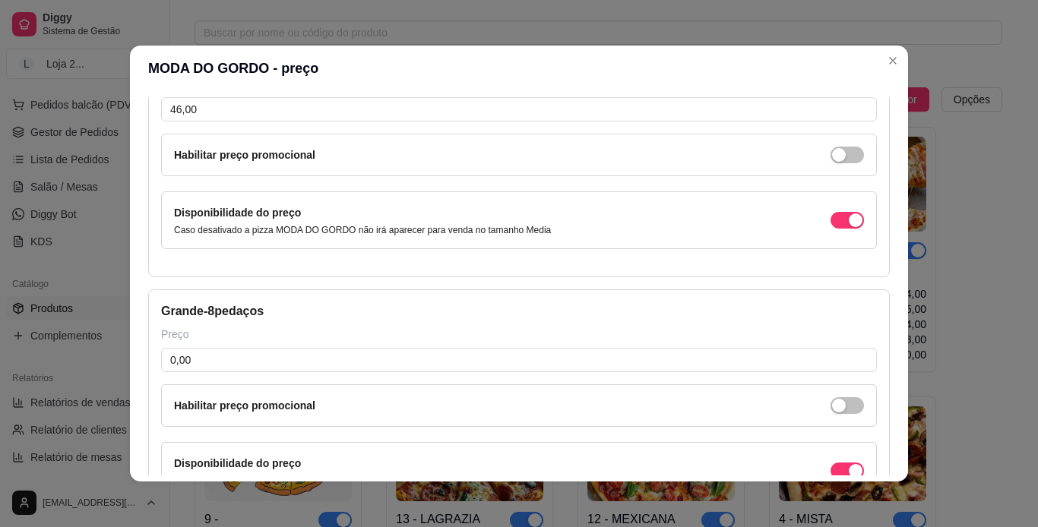
scroll to position [407, 0]
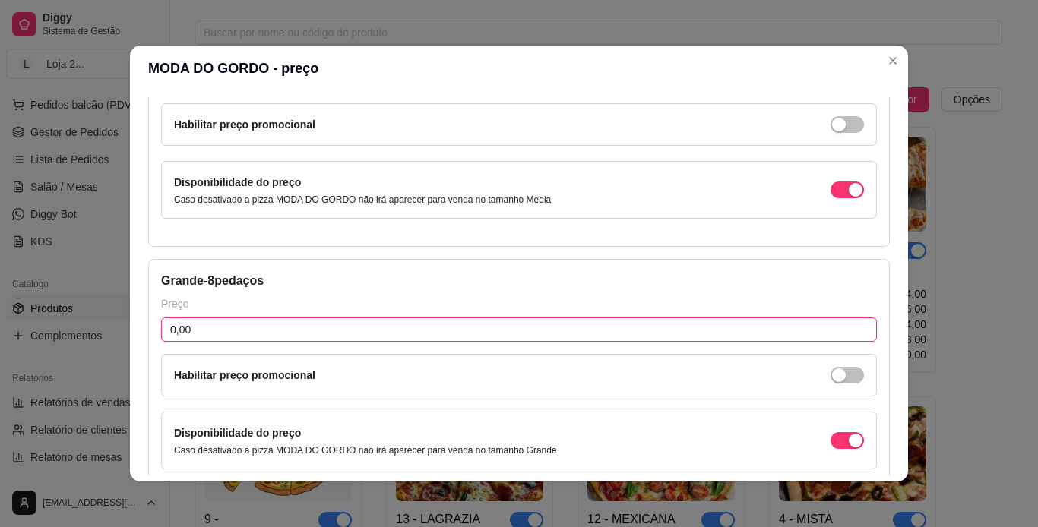
click at [684, 335] on input "0,00" at bounding box center [518, 329] width 715 height 24
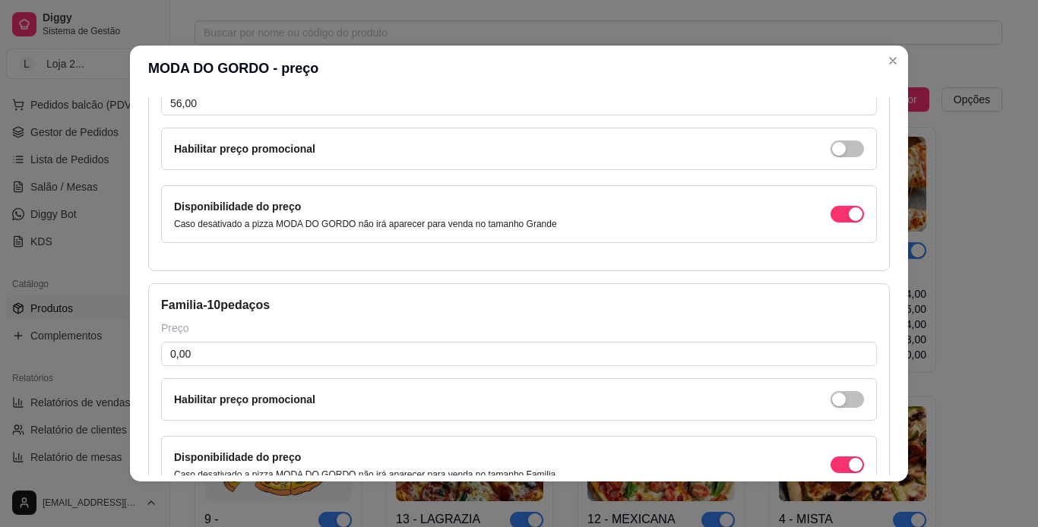
scroll to position [650, 0]
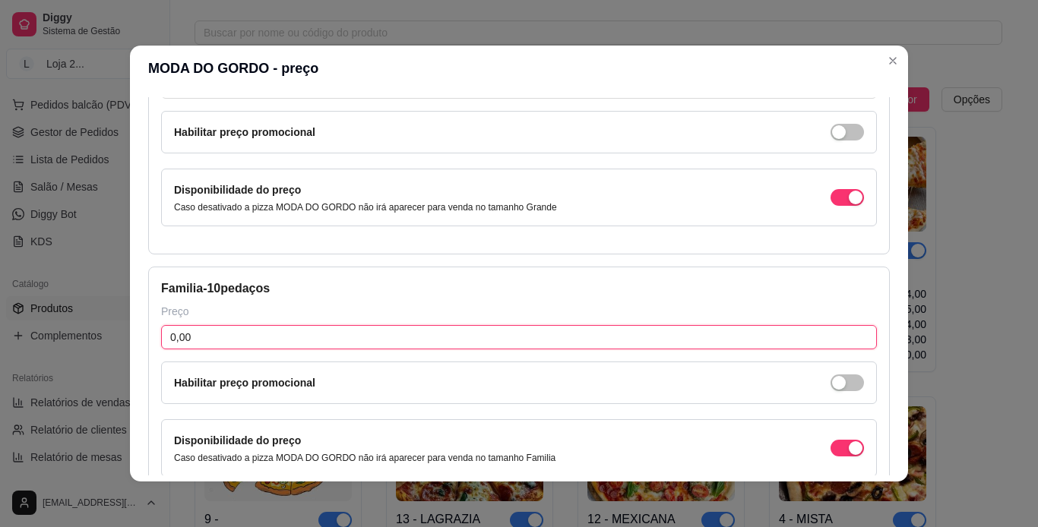
click at [684, 333] on input "0,00" at bounding box center [518, 337] width 715 height 24
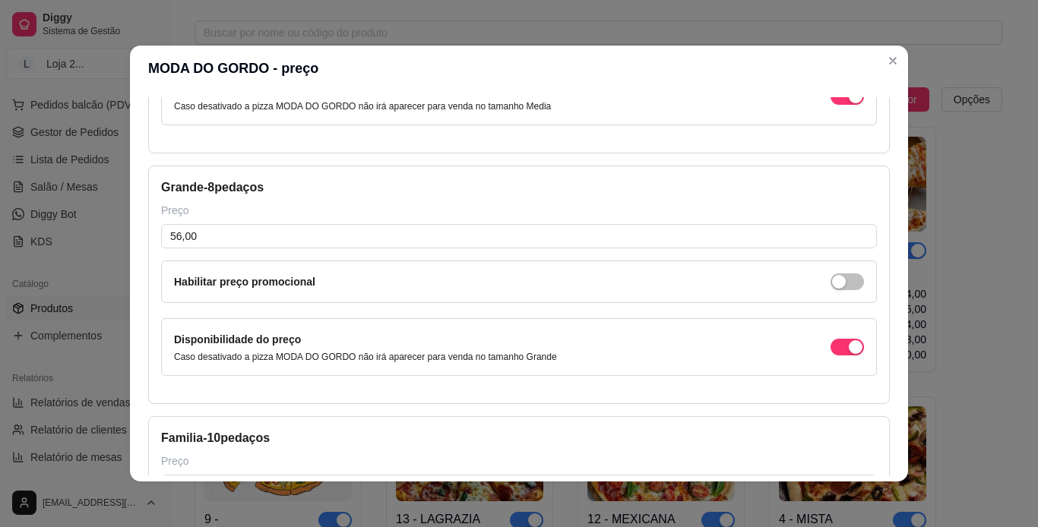
scroll to position [473, 0]
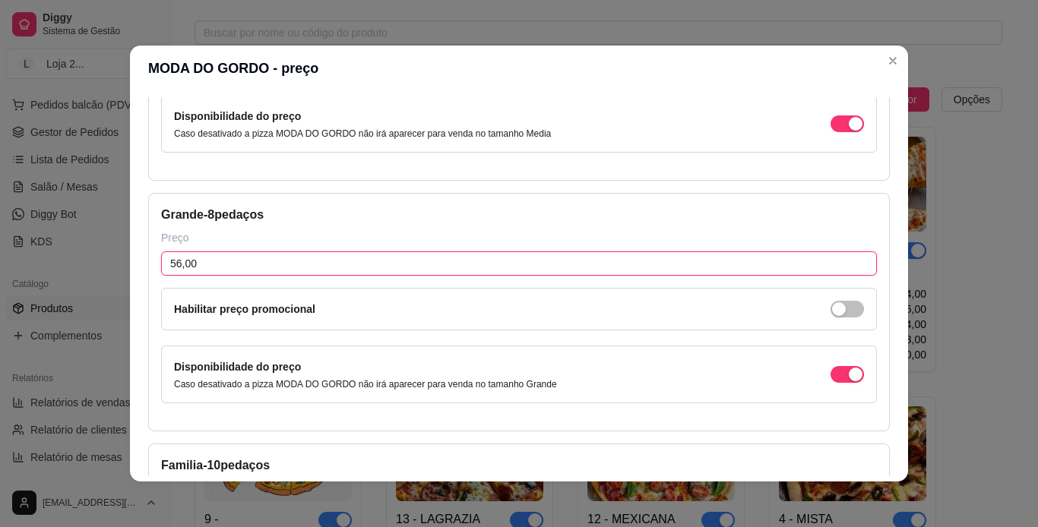
click at [175, 264] on input "56,00" at bounding box center [518, 263] width 715 height 24
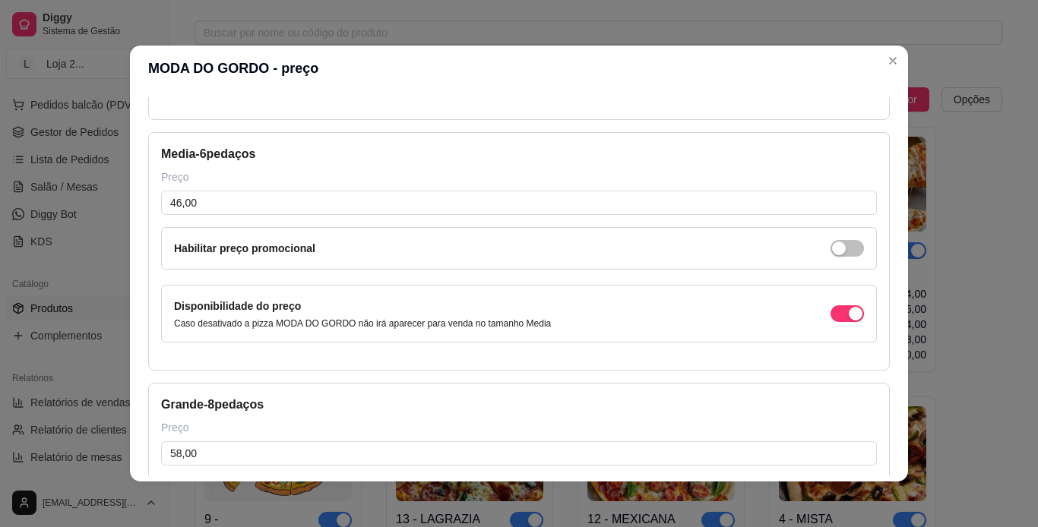
scroll to position [214, 0]
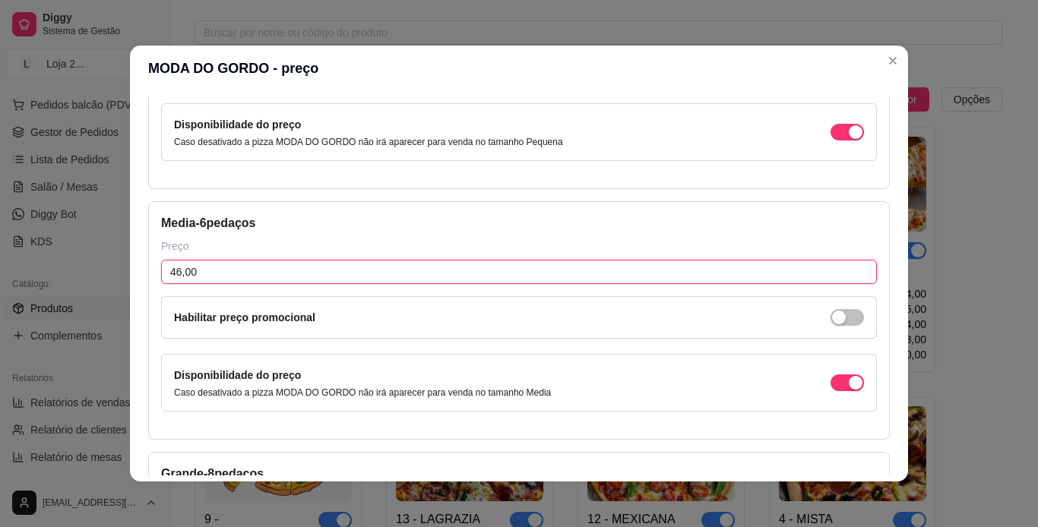
click at [173, 274] on input "46,00" at bounding box center [518, 272] width 715 height 24
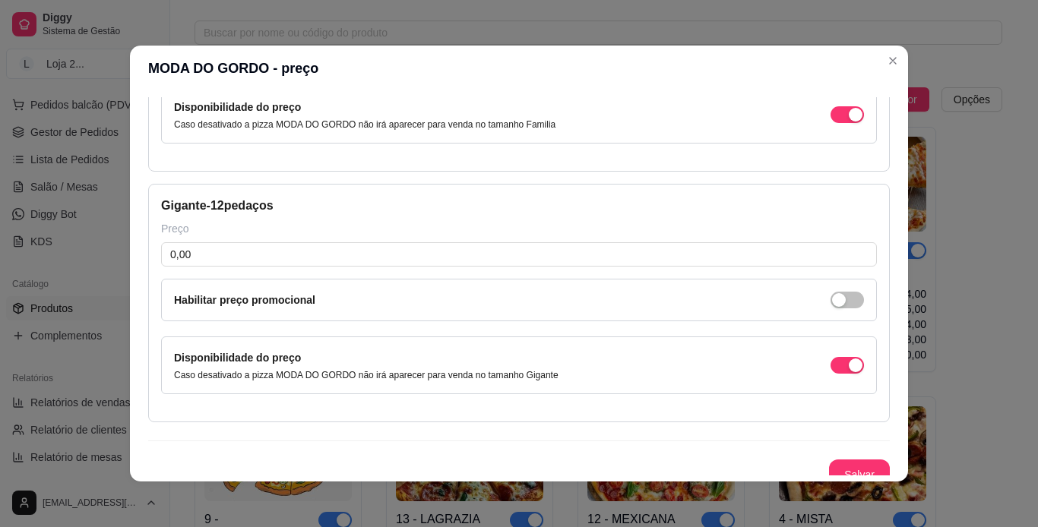
scroll to position [998, 0]
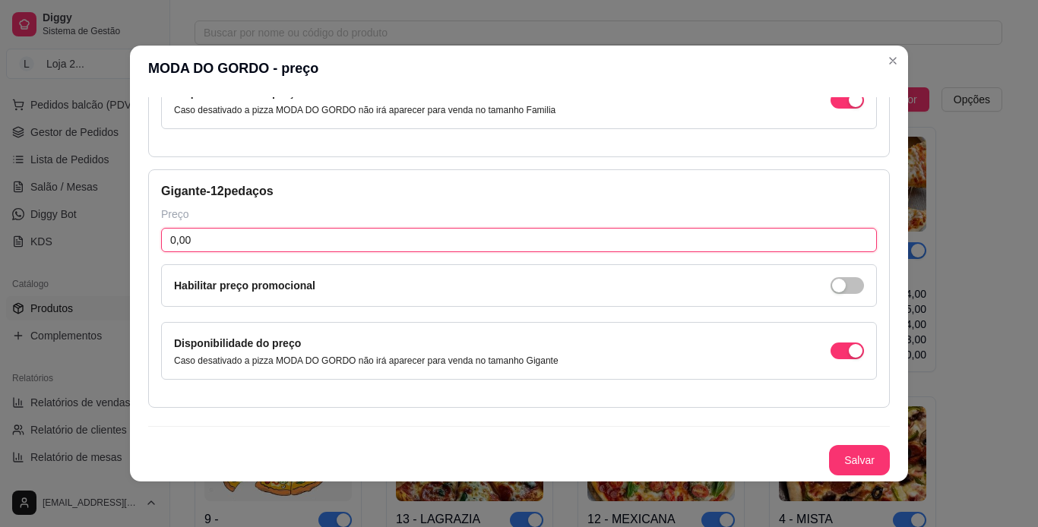
click at [684, 239] on input "0,00" at bounding box center [518, 240] width 715 height 24
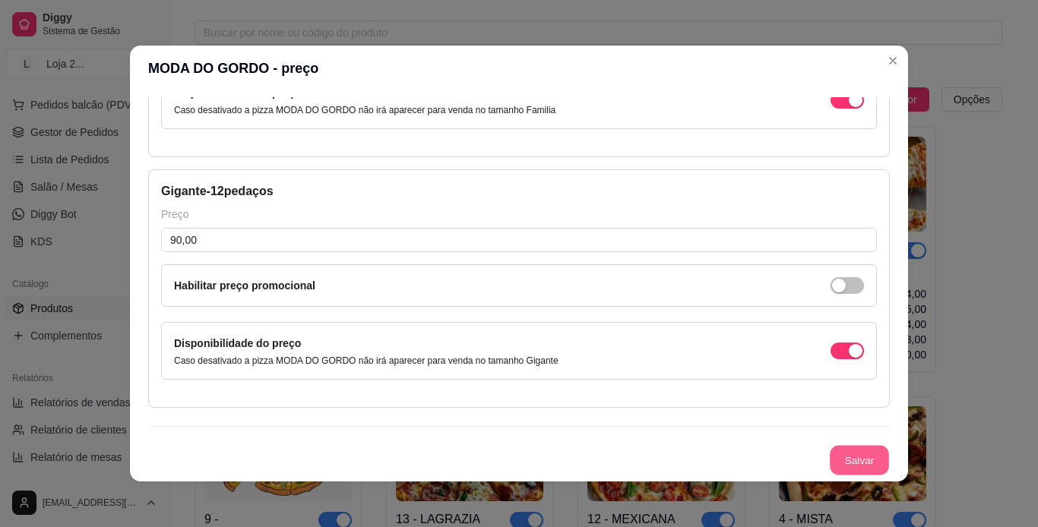
click at [684, 452] on button "Salvar" at bounding box center [858, 461] width 59 height 30
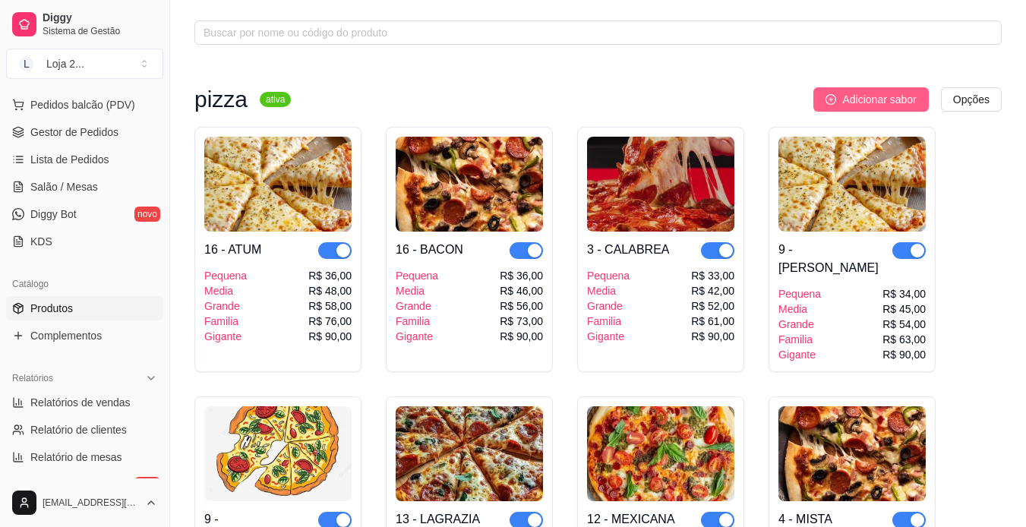
click at [684, 102] on icon "plus-circle" at bounding box center [831, 99] width 11 height 11
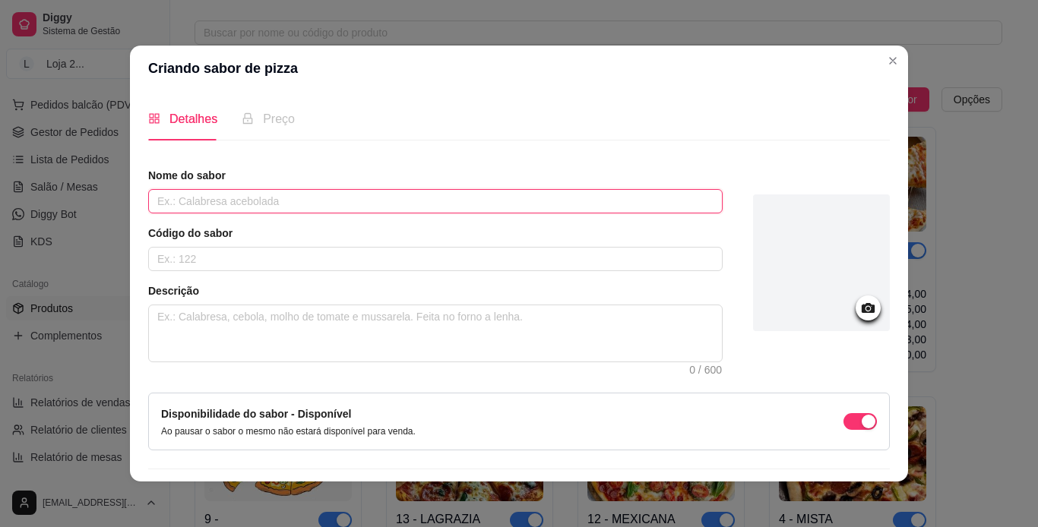
click at [592, 200] on input "text" at bounding box center [435, 201] width 574 height 24
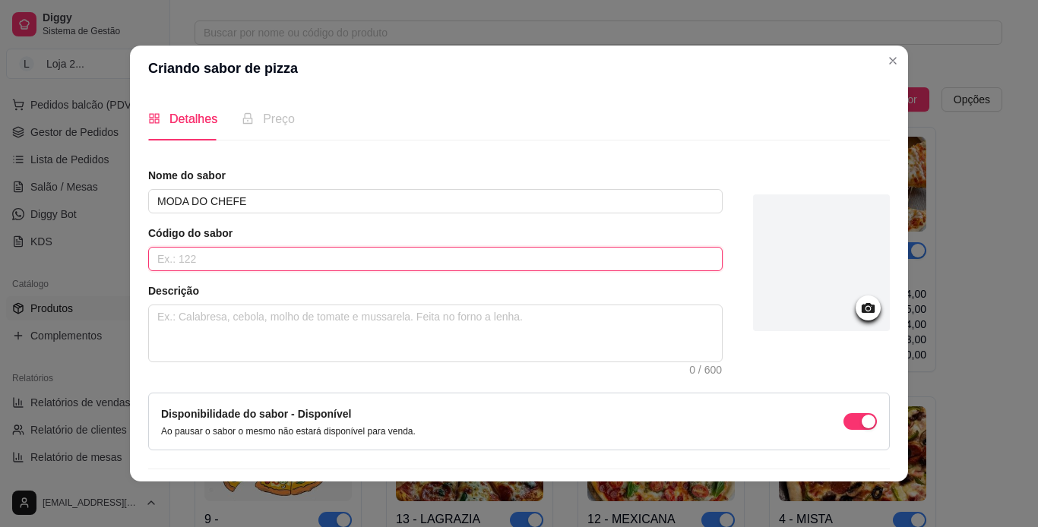
click at [516, 266] on input "text" at bounding box center [435, 259] width 574 height 24
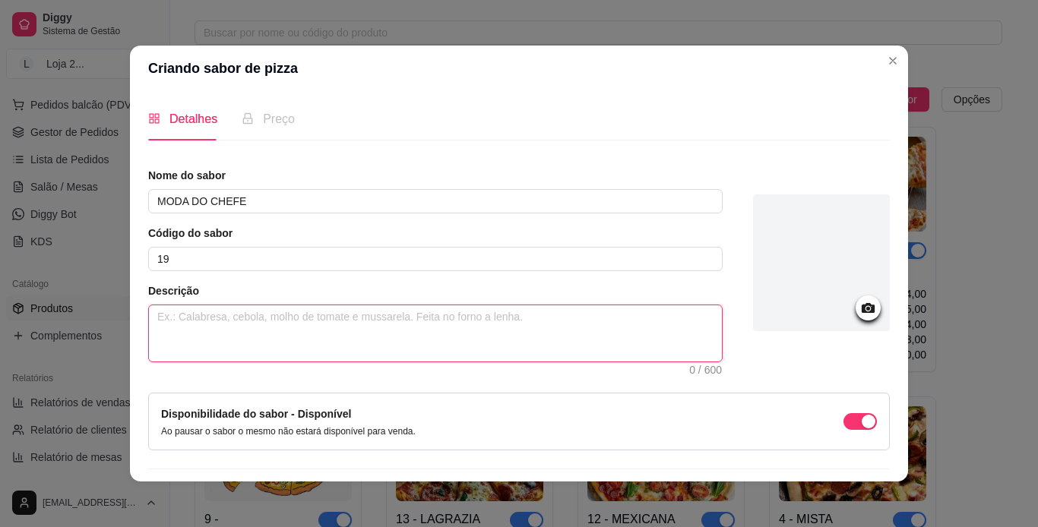
click at [415, 321] on textarea at bounding box center [435, 333] width 573 height 56
paste textarea "MOLHO, [PERSON_NAME], TOMATE E AZEITONA"
click at [254, 318] on textarea "MOLHO, [PERSON_NAME], TOMATE E AZEITONA" at bounding box center [435, 333] width 573 height 56
click at [255, 319] on textarea "MOLHO, [PERSON_NAME], TOMATE E AZEITONA" at bounding box center [435, 333] width 573 height 56
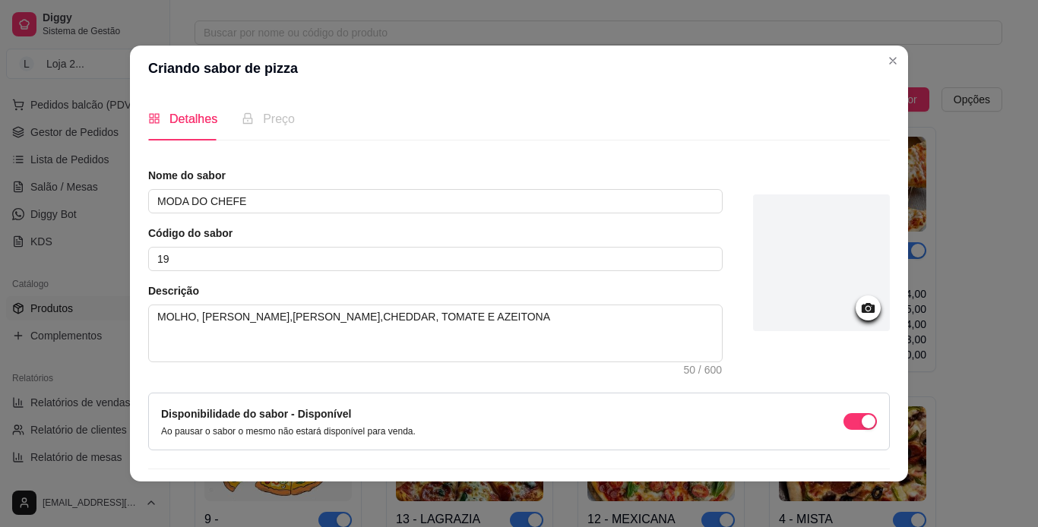
click at [684, 299] on div at bounding box center [821, 262] width 137 height 137
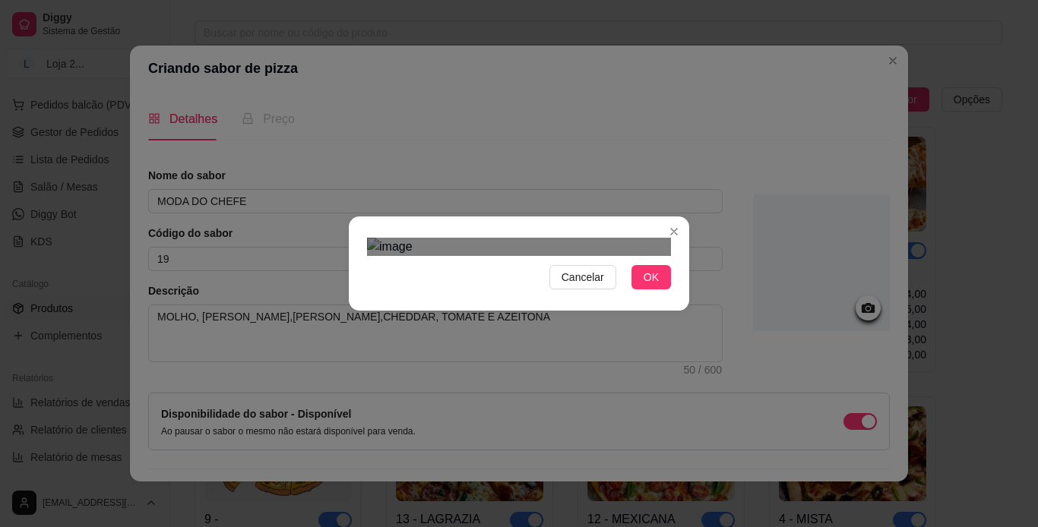
click at [482, 383] on div "Use the arrow keys to move the crop selection area" at bounding box center [508, 519] width 273 height 273
click at [643, 289] on button "OK" at bounding box center [650, 277] width 39 height 24
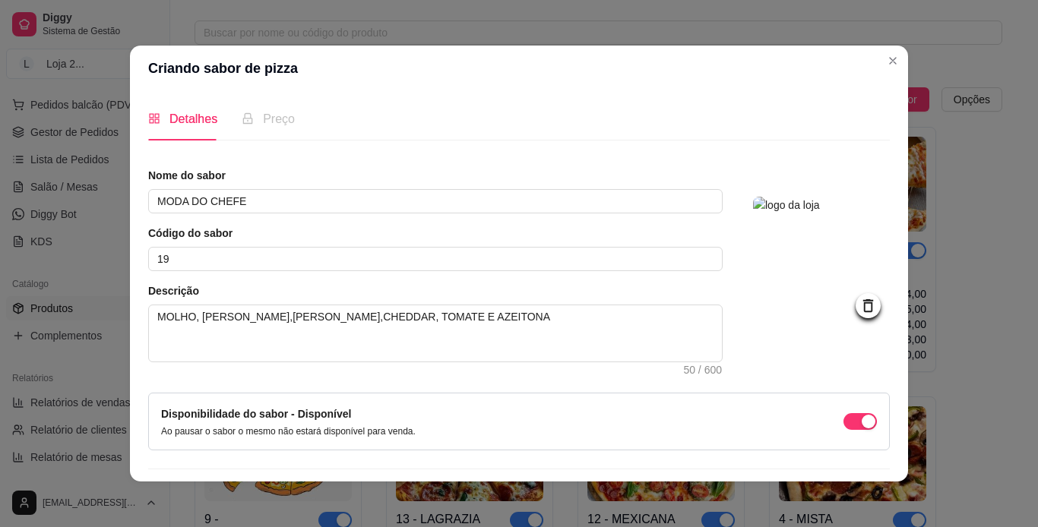
scroll to position [43, 0]
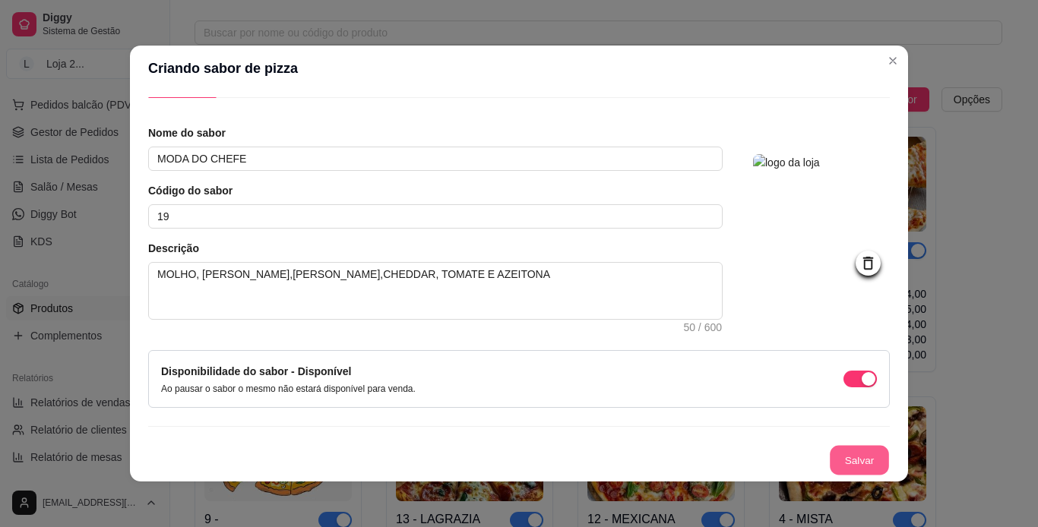
click at [684, 459] on button "Salvar" at bounding box center [858, 461] width 59 height 30
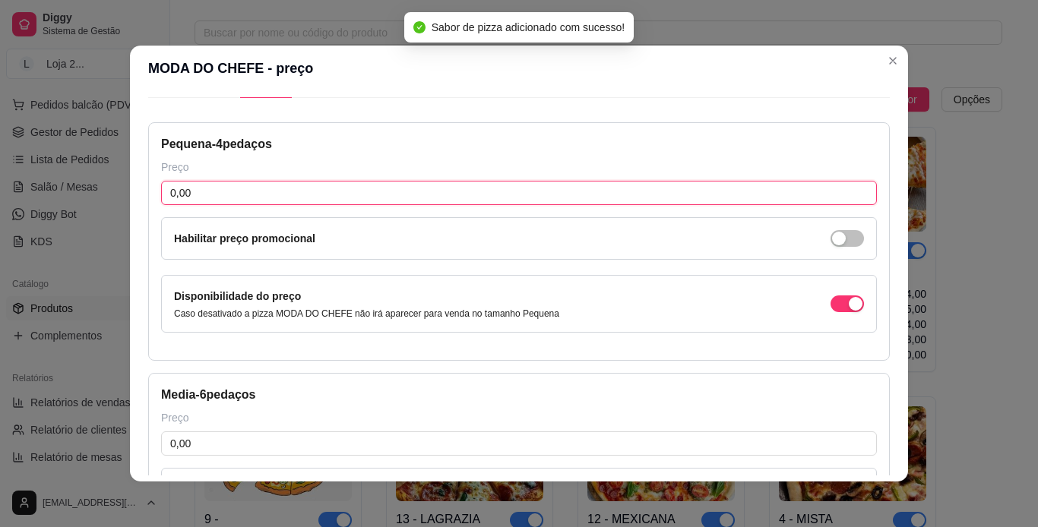
click at [406, 188] on input "0,00" at bounding box center [518, 193] width 715 height 24
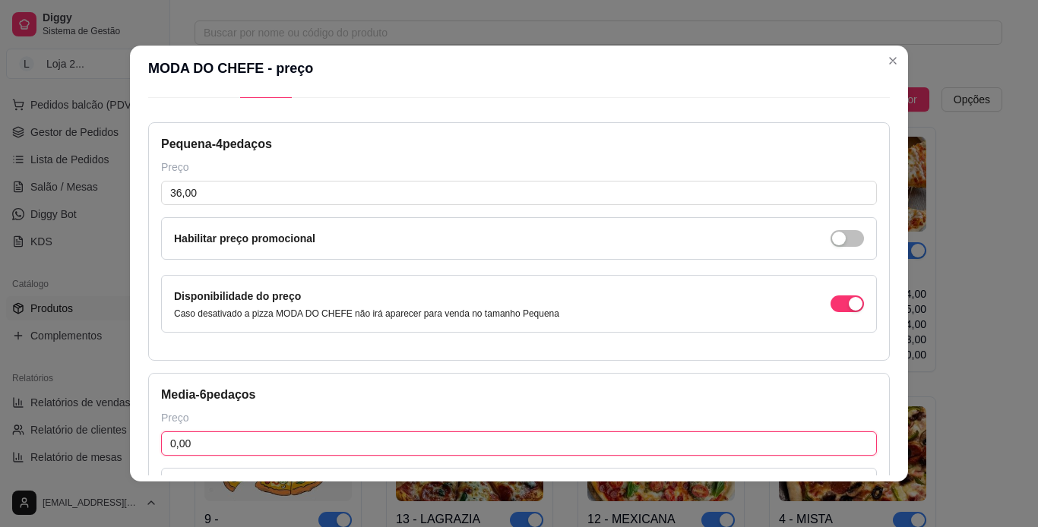
click at [347, 439] on input "0,00" at bounding box center [518, 443] width 715 height 24
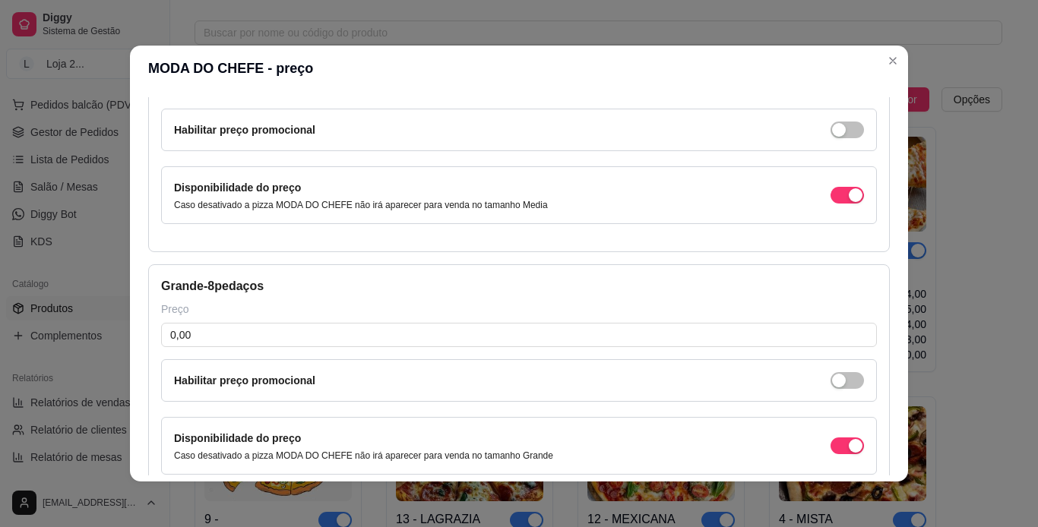
scroll to position [407, 0]
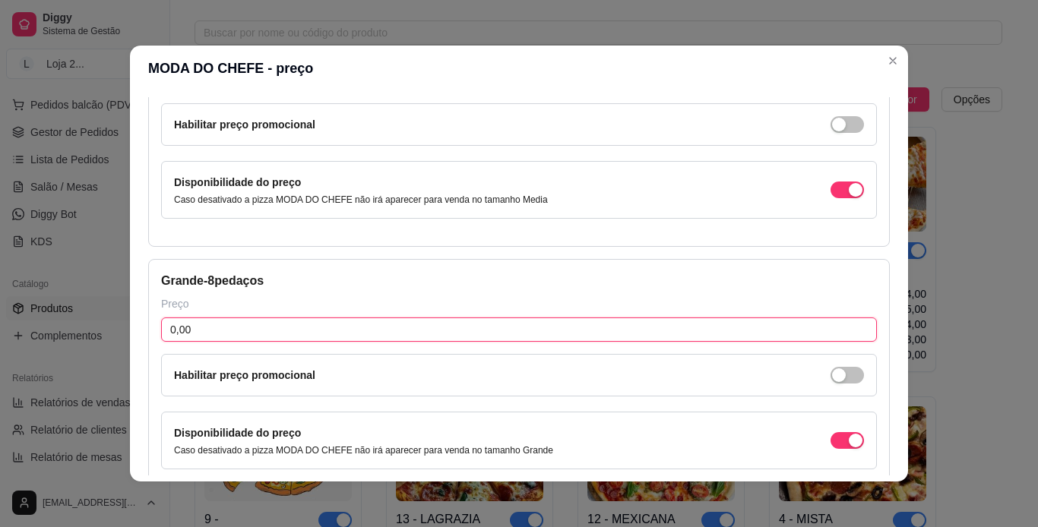
click at [638, 324] on input "0,00" at bounding box center [518, 329] width 715 height 24
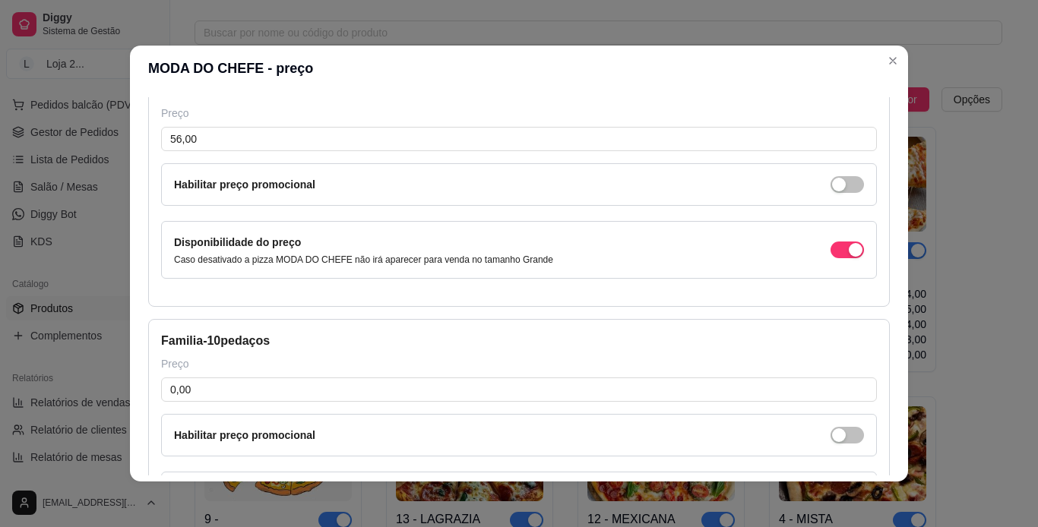
scroll to position [620, 0]
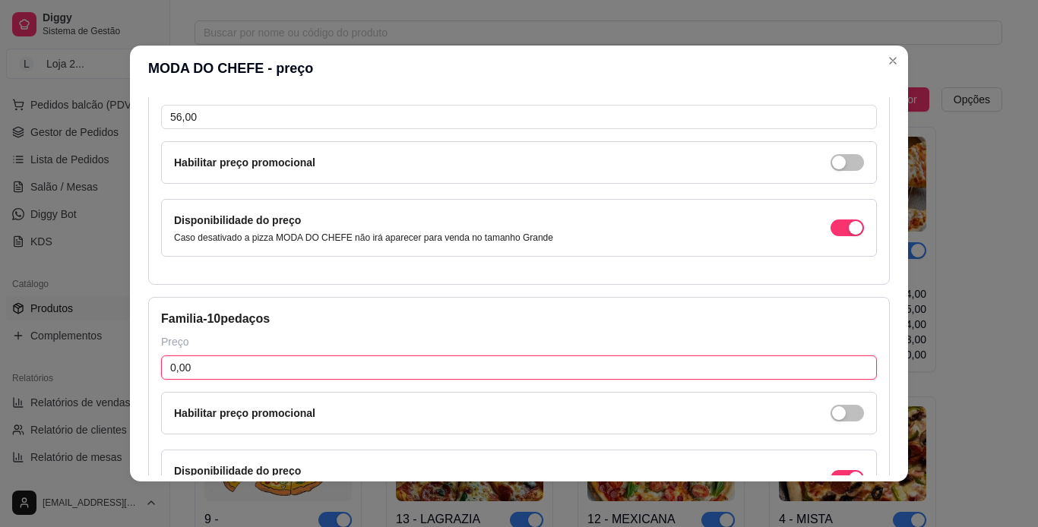
click at [684, 368] on input "0,00" at bounding box center [518, 367] width 715 height 24
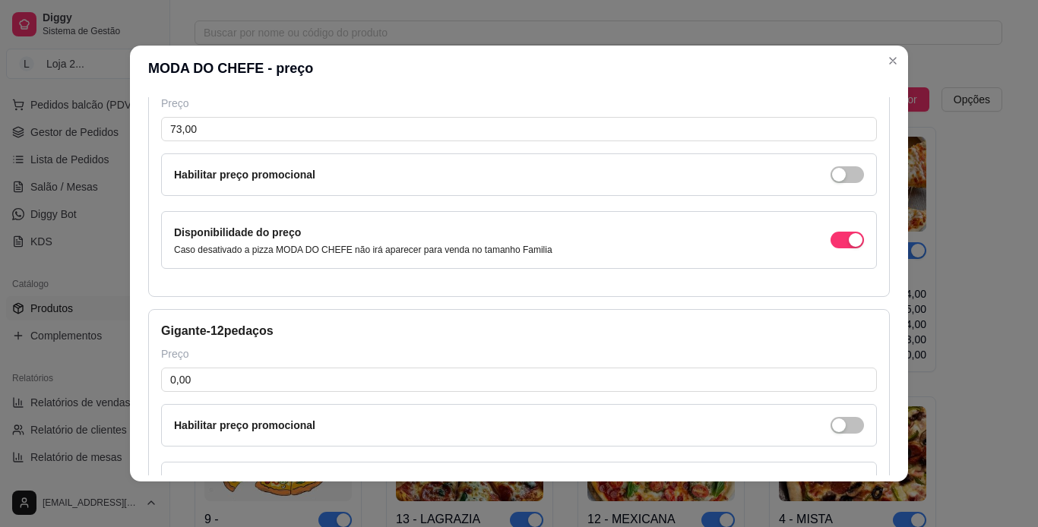
scroll to position [905, 0]
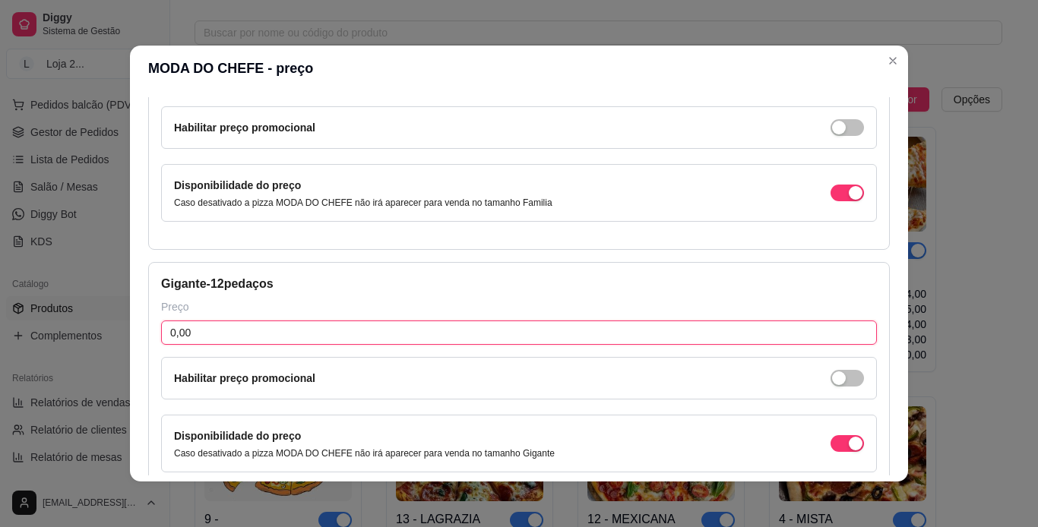
click at [684, 327] on input "0,00" at bounding box center [518, 333] width 715 height 24
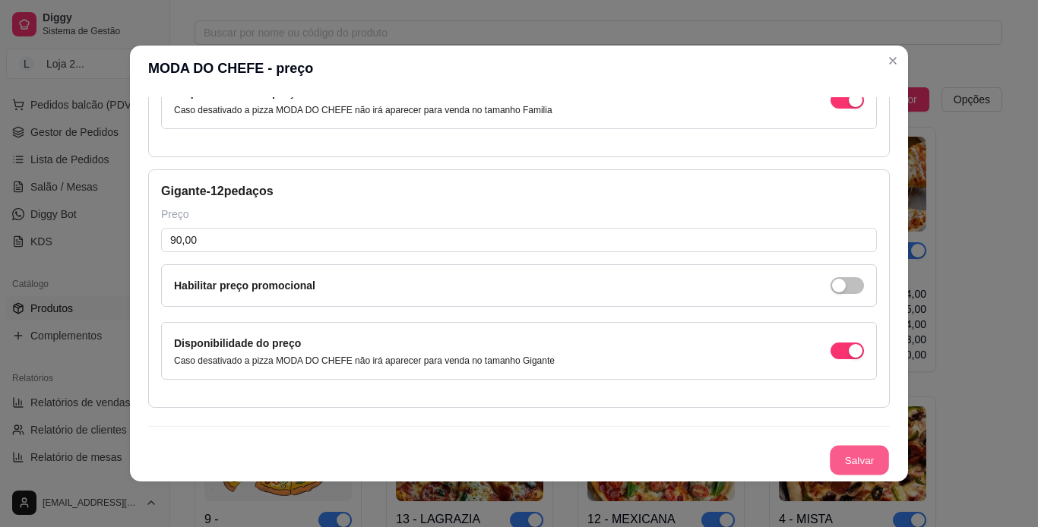
click at [684, 453] on button "Salvar" at bounding box center [858, 461] width 59 height 30
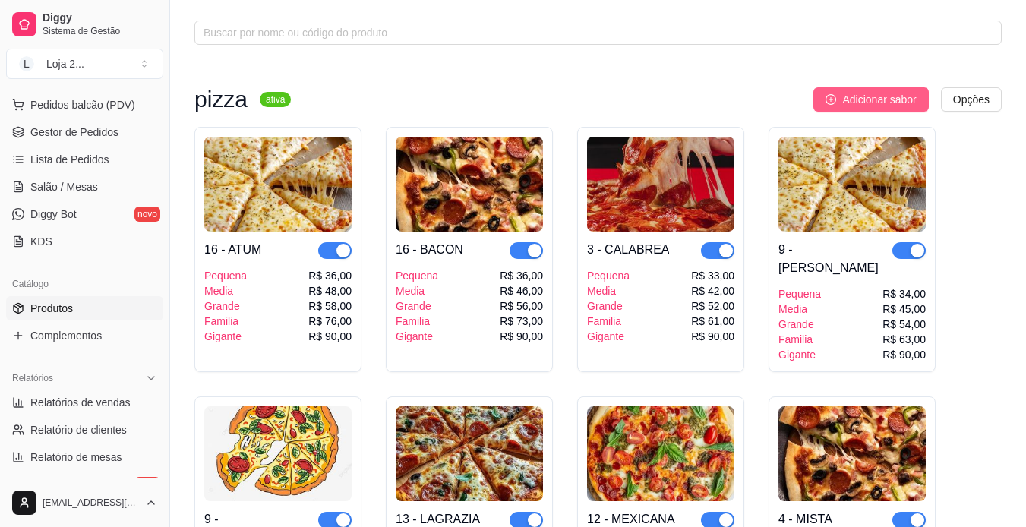
click at [684, 105] on span "Adicionar sabor" at bounding box center [879, 99] width 74 height 17
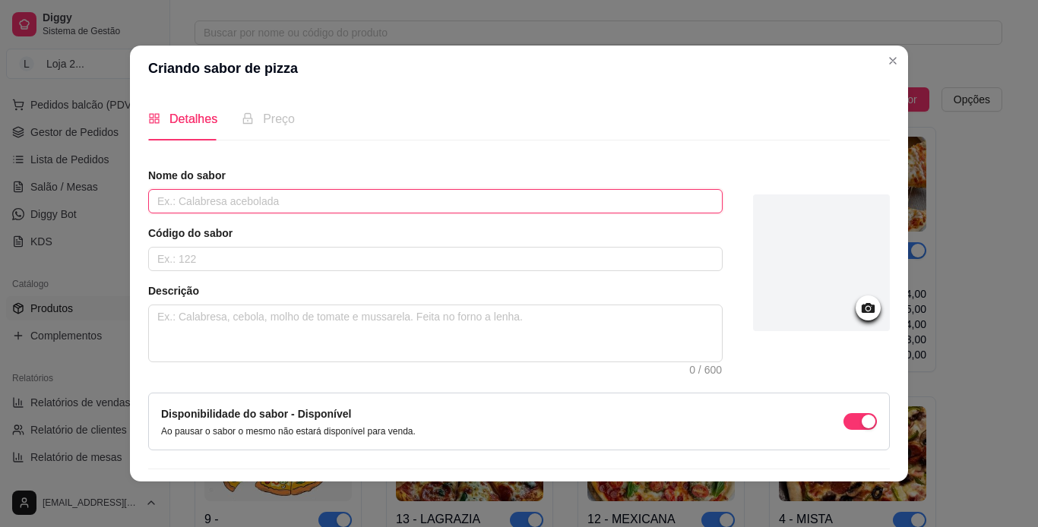
click at [619, 204] on input "text" at bounding box center [435, 201] width 574 height 24
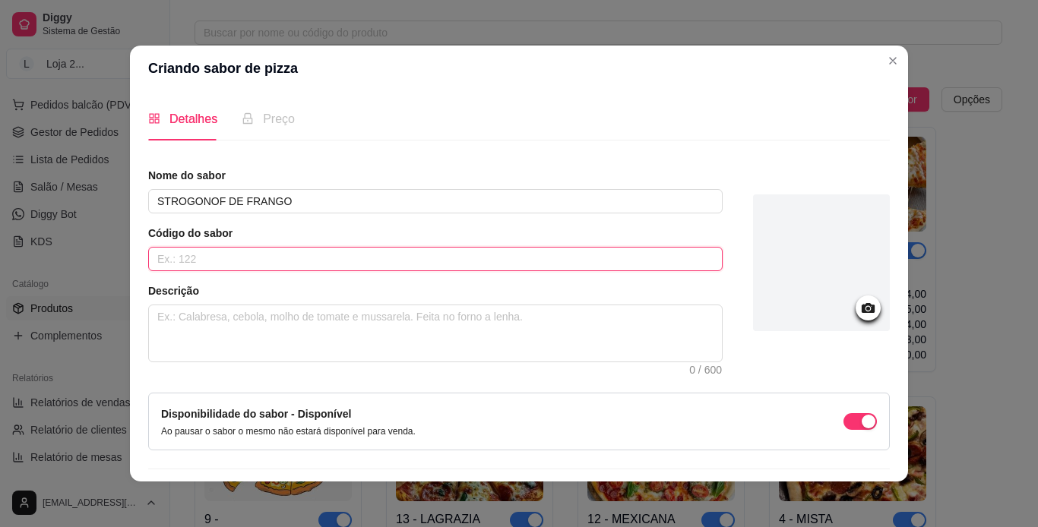
click at [541, 252] on input "text" at bounding box center [435, 259] width 574 height 24
click at [684, 290] on div at bounding box center [821, 262] width 137 height 137
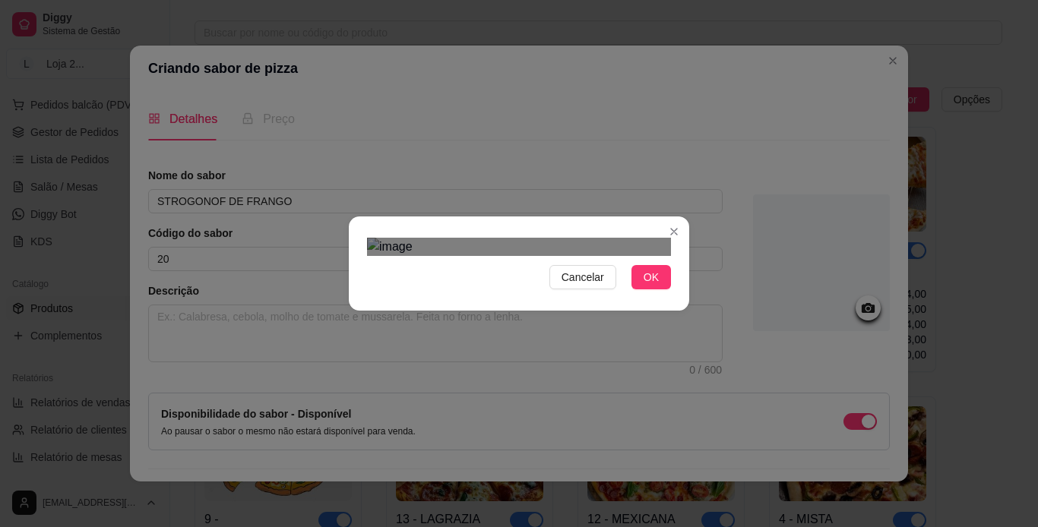
click at [545, 277] on div "Use the arrow keys to move the crop selection area" at bounding box center [520, 413] width 273 height 273
click at [655, 289] on button "OK" at bounding box center [650, 277] width 39 height 24
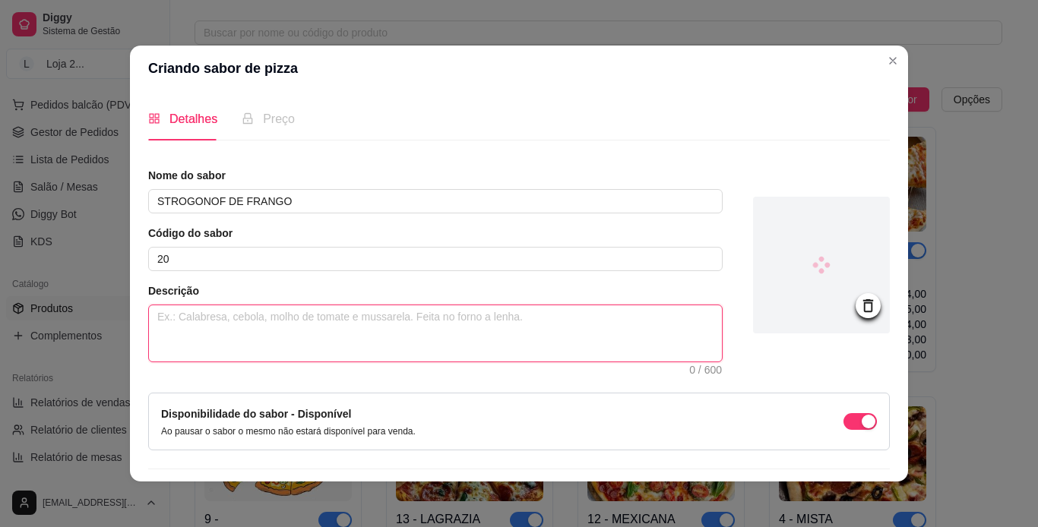
click at [382, 331] on textarea at bounding box center [435, 333] width 573 height 56
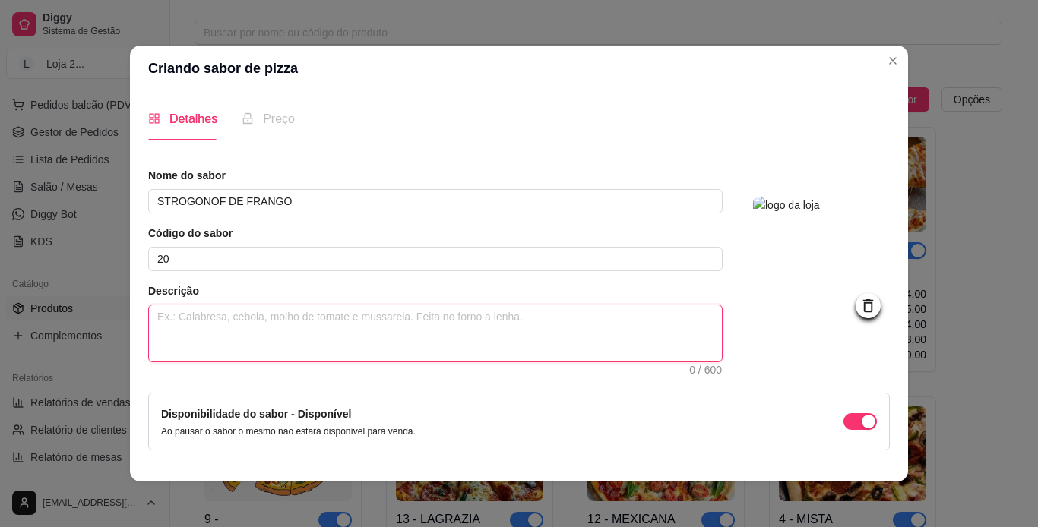
paste textarea "MOLHO, [PERSON_NAME], TOMATE E AZEITONA"
click at [257, 315] on textarea "MOLHO, [PERSON_NAME], TOMATE E AZEITONA" at bounding box center [435, 333] width 573 height 56
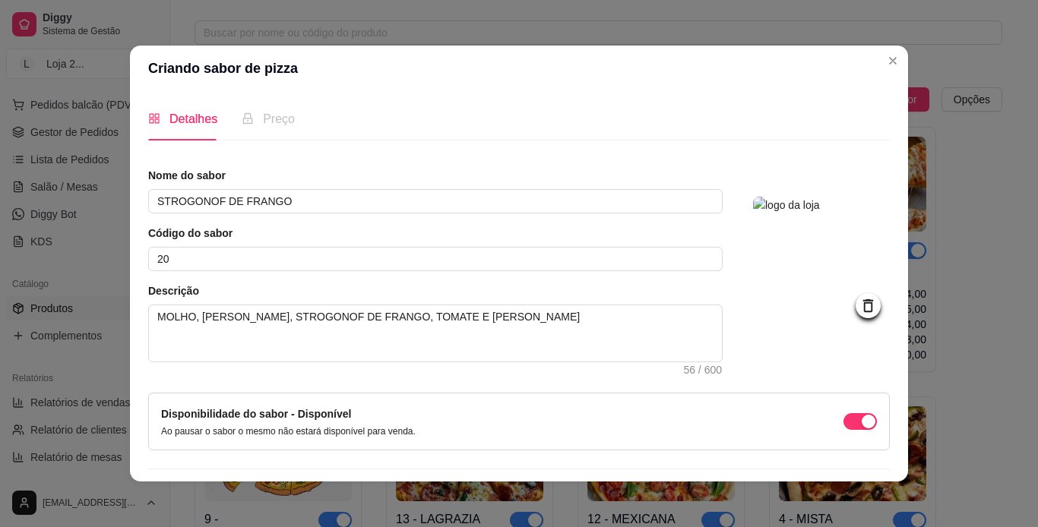
scroll to position [43, 0]
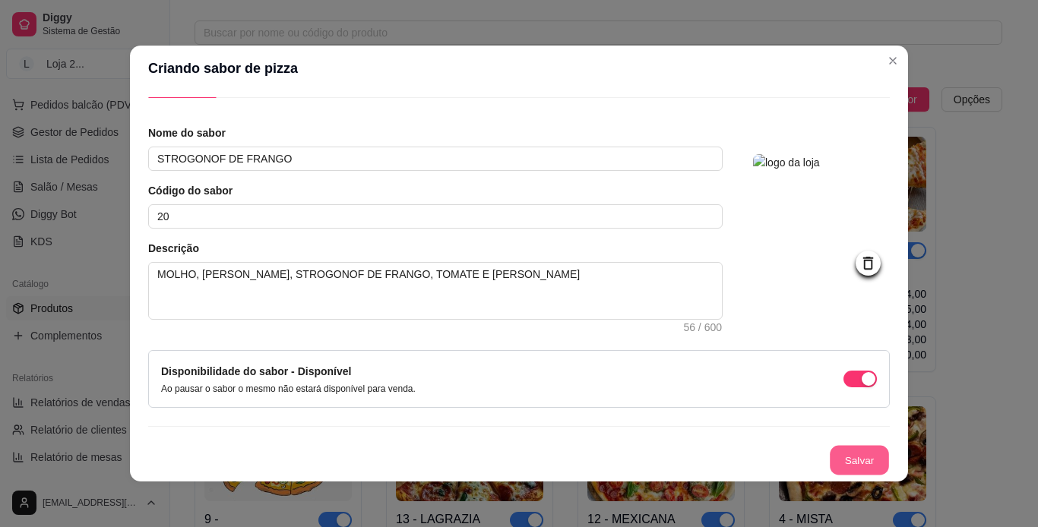
click at [684, 459] on button "Salvar" at bounding box center [858, 461] width 59 height 30
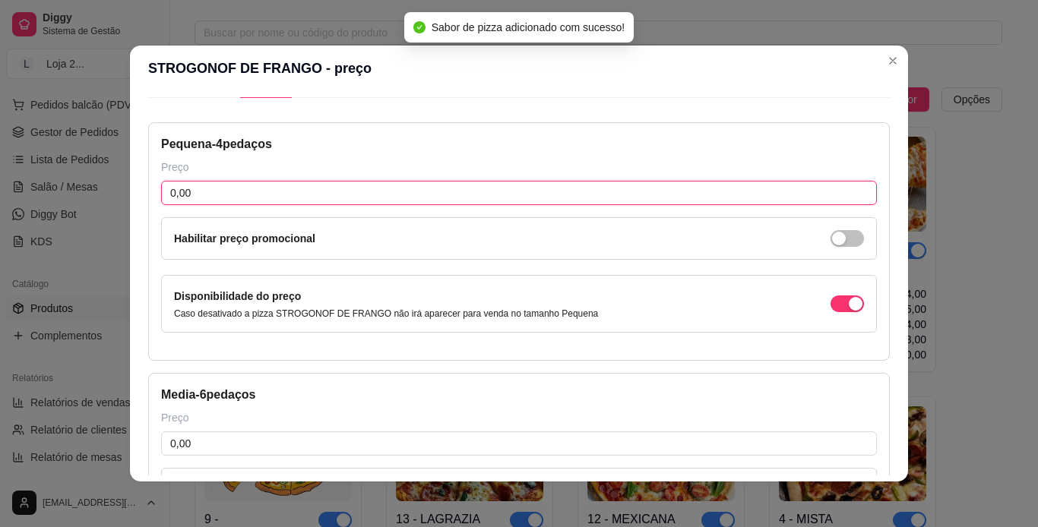
click at [218, 190] on input "0,00" at bounding box center [518, 193] width 715 height 24
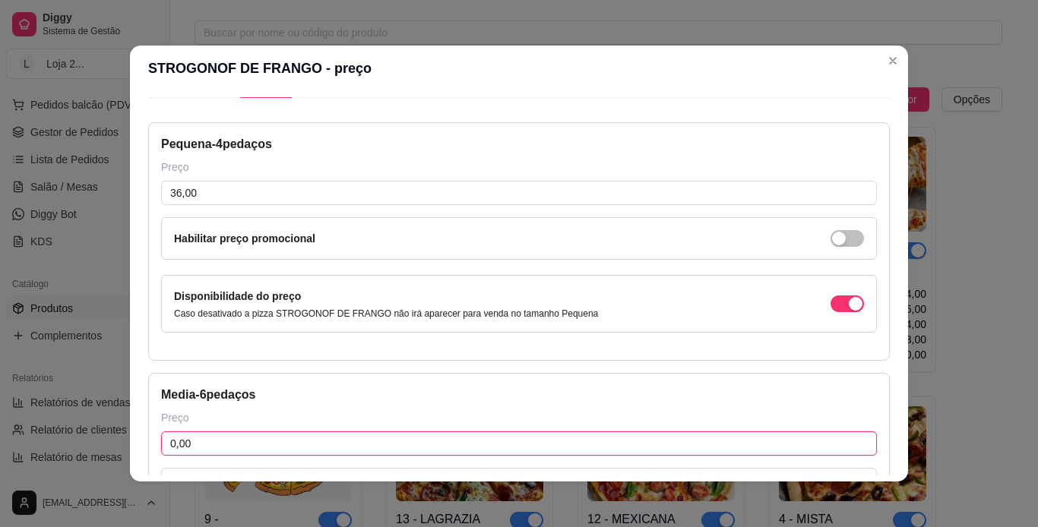
click at [235, 441] on input "0,00" at bounding box center [518, 443] width 715 height 24
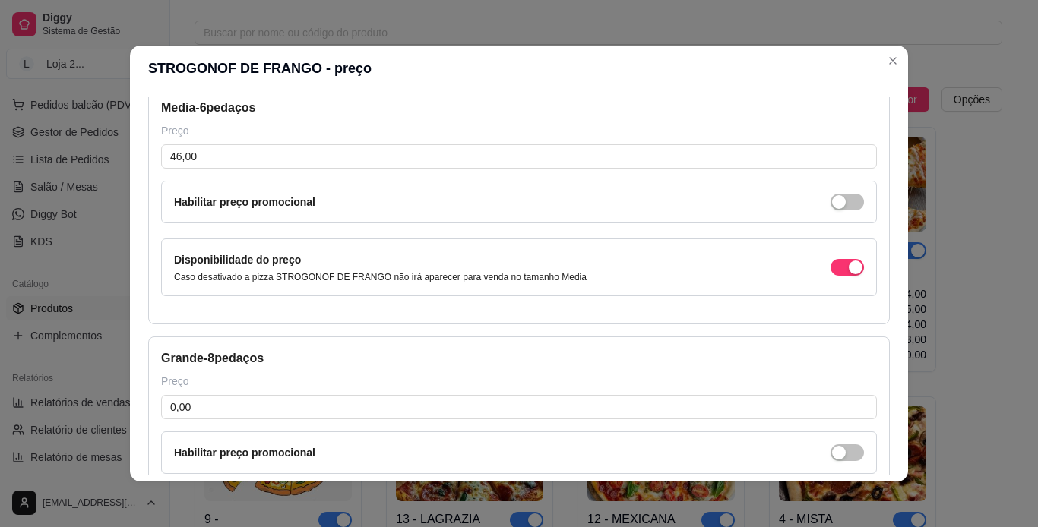
scroll to position [346, 0]
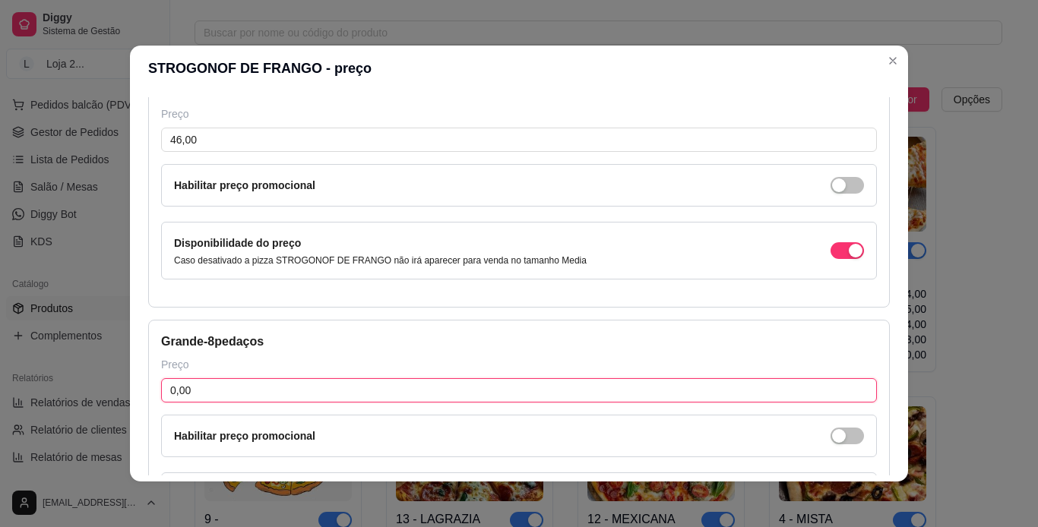
click at [671, 388] on input "0,00" at bounding box center [518, 390] width 715 height 24
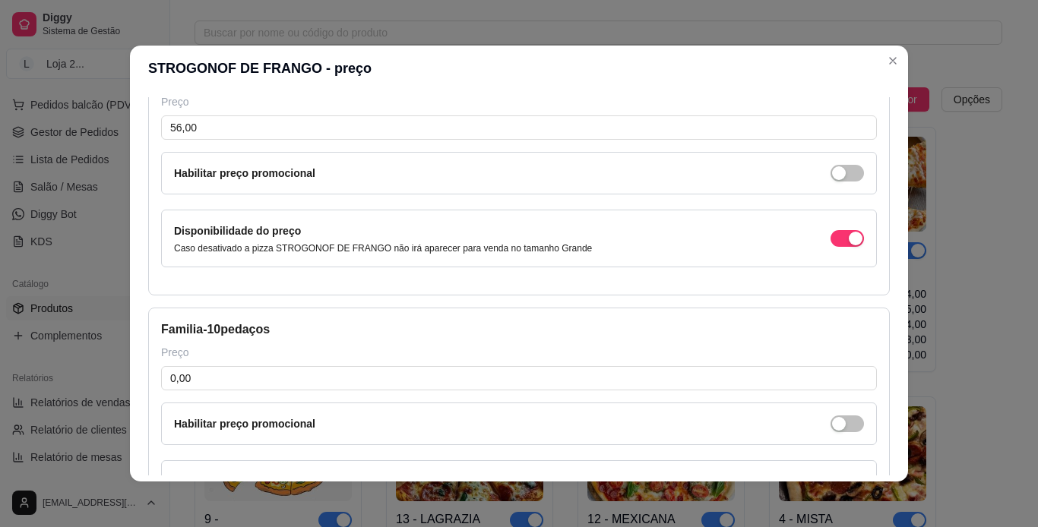
scroll to position [620, 0]
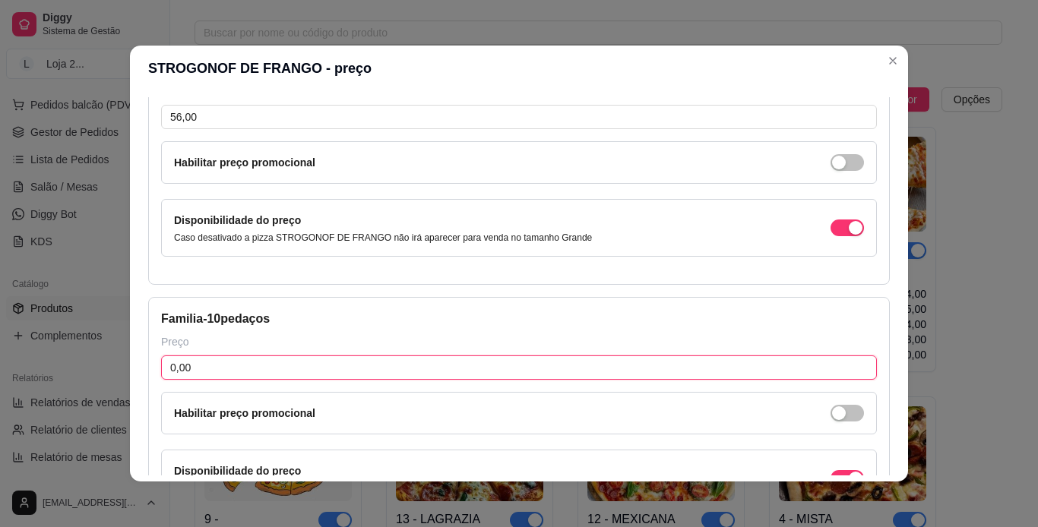
click at [657, 366] on input "0,00" at bounding box center [518, 367] width 715 height 24
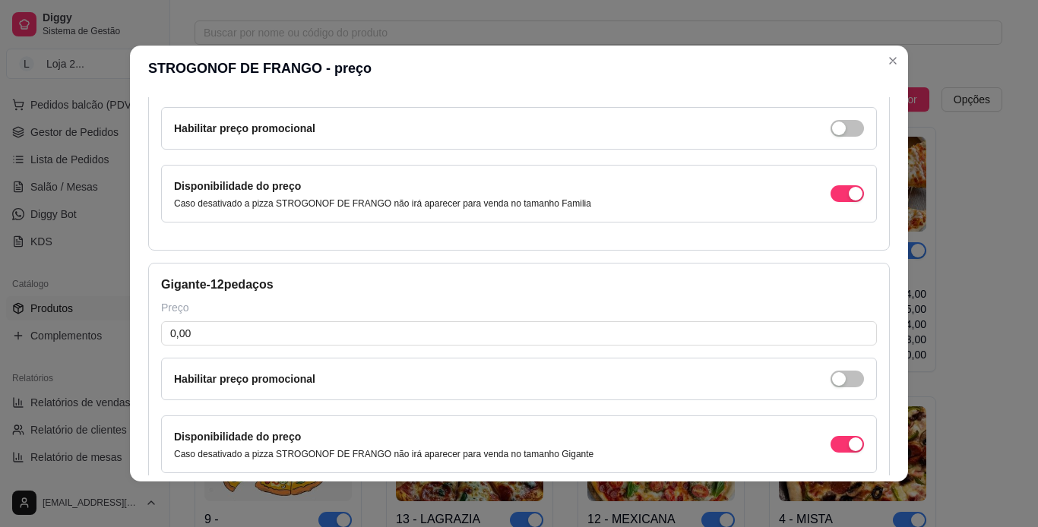
scroll to position [924, 0]
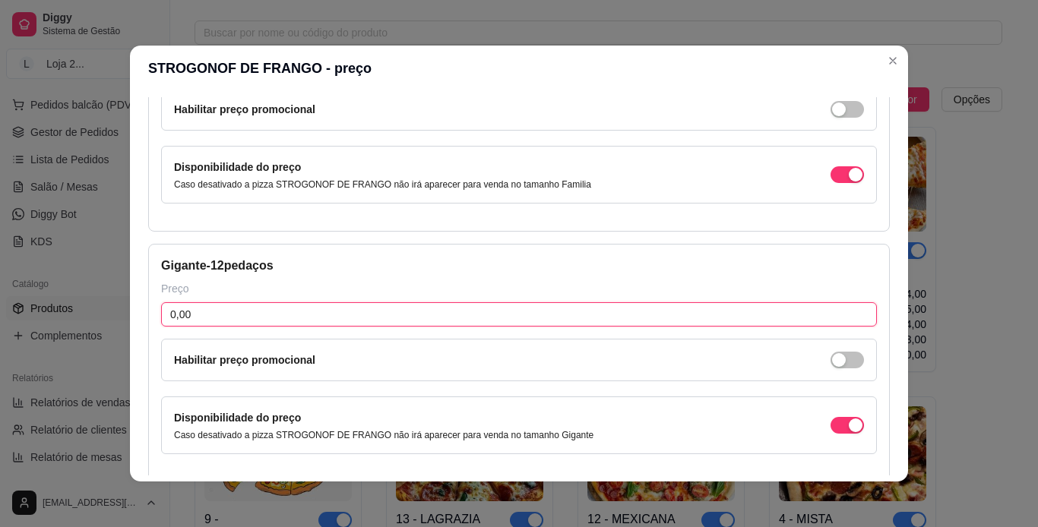
click at [684, 319] on input "0,00" at bounding box center [518, 314] width 715 height 24
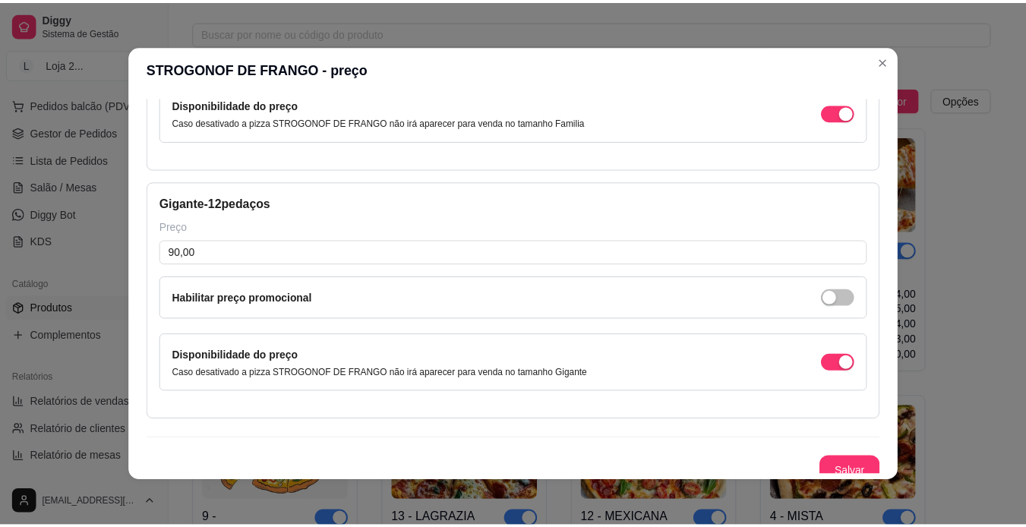
scroll to position [998, 0]
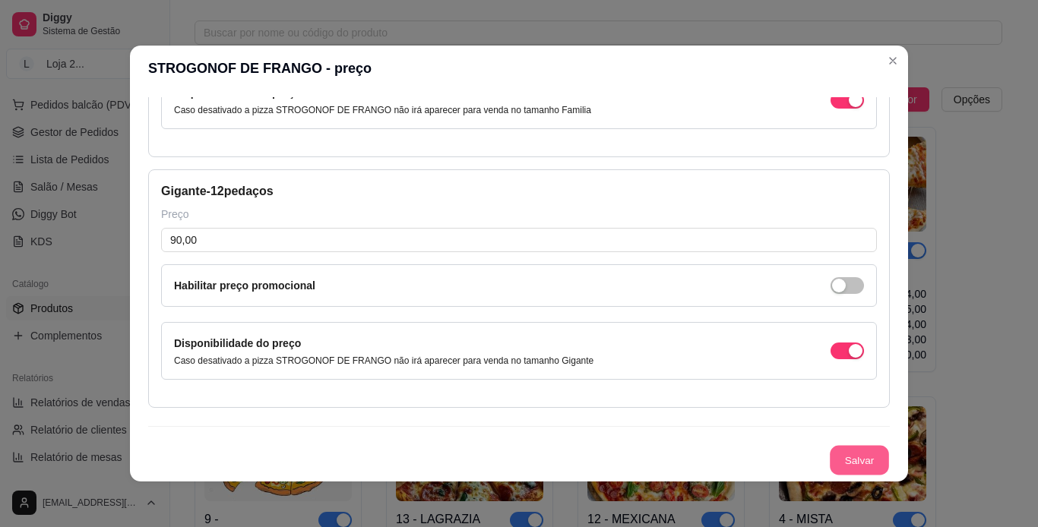
click at [684, 459] on button "Salvar" at bounding box center [858, 461] width 59 height 30
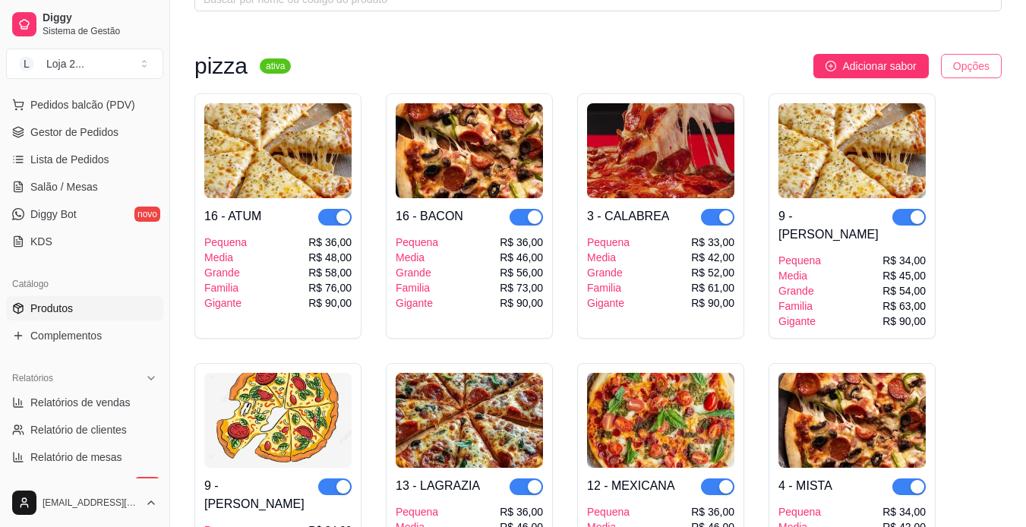
scroll to position [104, 0]
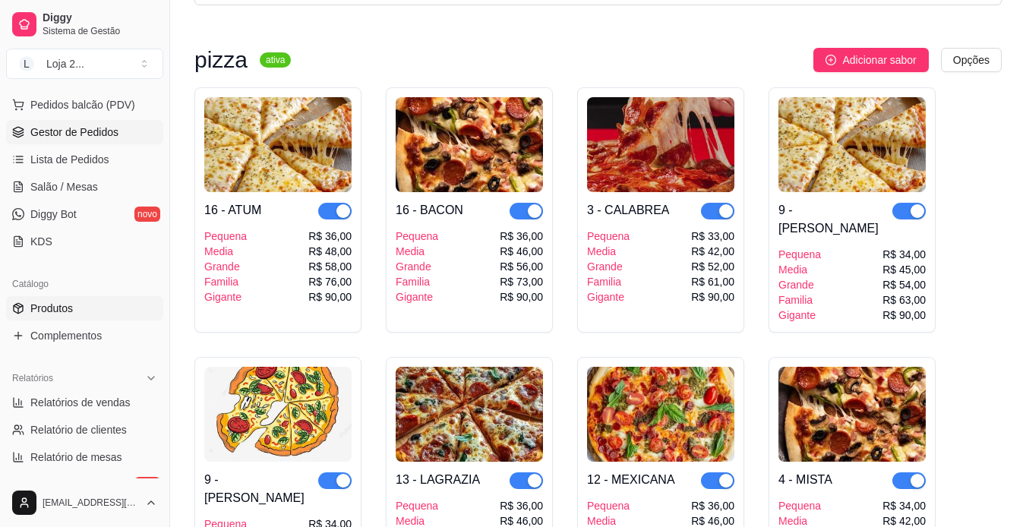
click at [114, 137] on span "Gestor de Pedidos" at bounding box center [74, 132] width 88 height 15
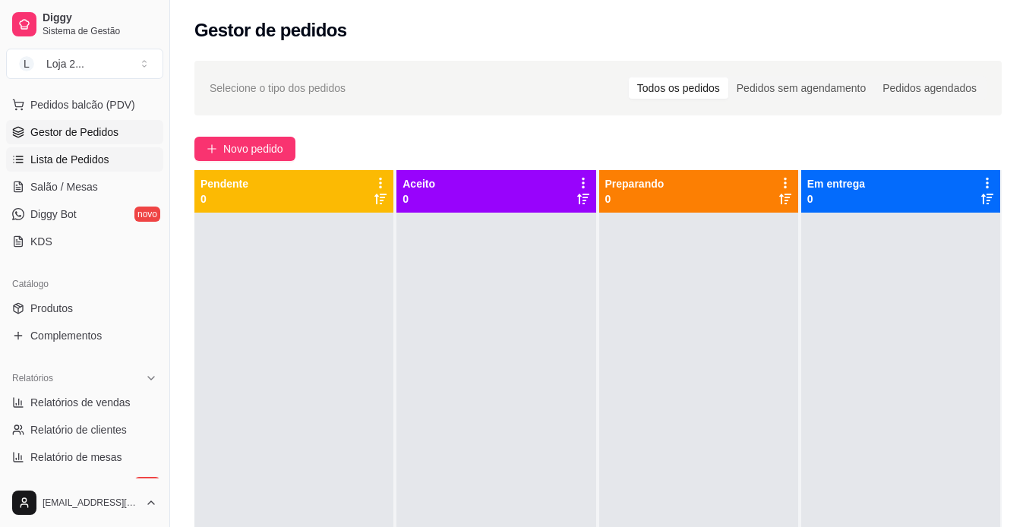
click at [107, 167] on link "Lista de Pedidos" at bounding box center [84, 159] width 157 height 24
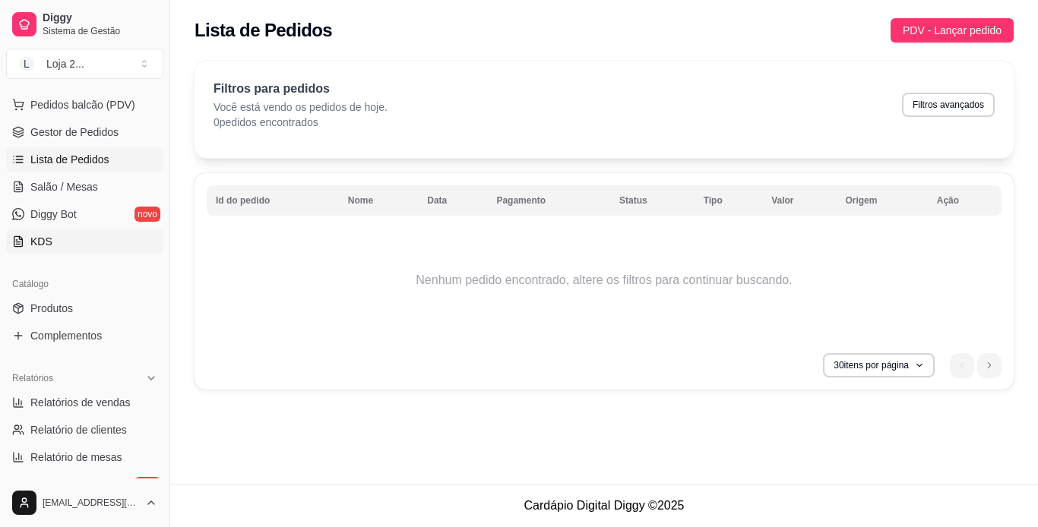
click at [84, 242] on link "KDS" at bounding box center [84, 241] width 157 height 24
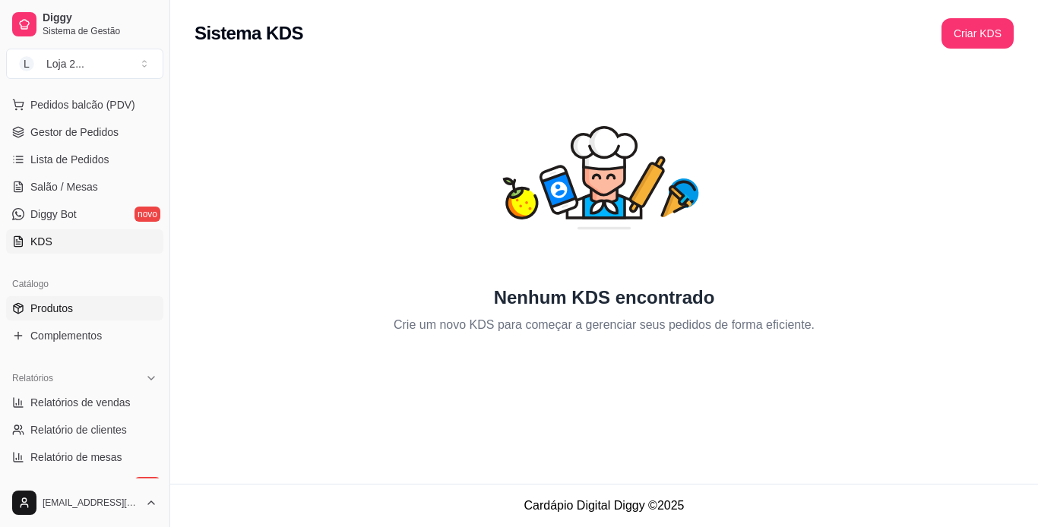
click at [115, 303] on link "Produtos" at bounding box center [84, 308] width 157 height 24
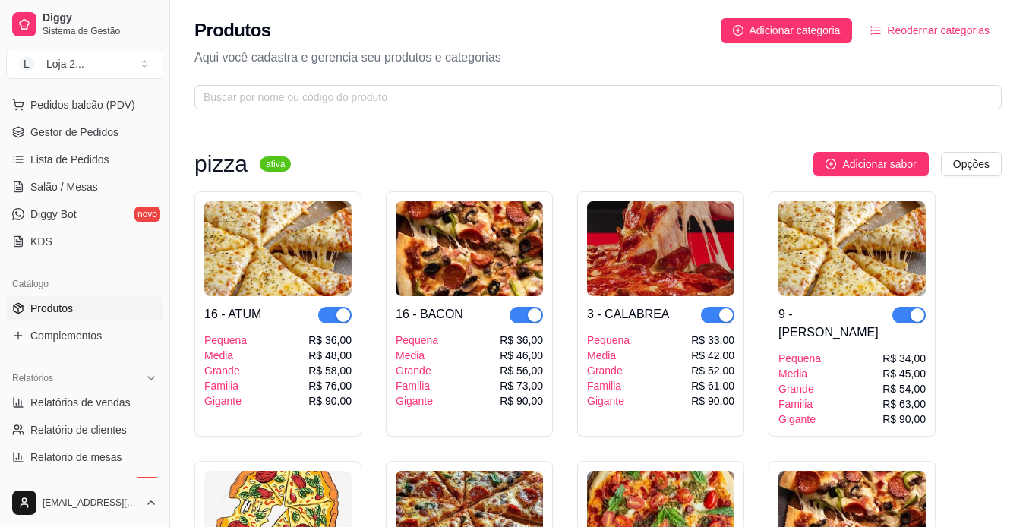
drag, startPoint x: 165, startPoint y: 277, endPoint x: 162, endPoint y: 289, distance: 12.5
click at [162, 289] on div "Diggy Sistema de Gestão L Loja 2 ... Loja aberta Período gratuito até 01/10 Ace…" at bounding box center [84, 263] width 169 height 527
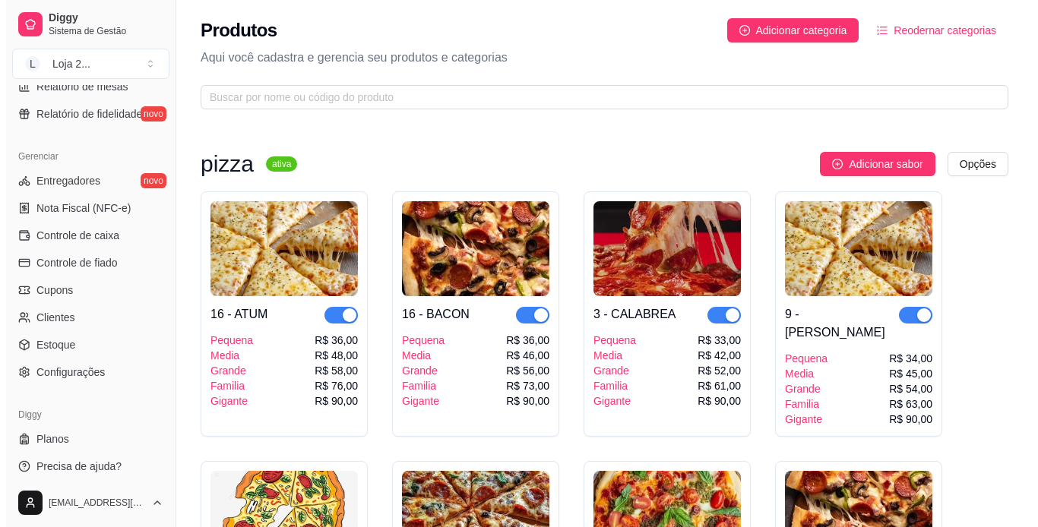
scroll to position [564, 0]
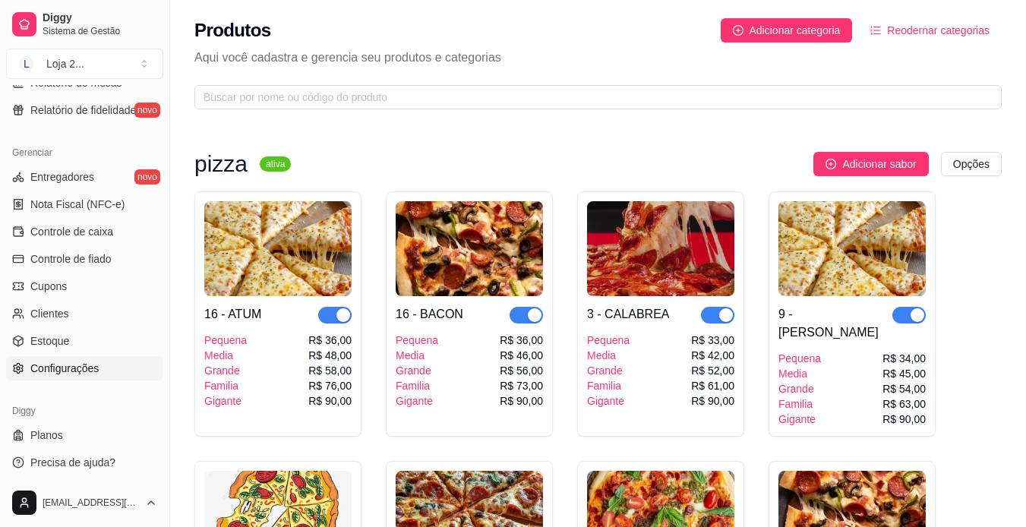
click at [115, 367] on link "Configurações" at bounding box center [84, 368] width 157 height 24
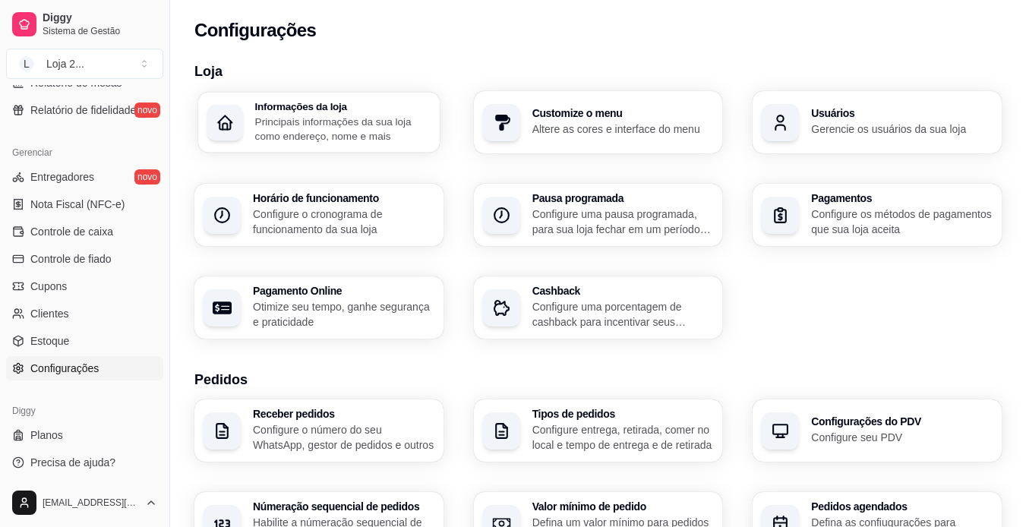
click at [353, 135] on p "Principais informações da sua loja como endereço, nome e mais" at bounding box center [342, 129] width 175 height 30
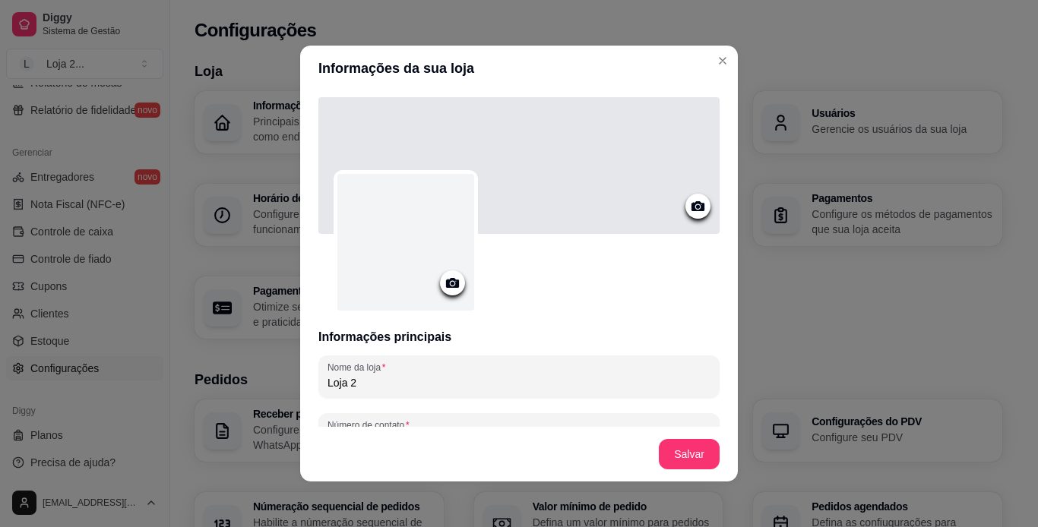
click at [509, 386] on input "Loja 2" at bounding box center [518, 382] width 383 height 15
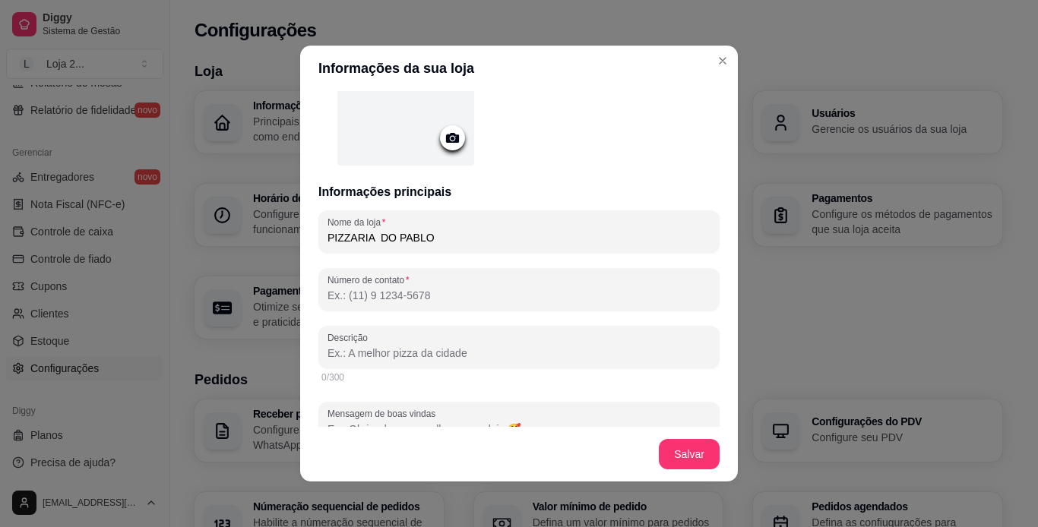
scroll to position [152, 0]
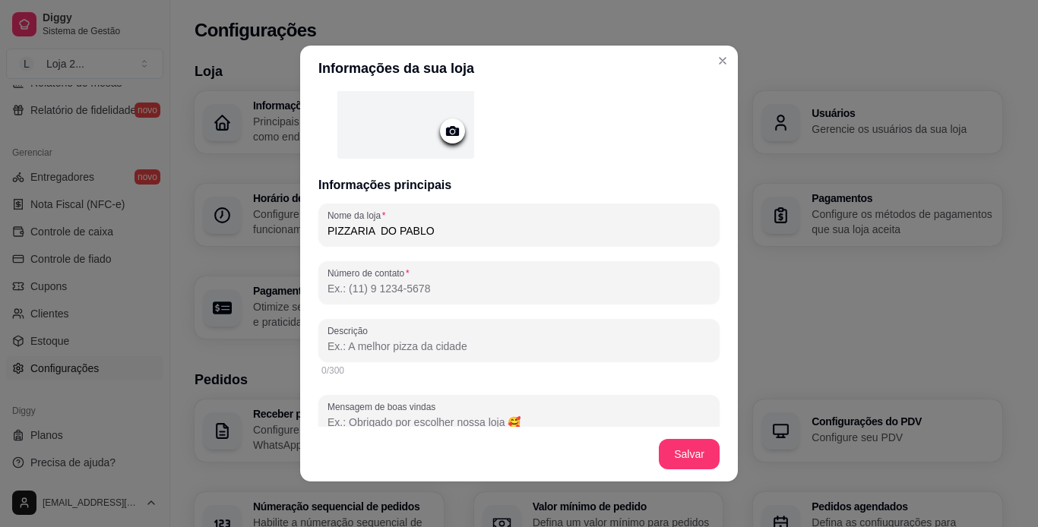
click at [556, 289] on input "Número de contato" at bounding box center [518, 288] width 383 height 15
click at [407, 353] on input "Descrição" at bounding box center [518, 346] width 383 height 15
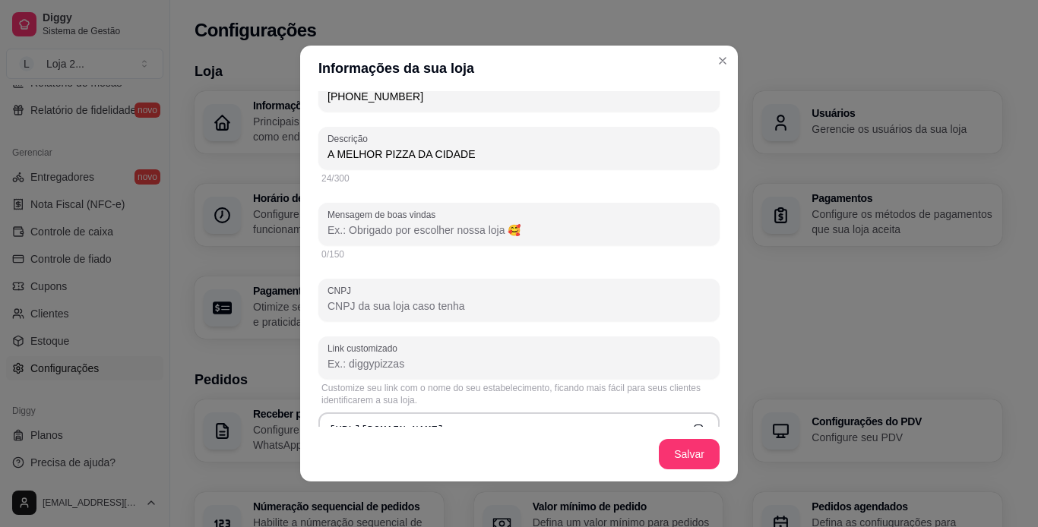
scroll to position [356, 0]
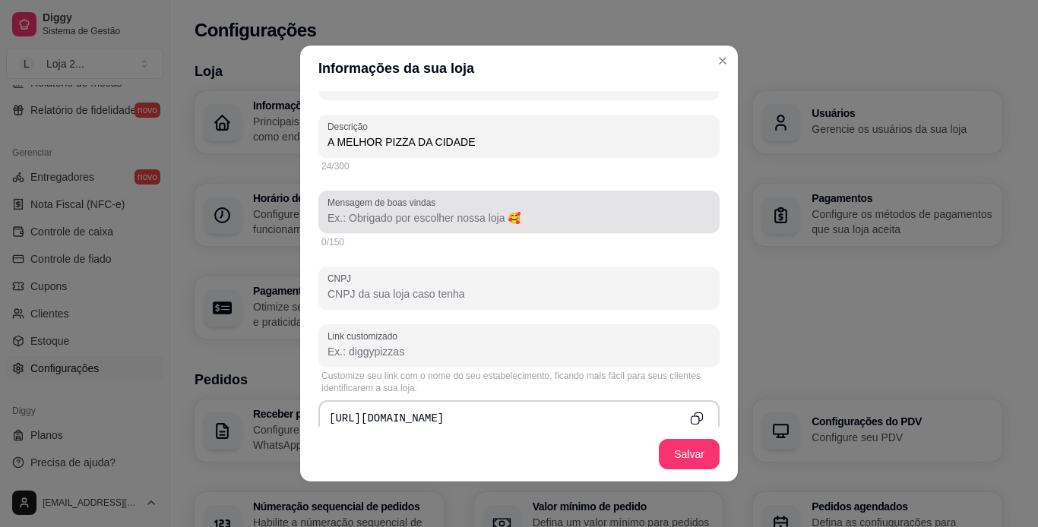
click at [631, 194] on div "Mensagem de boas vindas" at bounding box center [518, 212] width 401 height 43
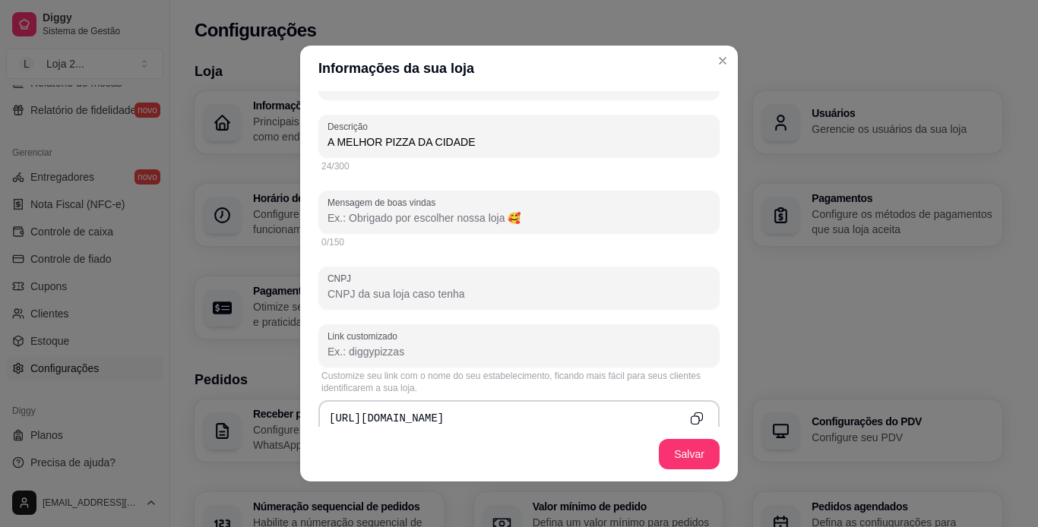
click at [439, 291] on input "CNPJ" at bounding box center [518, 293] width 383 height 15
click at [479, 222] on input "Mensagem de boas vindas" at bounding box center [518, 217] width 383 height 15
drag, startPoint x: 495, startPoint y: 221, endPoint x: 343, endPoint y: 217, distance: 152.0
click at [343, 217] on input "Mensagem de boas vindas" at bounding box center [518, 217] width 383 height 15
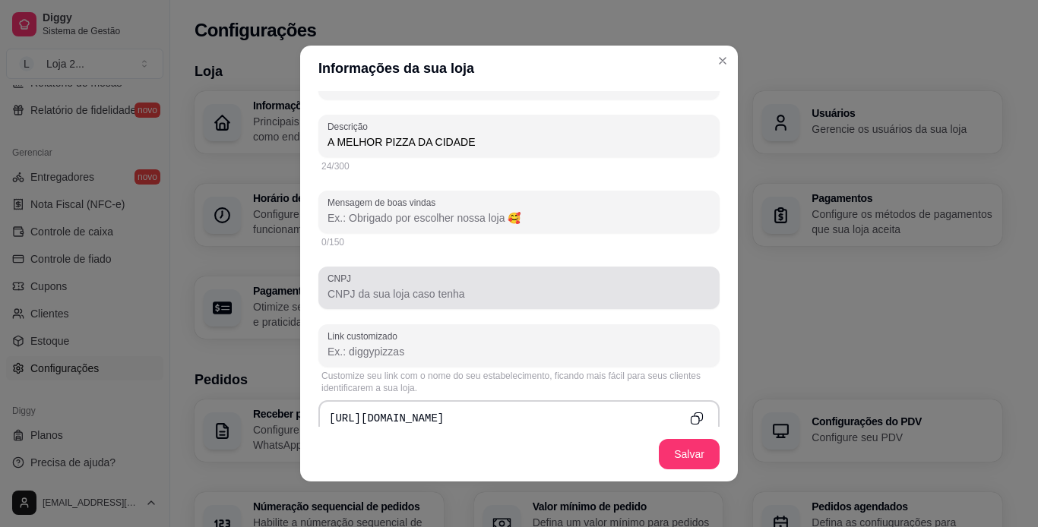
click at [454, 303] on div "CNPJ" at bounding box center [518, 288] width 401 height 43
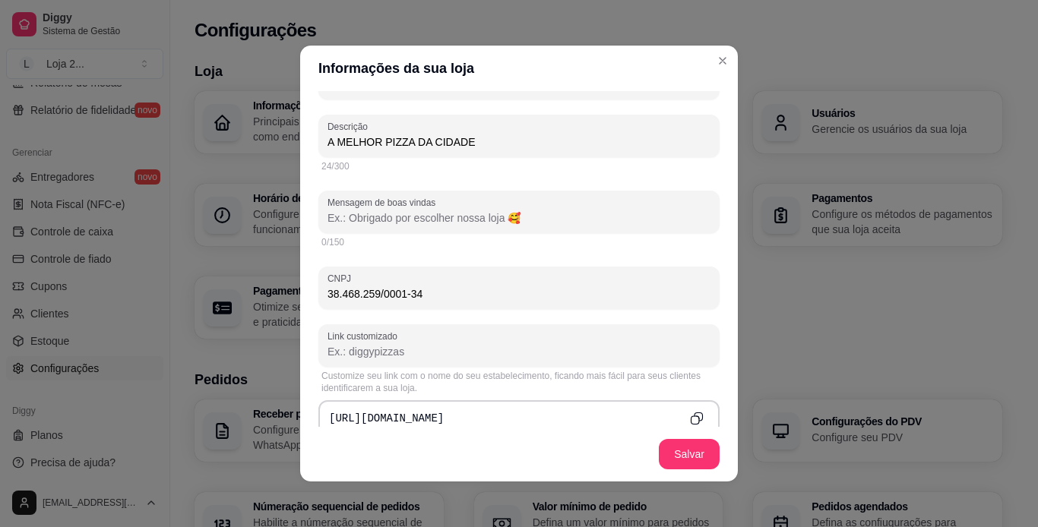
click at [594, 355] on input "Link customizado" at bounding box center [518, 351] width 383 height 15
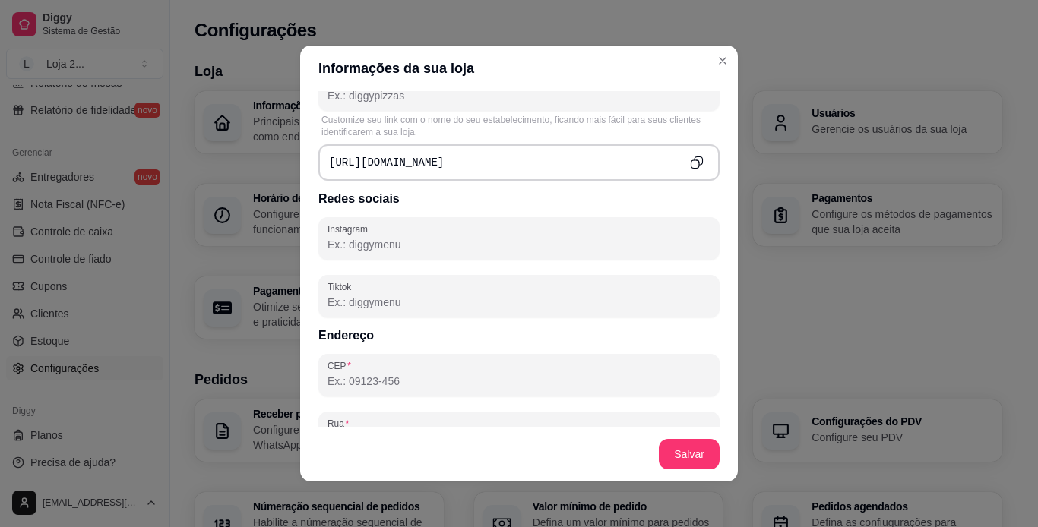
scroll to position [615, 0]
click at [555, 247] on input "Instagram" at bounding box center [518, 241] width 383 height 15
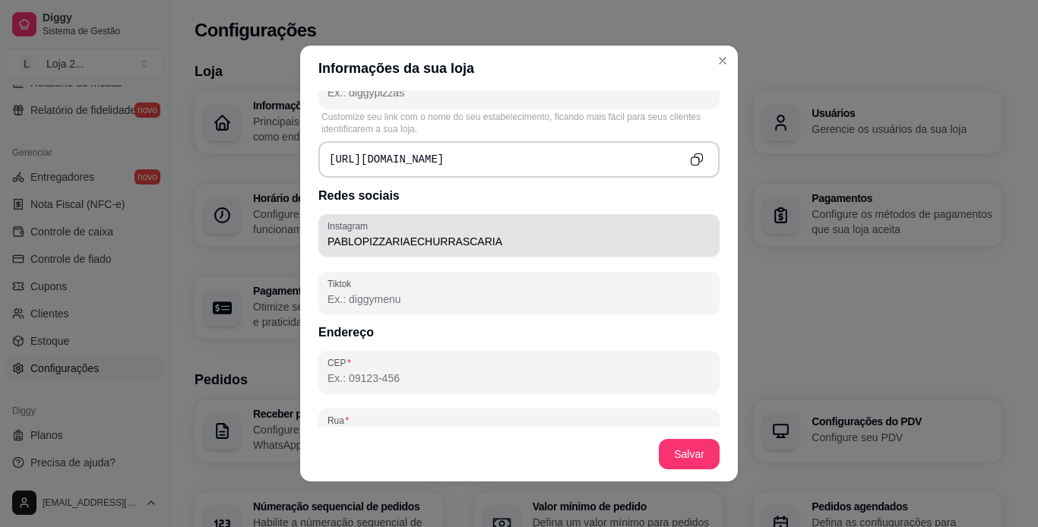
click at [320, 242] on div "Instagram PABLOPIZZARIAECHURRASCARIA" at bounding box center [518, 235] width 401 height 43
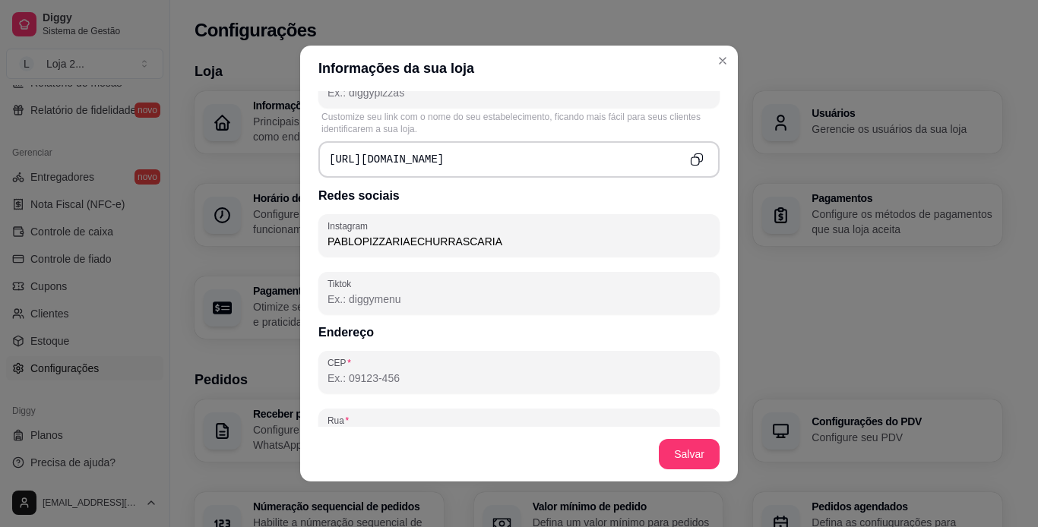
click at [327, 242] on input "PABLOPIZZARIAECHURRASCARIA" at bounding box center [518, 241] width 383 height 15
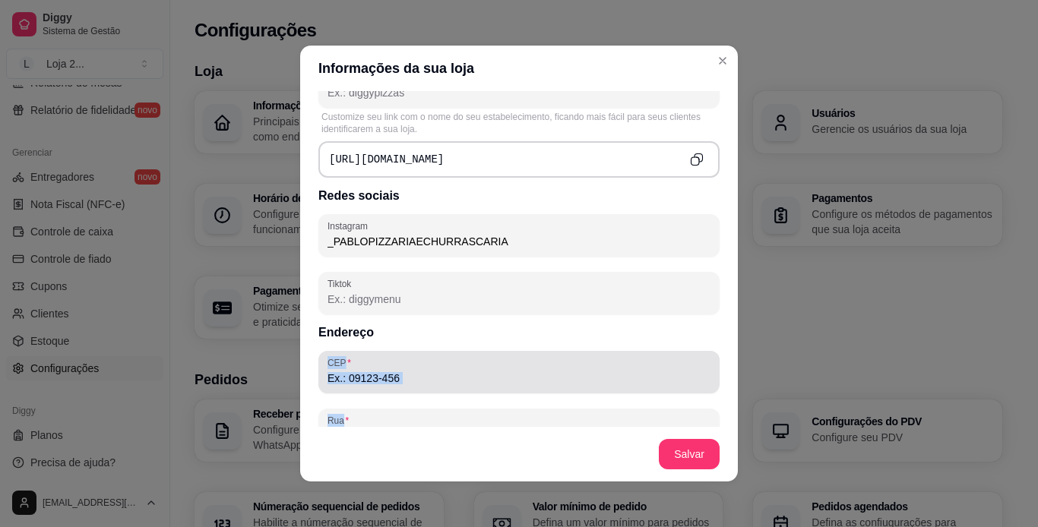
scroll to position [624, 0]
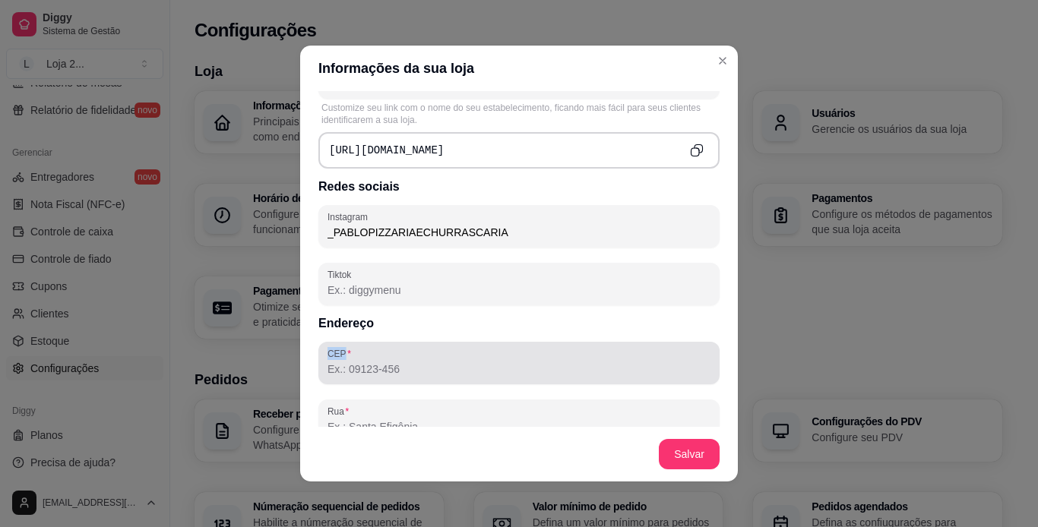
drag, startPoint x: 554, startPoint y: 334, endPoint x: 584, endPoint y: 368, distance: 45.2
click at [584, 368] on div "Informações principais Nome da loja PIZZARIA DO PABLO Número de contato [PHONE_…" at bounding box center [518, 259] width 437 height 336
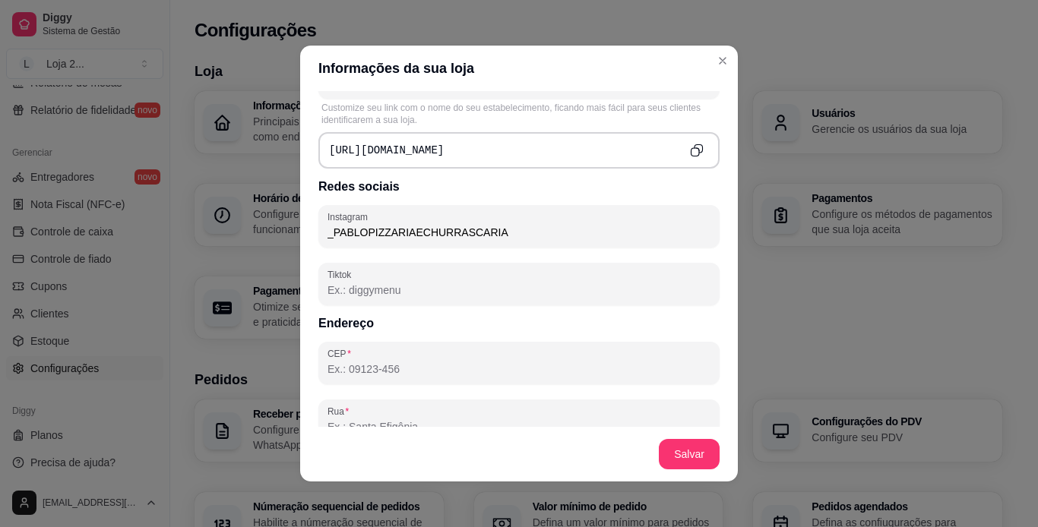
click at [584, 368] on input "CEP" at bounding box center [518, 369] width 383 height 15
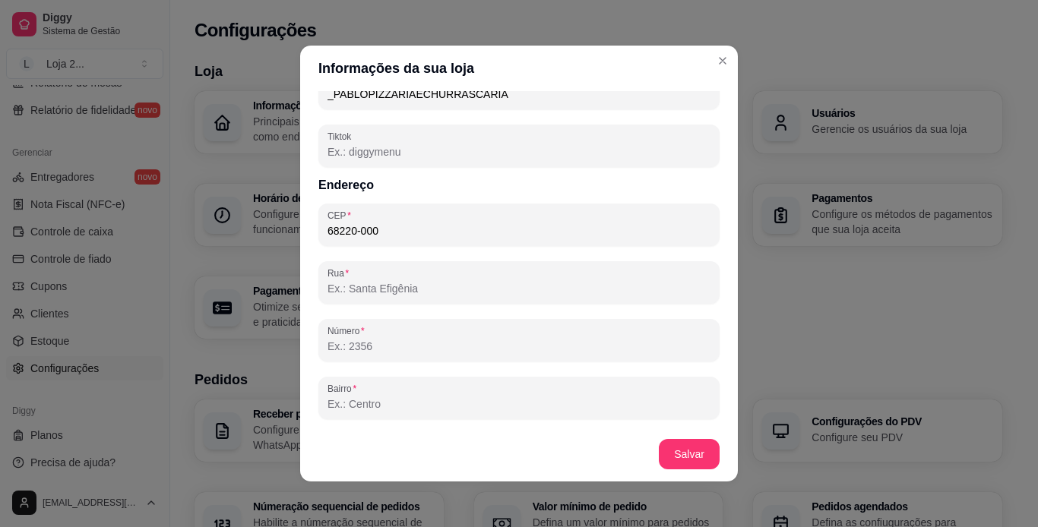
scroll to position [766, 0]
click at [582, 289] on input "Rua" at bounding box center [518, 285] width 383 height 15
click at [529, 342] on input "Número" at bounding box center [518, 343] width 383 height 15
click at [491, 401] on input "Bairro" at bounding box center [518, 400] width 383 height 15
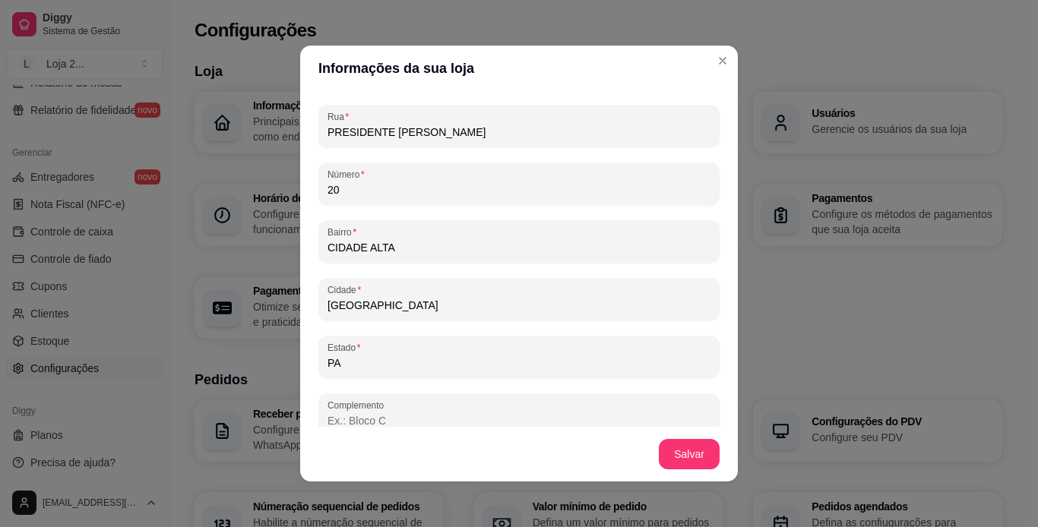
scroll to position [934, 0]
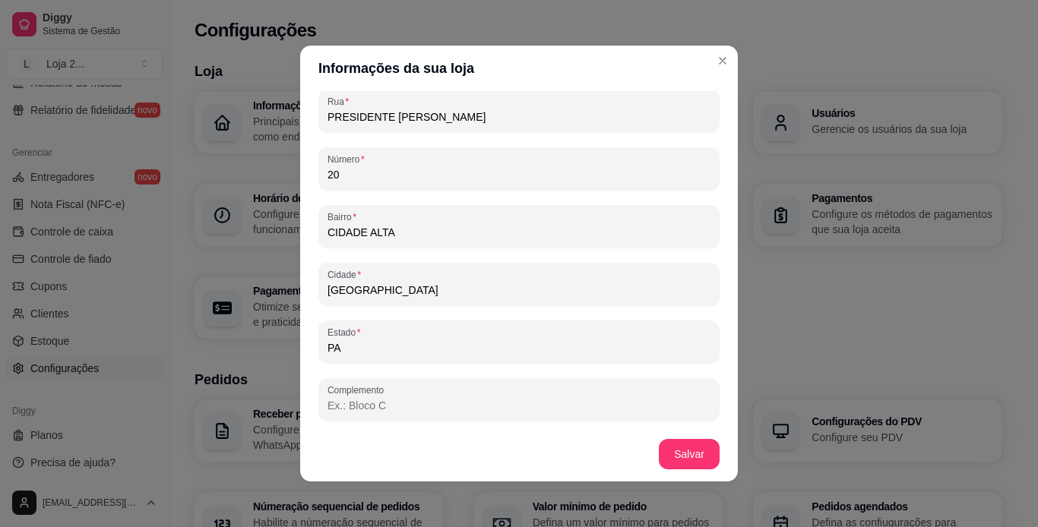
click at [573, 412] on input "Complemento" at bounding box center [518, 405] width 383 height 15
click at [574, 411] on input "Complemento" at bounding box center [518, 405] width 383 height 15
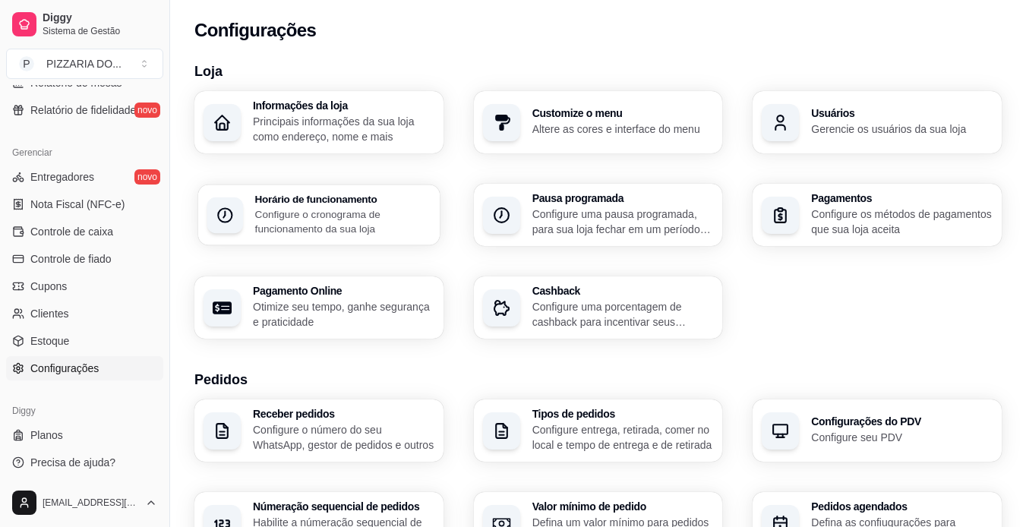
click at [304, 216] on p "Configure o cronograma de funcionamento da sua loja" at bounding box center [342, 222] width 175 height 30
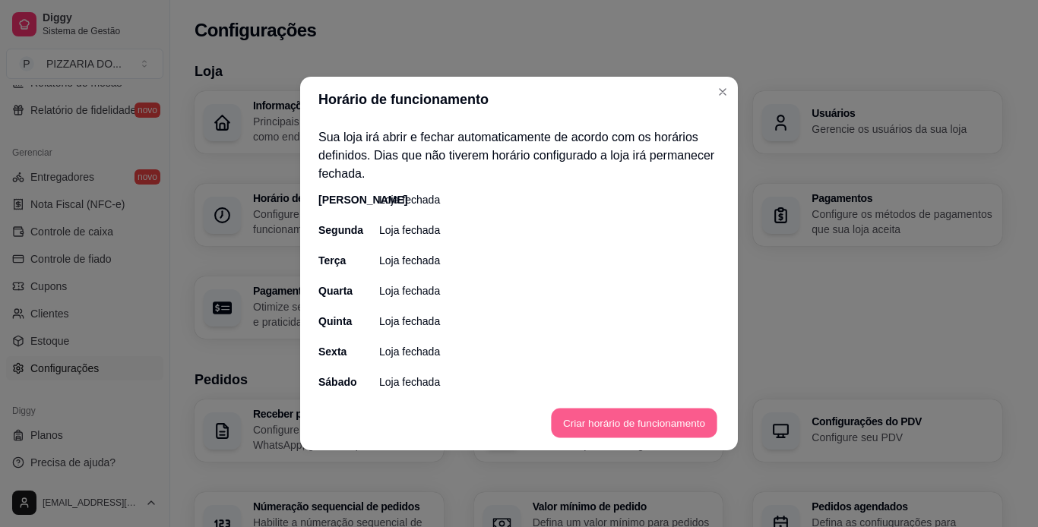
click at [607, 419] on button "Criar horário de funcionamento" at bounding box center [634, 424] width 166 height 30
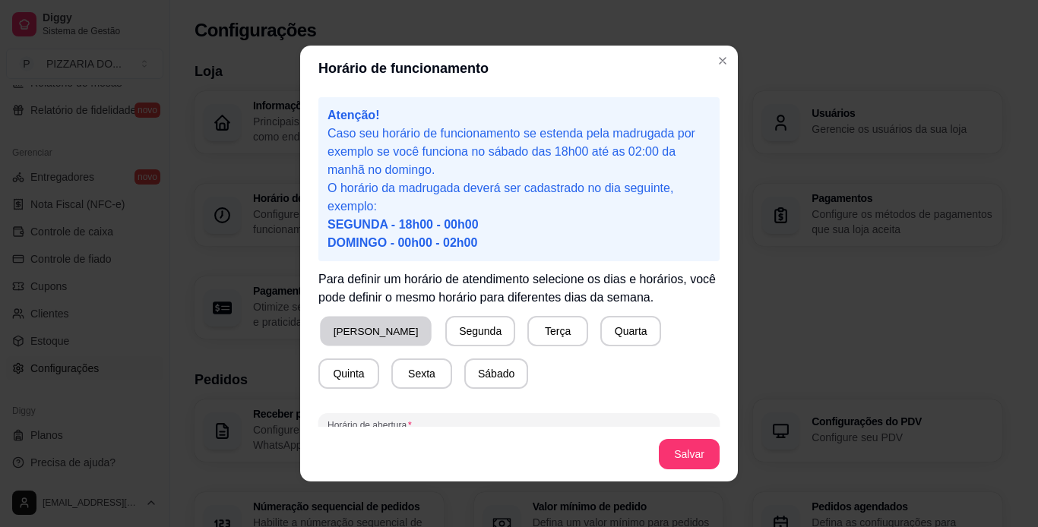
click at [350, 330] on button "[PERSON_NAME]" at bounding box center [376, 332] width 112 height 30
click at [444, 333] on button "Segunda" at bounding box center [478, 332] width 68 height 30
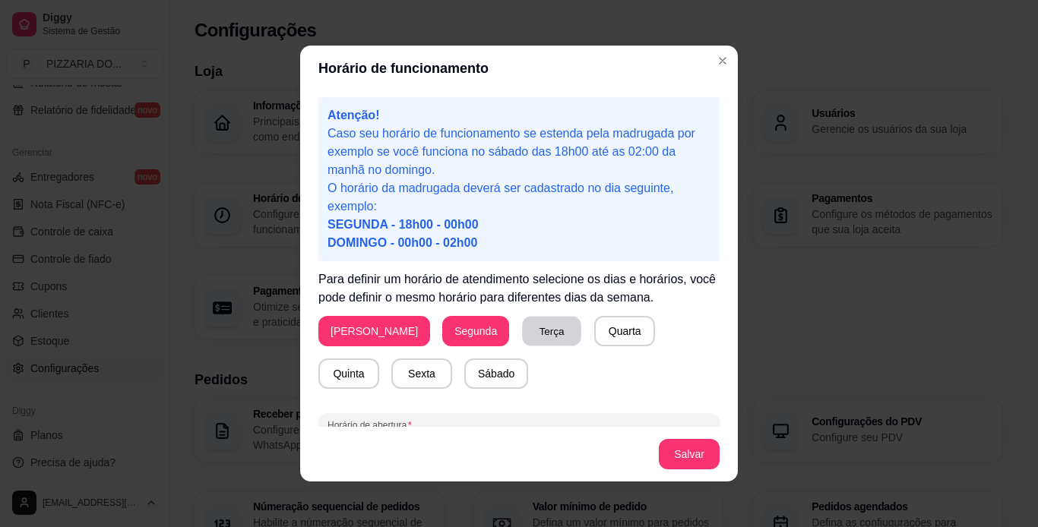
click at [522, 332] on button "Terça" at bounding box center [551, 332] width 59 height 30
click at [646, 333] on div "Domingo Segunda Terça Quarta Quinta Sexta Sábado" at bounding box center [518, 352] width 401 height 73
click at [378, 359] on button "Quinta" at bounding box center [348, 374] width 59 height 30
click at [595, 333] on button "Quarta" at bounding box center [624, 332] width 59 height 30
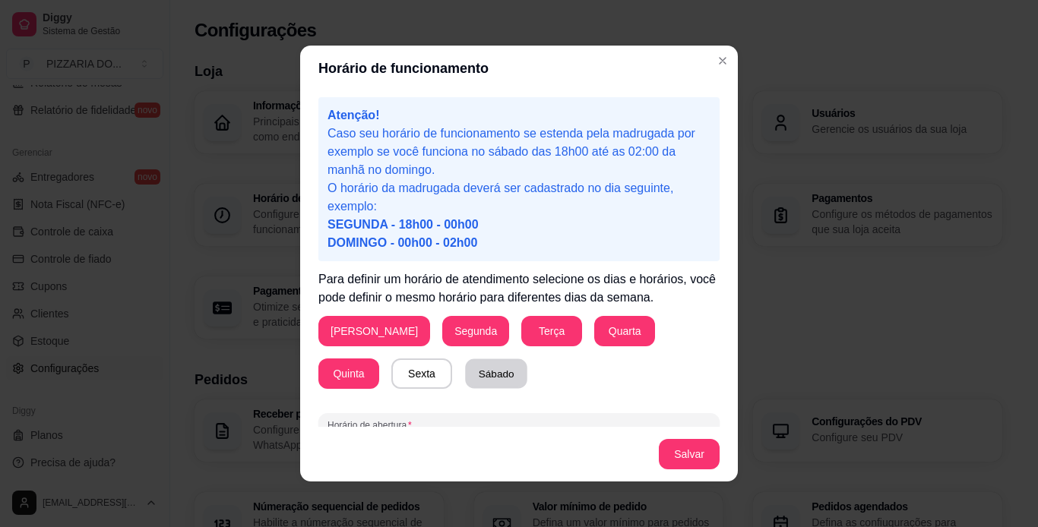
click at [465, 374] on button "Sábado" at bounding box center [496, 374] width 62 height 30
click at [392, 372] on button "Sexta" at bounding box center [421, 374] width 59 height 30
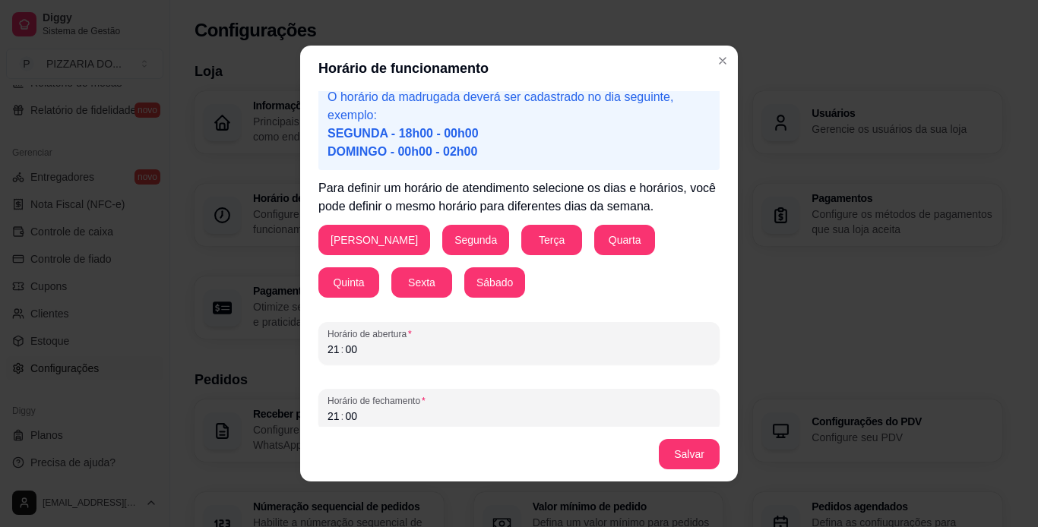
scroll to position [102, 0]
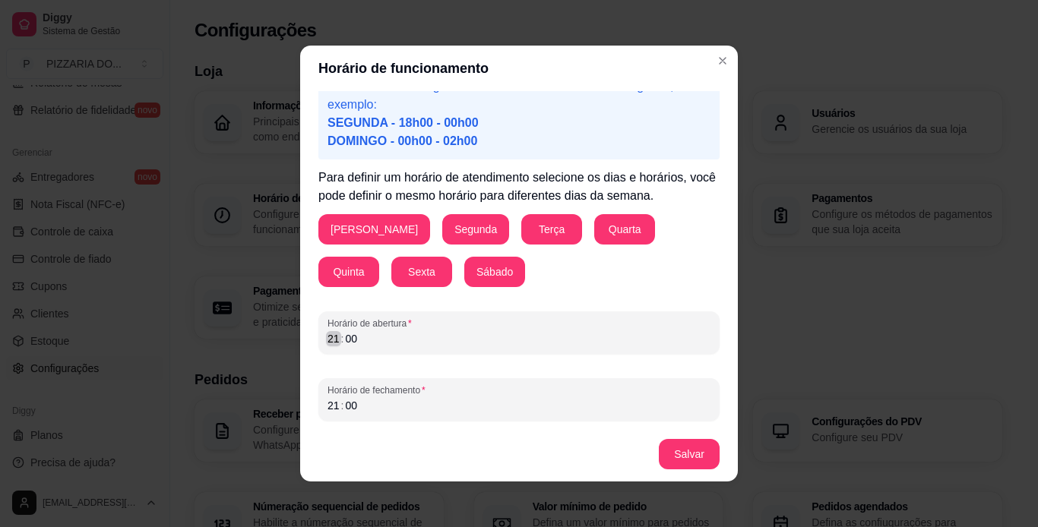
click at [340, 341] on div ":" at bounding box center [343, 338] width 6 height 15
click at [340, 340] on div ":" at bounding box center [343, 338] width 6 height 15
click at [331, 344] on div "06" at bounding box center [333, 338] width 15 height 15
click at [330, 412] on div "21" at bounding box center [333, 405] width 15 height 15
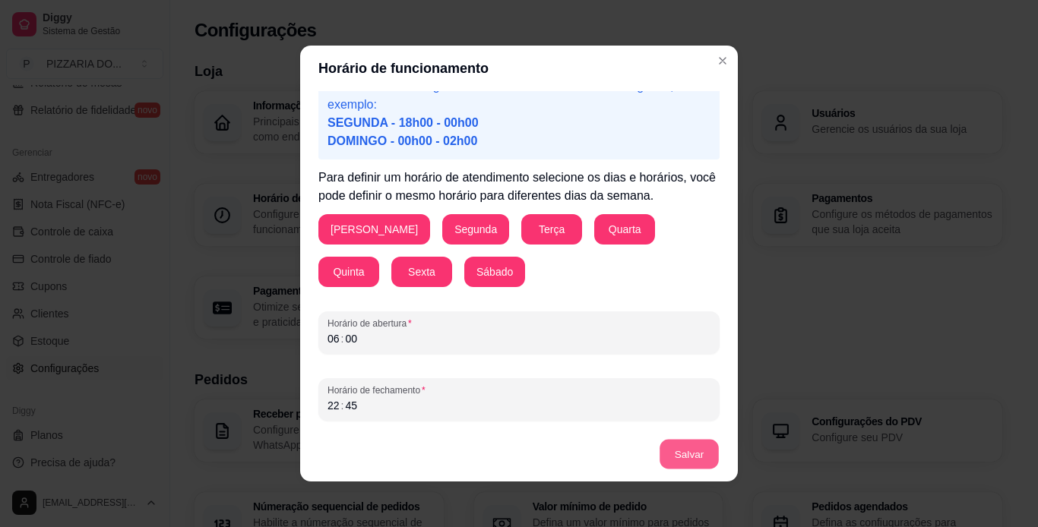
click at [684, 453] on button "Salvar" at bounding box center [688, 455] width 59 height 30
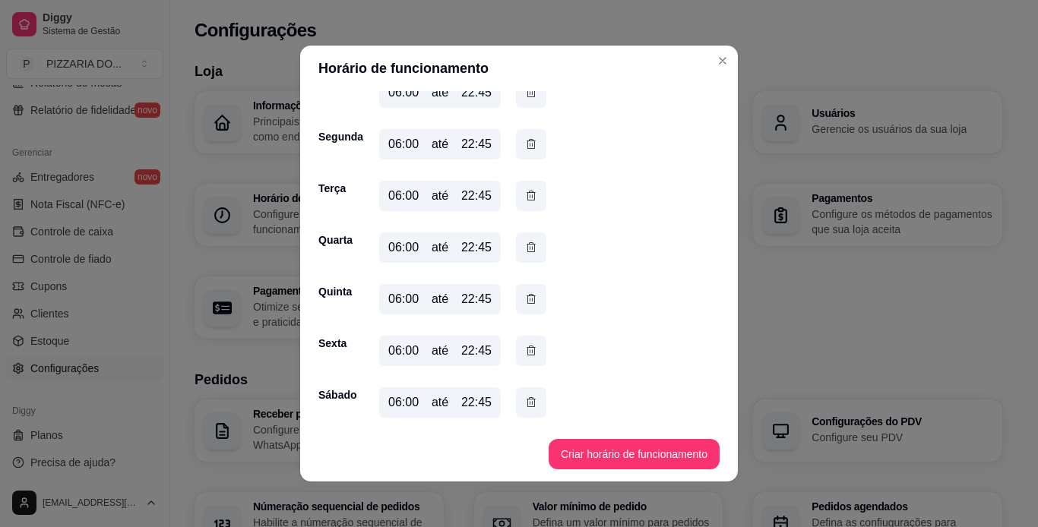
scroll to position [87, 0]
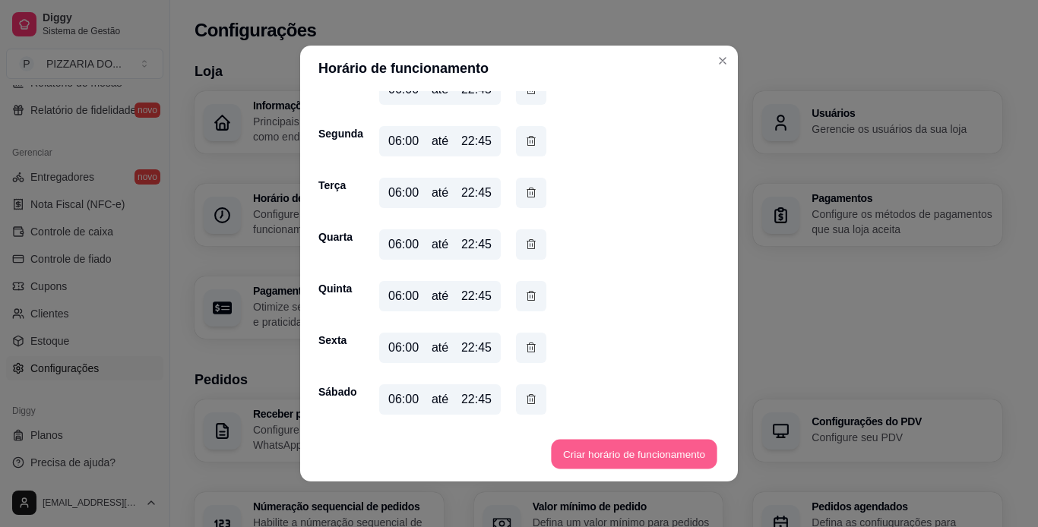
click at [660, 452] on button "Criar horário de funcionamento" at bounding box center [634, 455] width 166 height 30
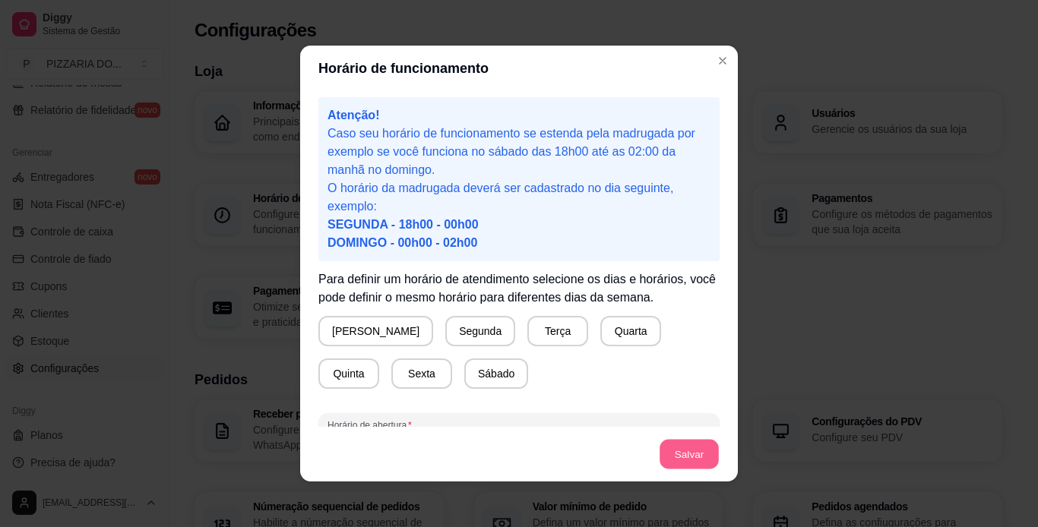
click at [684, 456] on button "Salvar" at bounding box center [688, 455] width 59 height 30
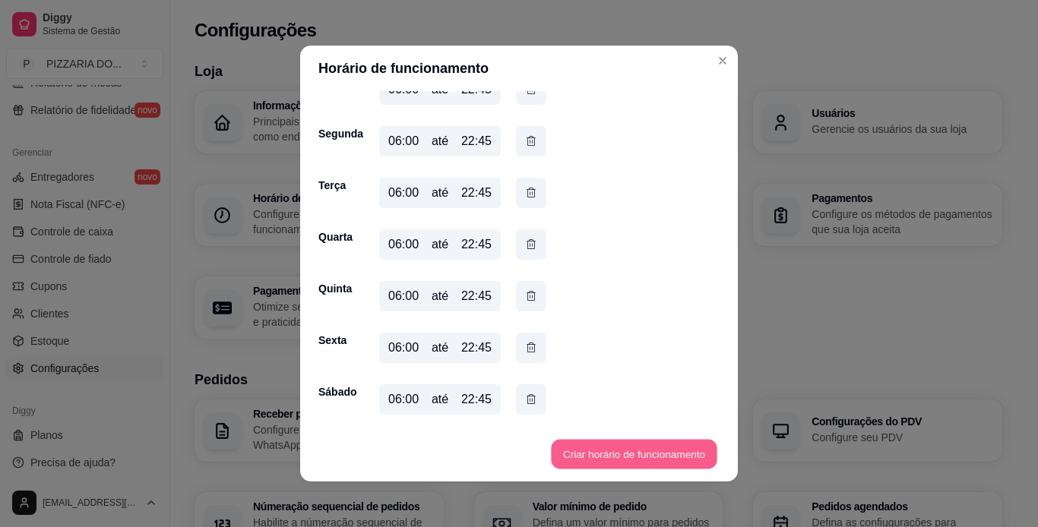
click at [678, 454] on button "Criar horário de funcionamento" at bounding box center [634, 455] width 166 height 30
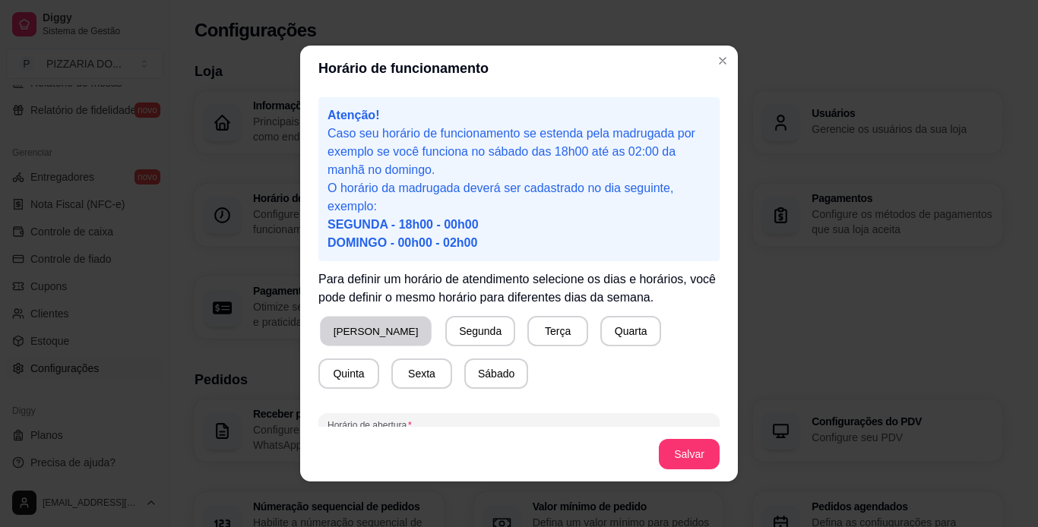
click at [365, 342] on button "[PERSON_NAME]" at bounding box center [376, 332] width 112 height 30
click at [489, 333] on div "Domingo Segunda Terça Quarta Quinta Sexta Sábado" at bounding box center [518, 352] width 401 height 73
click at [525, 333] on button "Terça" at bounding box center [554, 332] width 59 height 30
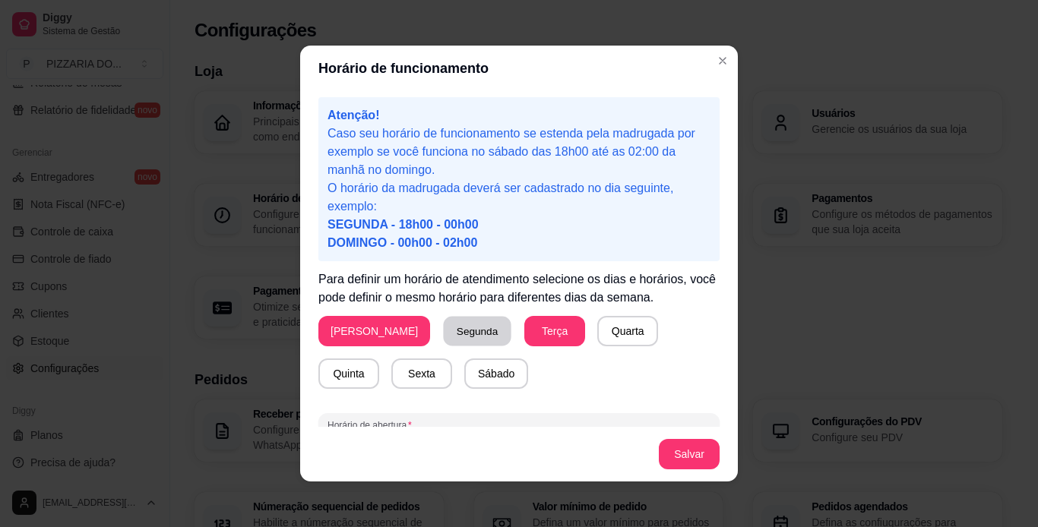
click at [444, 326] on button "Segunda" at bounding box center [478, 332] width 68 height 30
click at [594, 323] on button "Quarta" at bounding box center [624, 331] width 61 height 30
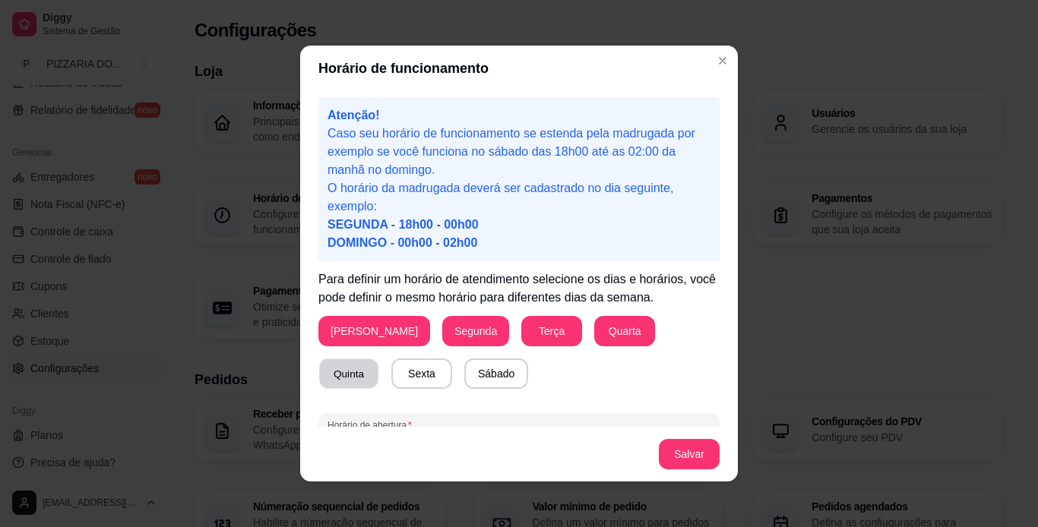
click at [378, 359] on button "Quinta" at bounding box center [348, 374] width 59 height 30
click at [464, 361] on button "Sábado" at bounding box center [496, 374] width 64 height 30
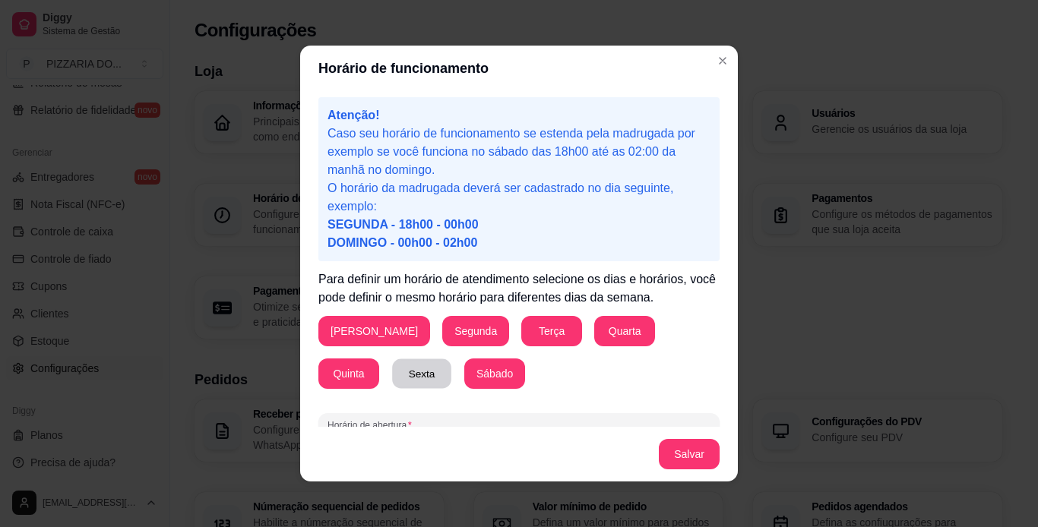
click at [392, 382] on button "Sexta" at bounding box center [421, 374] width 59 height 30
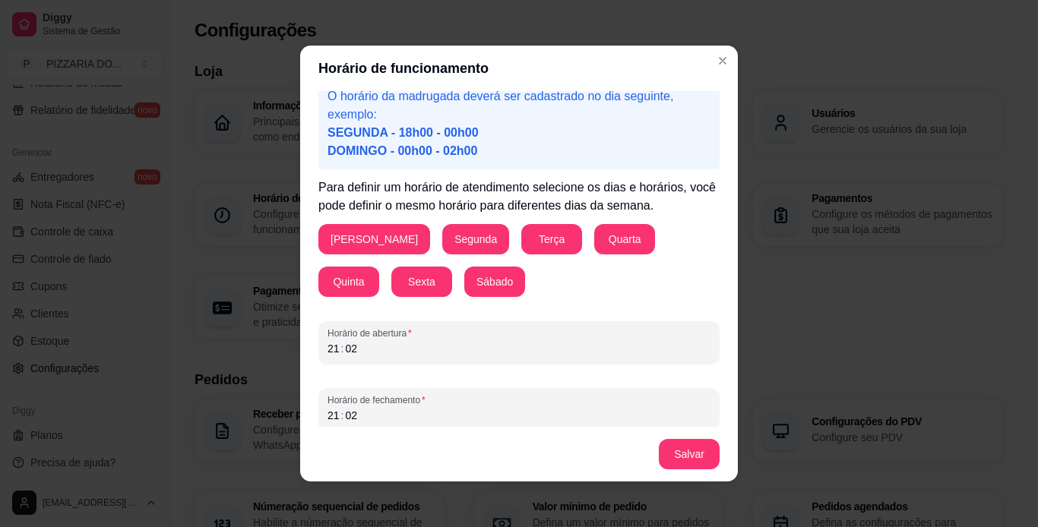
scroll to position [102, 0]
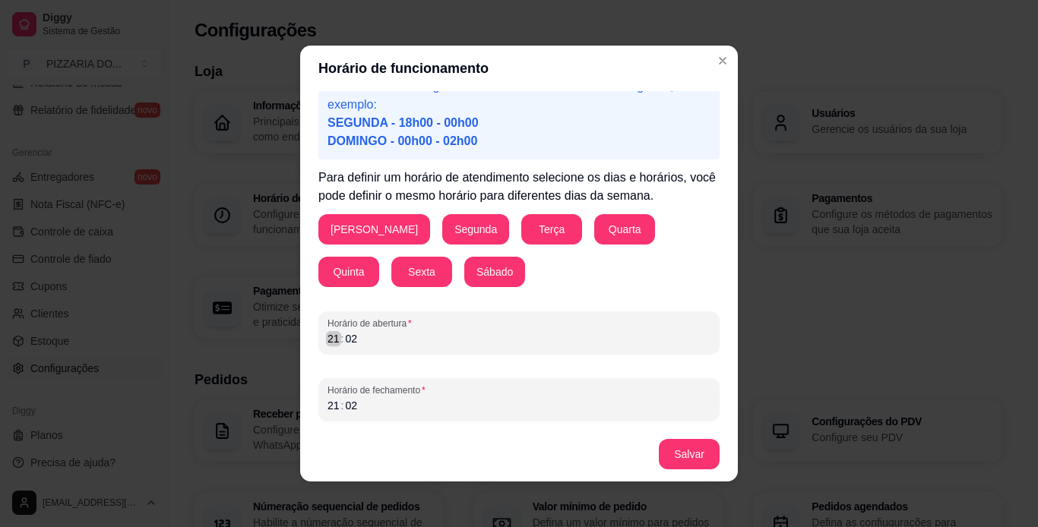
click at [340, 345] on div ":" at bounding box center [343, 338] width 6 height 15
click at [330, 409] on div "21" at bounding box center [333, 405] width 15 height 15
click at [684, 450] on button "Salvar" at bounding box center [688, 455] width 59 height 30
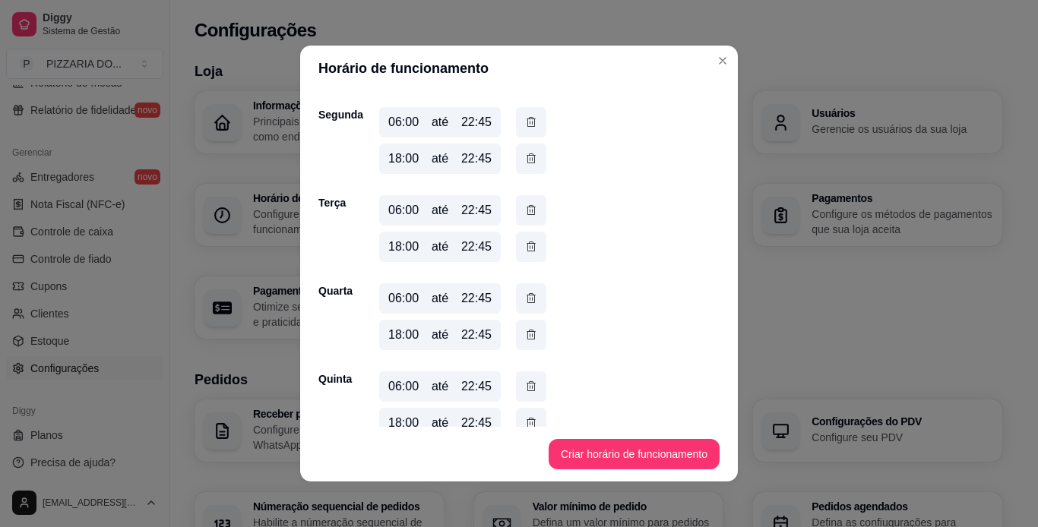
scroll to position [0, 0]
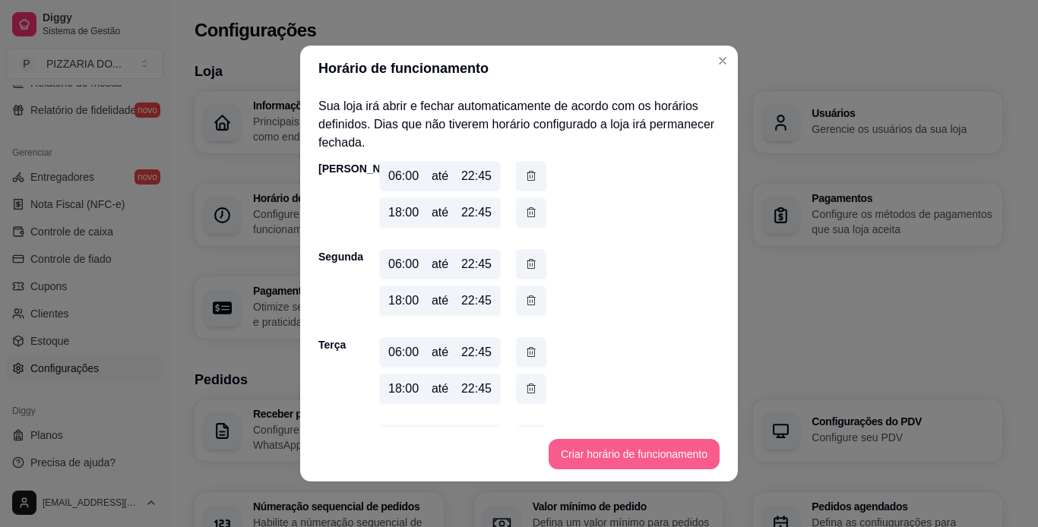
click at [639, 451] on button "Criar horário de funcionamento" at bounding box center [633, 454] width 171 height 30
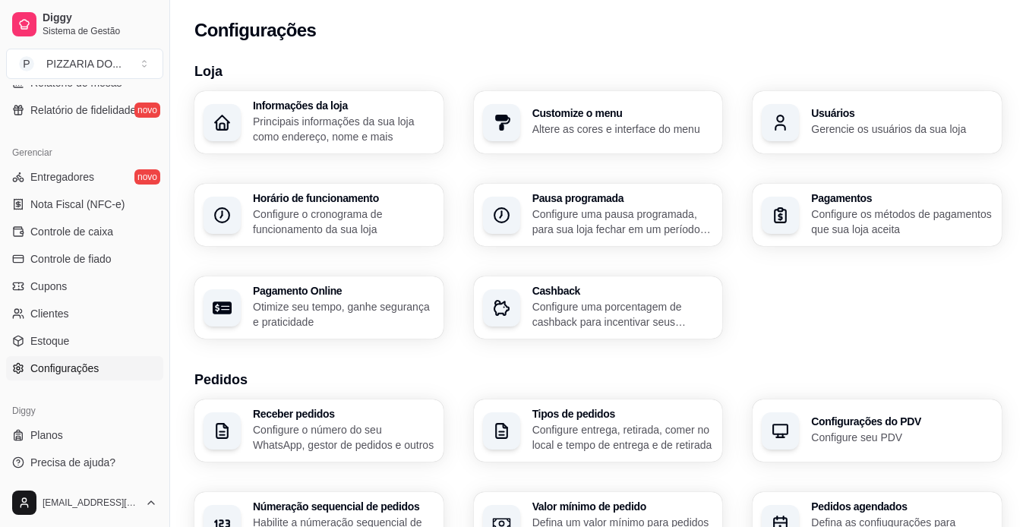
click at [356, 201] on h3 "Horário de funcionamento" at bounding box center [344, 198] width 182 height 11
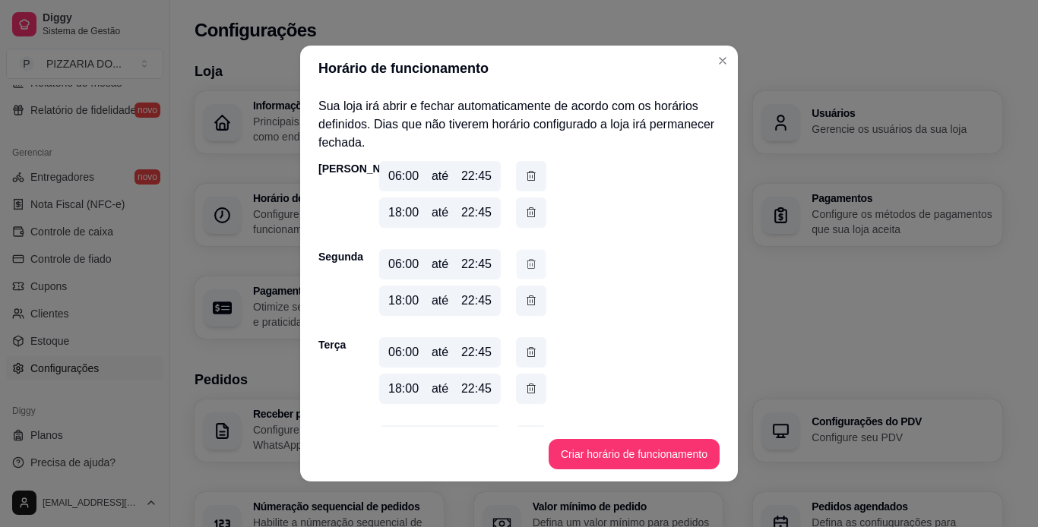
click at [517, 264] on button "button" at bounding box center [531, 265] width 30 height 30
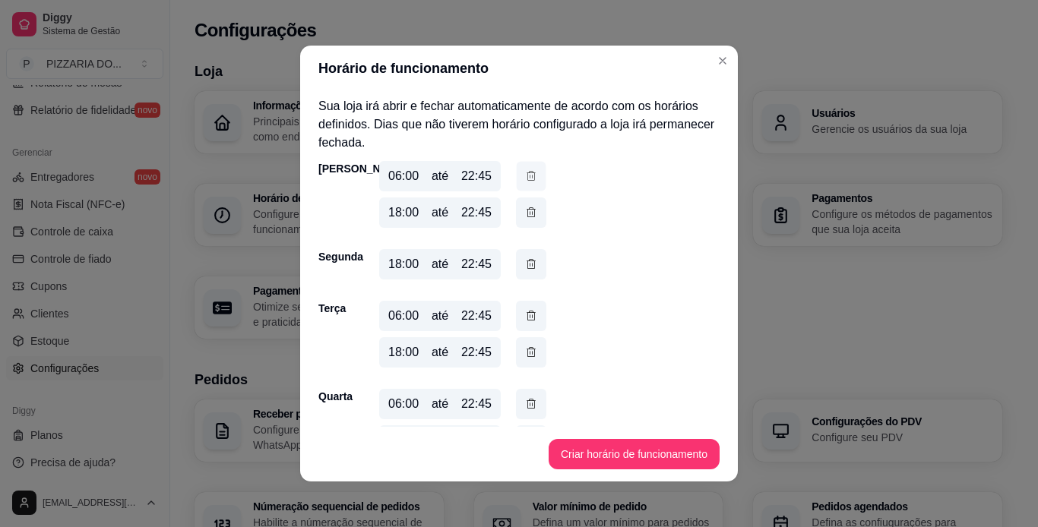
click at [525, 169] on icon "button" at bounding box center [531, 176] width 12 height 16
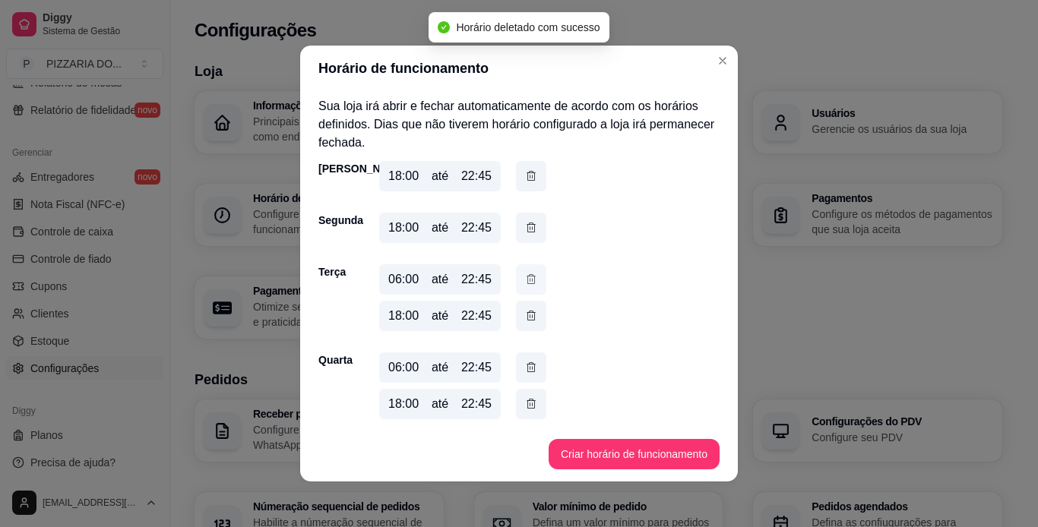
click at [526, 283] on icon "button" at bounding box center [531, 279] width 12 height 17
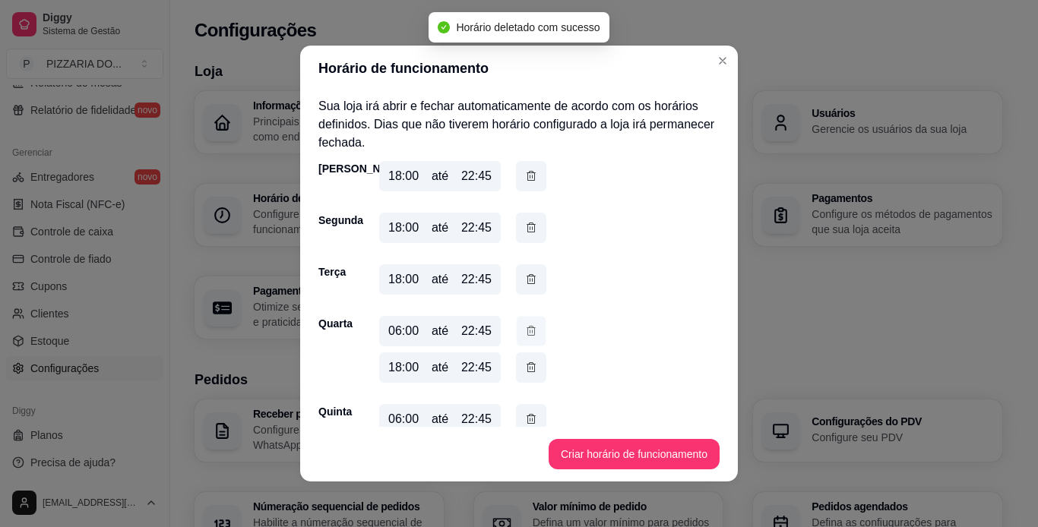
click at [519, 323] on button "button" at bounding box center [531, 332] width 30 height 30
click at [519, 384] on button "button" at bounding box center [531, 383] width 30 height 30
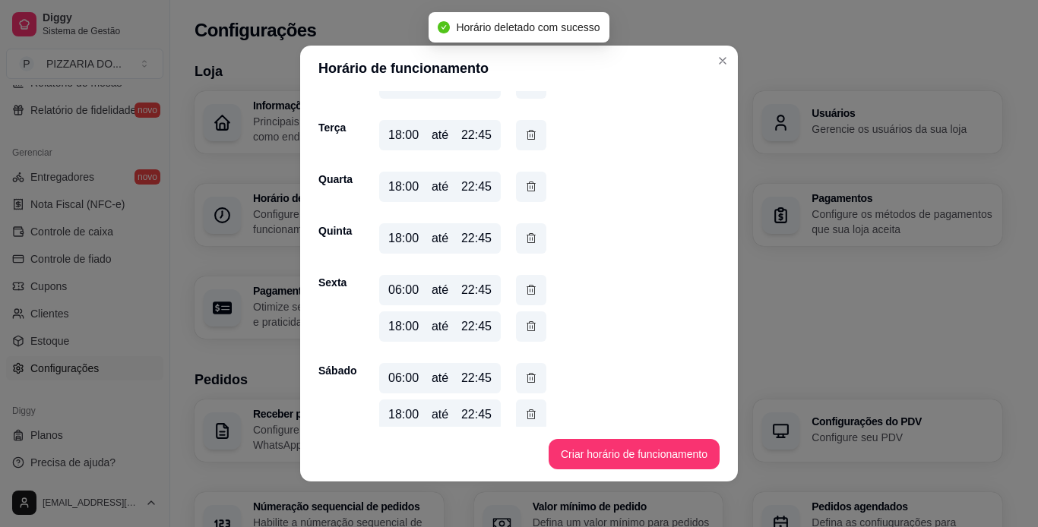
scroll to position [160, 0]
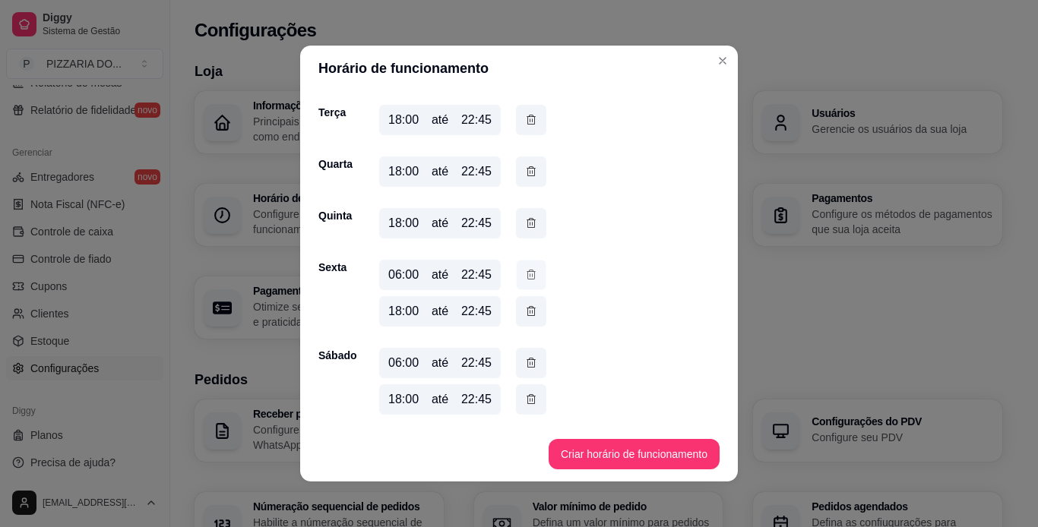
click at [528, 276] on icon "button" at bounding box center [531, 275] width 12 height 16
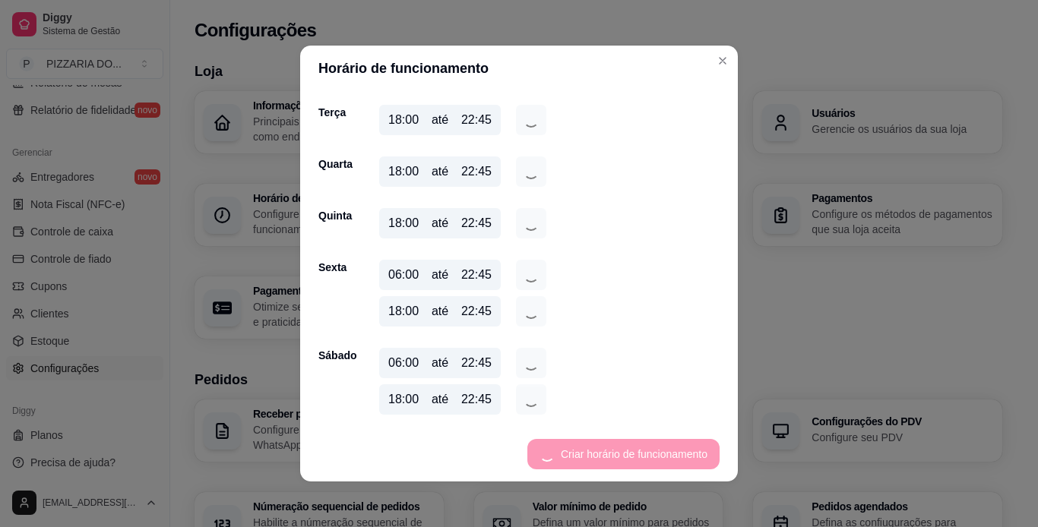
scroll to position [123, 0]
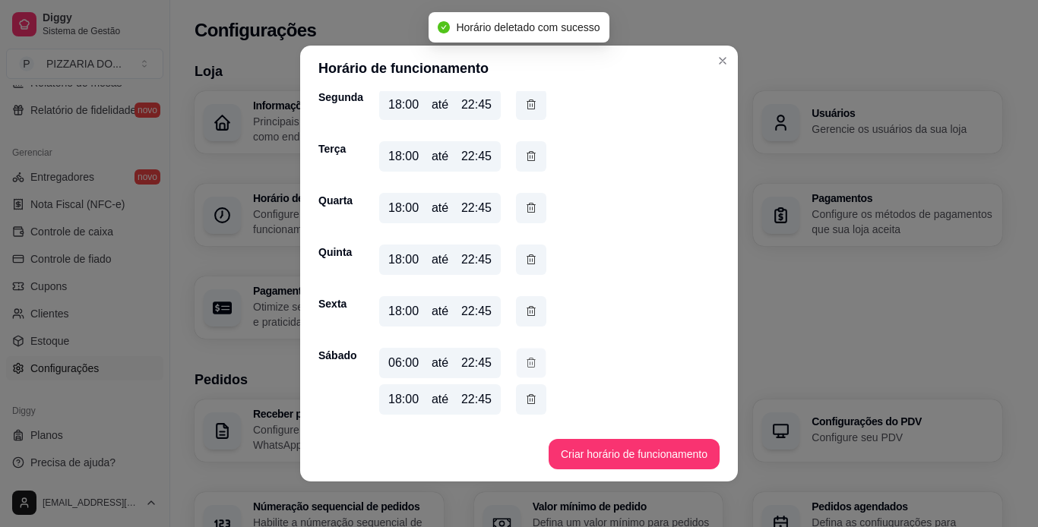
click at [525, 355] on icon "button" at bounding box center [531, 363] width 12 height 16
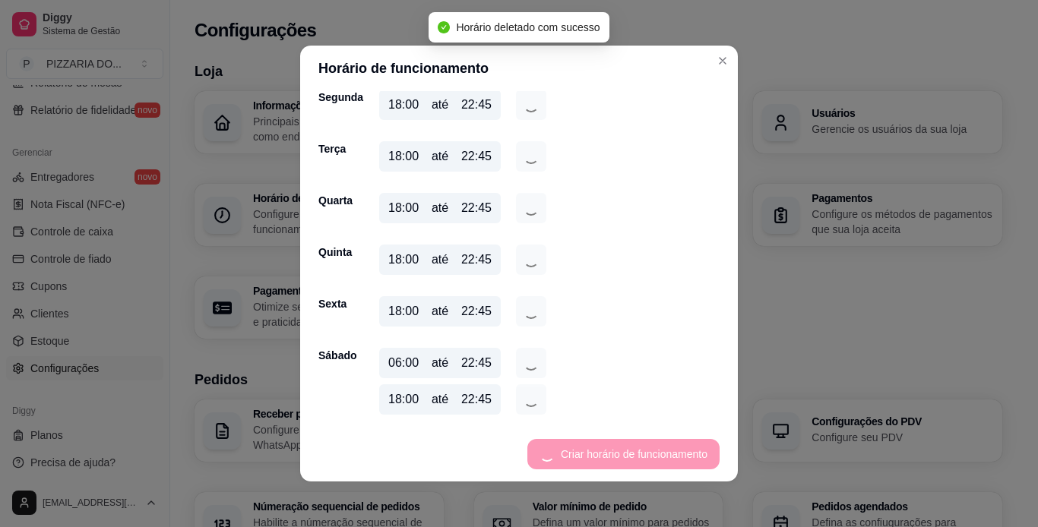
scroll to position [87, 0]
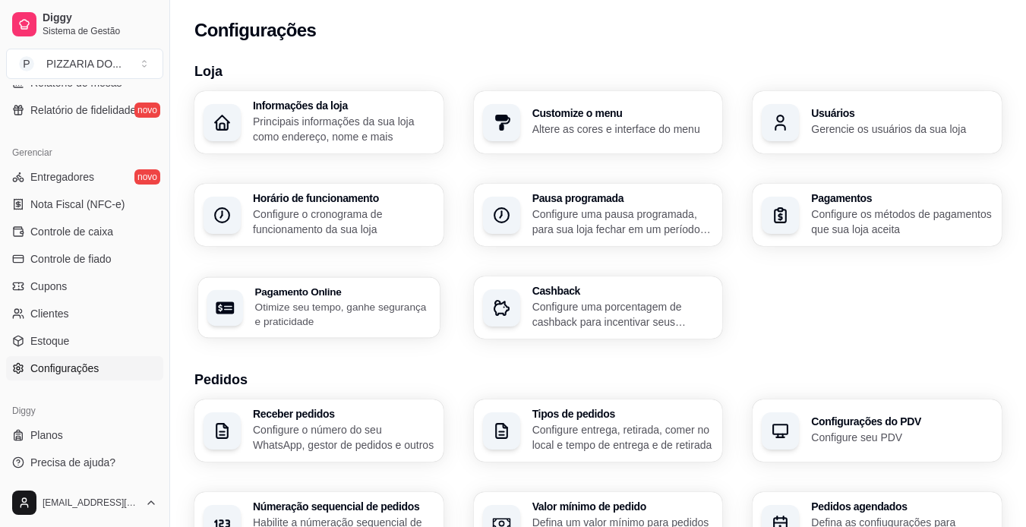
click at [400, 306] on p "Otimize seu tempo, ganhe segurança e praticidade" at bounding box center [342, 314] width 175 height 30
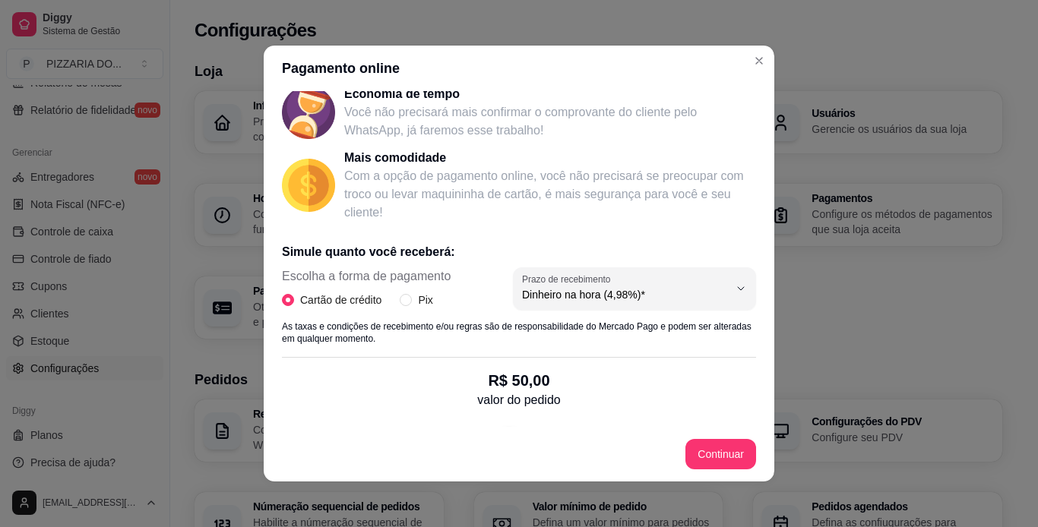
scroll to position [156, 0]
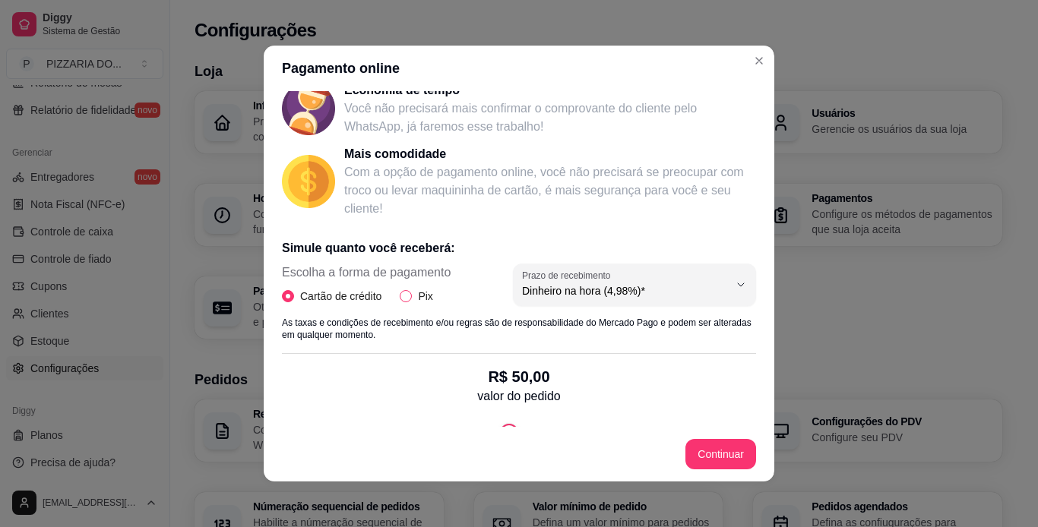
click at [401, 298] on input "Pix" at bounding box center [406, 296] width 12 height 12
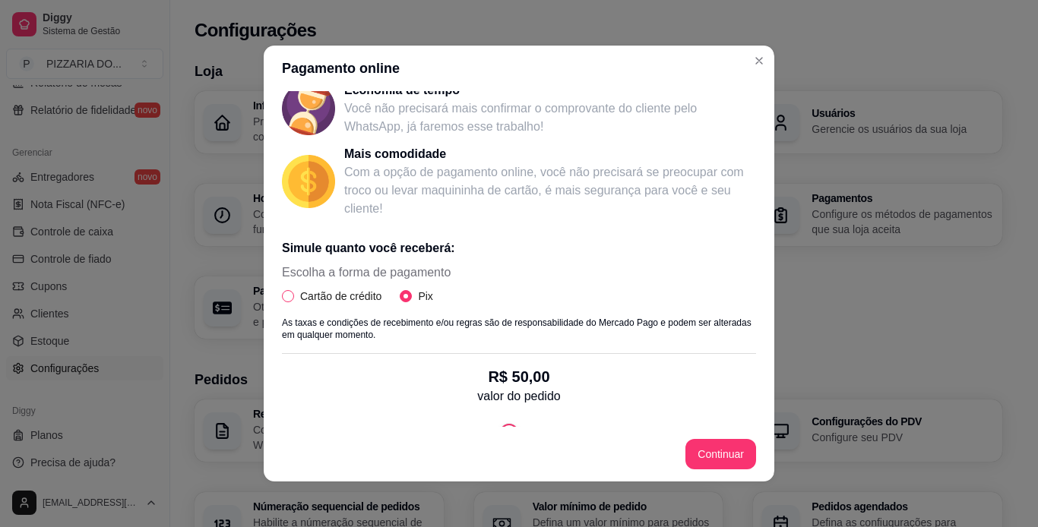
click at [294, 297] on span "Cartão de crédito" at bounding box center [340, 296] width 93 height 17
click at [294, 297] on input "Cartão de crédito" at bounding box center [288, 296] width 12 height 12
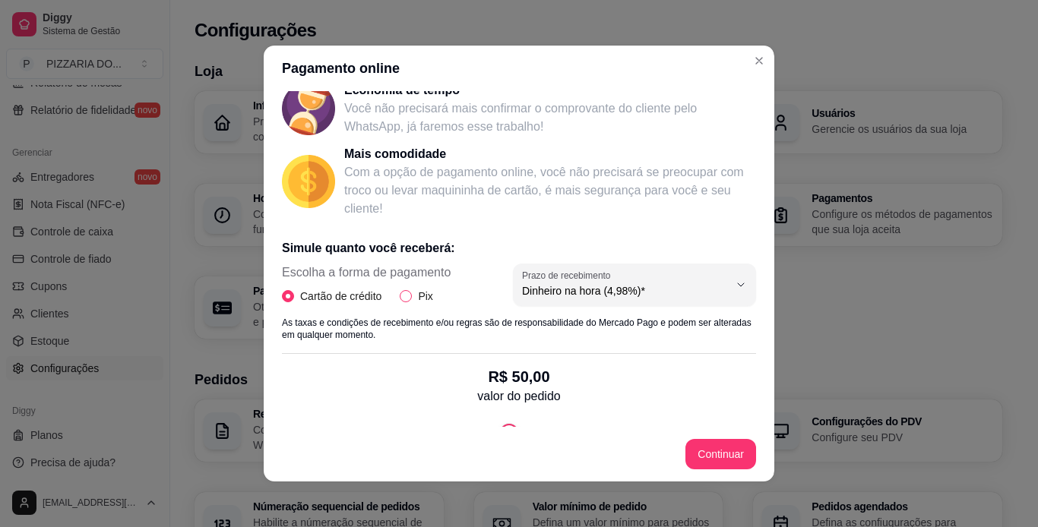
click at [402, 299] on input "Pix" at bounding box center [406, 296] width 12 height 12
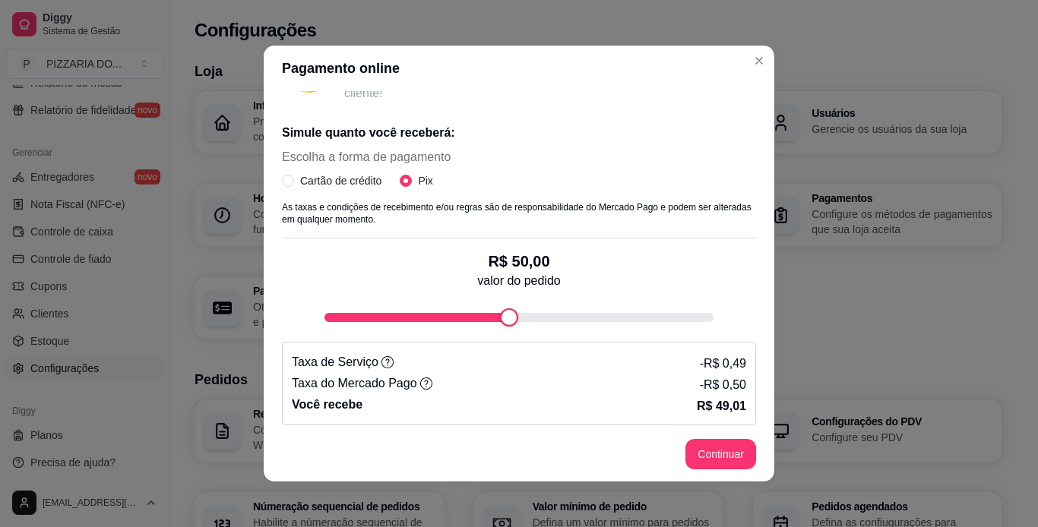
scroll to position [276, 0]
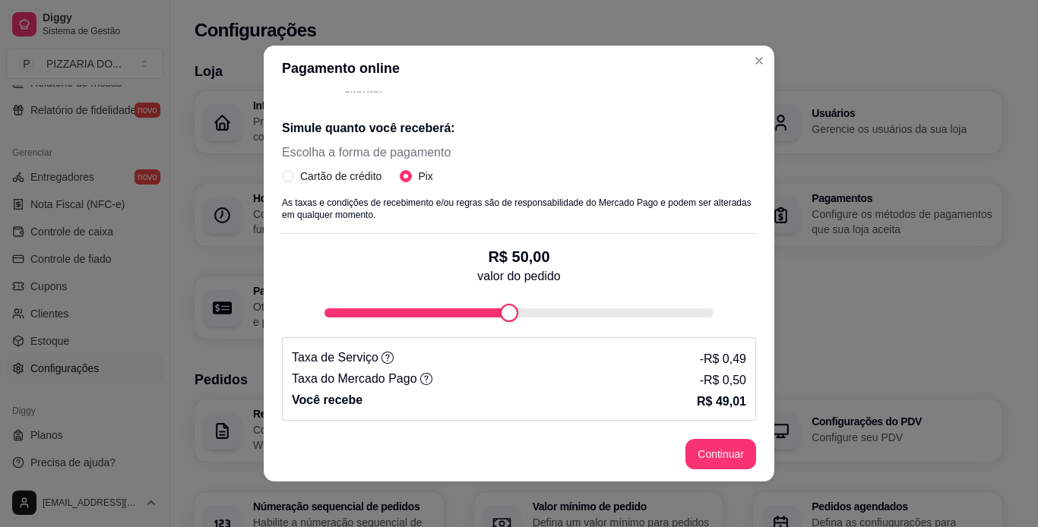
click at [381, 356] on icon at bounding box center [387, 358] width 12 height 12
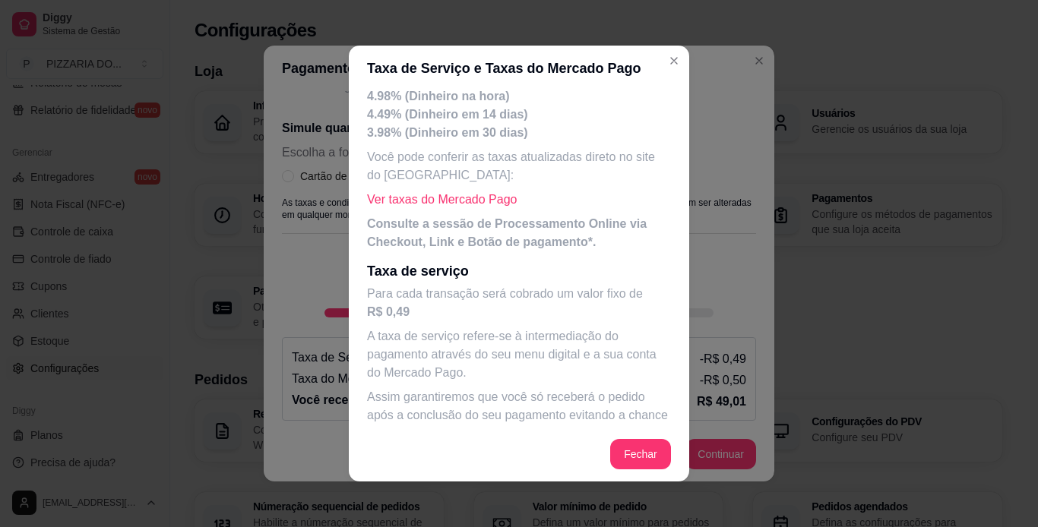
scroll to position [178, 0]
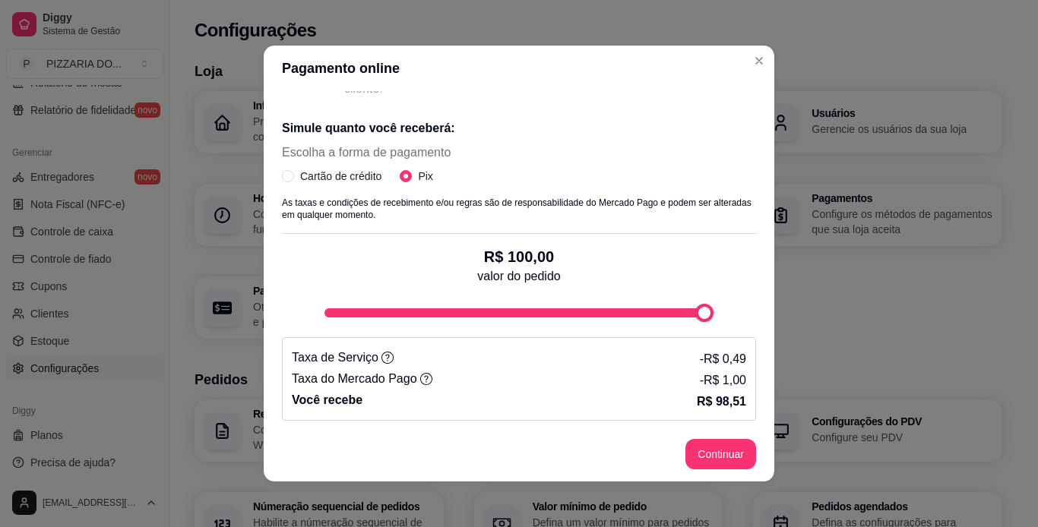
click at [684, 328] on div "Pagamento online Receba na hora em sua conta do Mercado Pago! Agora você poderá…" at bounding box center [519, 263] width 1038 height 527
click at [684, 456] on button "Continuar" at bounding box center [721, 455] width 68 height 30
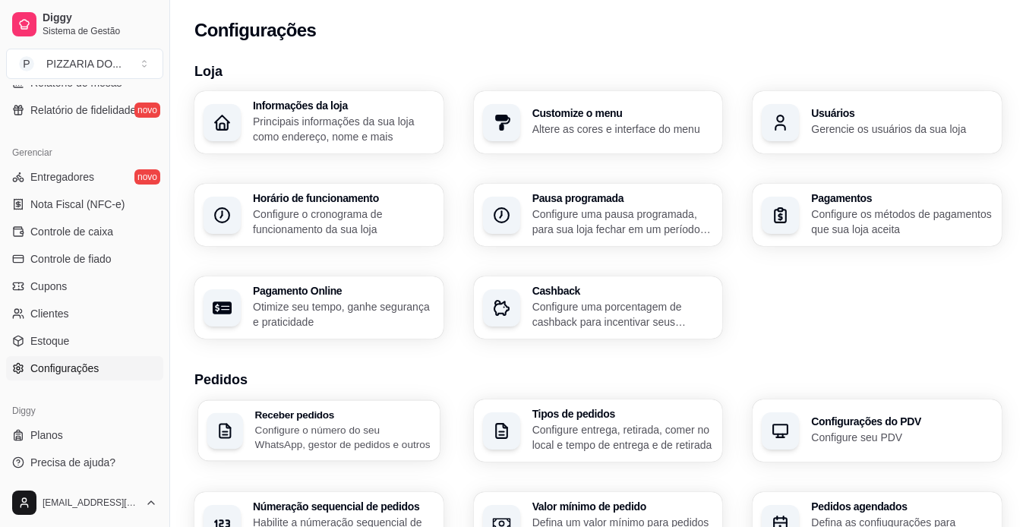
click at [342, 431] on p "Configure o número do seu WhatsApp, gestor de pedidos e outros" at bounding box center [342, 437] width 175 height 30
click at [684, 225] on p "Configure os métodos de pagamentos que sua loja aceita" at bounding box center [902, 222] width 182 height 30
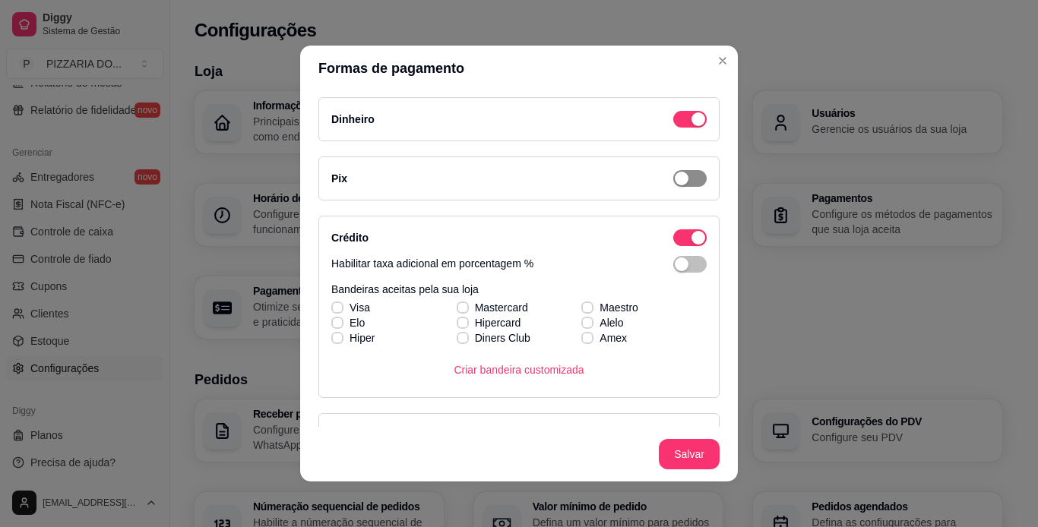
click at [673, 128] on button "button" at bounding box center [689, 119] width 33 height 17
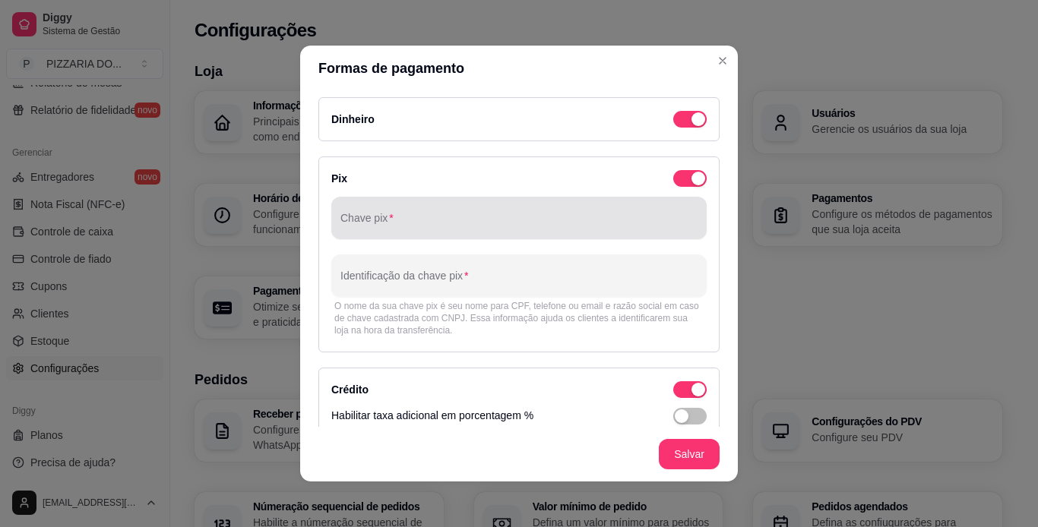
click at [653, 238] on div "Chave pix" at bounding box center [518, 218] width 375 height 43
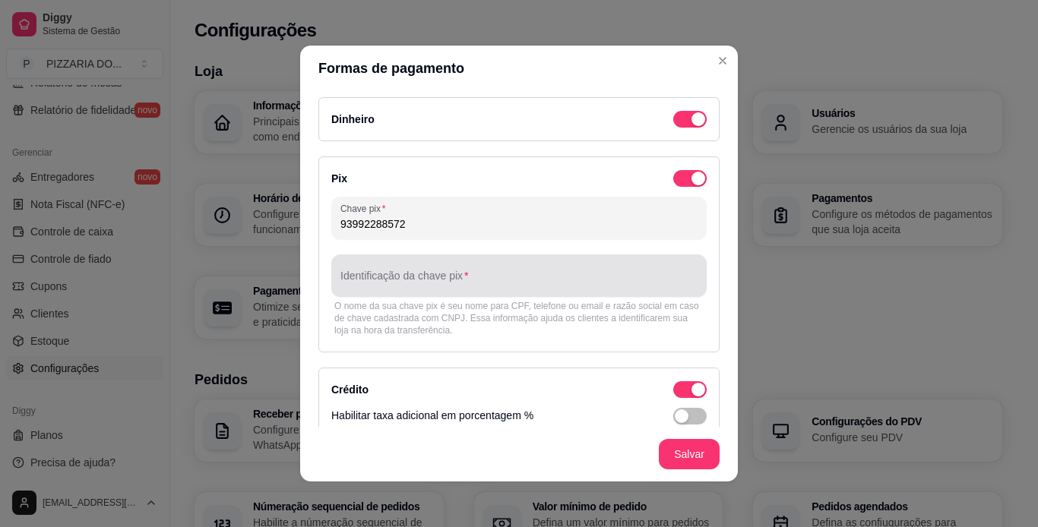
click at [601, 287] on input "Identificação da chave pix" at bounding box center [518, 281] width 357 height 15
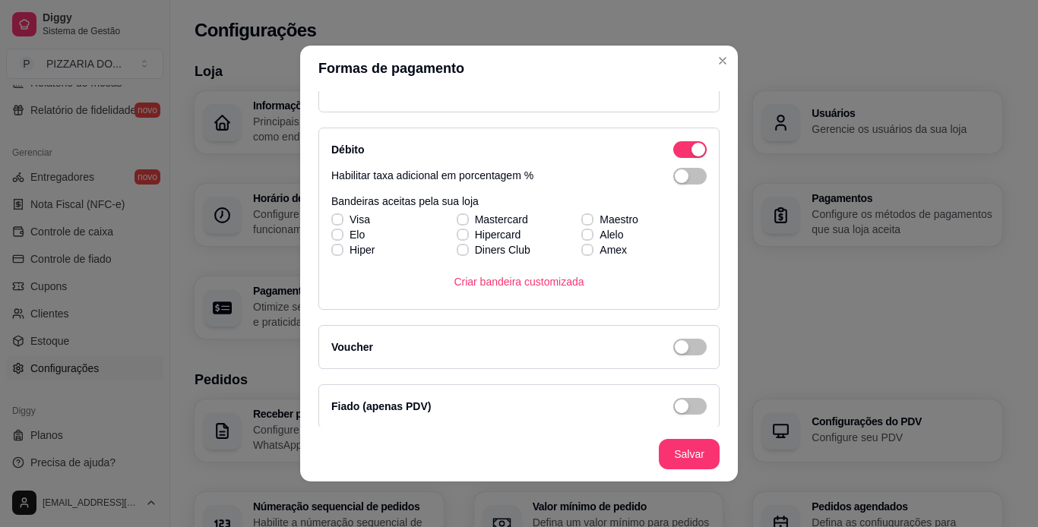
scroll to position [445, 0]
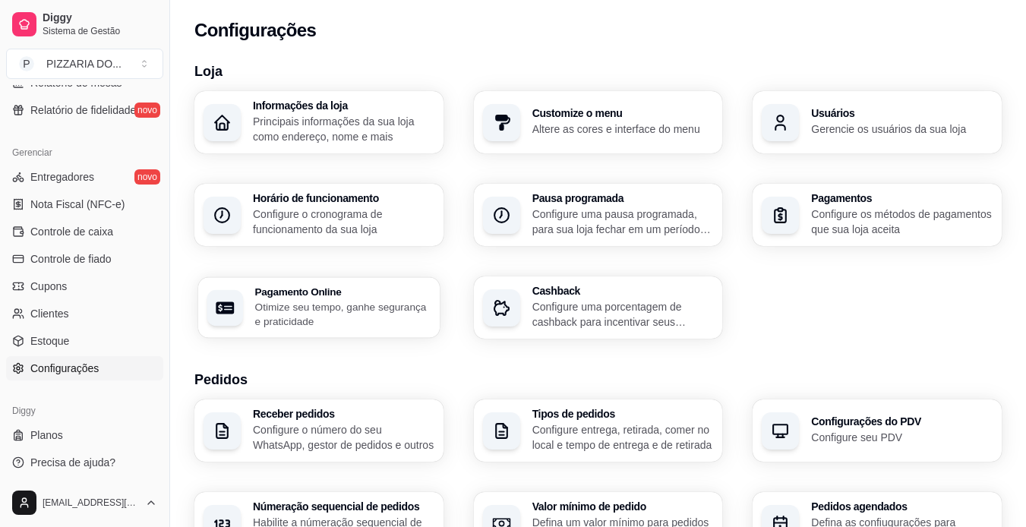
click at [363, 308] on p "Otimize seu tempo, ganhe segurança e praticidade" at bounding box center [342, 314] width 175 height 30
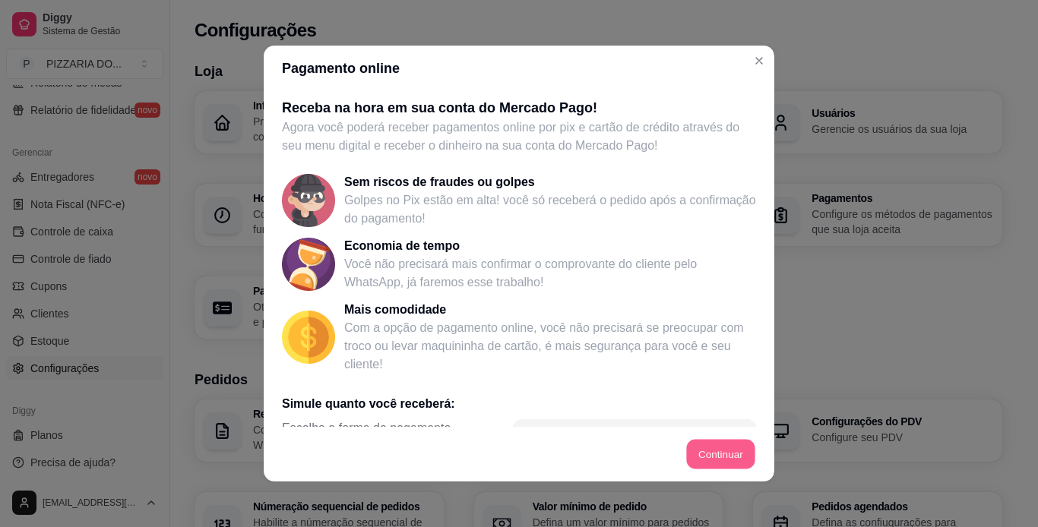
click at [684, 446] on button "Continuar" at bounding box center [721, 455] width 68 height 30
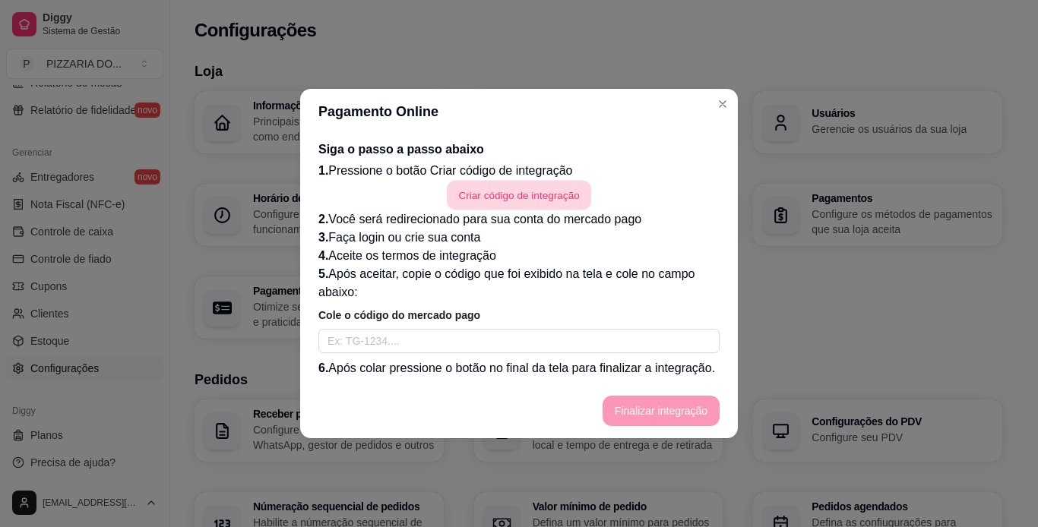
click at [568, 204] on button "Criar código de integração" at bounding box center [519, 196] width 144 height 30
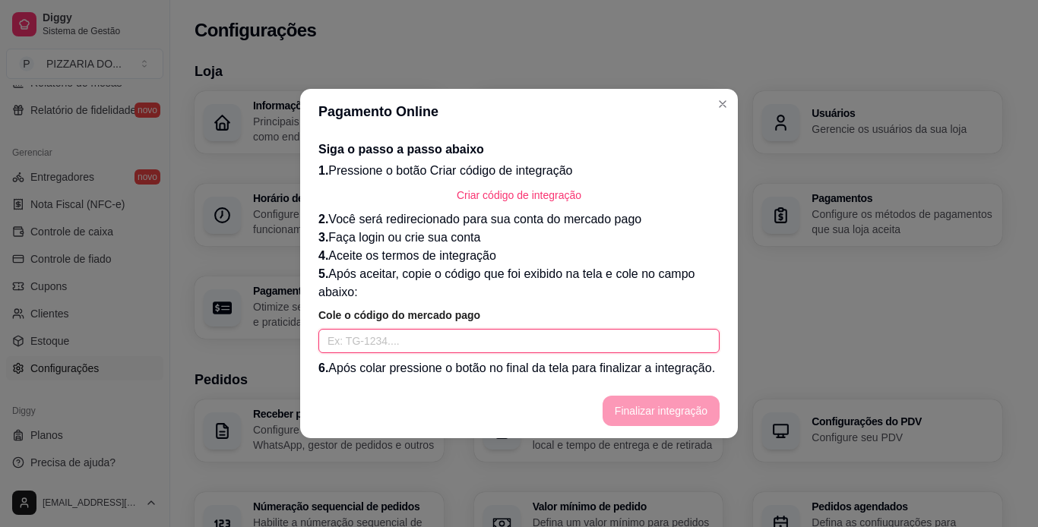
click at [621, 343] on input "text" at bounding box center [518, 341] width 401 height 24
paste input "TG-68b639552775430001980844-2660624531"
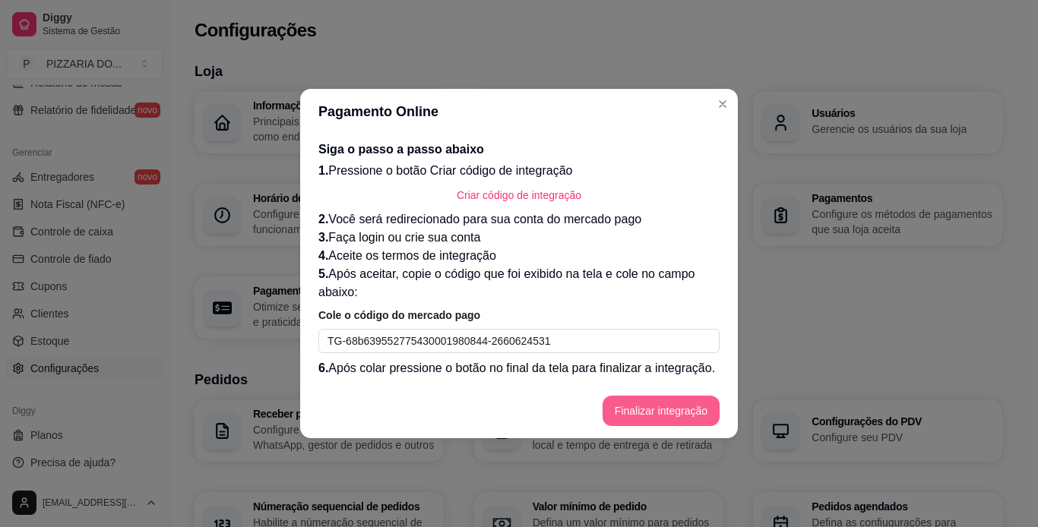
click at [669, 409] on button "Finalizar integração" at bounding box center [660, 411] width 117 height 30
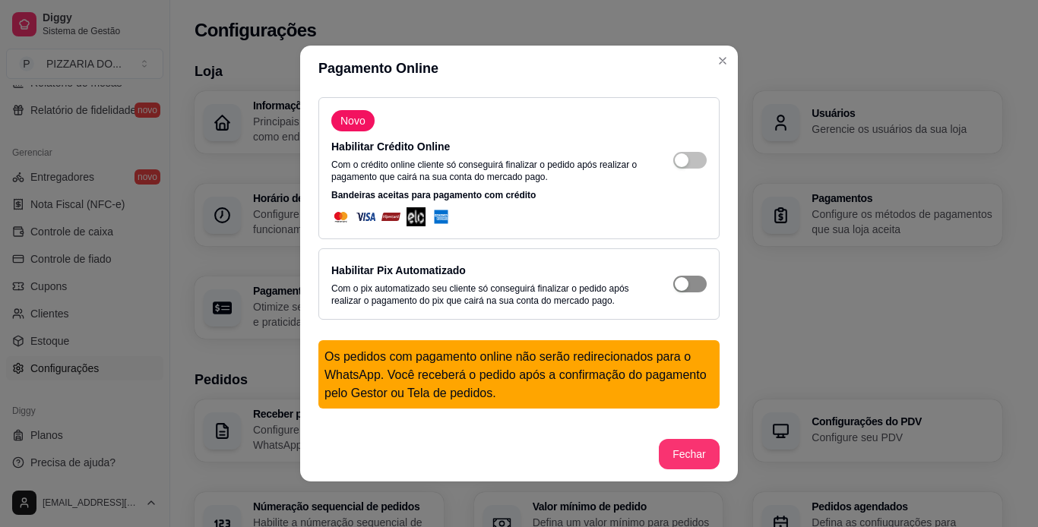
click at [674, 169] on button "button" at bounding box center [689, 160] width 33 height 17
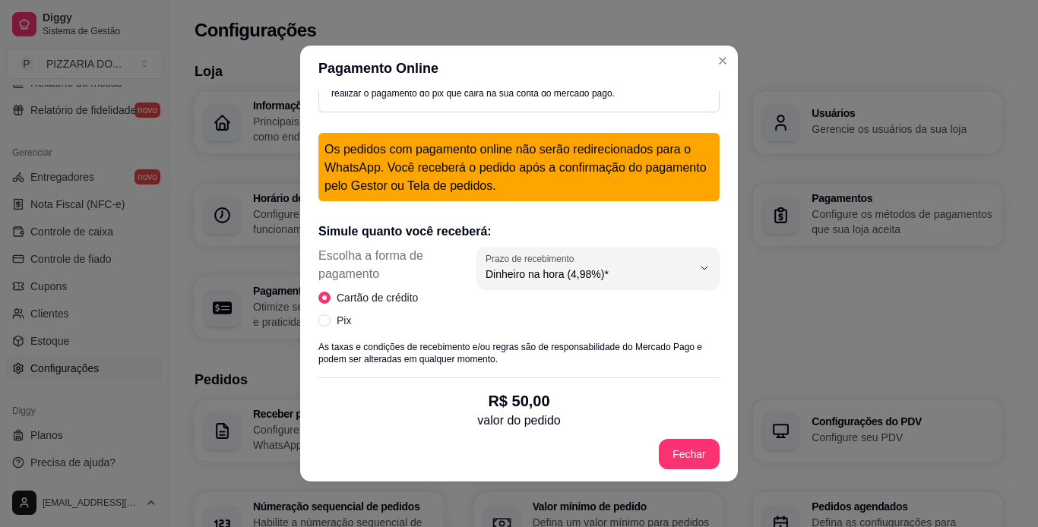
scroll to position [200, 0]
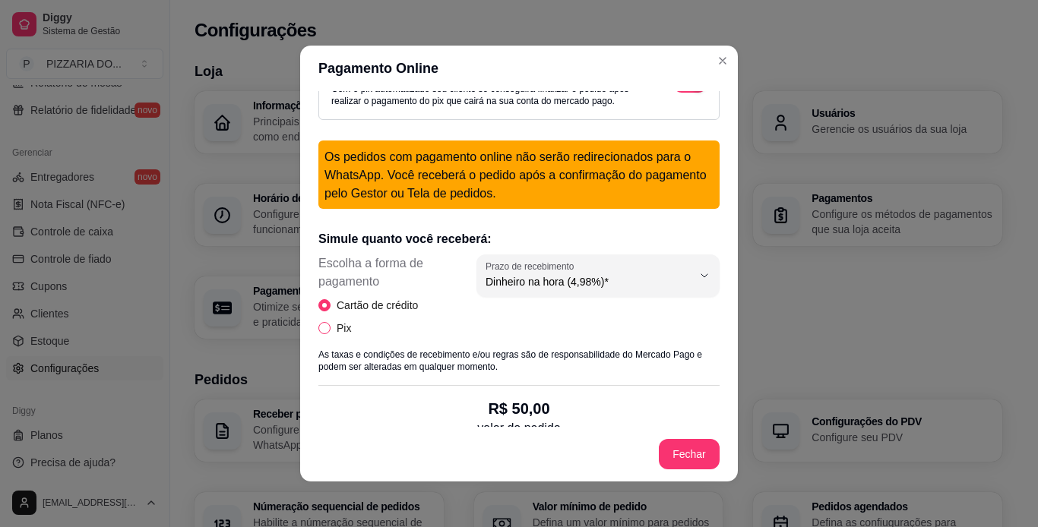
click at [321, 330] on input "Pix" at bounding box center [324, 328] width 12 height 12
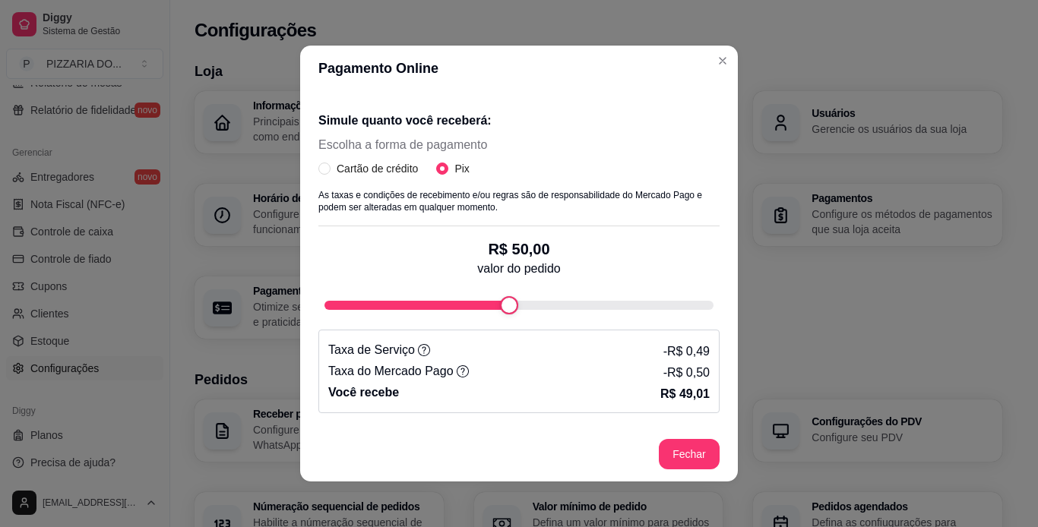
scroll to position [331, 0]
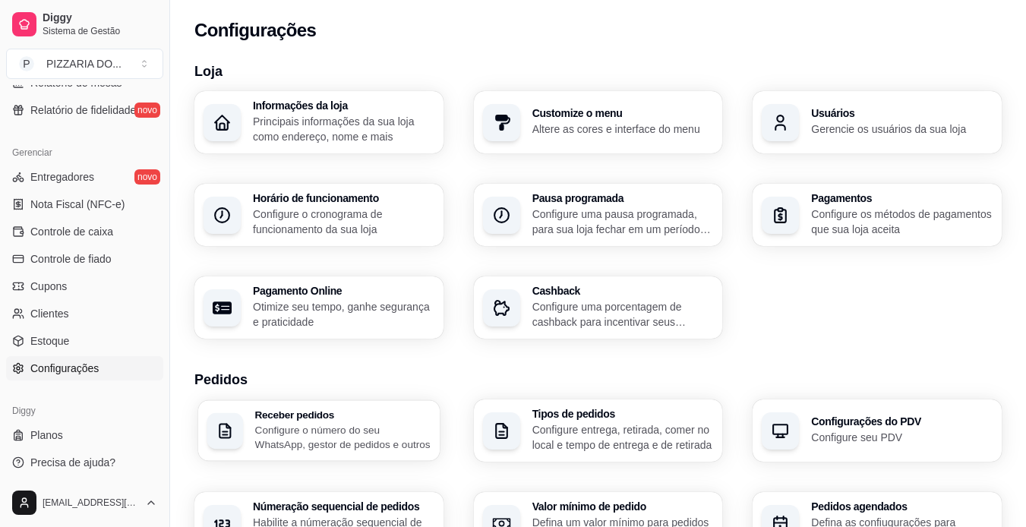
click at [374, 425] on p "Configure o número do seu WhatsApp, gestor de pedidos e outros" at bounding box center [342, 437] width 175 height 30
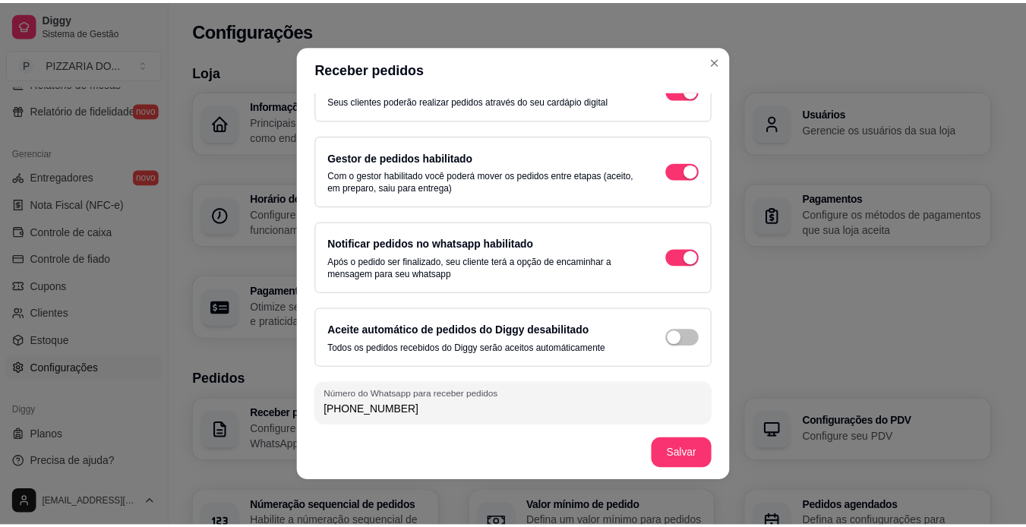
scroll to position [41, 0]
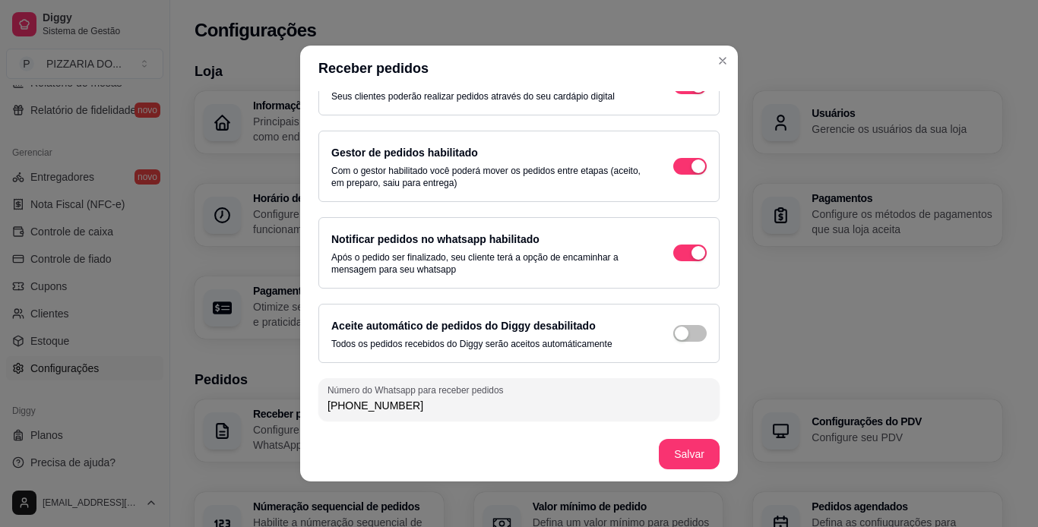
click at [441, 412] on input "[PHONE_NUMBER]" at bounding box center [518, 405] width 383 height 15
click at [533, 410] on input "[PHONE_NUMBER]" at bounding box center [518, 405] width 383 height 15
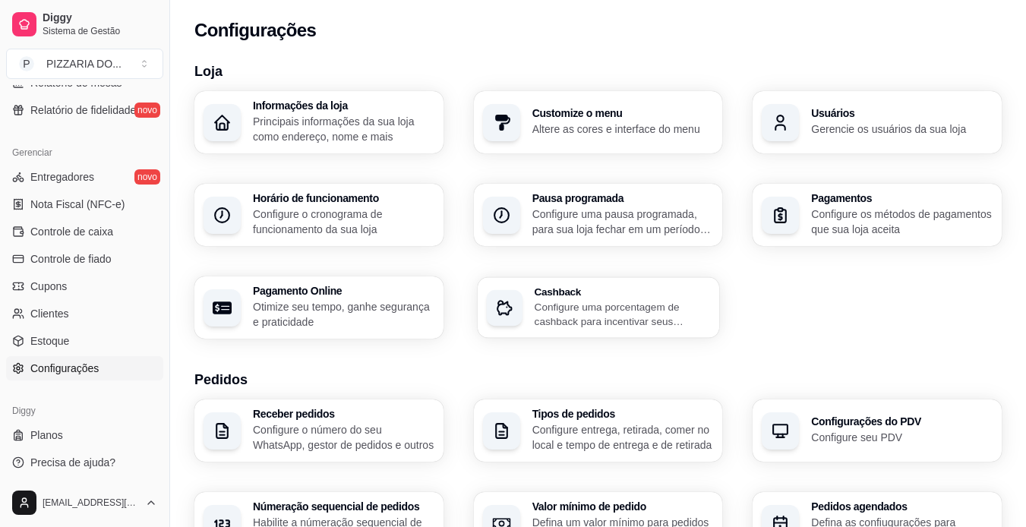
click at [662, 320] on p "Configure uma porcentagem de cashback para incentivar seus clientes a comprarem…" at bounding box center [622, 314] width 176 height 30
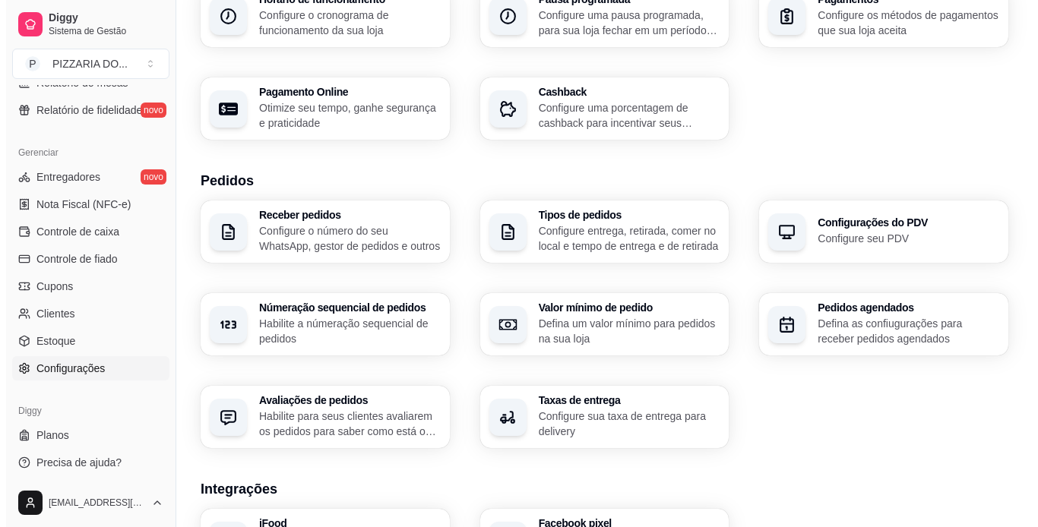
scroll to position [202, 0]
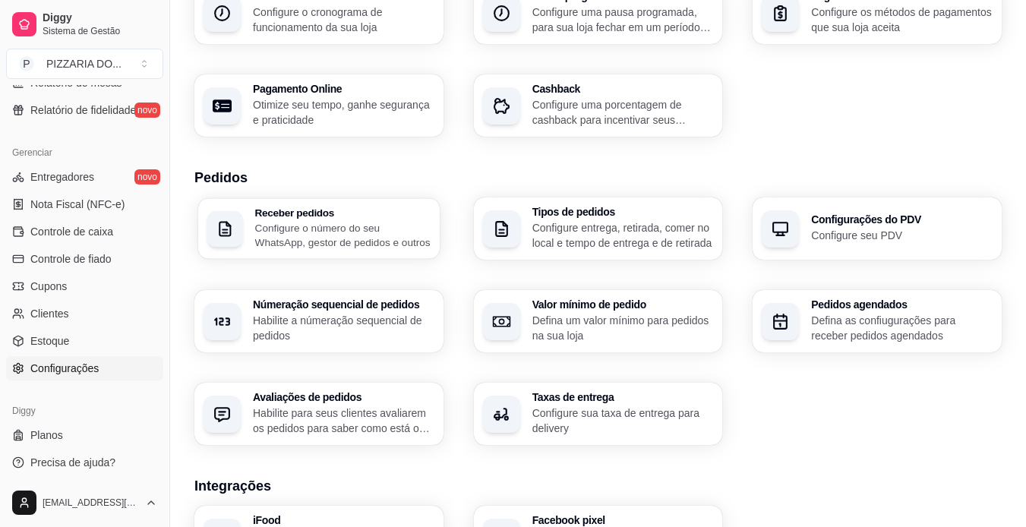
click at [355, 245] on p "Configure o número do seu WhatsApp, gestor de pedidos e outros" at bounding box center [342, 235] width 175 height 30
click at [373, 339] on p "Habilite a númeração sequencial de pedidos" at bounding box center [342, 328] width 175 height 30
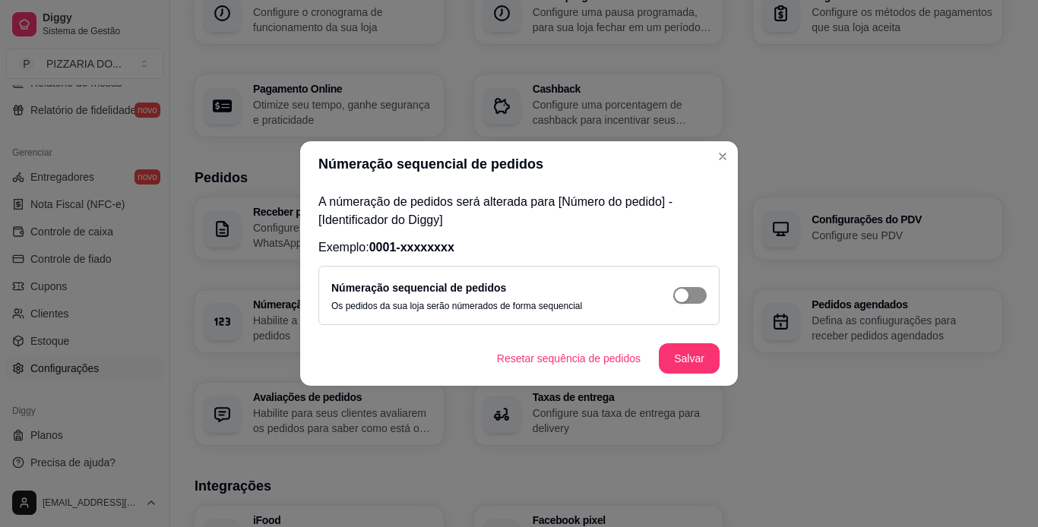
click at [684, 293] on span "button" at bounding box center [689, 295] width 33 height 17
click at [684, 357] on button "Salvar" at bounding box center [688, 359] width 59 height 30
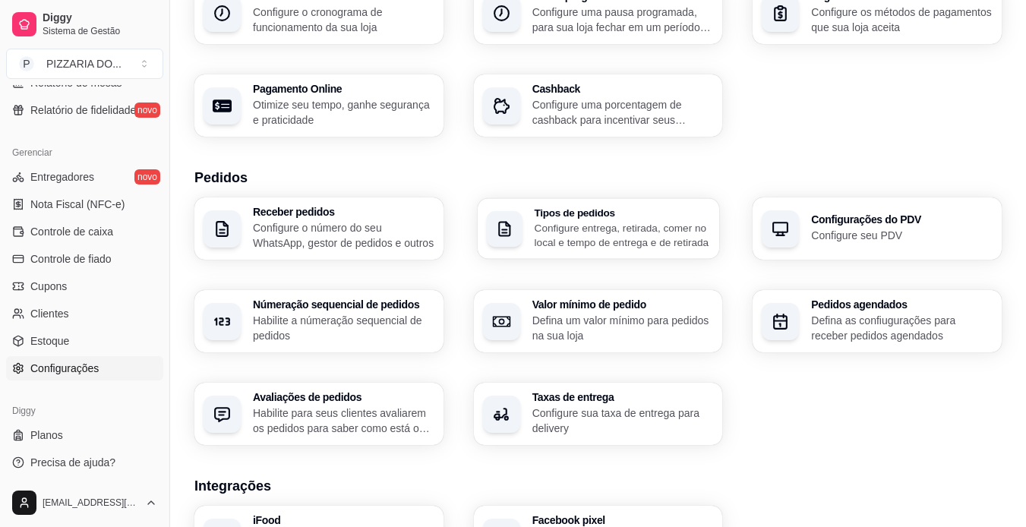
click at [581, 248] on p "Configure entrega, retirada, comer no local e tempo de entrega e de retirada" at bounding box center [622, 235] width 176 height 30
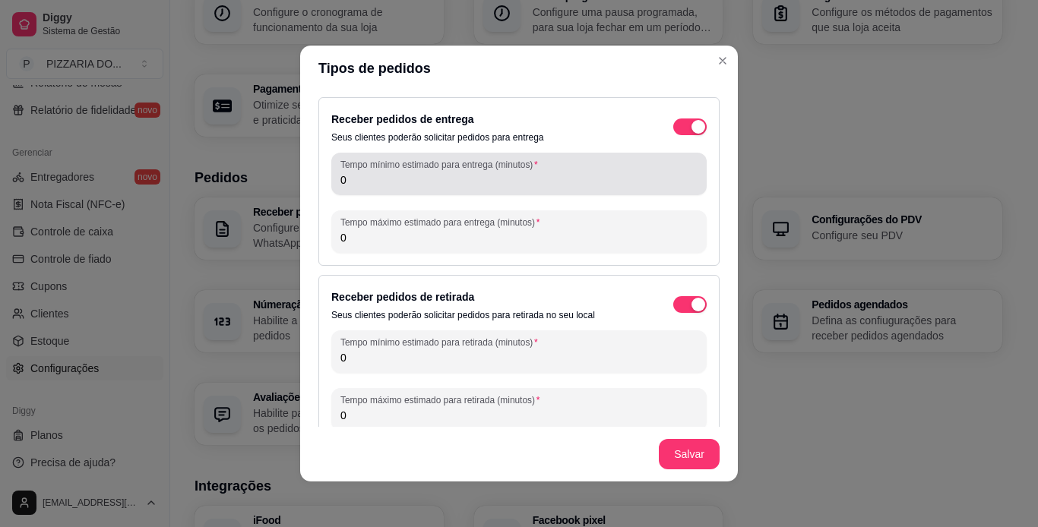
click at [471, 190] on div "Tempo mínimo estimado para entrega (minutos) 0" at bounding box center [518, 174] width 375 height 43
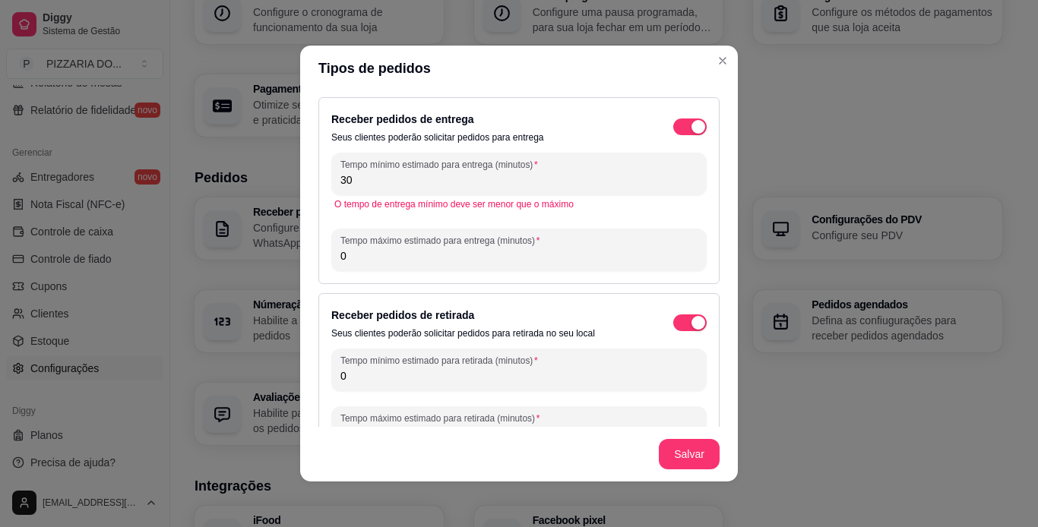
click at [543, 253] on input "0" at bounding box center [518, 255] width 357 height 15
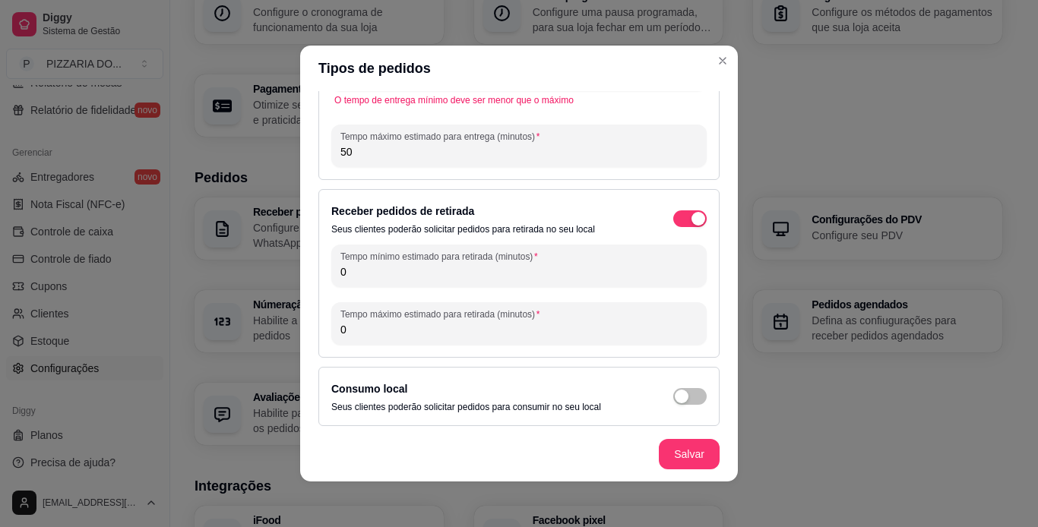
scroll to position [109, 0]
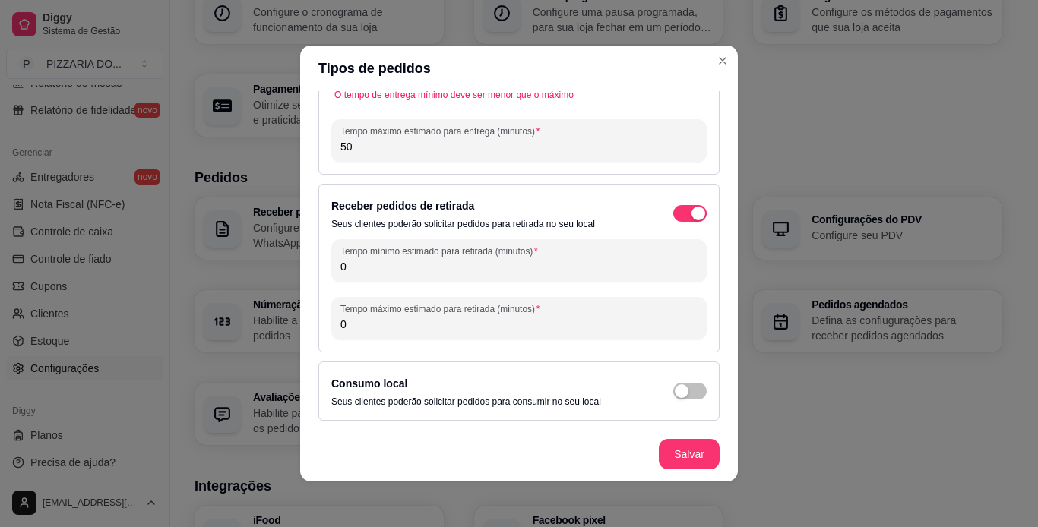
click at [524, 264] on input "0" at bounding box center [518, 266] width 357 height 15
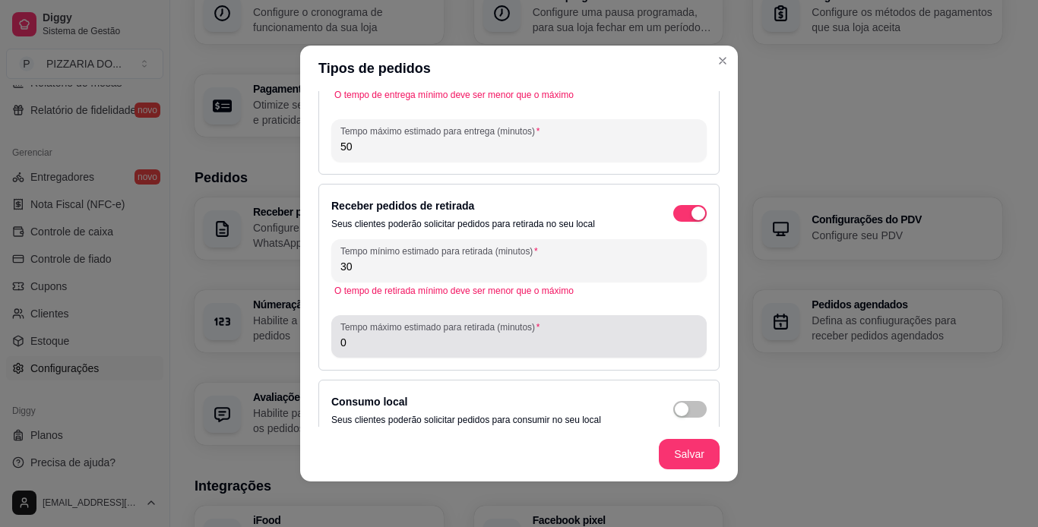
click at [468, 343] on input "0" at bounding box center [518, 342] width 357 height 15
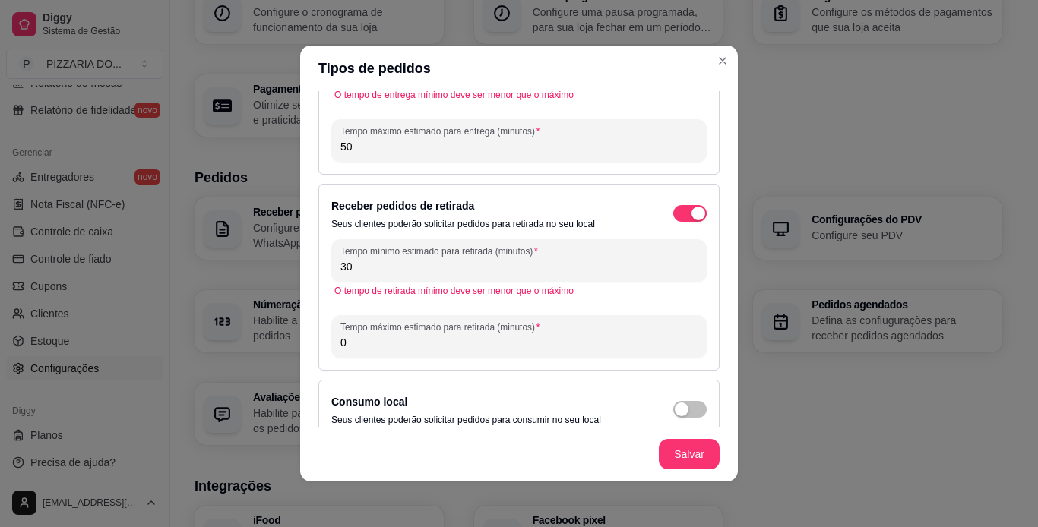
click at [463, 348] on input "0" at bounding box center [518, 342] width 357 height 15
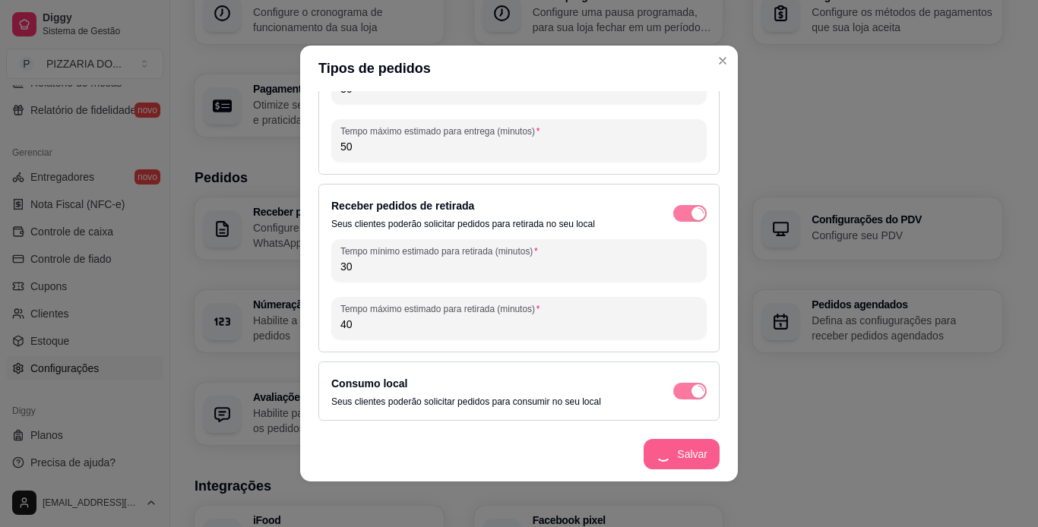
scroll to position [91, 0]
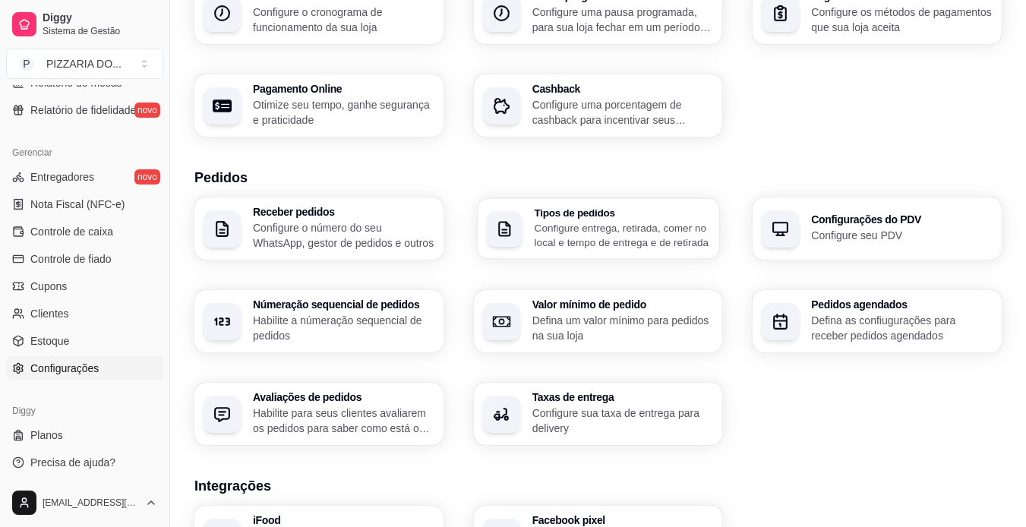
click at [628, 251] on div "Tipos de pedidos Configure entrega, retirada, comer no local e tempo de entrega…" at bounding box center [599, 228] width 242 height 61
click at [595, 324] on p "Defina um valor mínimo para pedidos na sua loja" at bounding box center [622, 328] width 176 height 30
click at [616, 415] on p "Configure sua taxa de entrega para delivery" at bounding box center [622, 421] width 176 height 30
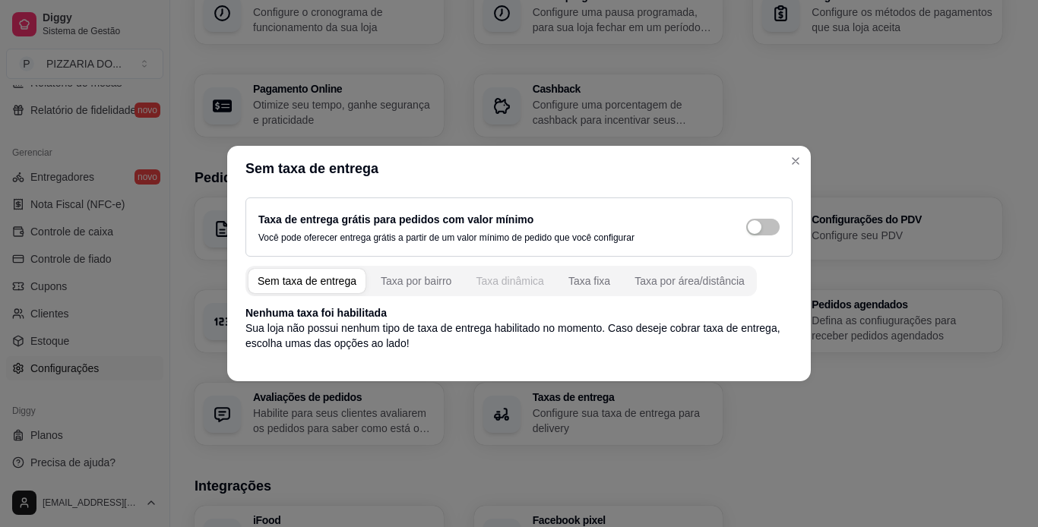
click at [498, 286] on div "Taxa dinâmica" at bounding box center [509, 280] width 68 height 15
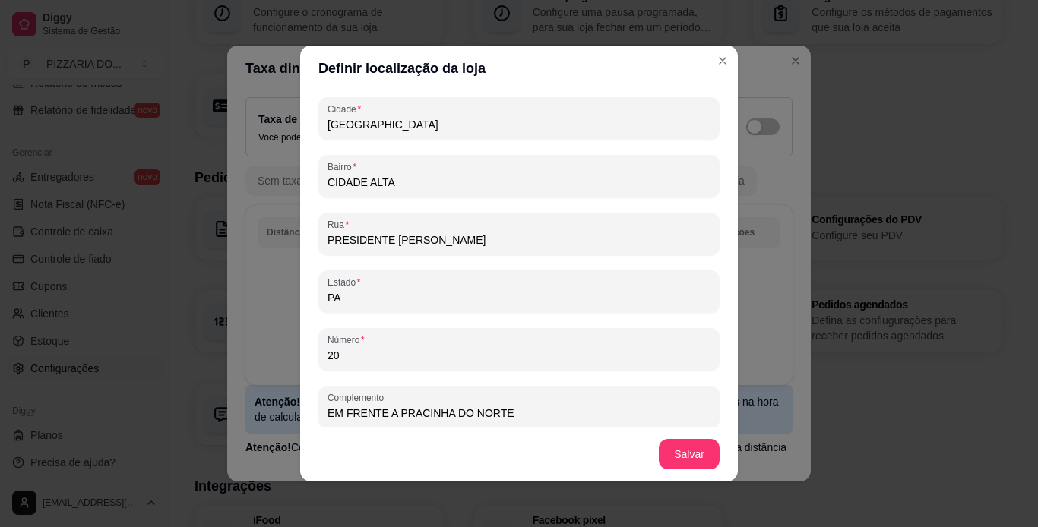
scroll to position [166, 0]
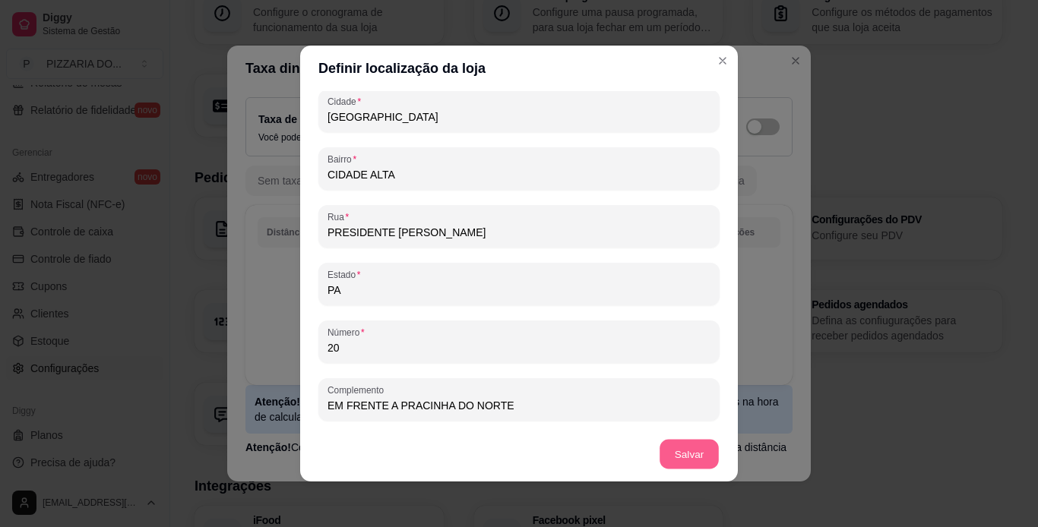
click at [684, 458] on button "Salvar" at bounding box center [688, 455] width 59 height 30
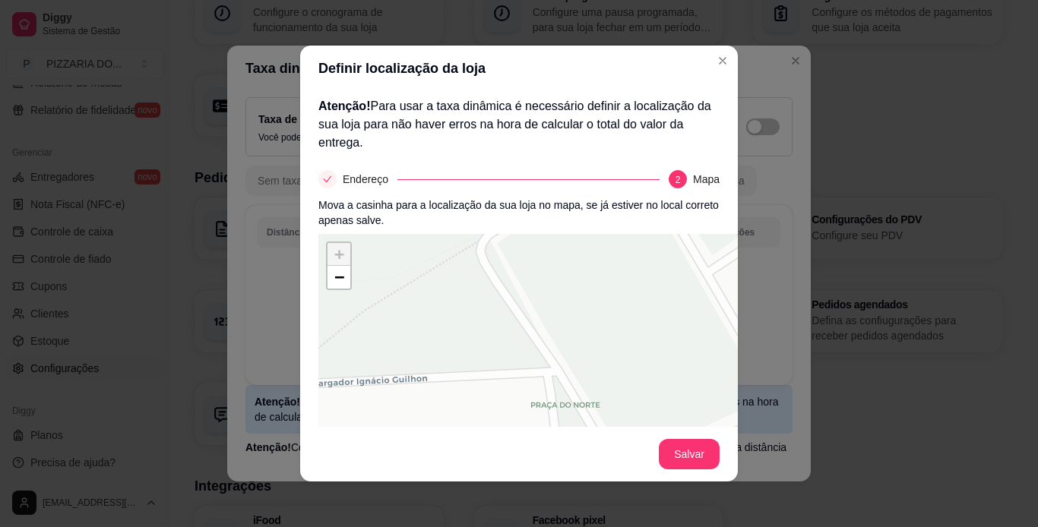
scroll to position [143, 0]
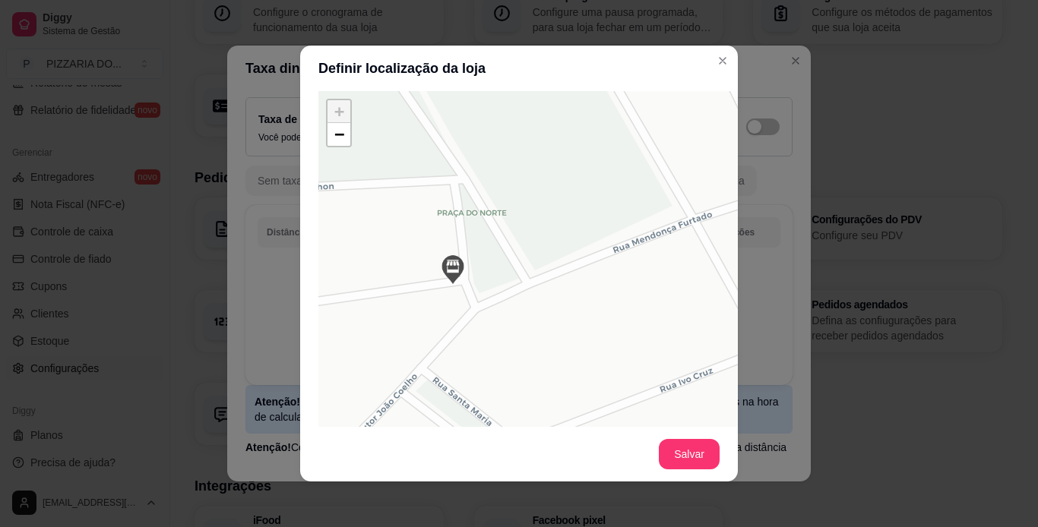
drag, startPoint x: 563, startPoint y: 304, endPoint x: 478, endPoint y: 256, distance: 97.6
click at [478, 256] on div "+ − Leaflet | © OSM & CartoDB" at bounding box center [546, 319] width 456 height 456
click at [454, 266] on img at bounding box center [461, 271] width 30 height 30
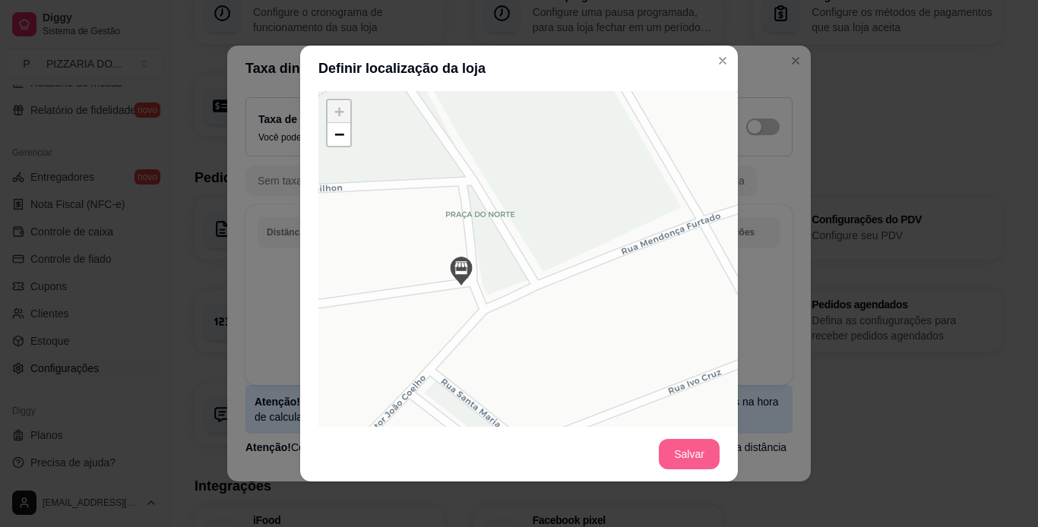
click at [681, 451] on button "Salvar" at bounding box center [689, 454] width 61 height 30
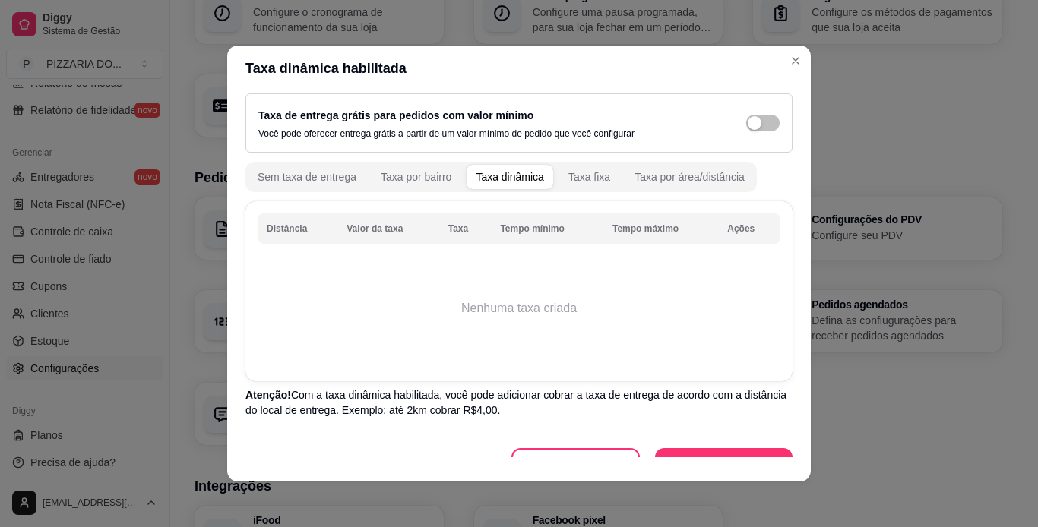
scroll to position [0, 0]
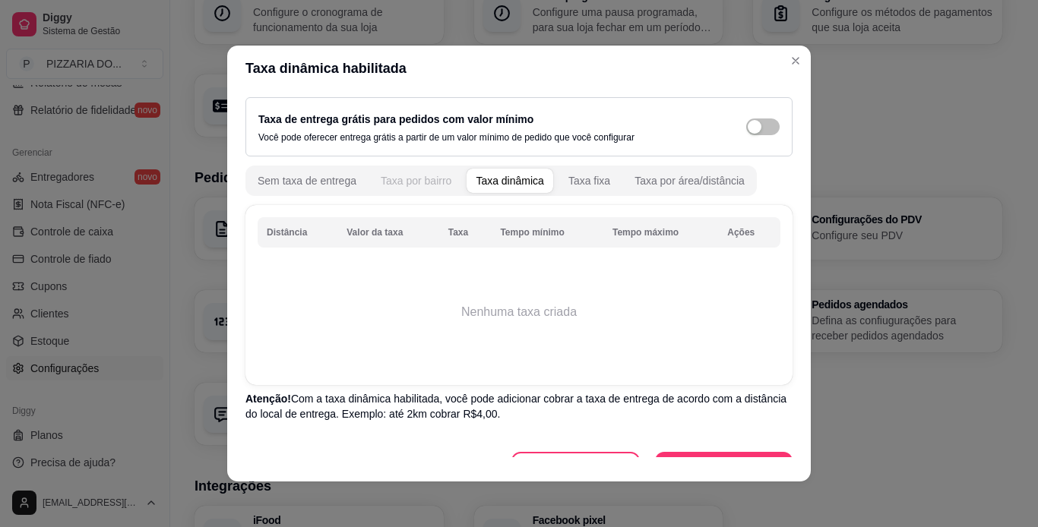
click at [422, 185] on div "Taxa por bairro" at bounding box center [416, 180] width 71 height 15
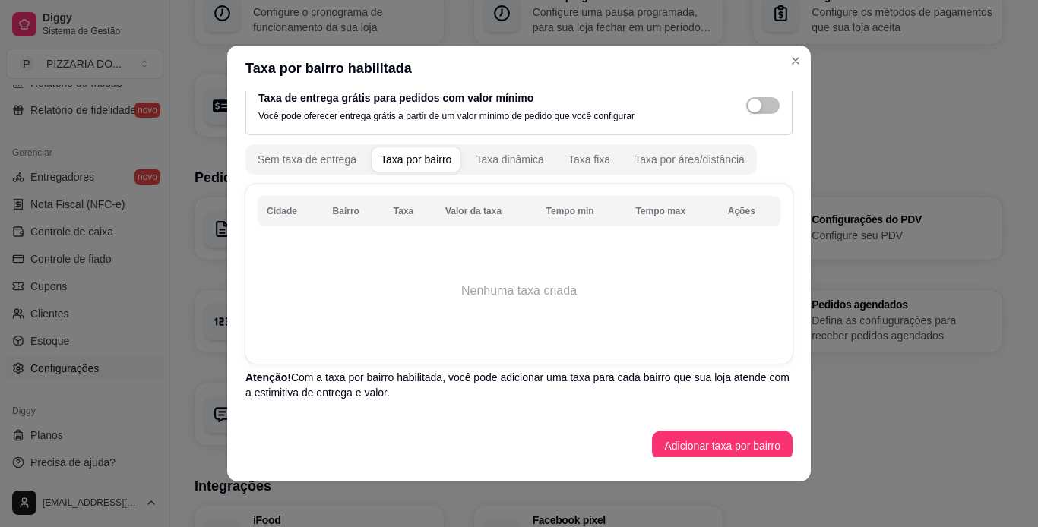
scroll to position [31, 0]
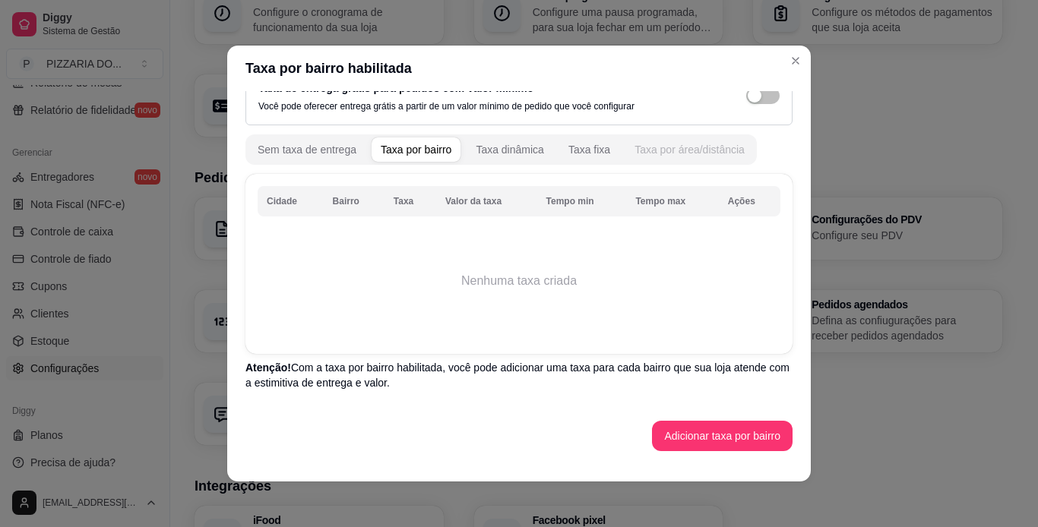
click at [683, 144] on div "Taxa por área/distância" at bounding box center [689, 149] width 110 height 15
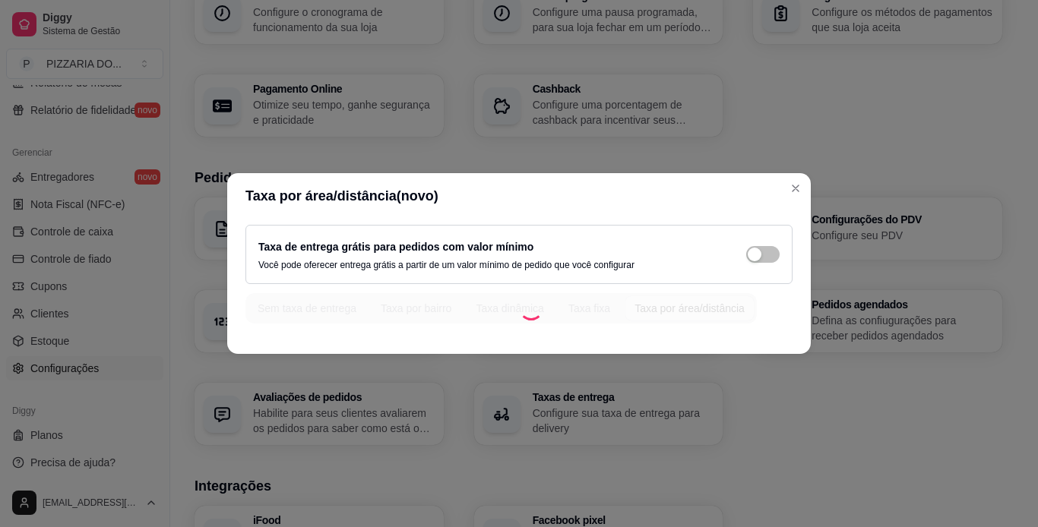
scroll to position [0, 0]
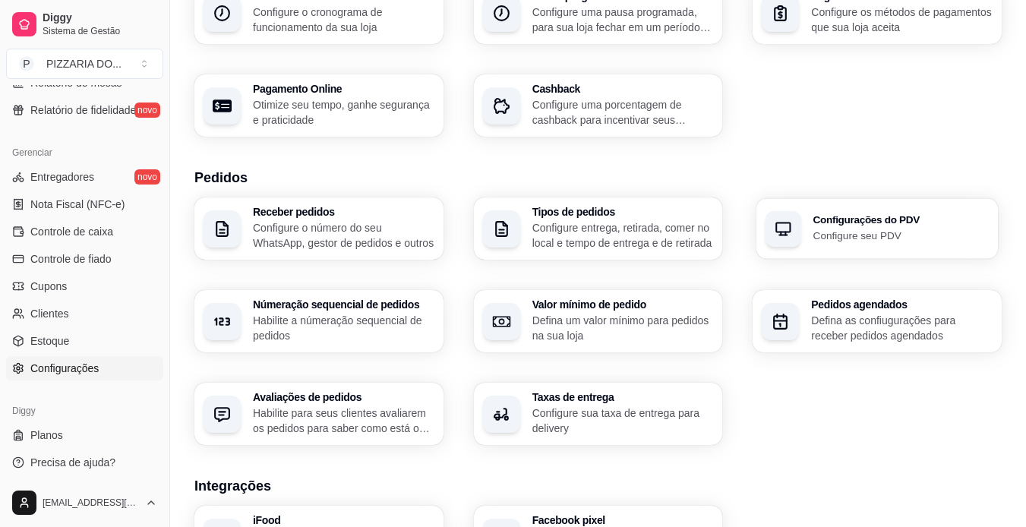
click at [684, 241] on p "Configure seu PDV" at bounding box center [900, 235] width 175 height 14
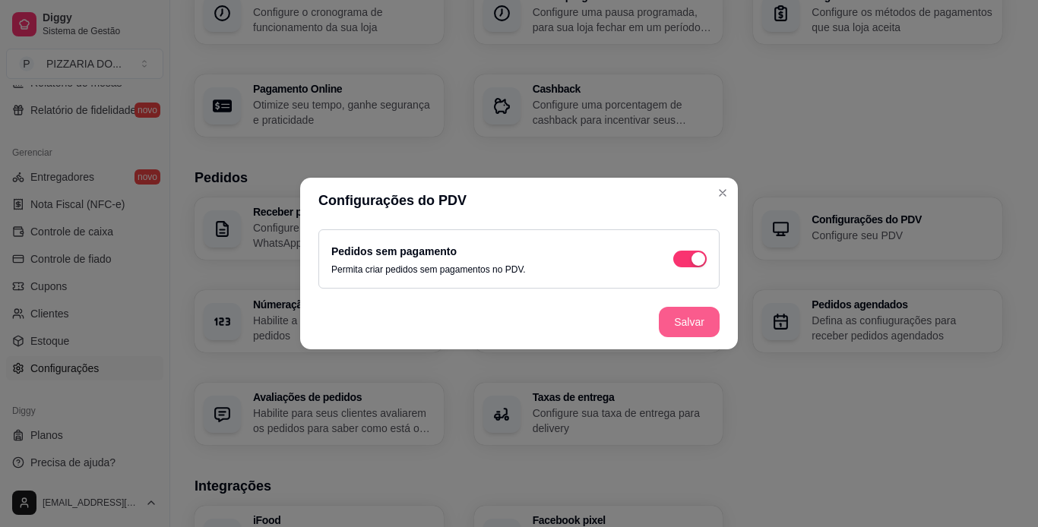
click at [684, 322] on button "Salvar" at bounding box center [689, 322] width 61 height 30
click at [684, 323] on button "Salvar" at bounding box center [688, 323] width 59 height 30
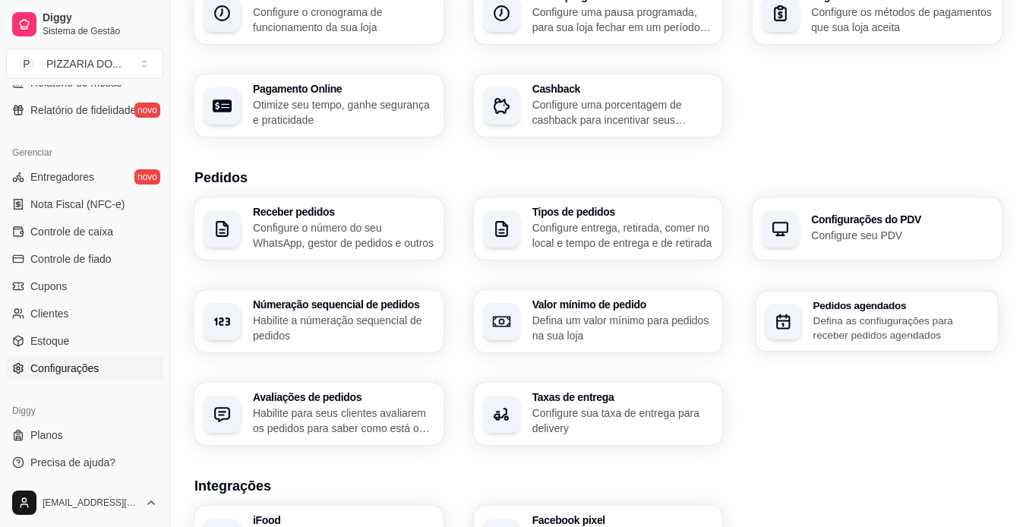
click at [684, 325] on p "Defina as confiugurações para receber pedidos agendados" at bounding box center [900, 328] width 175 height 30
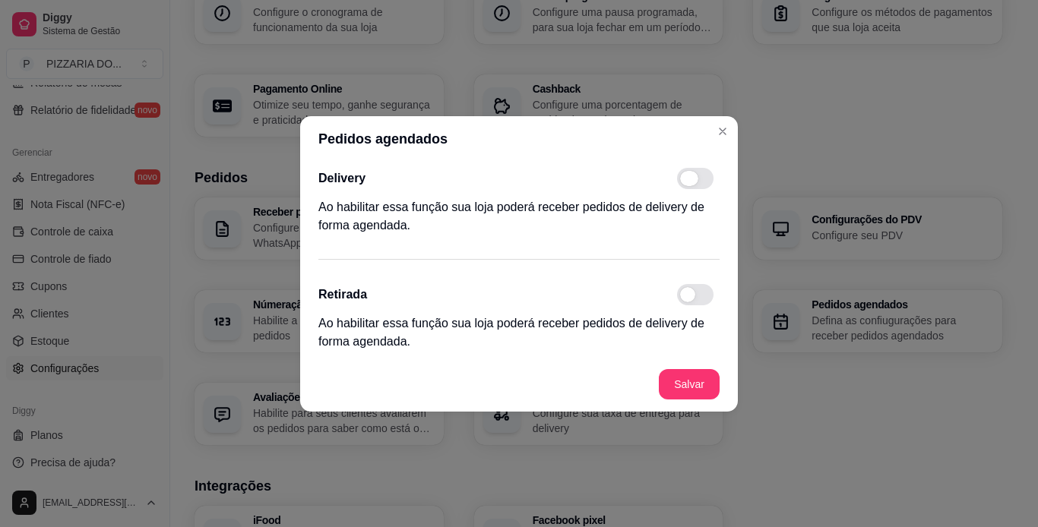
click at [684, 182] on span at bounding box center [695, 178] width 36 height 21
click at [684, 182] on input "checkbox" at bounding box center [681, 186] width 10 height 10
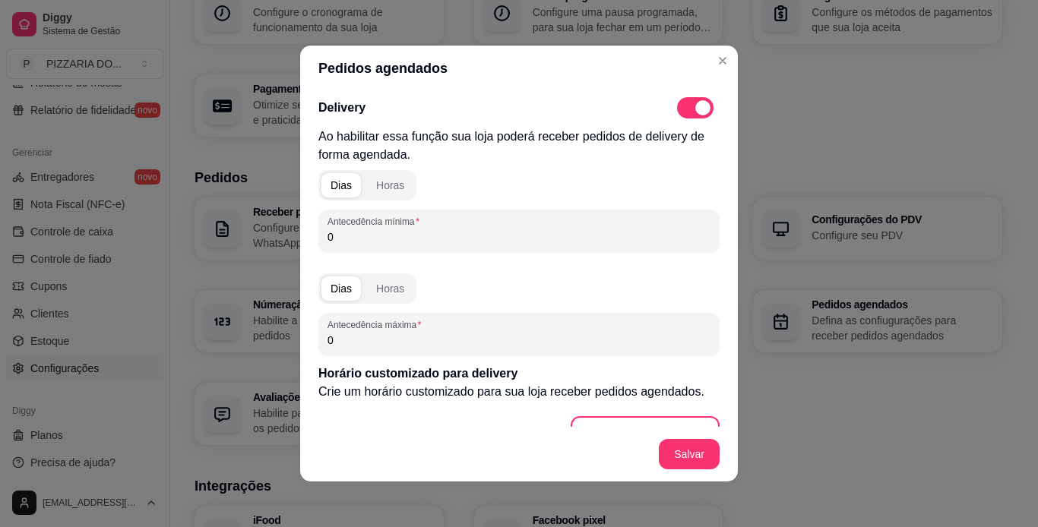
click at [362, 239] on input "0" at bounding box center [518, 236] width 383 height 15
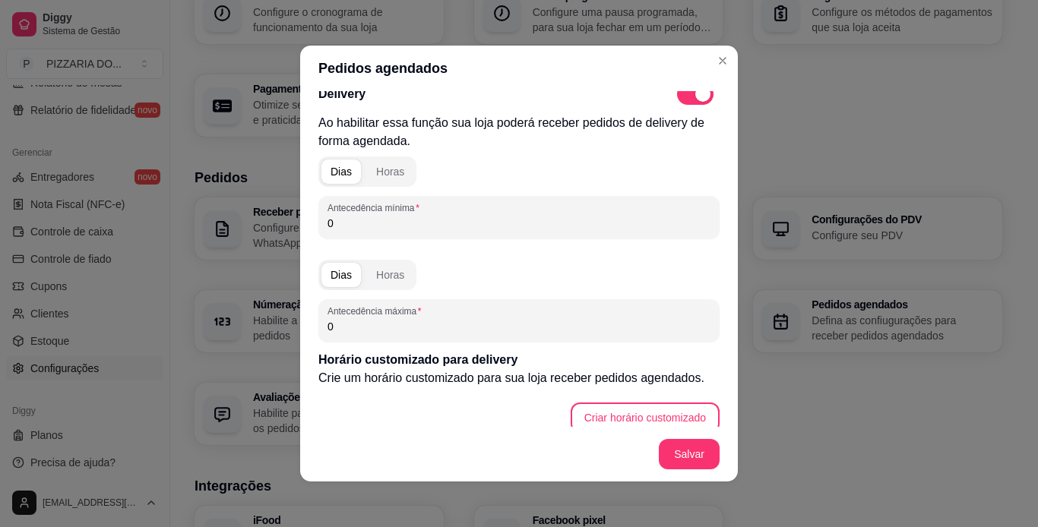
scroll to position [14, 0]
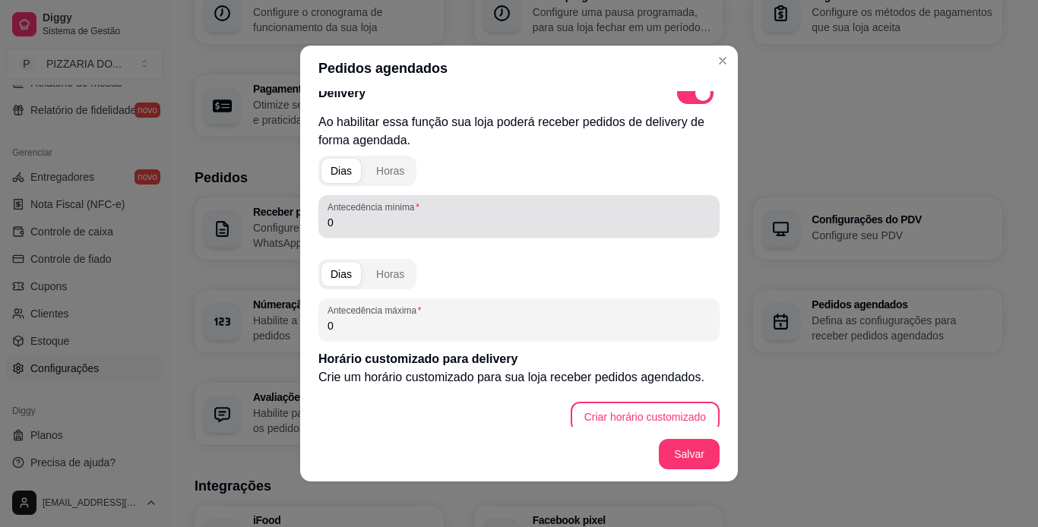
click at [359, 226] on input "0" at bounding box center [518, 222] width 383 height 15
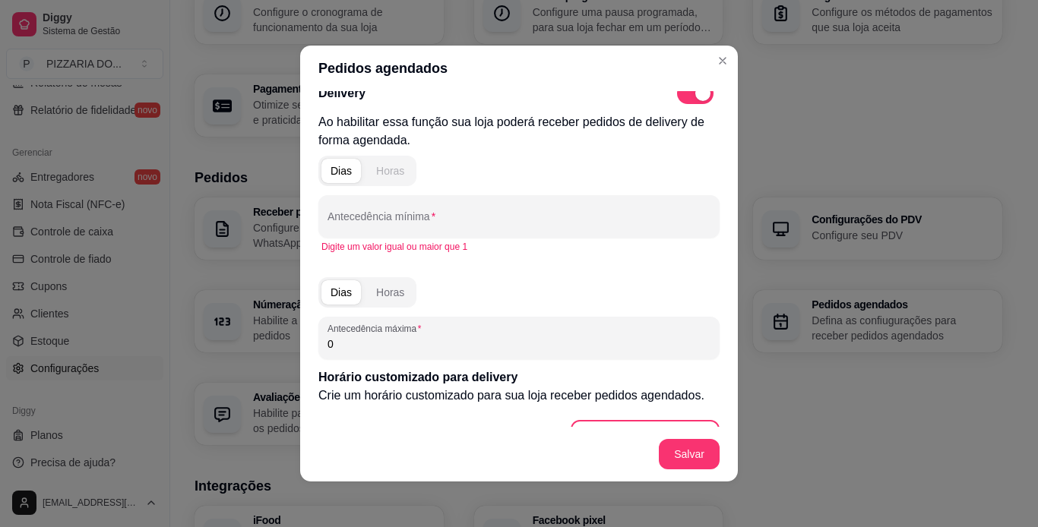
click at [381, 178] on button "Horas" at bounding box center [390, 171] width 46 height 24
click at [386, 229] on input "Antecedência mínima" at bounding box center [518, 222] width 383 height 15
click at [344, 178] on div "Dias" at bounding box center [340, 170] width 21 height 15
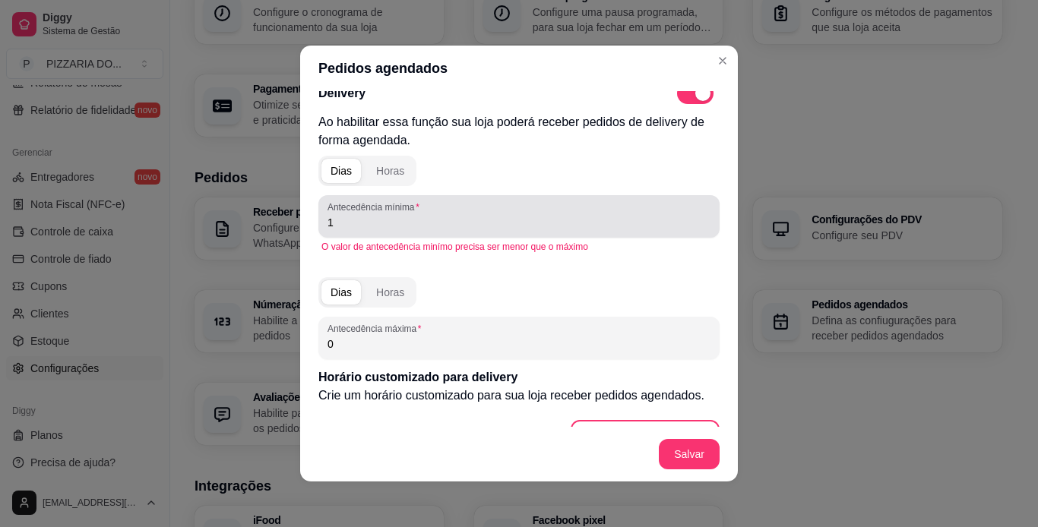
click at [342, 233] on div "Antecedência mínima 1" at bounding box center [518, 216] width 401 height 43
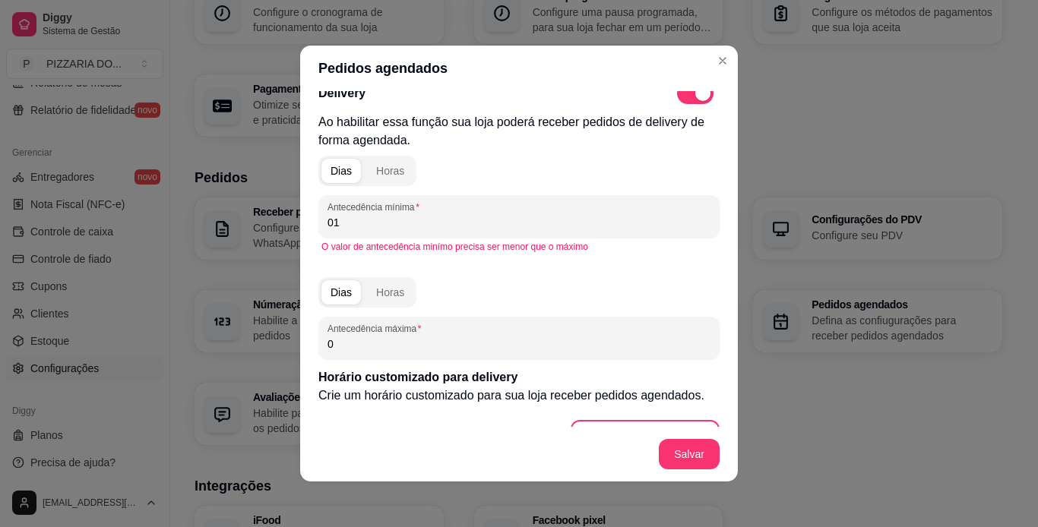
click at [364, 341] on input "0" at bounding box center [518, 343] width 383 height 15
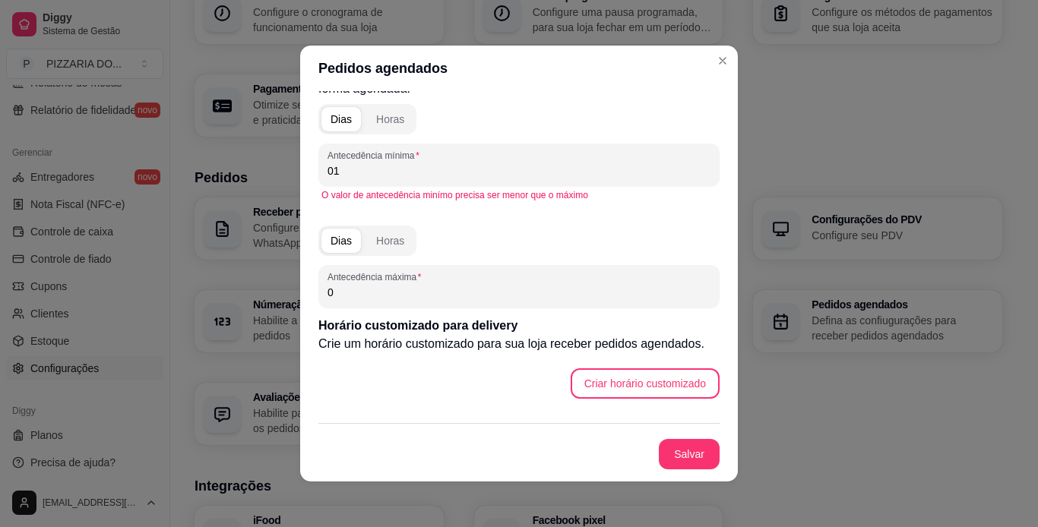
scroll to position [0, 0]
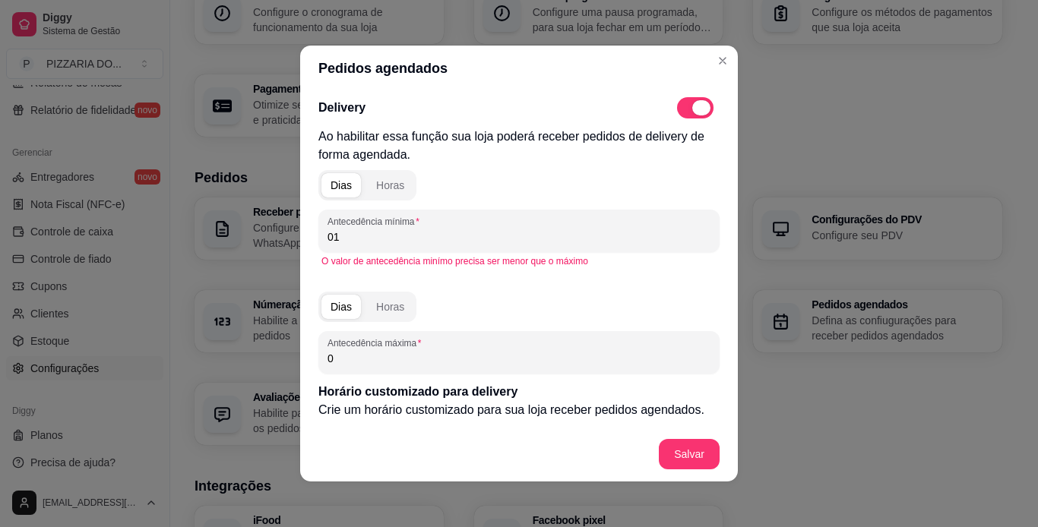
click at [684, 111] on span at bounding box center [701, 107] width 18 height 15
click at [683, 111] on input "checkbox" at bounding box center [681, 116] width 10 height 10
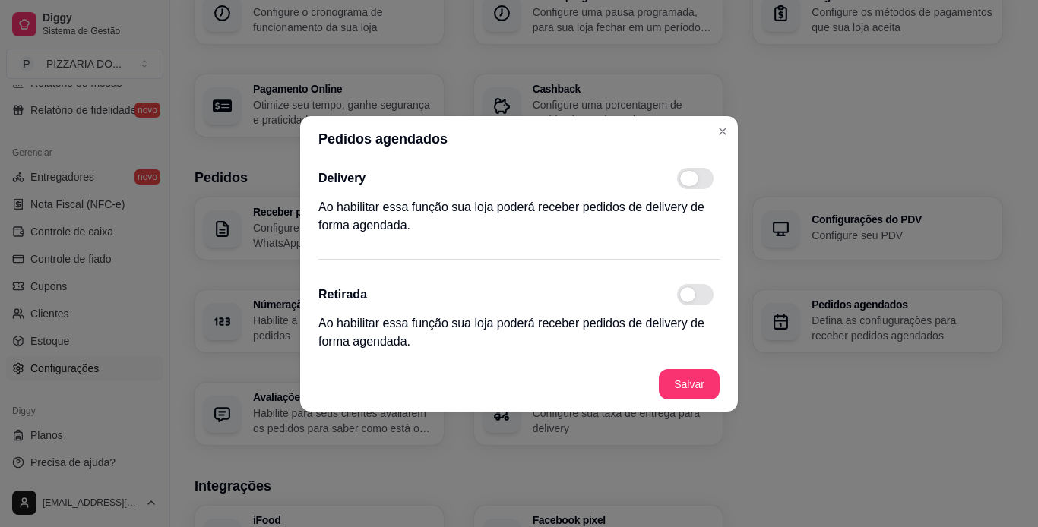
click at [684, 178] on span at bounding box center [695, 178] width 36 height 21
click at [684, 181] on input "checkbox" at bounding box center [681, 186] width 10 height 10
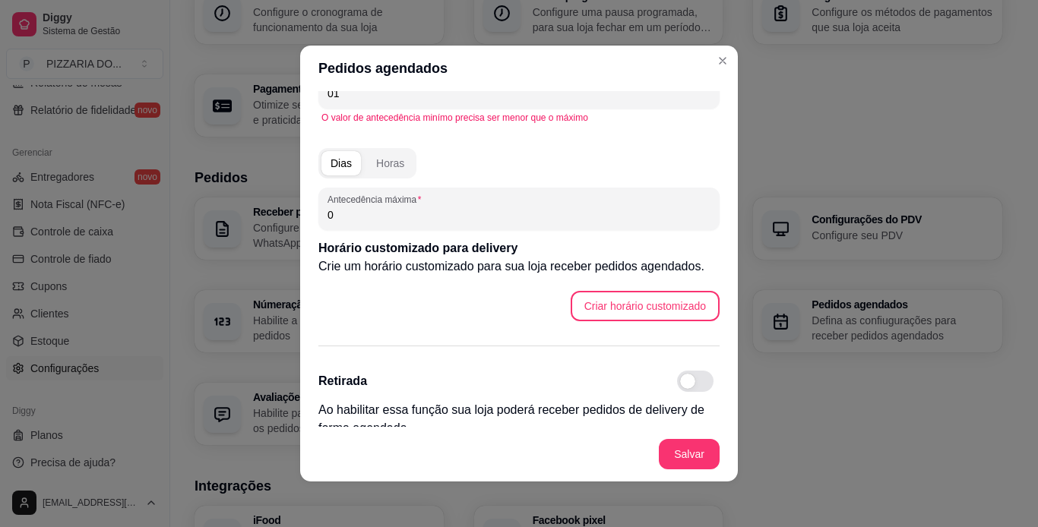
scroll to position [160, 0]
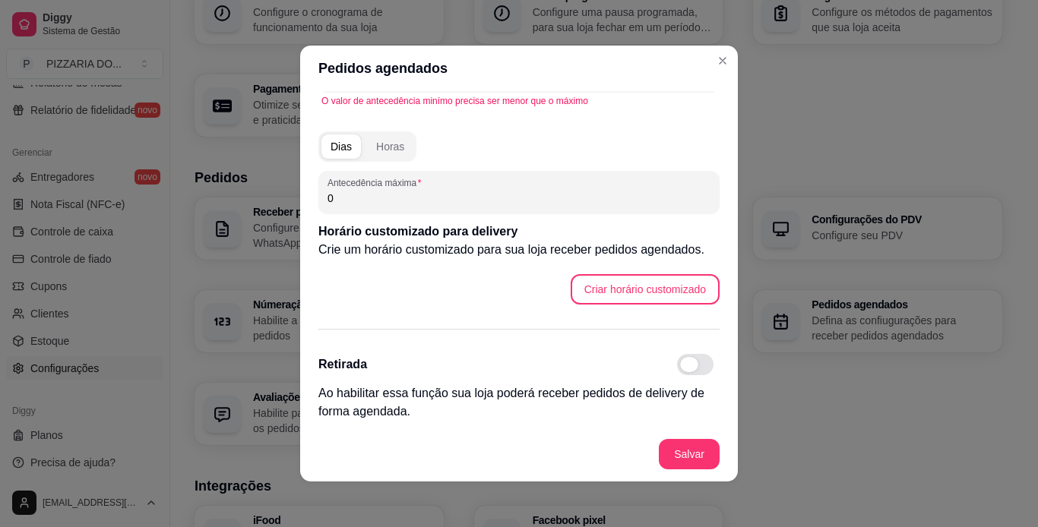
click at [678, 369] on span at bounding box center [695, 364] width 36 height 21
click at [678, 369] on input "checkbox" at bounding box center [681, 373] width 10 height 10
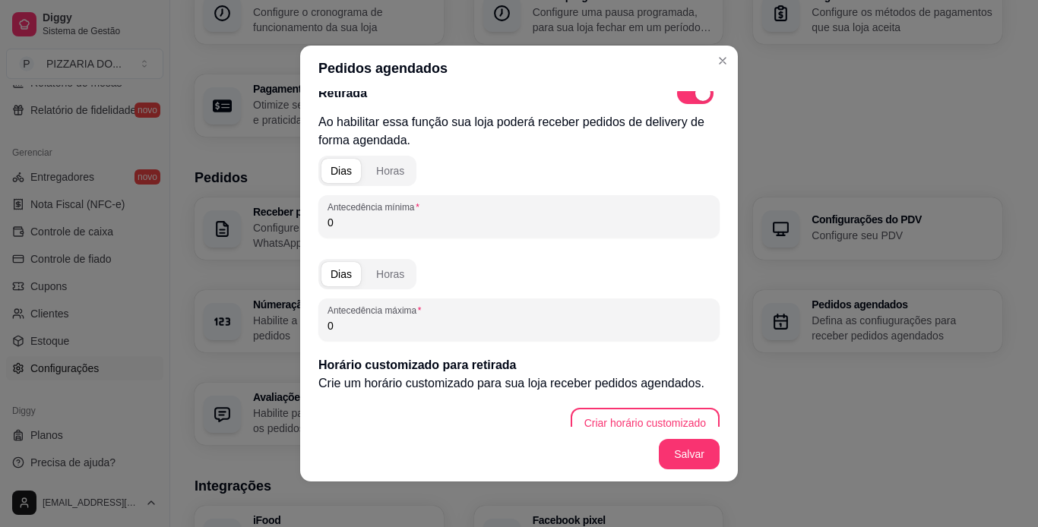
scroll to position [449, 0]
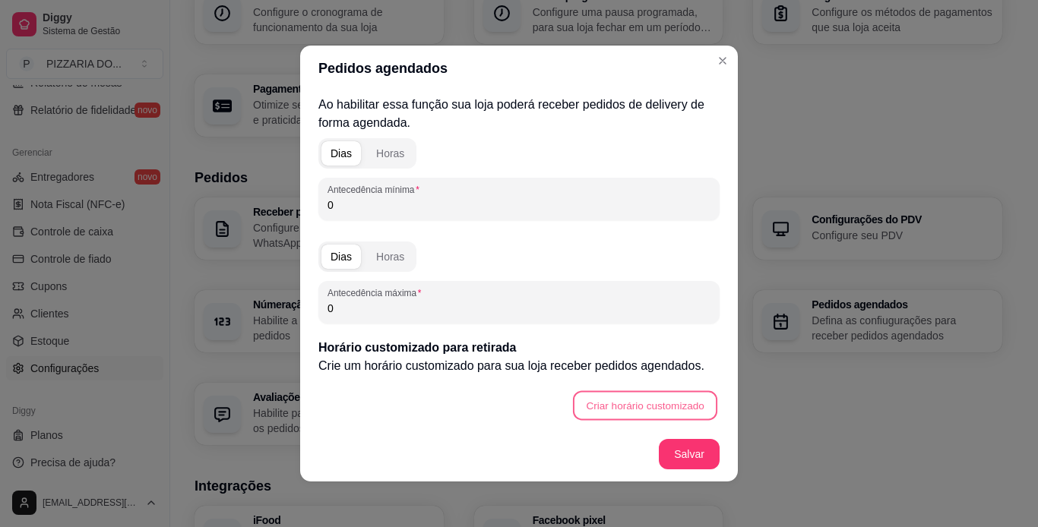
click at [664, 408] on button "Criar horário customizado" at bounding box center [645, 406] width 144 height 30
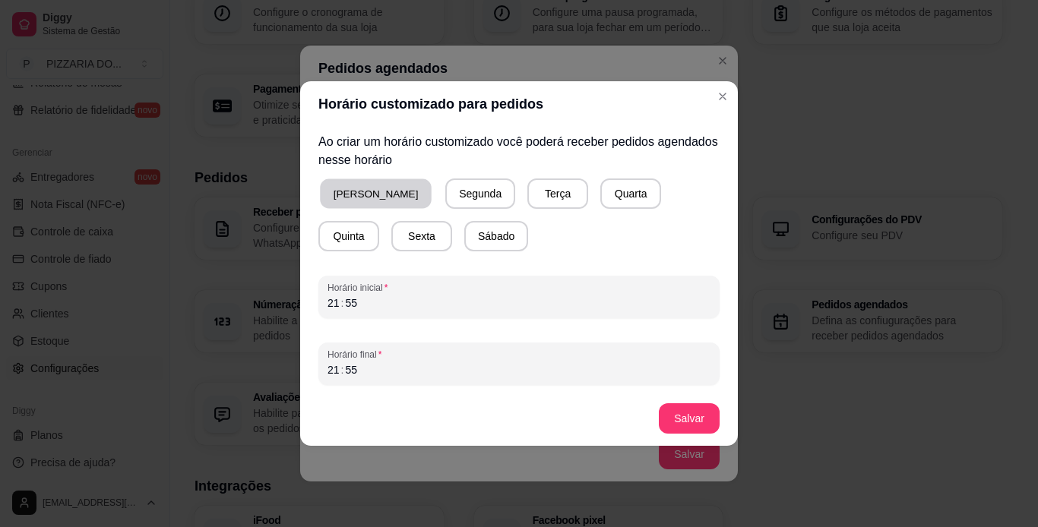
click at [365, 197] on button "[PERSON_NAME]" at bounding box center [376, 194] width 112 height 30
click at [444, 197] on button "Segunda" at bounding box center [478, 194] width 68 height 30
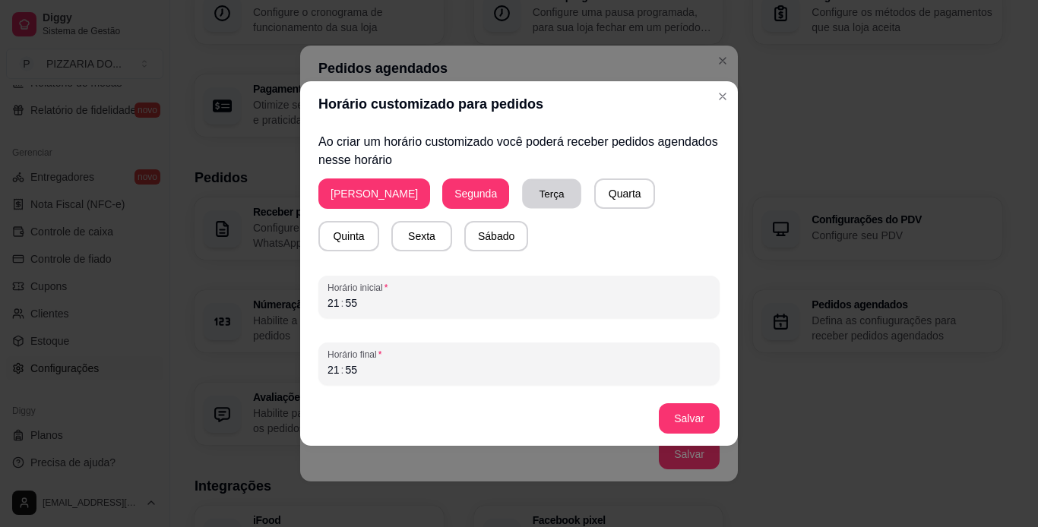
click at [522, 199] on button "Terça" at bounding box center [551, 194] width 59 height 30
click at [595, 201] on button "Quarta" at bounding box center [624, 194] width 59 height 30
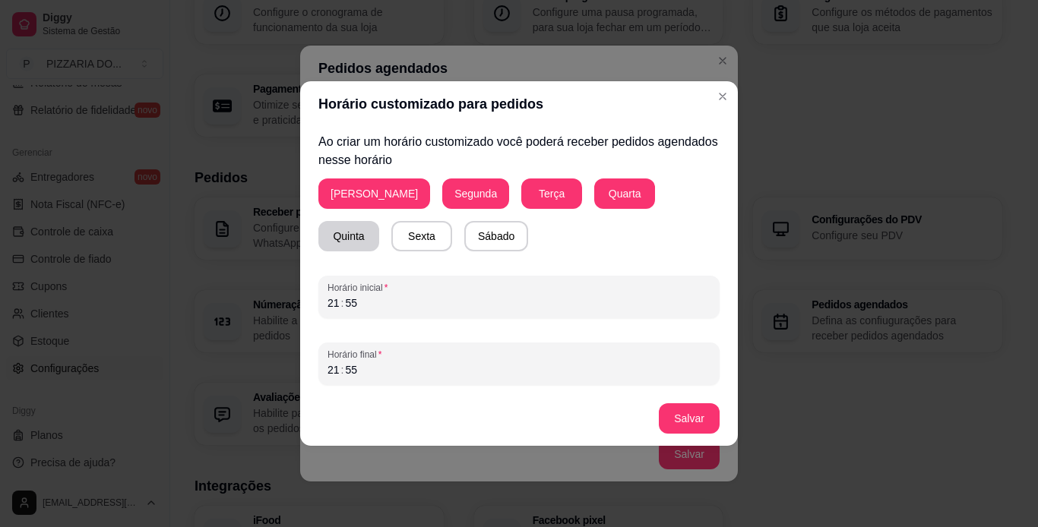
click at [379, 221] on button "Quinta" at bounding box center [348, 236] width 61 height 30
click at [465, 238] on button "Sábado" at bounding box center [496, 237] width 62 height 30
click at [392, 238] on button "Sexta" at bounding box center [421, 237] width 59 height 30
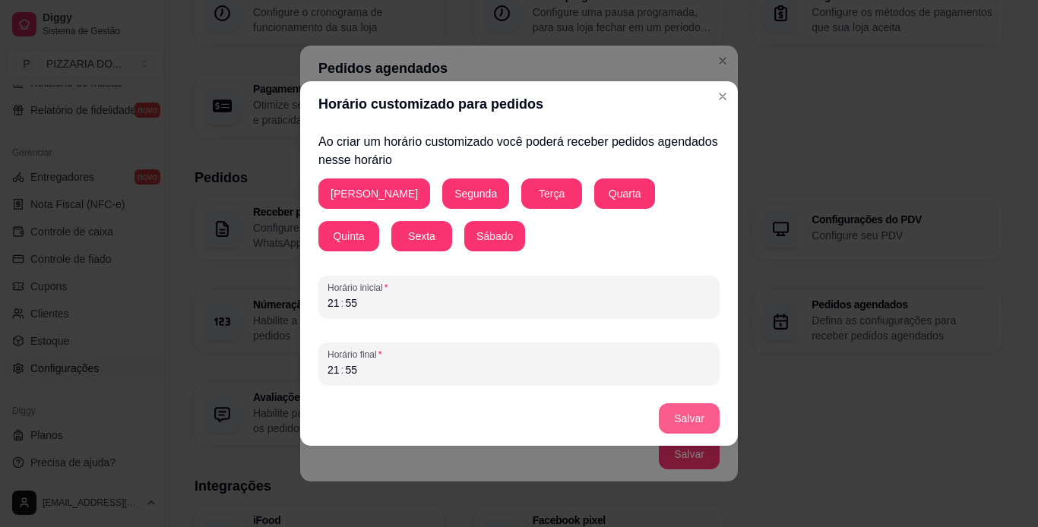
click at [684, 423] on button "Salvar" at bounding box center [689, 418] width 61 height 30
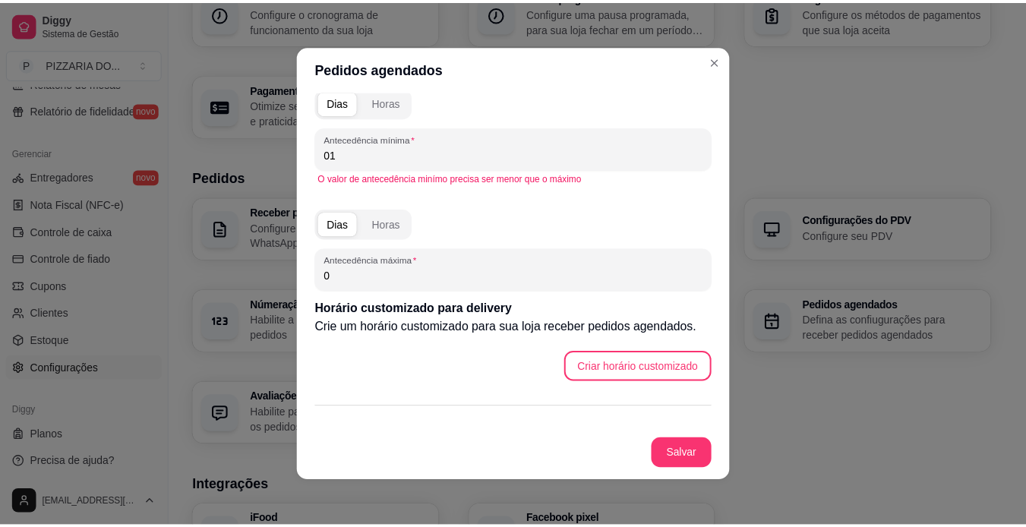
scroll to position [91, 0]
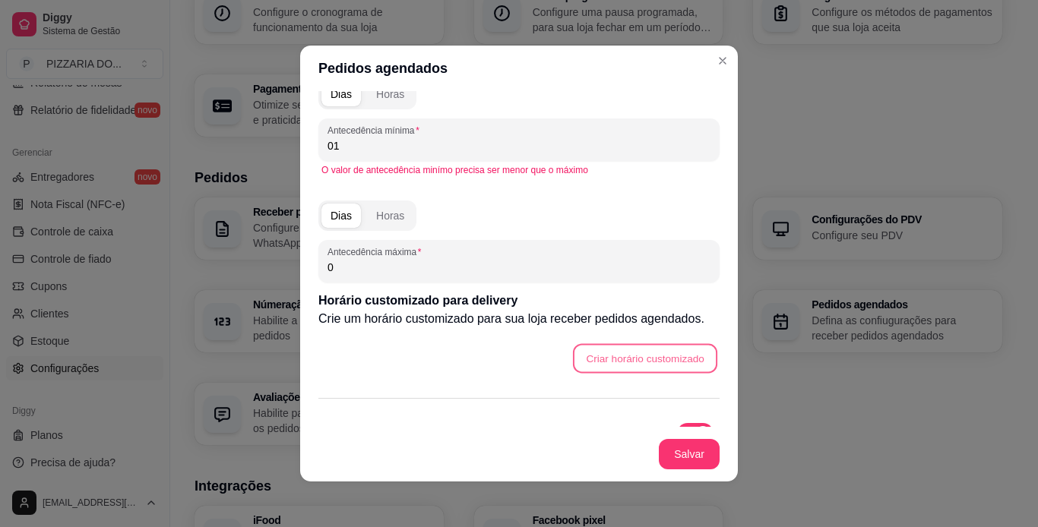
click at [659, 362] on button "Criar horário customizado" at bounding box center [645, 359] width 144 height 30
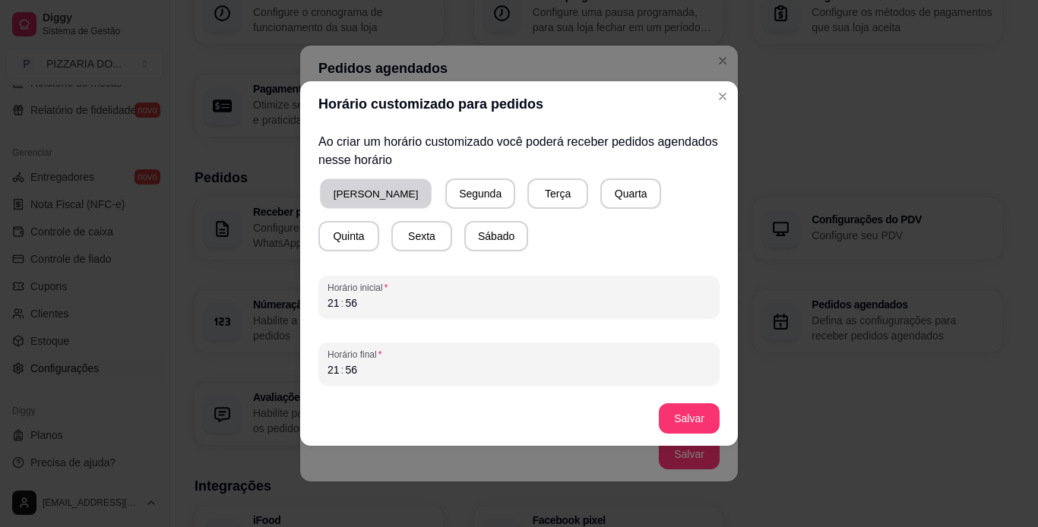
click at [370, 196] on button "[PERSON_NAME]" at bounding box center [376, 194] width 112 height 30
click at [444, 184] on button "Segunda" at bounding box center [478, 194] width 68 height 30
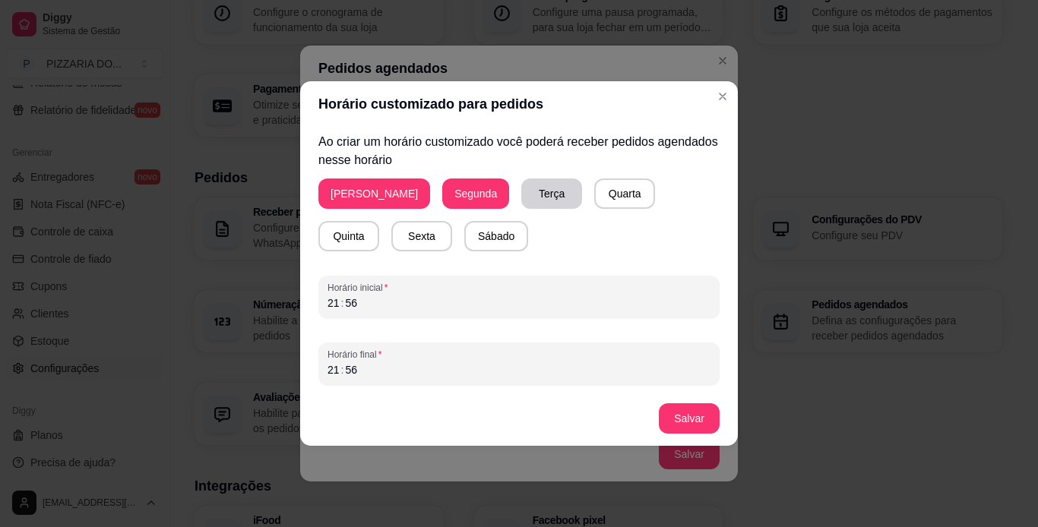
click at [565, 188] on div "Domingo Segunda Terça Quarta Quinta Sexta Sábado" at bounding box center [518, 214] width 401 height 73
click at [595, 188] on button "Quarta" at bounding box center [624, 194] width 59 height 30
click at [522, 189] on button "Terça" at bounding box center [551, 194] width 59 height 30
click at [378, 222] on button "Quinta" at bounding box center [348, 237] width 59 height 30
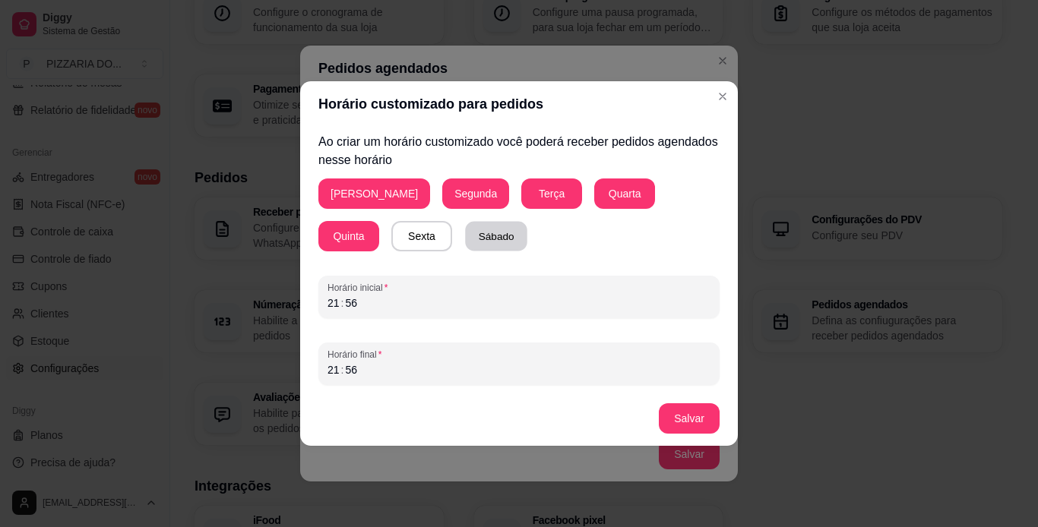
click at [465, 239] on button "Sábado" at bounding box center [496, 237] width 62 height 30
click at [392, 236] on button "Sexta" at bounding box center [421, 237] width 59 height 30
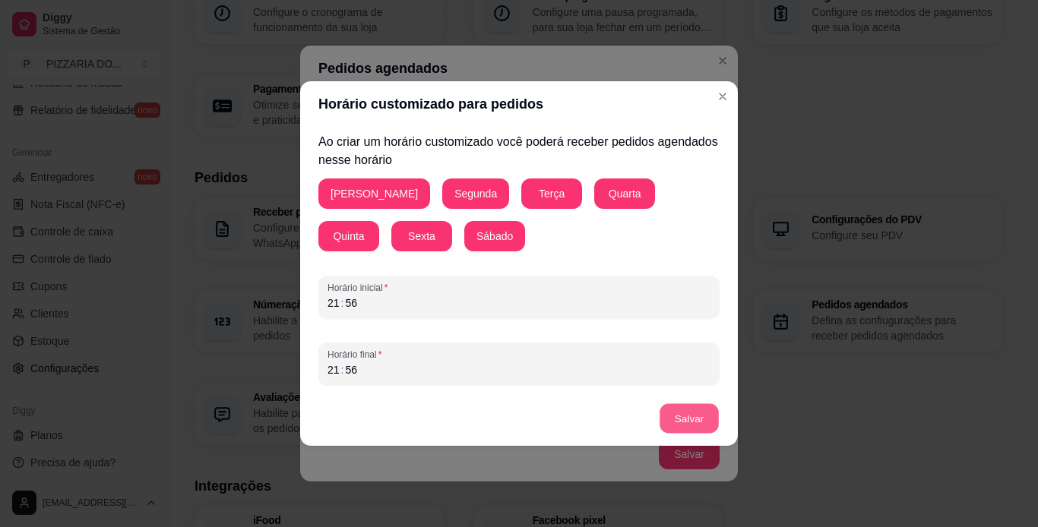
click at [671, 413] on button "Salvar" at bounding box center [688, 419] width 59 height 30
click at [684, 409] on button "Salvar" at bounding box center [688, 419] width 59 height 30
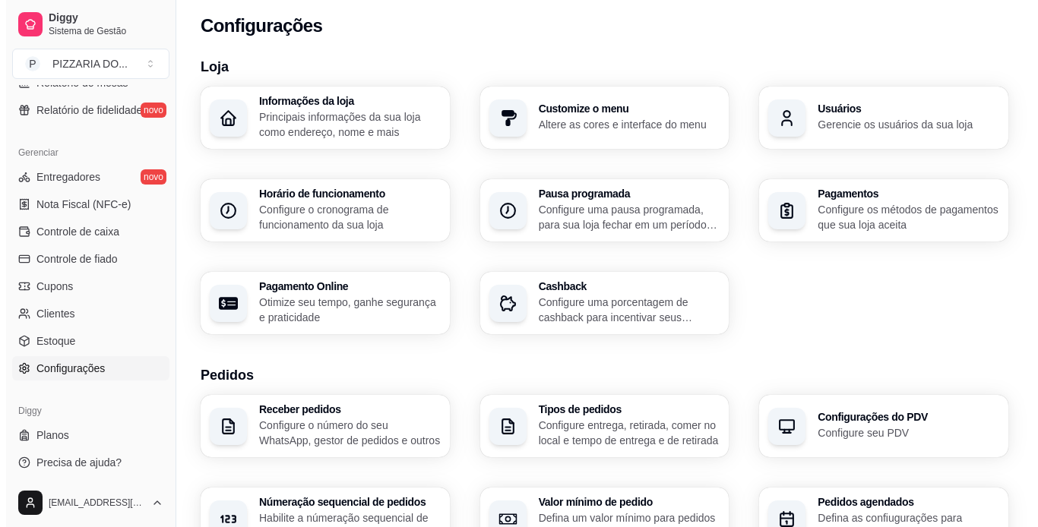
scroll to position [0, 0]
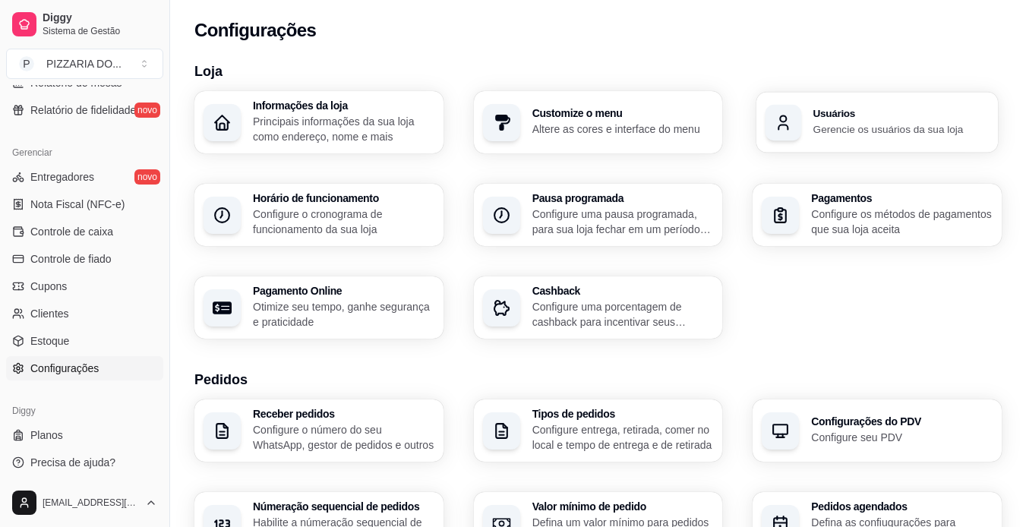
click at [684, 133] on p "Gerencie os usuários da sua loja" at bounding box center [900, 129] width 175 height 14
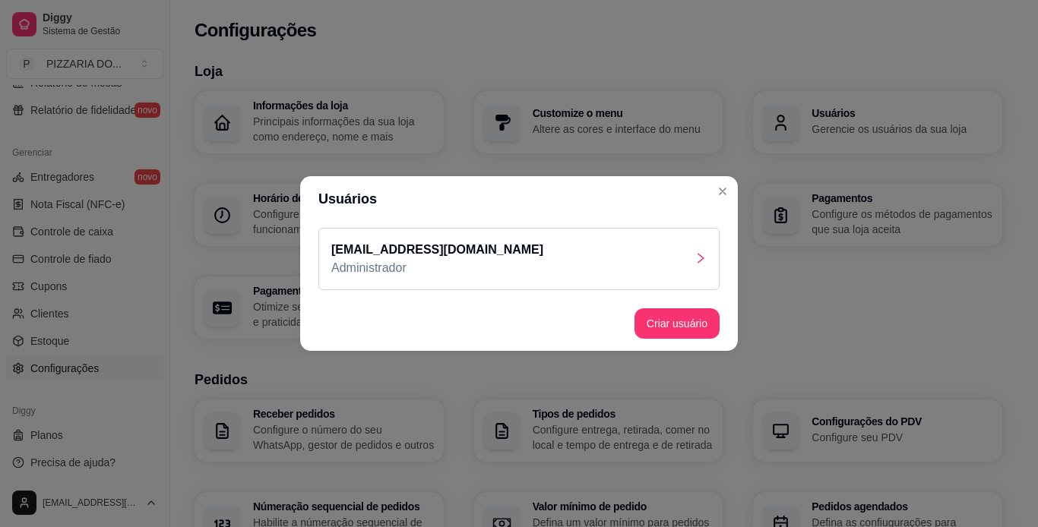
click at [684, 262] on div "[EMAIL_ADDRESS][DOMAIN_NAME] Administrador" at bounding box center [518, 259] width 401 height 62
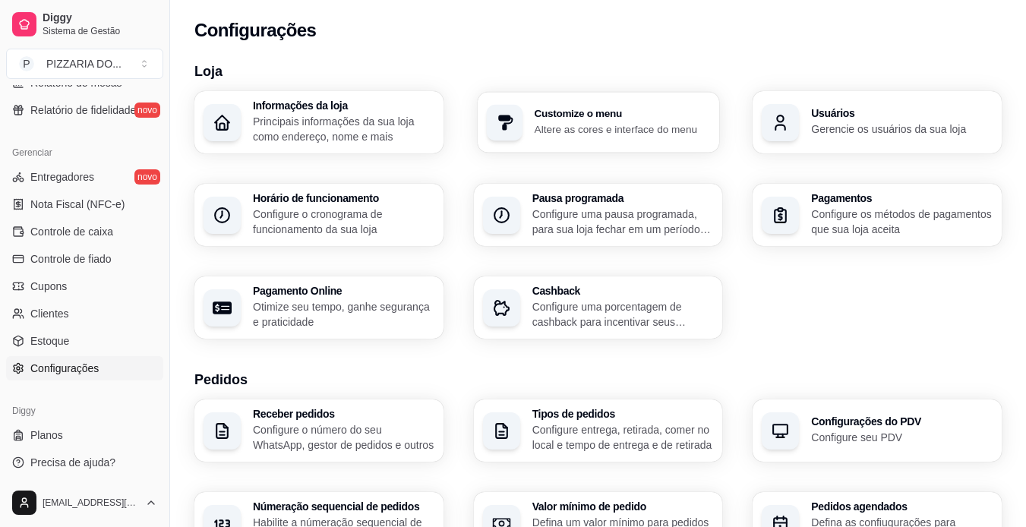
click at [649, 125] on p "Altere as cores e interface do menu" at bounding box center [622, 129] width 176 height 14
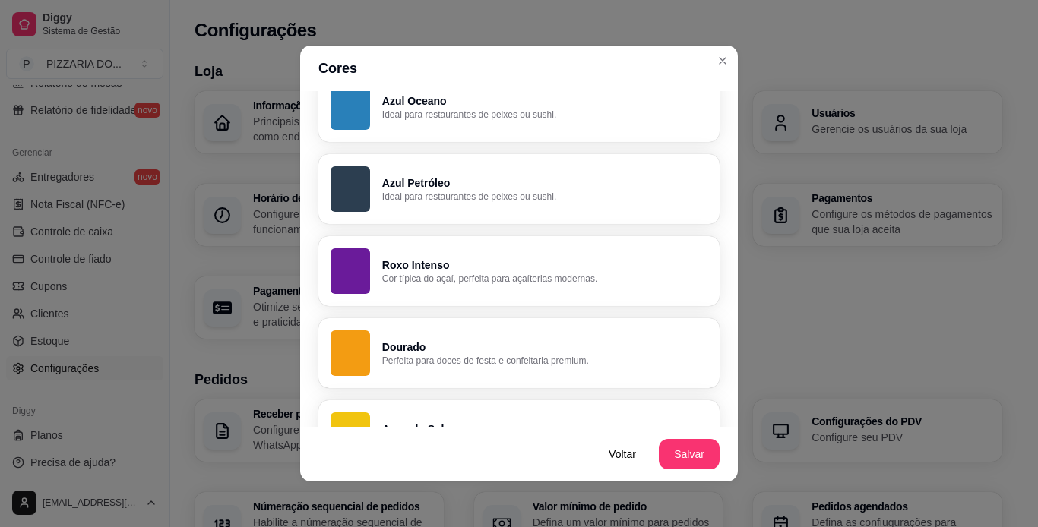
scroll to position [737, 0]
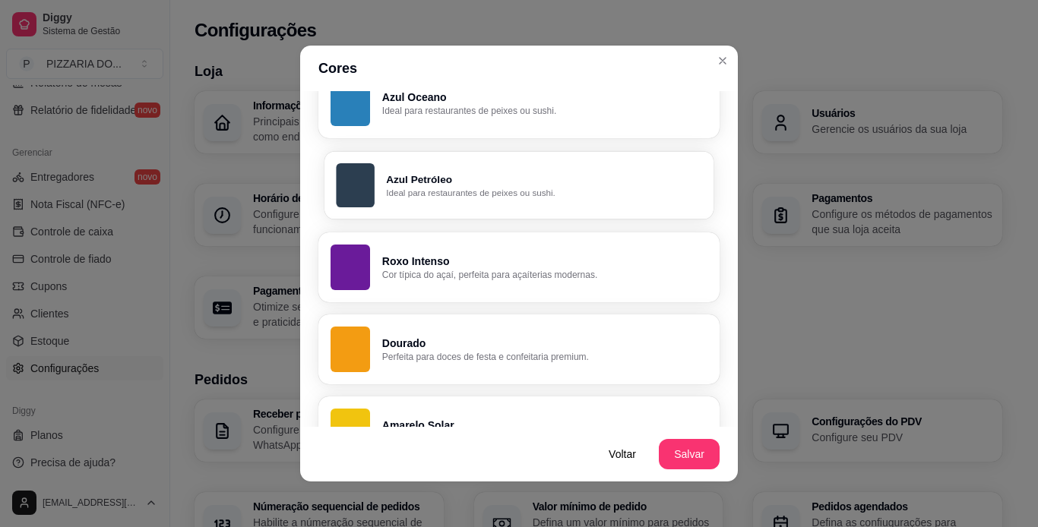
click at [485, 207] on button "Azul Petróleo Ideal para restaurantes de peixes ou sushi." at bounding box center [518, 185] width 389 height 68
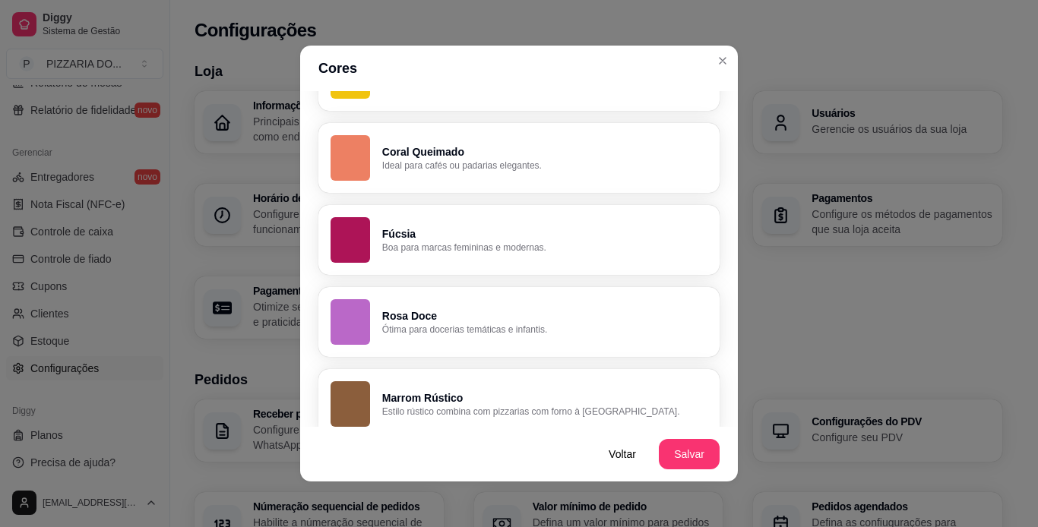
scroll to position [1113, 0]
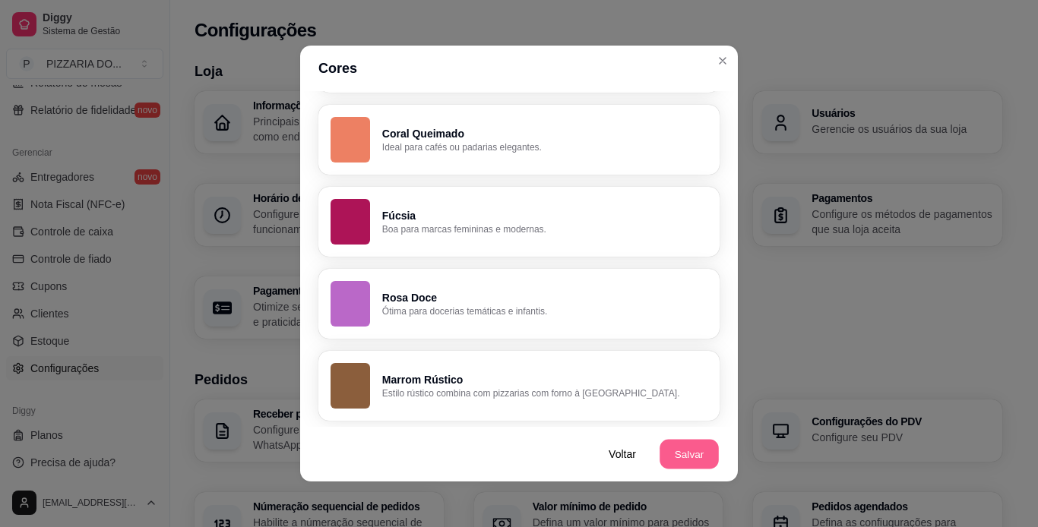
click at [684, 456] on button "Salvar" at bounding box center [688, 455] width 59 height 30
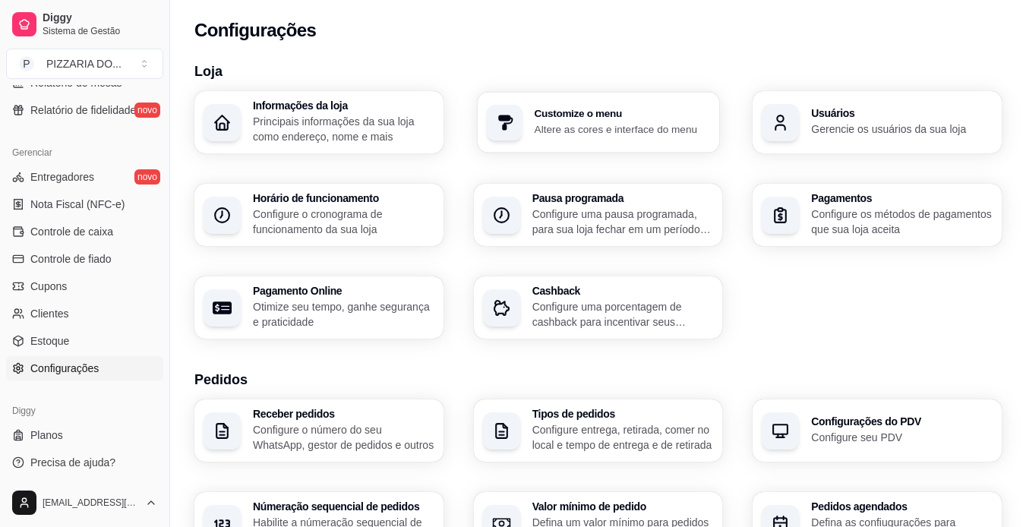
click at [538, 152] on div "Customize o menu Altere as cores e interface do menu" at bounding box center [599, 122] width 242 height 61
click at [117, 318] on link "Clientes" at bounding box center [84, 314] width 157 height 24
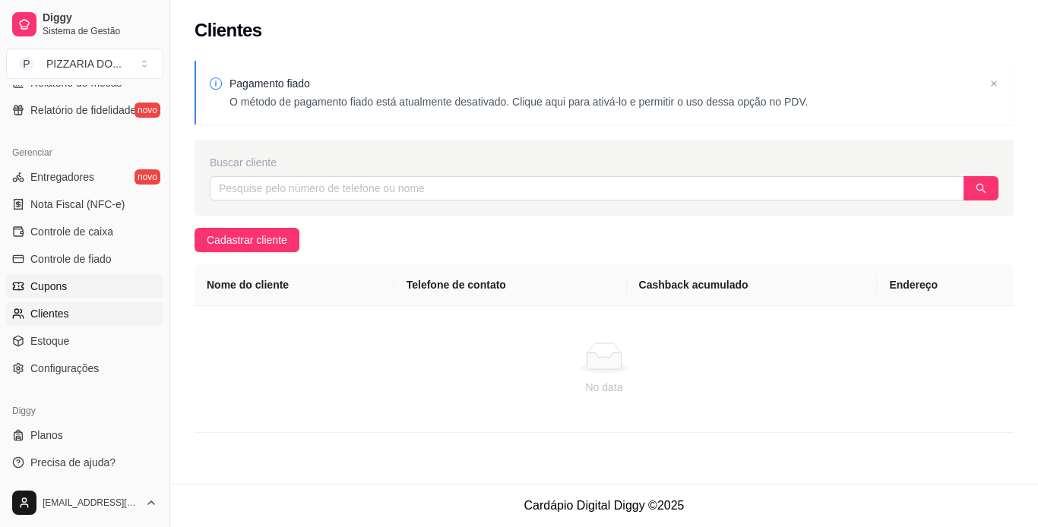
click at [95, 286] on link "Cupons" at bounding box center [84, 286] width 157 height 24
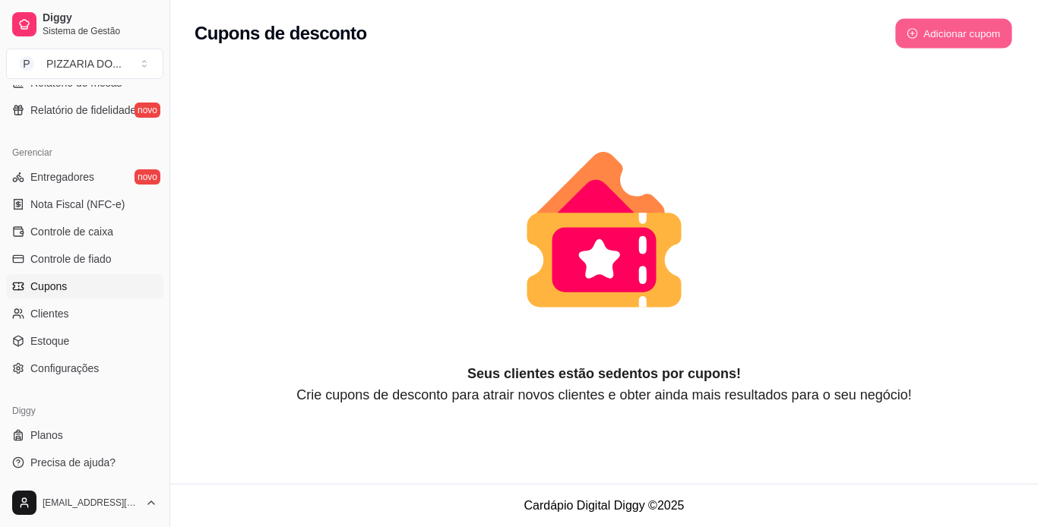
click at [684, 35] on button "Adicionar cupom" at bounding box center [953, 34] width 117 height 30
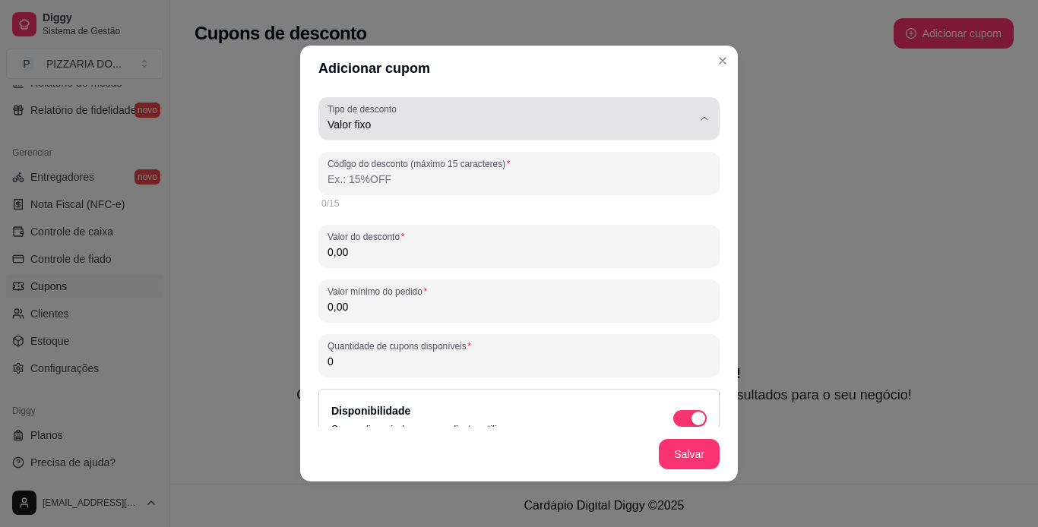
click at [583, 121] on span "Valor fixo" at bounding box center [509, 124] width 365 height 15
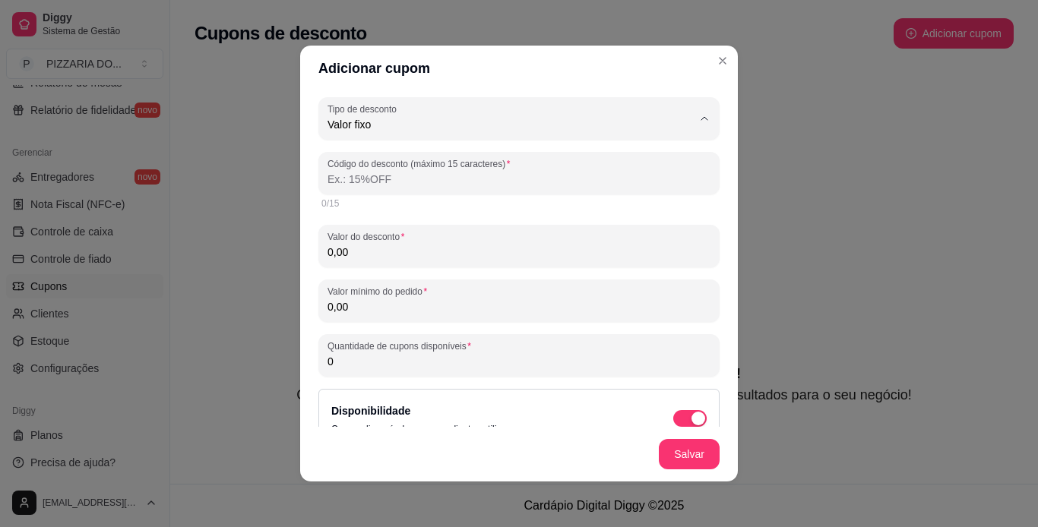
click at [532, 182] on span "Porcentagem" at bounding box center [500, 185] width 336 height 14
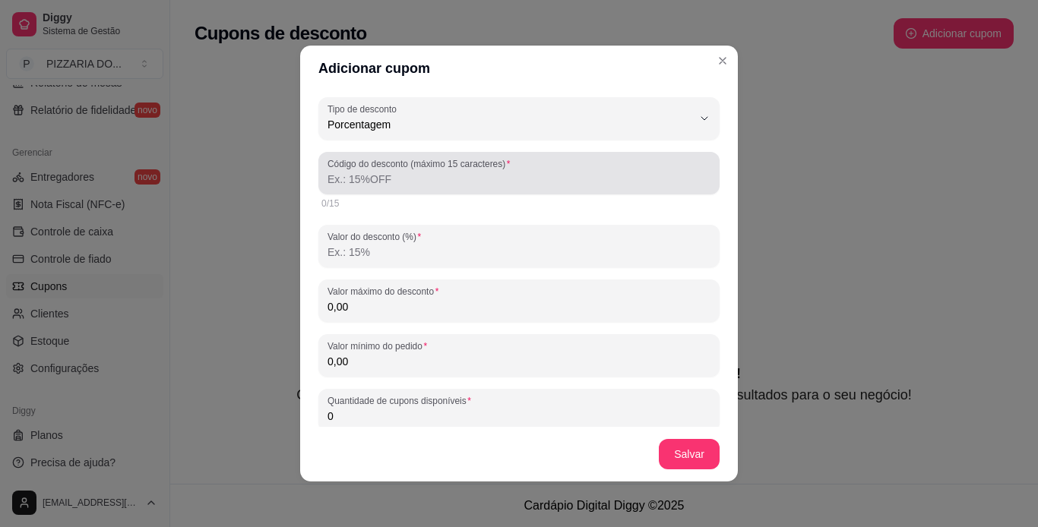
click at [482, 184] on input "Código do desconto (máximo 15 caracteres)" at bounding box center [518, 179] width 383 height 15
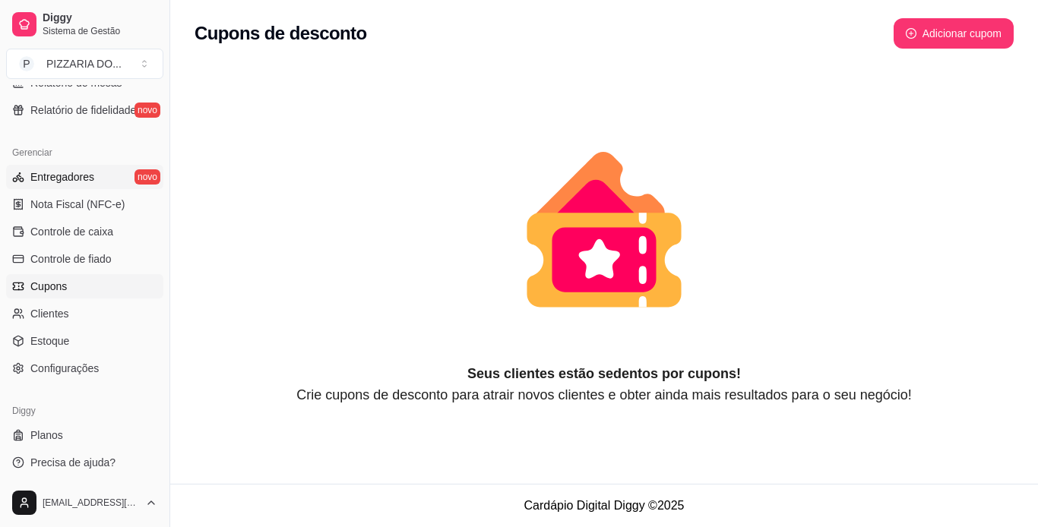
click at [99, 178] on link "Entregadores novo" at bounding box center [84, 177] width 157 height 24
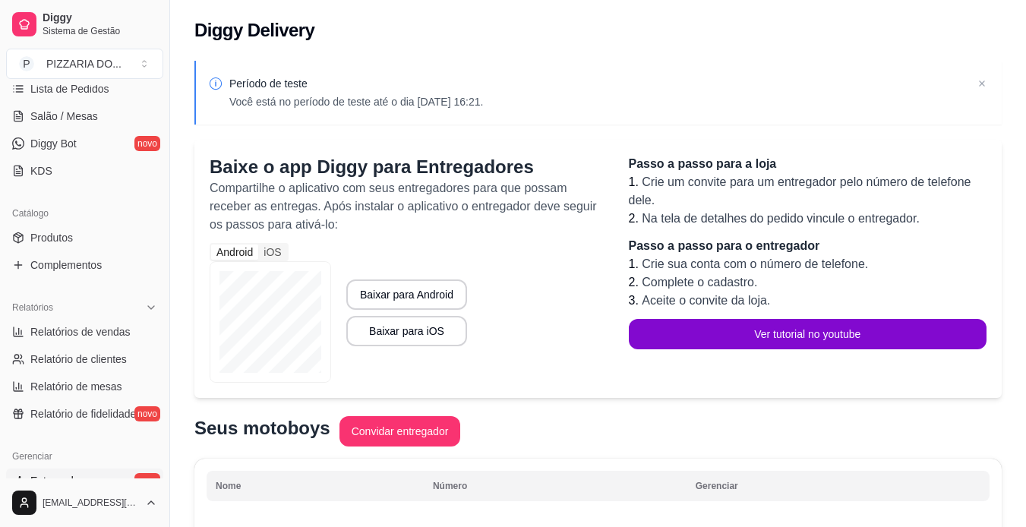
scroll to position [229, 0]
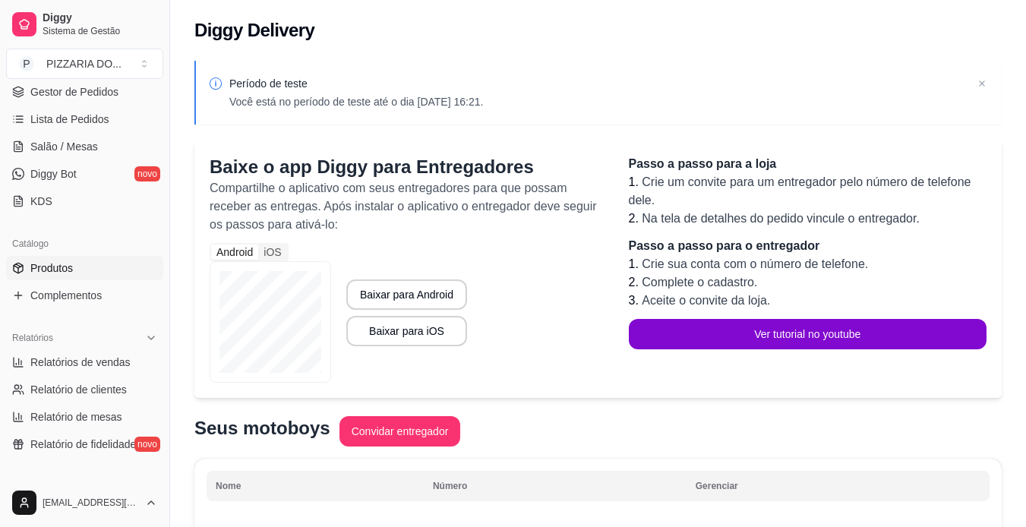
click at [105, 267] on link "Produtos" at bounding box center [84, 268] width 157 height 24
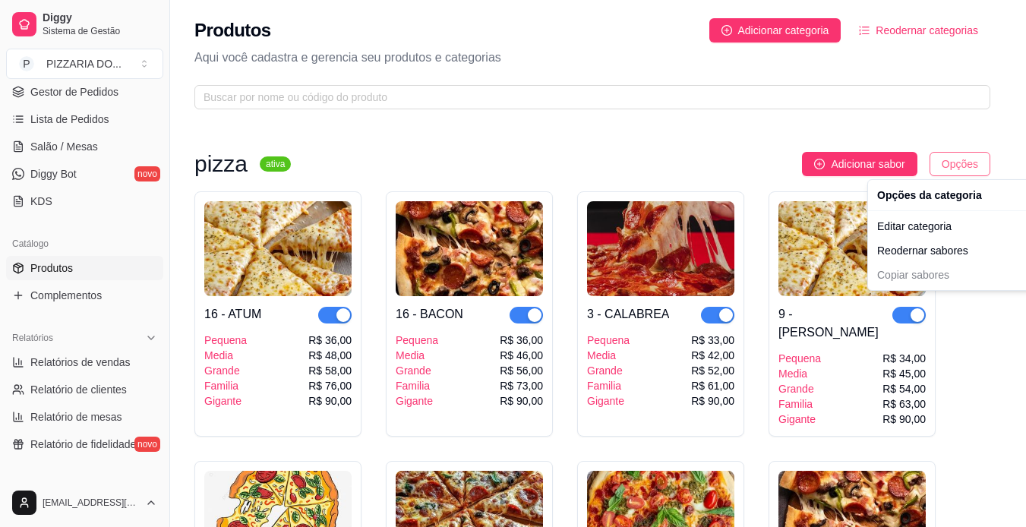
click at [684, 166] on html "Diggy Sistema de Gestão P PIZZARIA DO ... Loja aberta Período gratuito até 01/1…" at bounding box center [513, 263] width 1026 height 527
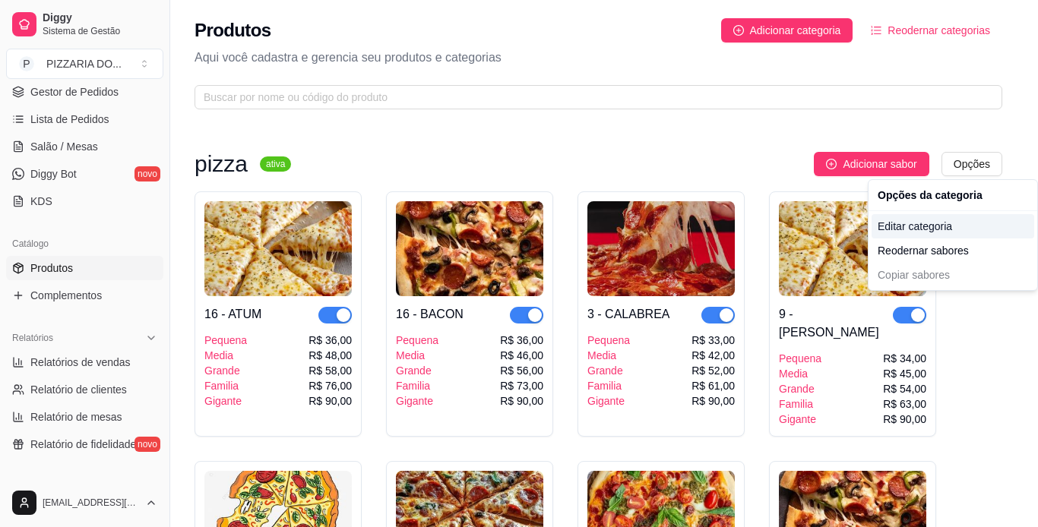
click at [684, 228] on div "Editar categoria" at bounding box center [952, 226] width 163 height 24
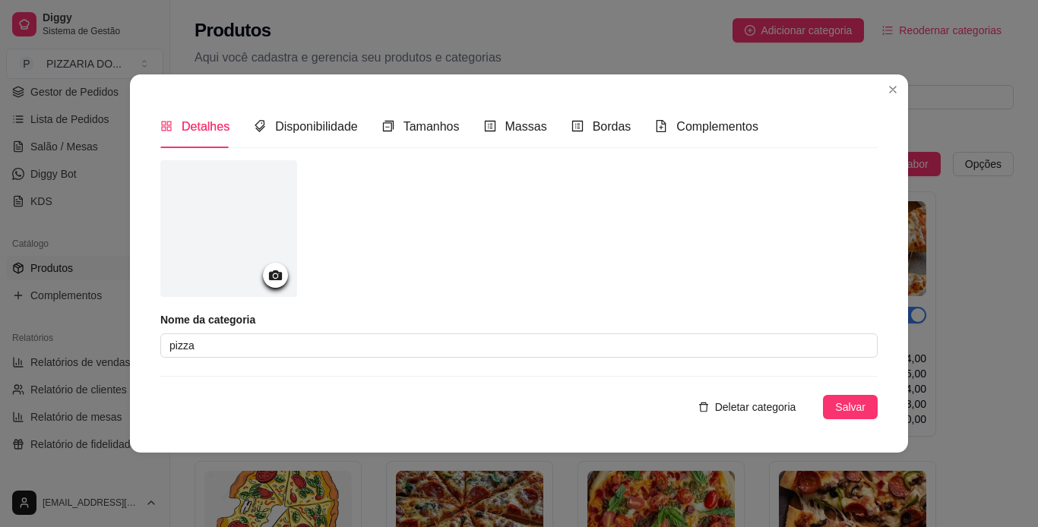
click at [232, 264] on div at bounding box center [228, 228] width 137 height 137
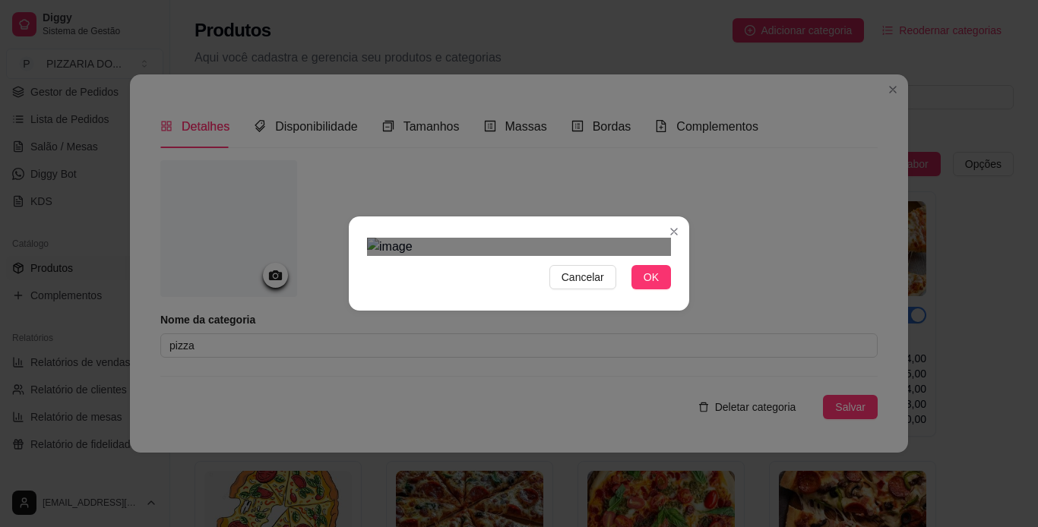
click at [452, 289] on div "Use the arrow keys to move the crop selection area" at bounding box center [503, 425] width 273 height 273
click at [684, 441] on div "Cancelar OK" at bounding box center [519, 263] width 1038 height 527
click at [648, 289] on button "OK" at bounding box center [650, 277] width 39 height 24
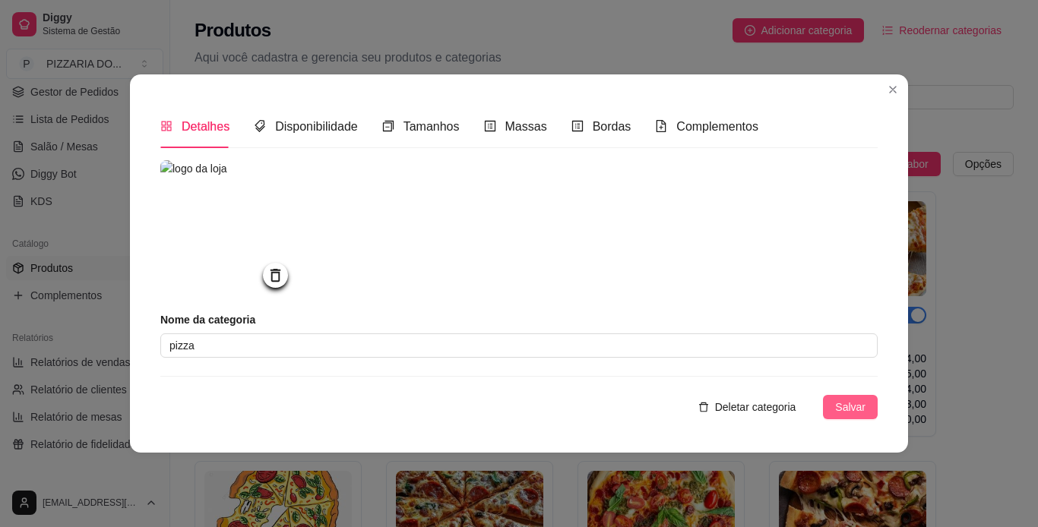
click at [684, 408] on button "Salvar" at bounding box center [850, 407] width 55 height 24
click at [684, 410] on button "Salvar" at bounding box center [850, 407] width 55 height 24
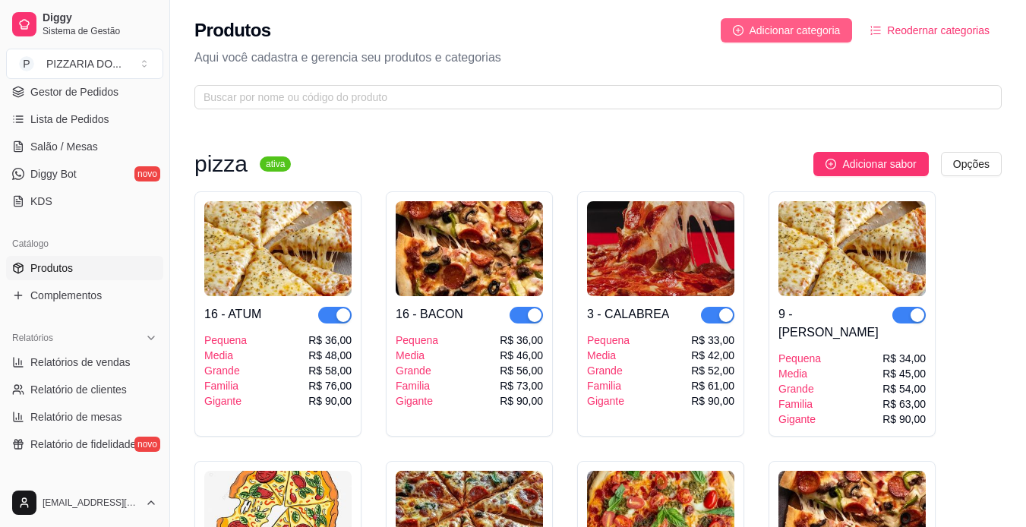
click at [684, 30] on span "Adicionar categoria" at bounding box center [795, 30] width 91 height 17
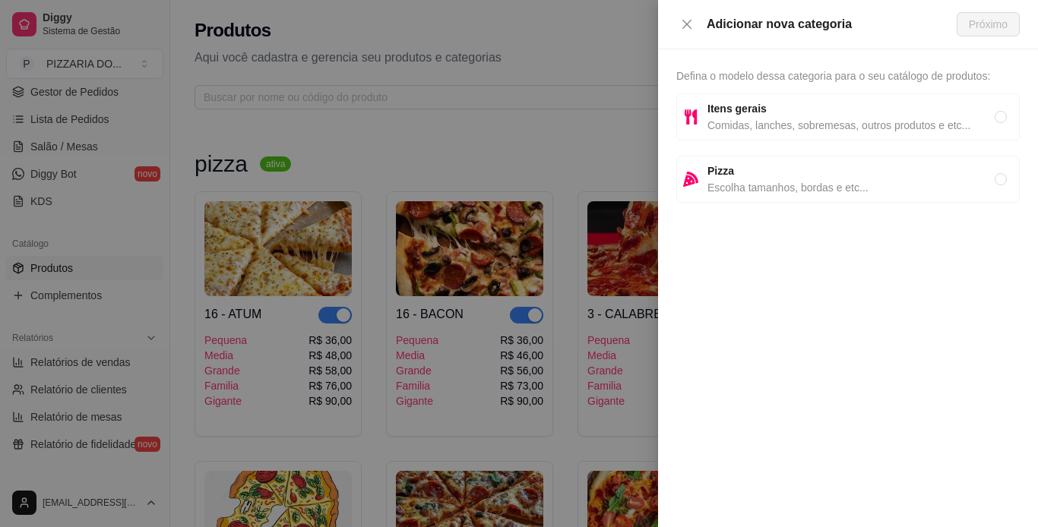
click at [684, 118] on span "Comidas, lanches, sobremesas, outros produtos e etc..." at bounding box center [850, 125] width 287 height 17
click at [684, 25] on button "Próximo" at bounding box center [987, 24] width 63 height 24
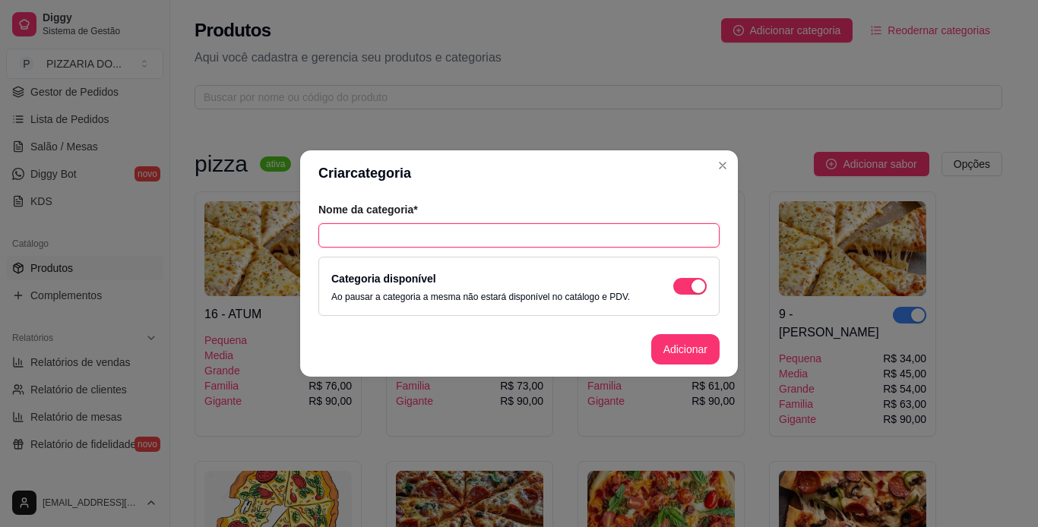
click at [522, 235] on input "text" at bounding box center [518, 235] width 401 height 24
click at [684, 348] on button "Adicionar" at bounding box center [685, 350] width 67 height 30
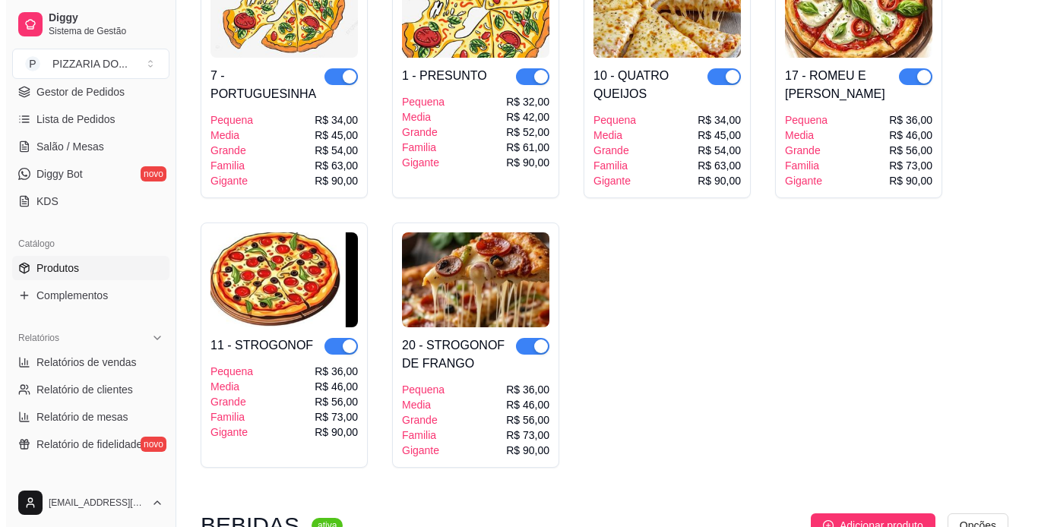
scroll to position [1361, 0]
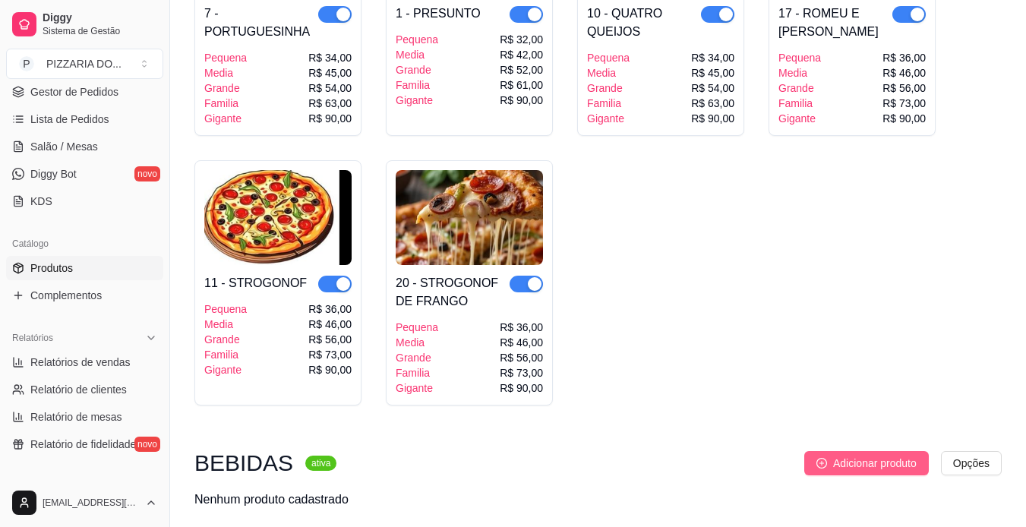
click at [684, 459] on span "Adicionar produto" at bounding box center [875, 463] width 84 height 17
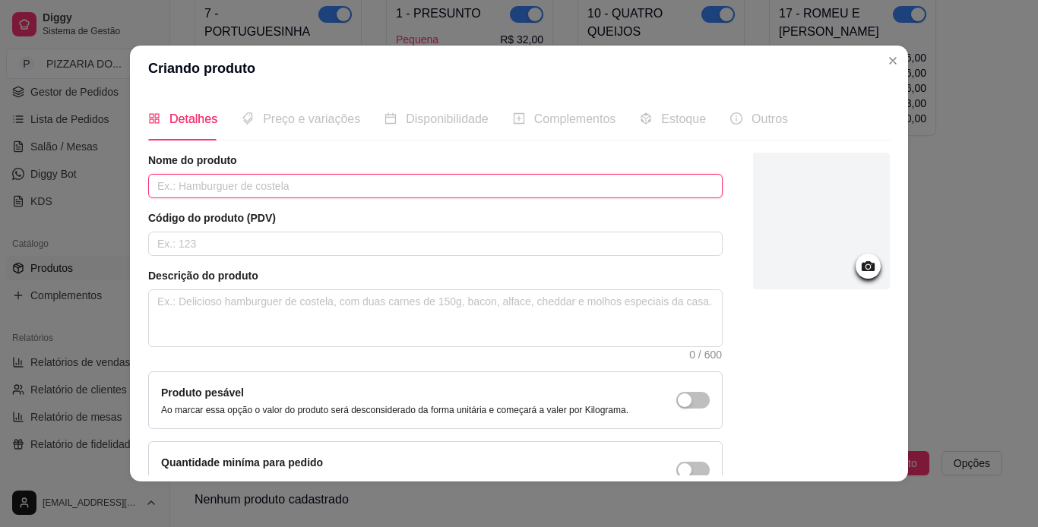
click at [343, 188] on input "text" at bounding box center [435, 186] width 574 height 24
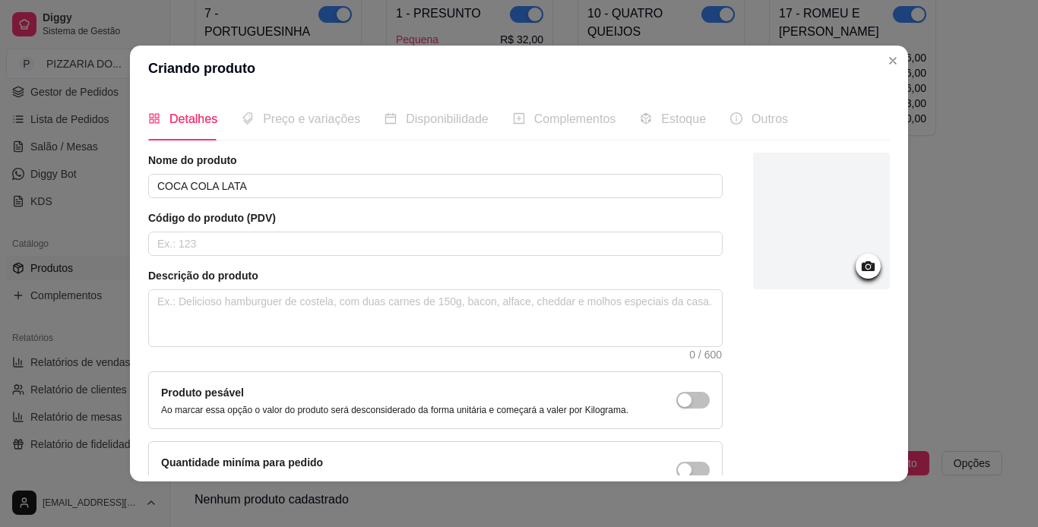
click at [684, 241] on div at bounding box center [821, 221] width 137 height 137
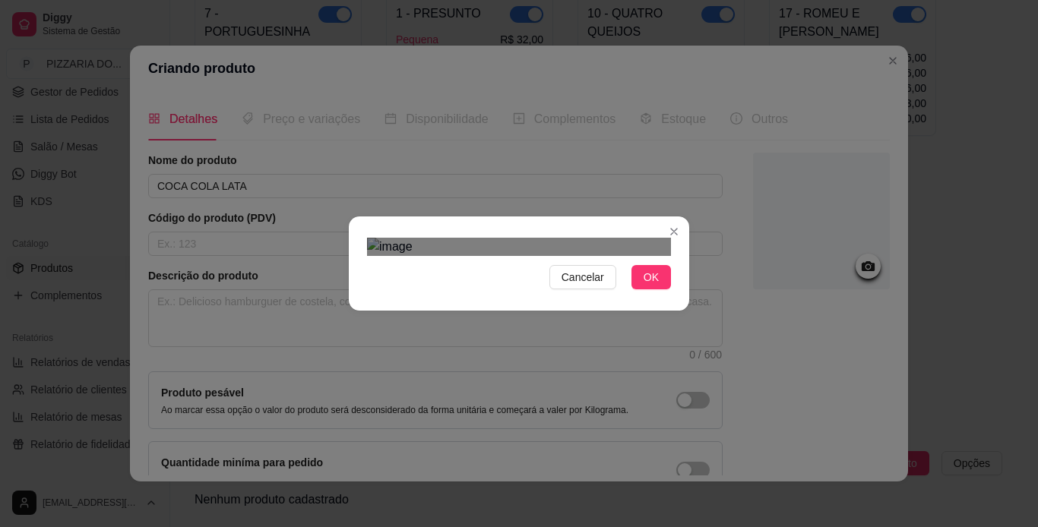
click at [461, 325] on div "Use the arrow keys to move the crop selection area" at bounding box center [503, 461] width 273 height 273
click at [684, 448] on div "Cancelar OK" at bounding box center [519, 263] width 1038 height 527
click at [654, 289] on button "OK" at bounding box center [650, 277] width 39 height 24
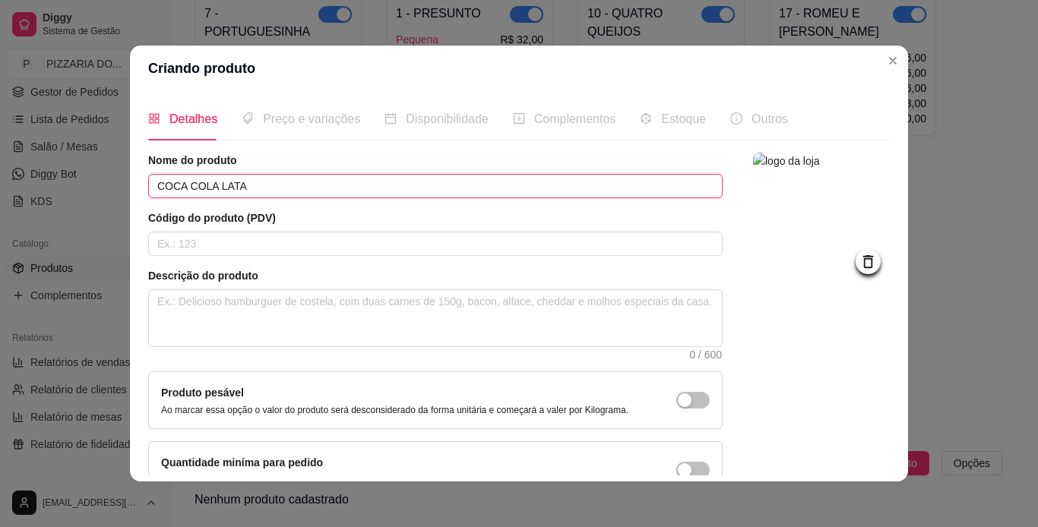
drag, startPoint x: 235, startPoint y: 191, endPoint x: 148, endPoint y: 190, distance: 87.4
click at [148, 190] on input "COCA COLA LATA" at bounding box center [435, 186] width 574 height 24
click at [257, 188] on input "COCA COLA LATA" at bounding box center [435, 186] width 574 height 24
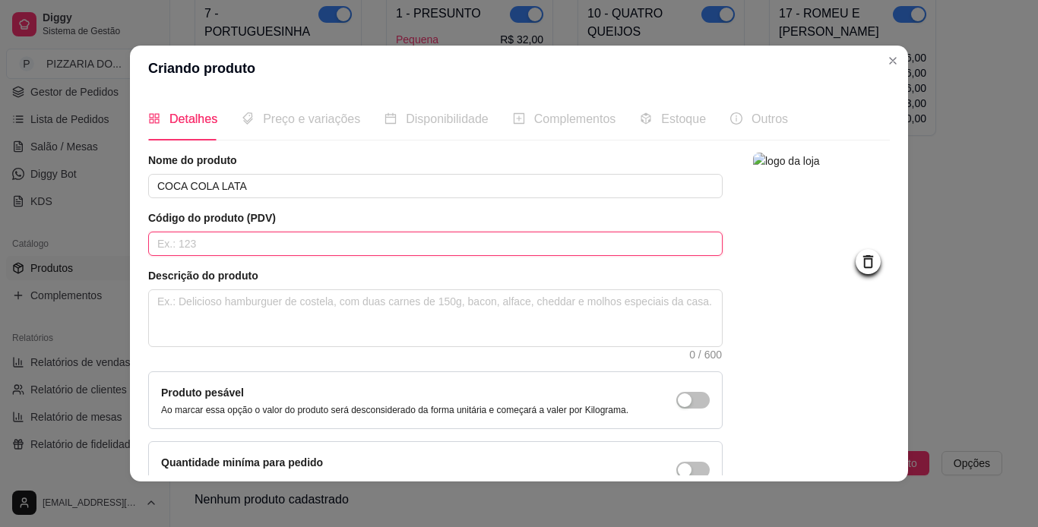
click at [270, 246] on input "text" at bounding box center [435, 244] width 574 height 24
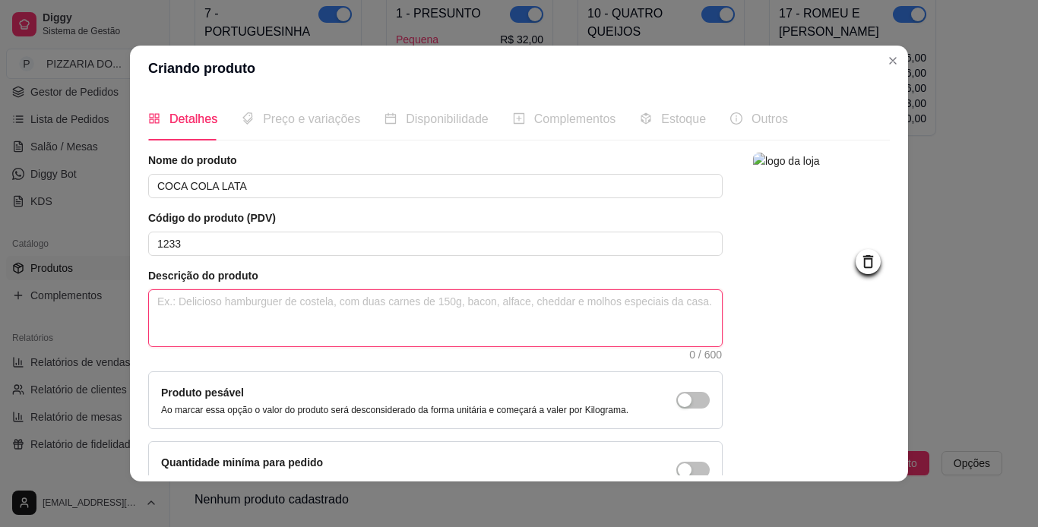
click at [248, 304] on textarea at bounding box center [435, 318] width 573 height 56
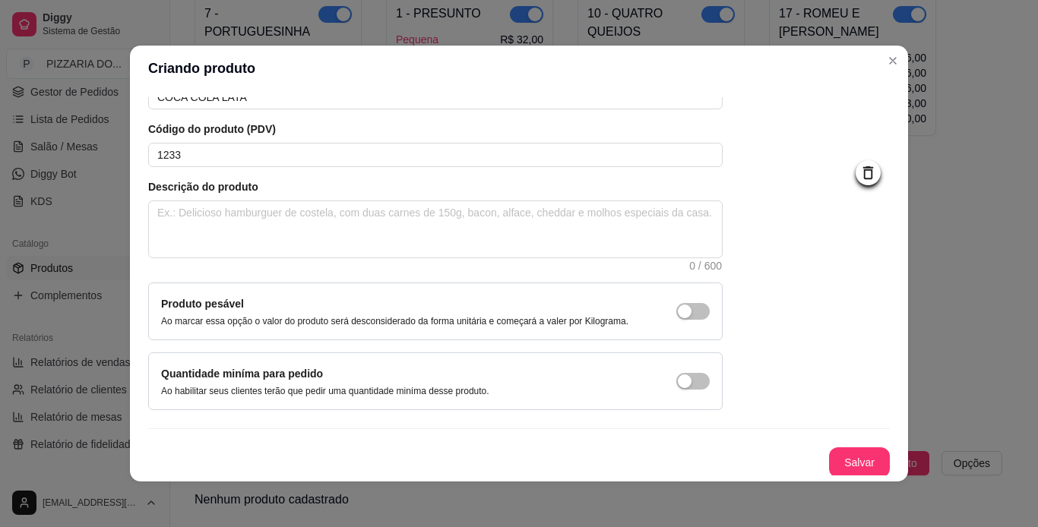
scroll to position [91, 0]
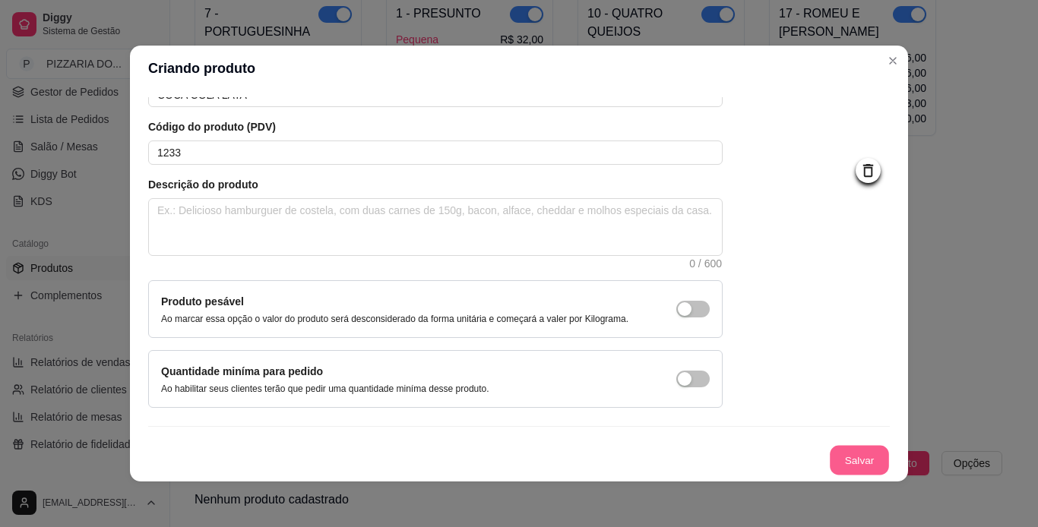
click at [684, 458] on button "Salvar" at bounding box center [858, 461] width 59 height 30
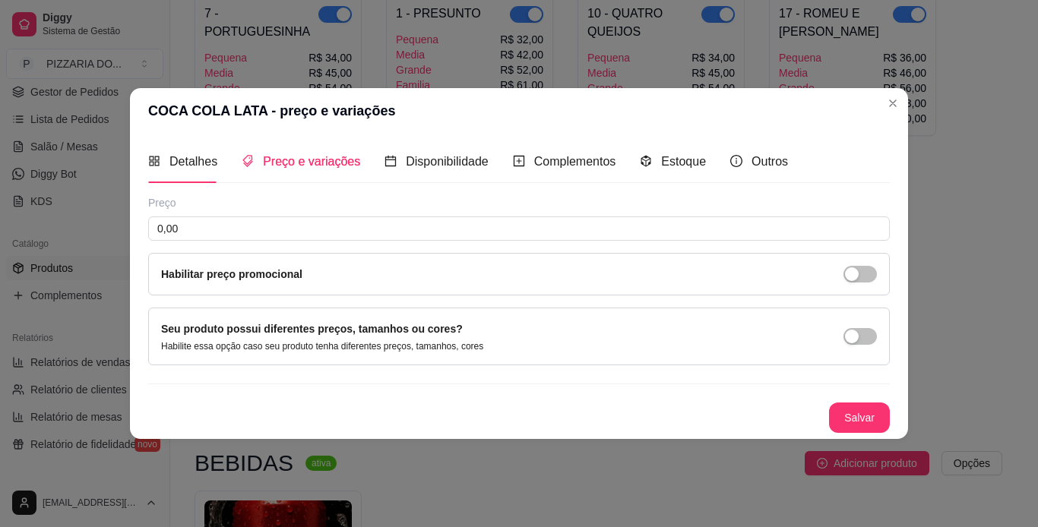
scroll to position [0, 0]
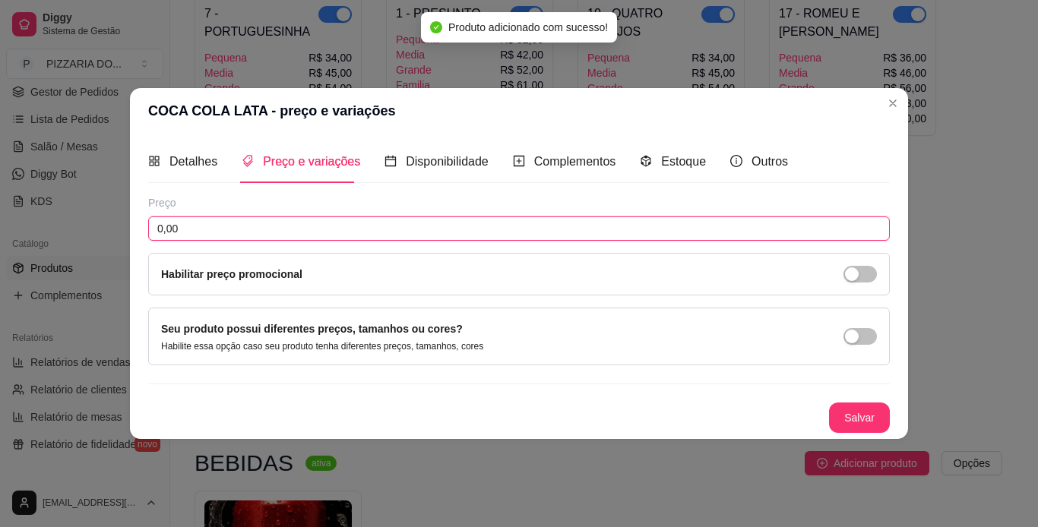
click at [338, 236] on input "0,00" at bounding box center [518, 228] width 741 height 24
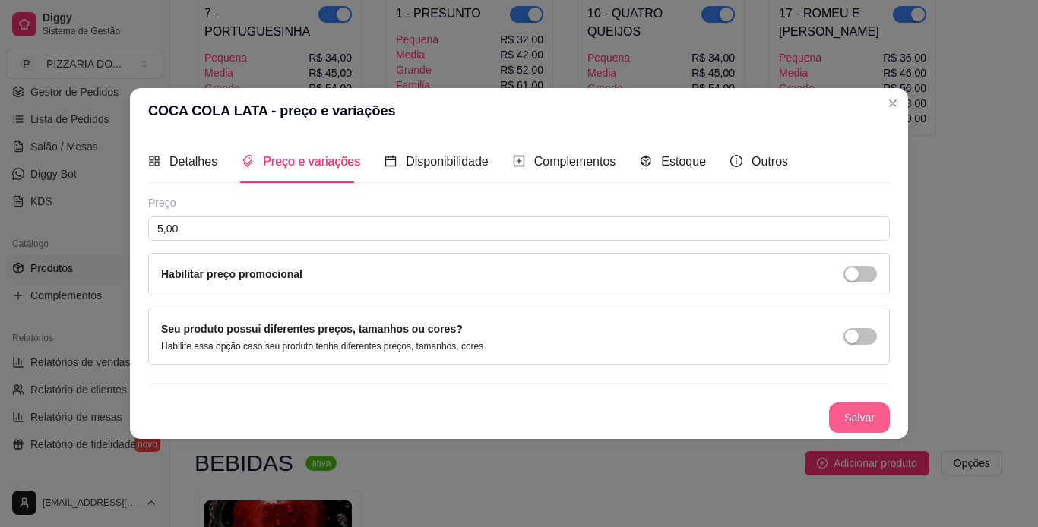
click at [684, 409] on button "Salvar" at bounding box center [859, 418] width 61 height 30
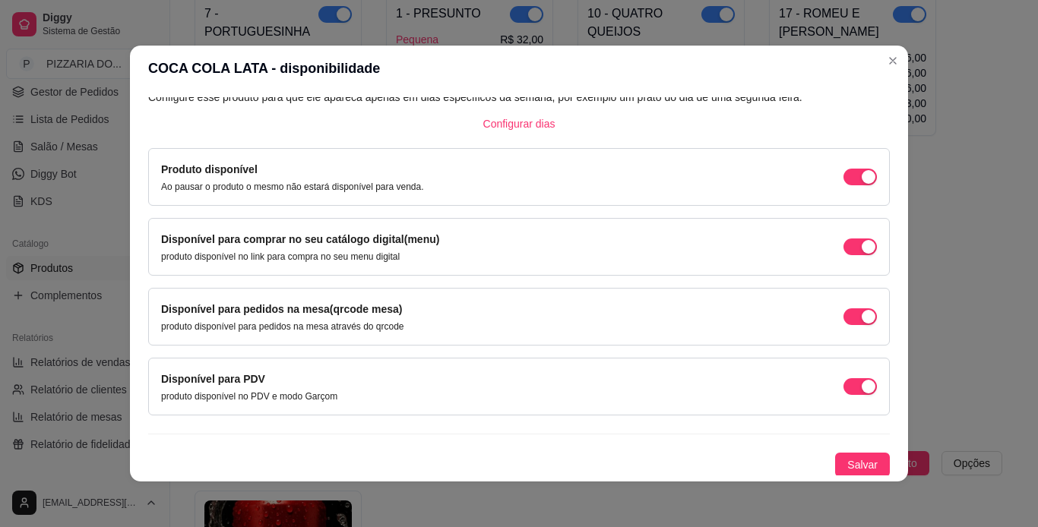
scroll to position [97, 0]
click at [684, 459] on span "Salvar" at bounding box center [862, 463] width 30 height 17
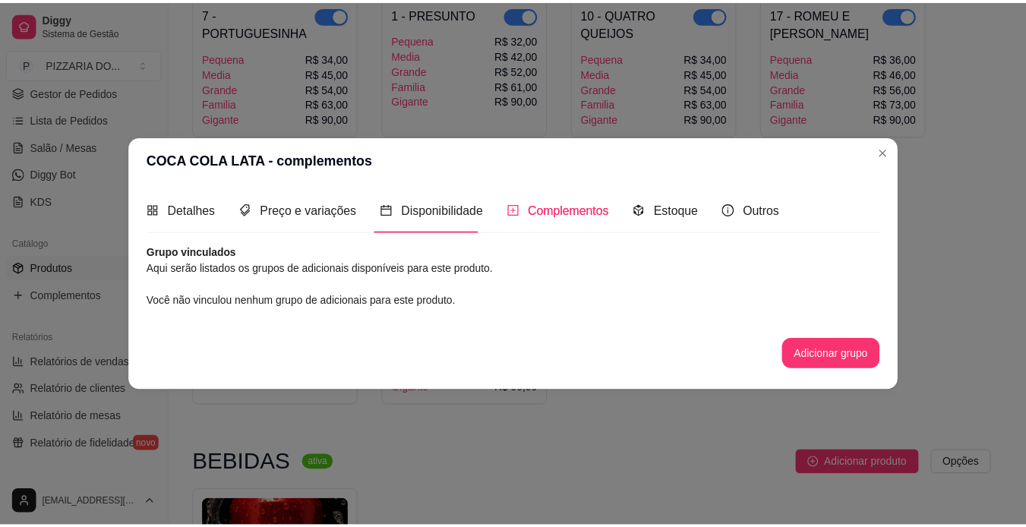
scroll to position [0, 0]
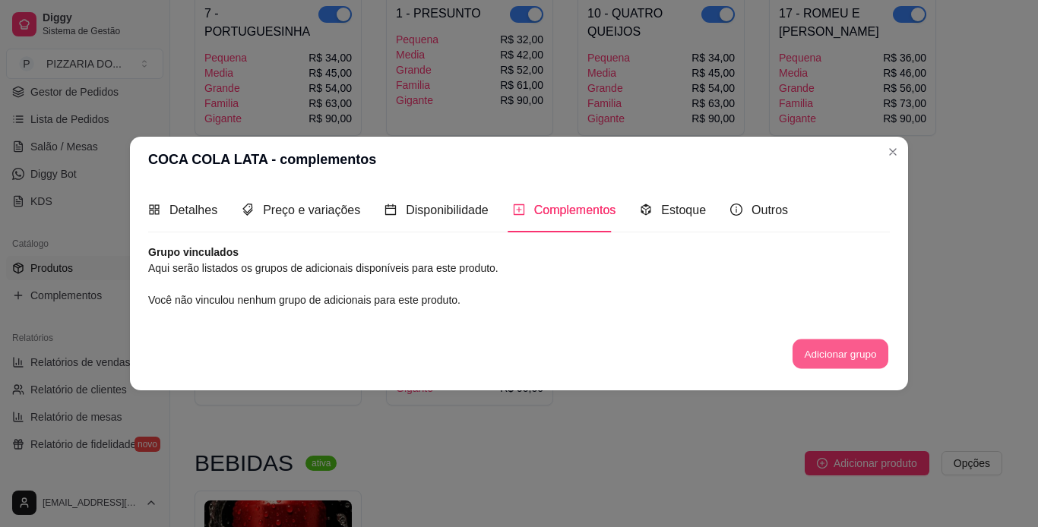
click at [684, 356] on button "Adicionar grupo" at bounding box center [840, 354] width 96 height 30
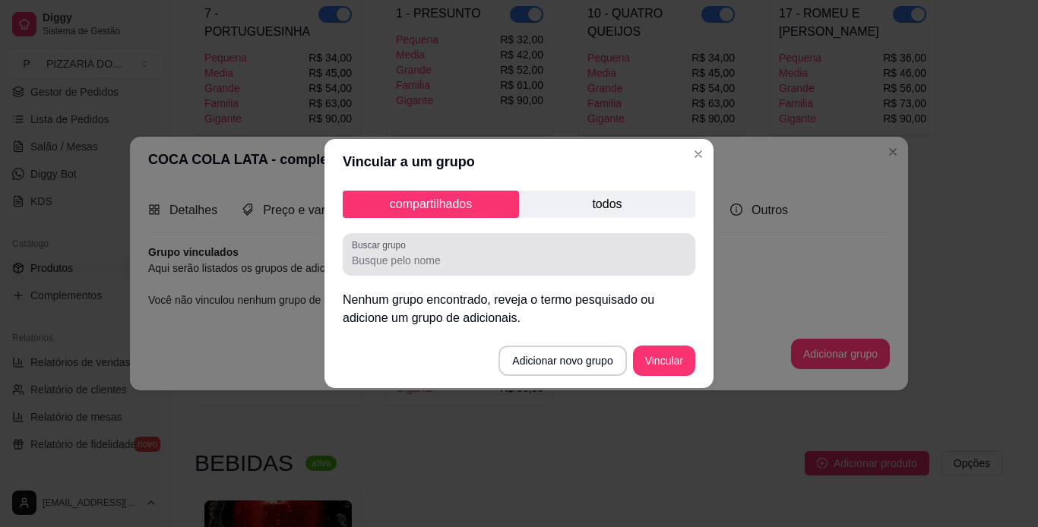
click at [473, 272] on div "Buscar grupo" at bounding box center [519, 254] width 352 height 43
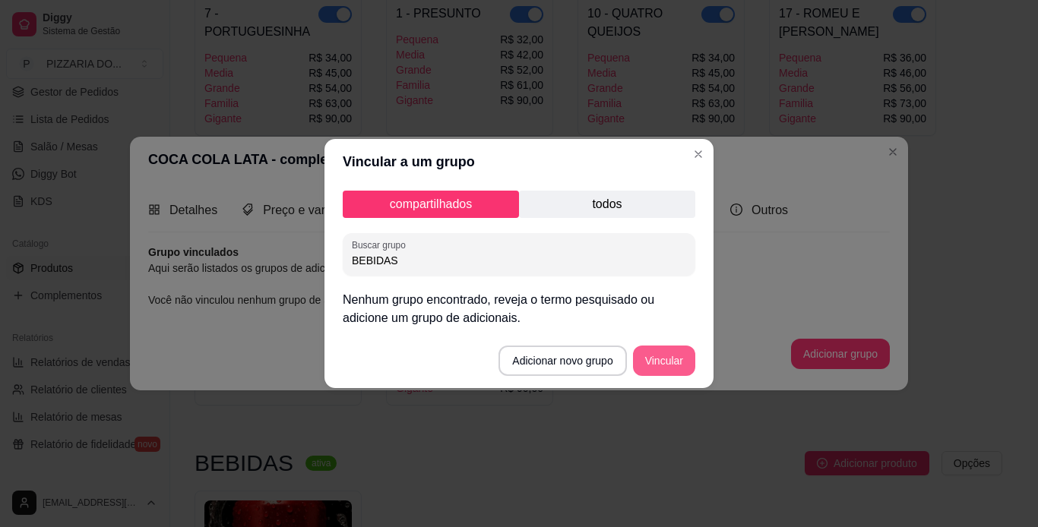
click at [650, 359] on button "Vincular" at bounding box center [664, 361] width 62 height 30
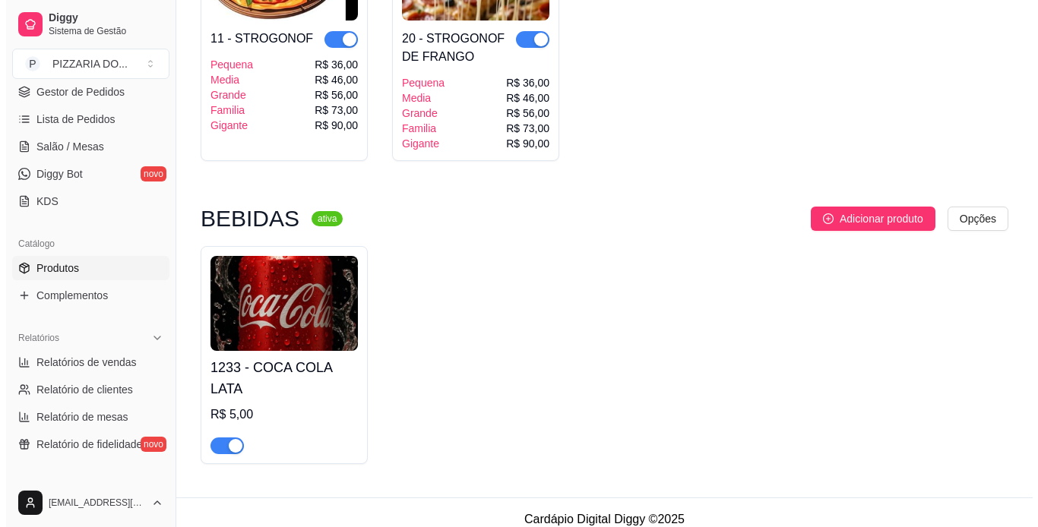
scroll to position [1621, 0]
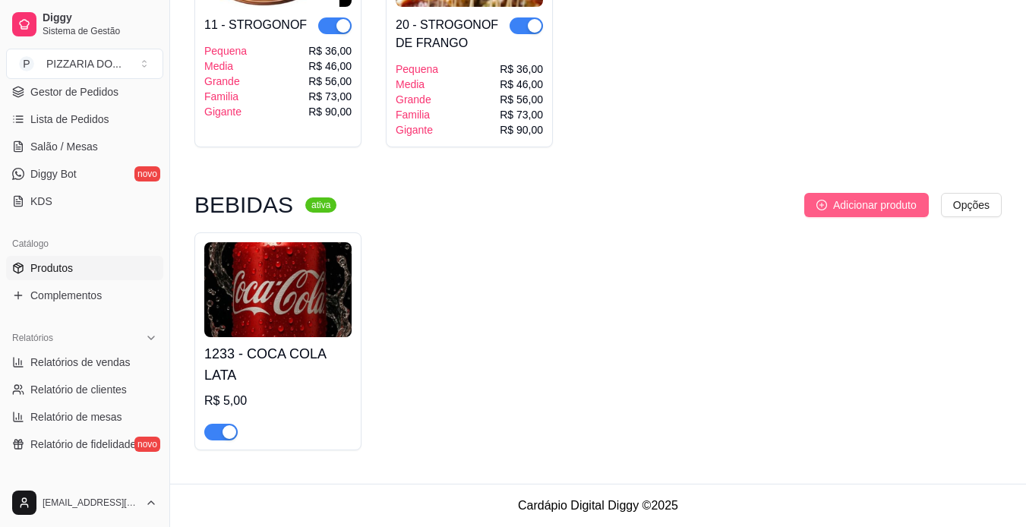
click at [684, 210] on span "Adicionar produto" at bounding box center [875, 205] width 84 height 17
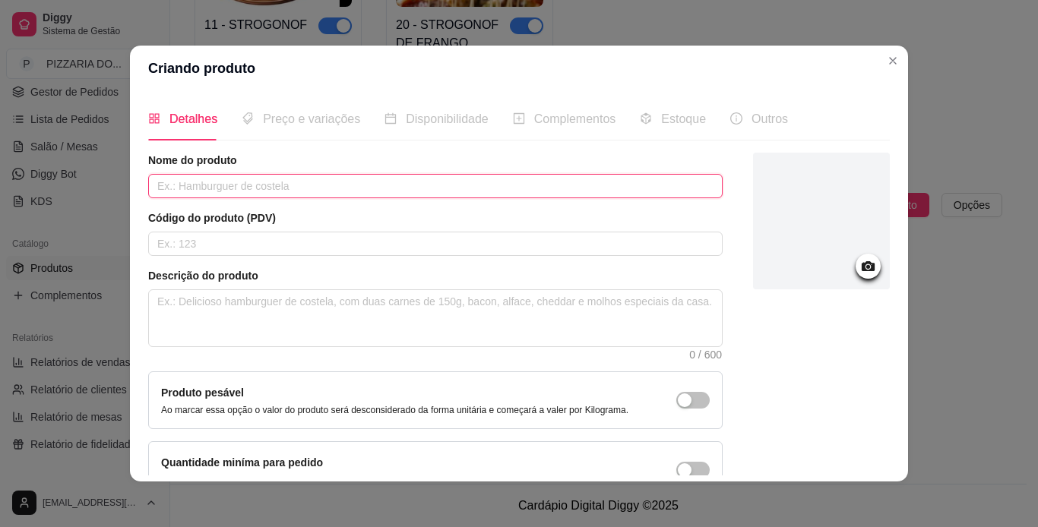
click at [542, 193] on input "text" at bounding box center [435, 186] width 574 height 24
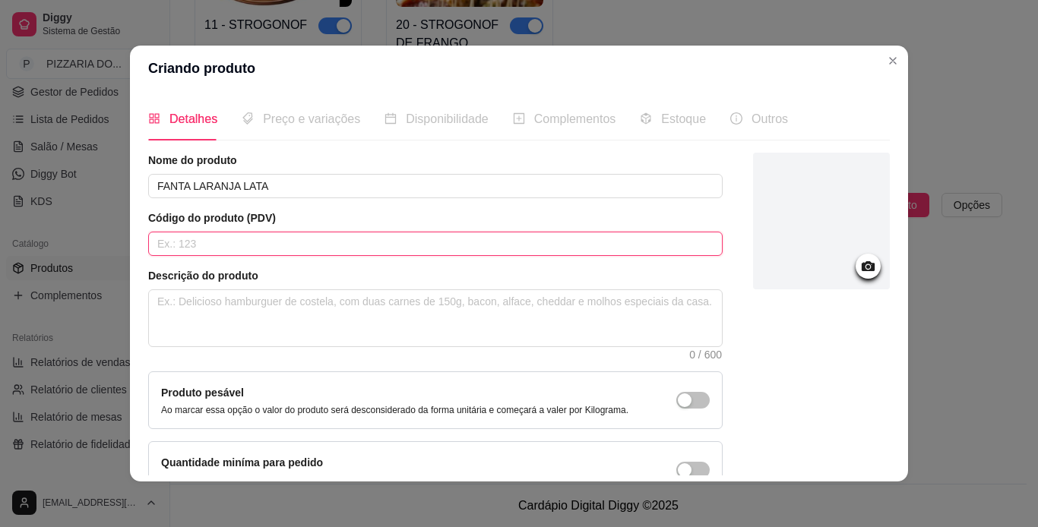
click at [488, 247] on input "text" at bounding box center [435, 244] width 574 height 24
click at [684, 207] on div at bounding box center [821, 221] width 137 height 137
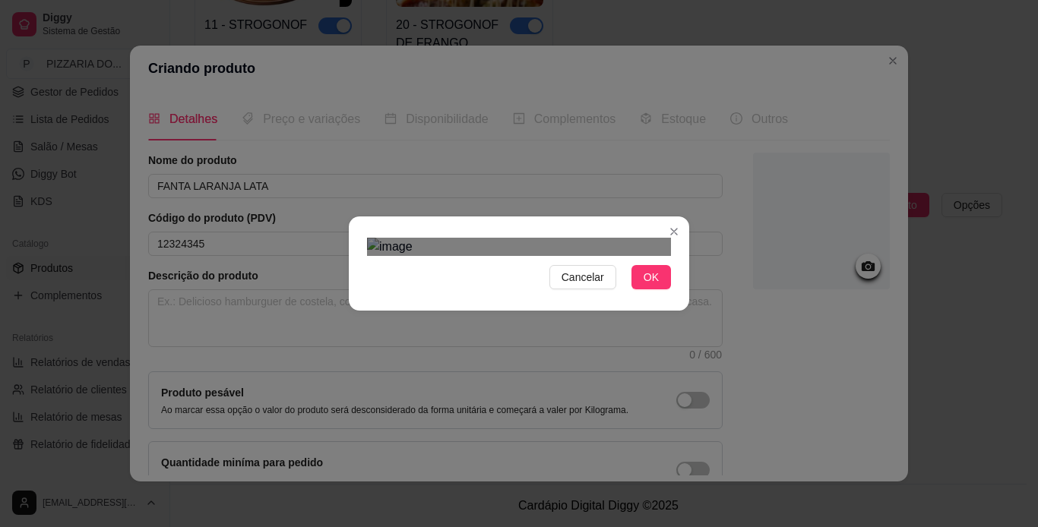
click at [558, 360] on div "Use the arrow keys to move the crop selection area" at bounding box center [526, 496] width 273 height 273
click at [586, 286] on span "Cancelar" at bounding box center [582, 277] width 43 height 17
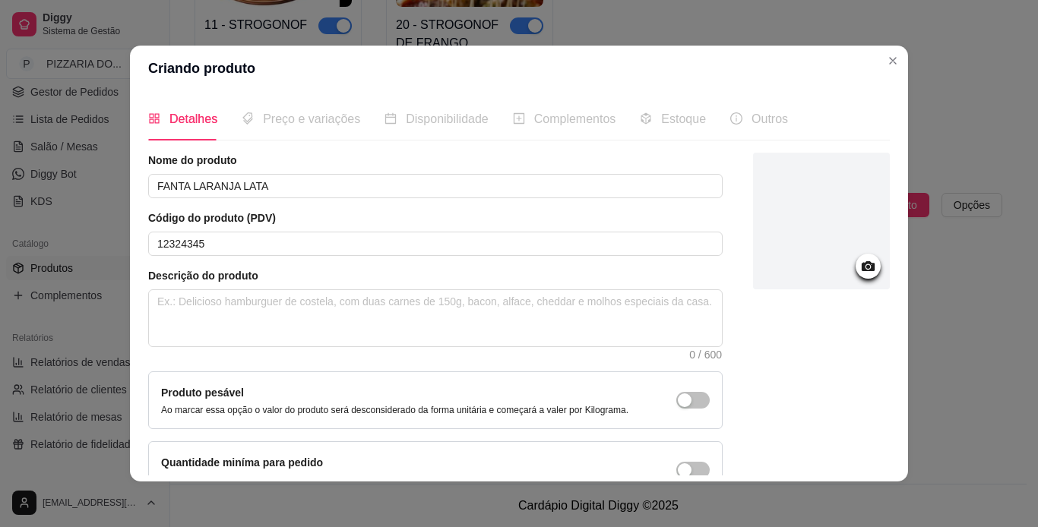
click at [684, 268] on div at bounding box center [821, 221] width 137 height 137
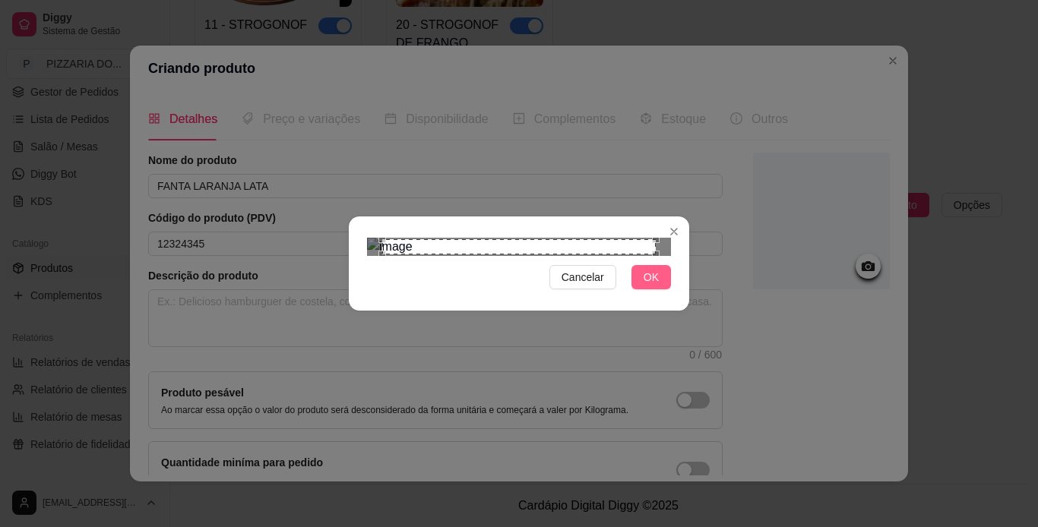
click at [653, 286] on span "OK" at bounding box center [650, 277] width 15 height 17
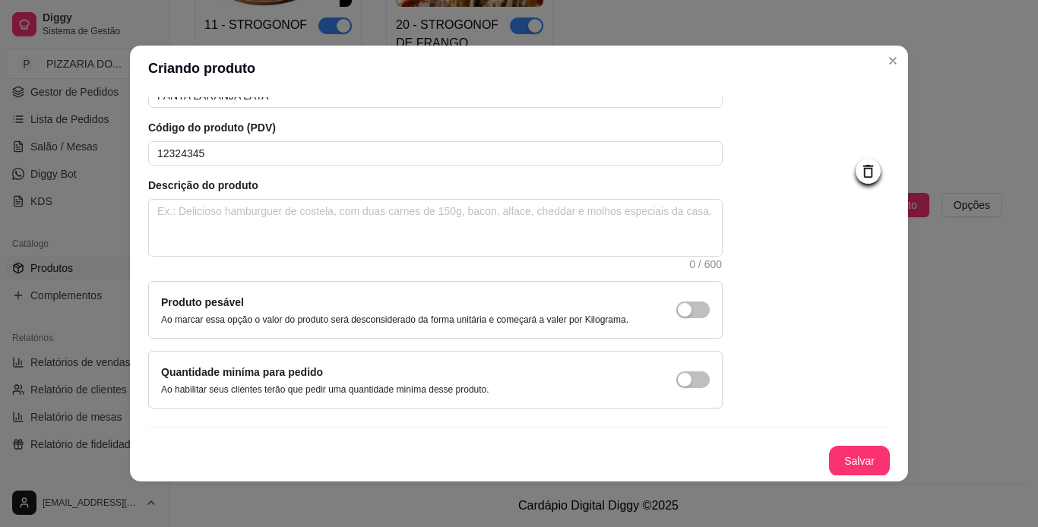
scroll to position [91, 0]
click at [684, 459] on button "Salvar" at bounding box center [858, 461] width 59 height 30
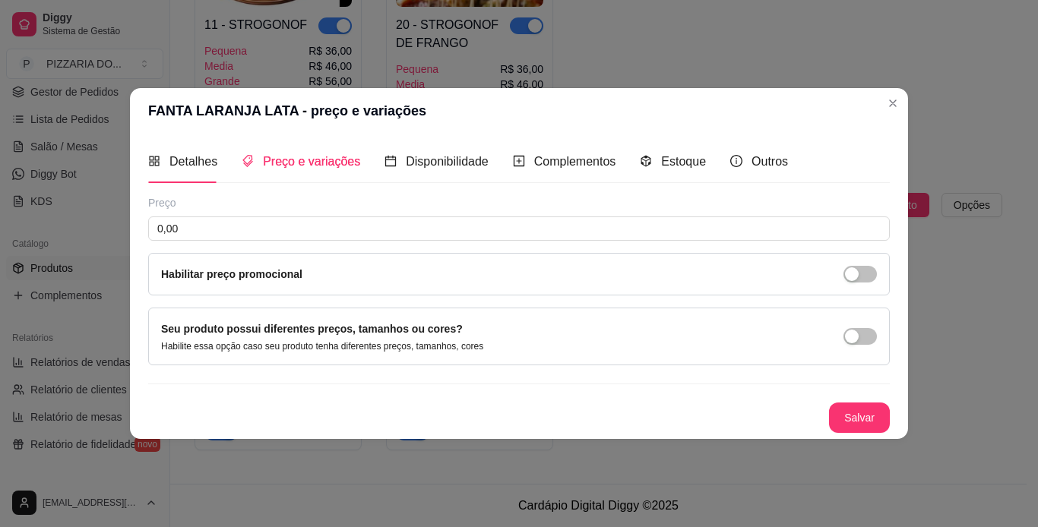
scroll to position [0, 0]
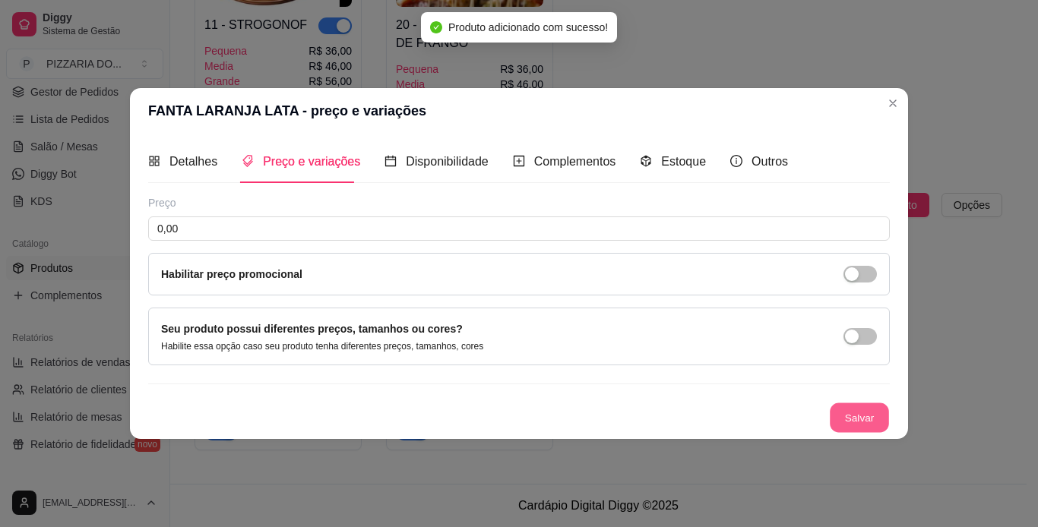
click at [684, 415] on button "Salvar" at bounding box center [858, 418] width 59 height 30
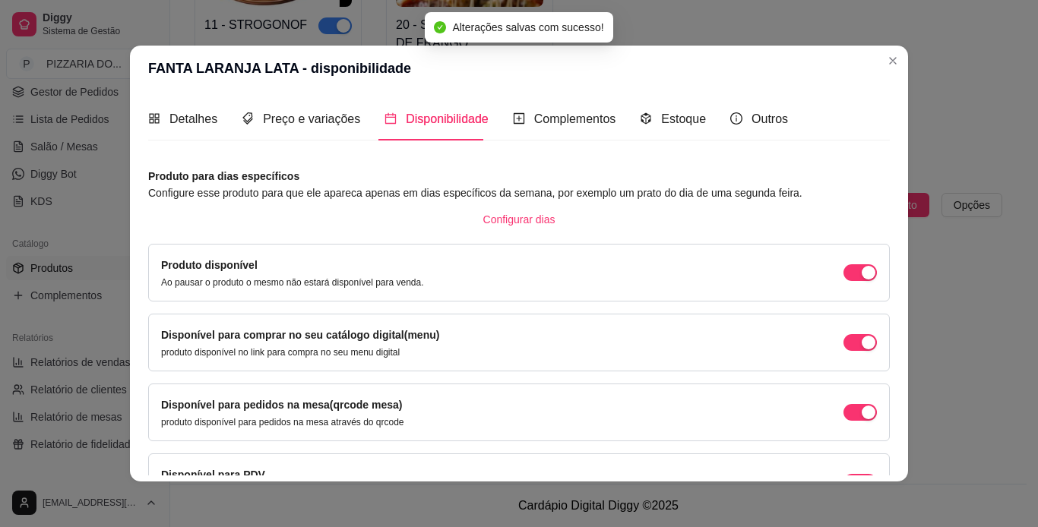
click at [599, 234] on div "Produto para dias específicos Configure esse produto para que ele apareca apena…" at bounding box center [518, 370] width 741 height 405
click at [326, 133] on div "Preço e variações" at bounding box center [301, 118] width 118 height 43
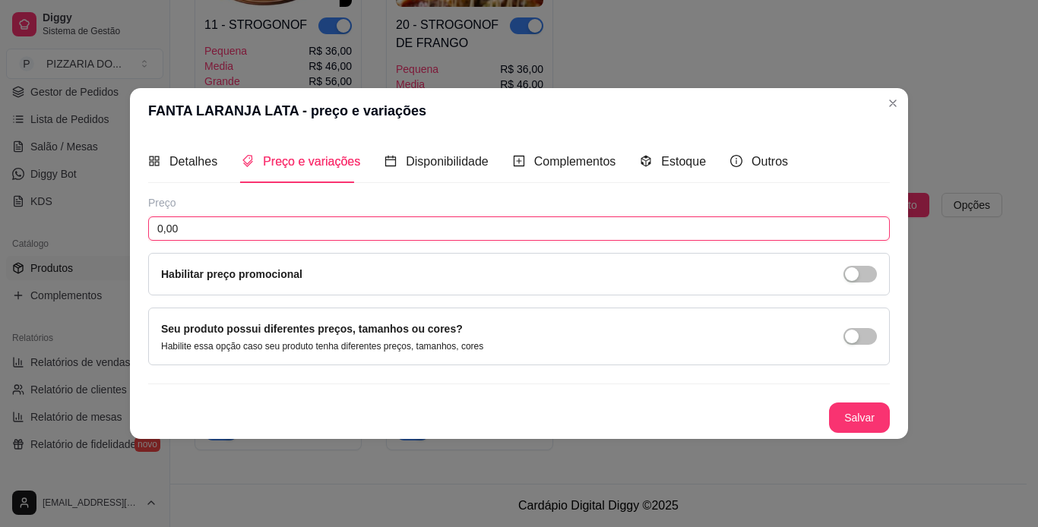
click at [305, 230] on input "0,00" at bounding box center [518, 228] width 741 height 24
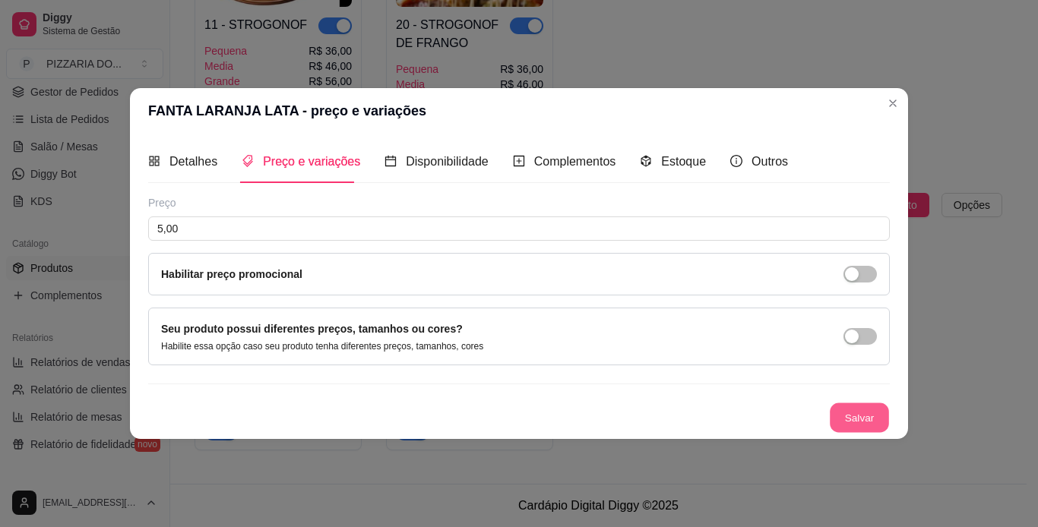
click at [684, 414] on button "Salvar" at bounding box center [858, 418] width 59 height 30
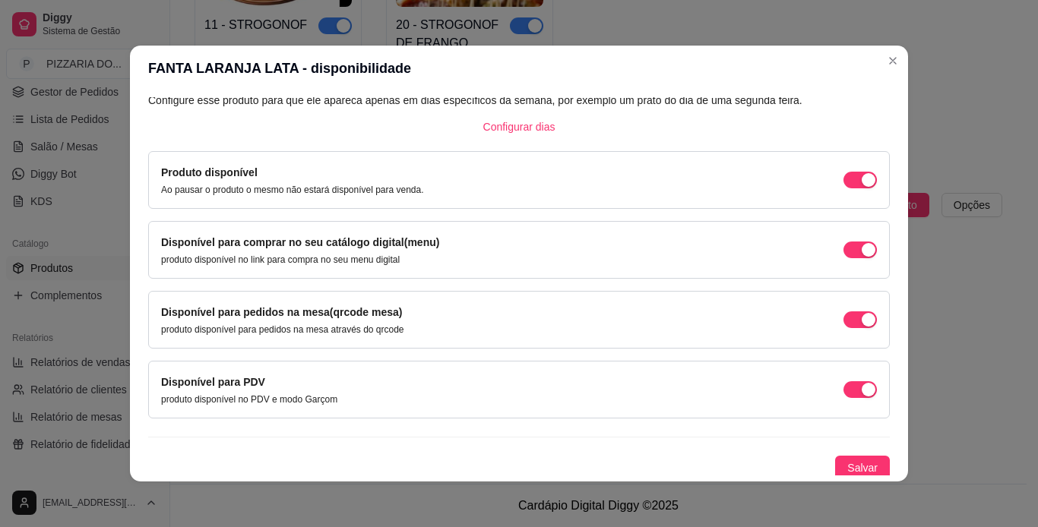
scroll to position [97, 0]
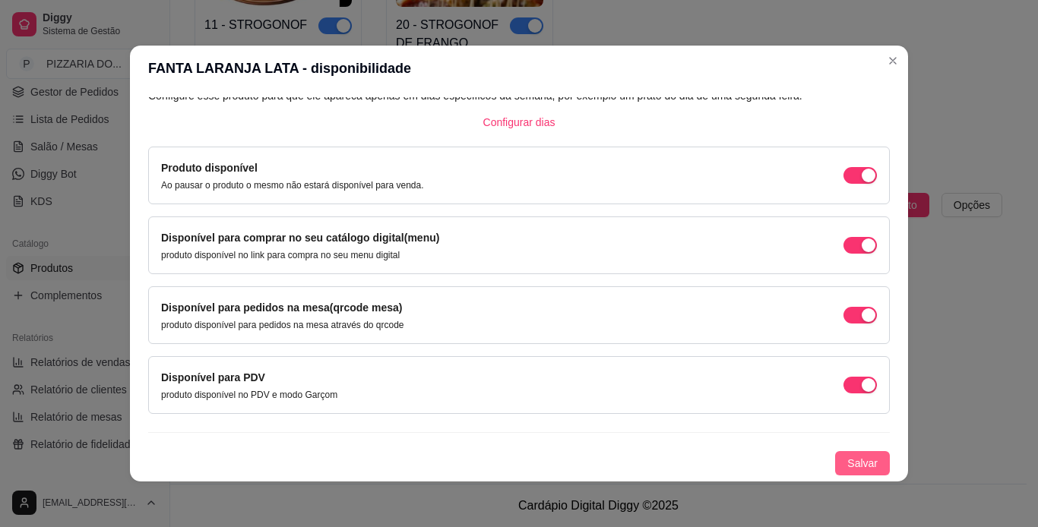
click at [684, 459] on span "Salvar" at bounding box center [862, 463] width 30 height 17
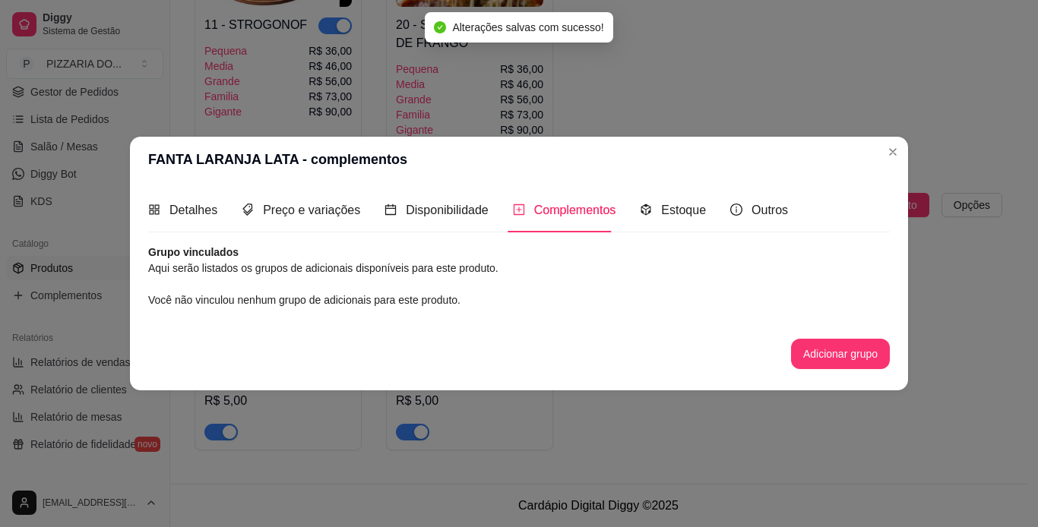
scroll to position [0, 0]
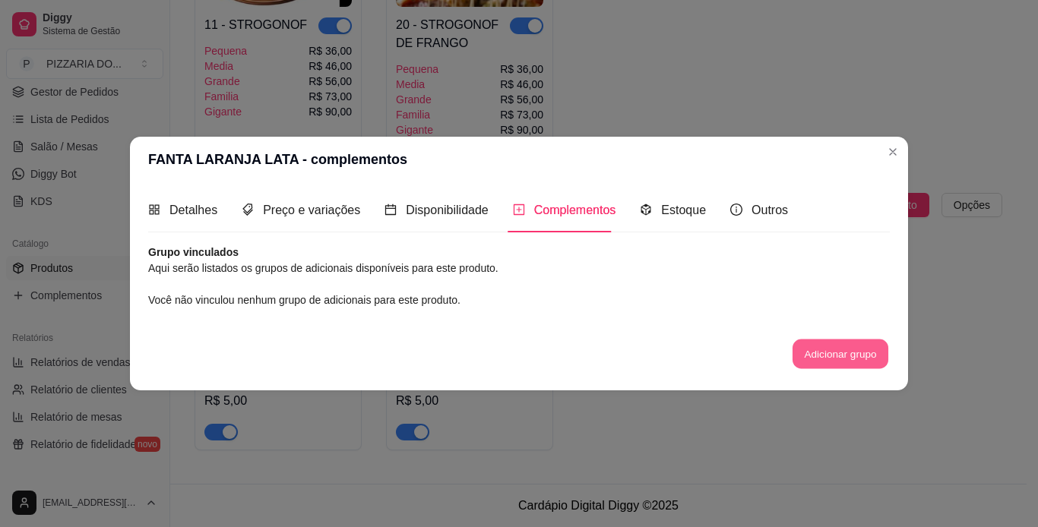
click at [684, 355] on button "Adicionar grupo" at bounding box center [840, 354] width 96 height 30
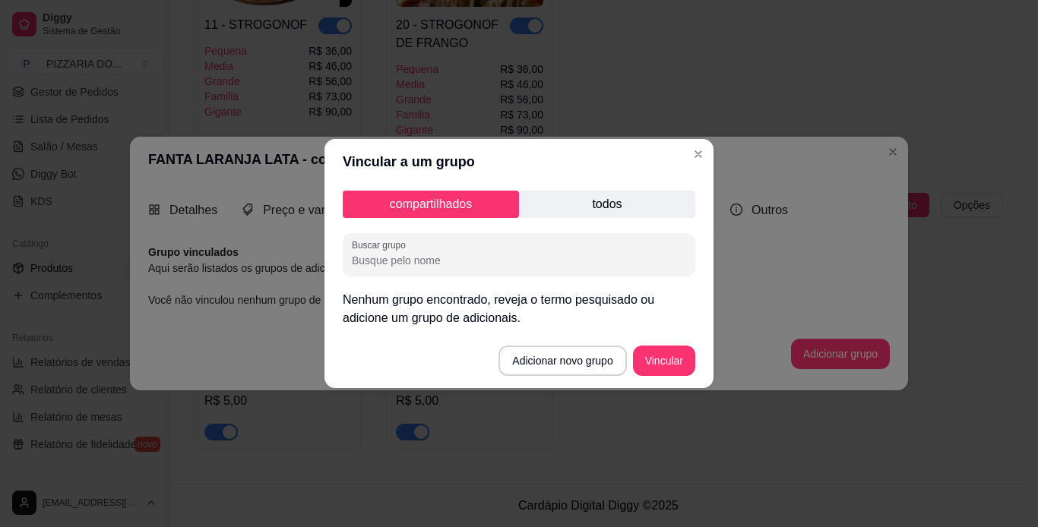
click at [587, 207] on p "todos" at bounding box center [607, 204] width 176 height 27
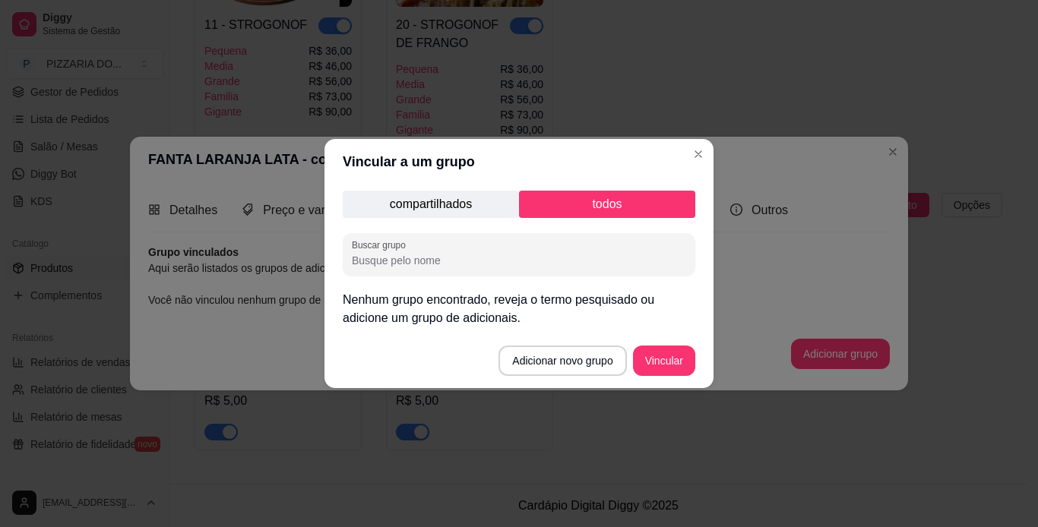
click at [447, 208] on p "compartilhados" at bounding box center [431, 204] width 176 height 27
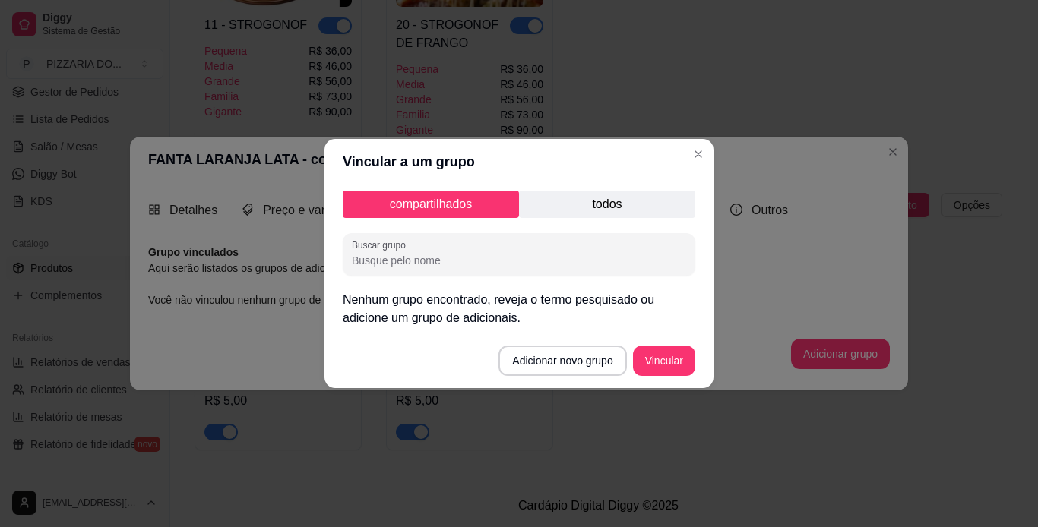
click at [479, 262] on input "Buscar grupo" at bounding box center [519, 260] width 334 height 15
click at [665, 365] on button "Vincular" at bounding box center [663, 361] width 61 height 30
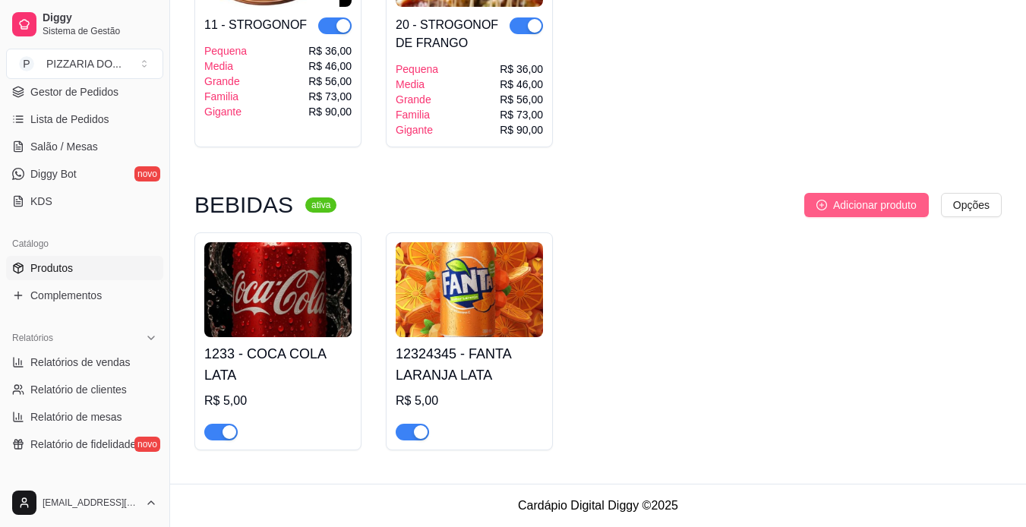
click at [684, 205] on span "Adicionar produto" at bounding box center [875, 205] width 84 height 17
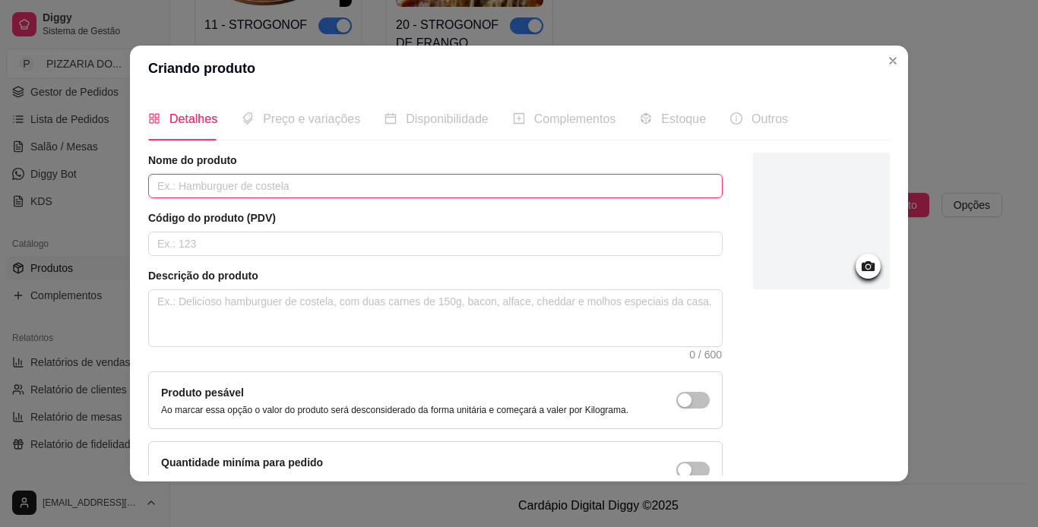
click at [361, 191] on input "text" at bounding box center [435, 186] width 574 height 24
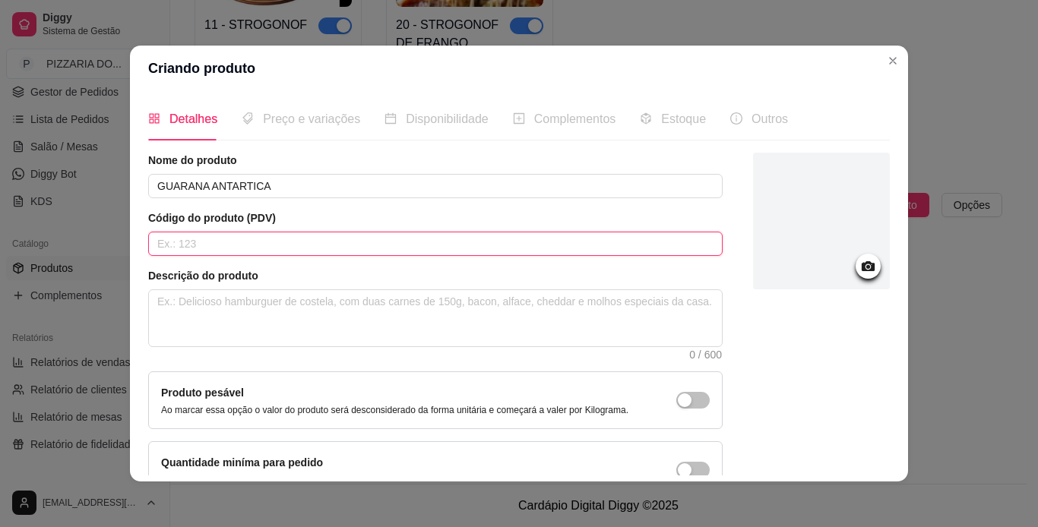
click at [346, 236] on input "text" at bounding box center [435, 244] width 574 height 24
click at [684, 250] on div at bounding box center [821, 221] width 137 height 137
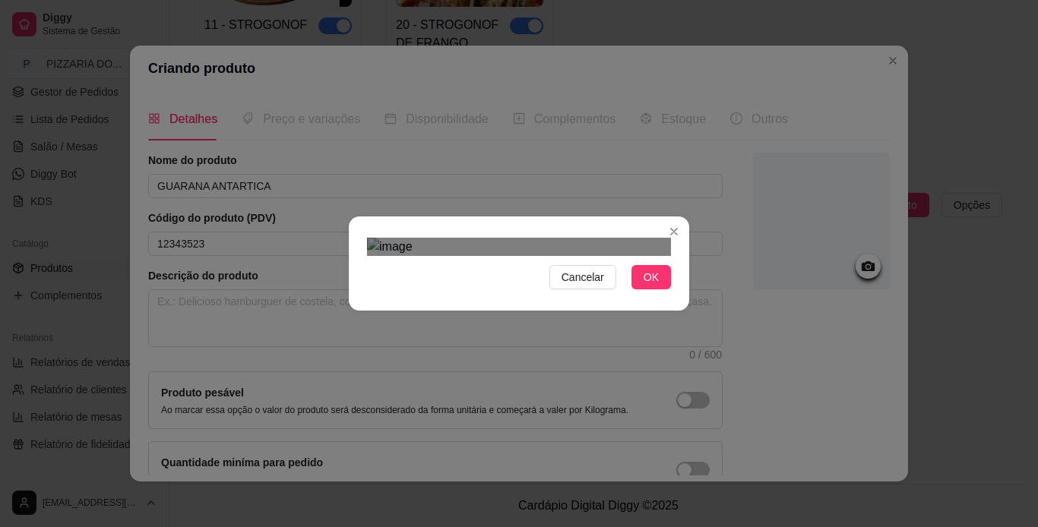
click at [551, 366] on div "Use the arrow keys to move the crop selection area" at bounding box center [517, 502] width 273 height 273
click at [650, 286] on span "OK" at bounding box center [650, 277] width 15 height 17
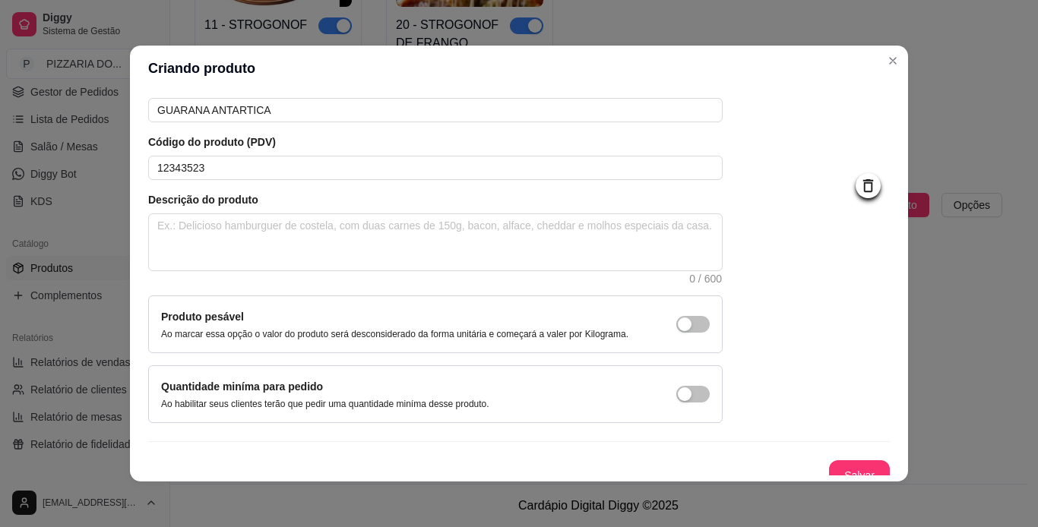
scroll to position [91, 0]
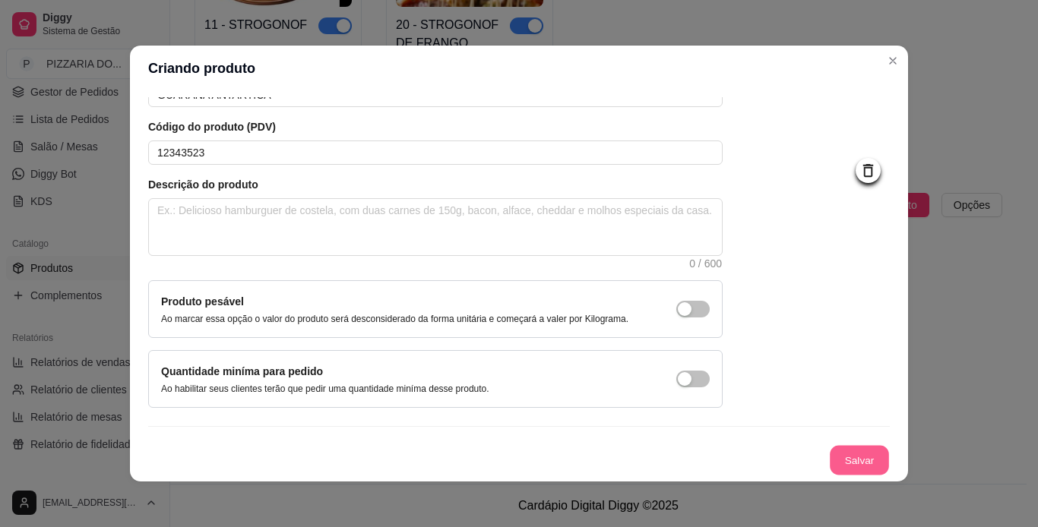
click at [684, 459] on button "Salvar" at bounding box center [858, 461] width 59 height 30
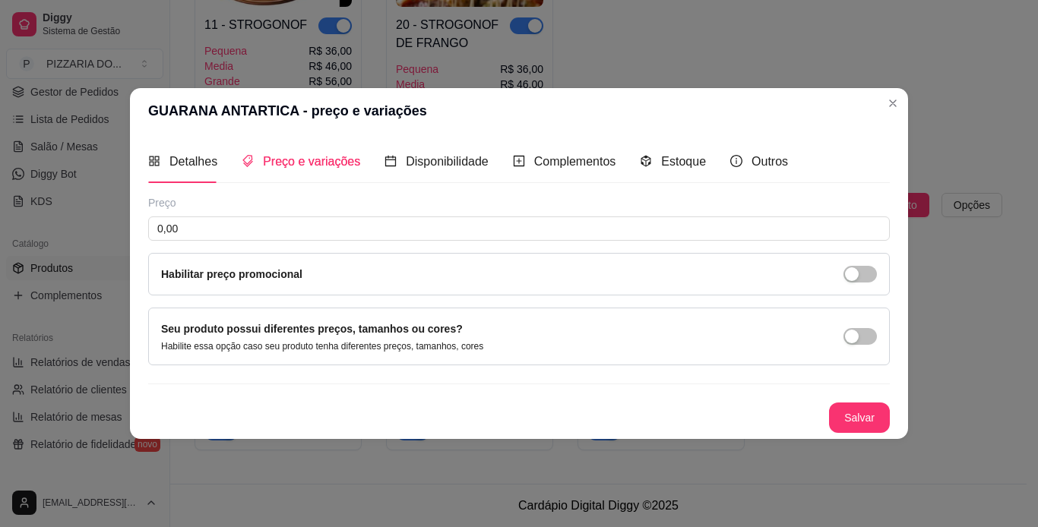
scroll to position [0, 0]
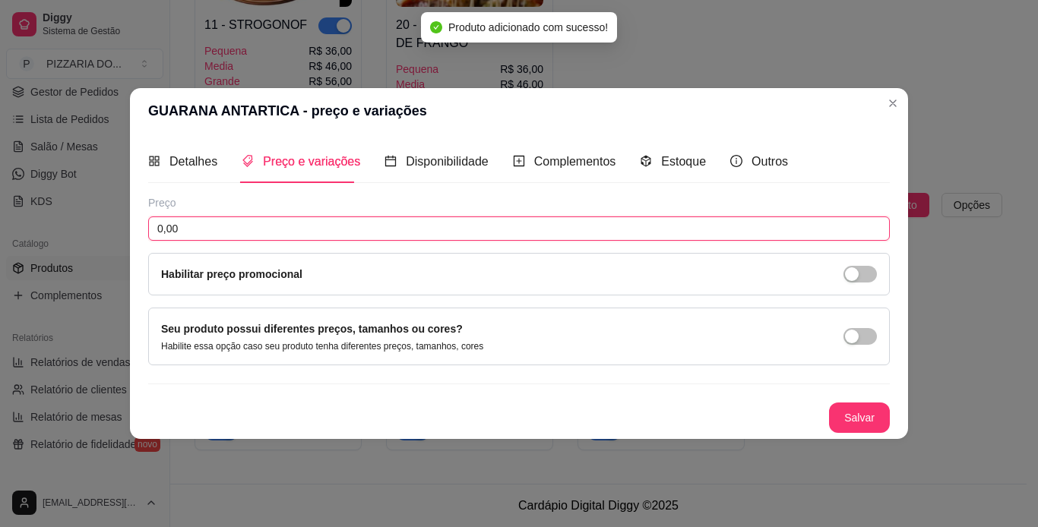
click at [287, 237] on input "0,00" at bounding box center [518, 228] width 741 height 24
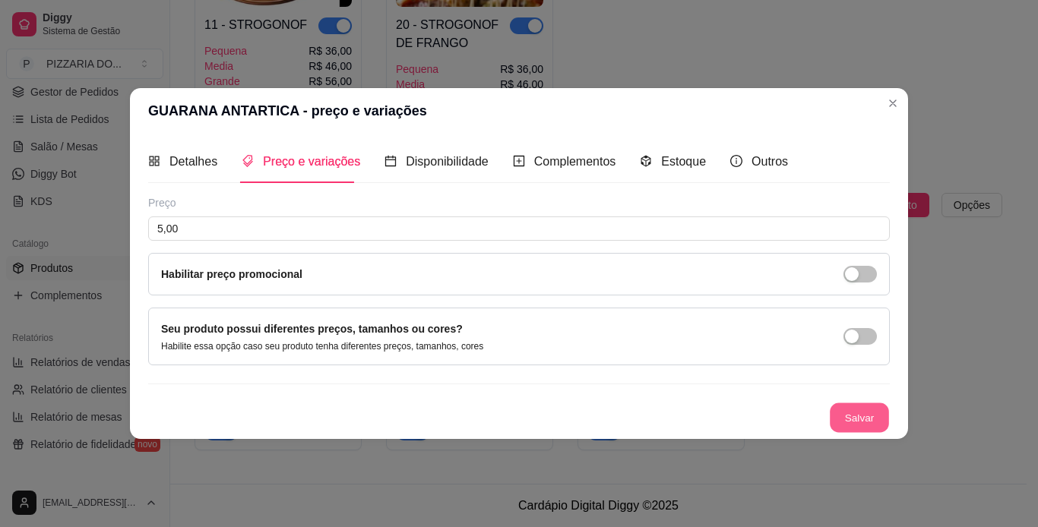
click at [684, 413] on button "Salvar" at bounding box center [858, 418] width 59 height 30
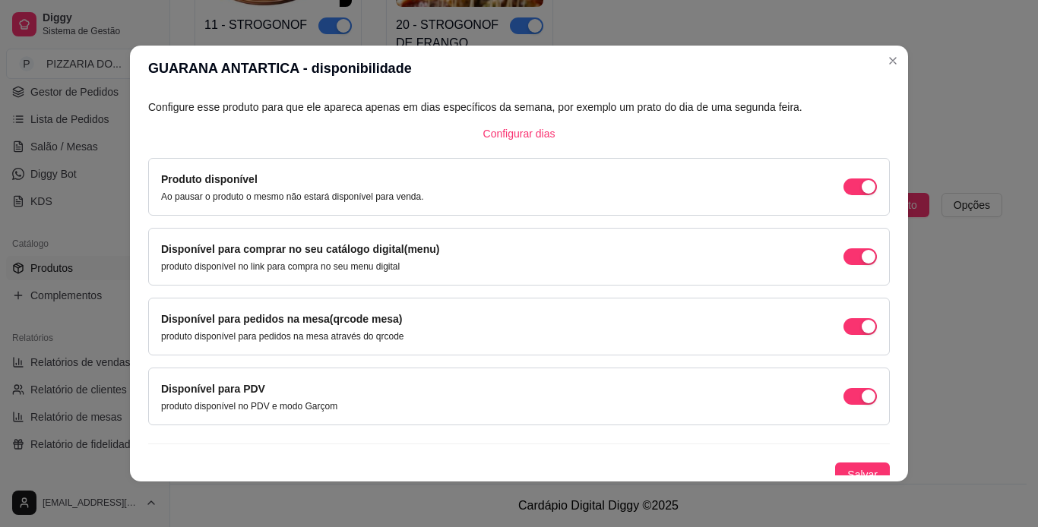
scroll to position [97, 0]
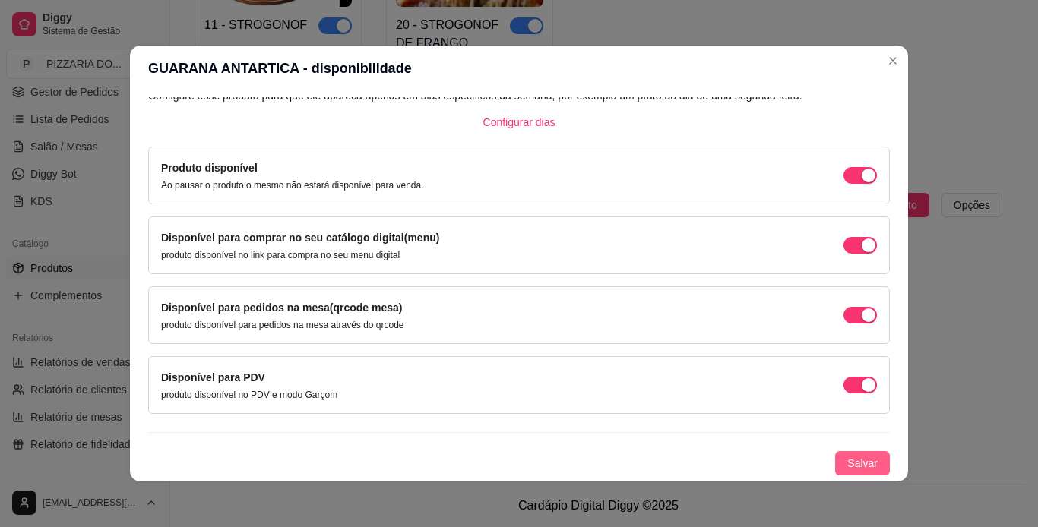
click at [684, 456] on span "Salvar" at bounding box center [862, 463] width 30 height 17
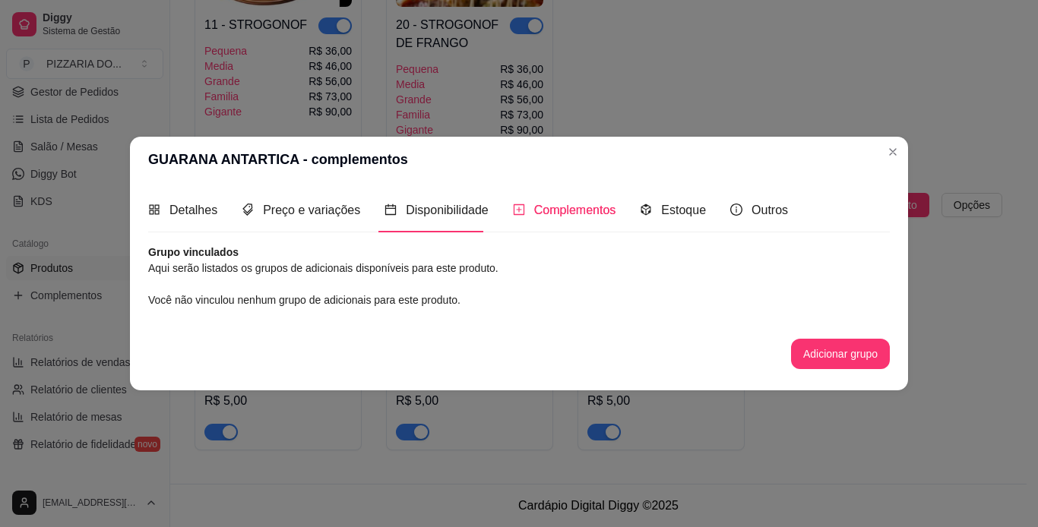
scroll to position [0, 0]
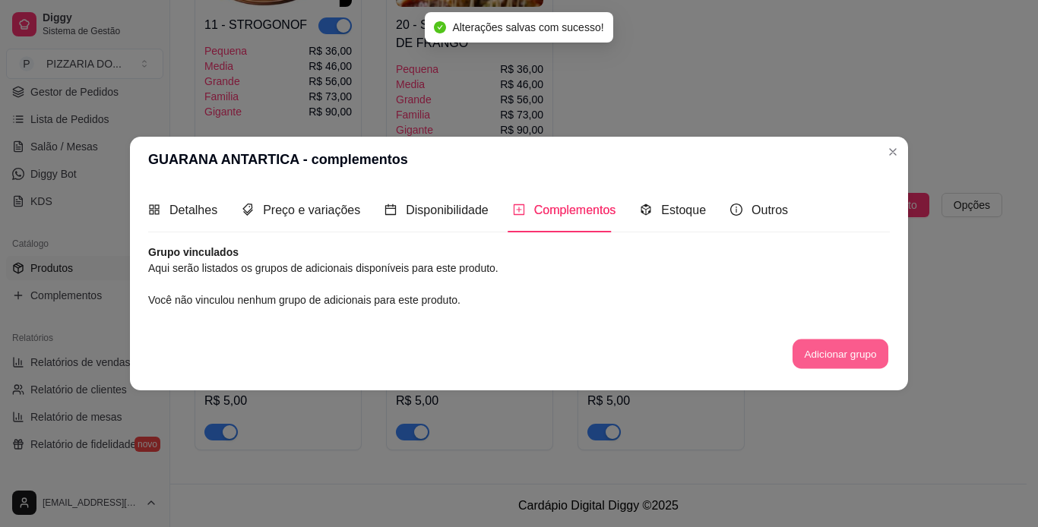
click at [684, 357] on button "Adicionar grupo" at bounding box center [840, 354] width 96 height 30
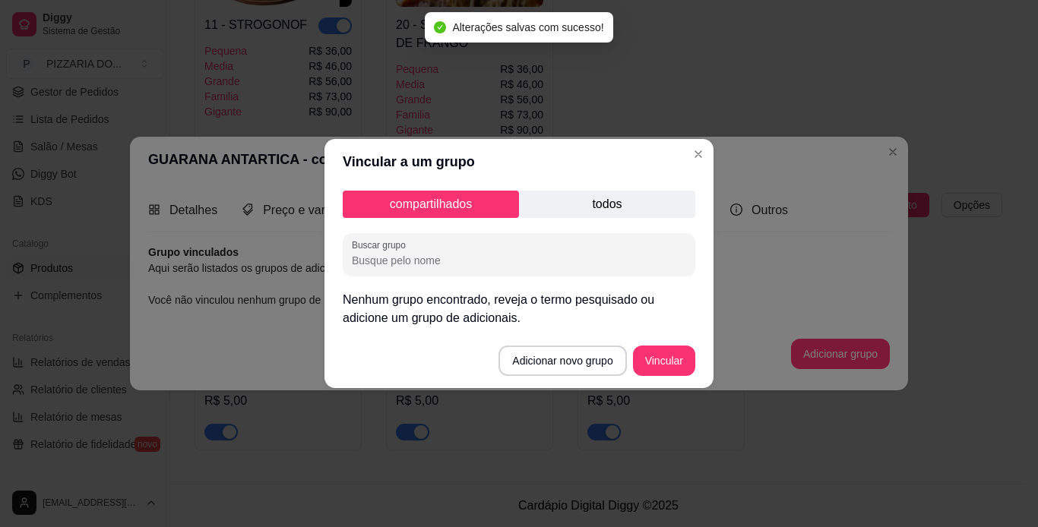
click at [534, 277] on div "compartilhados todos Buscar grupo Nenhum grupo encontrado, reveja o termo pesqu…" at bounding box center [518, 259] width 389 height 149
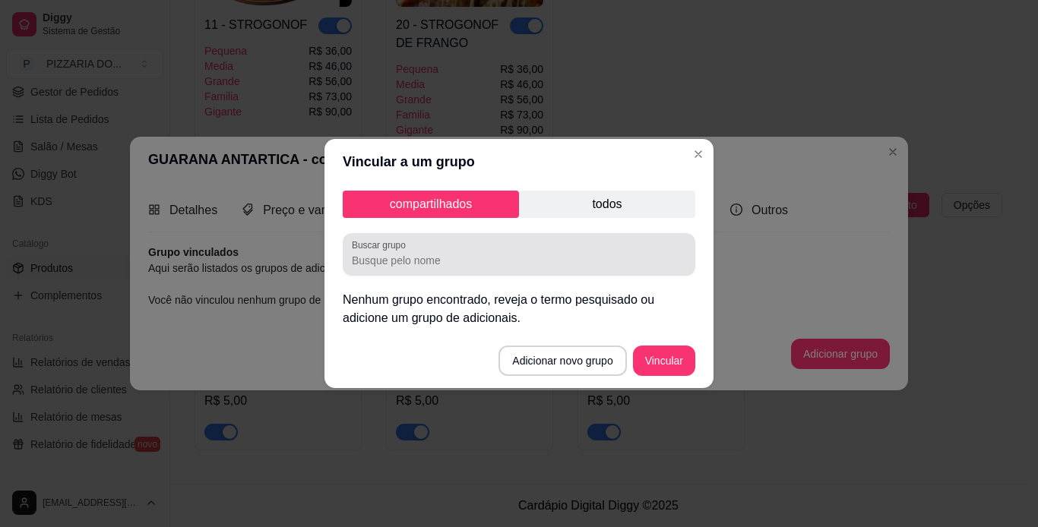
click at [526, 268] on div at bounding box center [519, 254] width 334 height 30
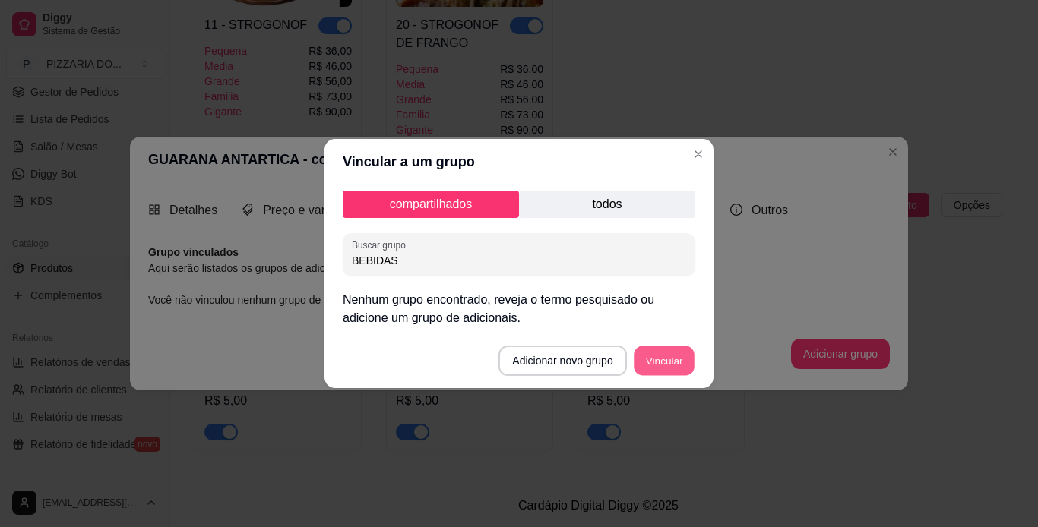
click at [674, 357] on button "Vincular" at bounding box center [663, 361] width 61 height 30
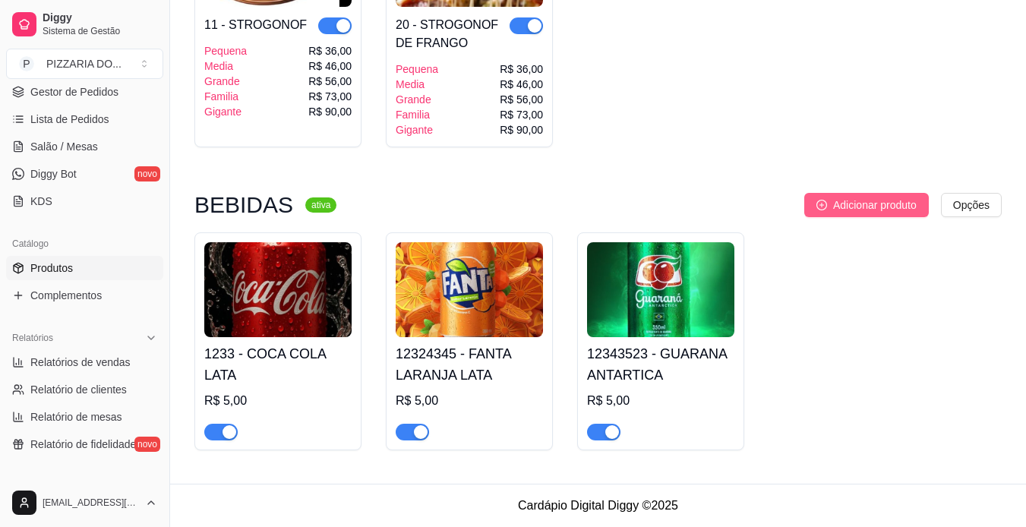
click at [684, 205] on span "Adicionar produto" at bounding box center [875, 205] width 84 height 17
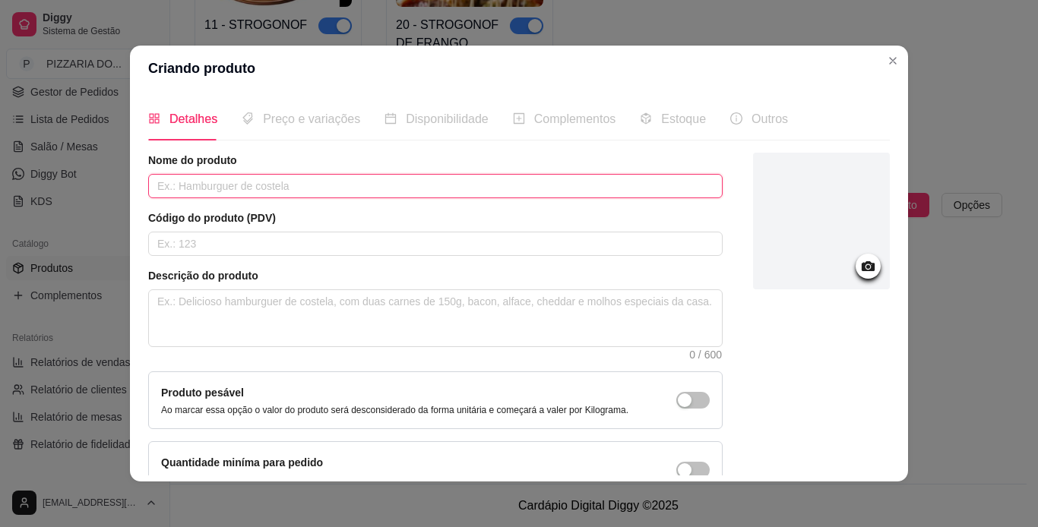
click at [570, 182] on input "text" at bounding box center [435, 186] width 574 height 24
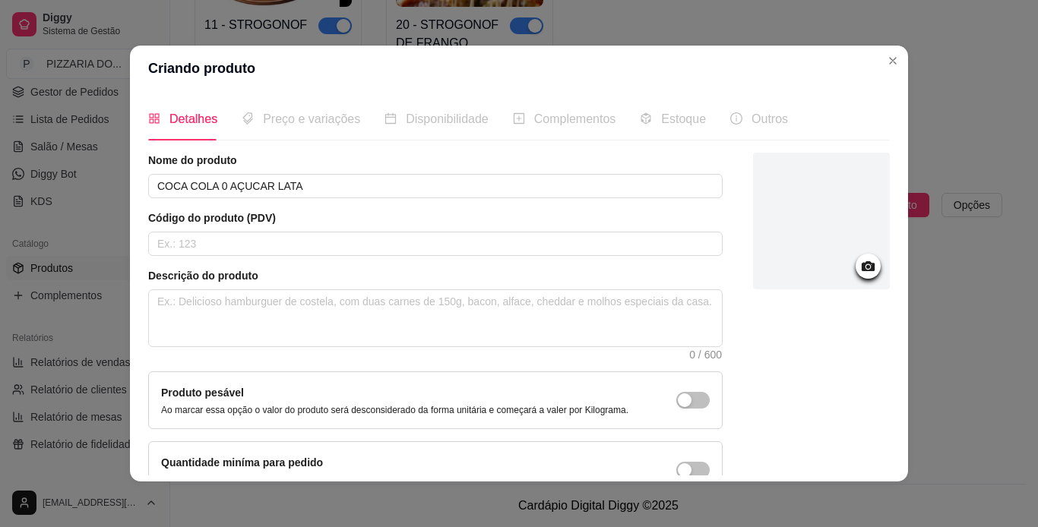
click at [684, 223] on div at bounding box center [821, 221] width 137 height 137
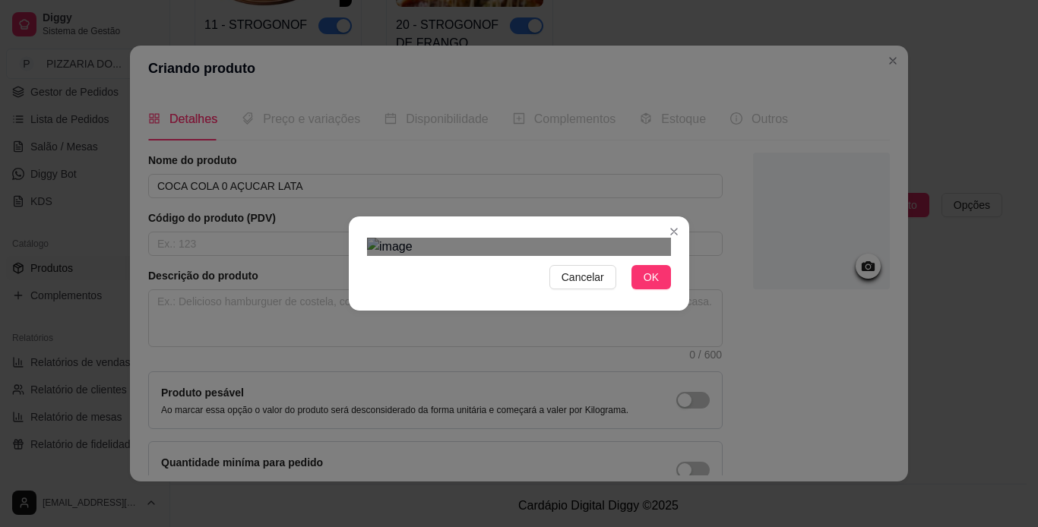
click at [514, 297] on div "Use the arrow keys to move the crop selection area" at bounding box center [503, 433] width 273 height 273
click at [684, 412] on div "Cancelar OK" at bounding box center [519, 263] width 1038 height 527
click at [540, 334] on div "Use the arrow keys to move the crop selection area" at bounding box center [519, 486] width 304 height 304
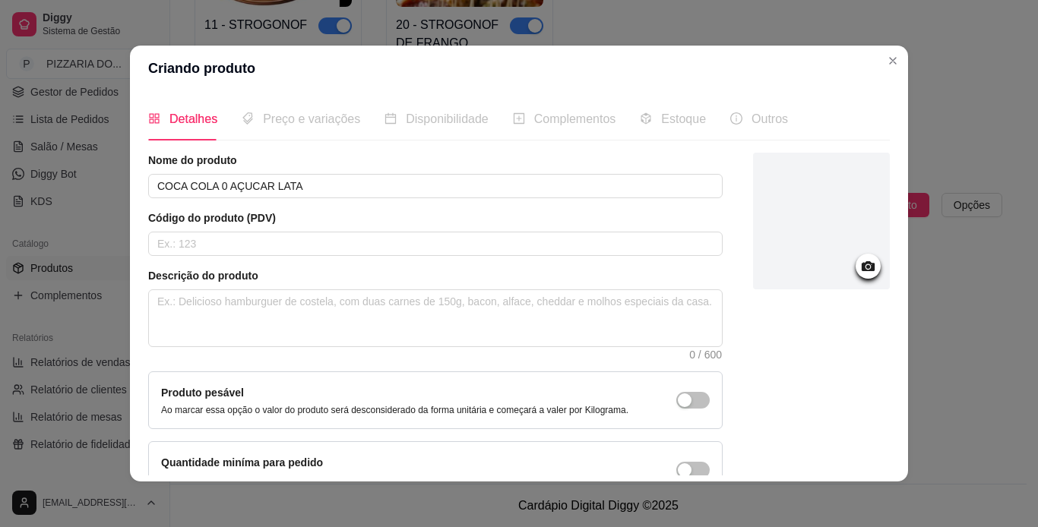
click at [684, 230] on div at bounding box center [821, 221] width 137 height 137
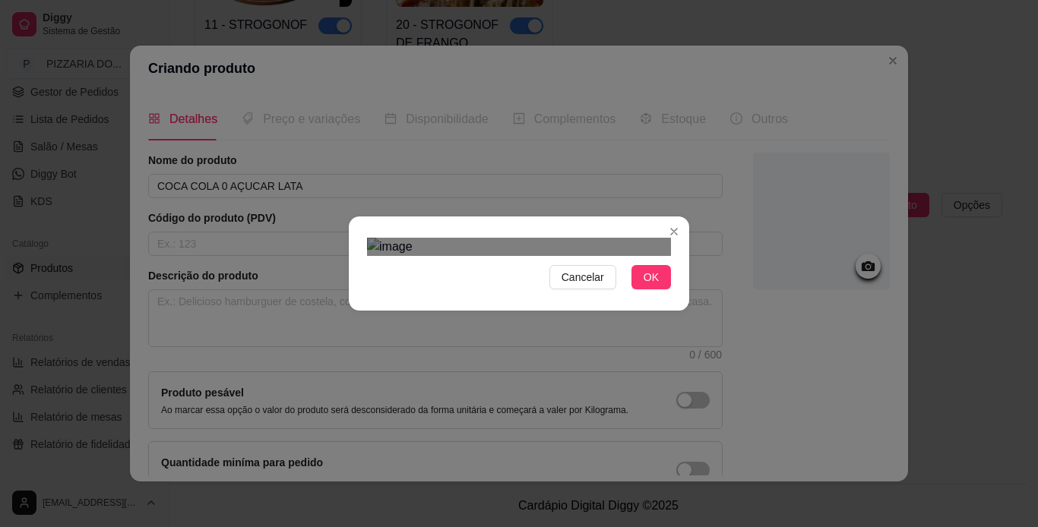
click at [533, 388] on div "Use the arrow keys to move the crop selection area" at bounding box center [503, 524] width 273 height 273
click at [684, 459] on div "Cancelar OK" at bounding box center [519, 263] width 1038 height 527
click at [647, 286] on span "OK" at bounding box center [650, 277] width 15 height 17
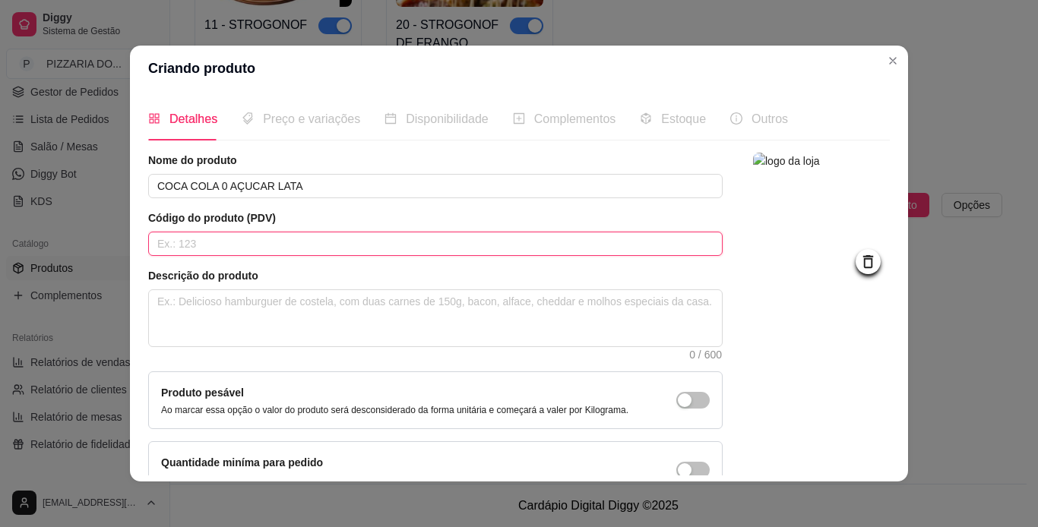
click at [419, 236] on input "text" at bounding box center [435, 244] width 574 height 24
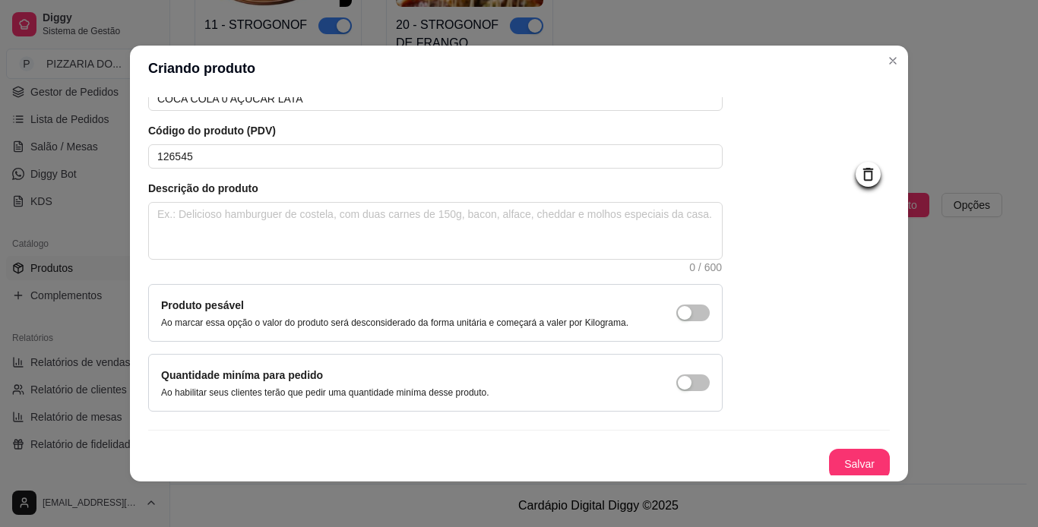
scroll to position [91, 0]
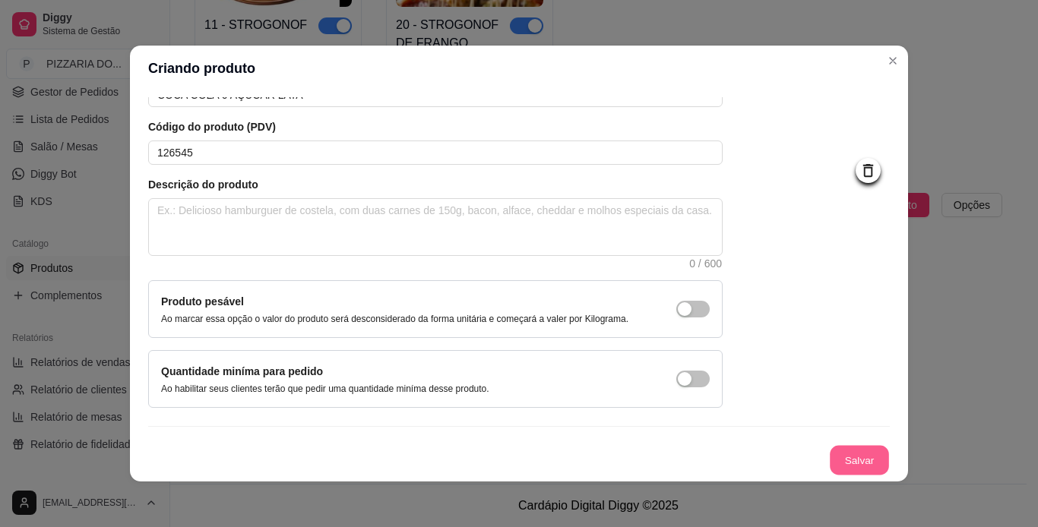
click at [684, 455] on button "Salvar" at bounding box center [858, 461] width 59 height 30
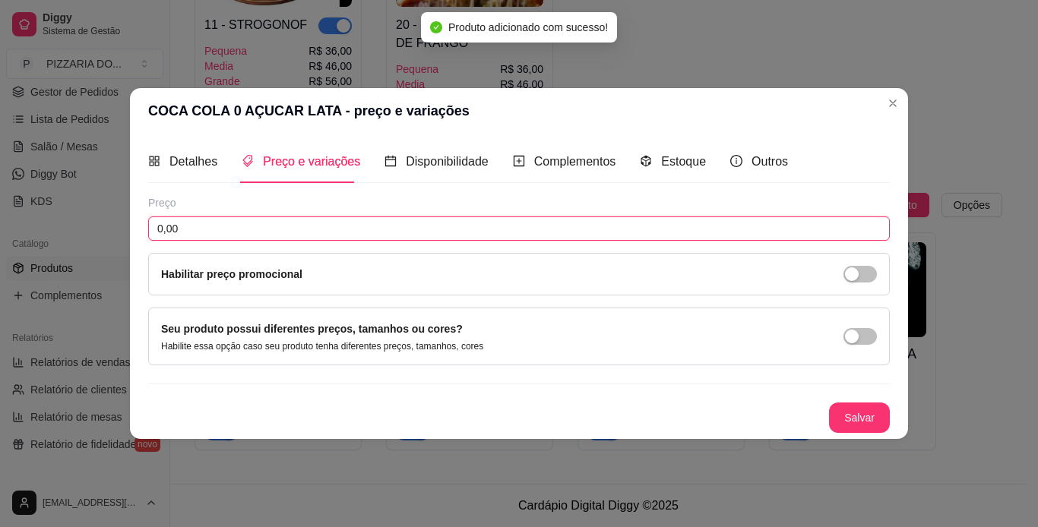
click at [273, 239] on input "0,00" at bounding box center [518, 228] width 741 height 24
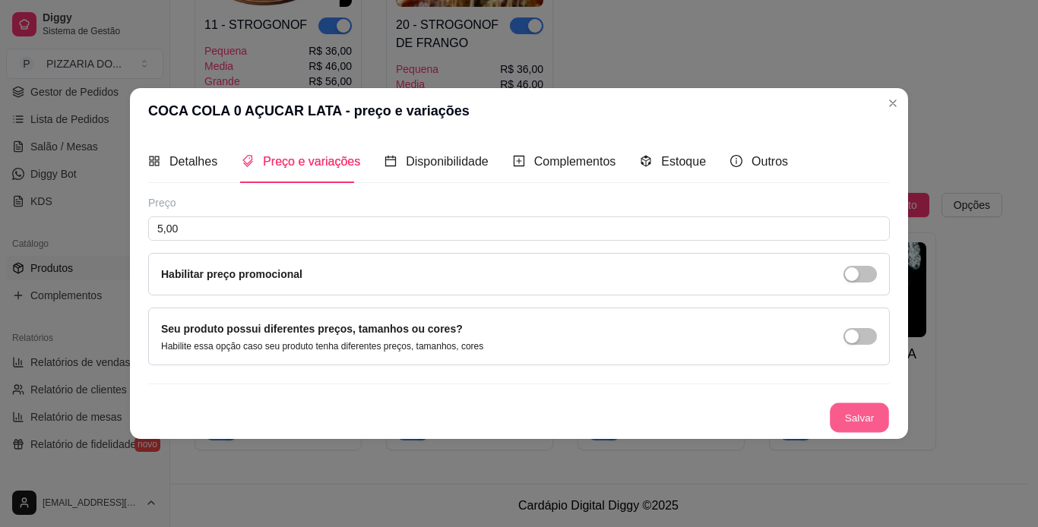
click at [684, 424] on button "Salvar" at bounding box center [858, 418] width 59 height 30
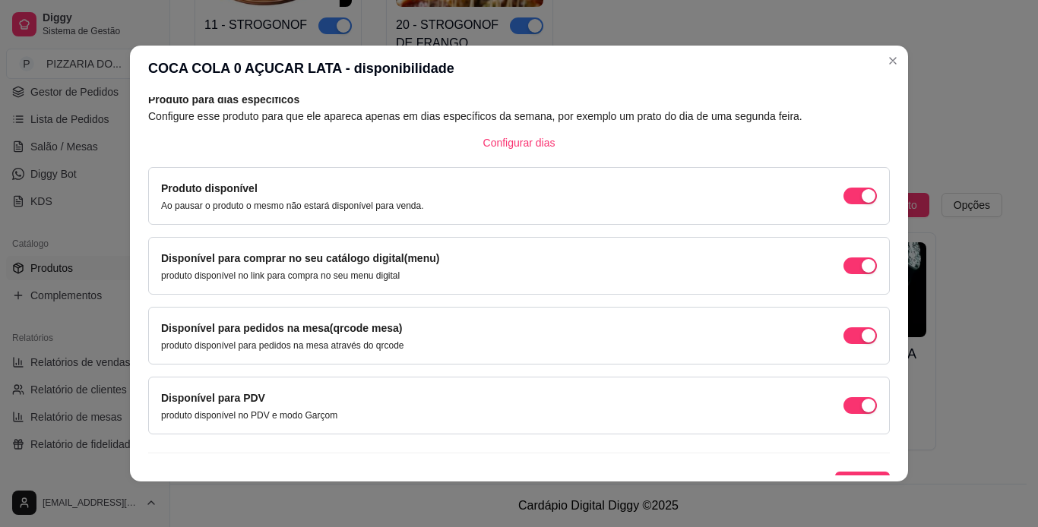
scroll to position [97, 0]
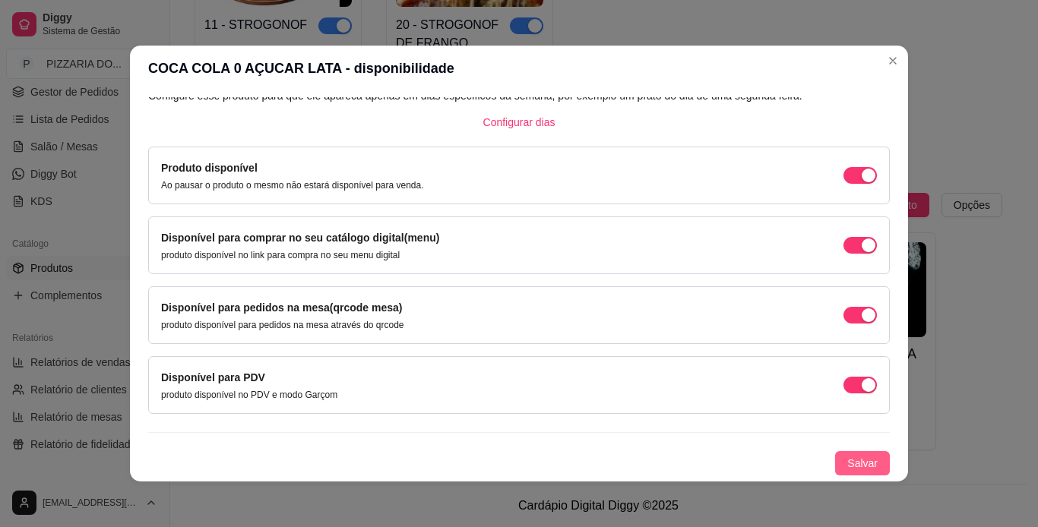
click at [684, 456] on button "Salvar" at bounding box center [862, 463] width 55 height 24
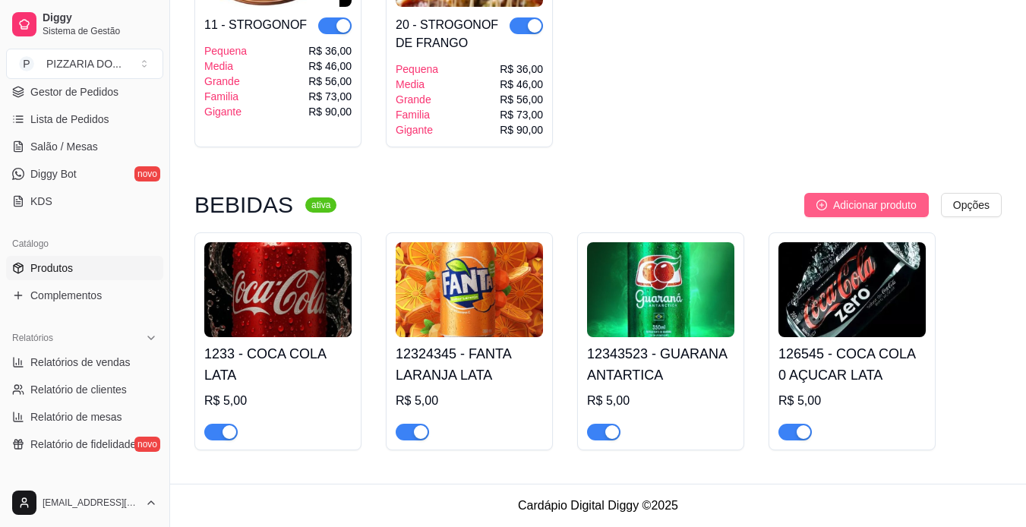
click at [684, 213] on button "Adicionar produto" at bounding box center [866, 205] width 125 height 24
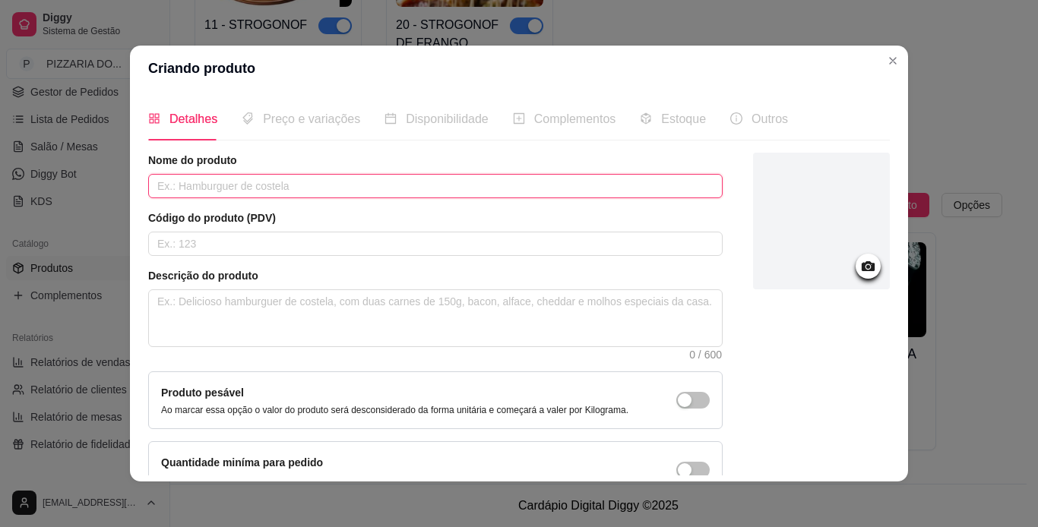
click at [555, 184] on input "text" at bounding box center [435, 186] width 574 height 24
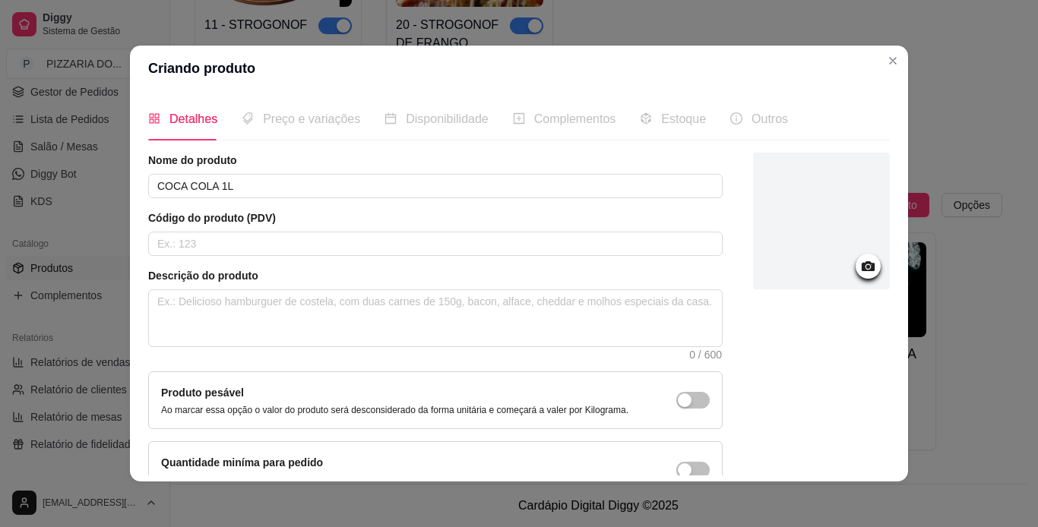
click at [684, 215] on div at bounding box center [821, 221] width 137 height 137
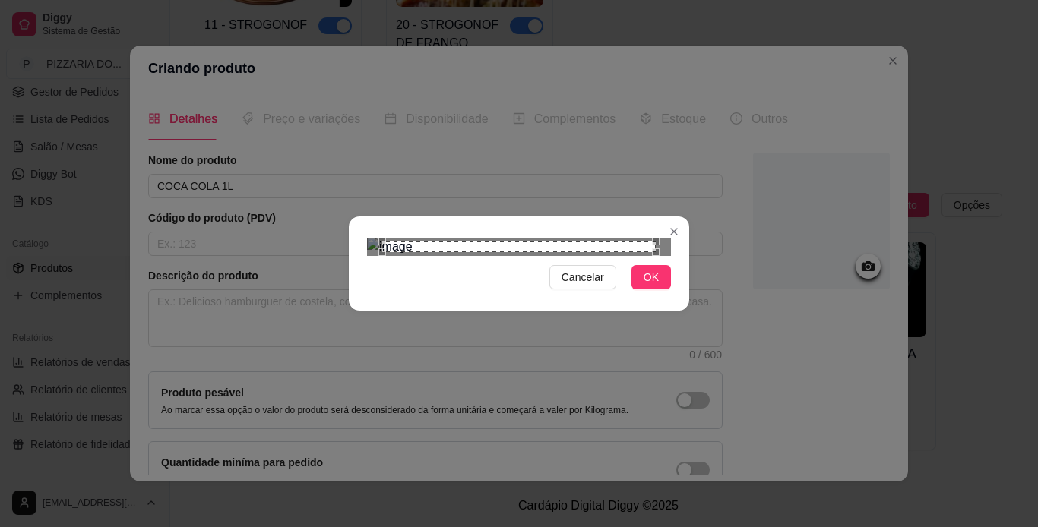
click at [557, 252] on div "Use the arrow keys to move the crop selection area" at bounding box center [518, 247] width 273 height 11
click at [491, 238] on div "Use the arrow keys to move the crop selection area" at bounding box center [503, 374] width 273 height 273
click at [684, 452] on div "Cancelar OK" at bounding box center [519, 263] width 1038 height 527
click at [565, 298] on div "Use the arrow keys to move the crop selection area" at bounding box center [519, 450] width 304 height 304
click at [645, 286] on span "OK" at bounding box center [650, 277] width 15 height 17
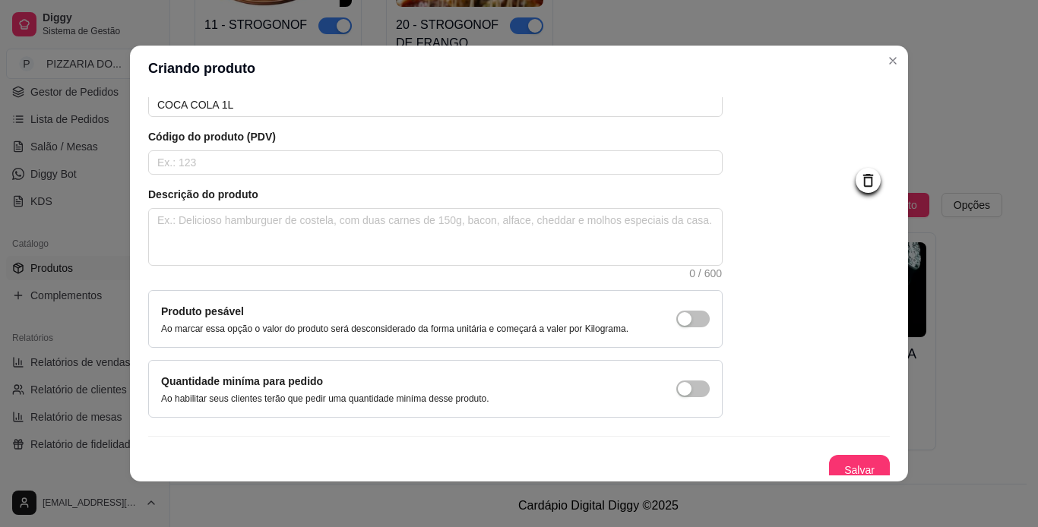
scroll to position [91, 0]
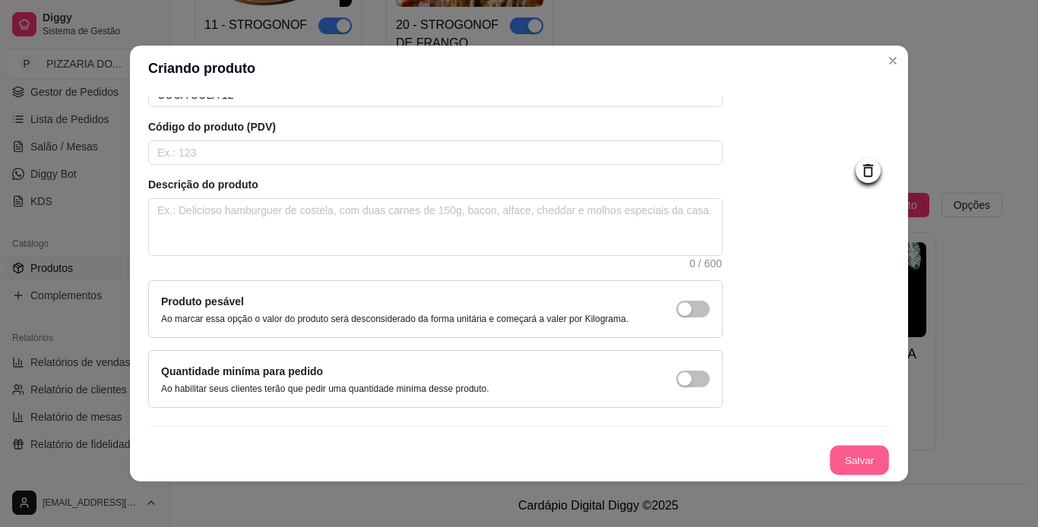
click at [684, 456] on button "Salvar" at bounding box center [858, 461] width 59 height 30
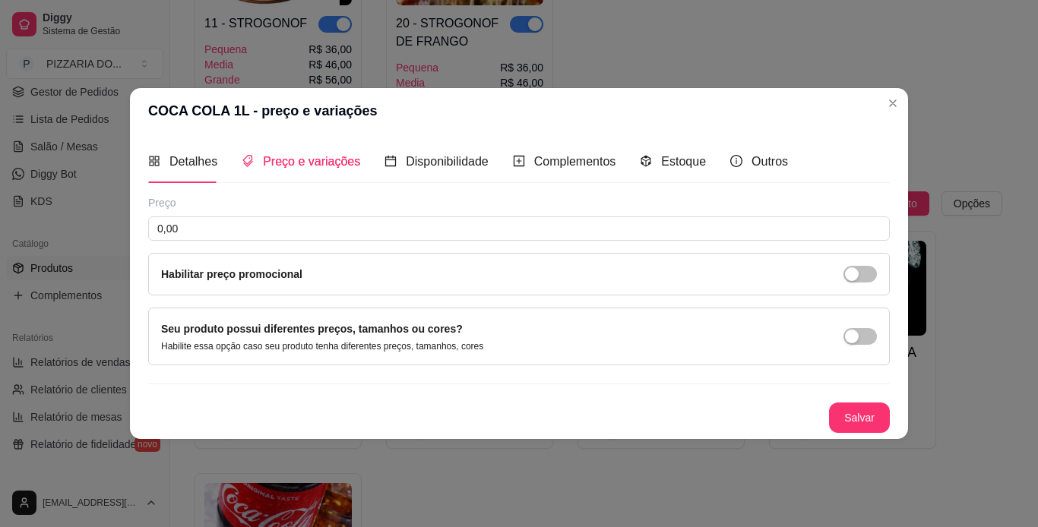
scroll to position [0, 0]
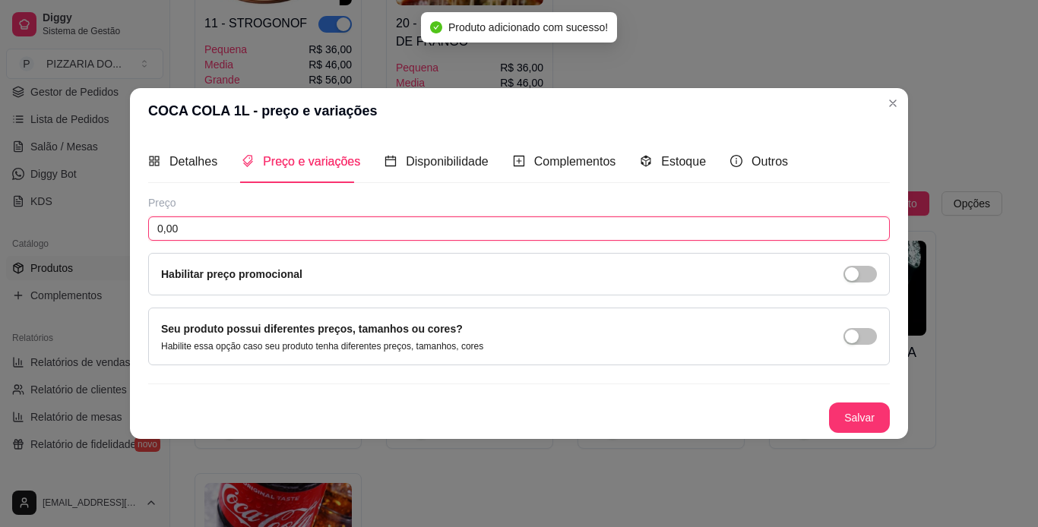
click at [586, 231] on input "0,00" at bounding box center [518, 228] width 741 height 24
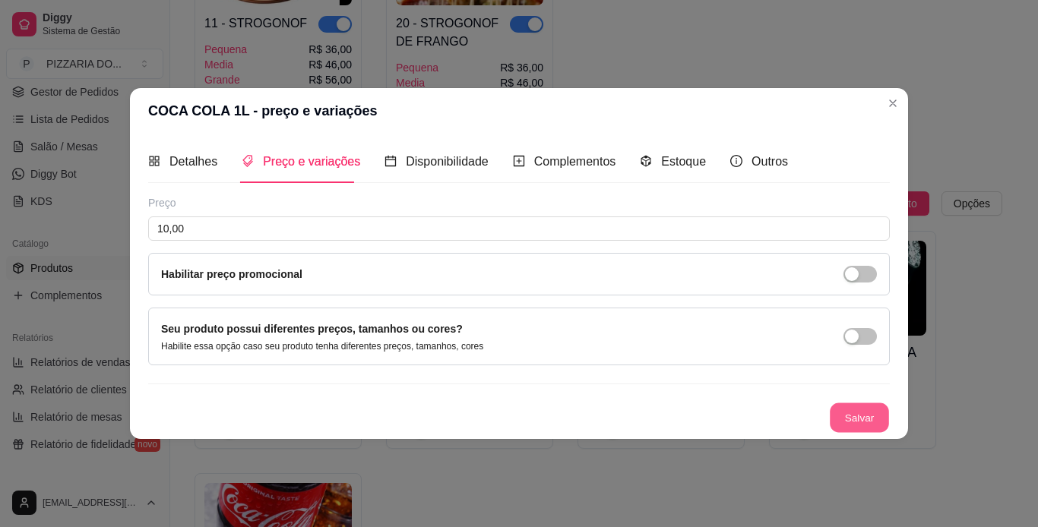
click at [684, 409] on button "Salvar" at bounding box center [858, 418] width 59 height 30
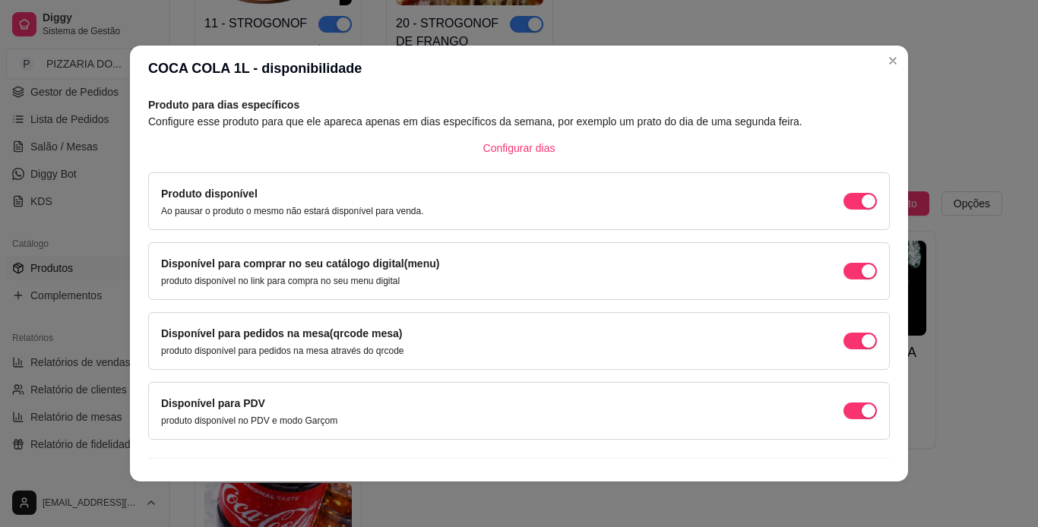
scroll to position [97, 0]
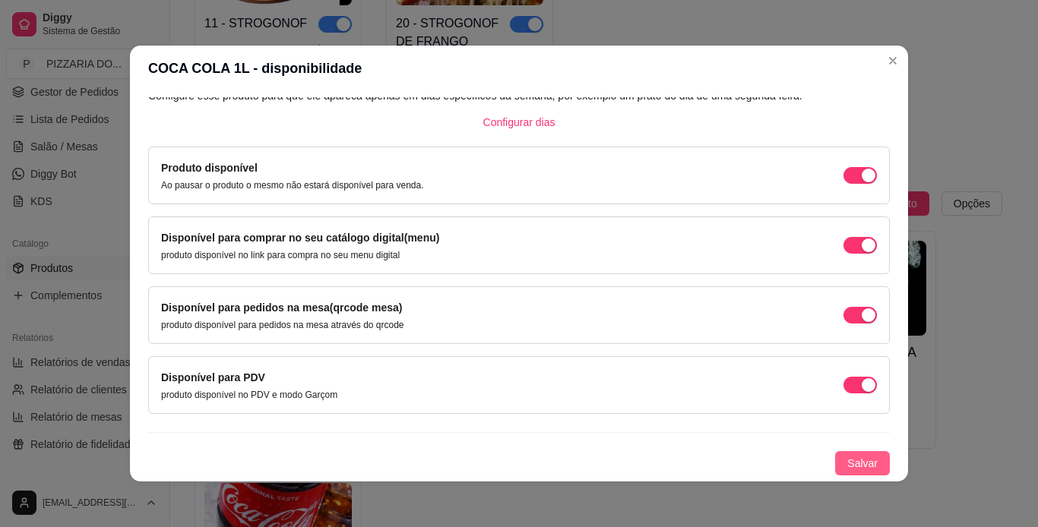
click at [684, 455] on span "Salvar" at bounding box center [862, 463] width 30 height 17
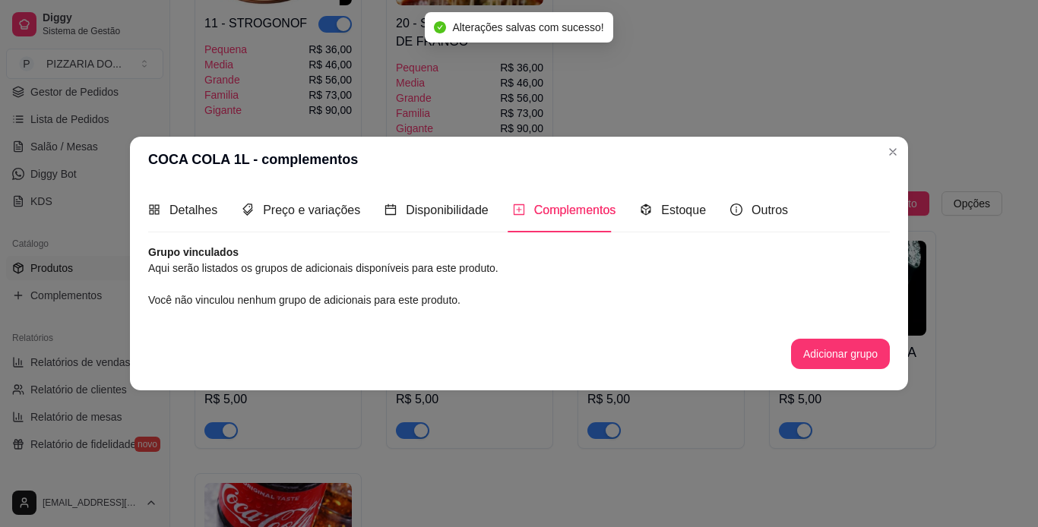
scroll to position [0, 0]
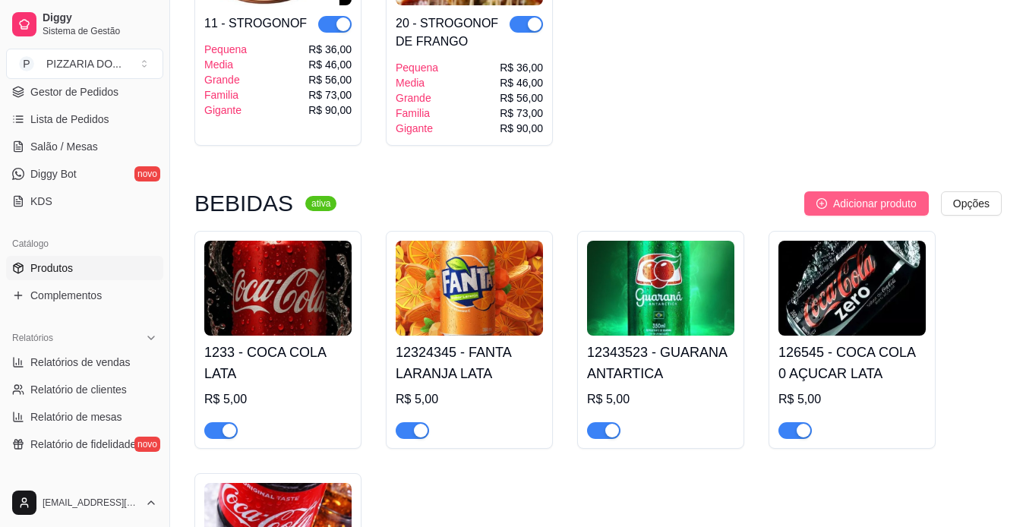
click at [684, 204] on span "Adicionar produto" at bounding box center [875, 203] width 84 height 17
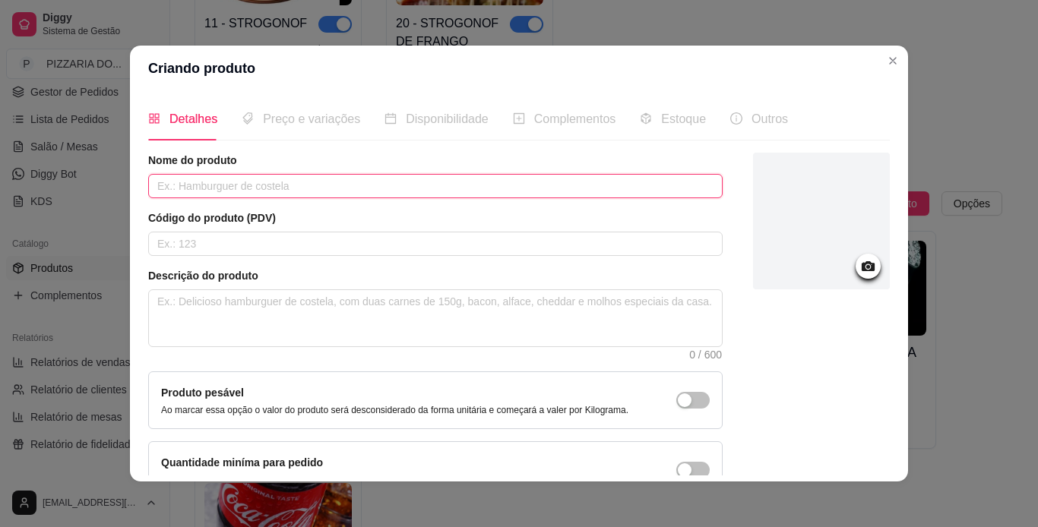
click at [486, 192] on input "text" at bounding box center [435, 186] width 574 height 24
click at [184, 186] on input "FANTA 1L" at bounding box center [435, 186] width 574 height 24
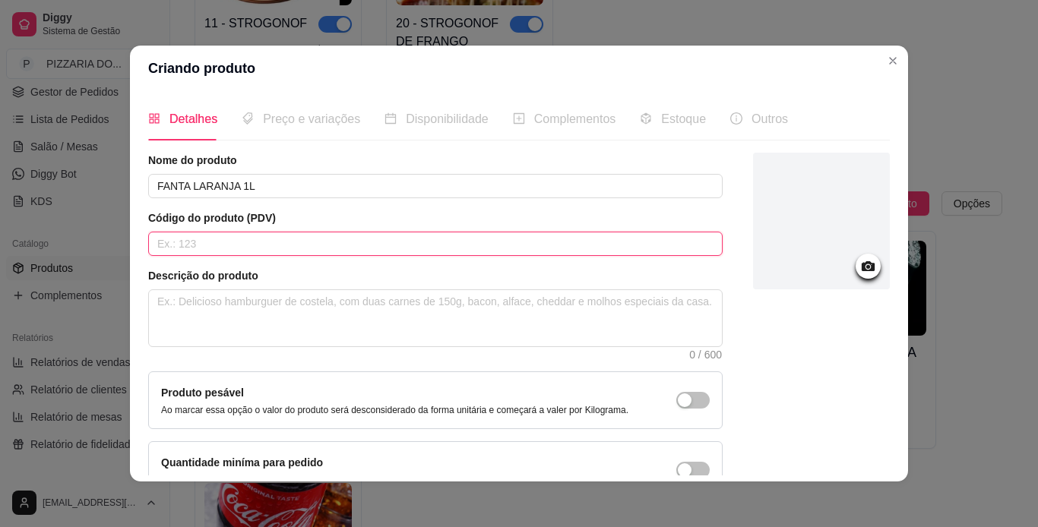
click at [242, 247] on input "text" at bounding box center [435, 244] width 574 height 24
click at [684, 208] on div at bounding box center [821, 221] width 137 height 137
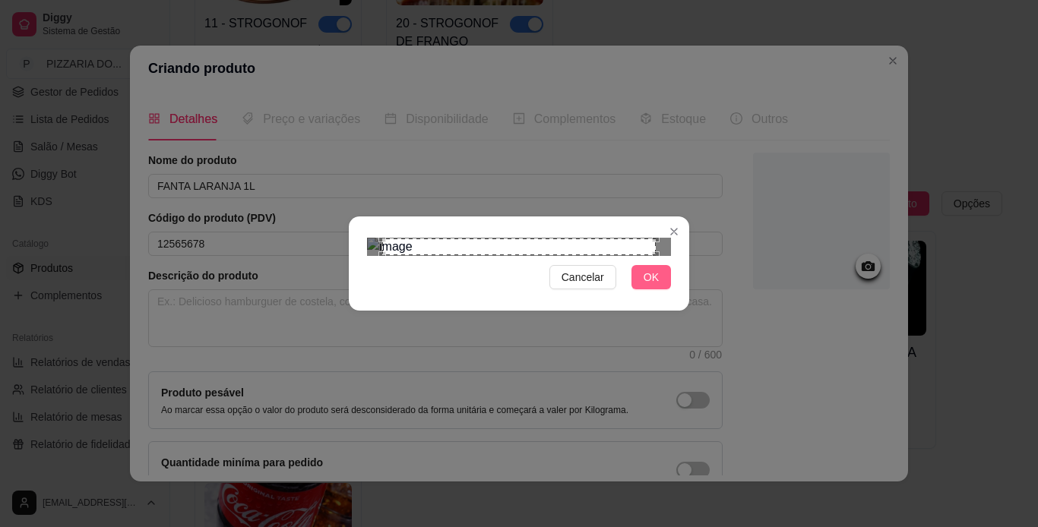
click at [655, 286] on span "OK" at bounding box center [650, 277] width 15 height 17
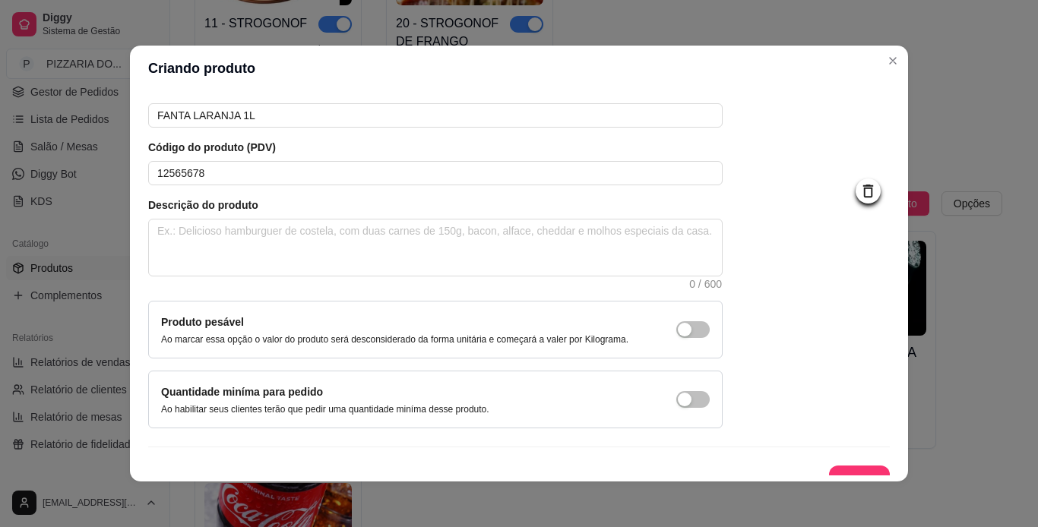
scroll to position [91, 0]
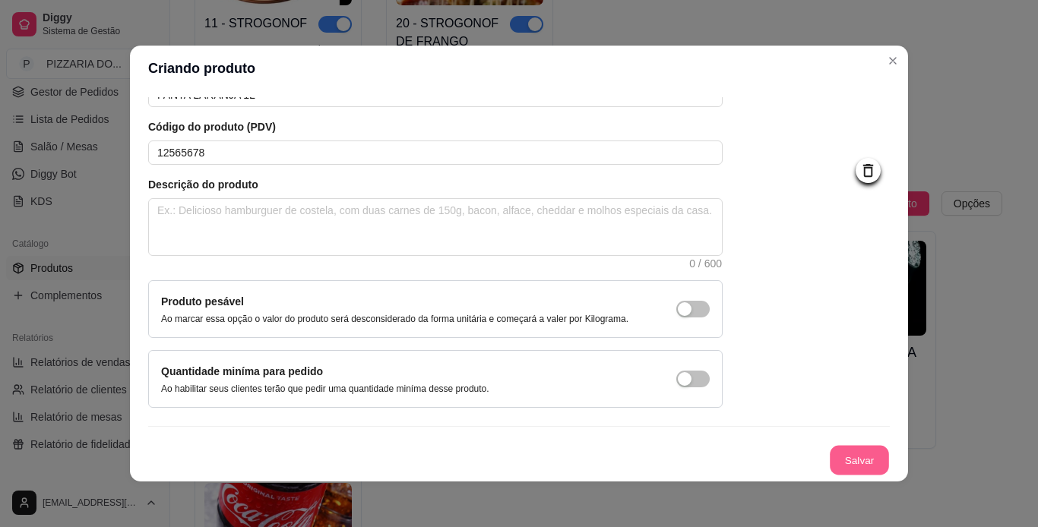
click at [684, 459] on button "Salvar" at bounding box center [858, 461] width 59 height 30
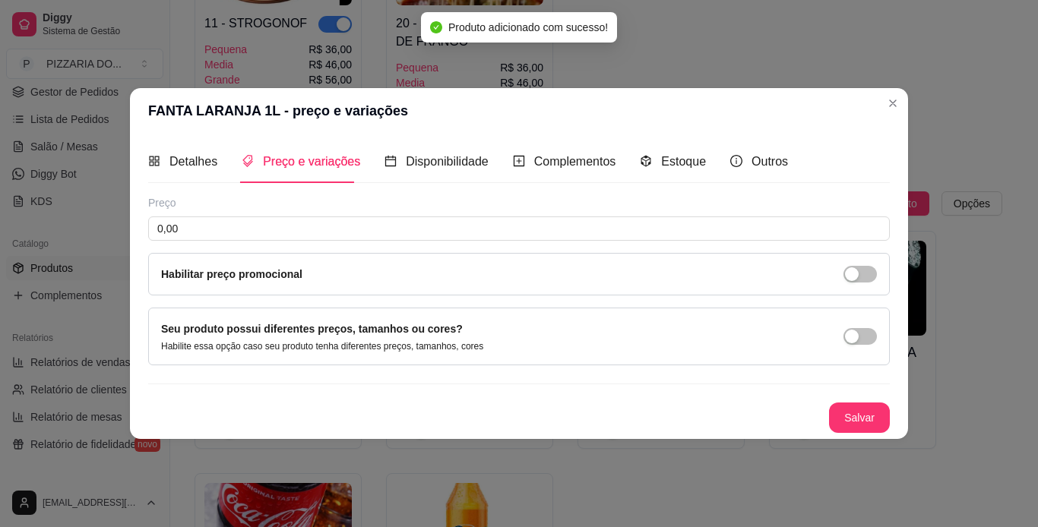
scroll to position [0, 0]
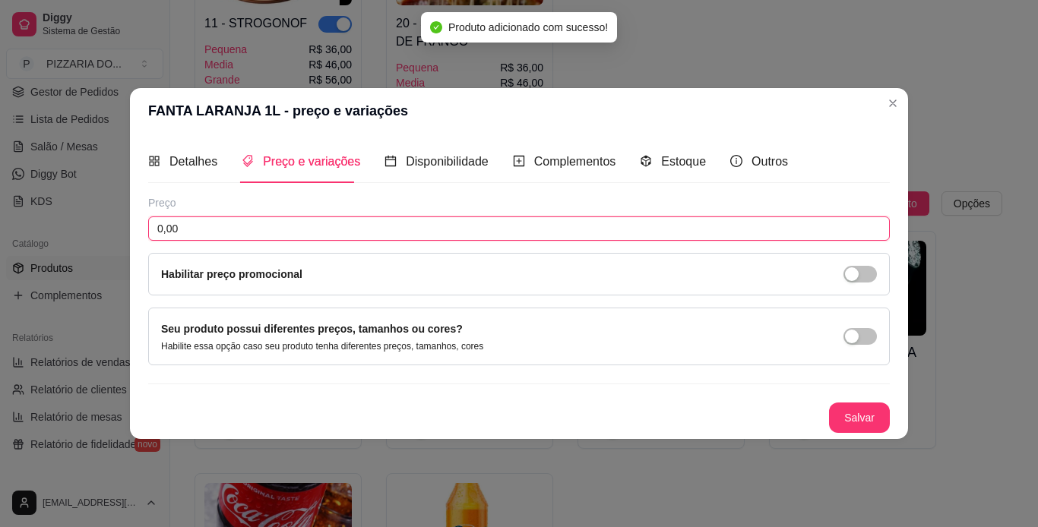
click at [441, 231] on input "0,00" at bounding box center [518, 228] width 741 height 24
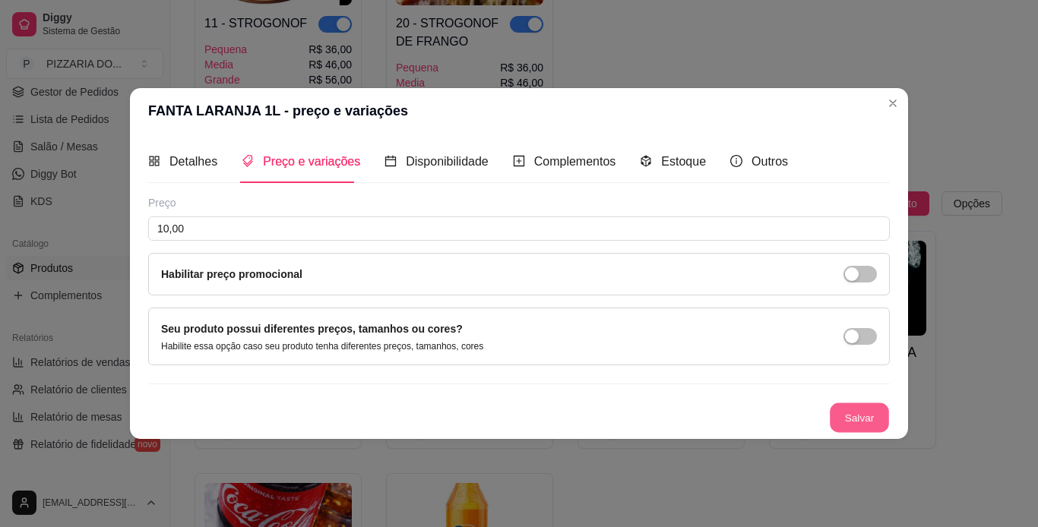
click at [684, 431] on button "Salvar" at bounding box center [858, 418] width 59 height 30
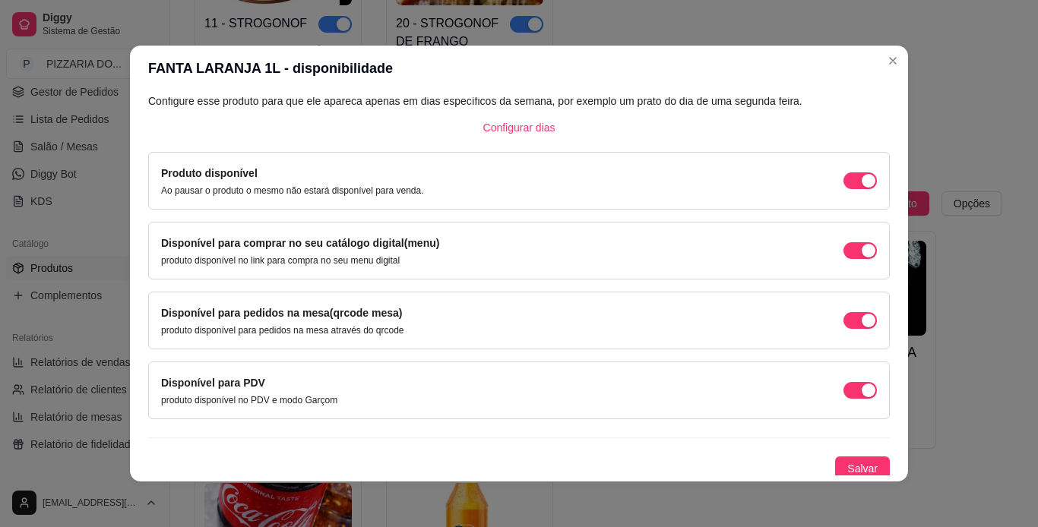
scroll to position [97, 0]
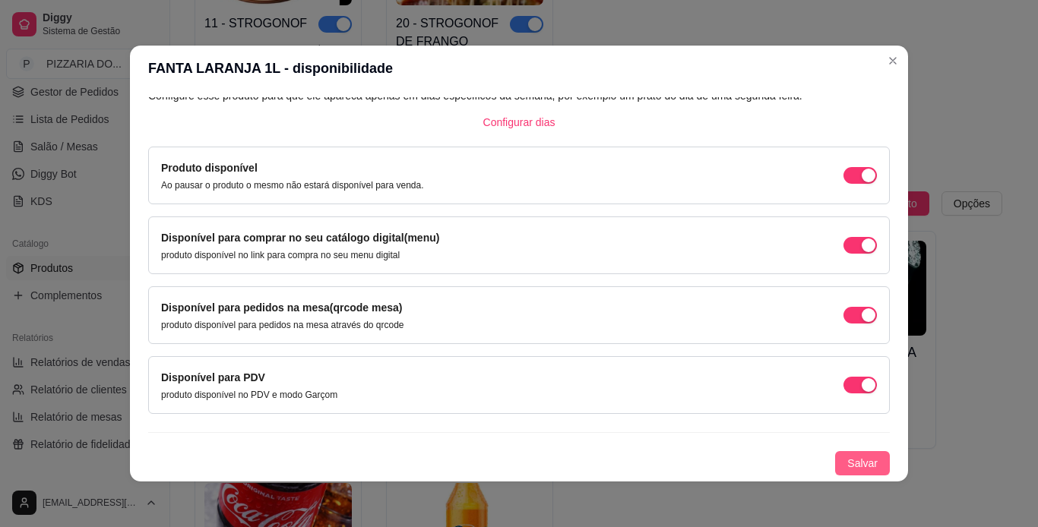
click at [684, 459] on span "Salvar" at bounding box center [862, 463] width 30 height 17
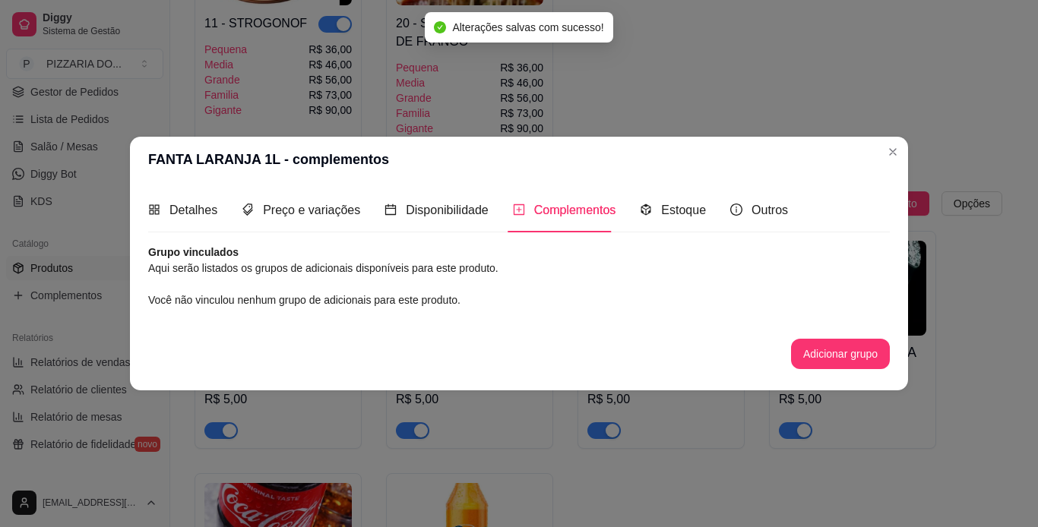
scroll to position [0, 0]
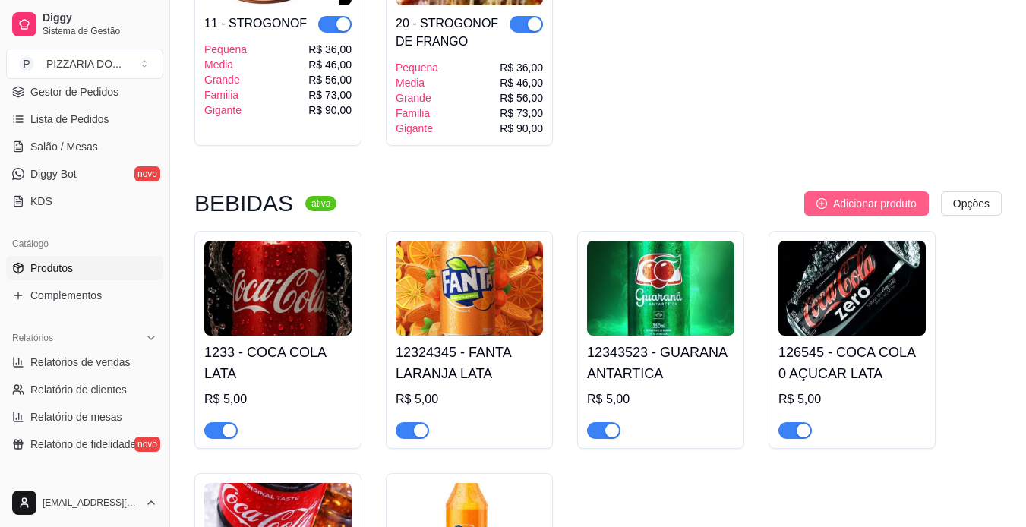
click at [684, 203] on span "Adicionar produto" at bounding box center [875, 203] width 84 height 17
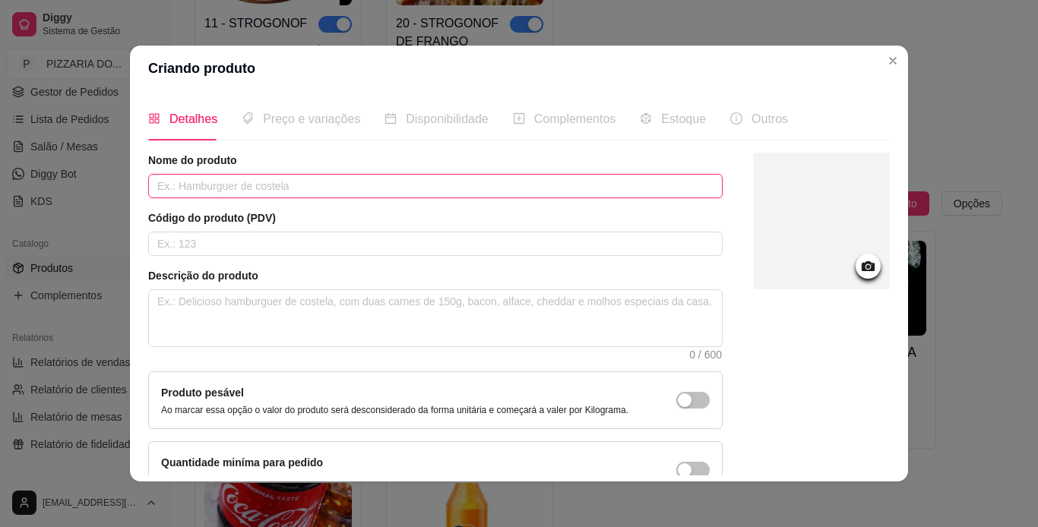
click at [506, 191] on input "text" at bounding box center [435, 186] width 574 height 24
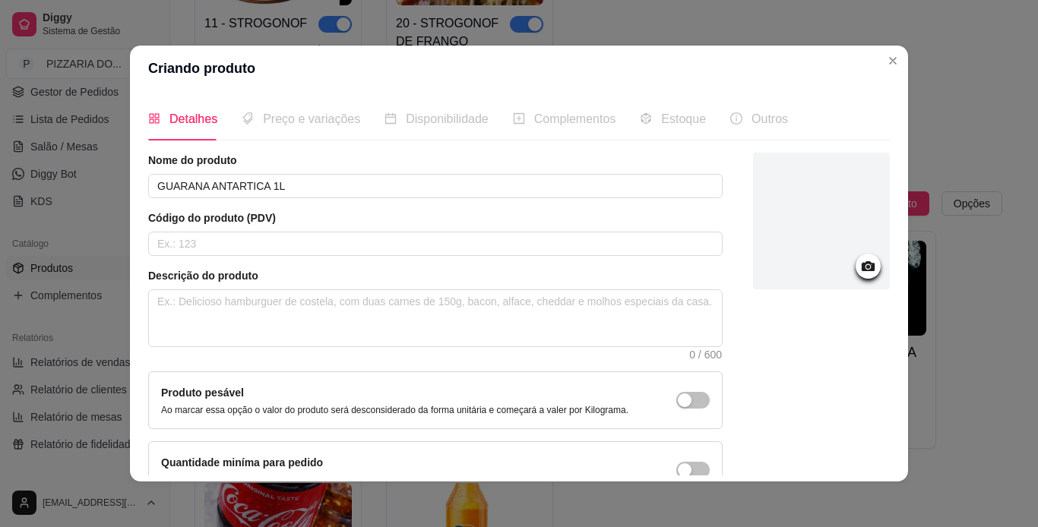
click at [684, 226] on div at bounding box center [821, 221] width 137 height 137
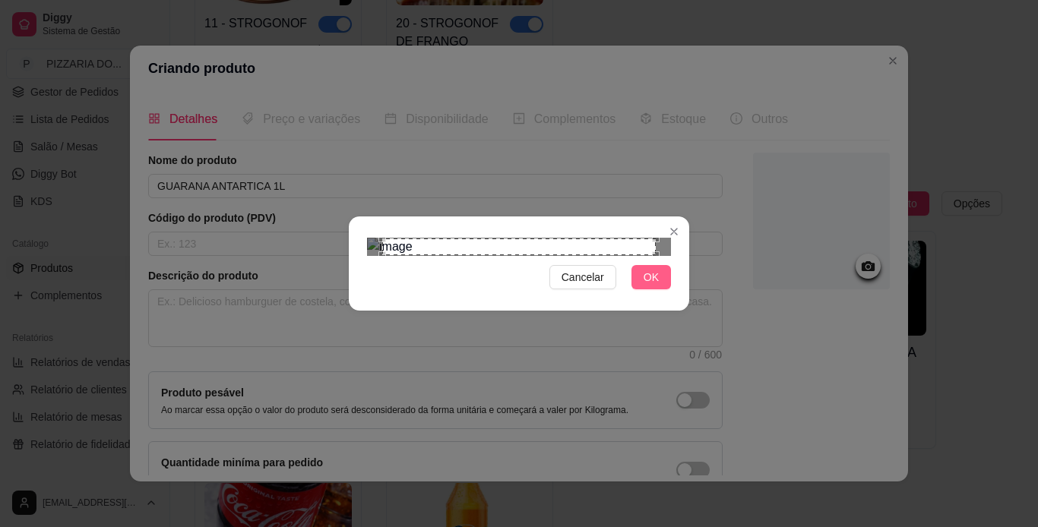
click at [660, 289] on button "OK" at bounding box center [650, 277] width 39 height 24
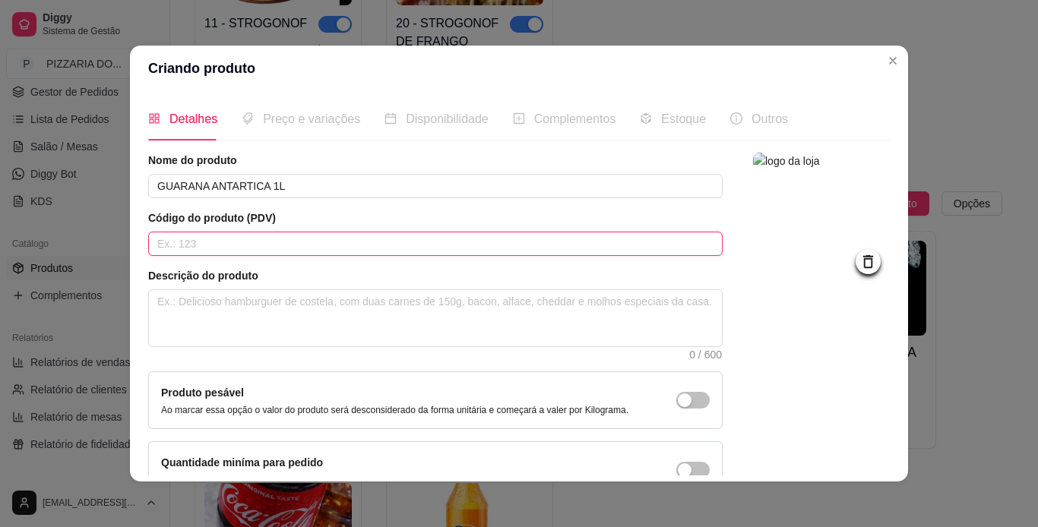
click at [294, 249] on input "text" at bounding box center [435, 244] width 574 height 24
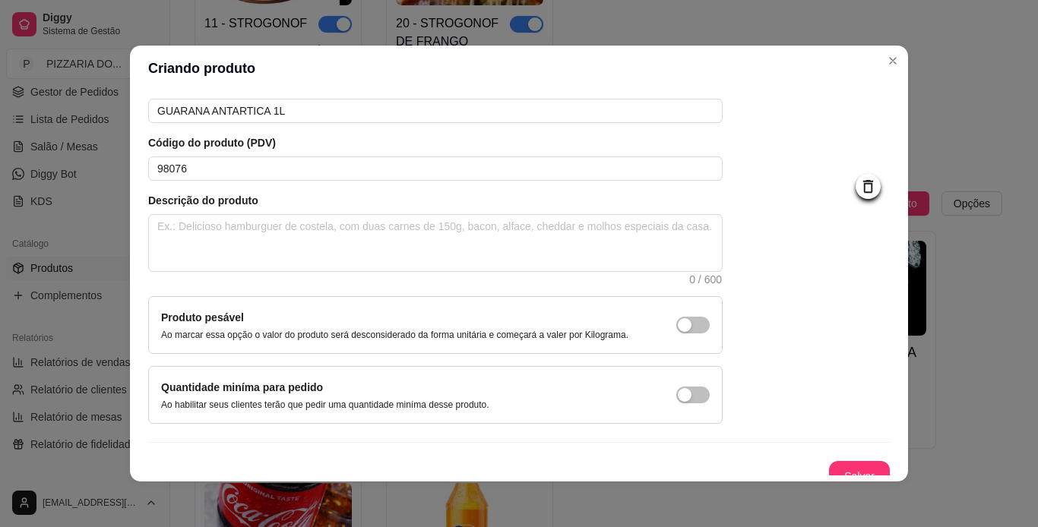
scroll to position [91, 0]
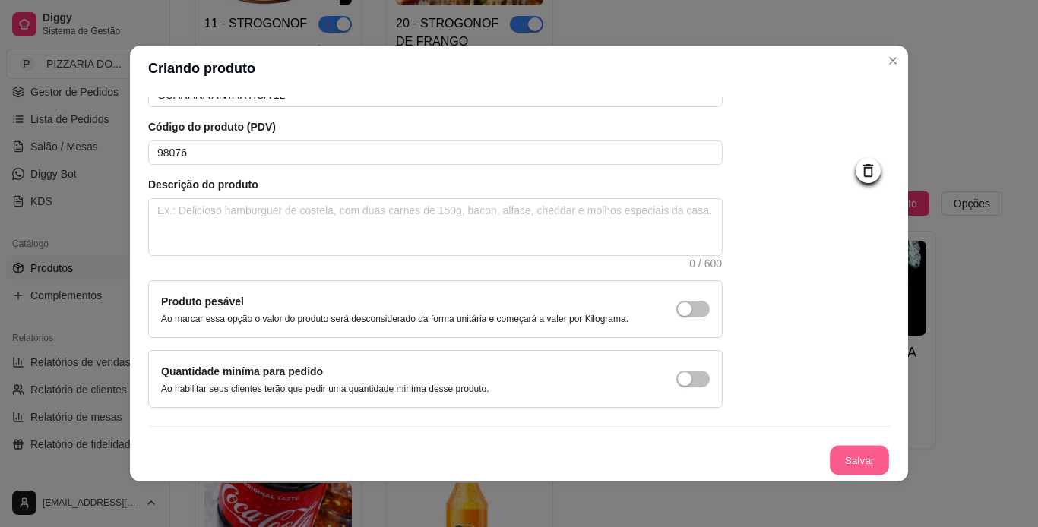
click at [684, 457] on button "Salvar" at bounding box center [858, 461] width 59 height 30
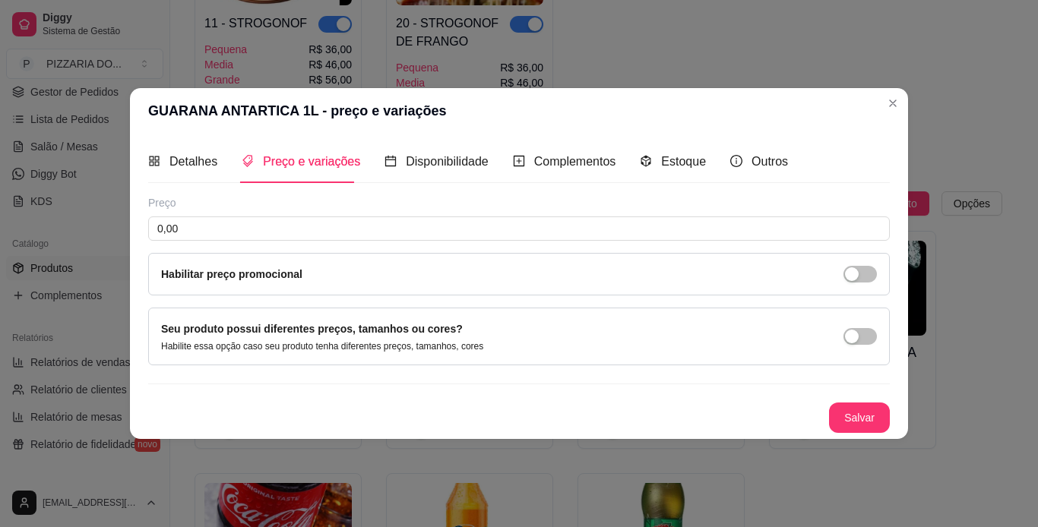
scroll to position [0, 0]
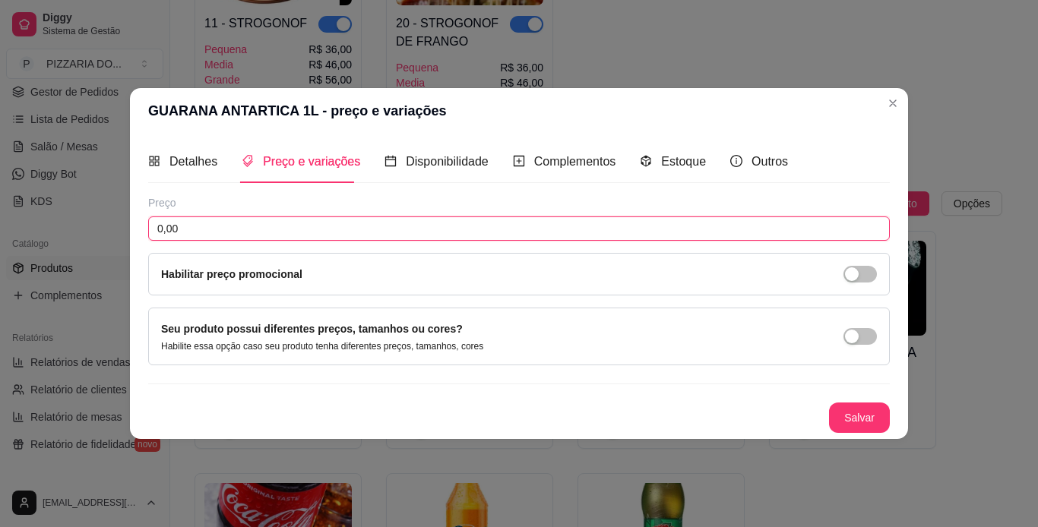
click at [658, 229] on input "0,00" at bounding box center [518, 228] width 741 height 24
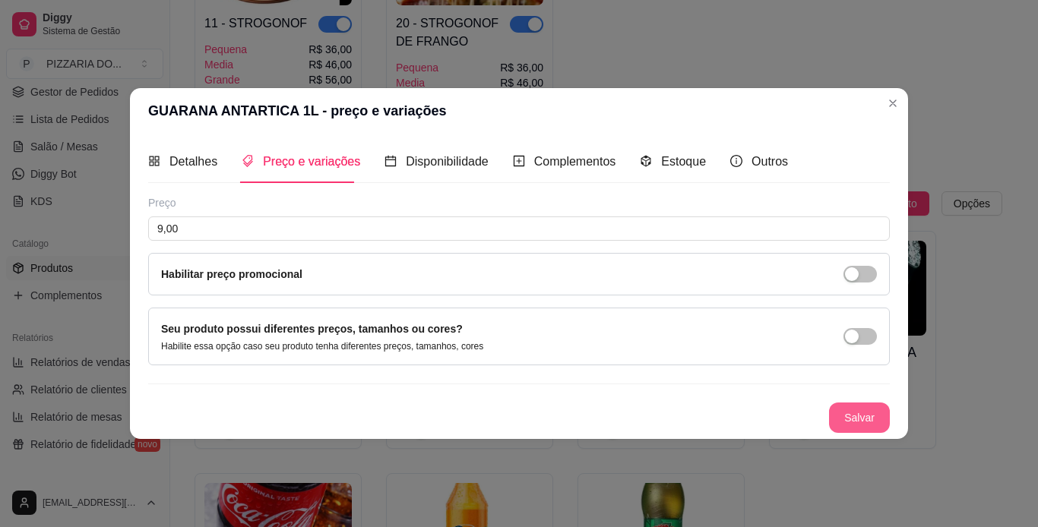
click at [684, 418] on button "Salvar" at bounding box center [859, 418] width 61 height 30
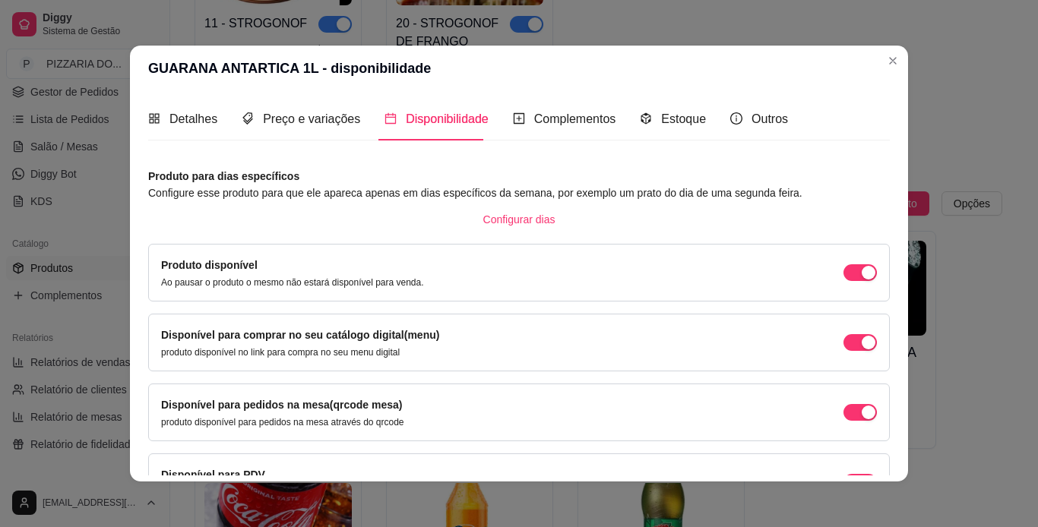
scroll to position [97, 0]
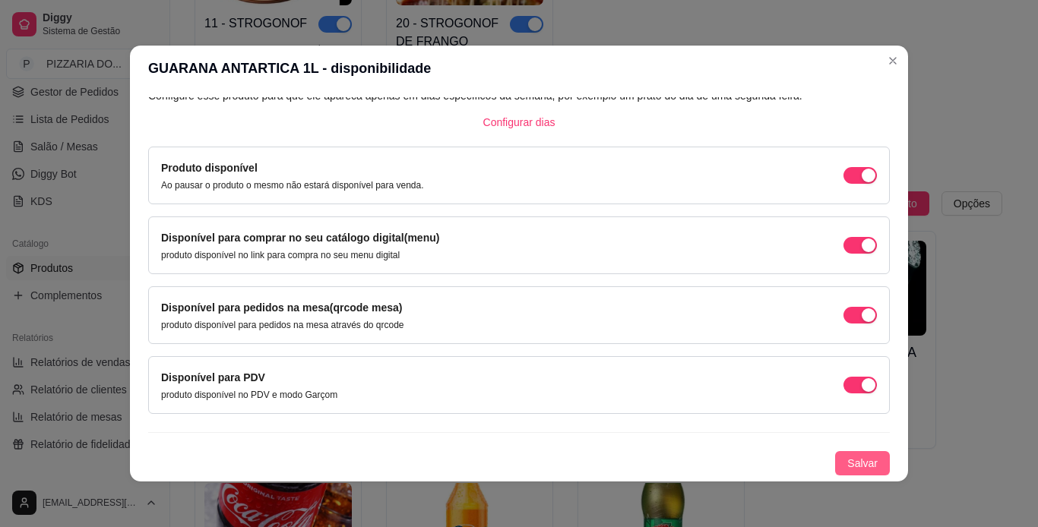
click at [684, 459] on span "Salvar" at bounding box center [862, 463] width 30 height 17
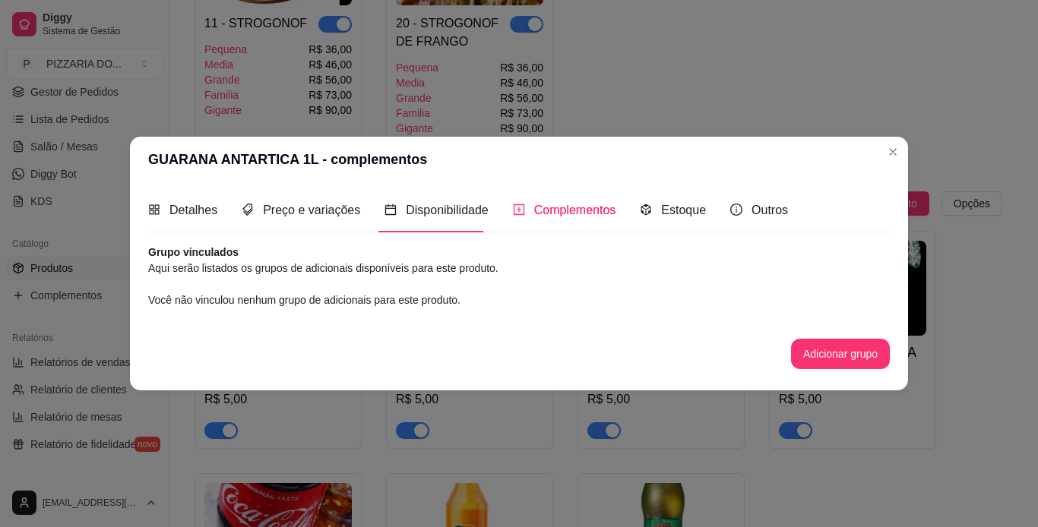
scroll to position [0, 0]
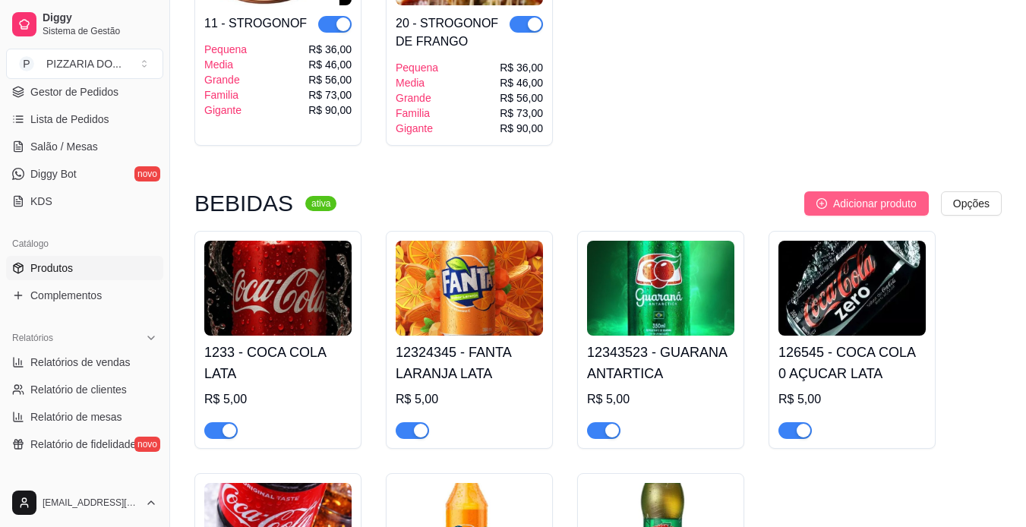
click at [684, 197] on span "Adicionar produto" at bounding box center [875, 203] width 84 height 17
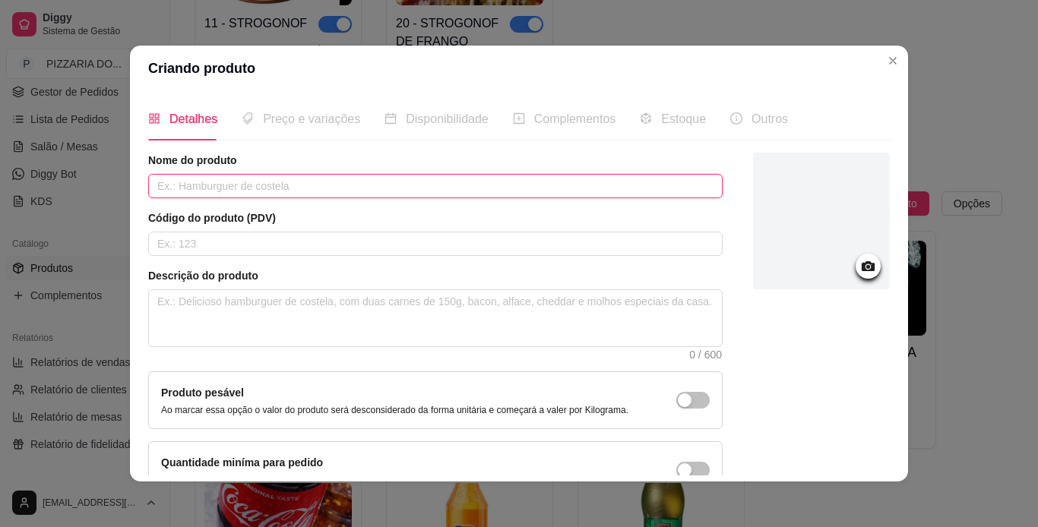
click at [596, 191] on input "text" at bounding box center [435, 186] width 574 height 24
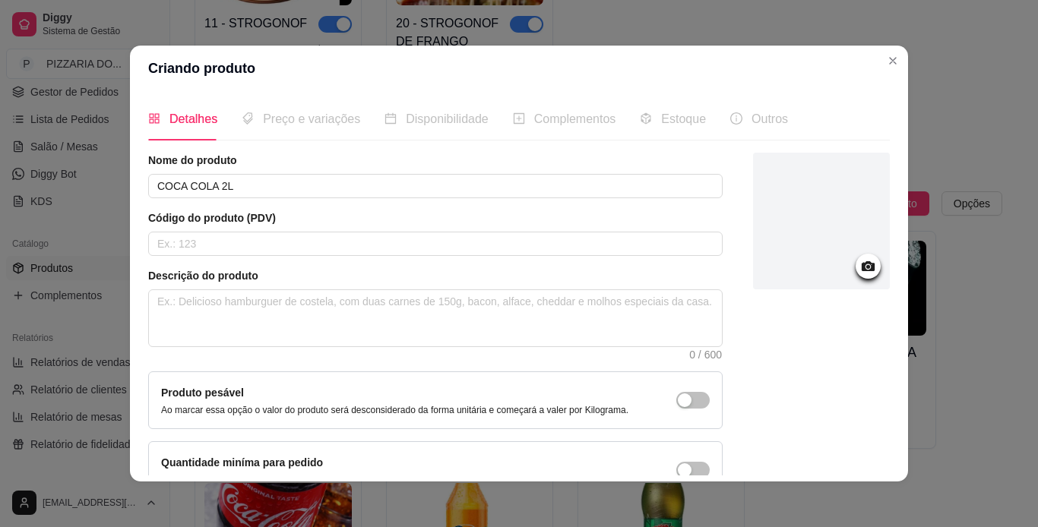
click at [684, 211] on div at bounding box center [821, 221] width 137 height 137
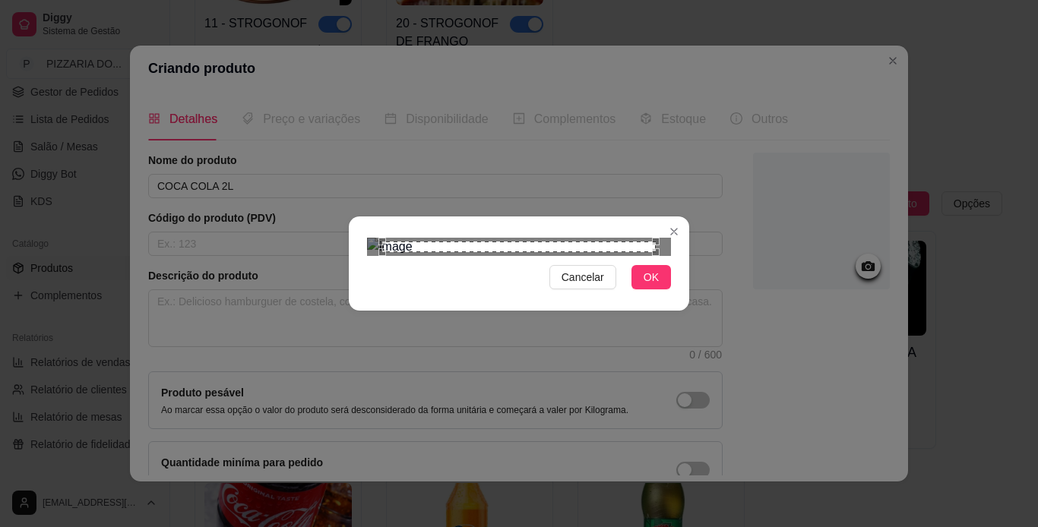
click at [527, 252] on div "Use the arrow keys to move the crop selection area" at bounding box center [518, 247] width 273 height 11
click at [437, 238] on div "Use the arrow keys to move the crop selection area" at bounding box center [503, 374] width 273 height 273
click at [527, 320] on div "Use the arrow keys to move the crop selection area" at bounding box center [503, 456] width 273 height 273
click at [684, 416] on div "Cancelar OK" at bounding box center [519, 263] width 1038 height 527
click at [506, 255] on div "Use the arrow keys to move the crop selection area" at bounding box center [519, 407] width 304 height 304
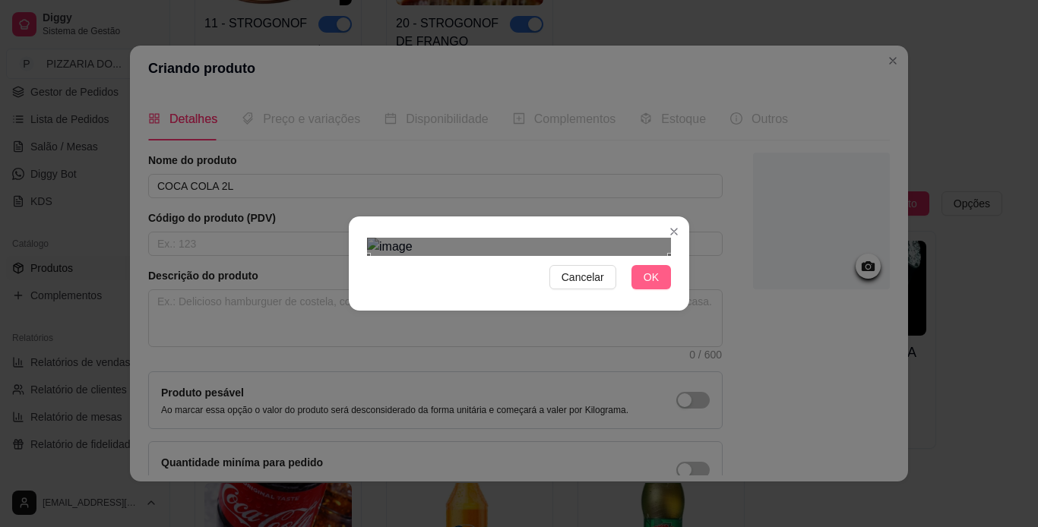
click at [643, 286] on span "OK" at bounding box center [650, 277] width 15 height 17
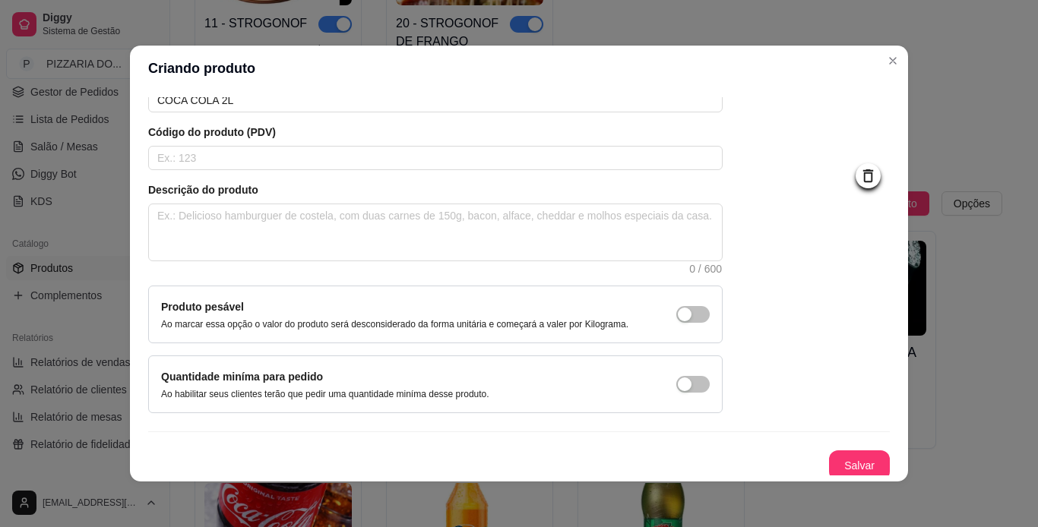
scroll to position [91, 0]
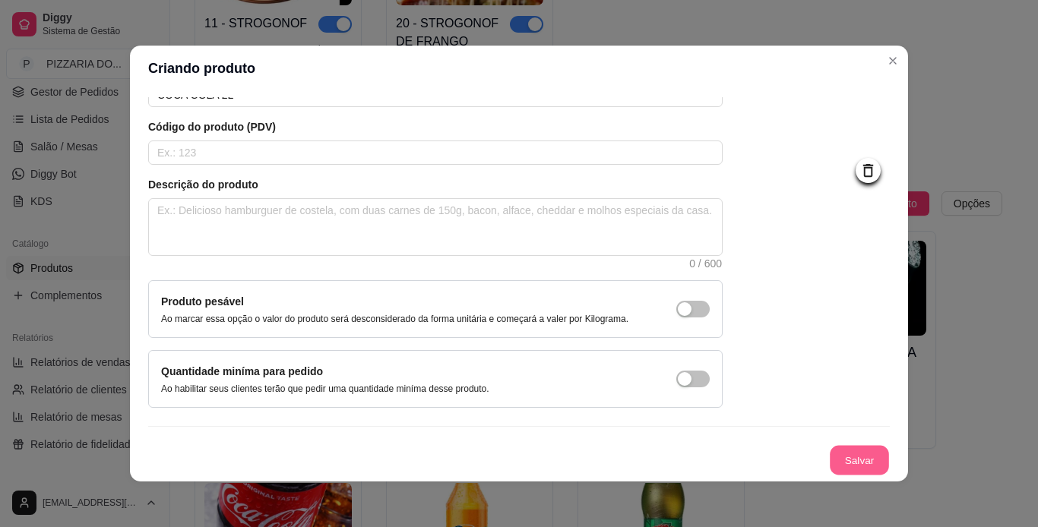
click at [684, 459] on button "Salvar" at bounding box center [858, 461] width 59 height 30
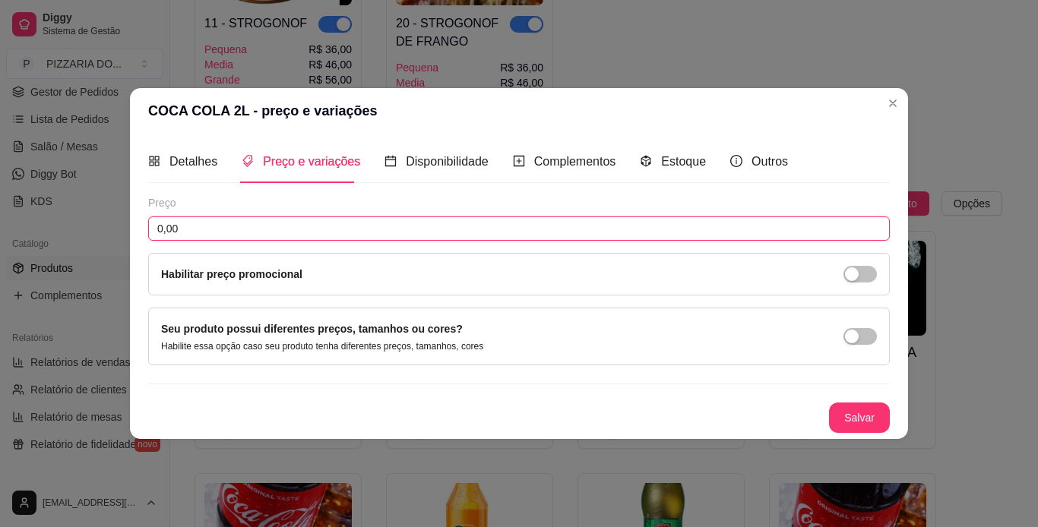
click at [684, 228] on input "0,00" at bounding box center [518, 228] width 741 height 24
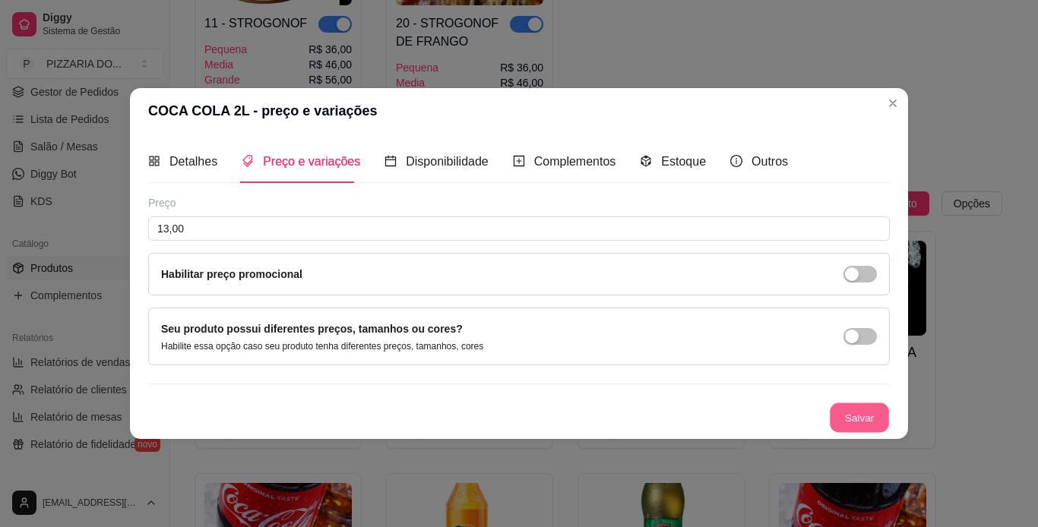
click at [684, 410] on button "Salvar" at bounding box center [858, 418] width 59 height 30
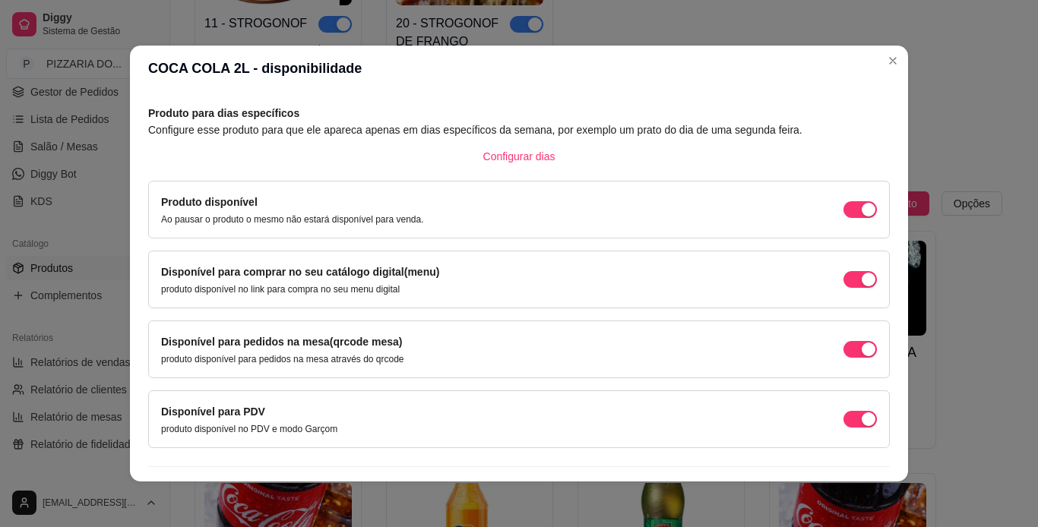
scroll to position [97, 0]
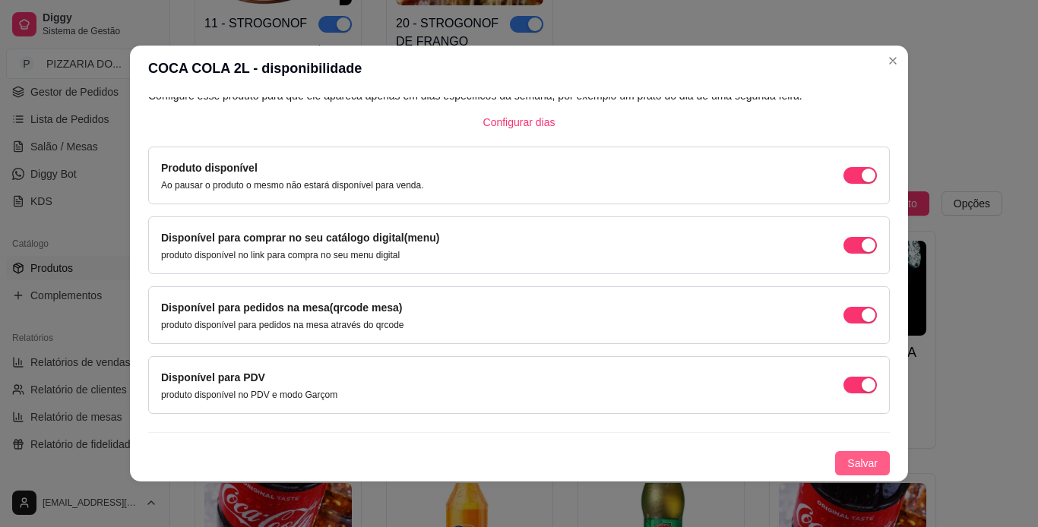
click at [684, 459] on button "Salvar" at bounding box center [862, 463] width 55 height 24
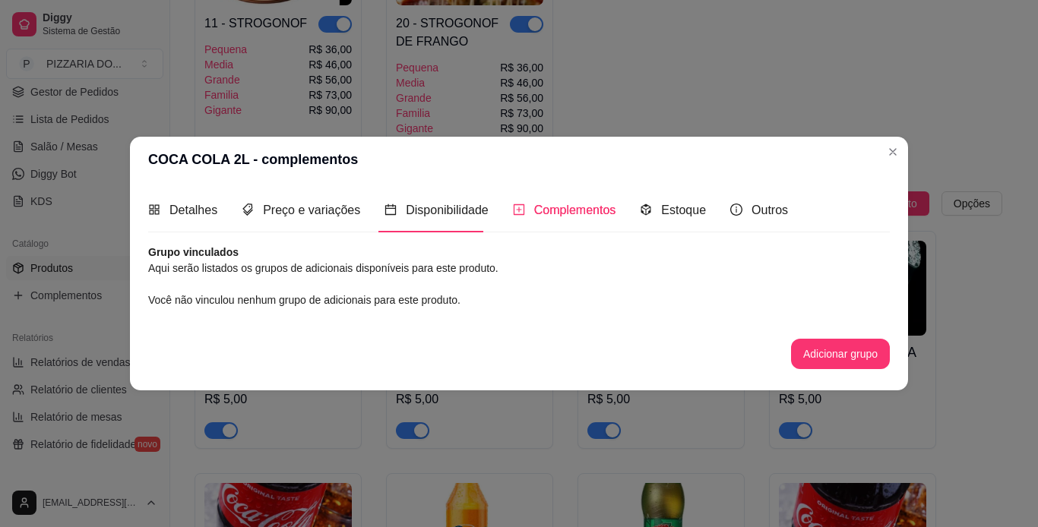
scroll to position [0, 0]
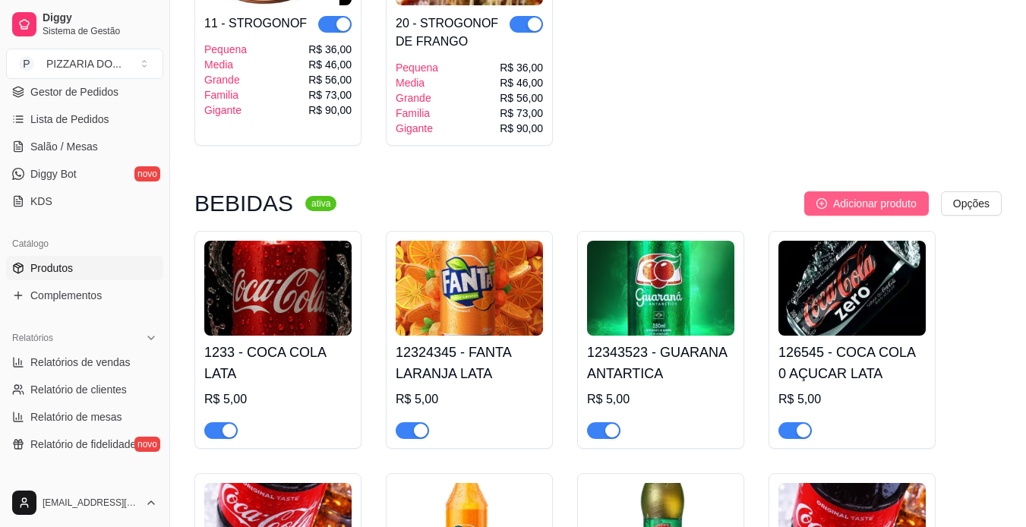
click at [684, 201] on span "Adicionar produto" at bounding box center [875, 203] width 84 height 17
click at [684, 201] on div "Detalhes Preço e variações Disponibilidade Complementos Estoque Outros Nome do …" at bounding box center [513, 286] width 786 height 395
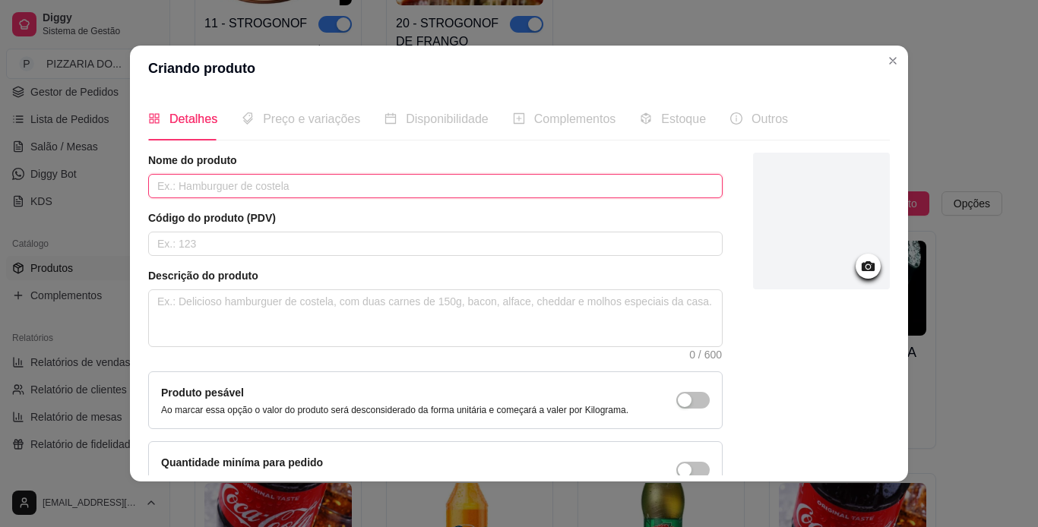
click at [576, 186] on input "text" at bounding box center [435, 186] width 574 height 24
paste input "COCA COLA LATA"
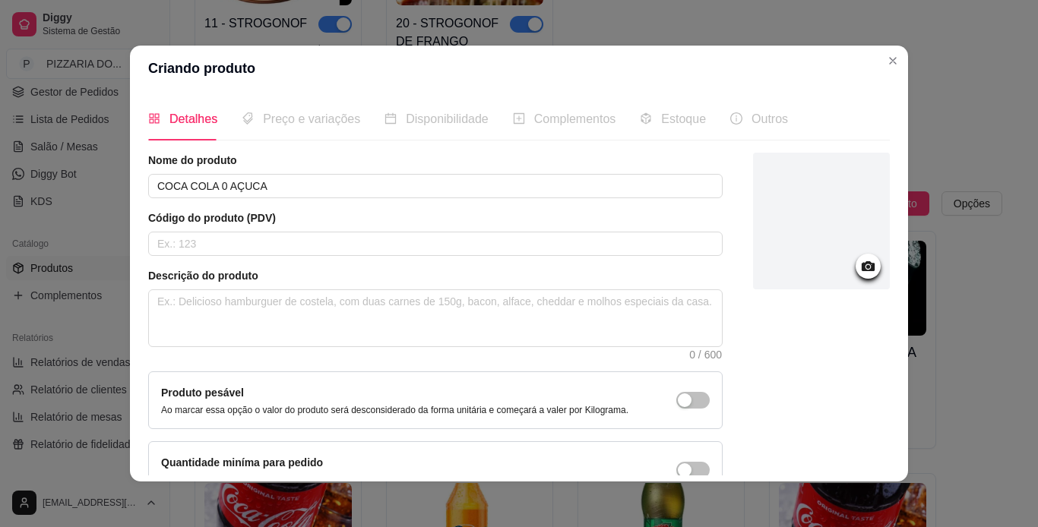
click at [684, 243] on div at bounding box center [821, 221] width 137 height 137
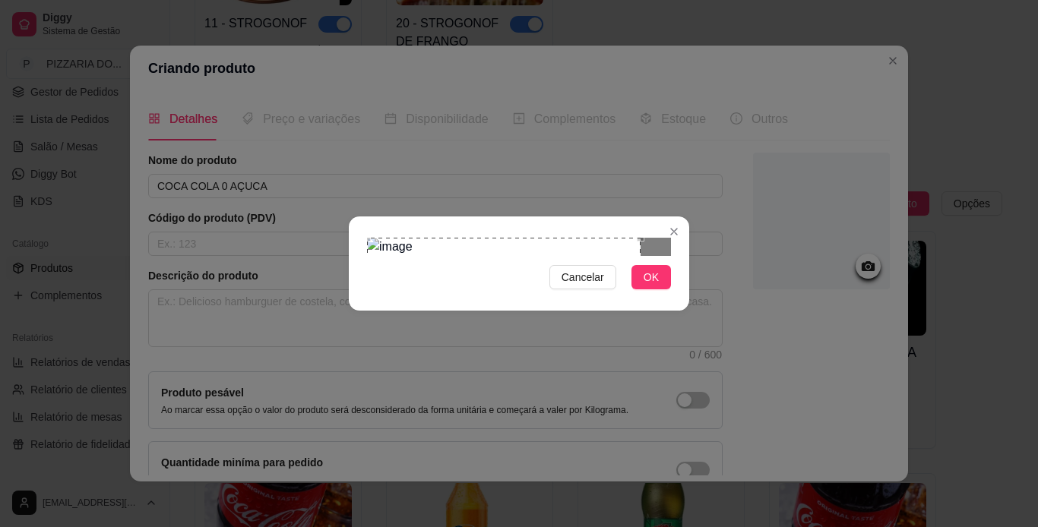
click at [434, 238] on div "Use the arrow keys to move the crop selection area" at bounding box center [503, 374] width 273 height 273
click at [684, 426] on div "Cancelar OK" at bounding box center [519, 263] width 1038 height 527
click at [466, 329] on div "Use the arrow keys to move the crop selection area" at bounding box center [519, 481] width 304 height 304
click at [652, 286] on span "OK" at bounding box center [650, 277] width 15 height 17
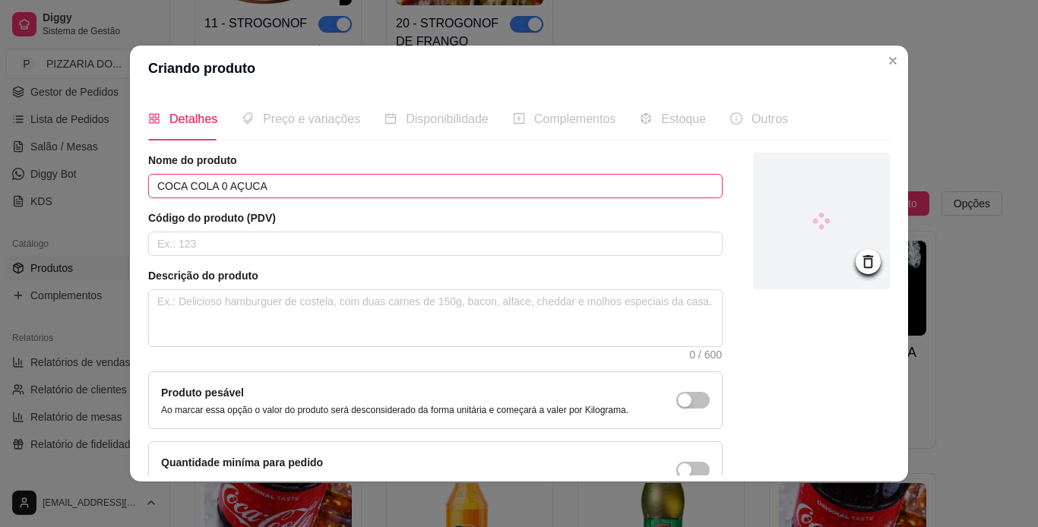
click at [369, 190] on input "COCA COLA 0 AÇUCA" at bounding box center [435, 186] width 574 height 24
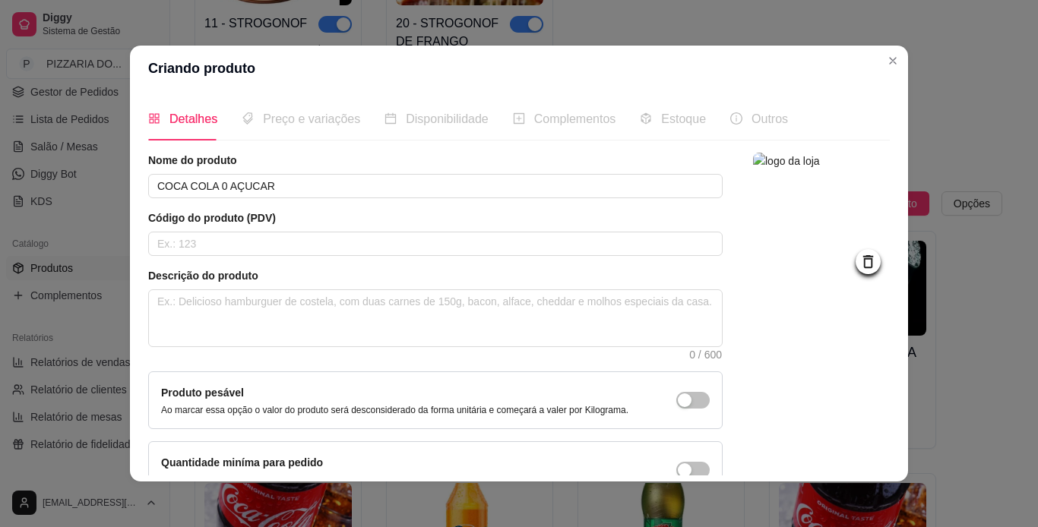
scroll to position [91, 0]
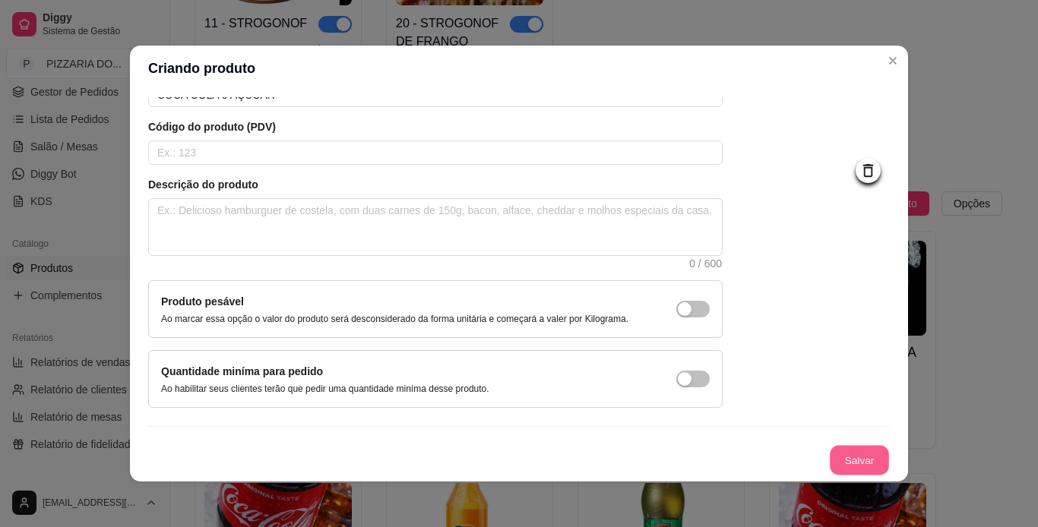
click at [684, 456] on button "Salvar" at bounding box center [858, 461] width 59 height 30
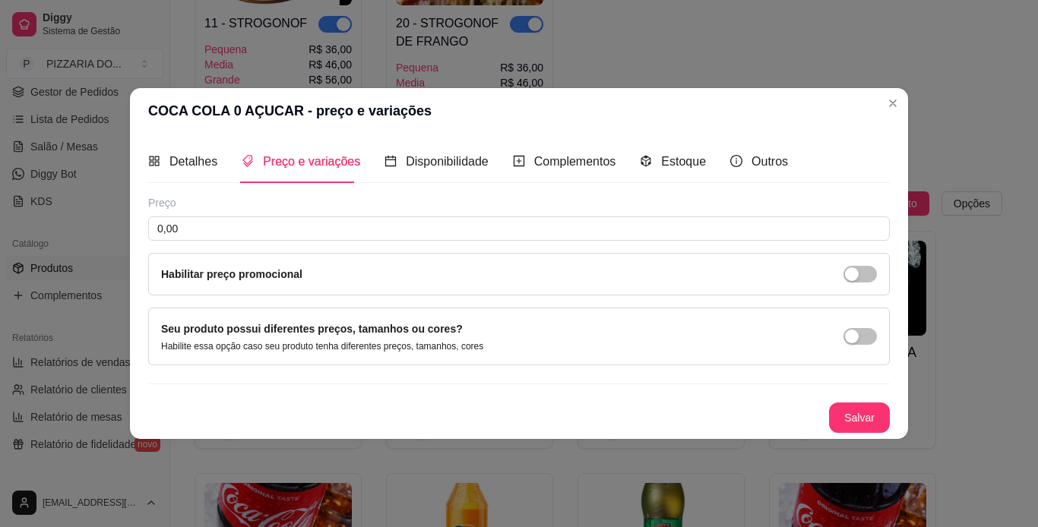
scroll to position [0, 0]
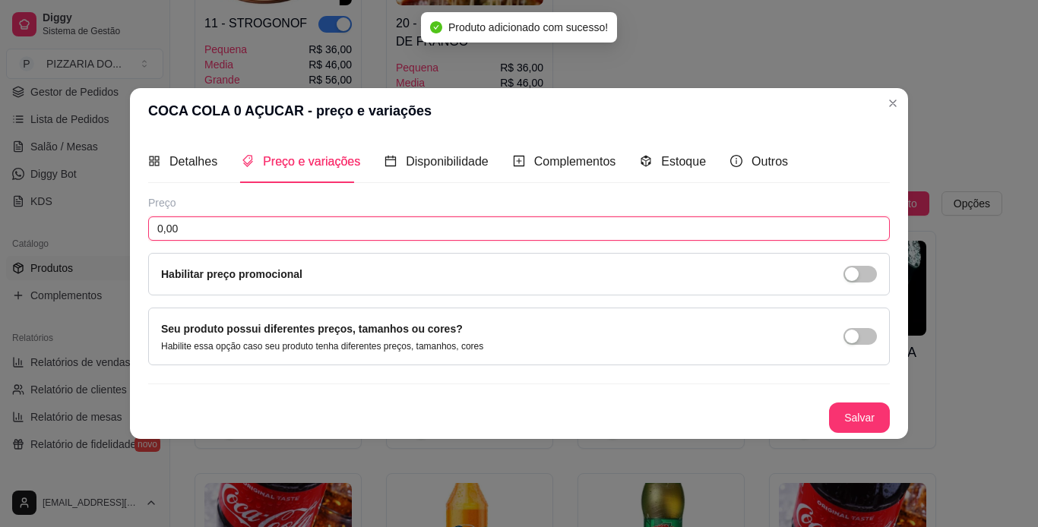
click at [346, 232] on input "0,00" at bounding box center [518, 228] width 741 height 24
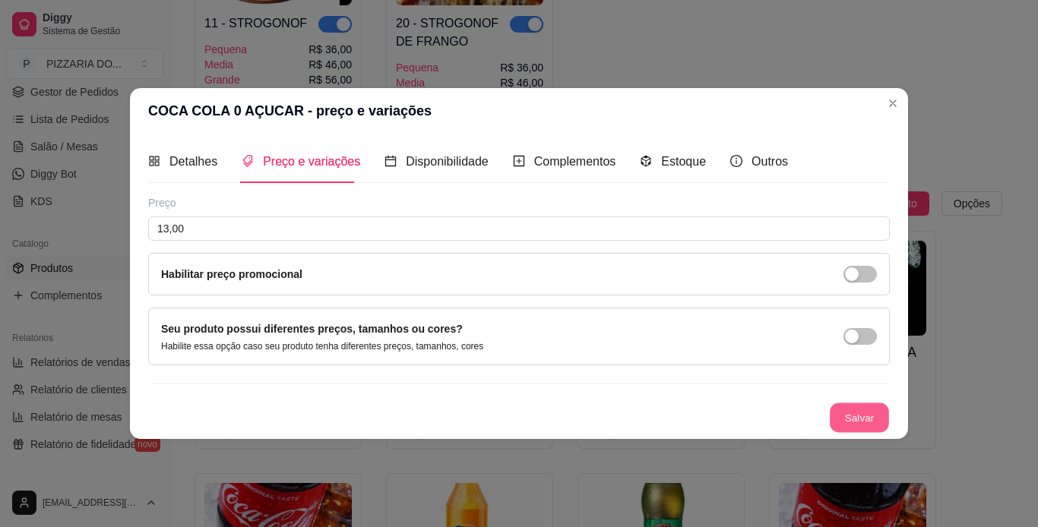
click at [684, 411] on button "Salvar" at bounding box center [858, 418] width 59 height 30
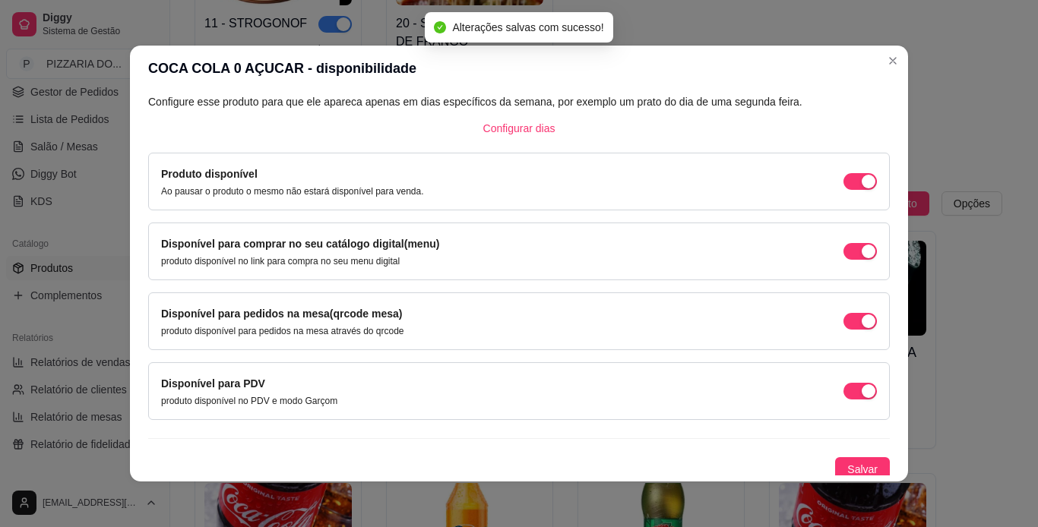
scroll to position [97, 0]
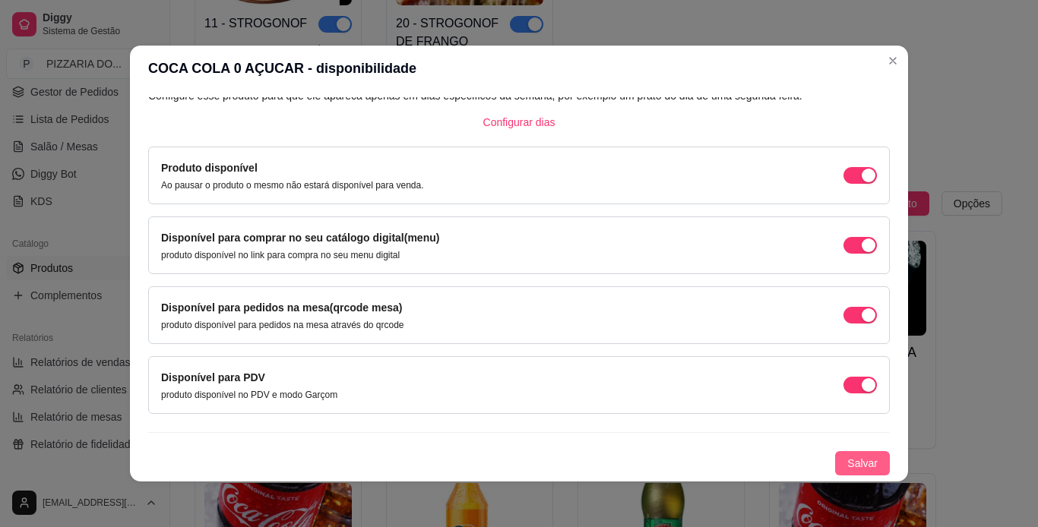
click at [684, 456] on span "Salvar" at bounding box center [862, 463] width 30 height 17
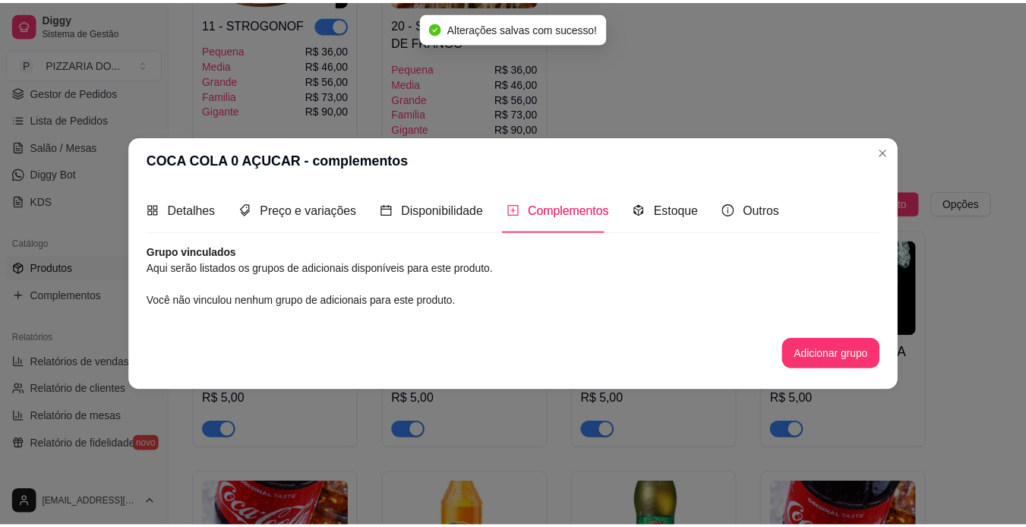
scroll to position [0, 0]
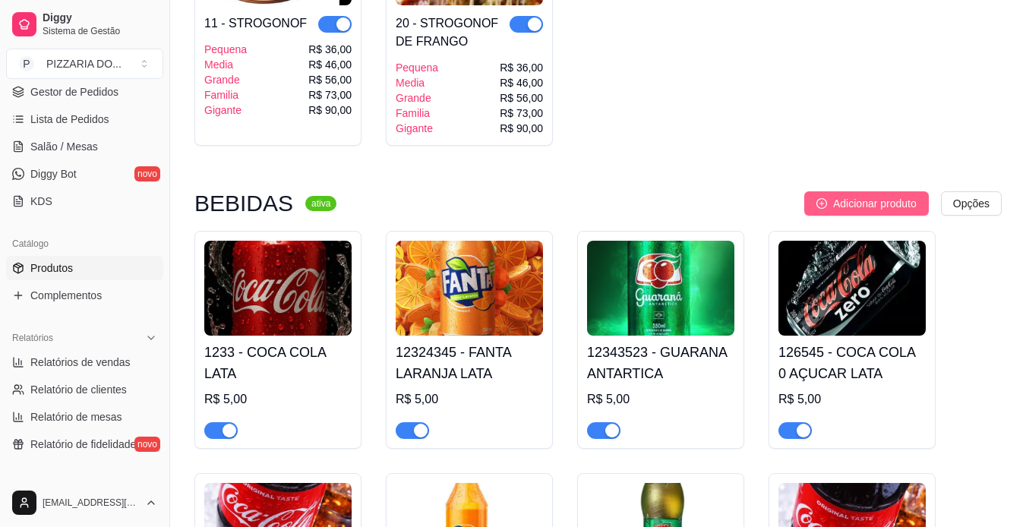
click at [684, 194] on button "Adicionar produto" at bounding box center [866, 203] width 125 height 24
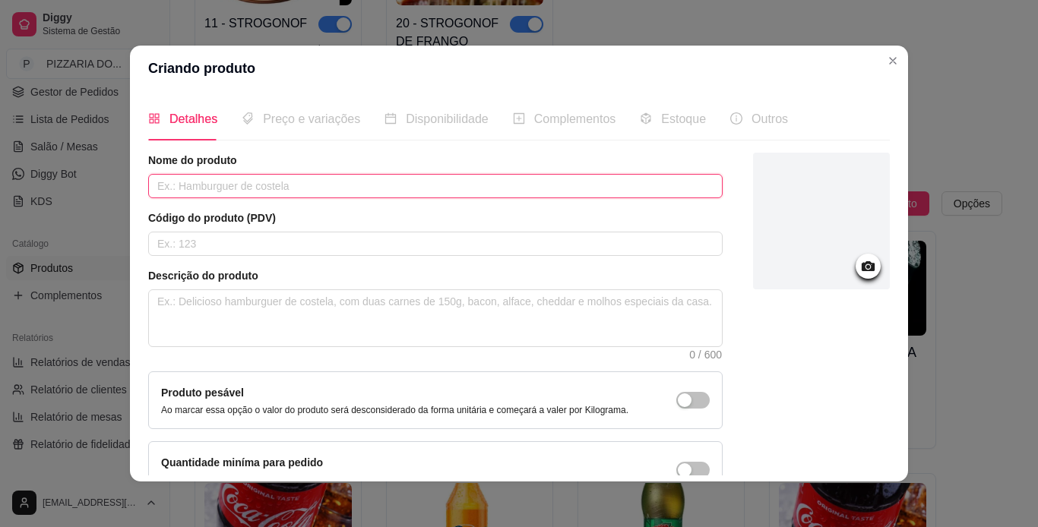
click at [551, 185] on input "text" at bounding box center [435, 186] width 574 height 24
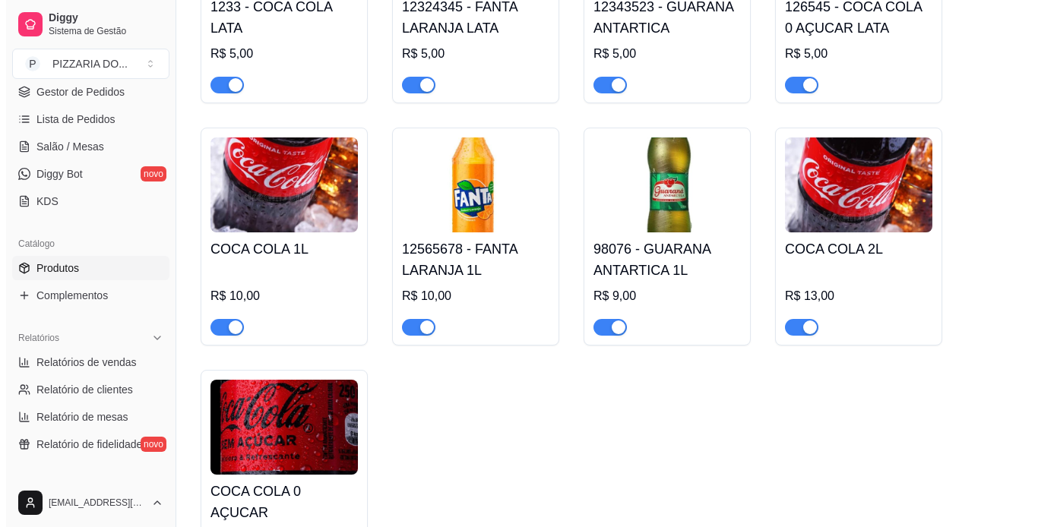
scroll to position [1959, 0]
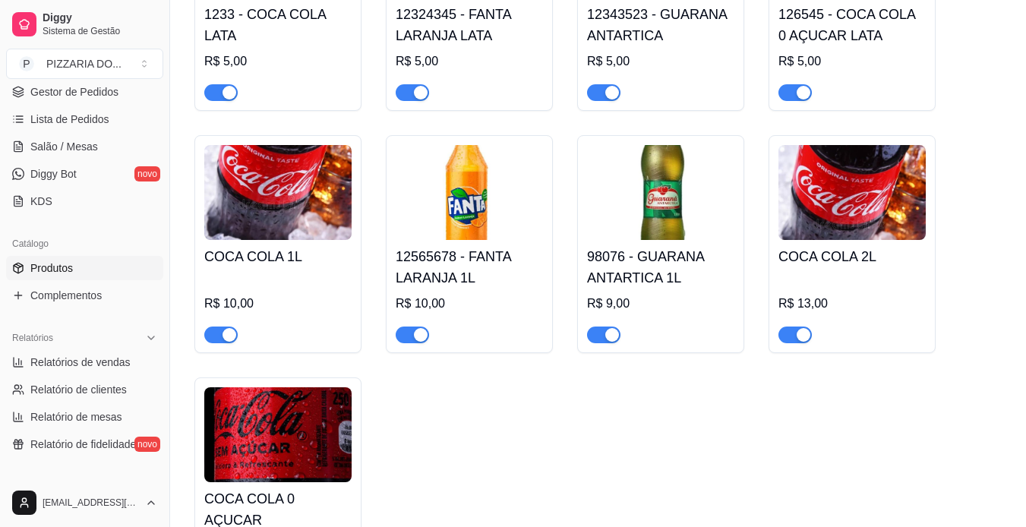
click at [646, 251] on h4 "98076 - GUARANA ANTARTICA 1L" at bounding box center [660, 267] width 147 height 43
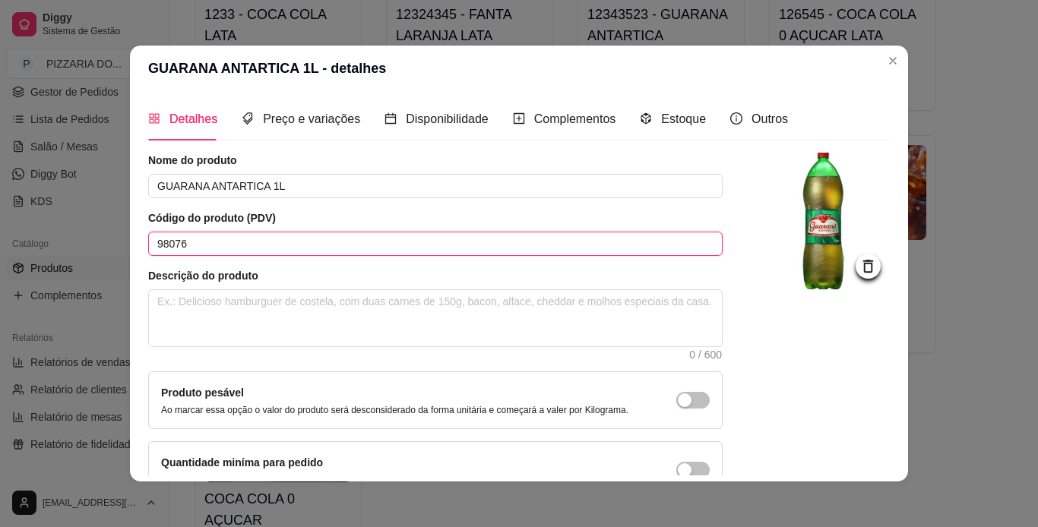
click at [475, 251] on input "98076" at bounding box center [435, 244] width 574 height 24
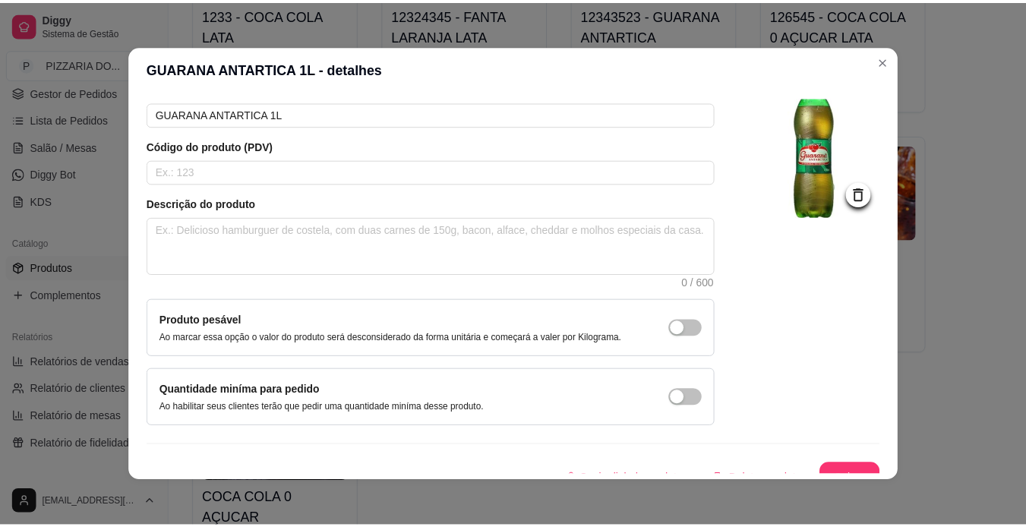
scroll to position [91, 0]
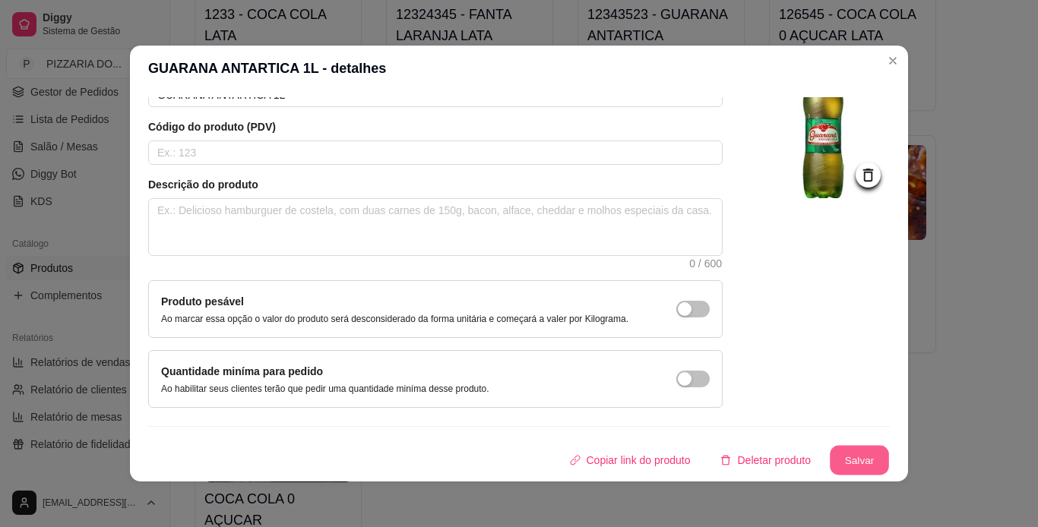
click at [684, 459] on button "Salvar" at bounding box center [858, 461] width 59 height 30
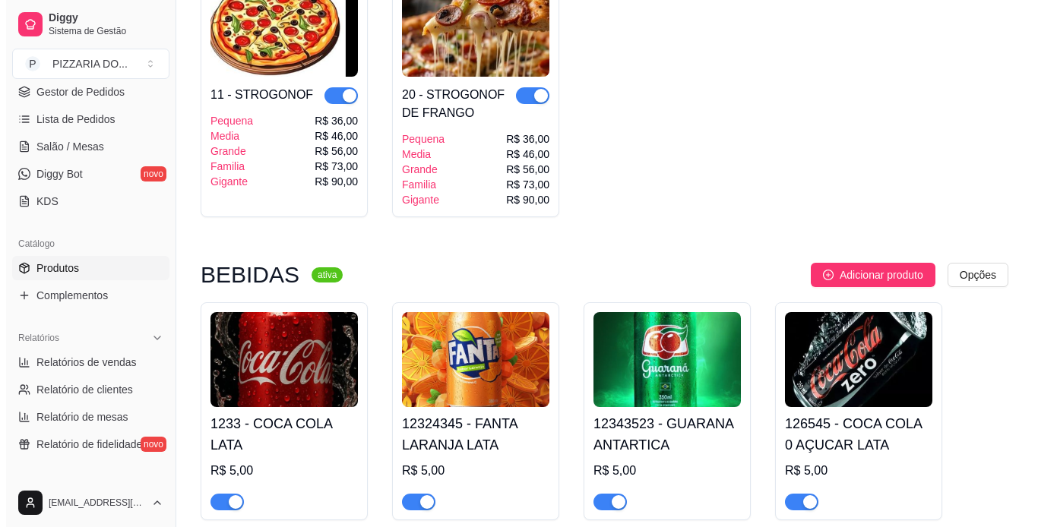
scroll to position [1541, 0]
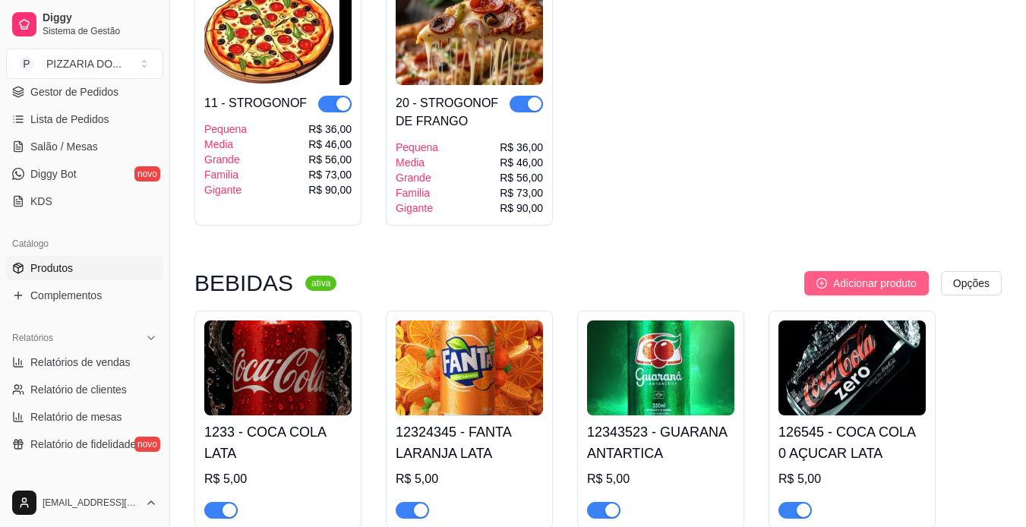
click at [684, 292] on button "Adicionar produto" at bounding box center [866, 283] width 125 height 24
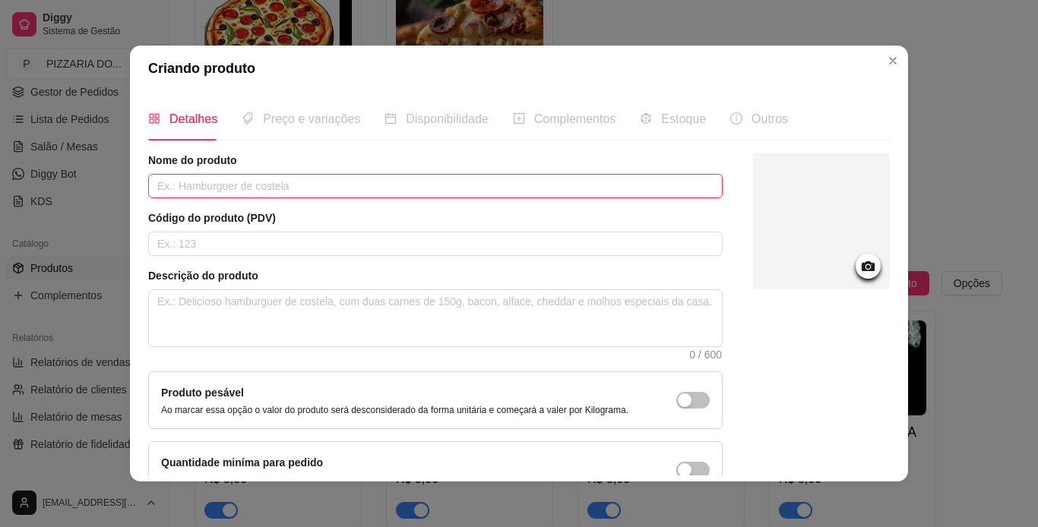
click at [529, 187] on input "text" at bounding box center [435, 186] width 574 height 24
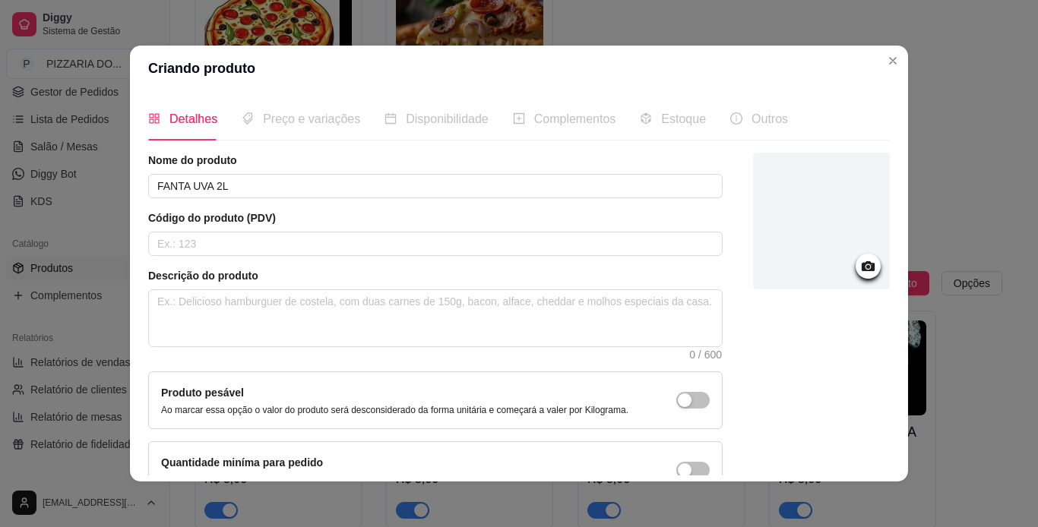
click at [684, 248] on div at bounding box center [821, 221] width 137 height 137
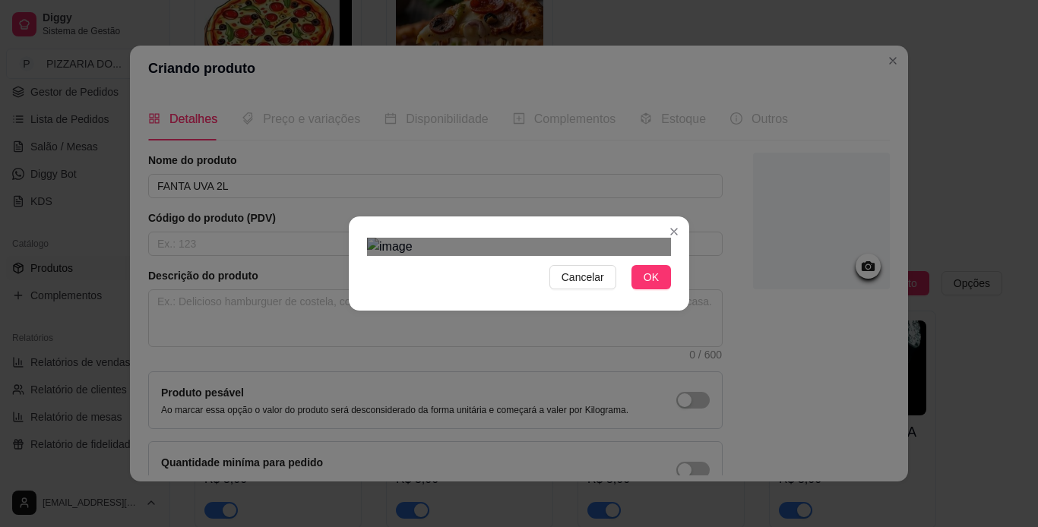
click at [444, 314] on div "Use the arrow keys to move the crop selection area" at bounding box center [550, 420] width 212 height 212
click at [485, 284] on div "Use the arrow keys to move the crop selection area" at bounding box center [518, 390] width 212 height 212
click at [597, 321] on div "Use the arrow keys to move the crop selection area" at bounding box center [505, 377] width 186 height 186
click at [524, 295] on div "Use the arrow keys to move the crop selection area" at bounding box center [527, 388] width 186 height 186
click at [643, 289] on button "OK" at bounding box center [650, 277] width 39 height 24
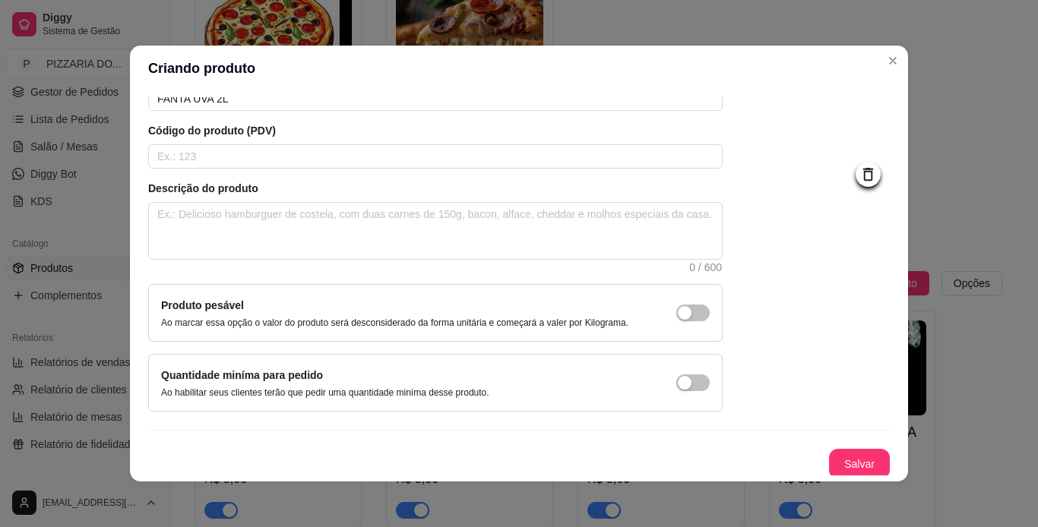
scroll to position [91, 0]
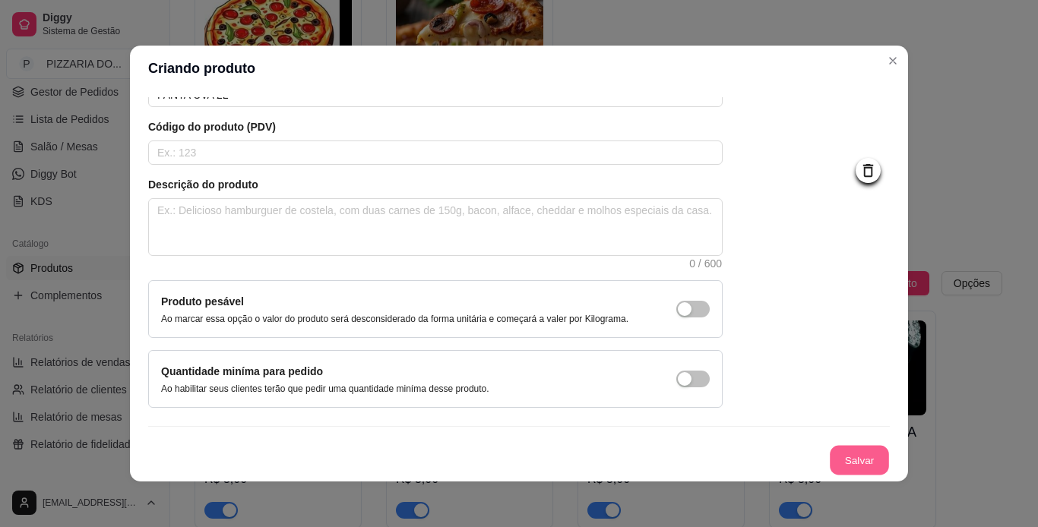
click at [684, 459] on button "Salvar" at bounding box center [858, 461] width 59 height 30
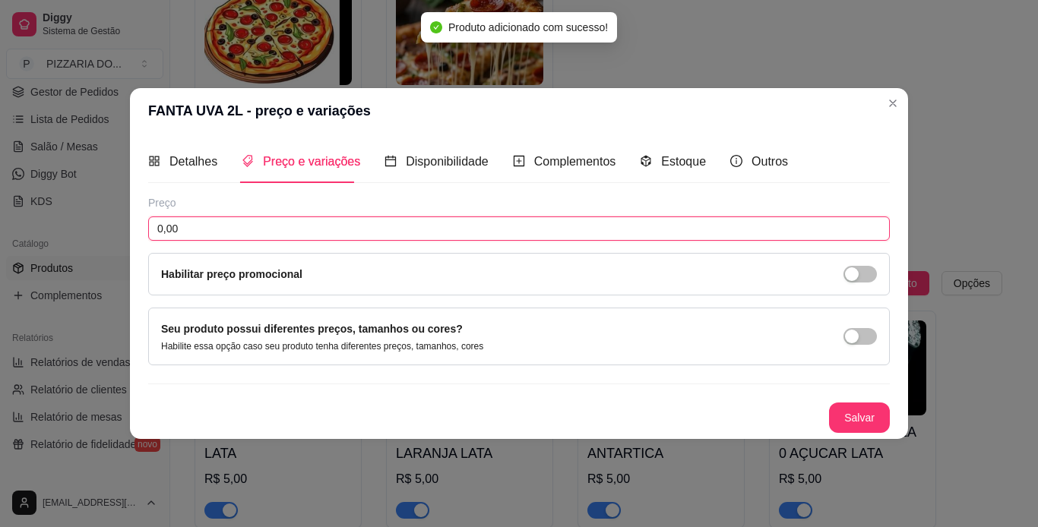
click at [471, 229] on input "0,00" at bounding box center [518, 228] width 741 height 24
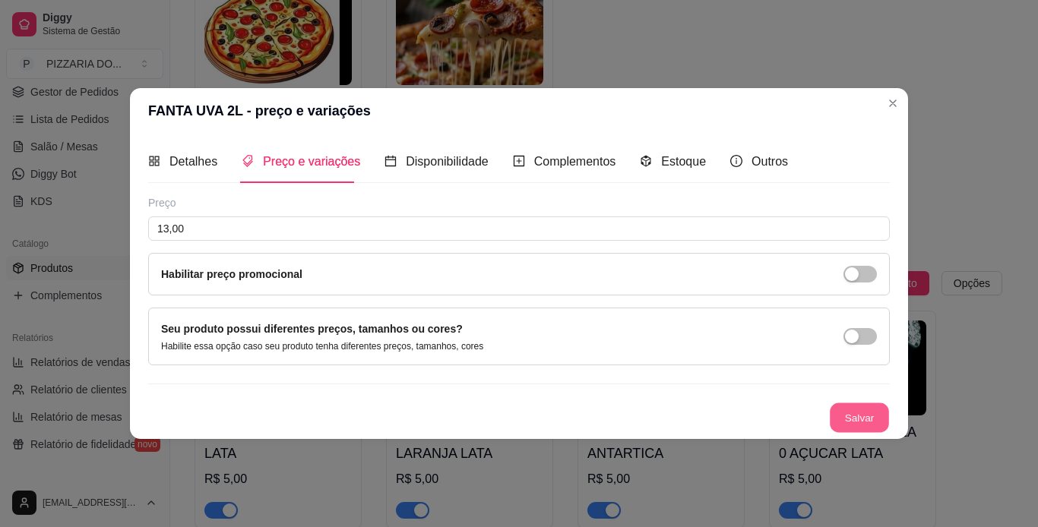
click at [684, 412] on button "Salvar" at bounding box center [858, 418] width 59 height 30
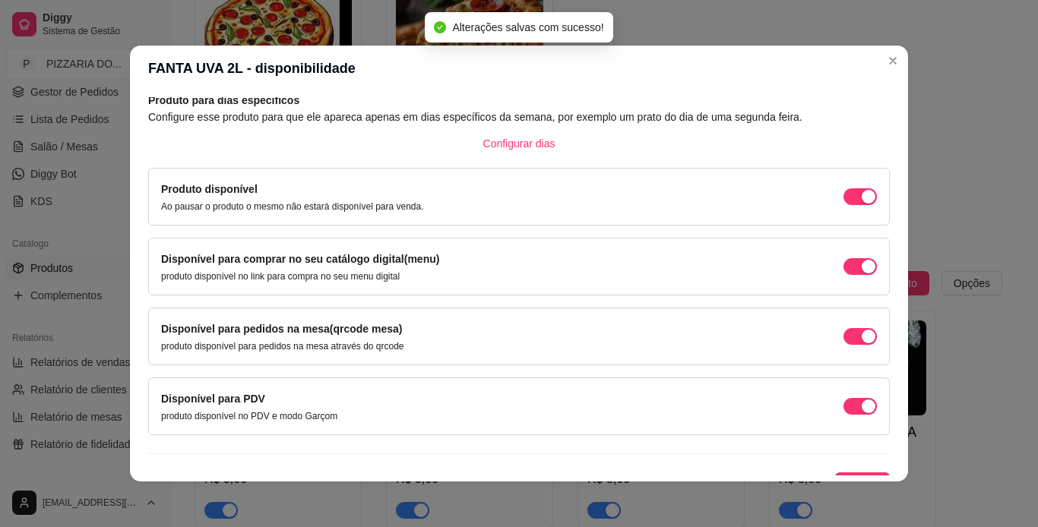
scroll to position [97, 0]
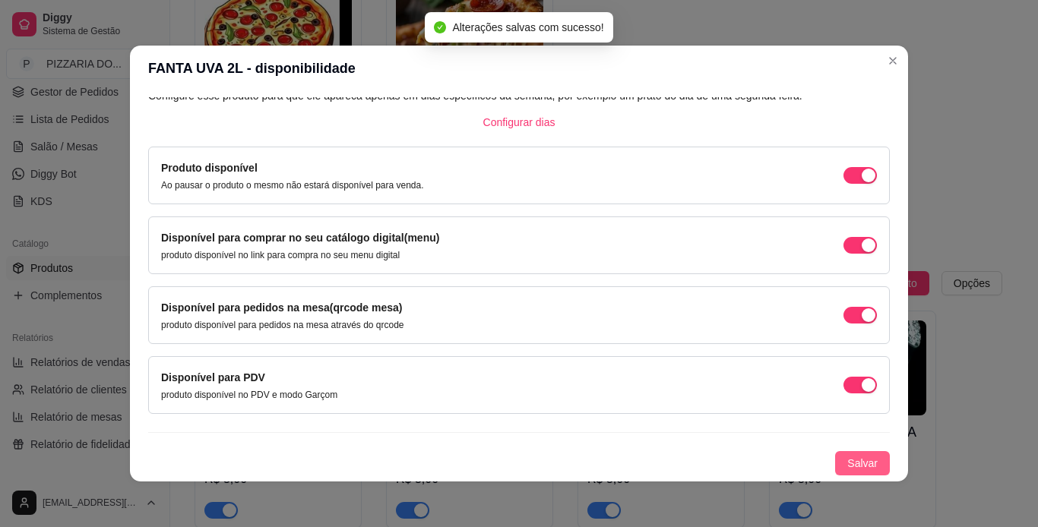
click at [684, 459] on span "Salvar" at bounding box center [862, 463] width 30 height 17
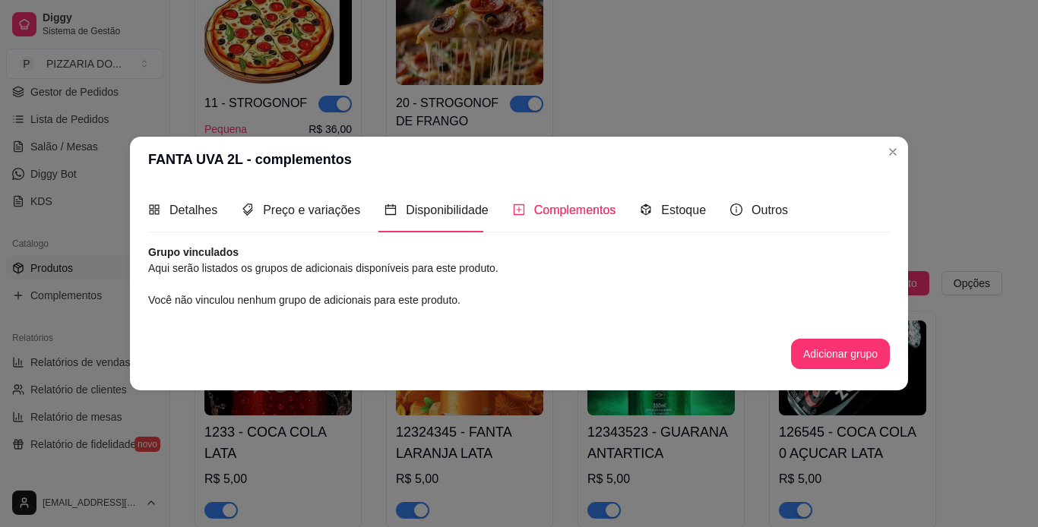
scroll to position [0, 0]
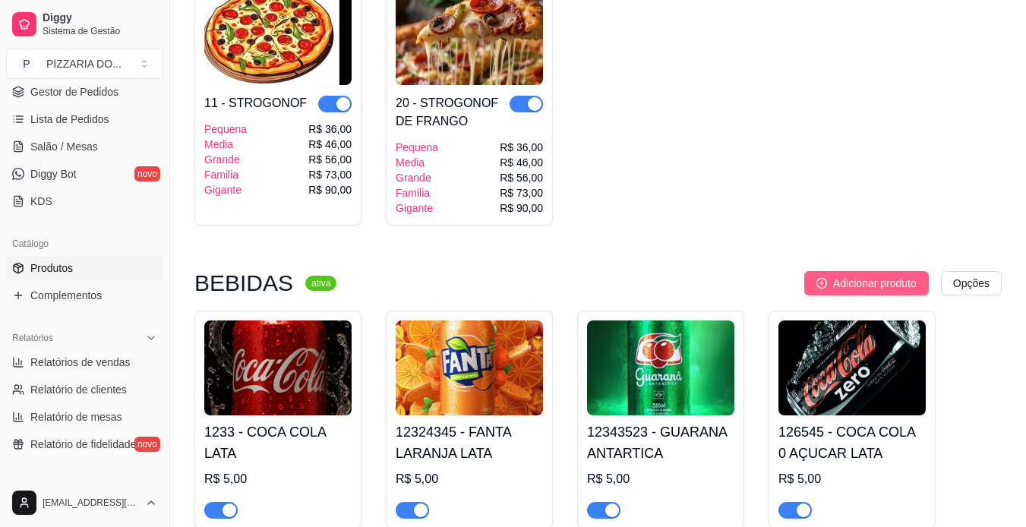
click at [684, 276] on span "Adicionar produto" at bounding box center [875, 283] width 84 height 17
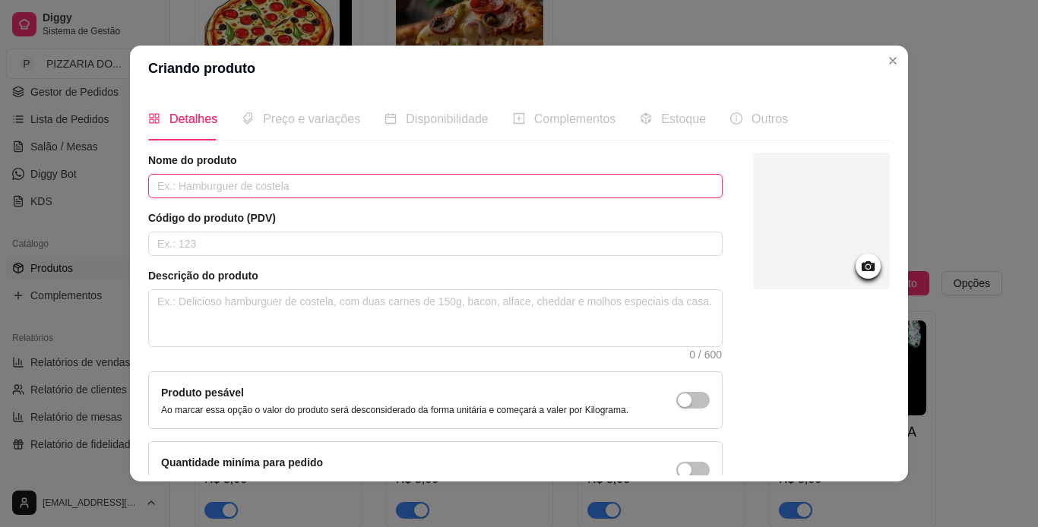
click at [507, 184] on input "text" at bounding box center [435, 186] width 574 height 24
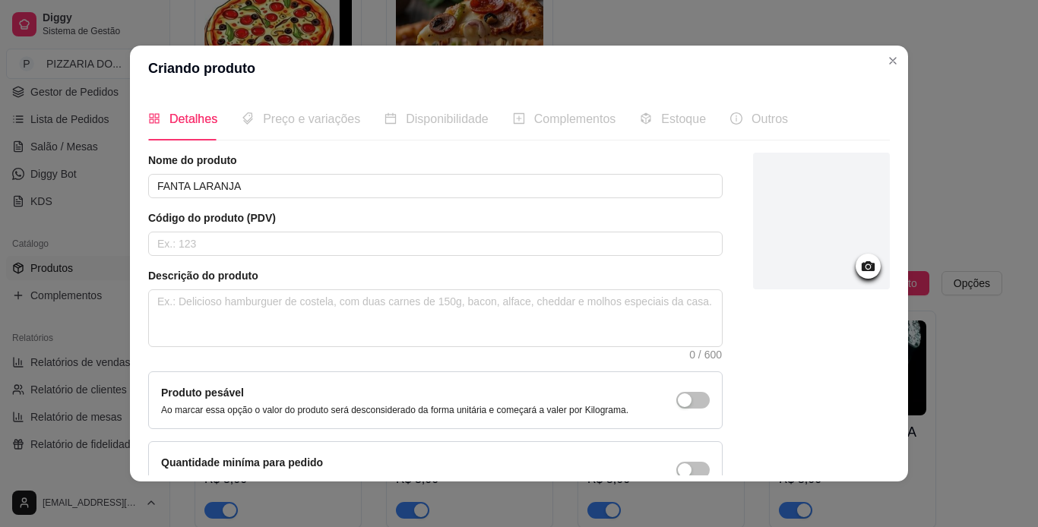
click at [684, 241] on div at bounding box center [821, 221] width 137 height 137
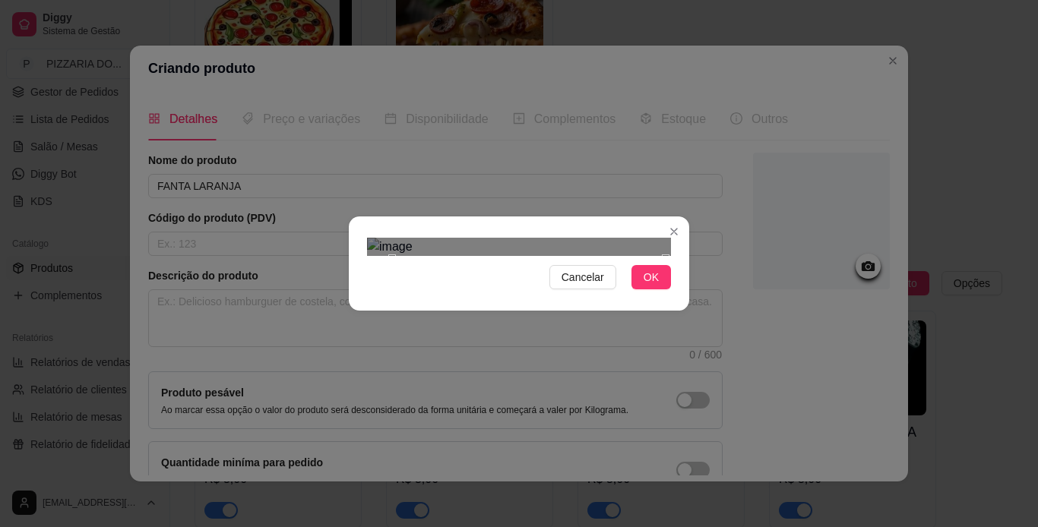
click at [428, 258] on div "Use the arrow keys to move the crop selection area" at bounding box center [528, 394] width 273 height 273
click at [652, 286] on span "OK" at bounding box center [650, 277] width 15 height 17
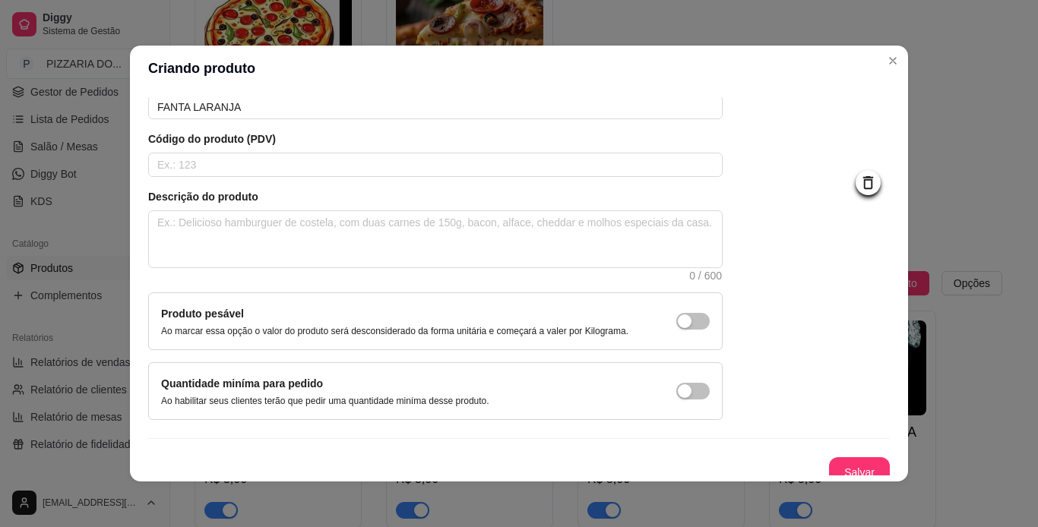
scroll to position [91, 0]
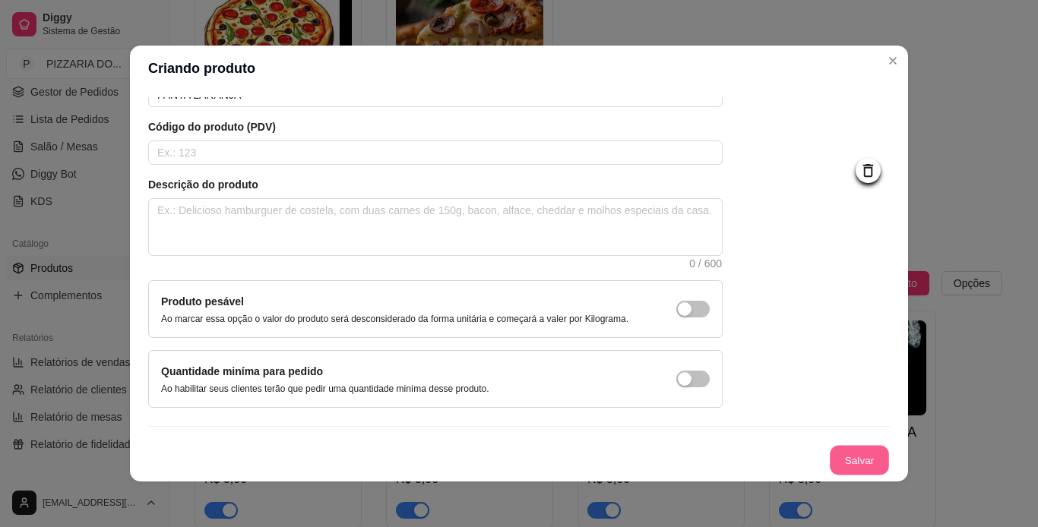
click at [684, 459] on button "Salvar" at bounding box center [858, 461] width 59 height 30
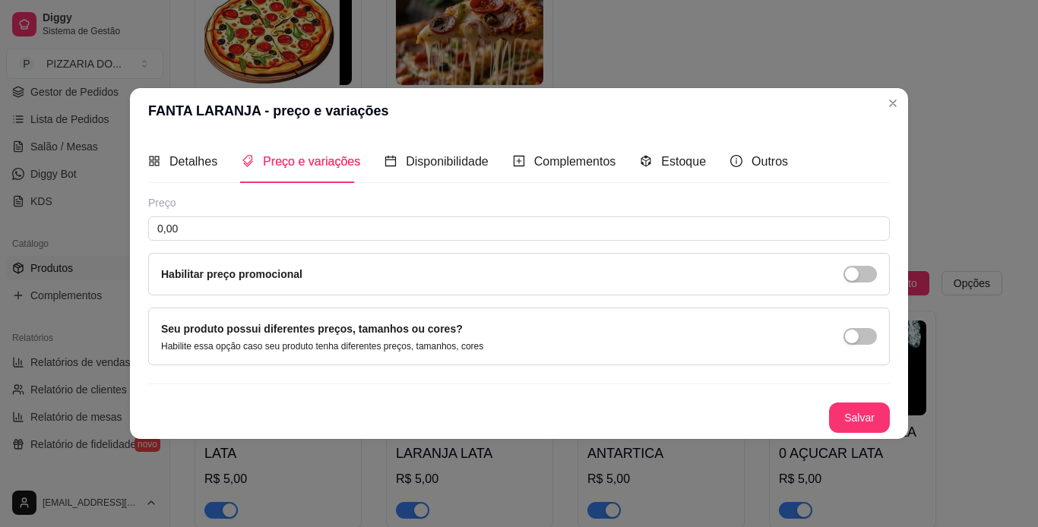
scroll to position [0, 0]
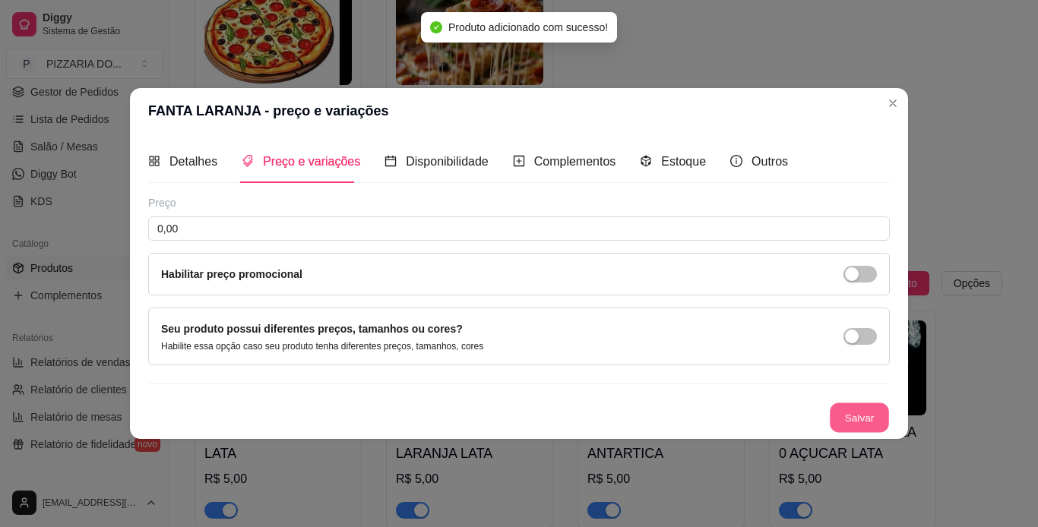
click at [684, 407] on button "Salvar" at bounding box center [858, 418] width 59 height 30
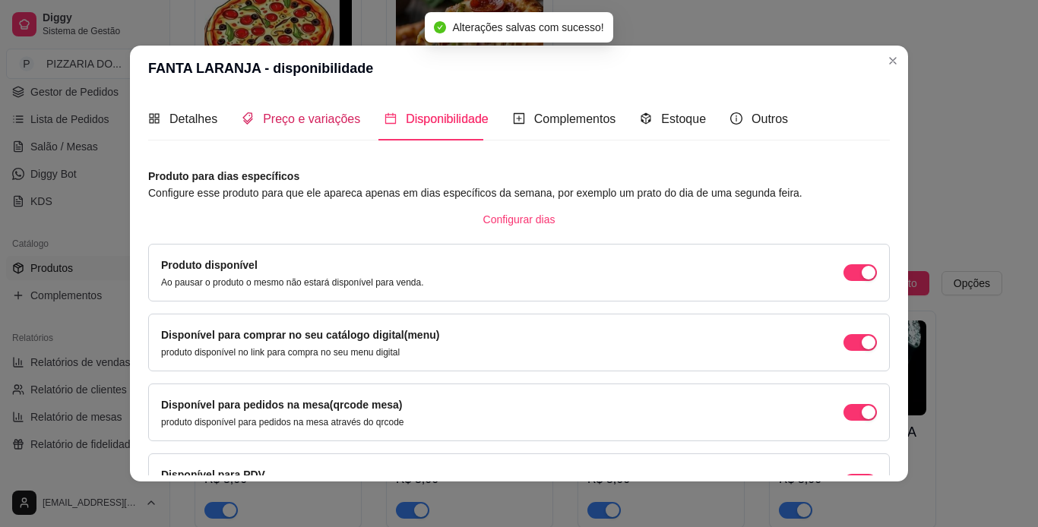
click at [300, 122] on span "Preço e variações" at bounding box center [311, 118] width 97 height 13
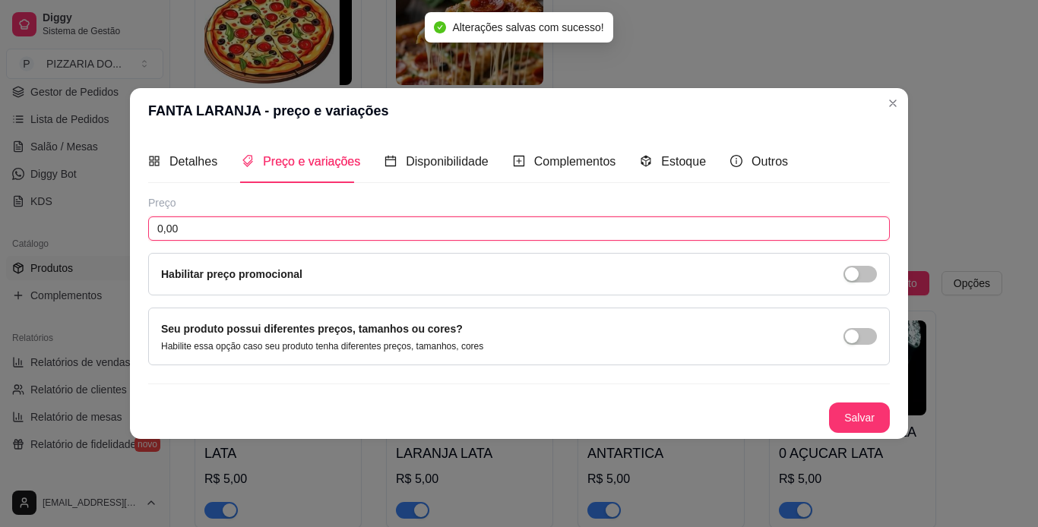
click at [308, 223] on input "0,00" at bounding box center [518, 228] width 741 height 24
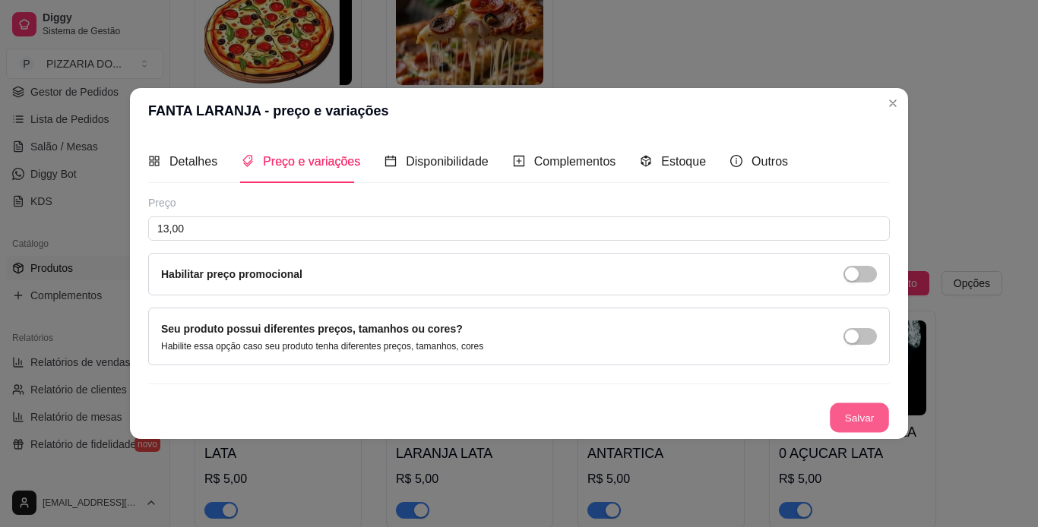
click at [684, 430] on button "Salvar" at bounding box center [858, 418] width 59 height 30
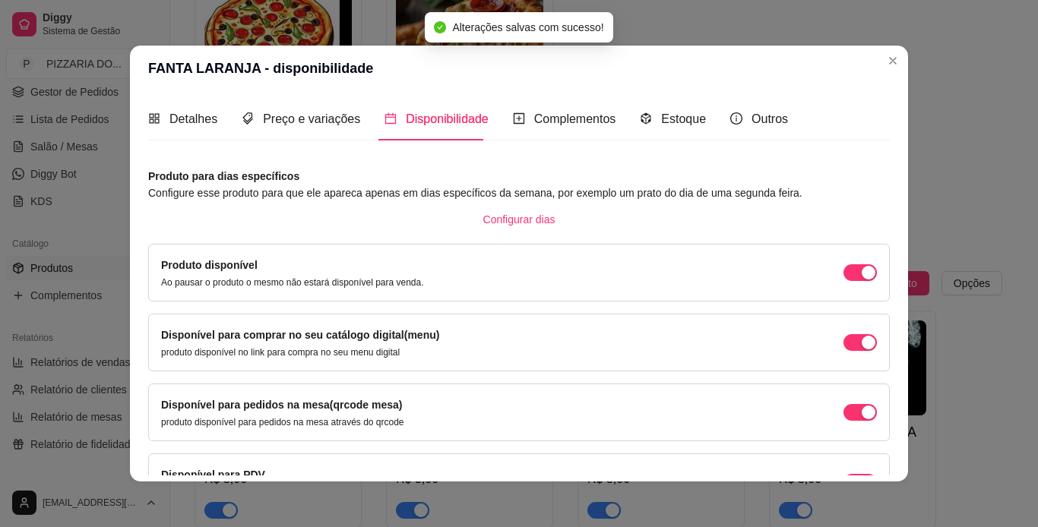
scroll to position [97, 0]
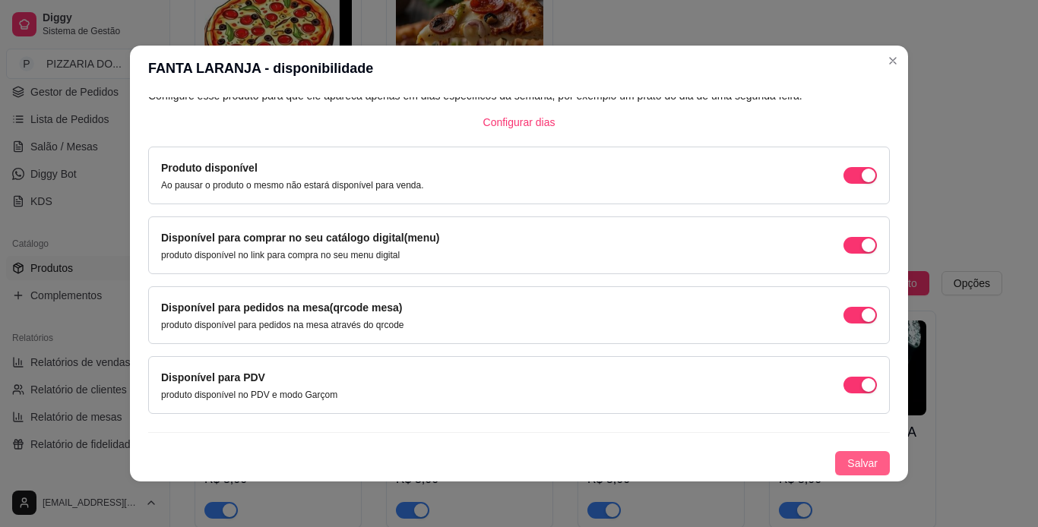
click at [684, 459] on span "Salvar" at bounding box center [862, 463] width 30 height 17
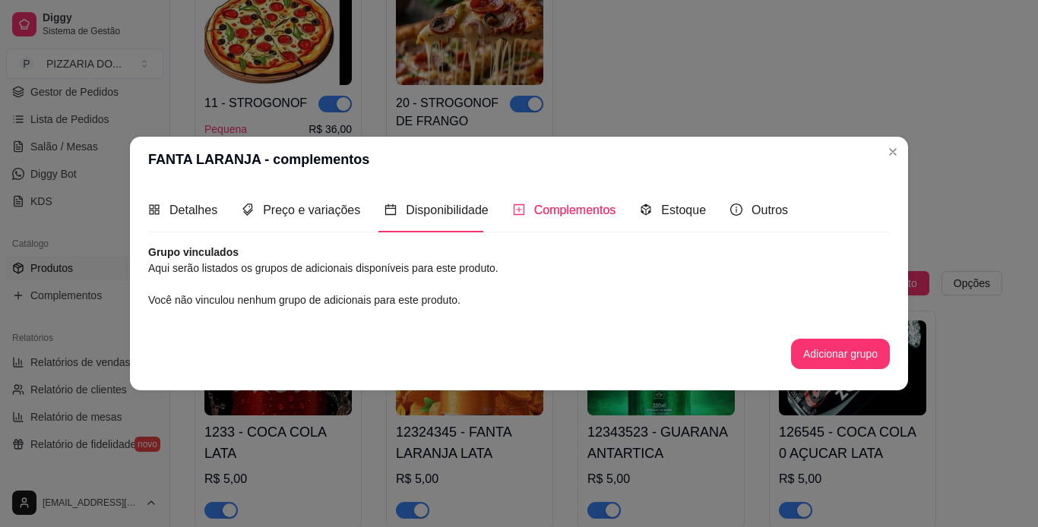
scroll to position [0, 0]
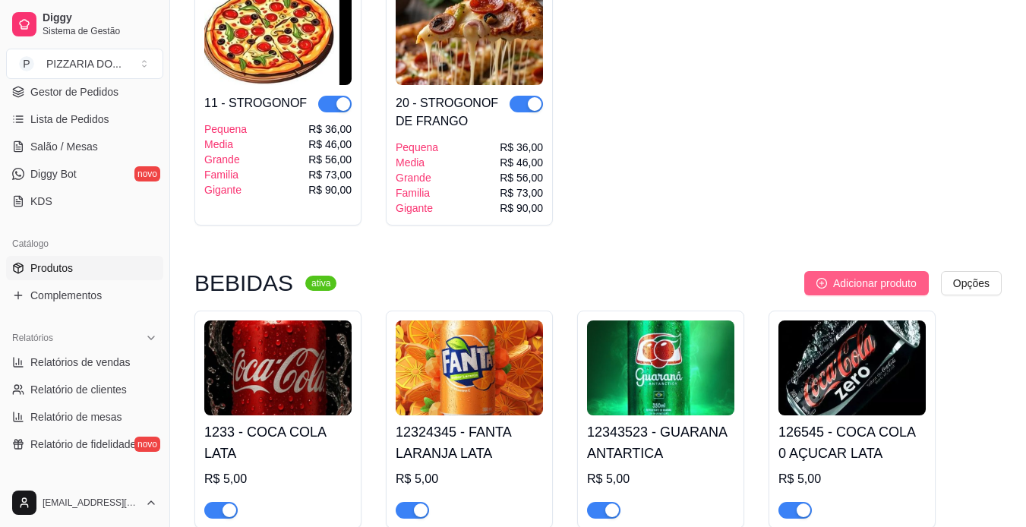
click at [684, 282] on span "Adicionar produto" at bounding box center [875, 283] width 84 height 17
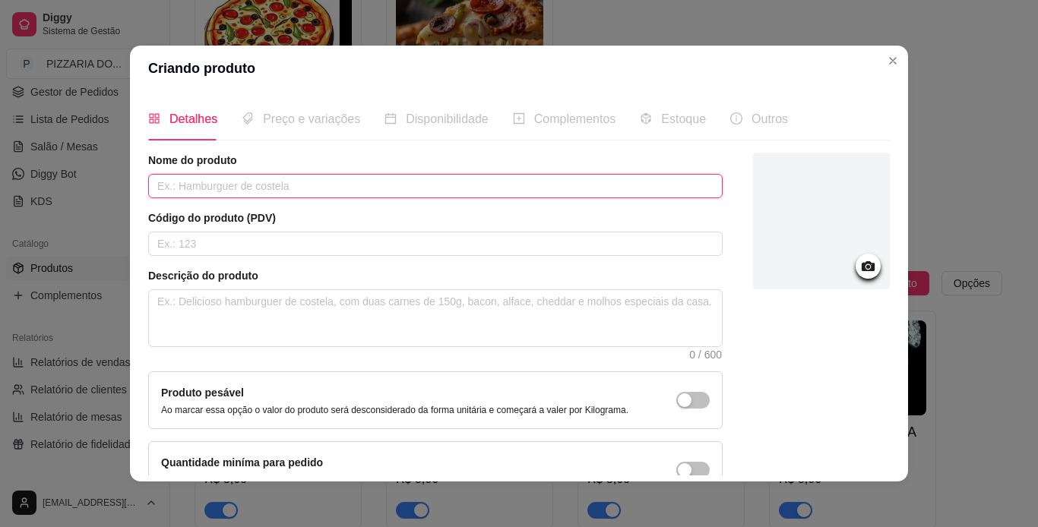
click at [324, 192] on input "text" at bounding box center [435, 186] width 574 height 24
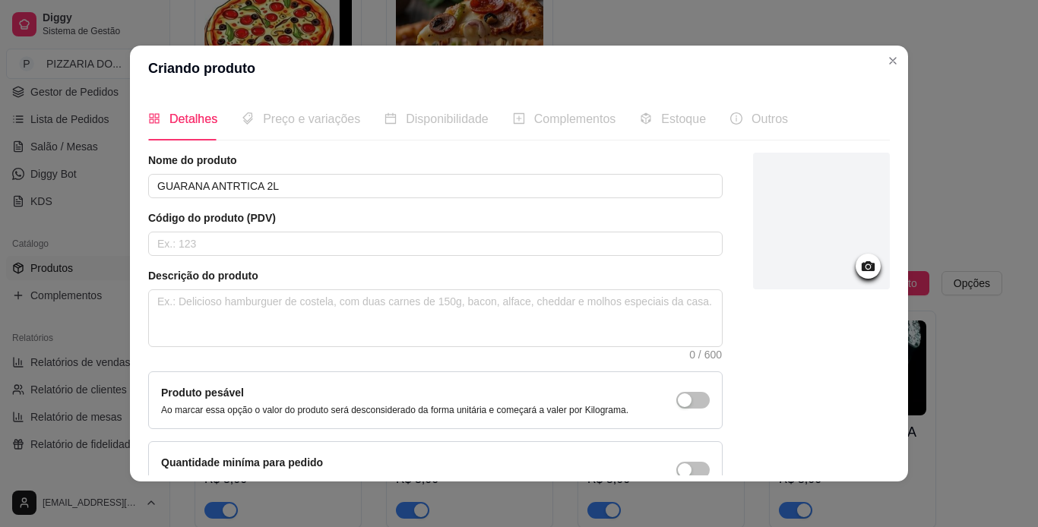
click at [684, 254] on div at bounding box center [821, 221] width 137 height 137
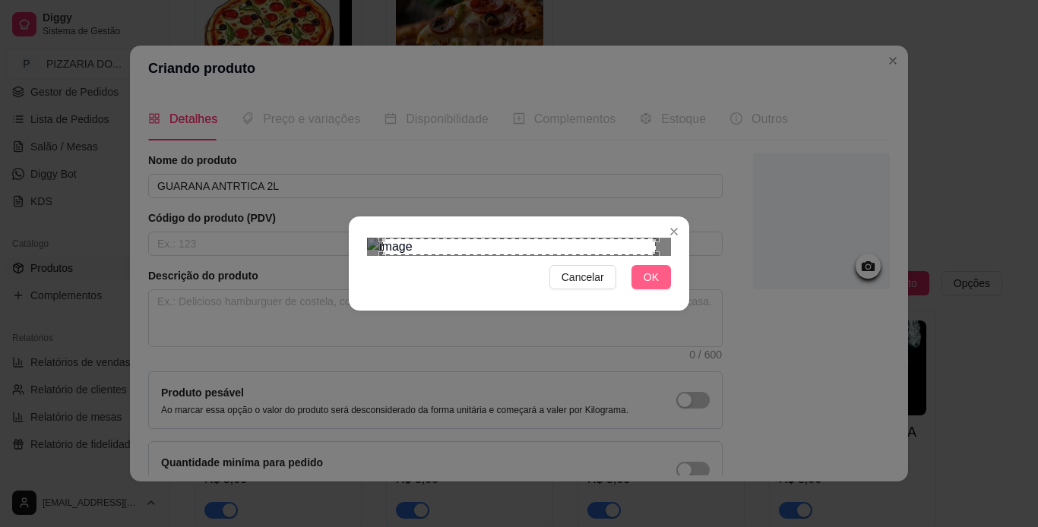
click at [654, 286] on span "OK" at bounding box center [650, 277] width 15 height 17
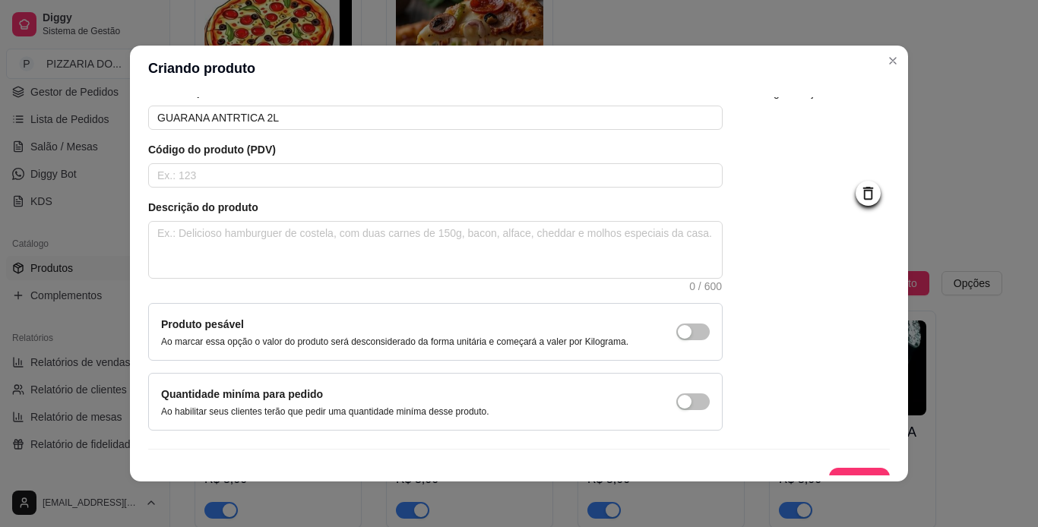
scroll to position [91, 0]
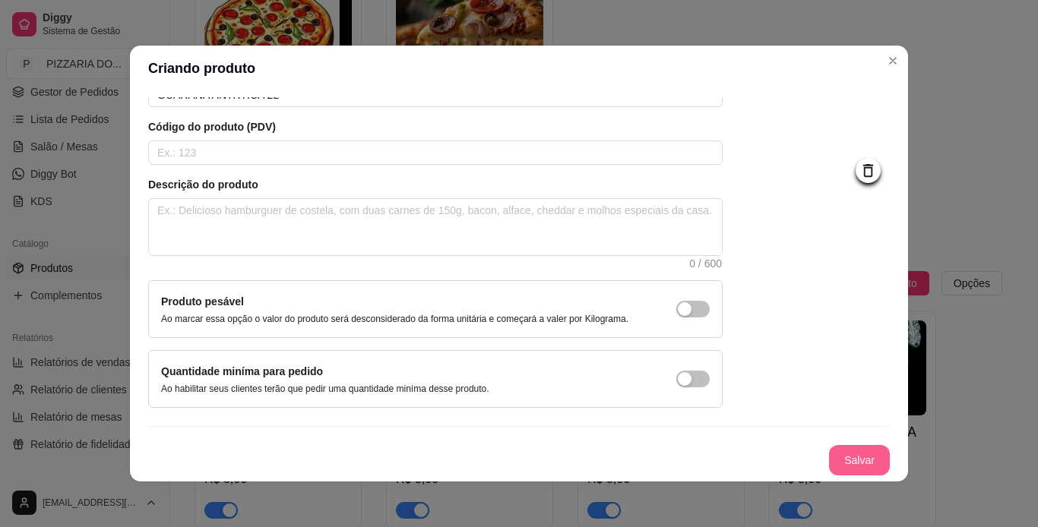
click at [684, 459] on button "Salvar" at bounding box center [859, 460] width 61 height 30
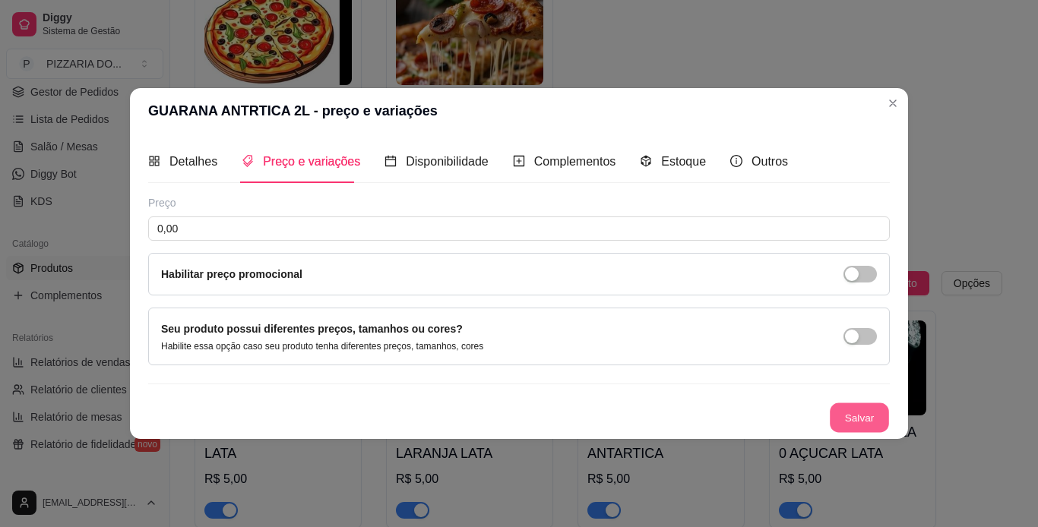
click at [684, 415] on button "Salvar" at bounding box center [858, 418] width 59 height 30
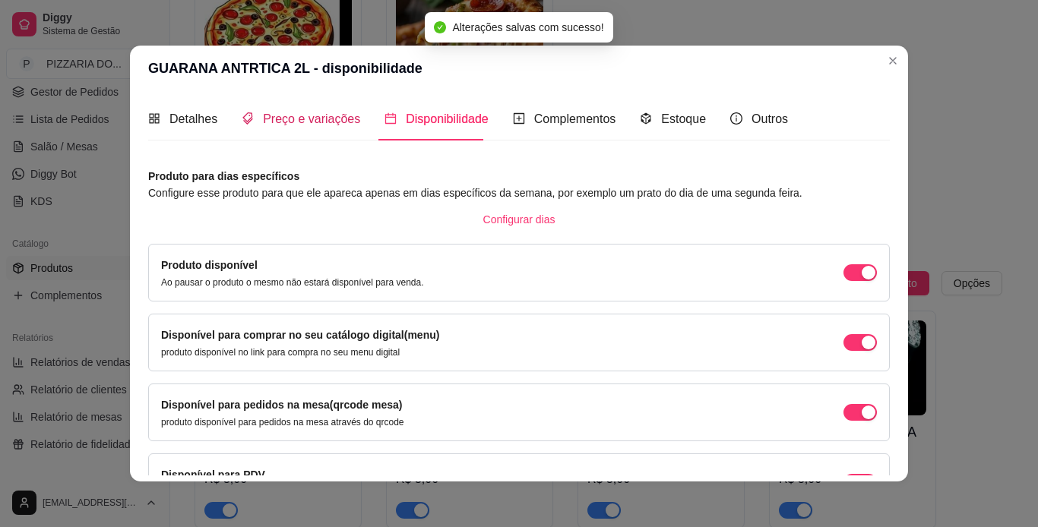
click at [316, 121] on span "Preço e variações" at bounding box center [311, 118] width 97 height 13
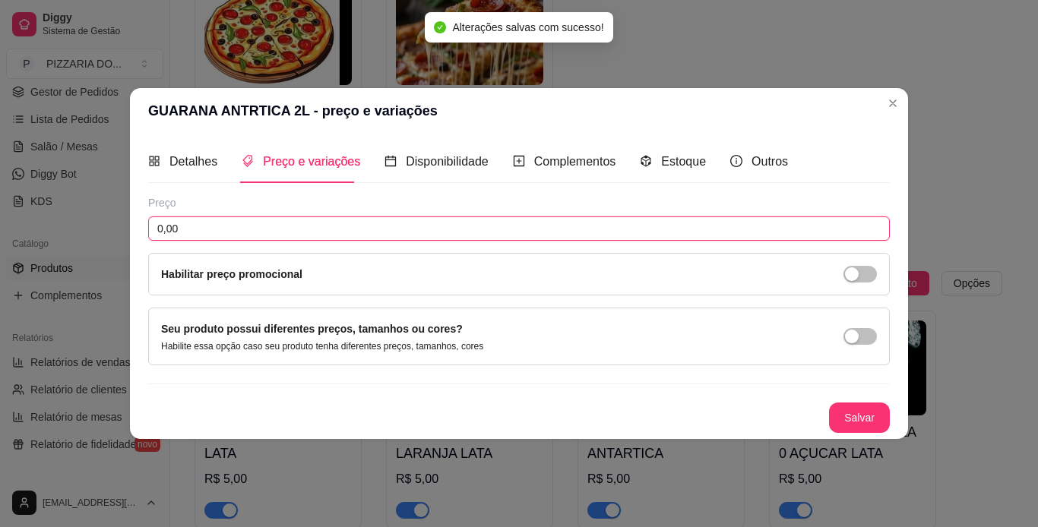
click at [312, 227] on input "0,00" at bounding box center [518, 228] width 741 height 24
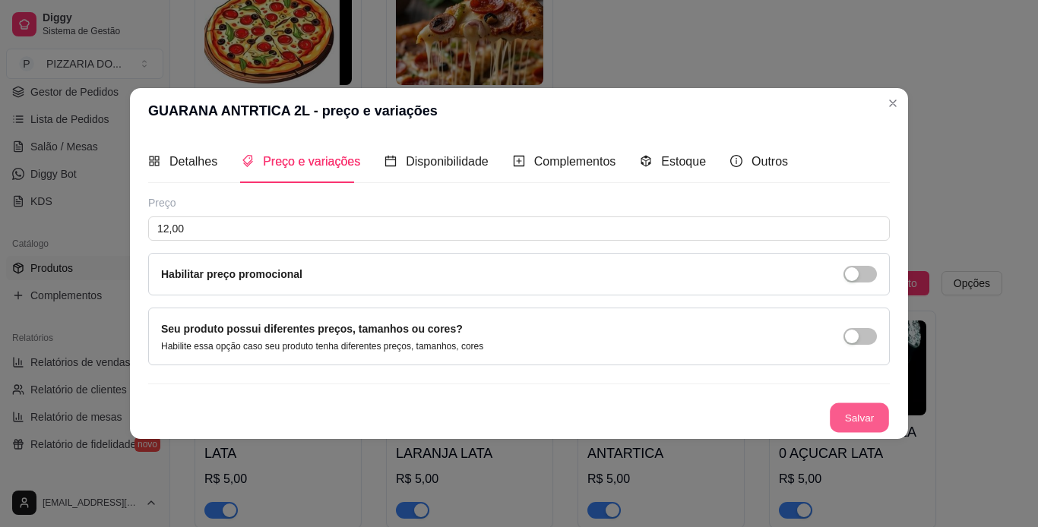
click at [684, 422] on button "Salvar" at bounding box center [858, 418] width 59 height 30
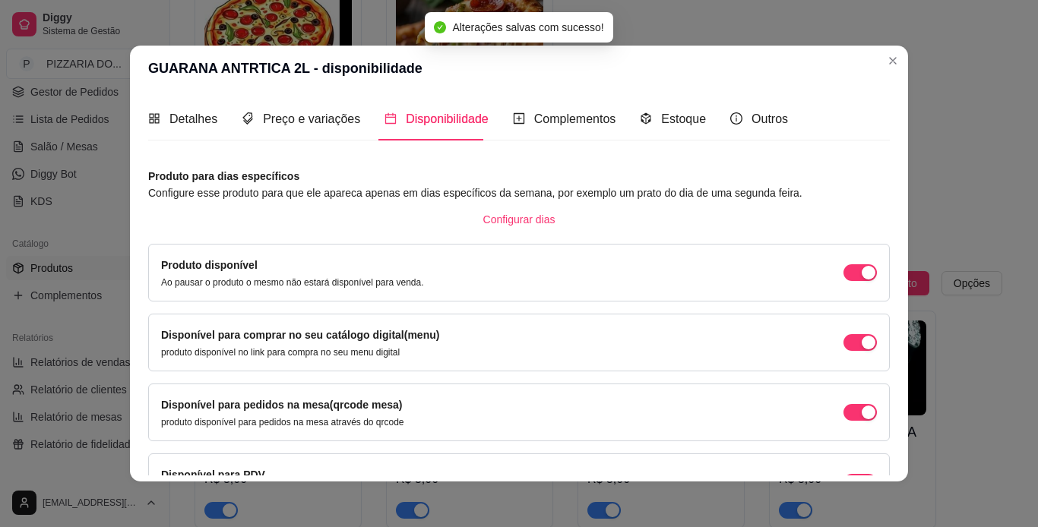
scroll to position [97, 0]
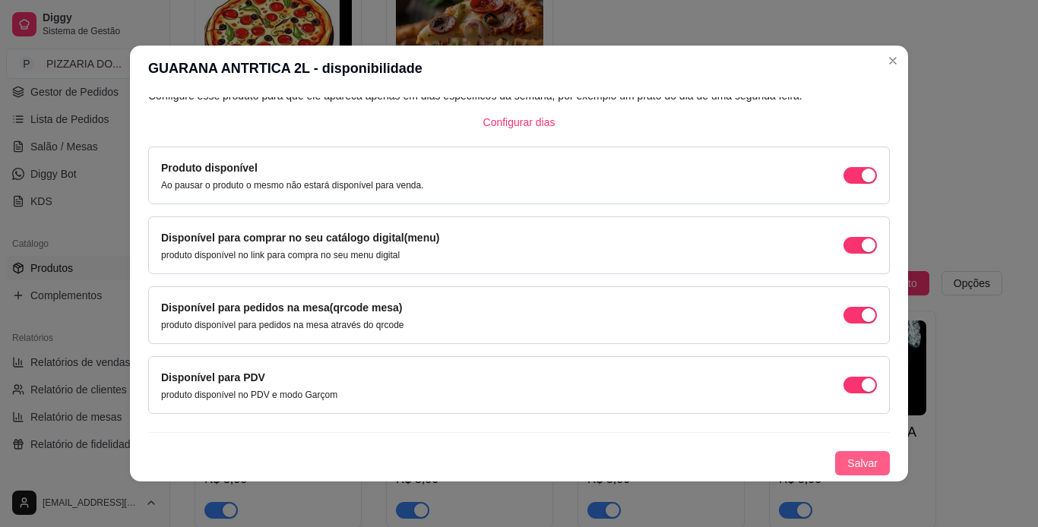
click at [684, 459] on span "Salvar" at bounding box center [862, 463] width 30 height 17
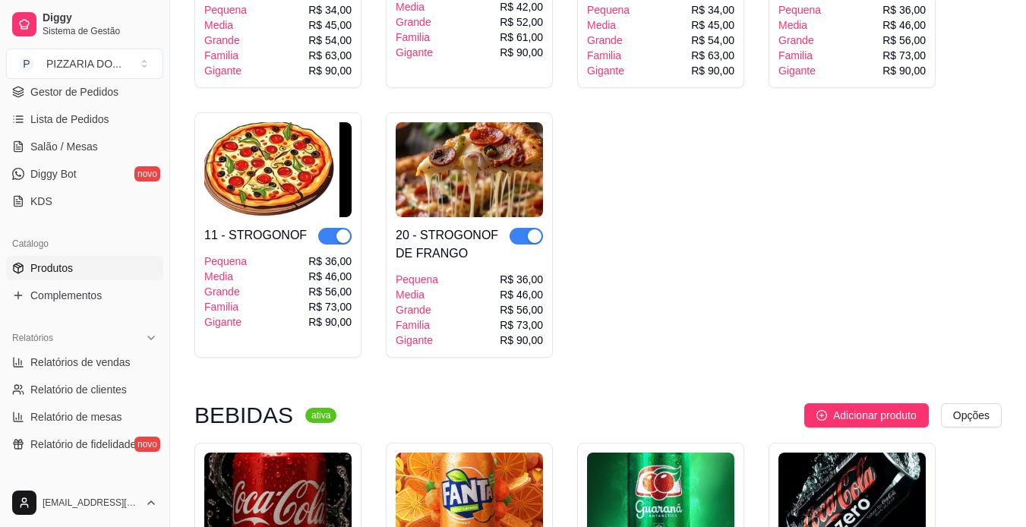
scroll to position [1273, 0]
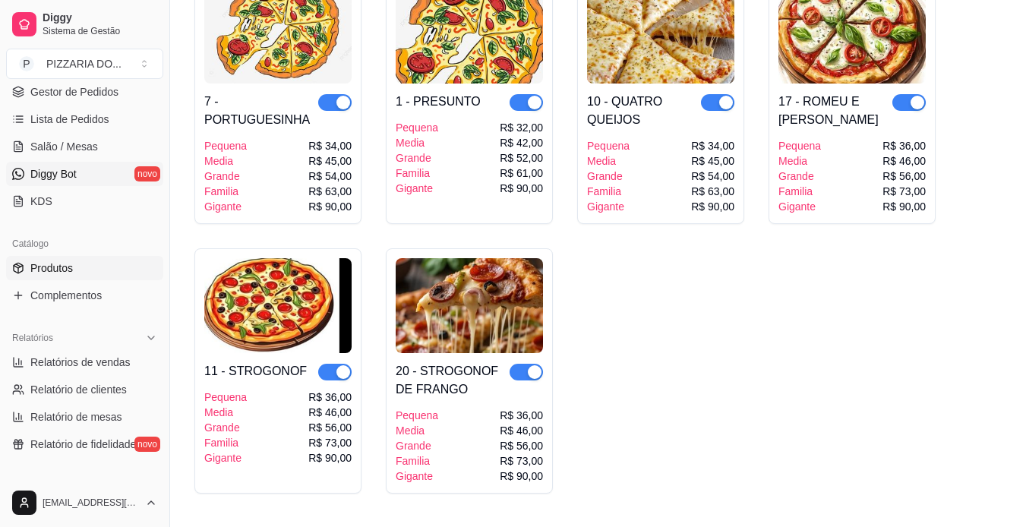
click at [117, 170] on link "Diggy Bot novo" at bounding box center [84, 174] width 157 height 24
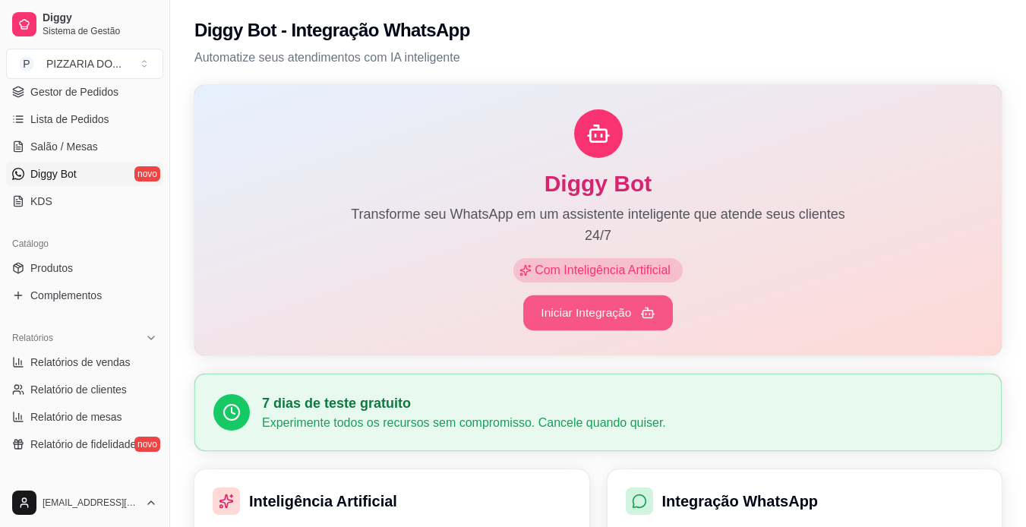
click at [646, 316] on icon "button" at bounding box center [647, 312] width 14 height 14
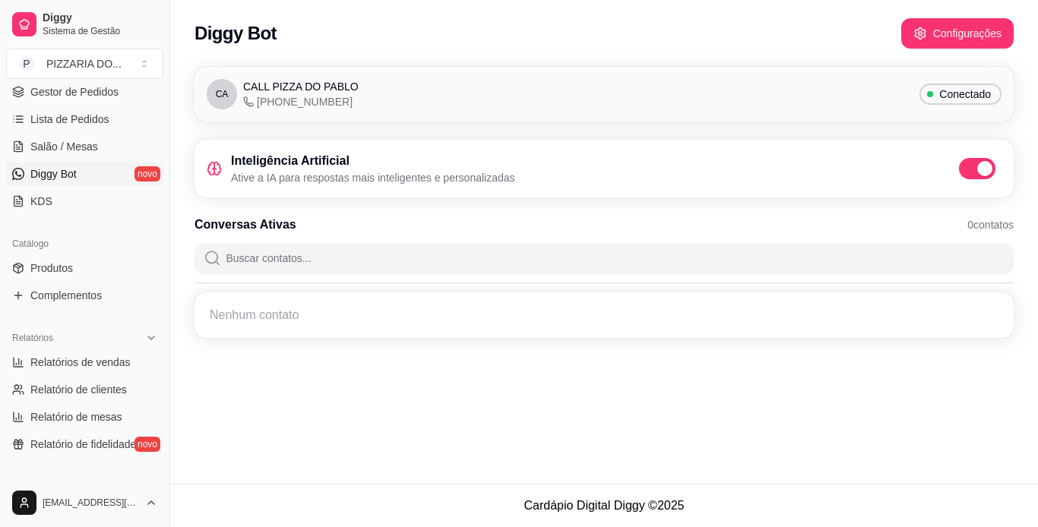
click at [111, 174] on link "Diggy Bot novo" at bounding box center [84, 174] width 157 height 24
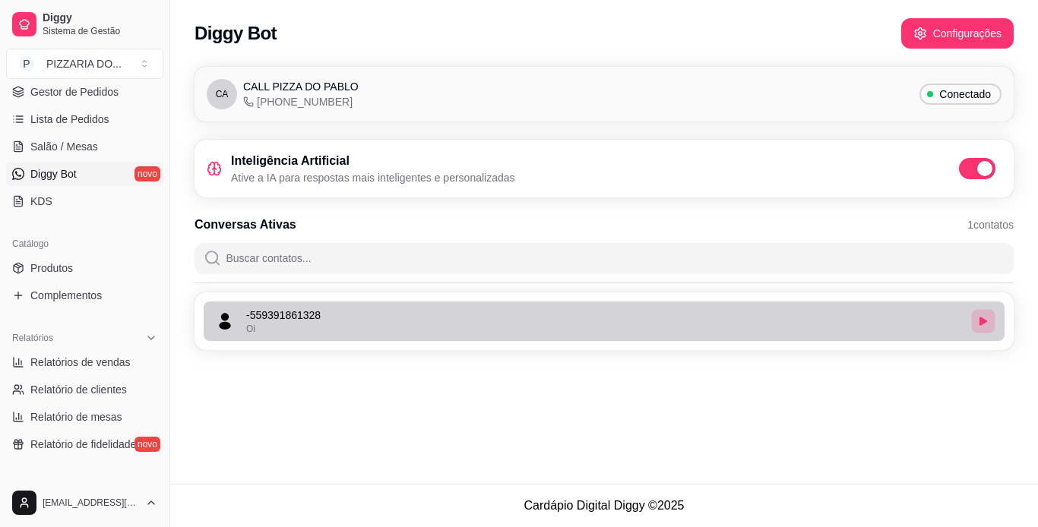
click at [684, 323] on icon "button" at bounding box center [983, 321] width 8 height 9
click at [684, 327] on div "Oi" at bounding box center [605, 329] width 719 height 12
click at [684, 321] on icon "button" at bounding box center [982, 321] width 9 height 9
click at [684, 321] on icon "button" at bounding box center [983, 321] width 8 height 9
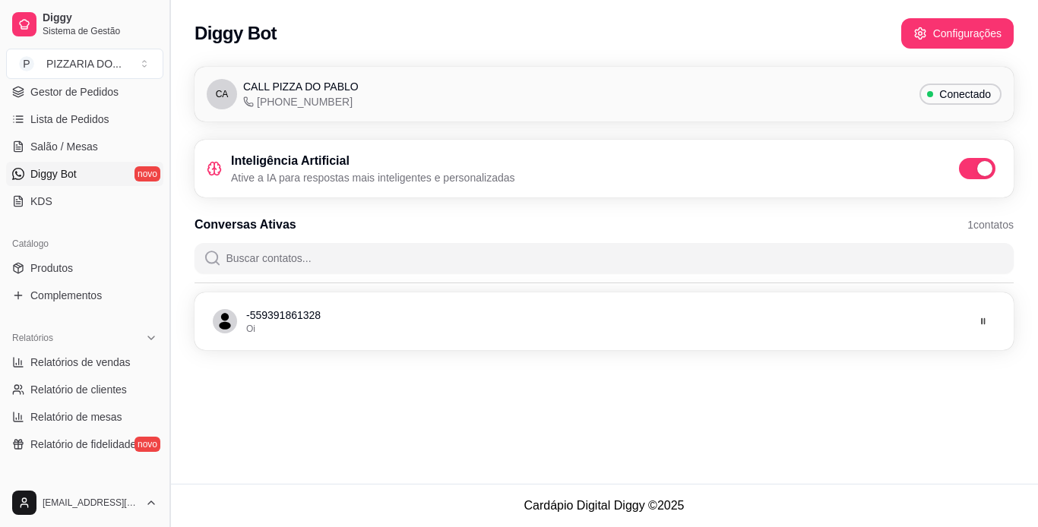
drag, startPoint x: 671, startPoint y: 327, endPoint x: 163, endPoint y: 328, distance: 508.1
click at [163, 328] on button "Toggle Sidebar" at bounding box center [169, 263] width 12 height 527
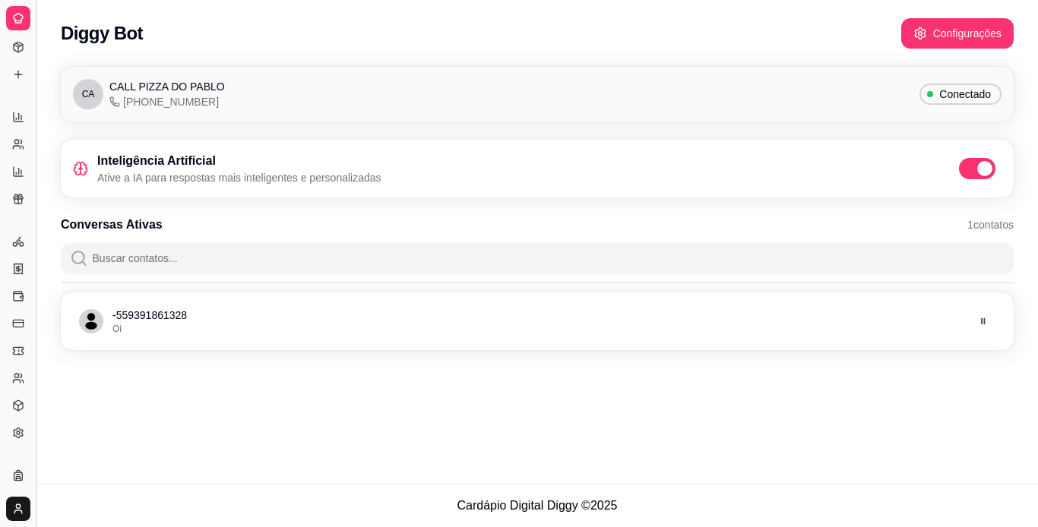
scroll to position [130, 0]
click at [31, 305] on button "Toggle Sidebar" at bounding box center [36, 263] width 12 height 527
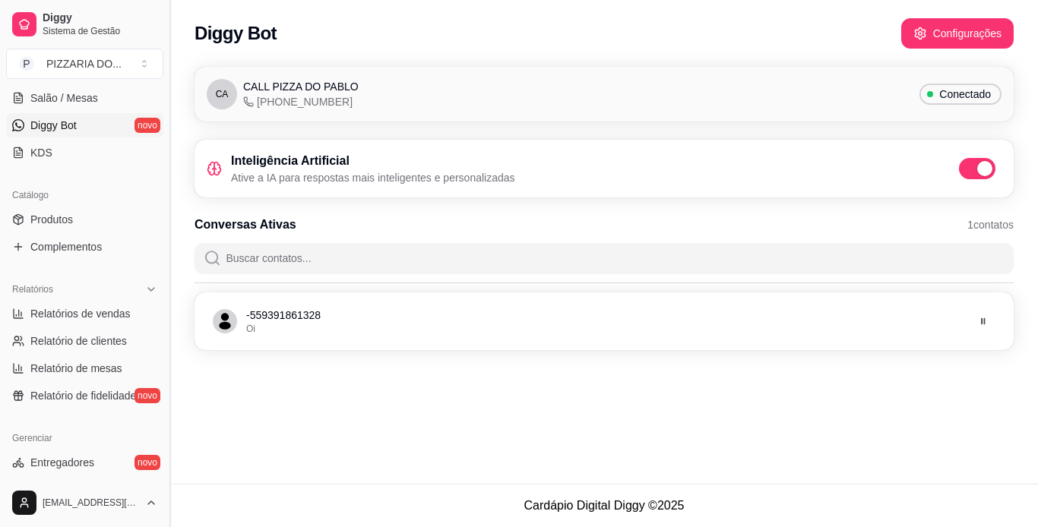
click at [31, 305] on link "Relatórios de vendas" at bounding box center [84, 314] width 157 height 24
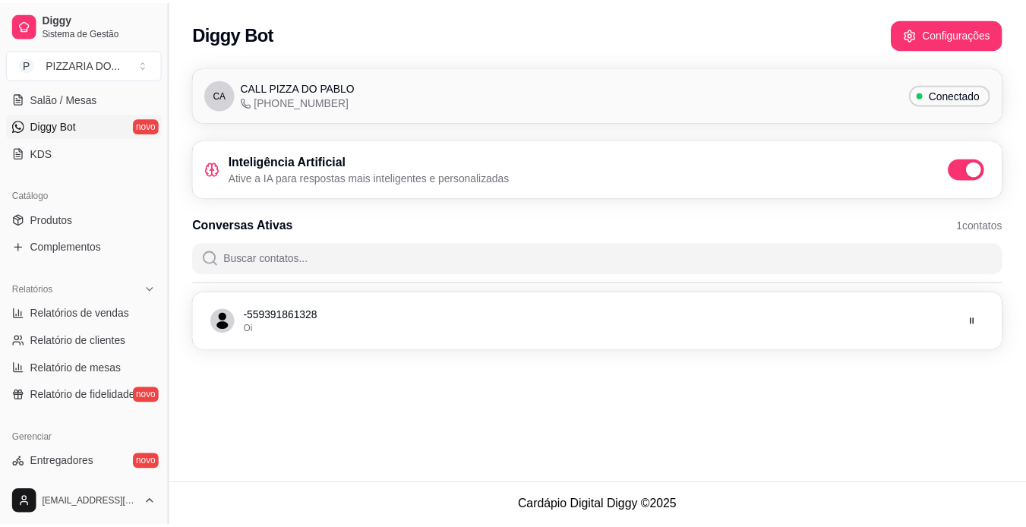
scroll to position [278, 0]
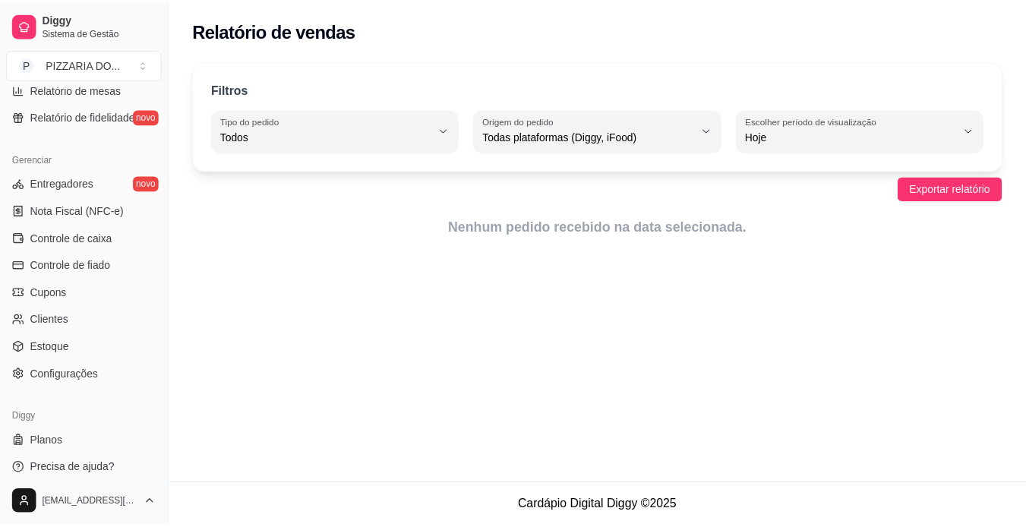
scroll to position [566, 0]
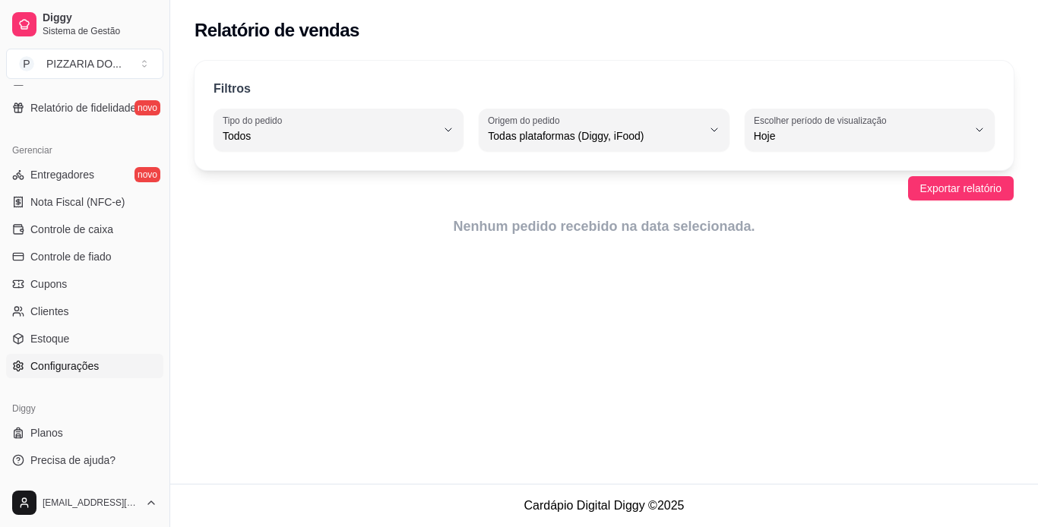
click at [119, 362] on link "Configurações" at bounding box center [84, 366] width 157 height 24
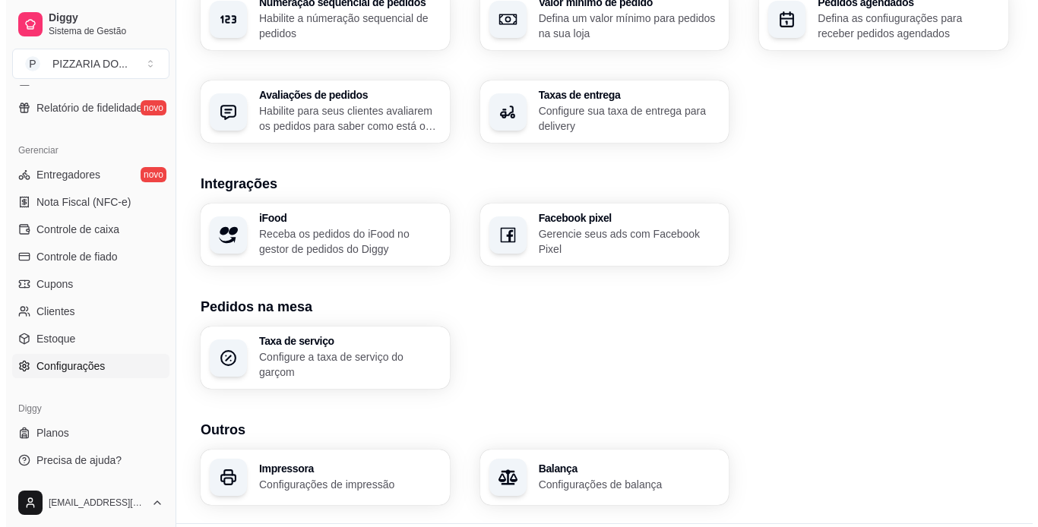
scroll to position [537, 0]
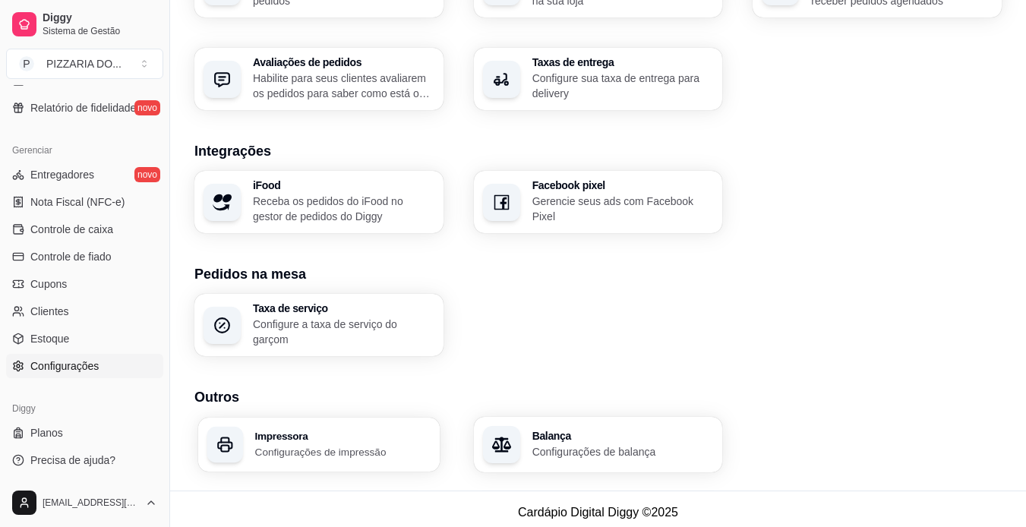
click at [359, 444] on p "Configurações de impressão" at bounding box center [342, 451] width 175 height 14
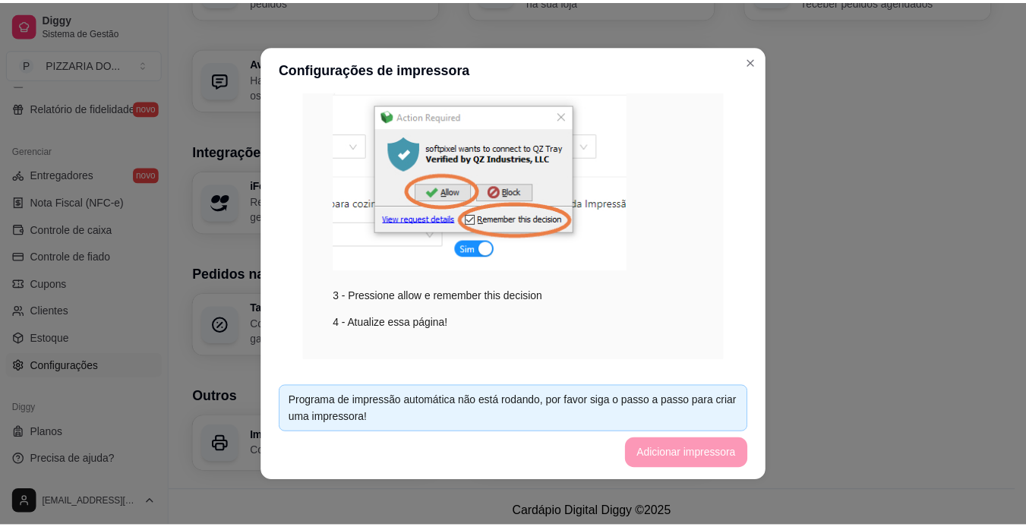
scroll to position [333, 0]
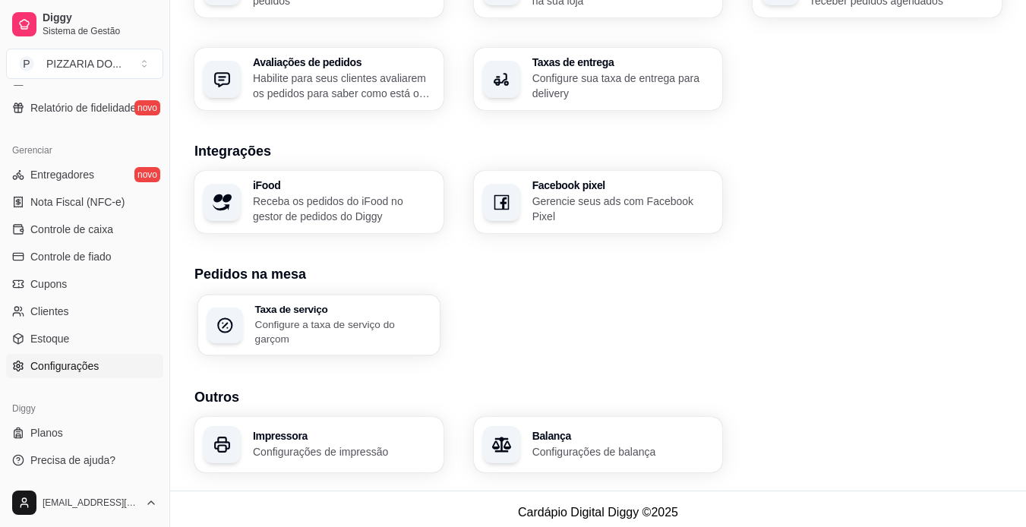
click at [368, 321] on p "Configure a taxa de serviço do garçom" at bounding box center [342, 332] width 175 height 30
click at [554, 444] on p "Configurações de balança" at bounding box center [622, 451] width 176 height 14
